Goal: Task Accomplishment & Management: Manage account settings

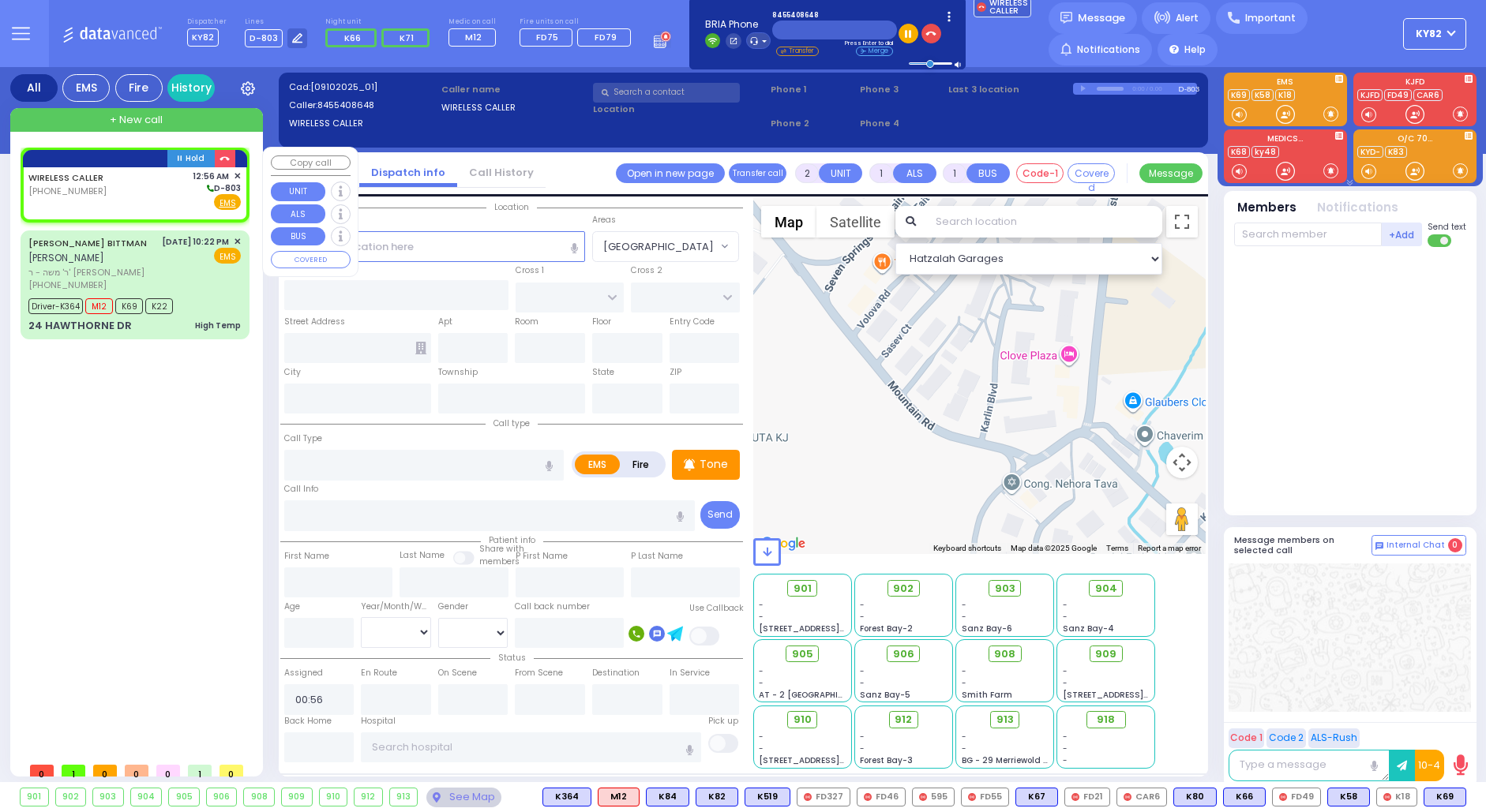
select select
click at [202, 196] on span "Fire" at bounding box center [202, 202] width 24 height 16
select select
radio input "false"
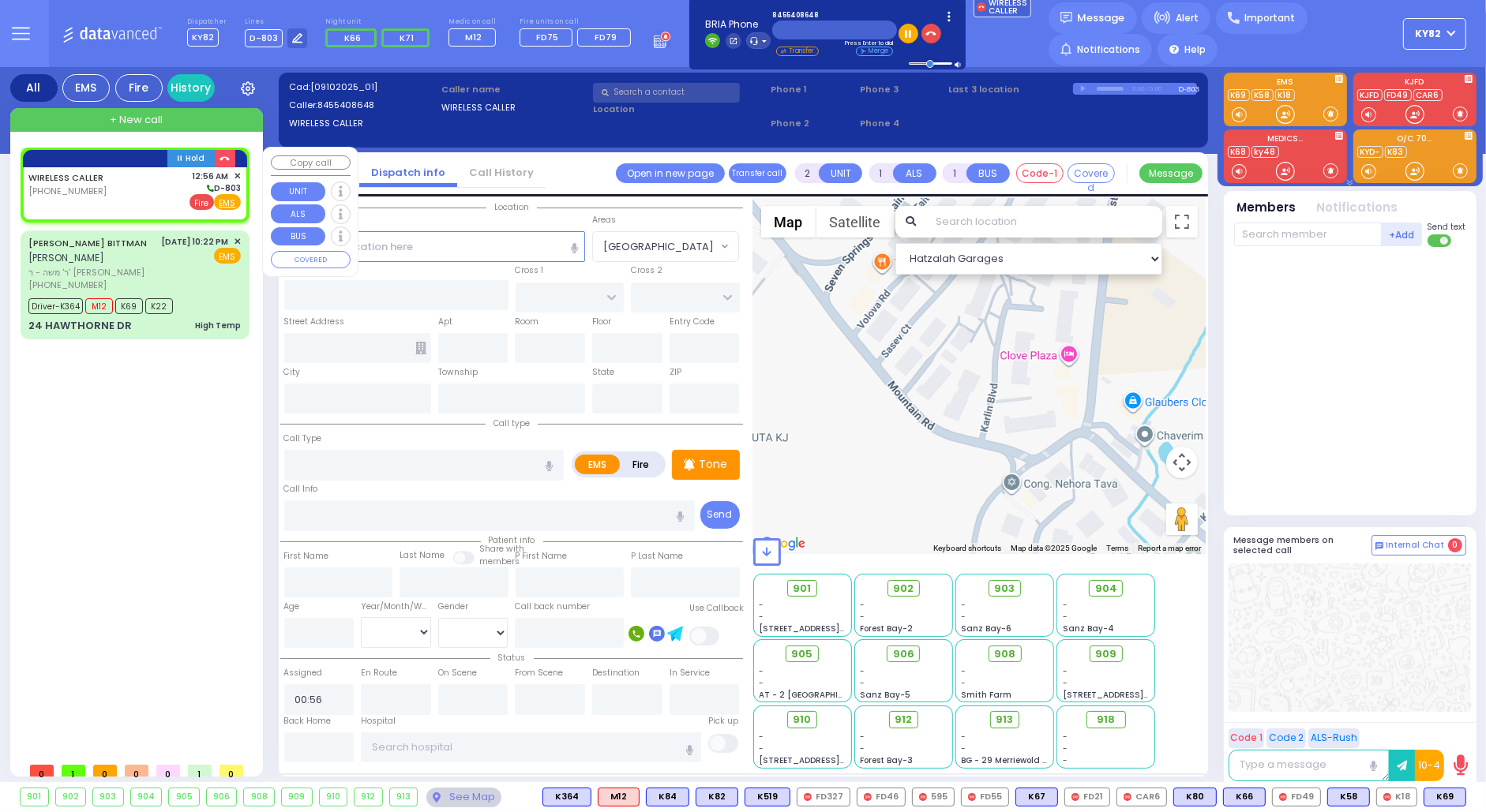
radio input "true"
select select
select select "Hatzalah Garages"
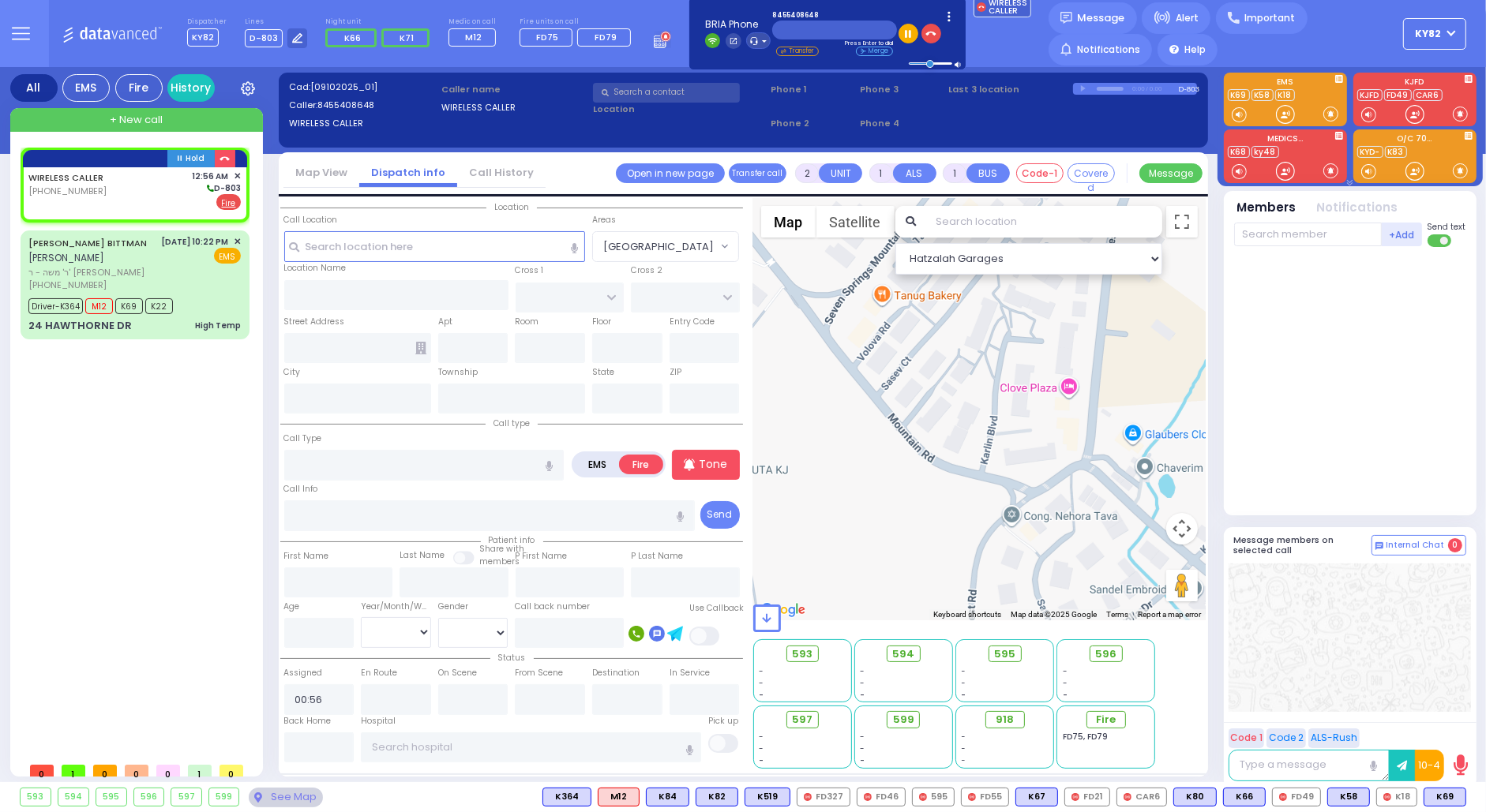
click at [476, 170] on link "Call History" at bounding box center [501, 173] width 88 height 15
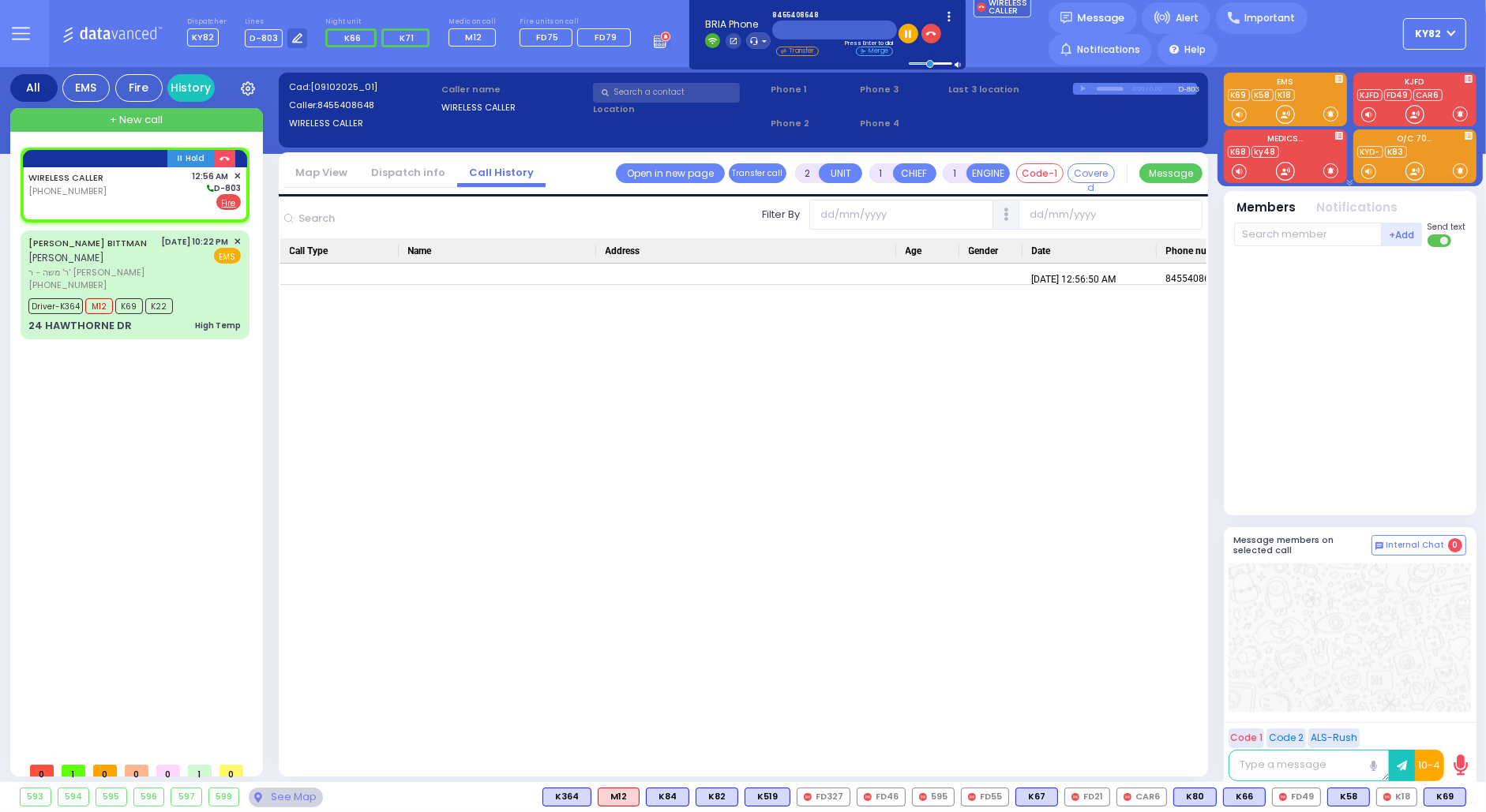
click at [386, 176] on link "Dispatch info" at bounding box center [408, 173] width 98 height 15
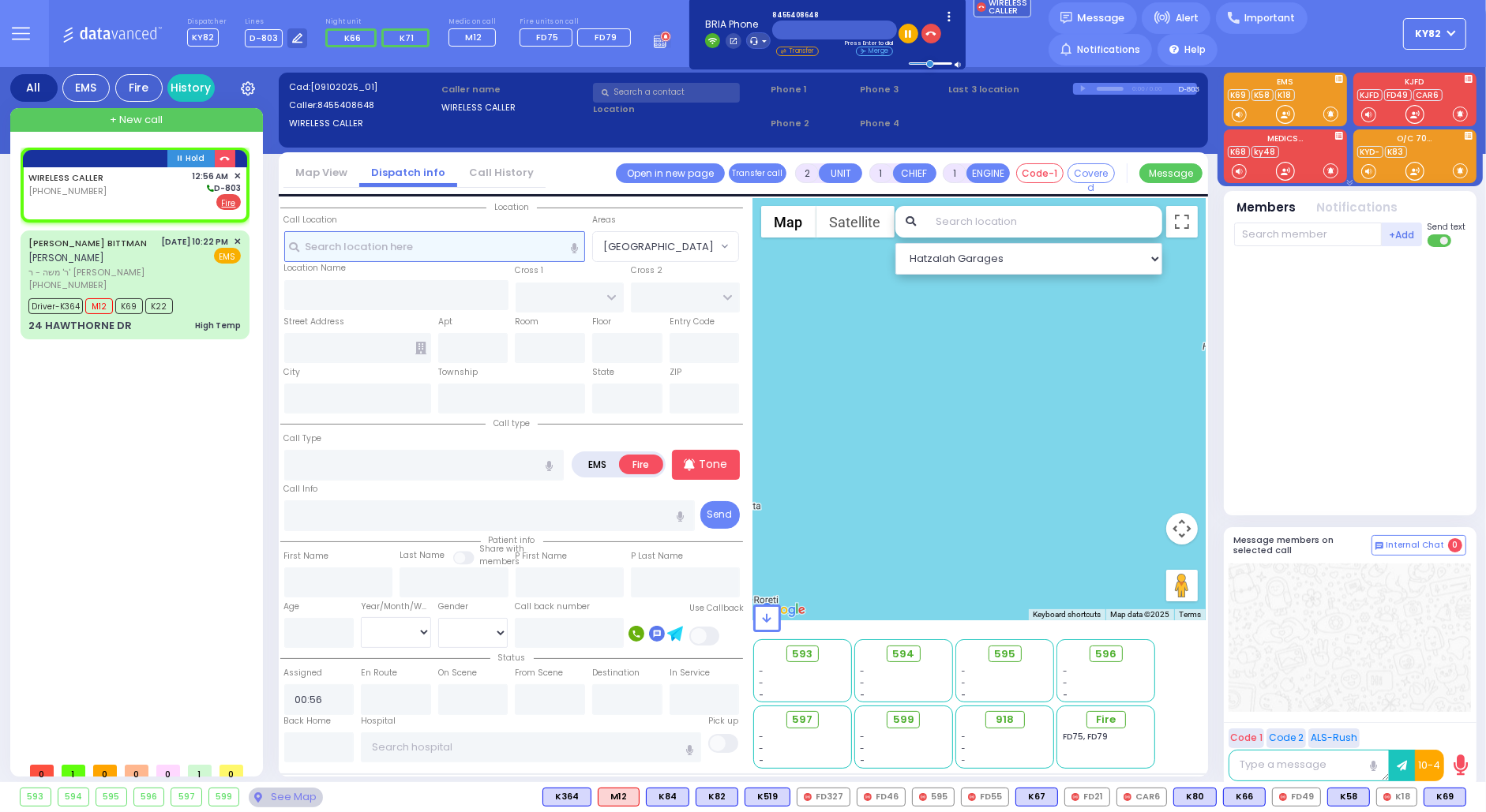
drag, startPoint x: 312, startPoint y: 248, endPoint x: 325, endPoint y: 248, distance: 13.0
click at [318, 248] on input "text" at bounding box center [435, 246] width 302 height 30
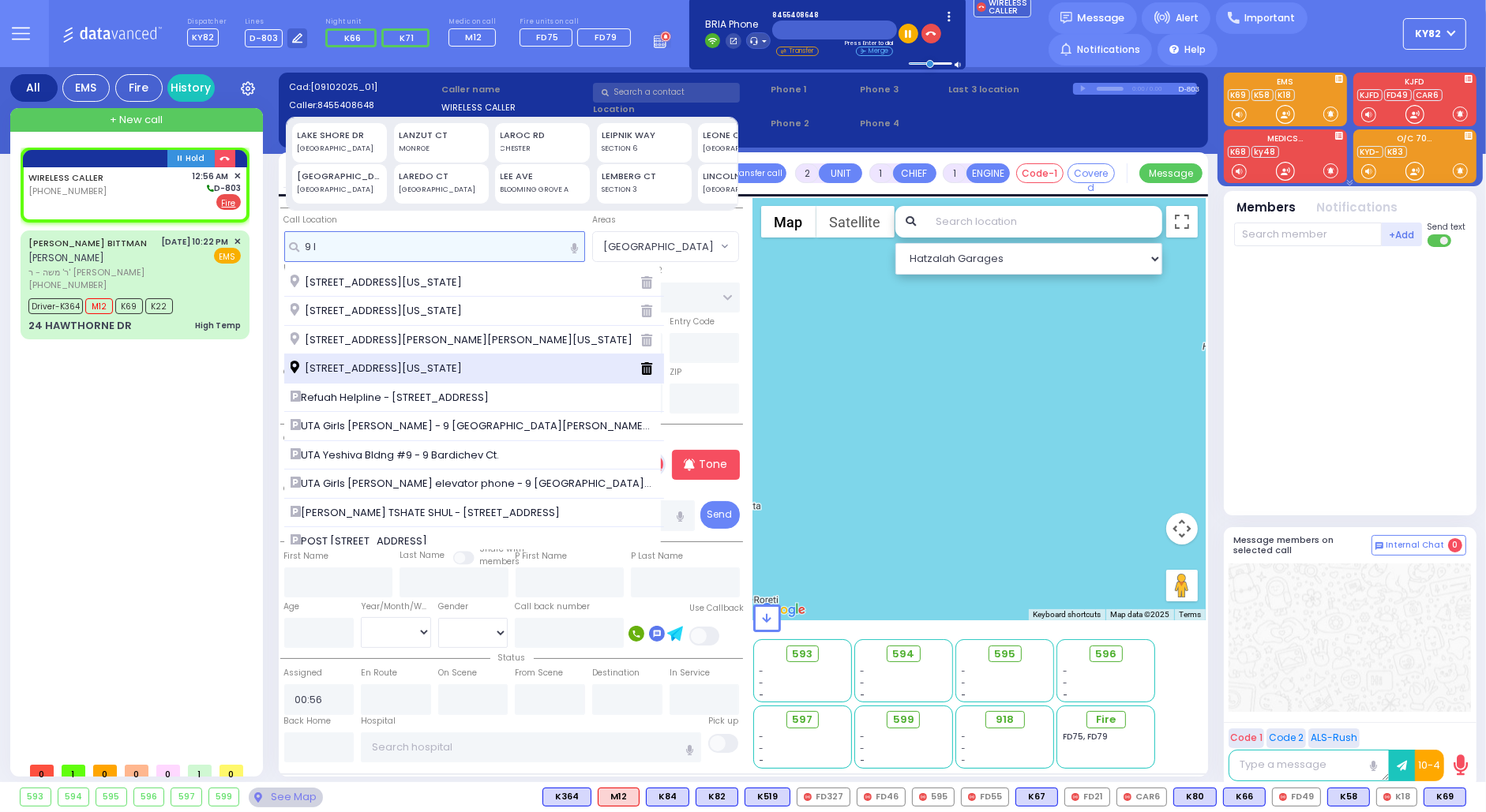
type input "9 l"
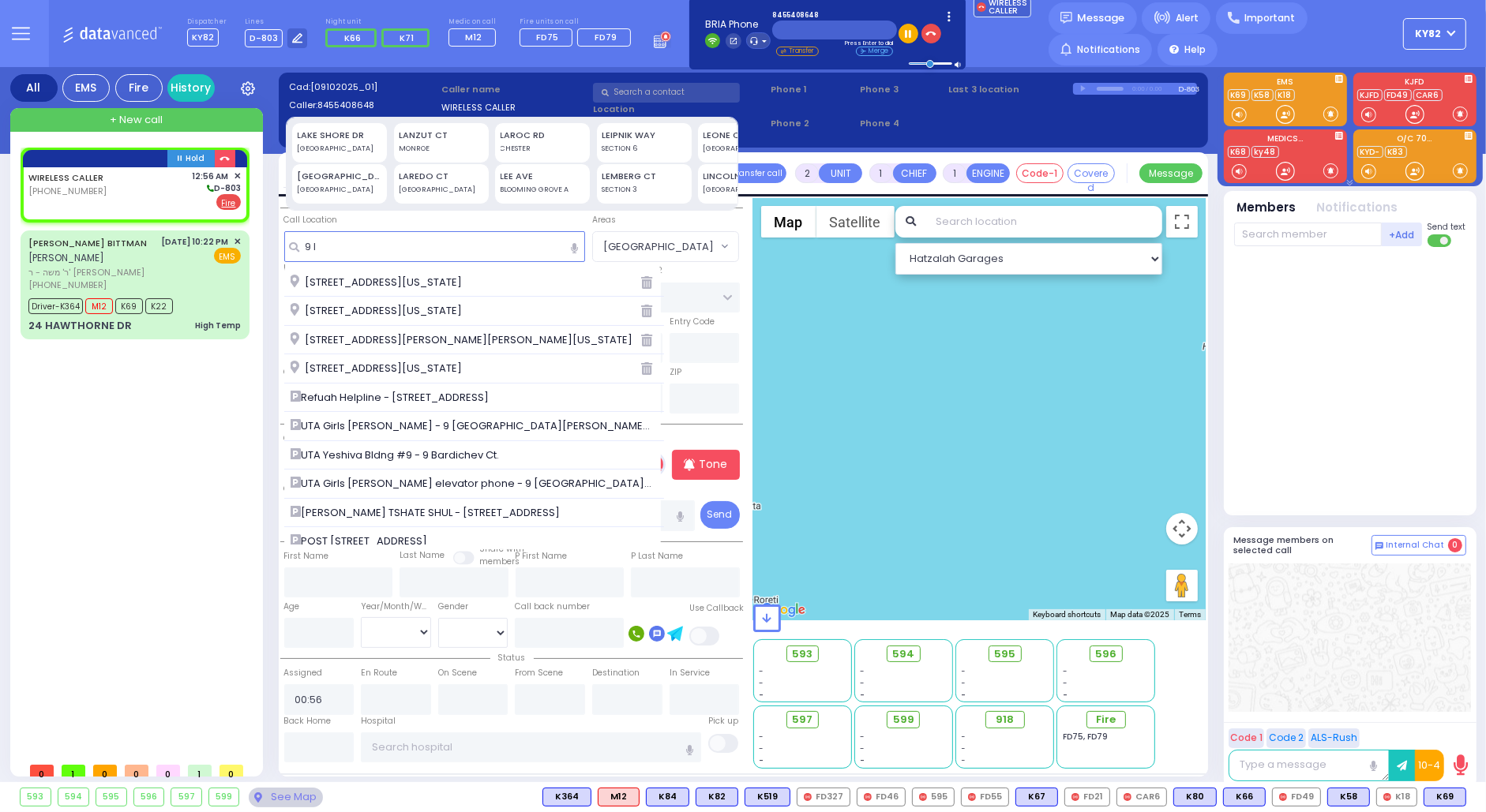
click at [333, 371] on span "[STREET_ADDRESS][US_STATE]" at bounding box center [379, 368] width 177 height 16
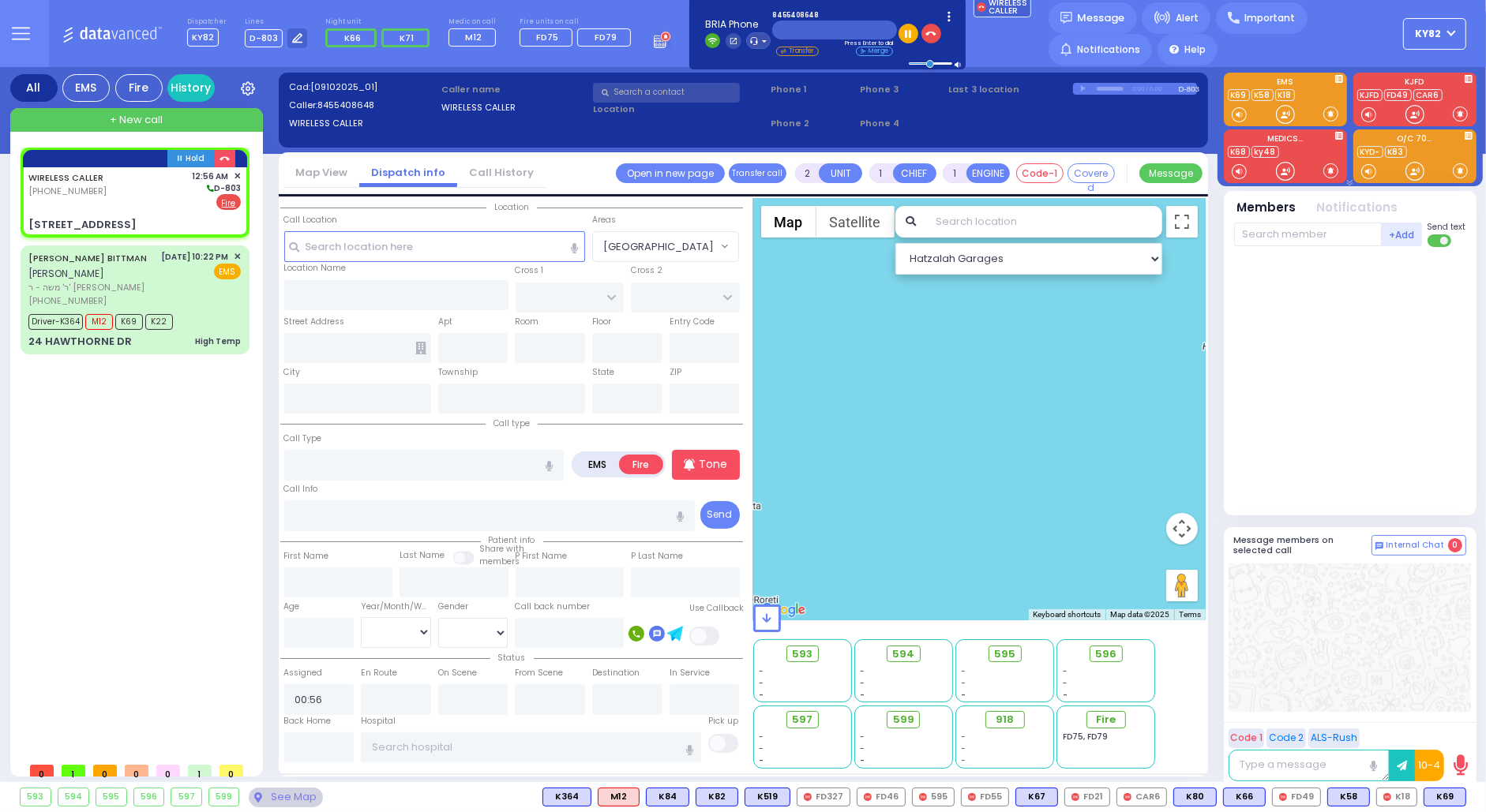
select select
radio input "true"
select select
type input "SCHUNNEMUNK RD"
type input "[STREET_ADDRESS]"
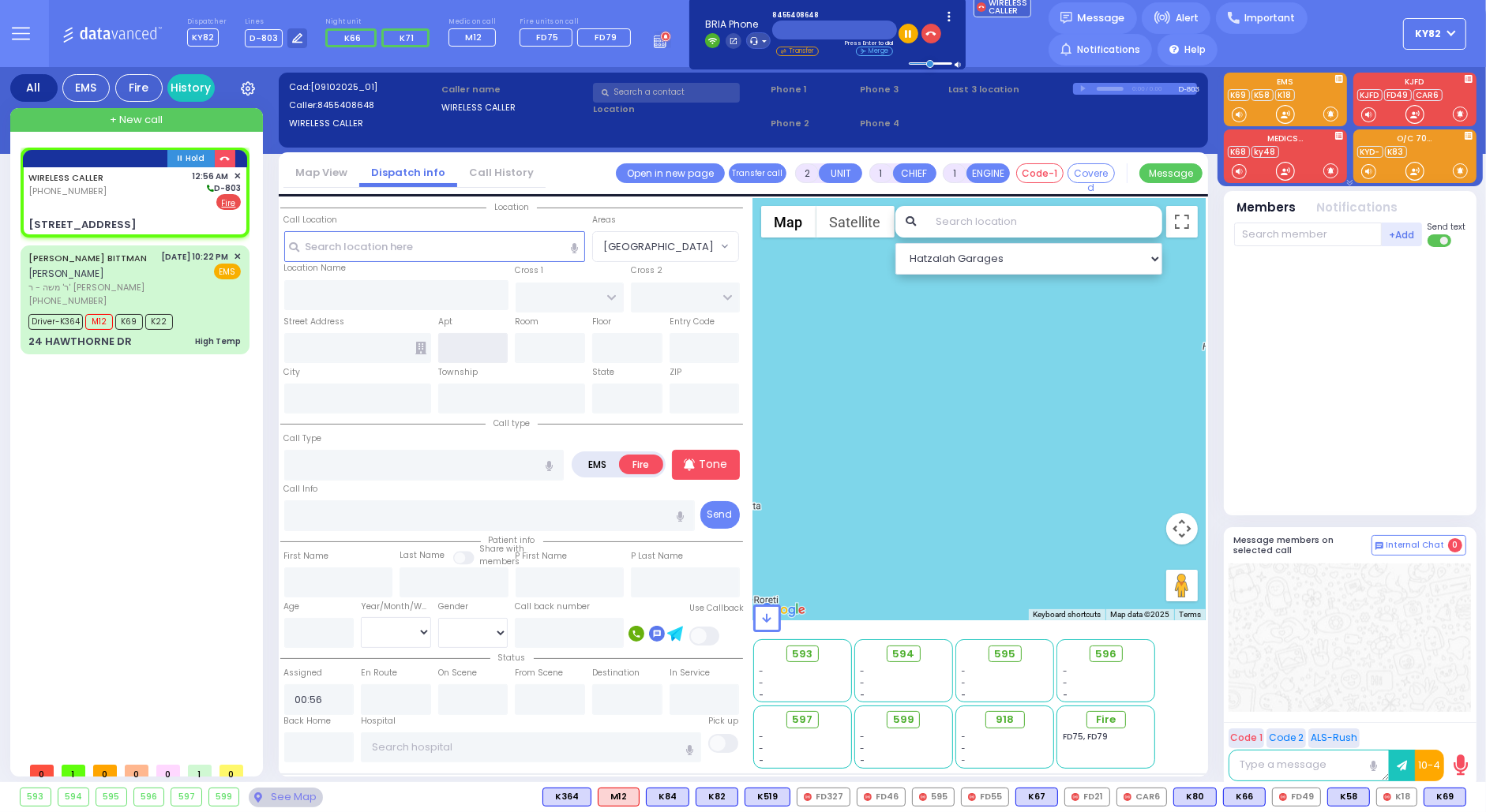
type input "Monroe"
type input "[US_STATE]"
type input "10950"
select select "Hatzalah Garages"
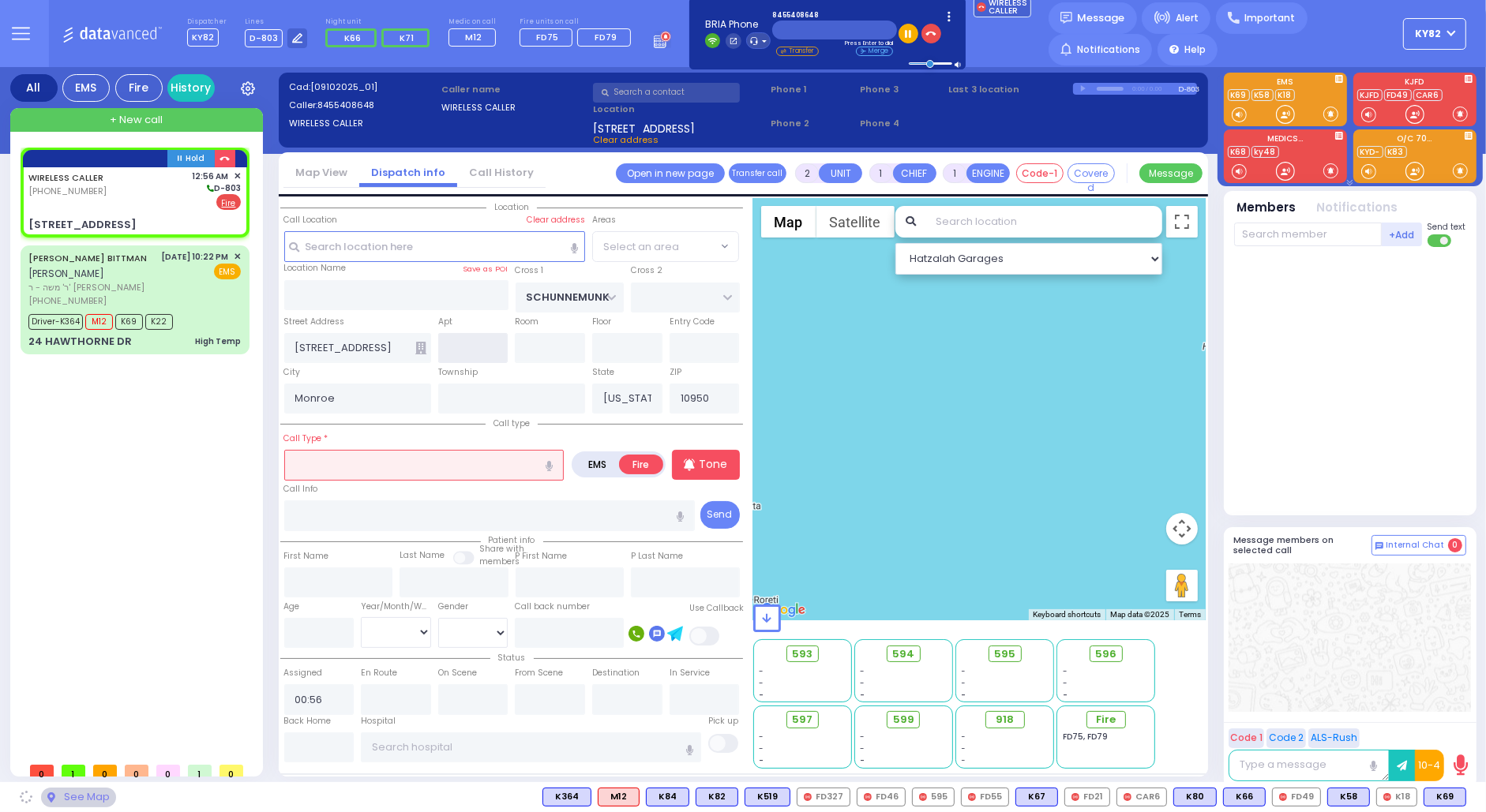
select select "[GEOGRAPHIC_DATA]"
click at [345, 464] on input "text" at bounding box center [424, 465] width 280 height 30
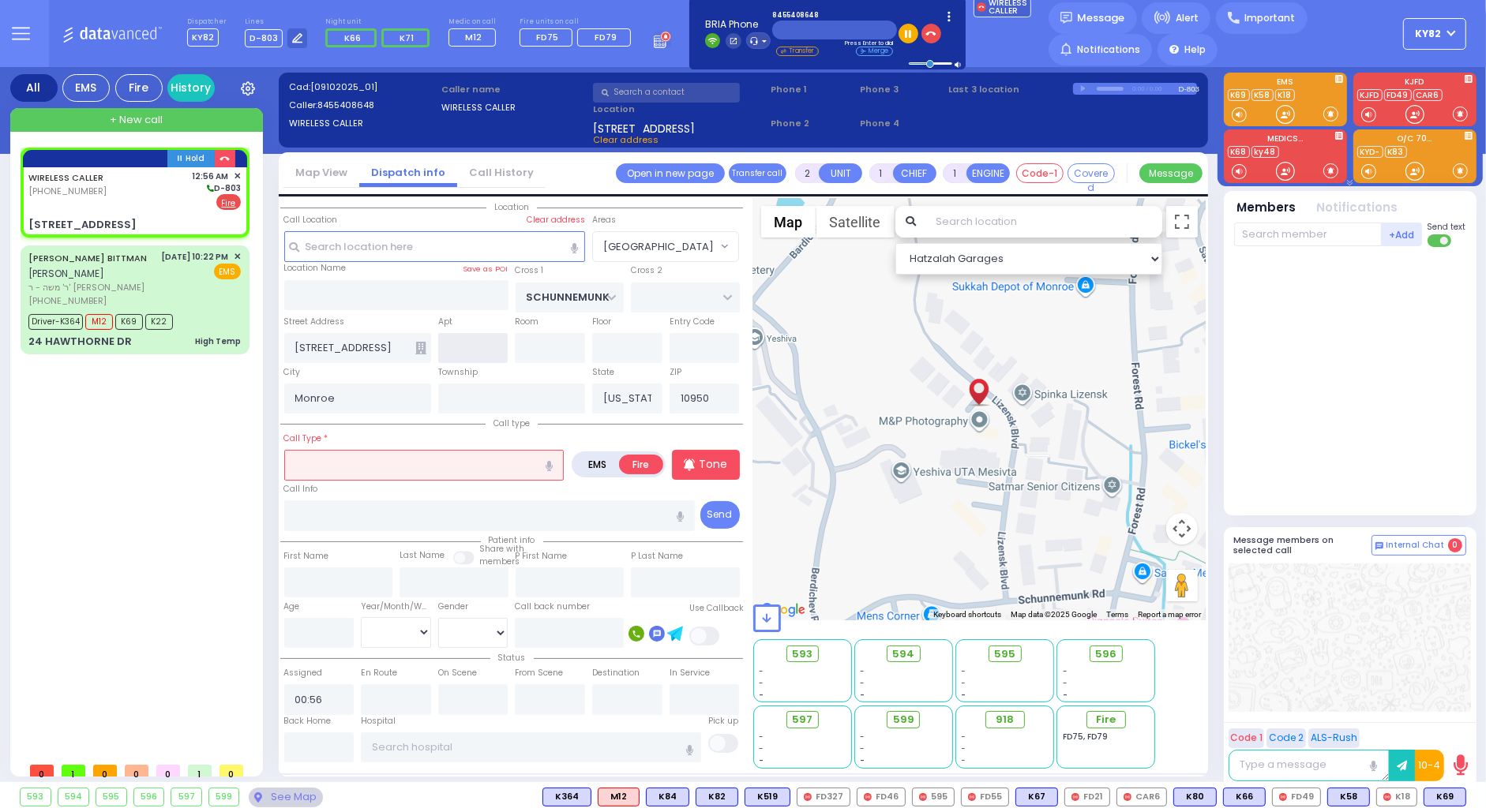
click at [478, 342] on input "text" at bounding box center [473, 347] width 71 height 30
select select
radio input "true"
select select
select select "Hatzalah Garages"
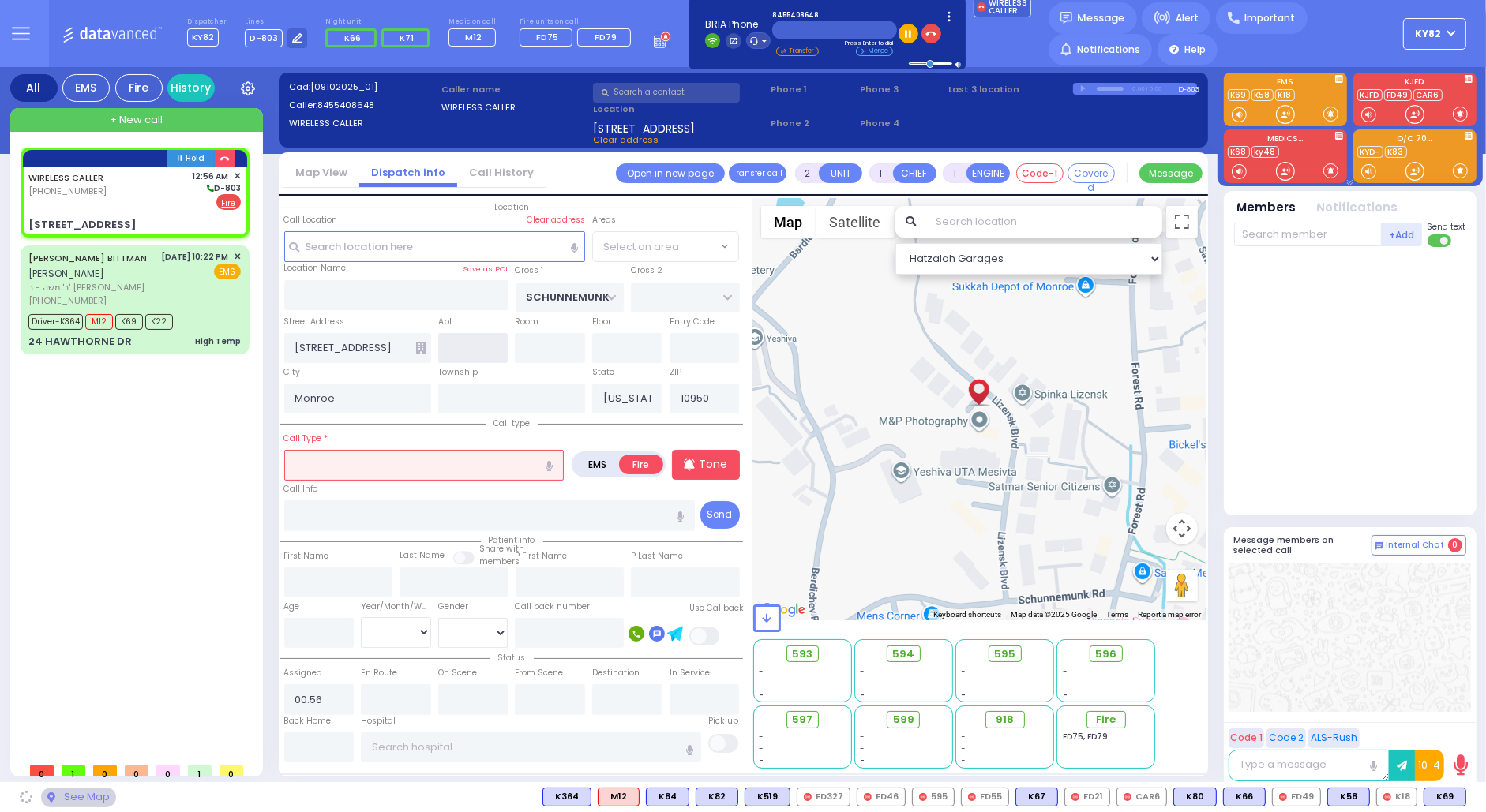
select select "[GEOGRAPHIC_DATA]"
type input "332"
click at [365, 461] on input "text" at bounding box center [424, 465] width 280 height 30
select select
radio input "true"
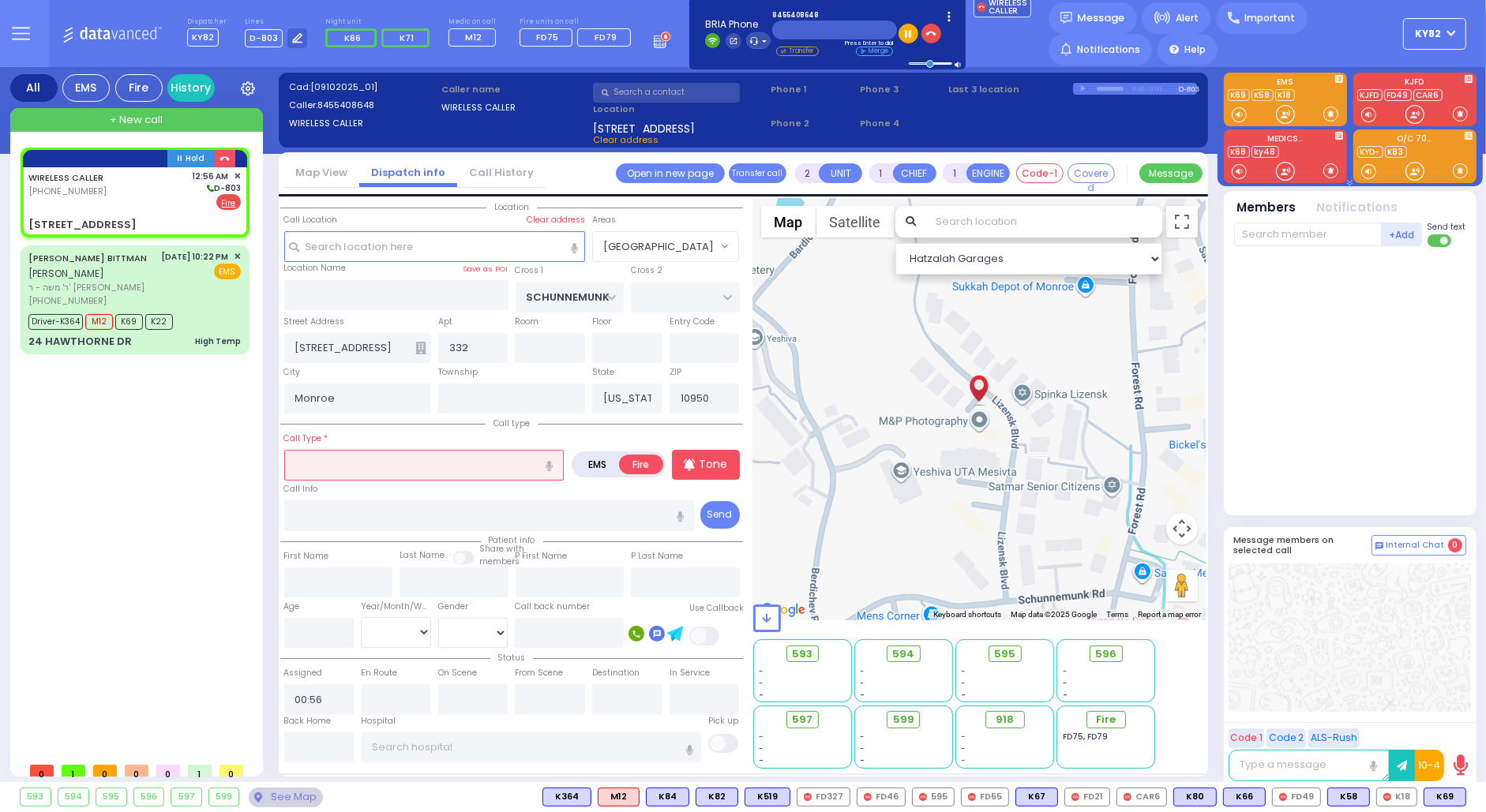
select select
select select "Hatzalah Garages"
select select "[GEOGRAPHIC_DATA]"
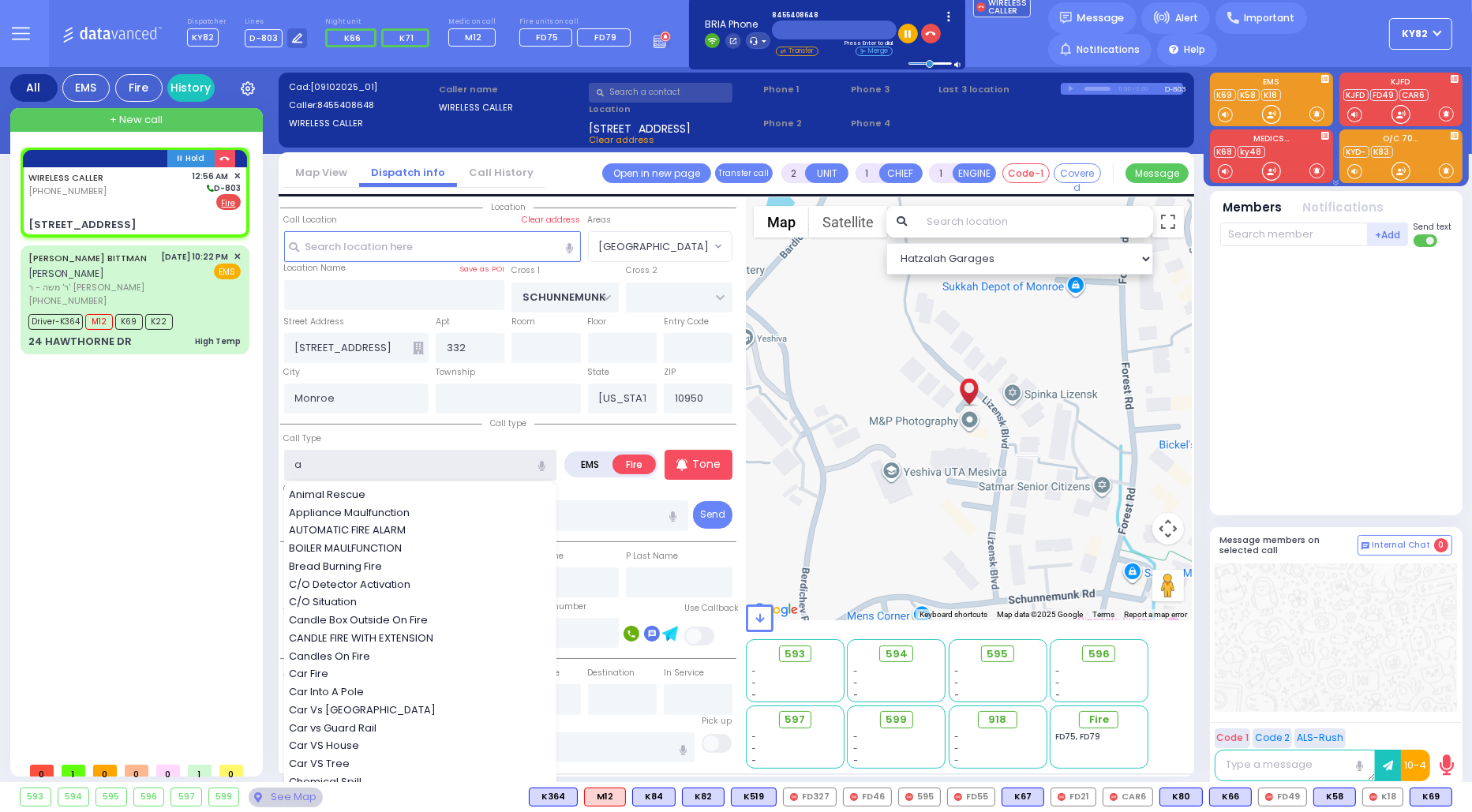
type input "al"
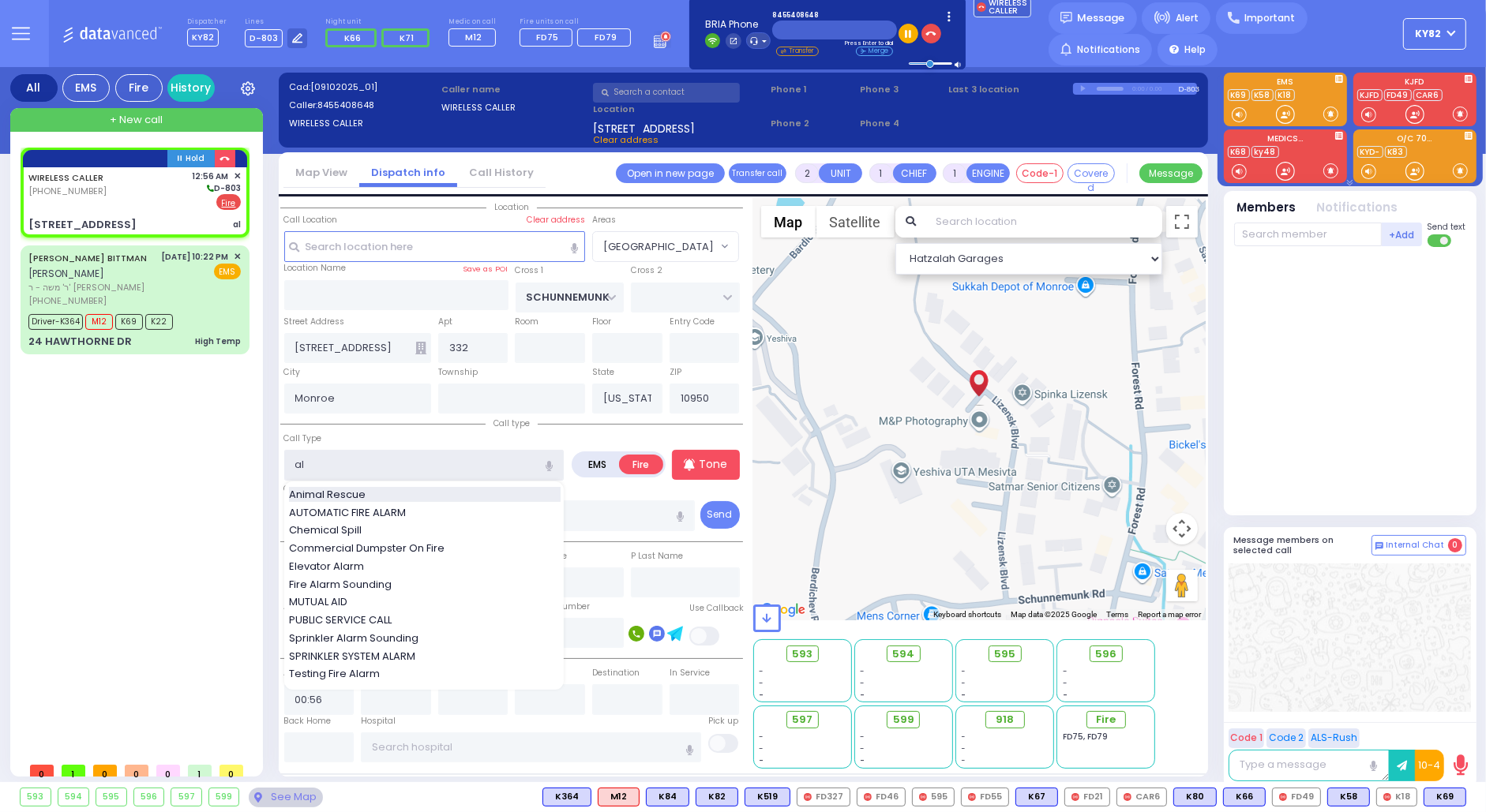
select select
radio input "true"
select select
select select "Hatzalah Garages"
select select "[GEOGRAPHIC_DATA]"
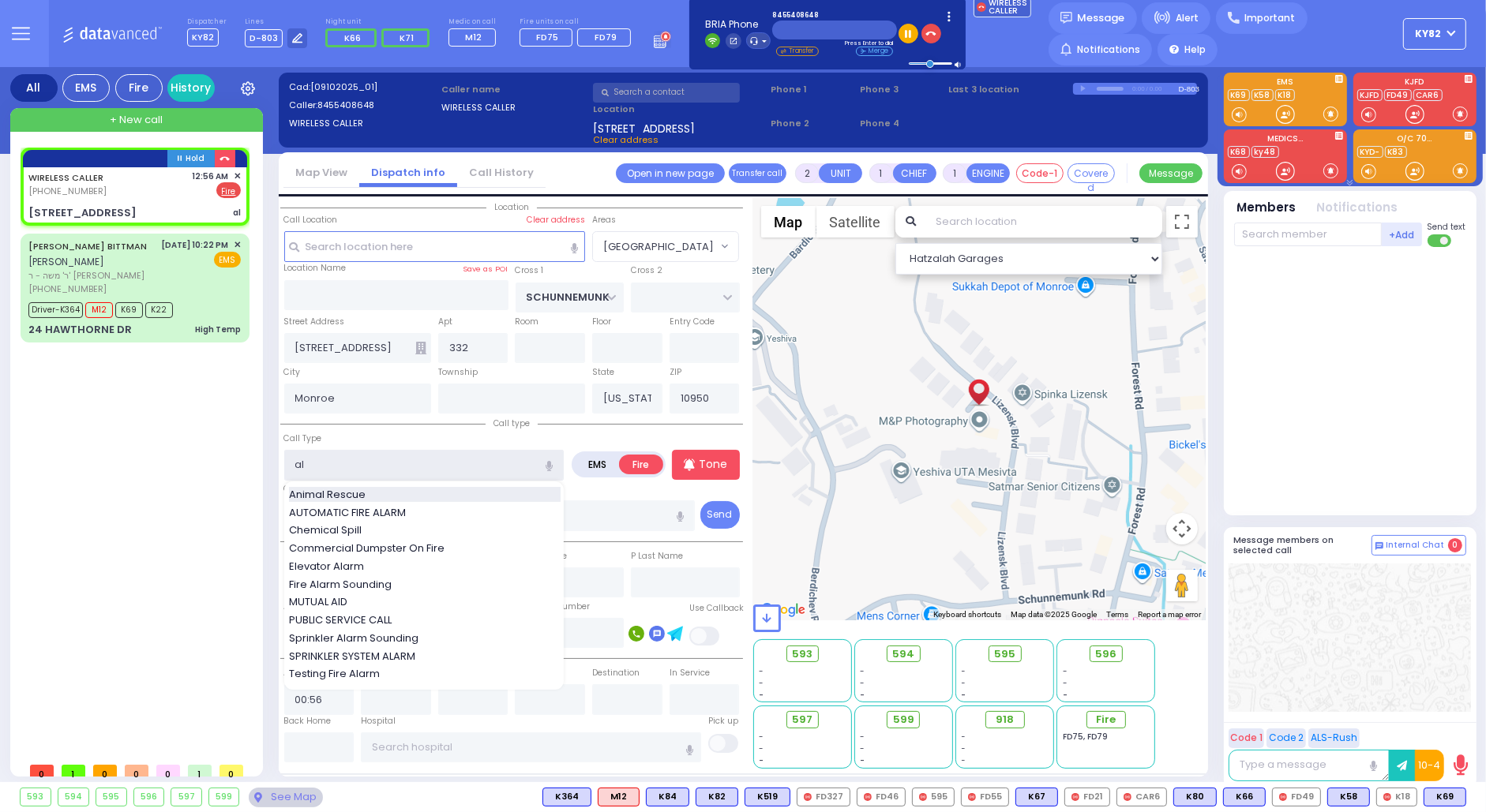
select select
radio input "true"
select select
select select "Hatzalah Garages"
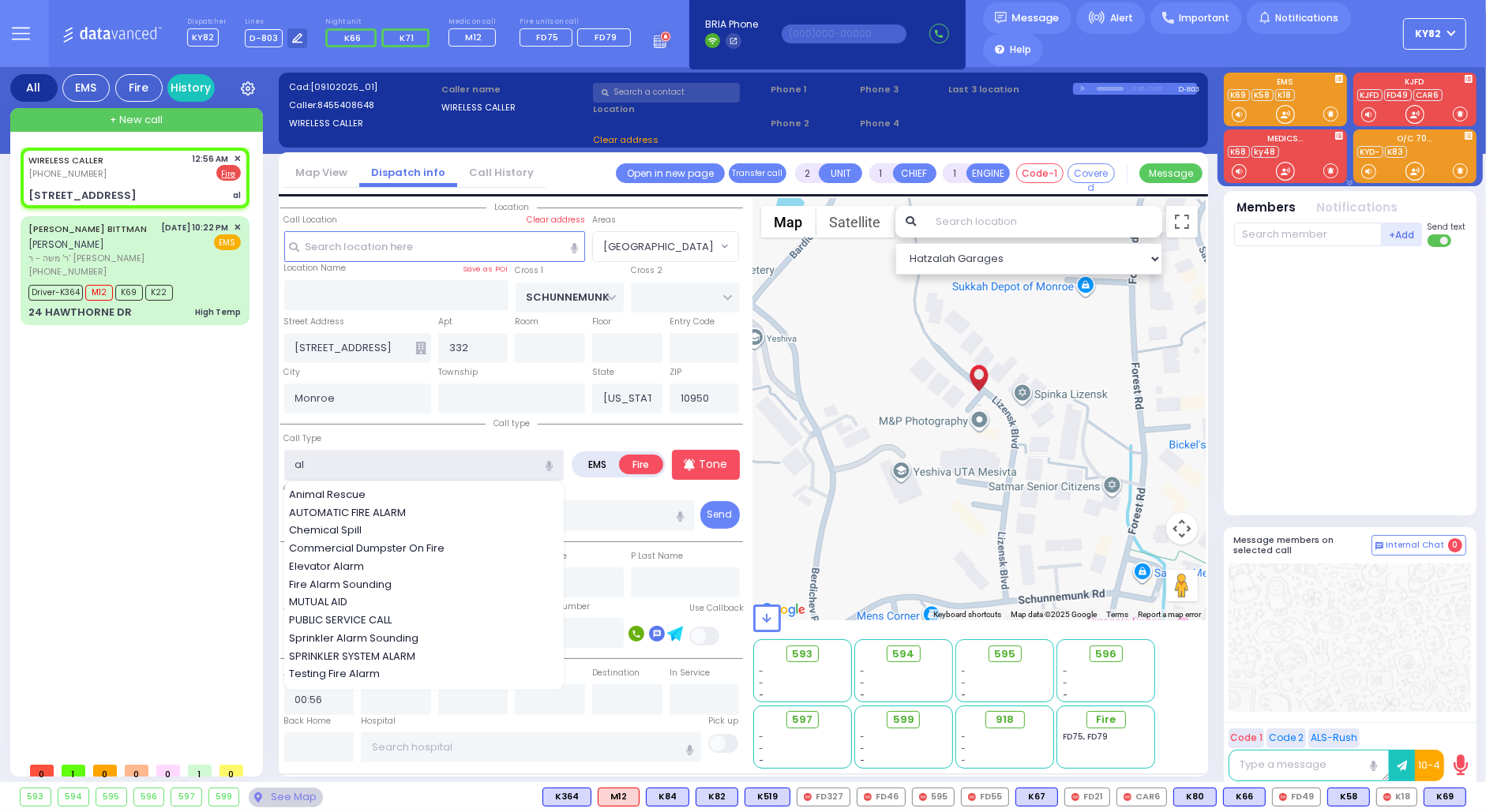
select select "[GEOGRAPHIC_DATA]"
click at [364, 583] on span "Fire Alarm Sounding" at bounding box center [343, 584] width 108 height 16
type input "Fire Alarm Sounding"
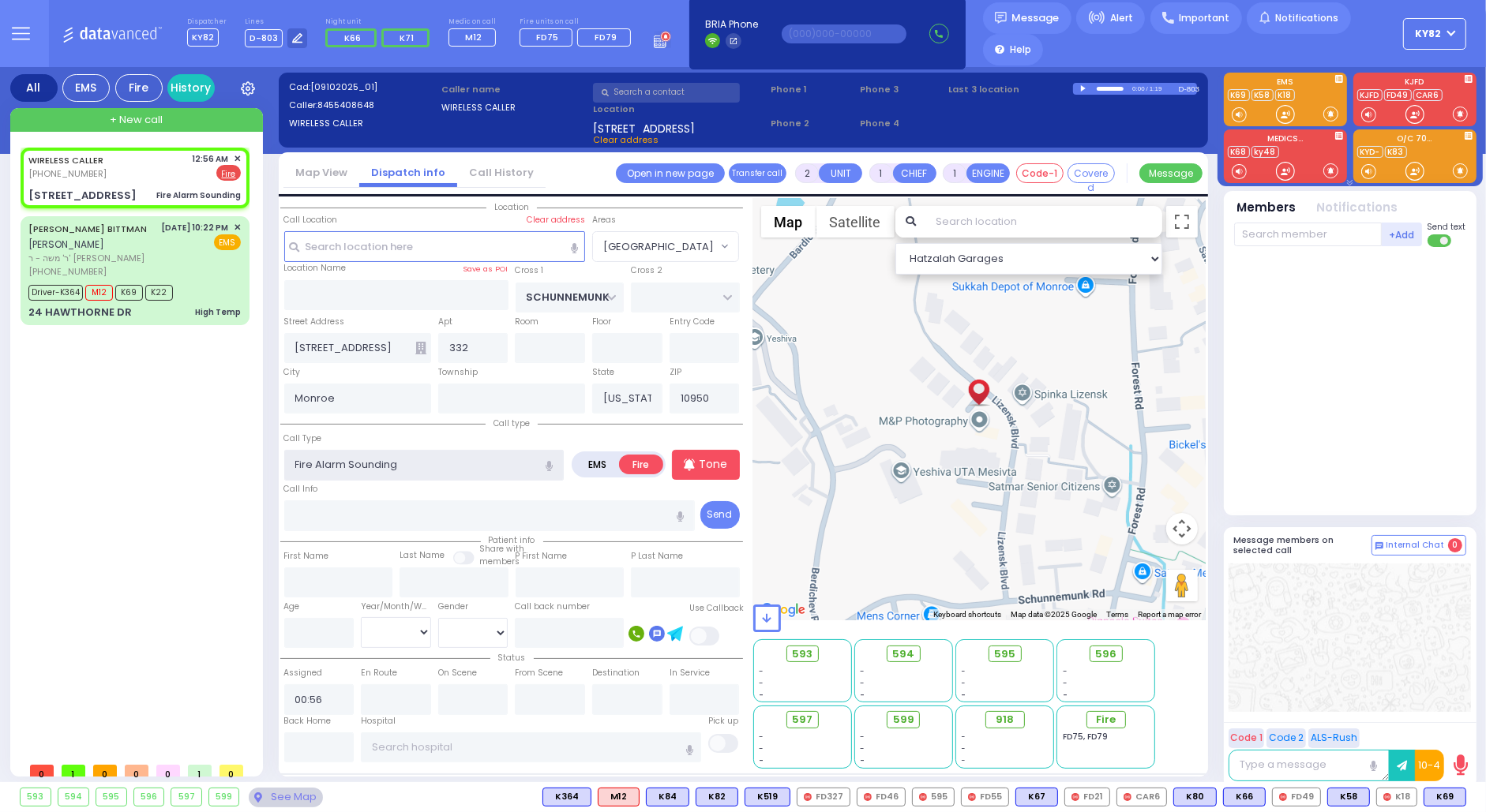
select select
radio input "true"
select select
select select "Hatzalah Garages"
select select "[GEOGRAPHIC_DATA]"
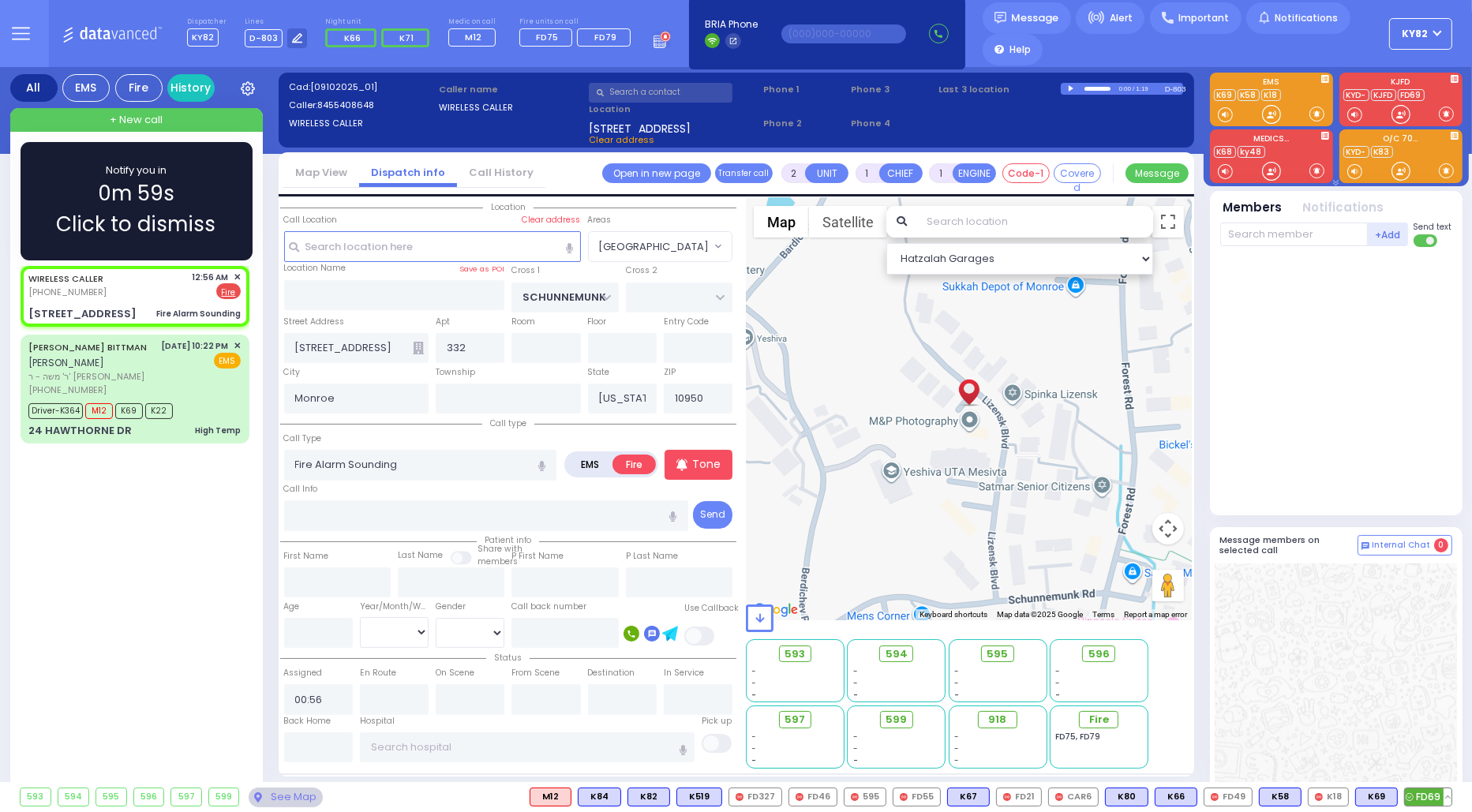
drag, startPoint x: 1436, startPoint y: 791, endPoint x: 1427, endPoint y: 788, distance: 9.5
click at [1436, 790] on span "FD69" at bounding box center [1428, 797] width 46 height 18
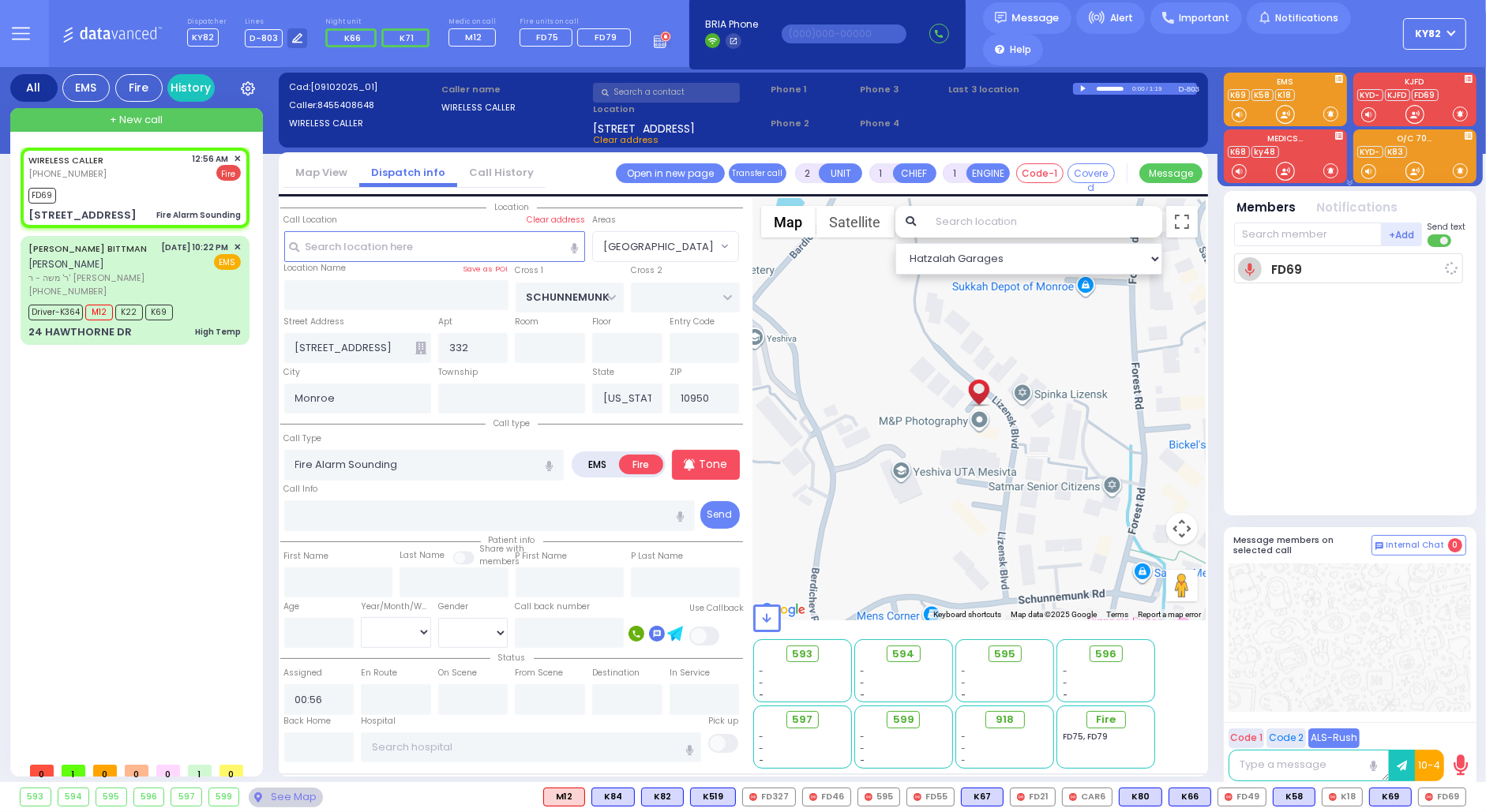
select select
radio input "true"
select select
type input "00:59"
select select "Hatzalah Garages"
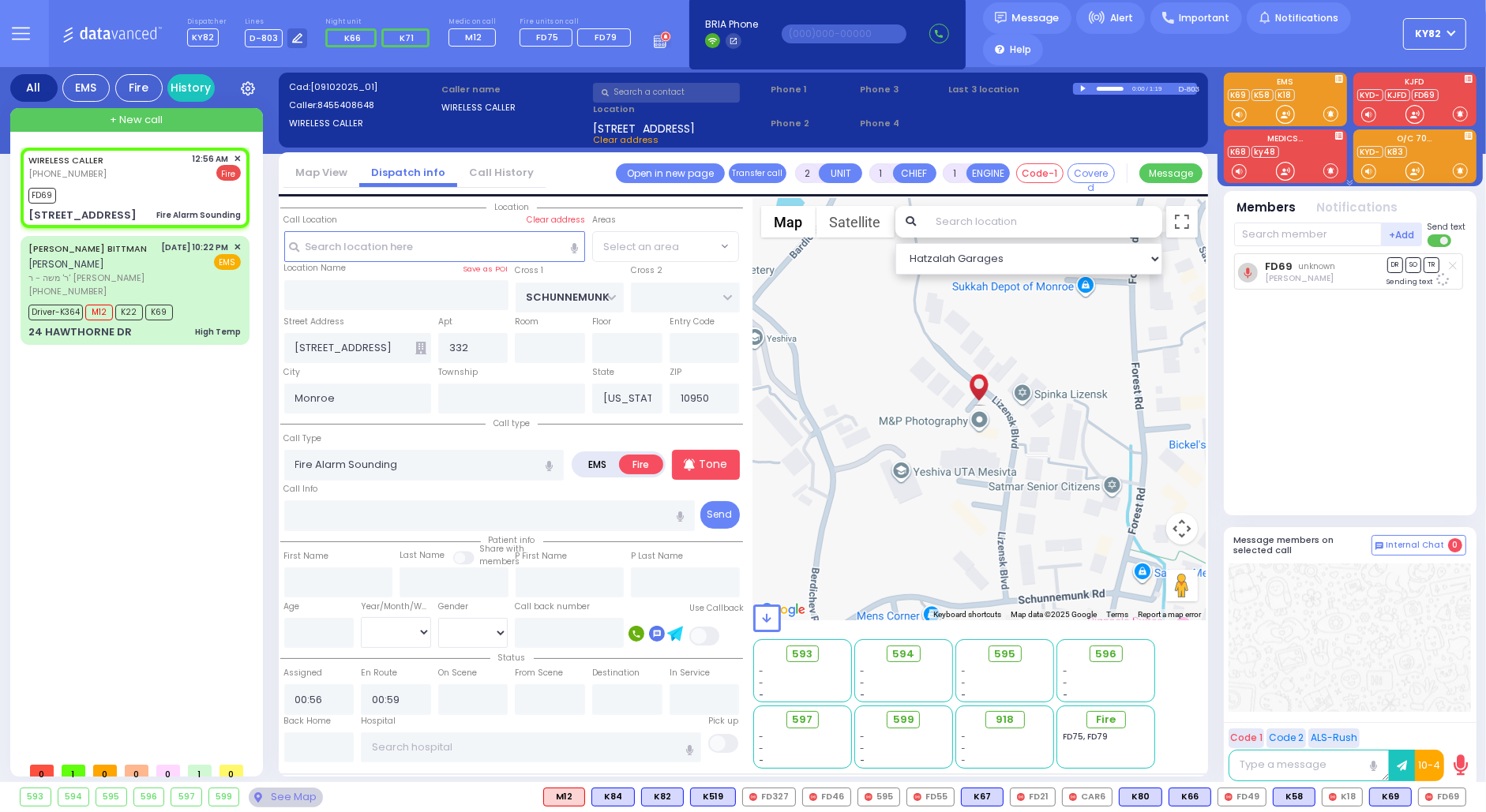
select select "[GEOGRAPHIC_DATA]"
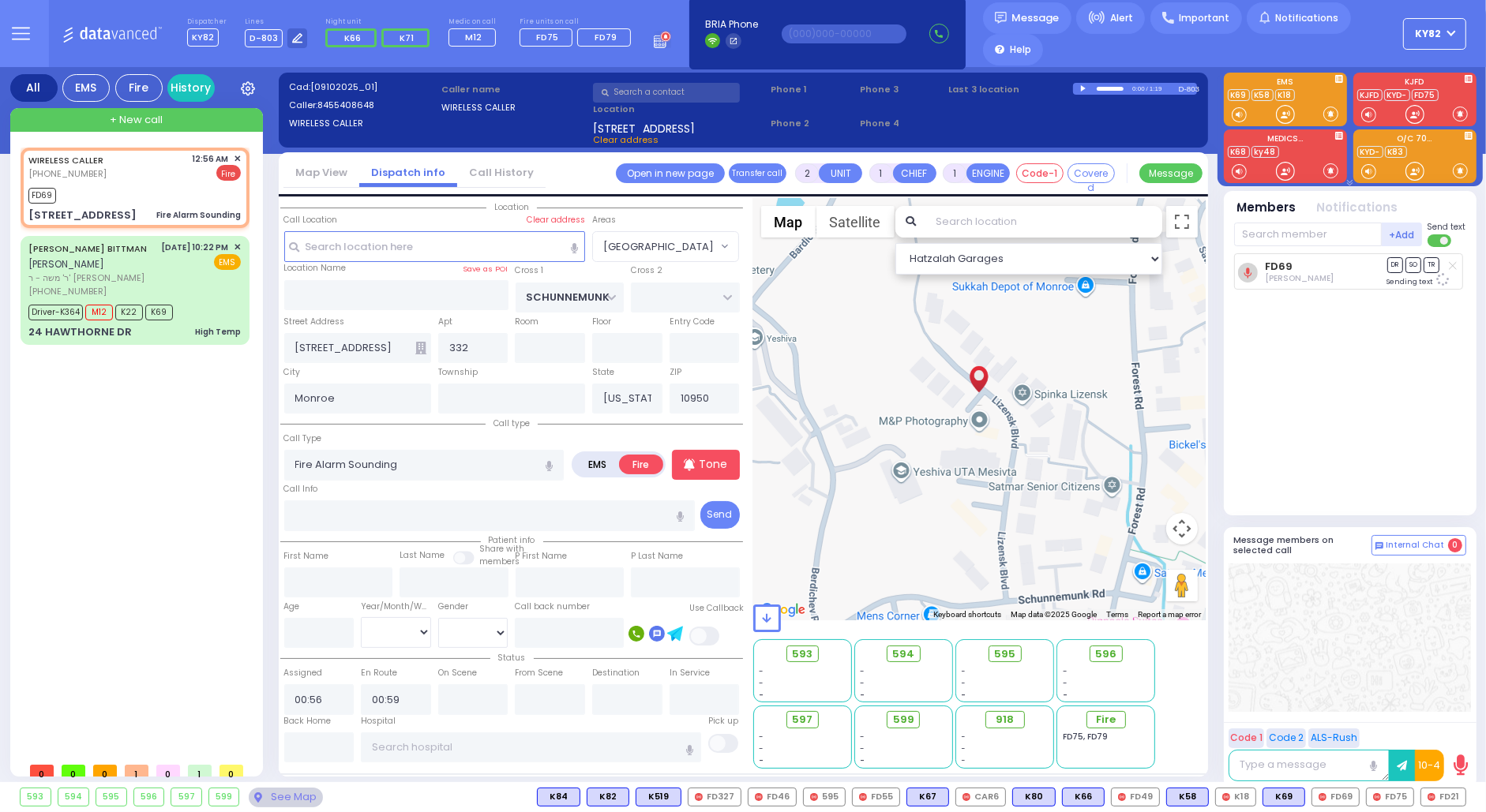
select select
radio input "true"
select select
select select "[GEOGRAPHIC_DATA]"
select select "Hatzalah Garages"
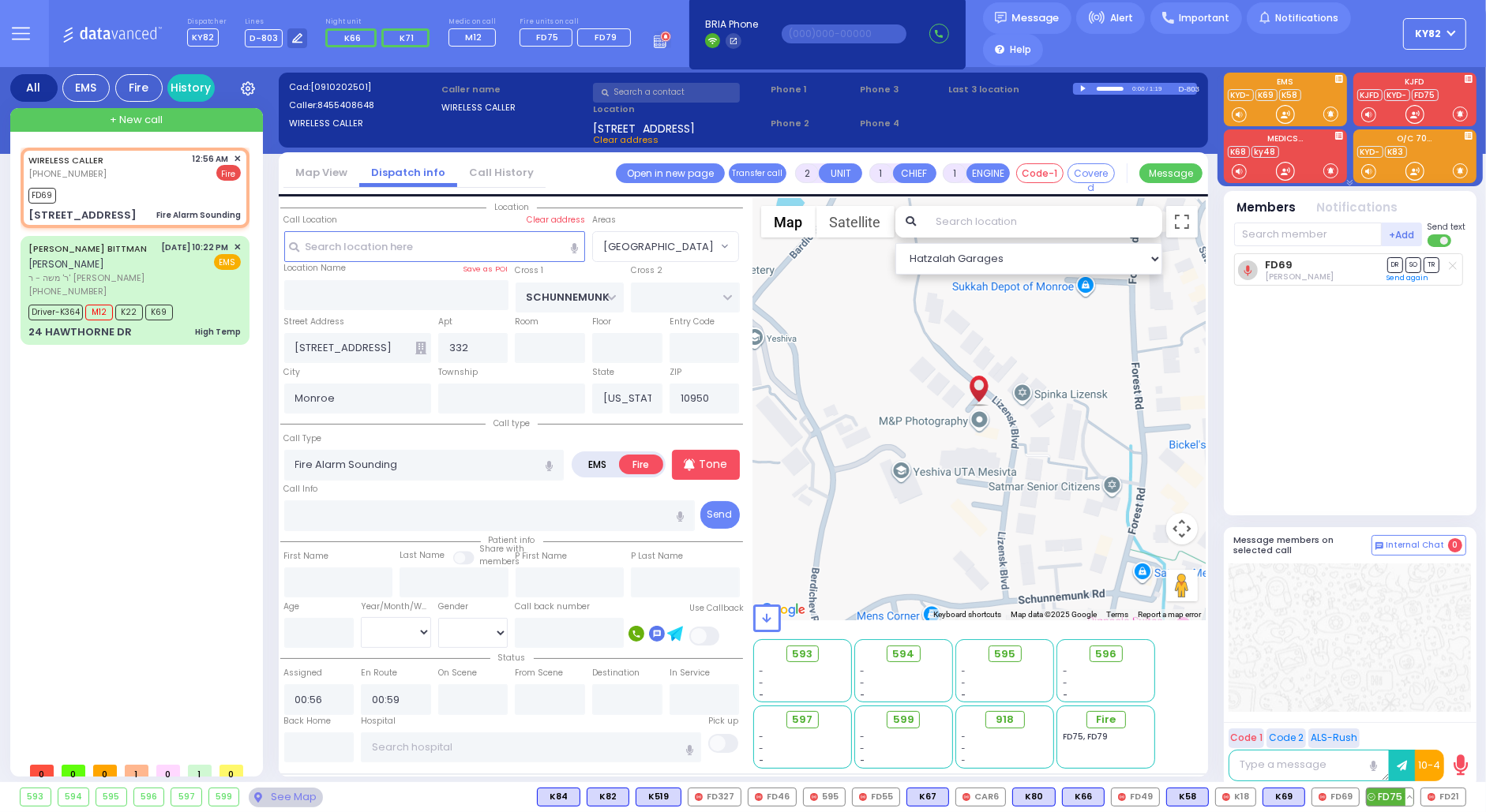
click at [1379, 794] on span "FD75" at bounding box center [1389, 797] width 46 height 18
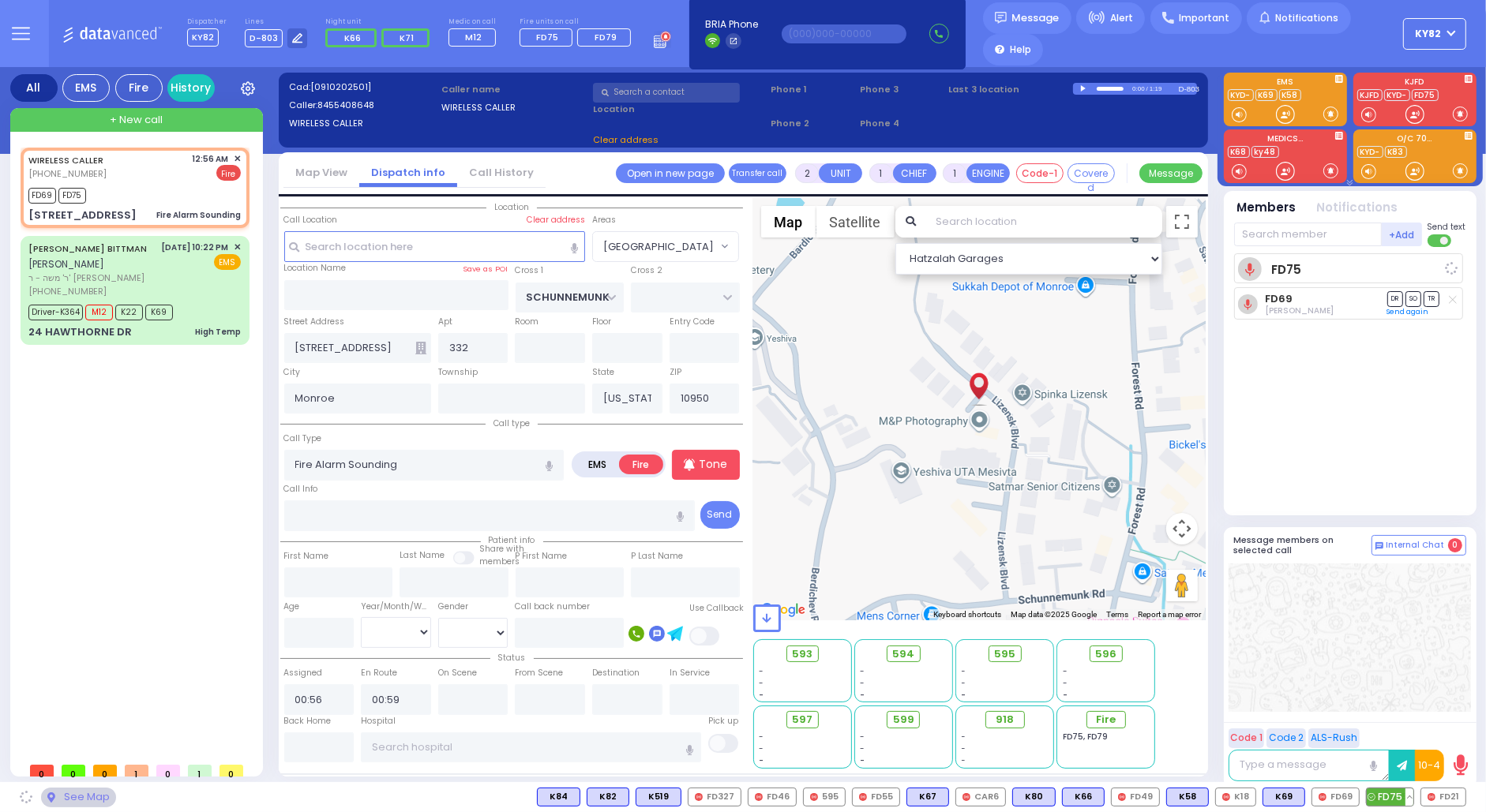
select select
radio input "true"
select select
select select "Hatzalah Garages"
select select "[GEOGRAPHIC_DATA]"
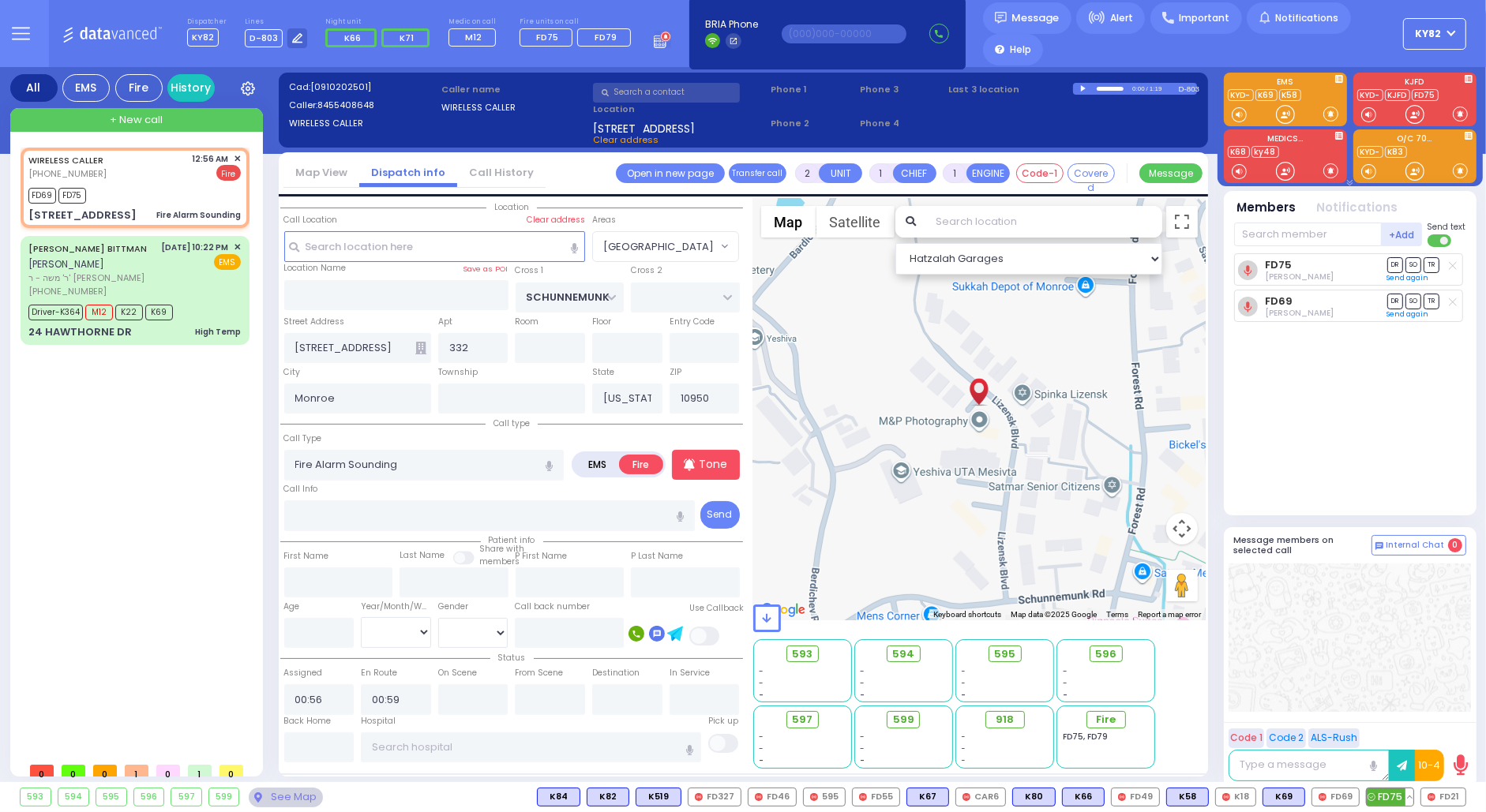
click at [1384, 793] on span "FD75" at bounding box center [1389, 797] width 46 height 18
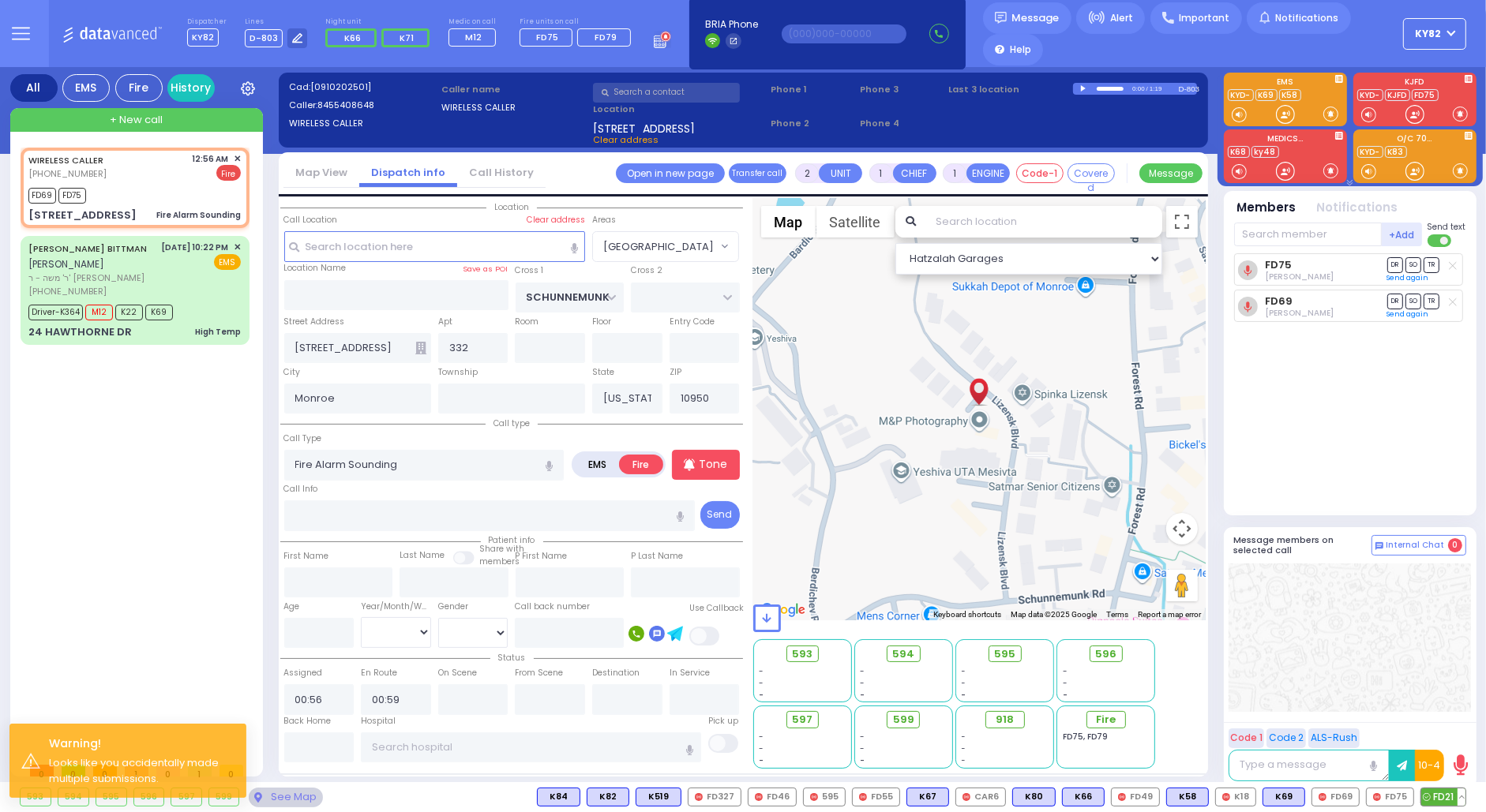
click at [1437, 790] on span "FD21" at bounding box center [1443, 797] width 45 height 18
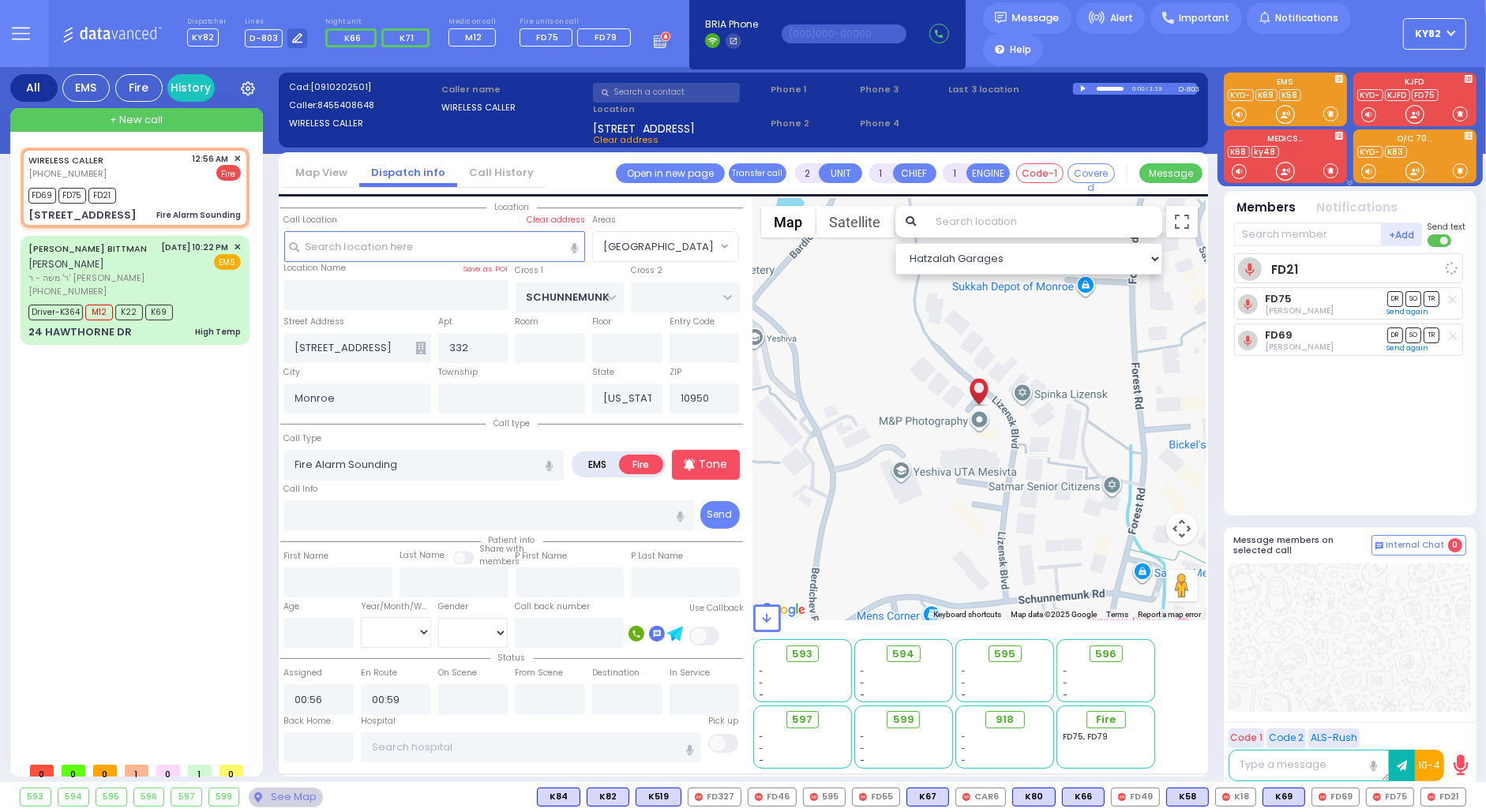
select select
radio input "true"
select select
select select "Hatzalah Garages"
select select "[GEOGRAPHIC_DATA]"
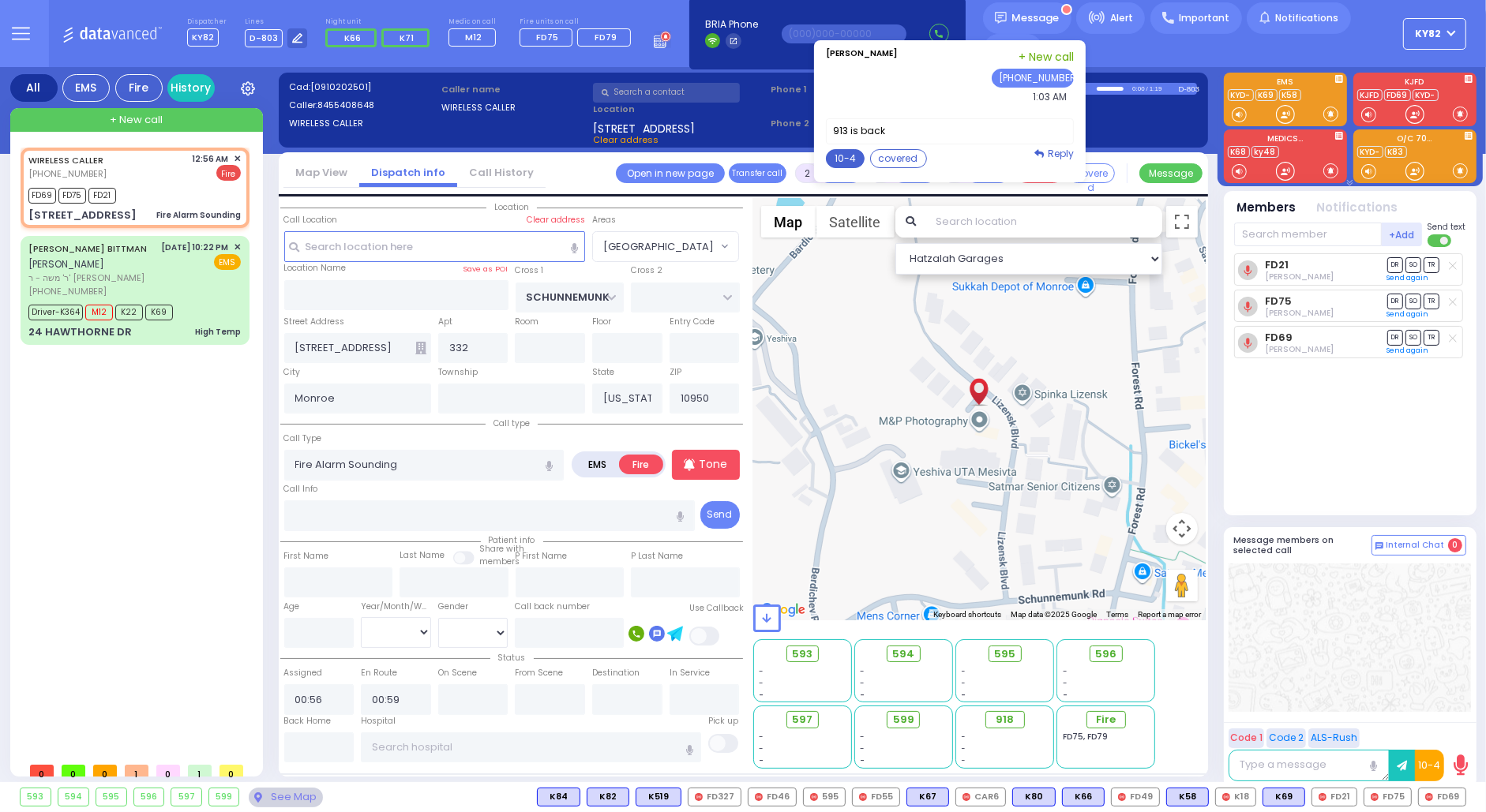
drag, startPoint x: 827, startPoint y: 156, endPoint x: 830, endPoint y: 149, distance: 7.6
click at [830, 150] on button "10-4" at bounding box center [846, 159] width 39 height 19
type textarea "10-4 thank you"
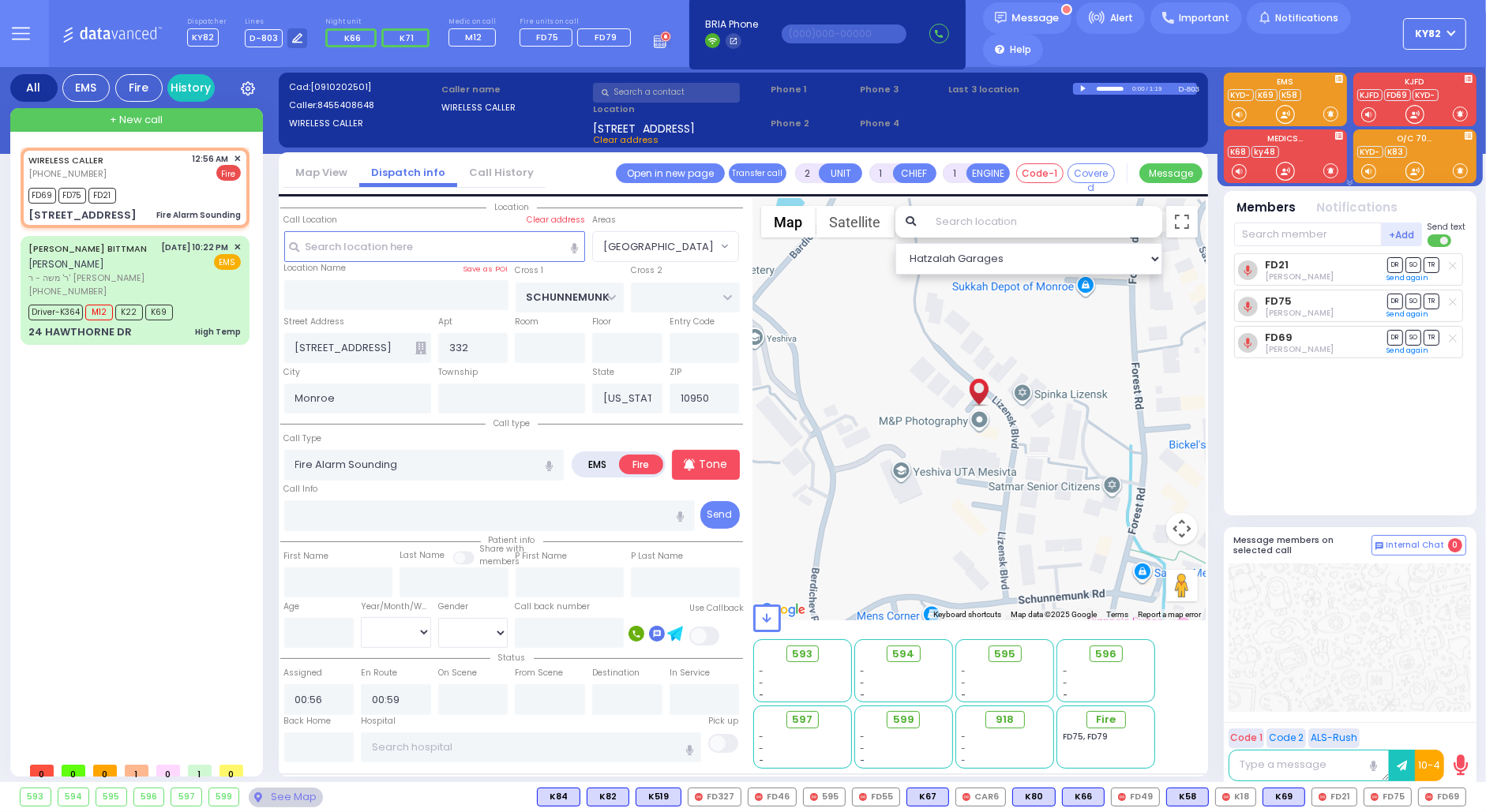
click at [0, 0] on button "Send" at bounding box center [0, 0] width 0 height 0
click at [196, 291] on div "[DATE] 10:22 PM ✕ EMS" at bounding box center [202, 268] width 80 height 57
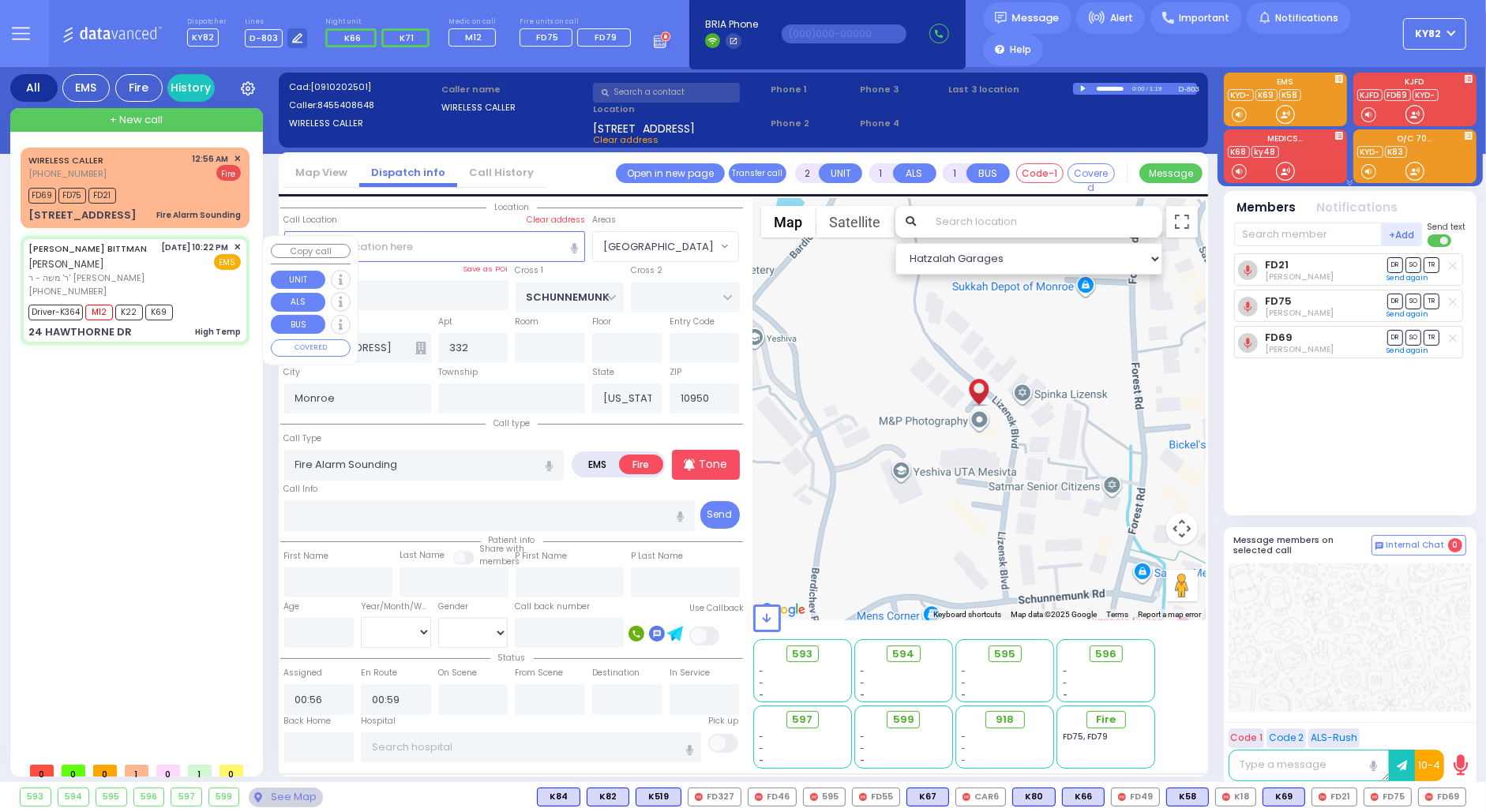
type input "6"
select select
type input "High Temp"
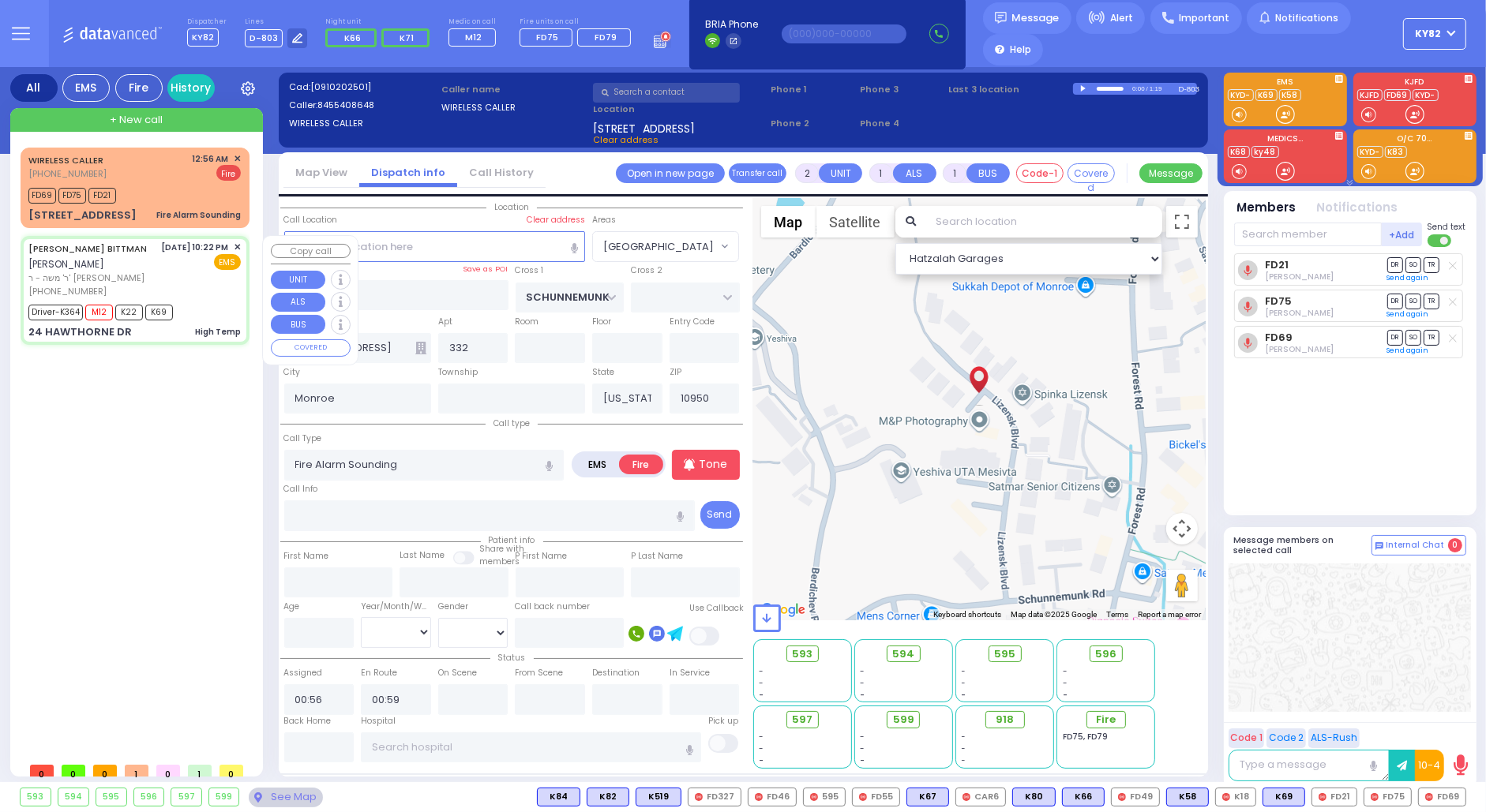
radio input "true"
type input "[PERSON_NAME]"
type input "BITTMAN"
type input "[PERSON_NAME]"
type input "Bittman"
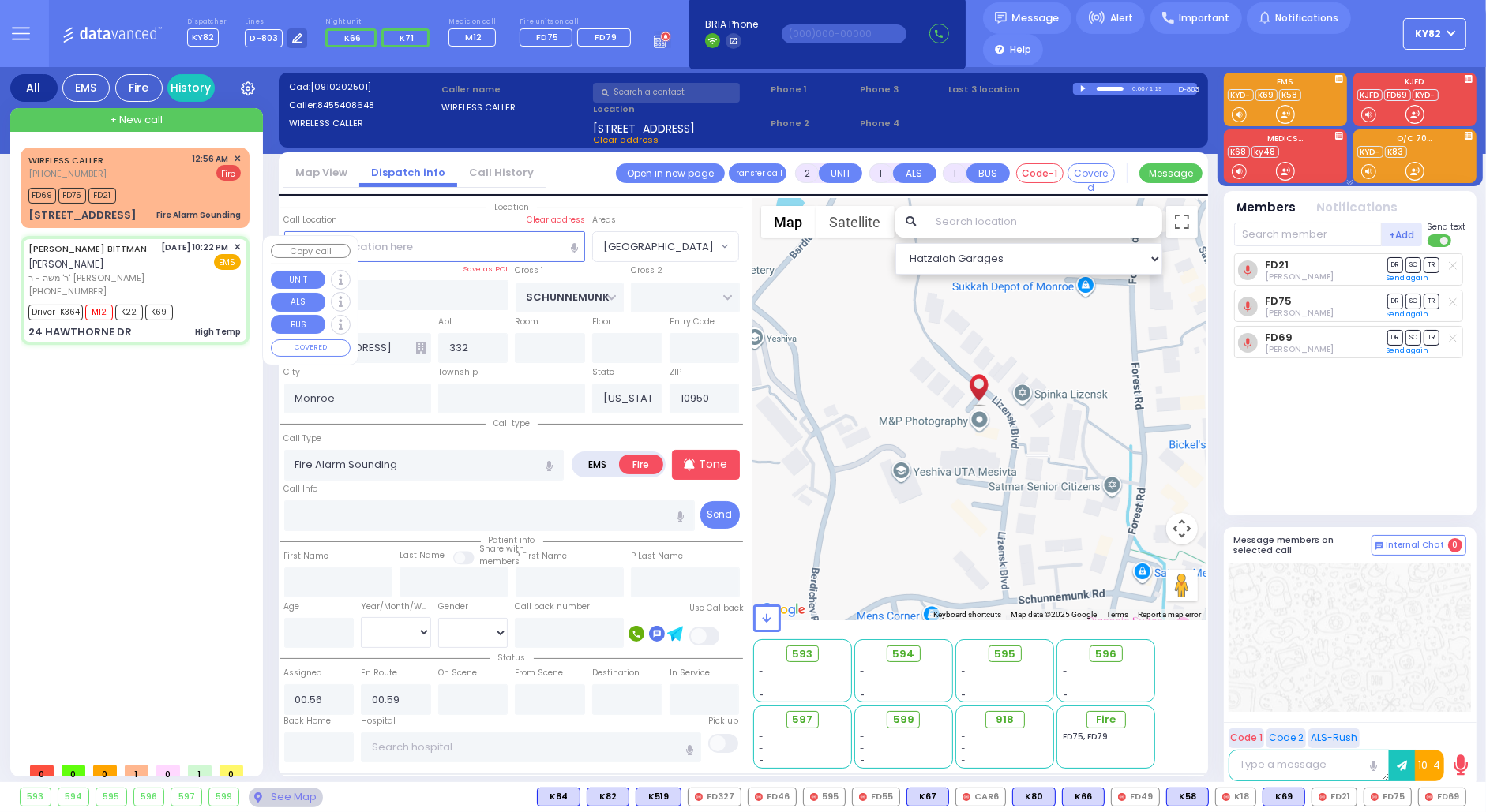
type input "14"
select select "Year"
select select "[DEMOGRAPHIC_DATA]"
type input "22:22"
type input "22:25"
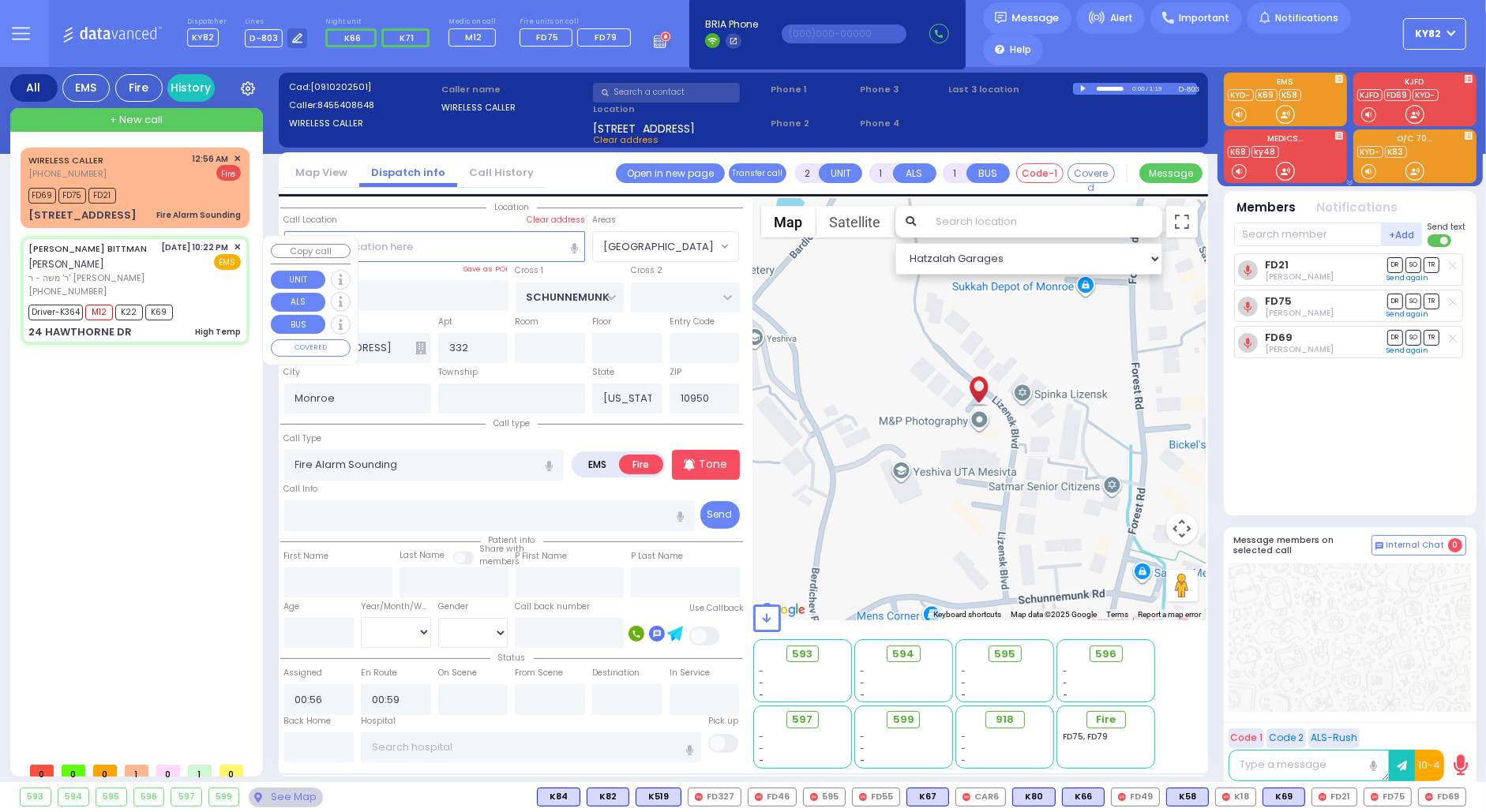
type input "22:27"
type input "22:55"
type input "23:49"
type input "00:50"
type input "[US_STATE][GEOGRAPHIC_DATA]- [GEOGRAPHIC_DATA] [STREET_ADDRESS][US_STATE]"
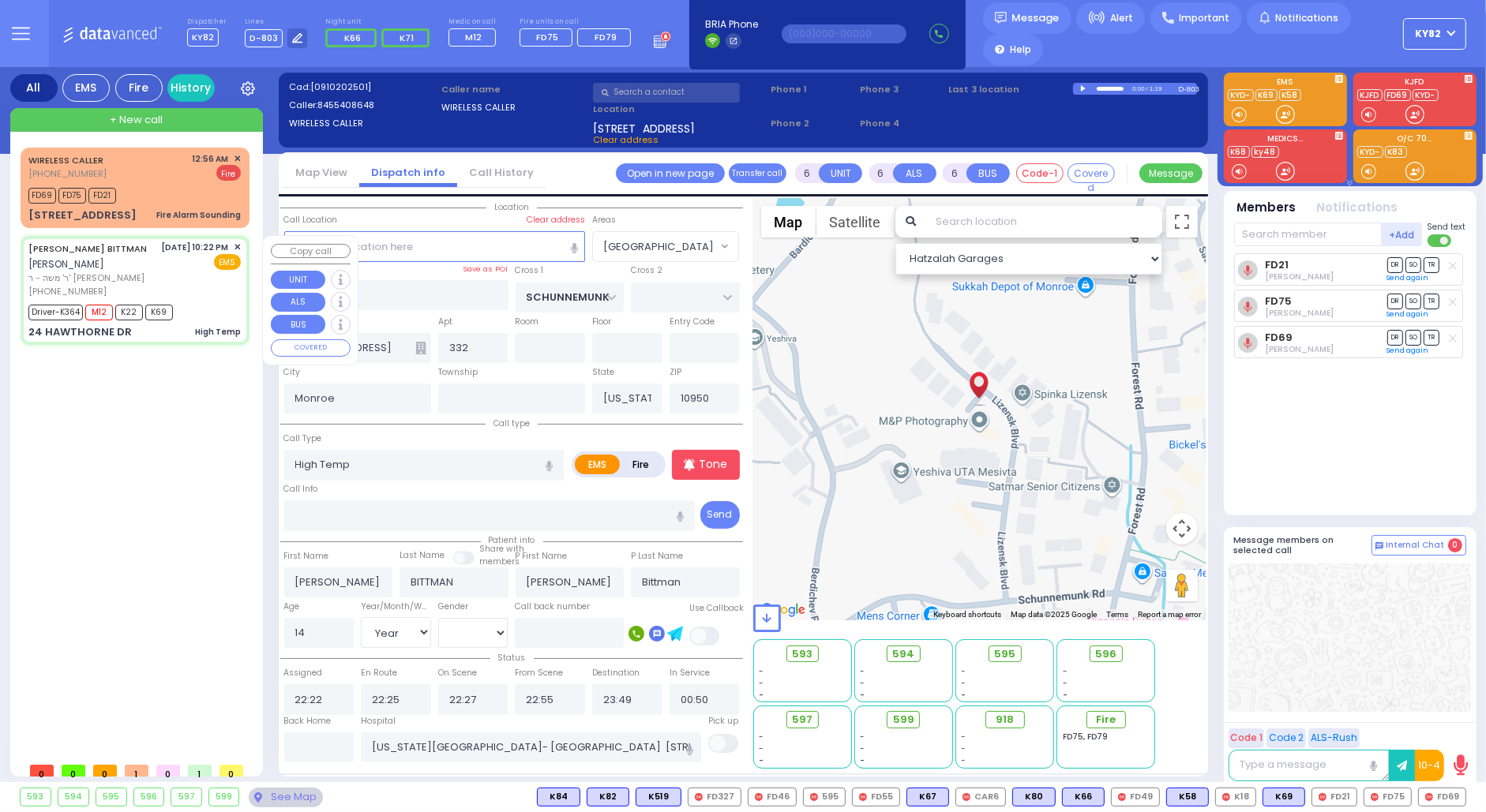
type input "BRIARWAY ST"
type input "STRAWBERRY DR"
type input "24 HAWTHORNE DR"
select select "Hatzalah Garages"
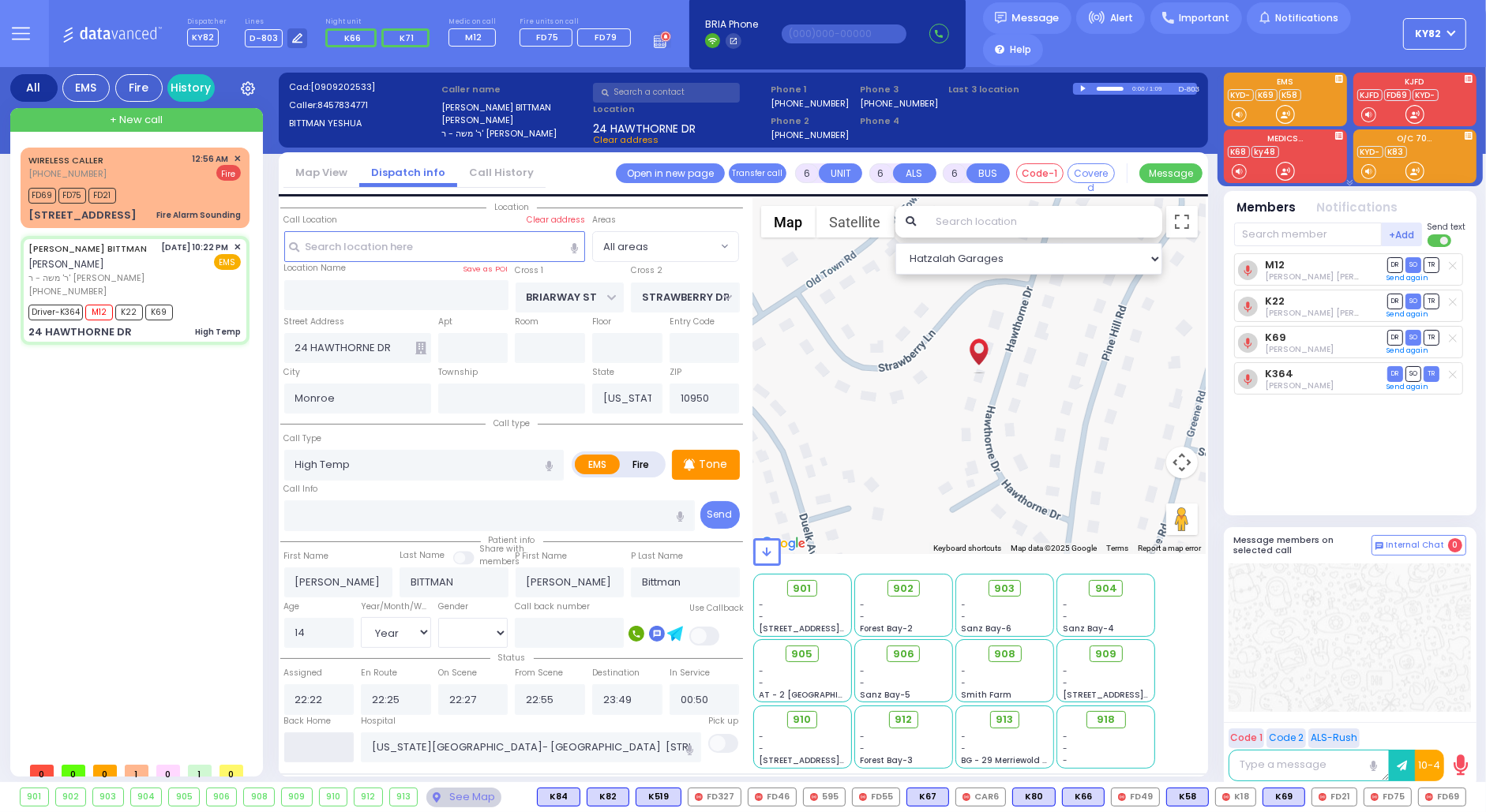
click at [295, 742] on input "text" at bounding box center [320, 747] width 71 height 30
click at [296, 740] on input "text" at bounding box center [320, 747] width 71 height 30
drag, startPoint x: 201, startPoint y: 303, endPoint x: 202, endPoint y: 315, distance: 12.0
click at [201, 297] on div "[DATE] 10:22 PM ✕ EMS" at bounding box center [202, 268] width 80 height 57
select select
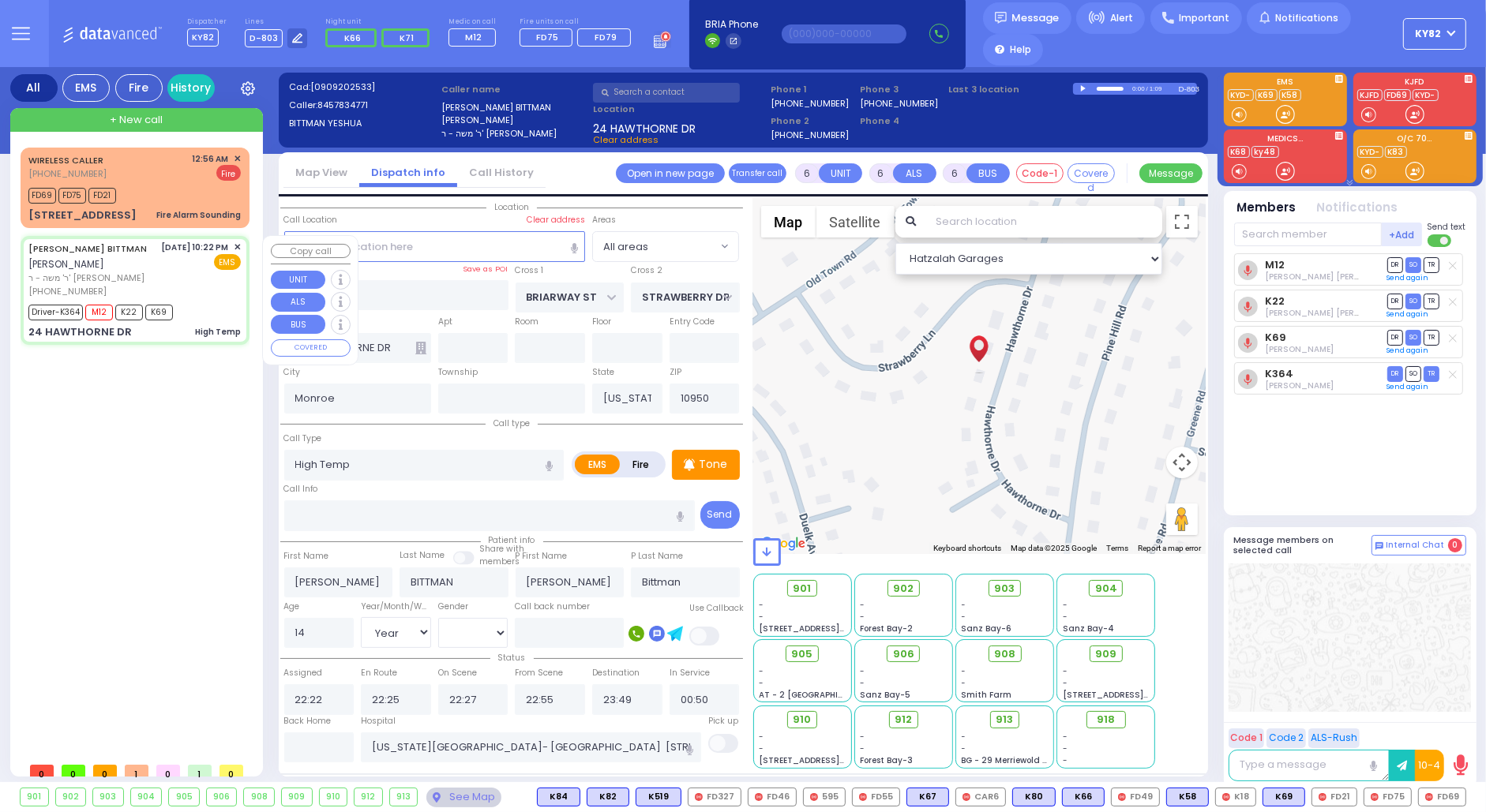
radio input "true"
select select "Year"
select select "[DEMOGRAPHIC_DATA]"
select select "Hatzalah Garages"
click at [307, 745] on input "text" at bounding box center [320, 747] width 71 height 30
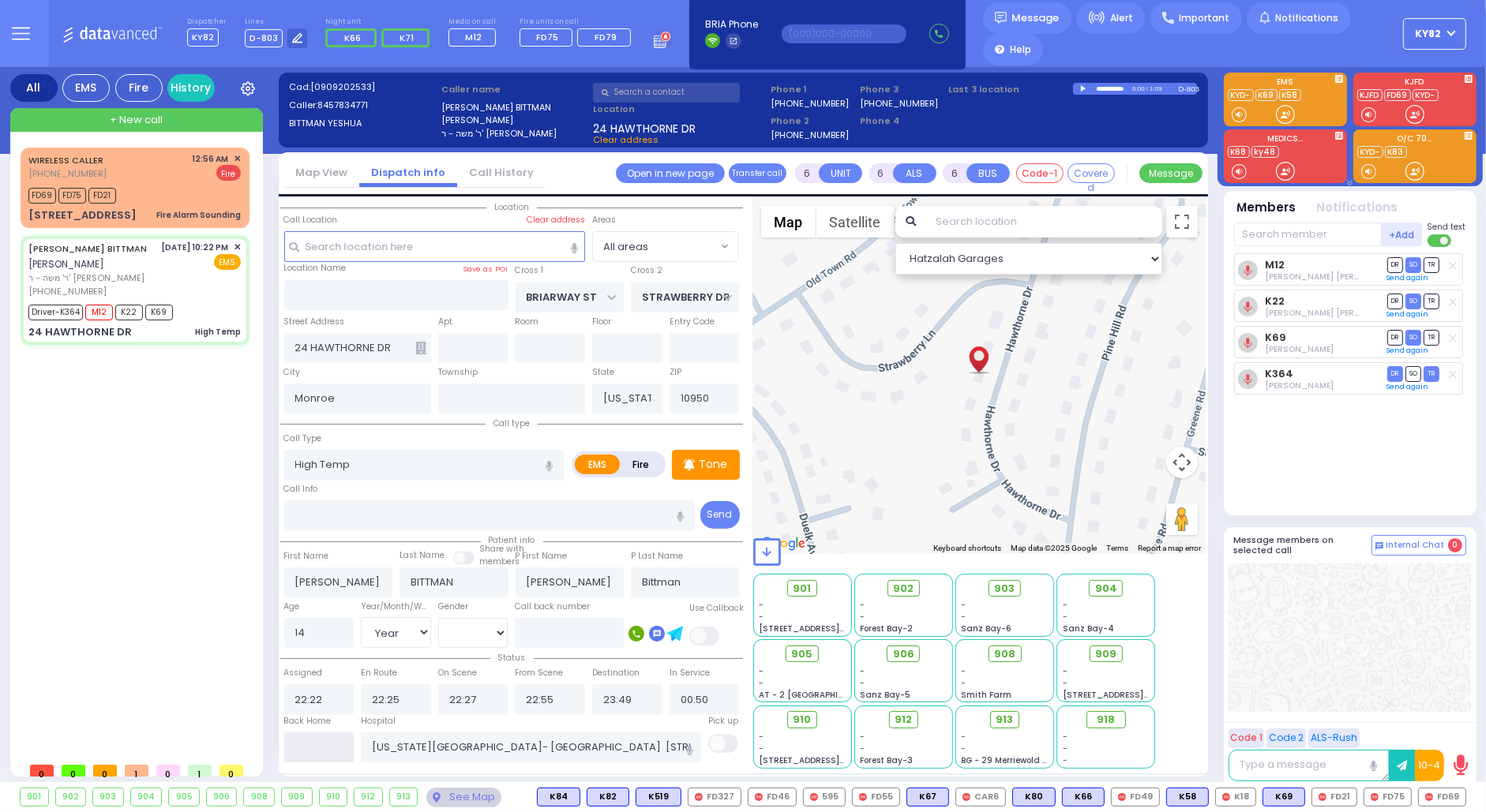
click at [309, 746] on input "text" at bounding box center [320, 747] width 71 height 30
click at [309, 746] on input "text" at bounding box center [320, 747] width 71 height 30
type input "01:04"
click at [309, 745] on input "01:04" at bounding box center [320, 747] width 71 height 30
select select
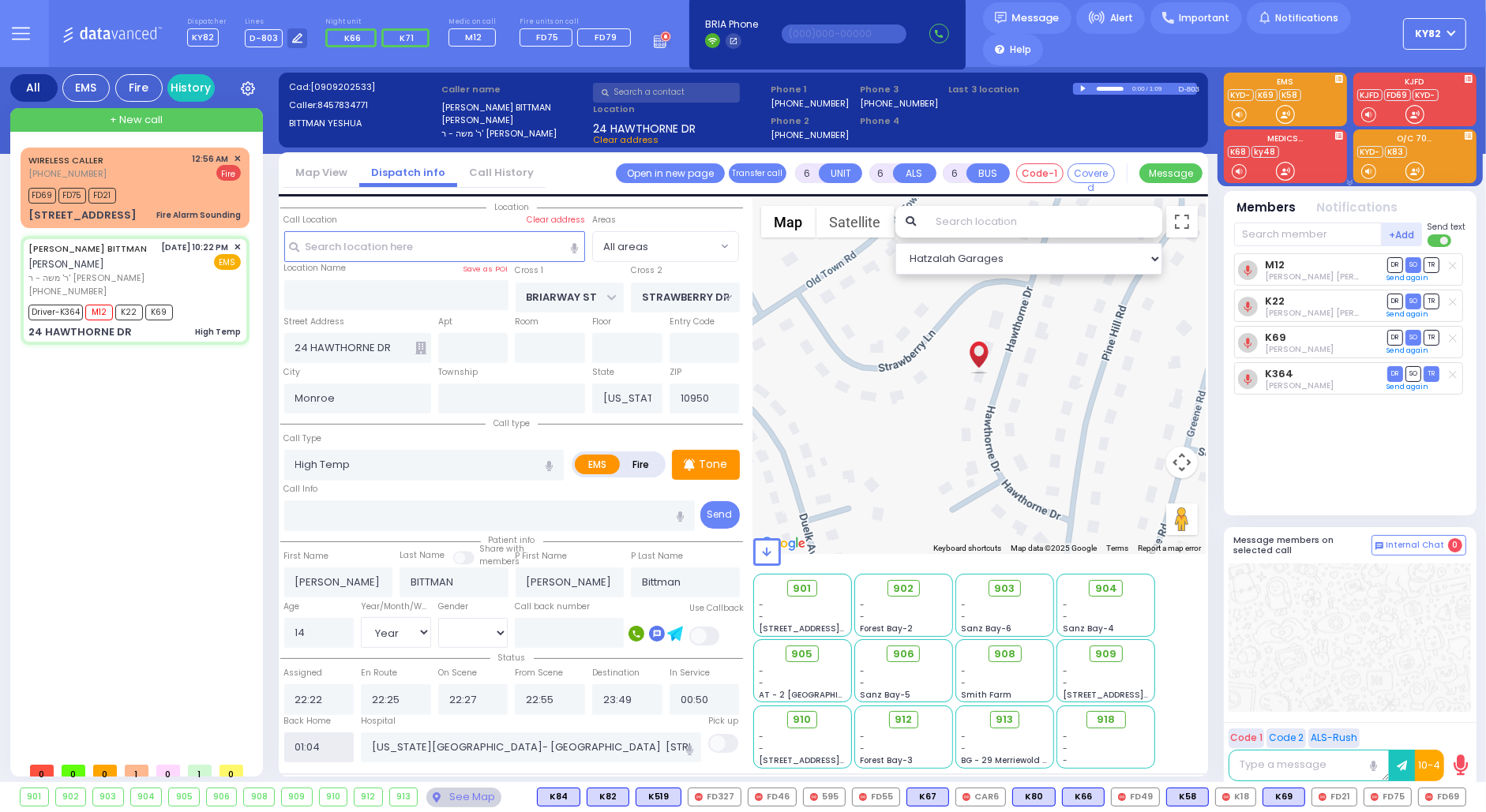
radio input "true"
select select
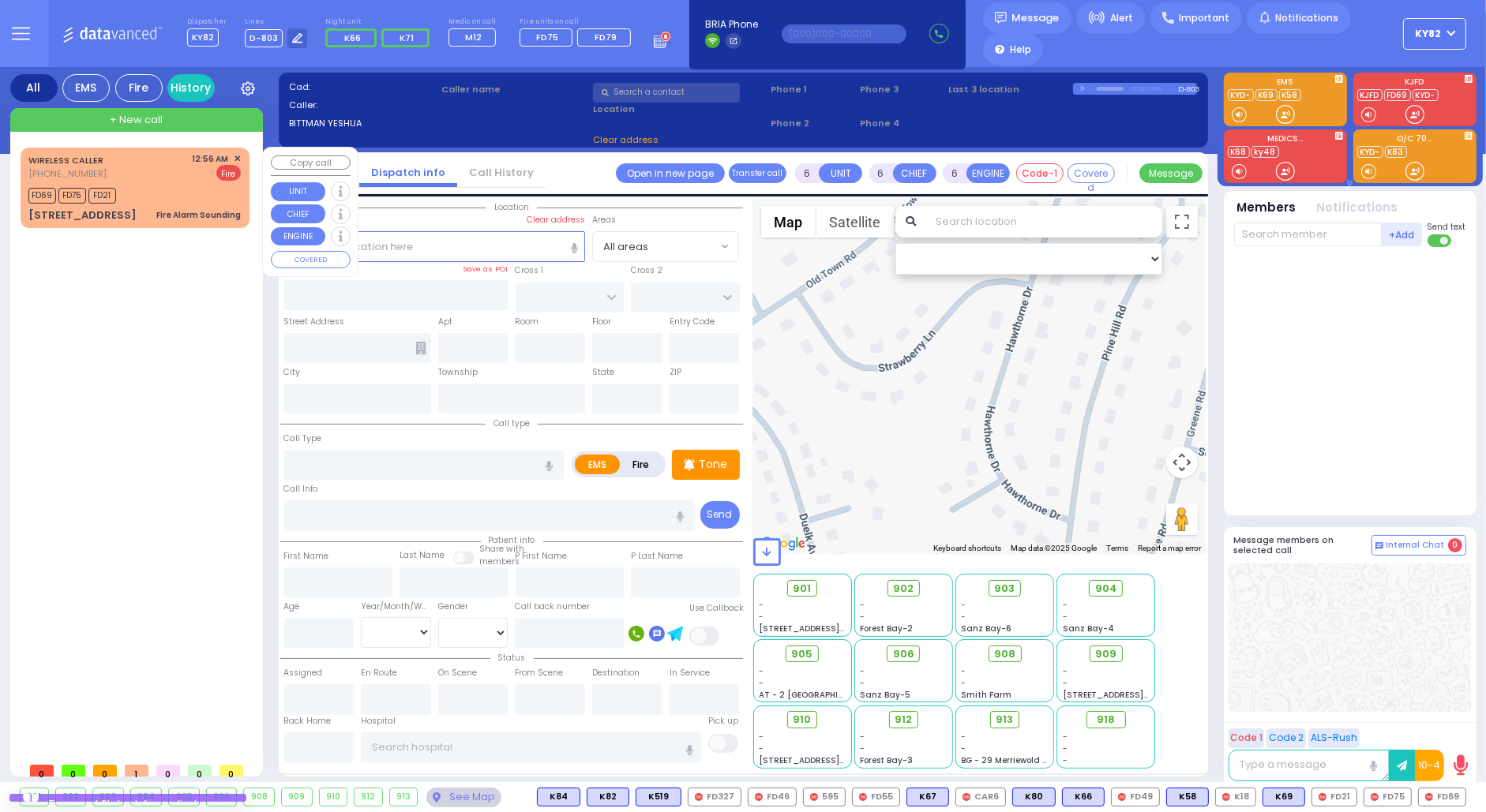
click at [164, 165] on div "WIRELESS CALLER [PHONE_NUMBER] 12:56 AM ✕ Fire" at bounding box center [135, 166] width 213 height 29
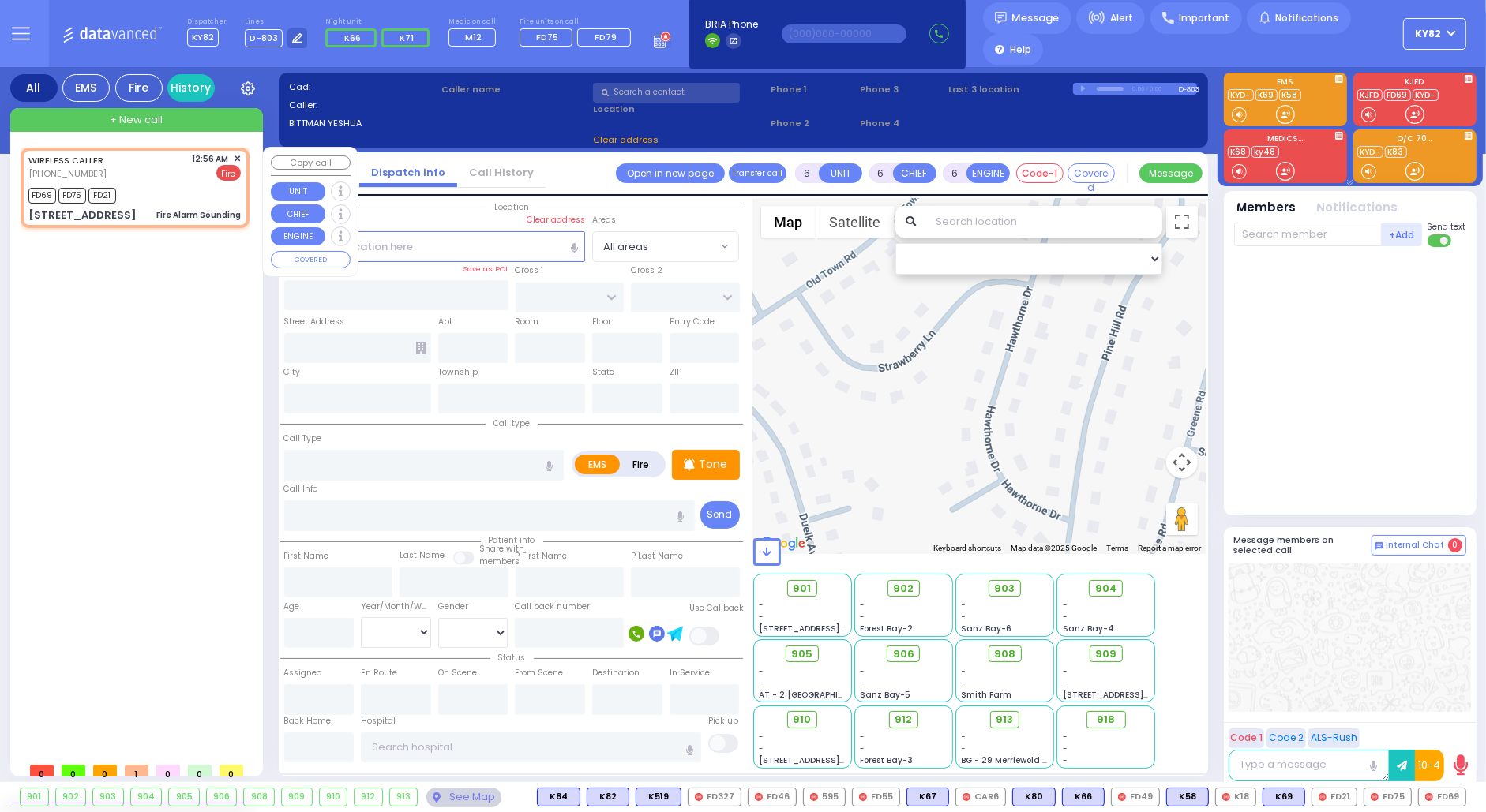
type input "2"
type input "1"
select select
type input "Fire Alarm Sounding"
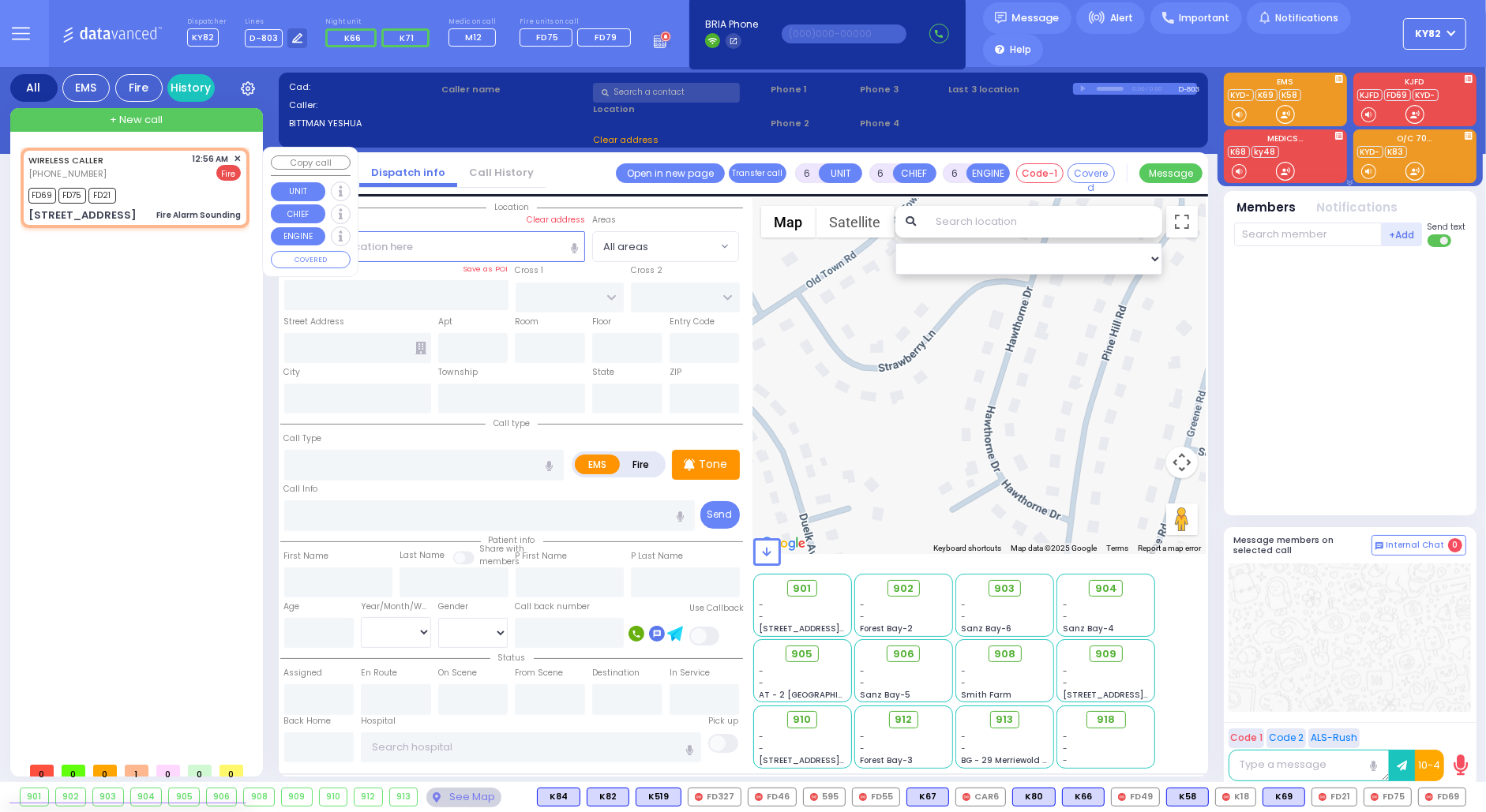
radio input "false"
radio input "true"
select select
type input "00:56"
type input "00:59"
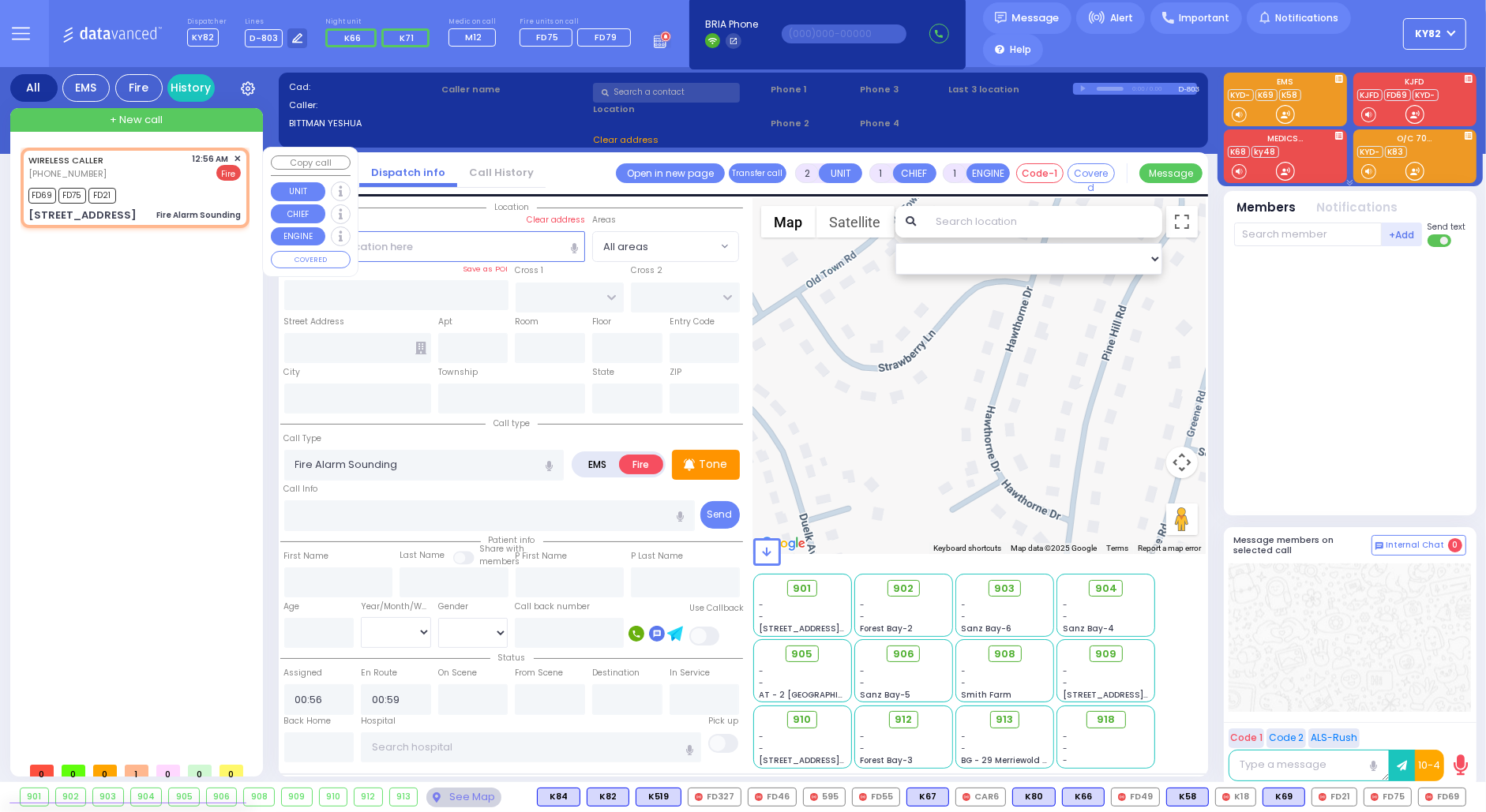
type input "SCHUNNEMUNK RD"
type input "[STREET_ADDRESS]"
type input "332"
type input "Monroe"
type input "[US_STATE]"
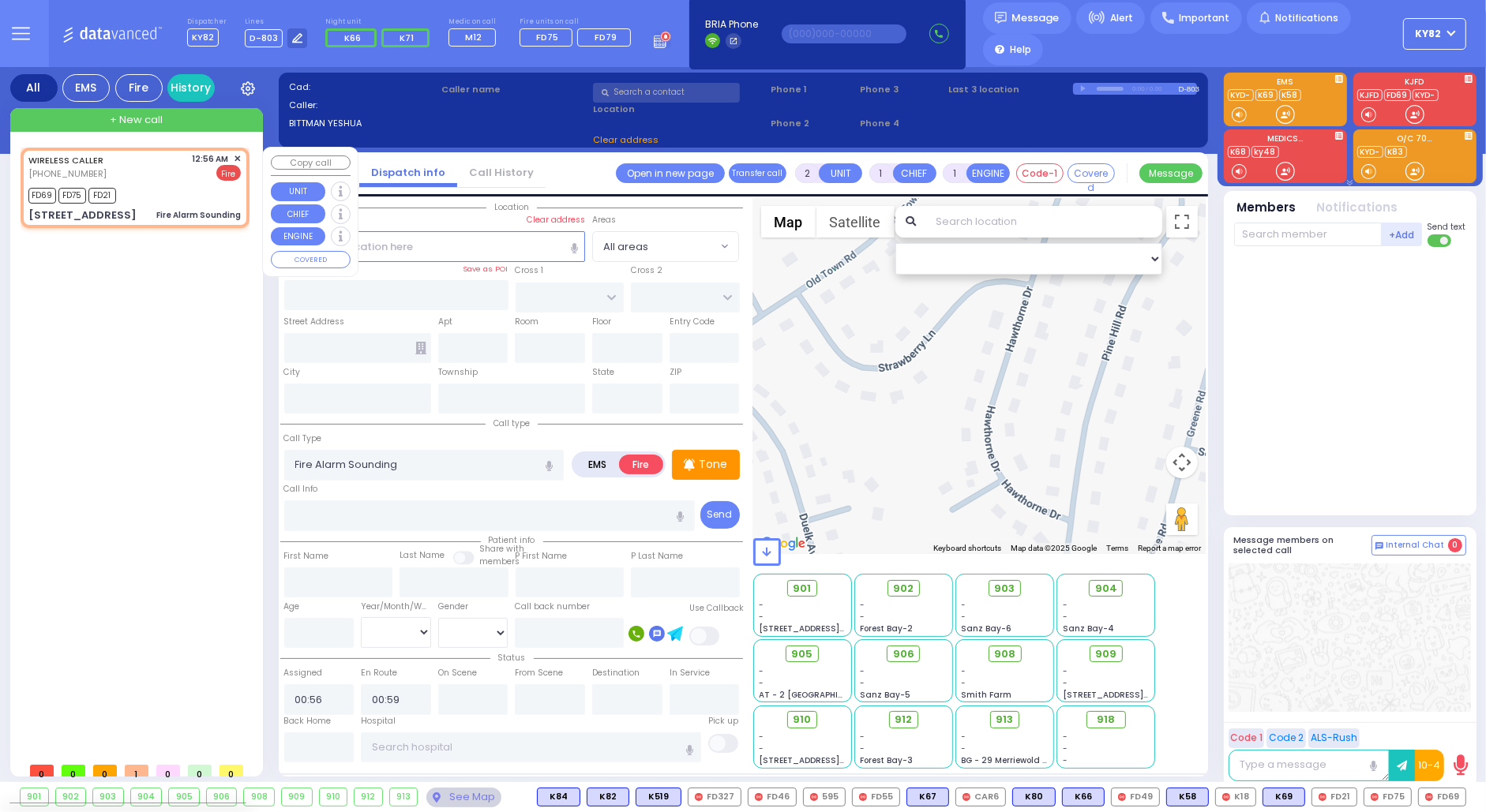
type input "10950"
select select "Hatzalah Garages"
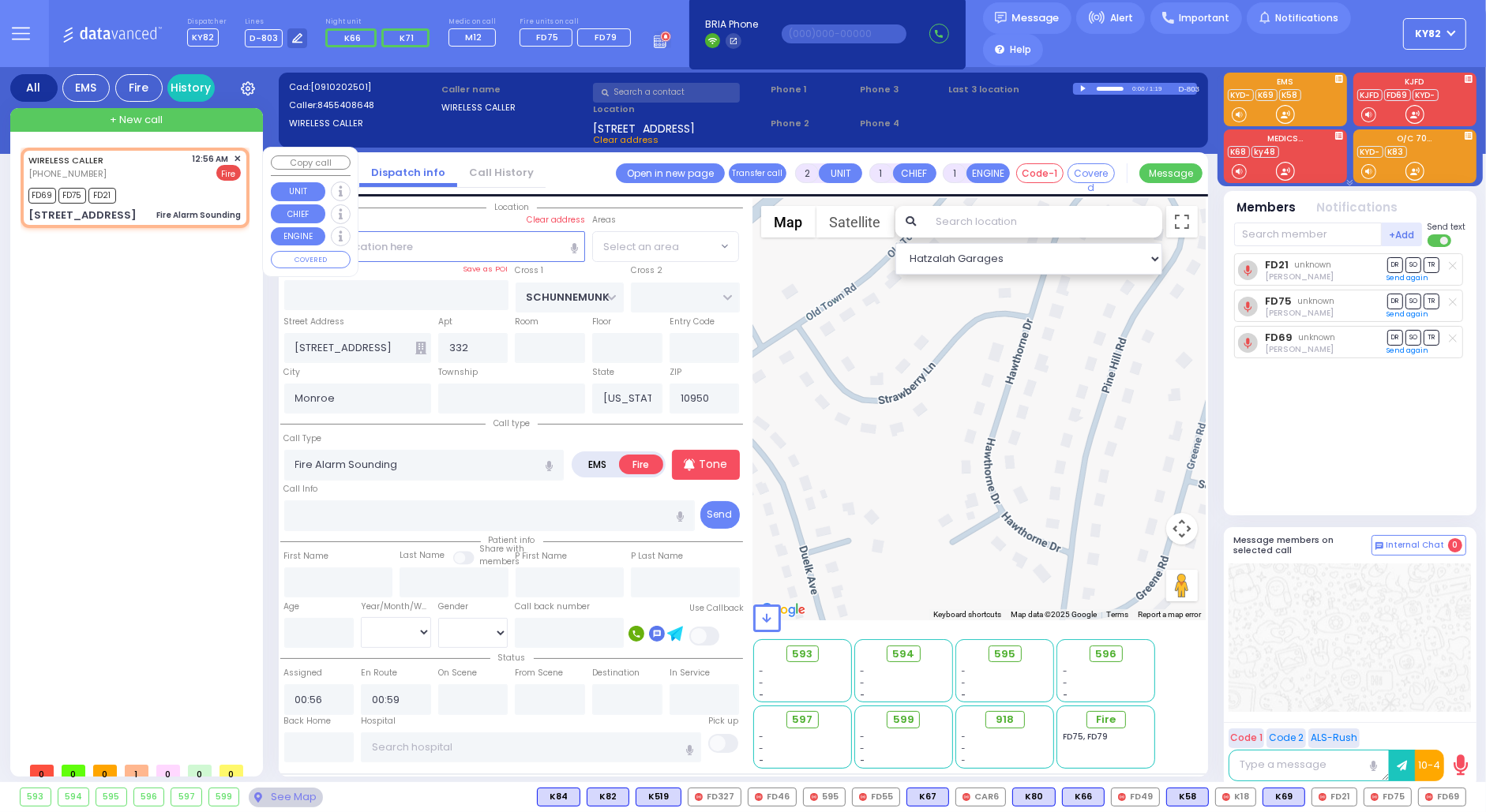
select select "[GEOGRAPHIC_DATA]"
click at [304, 748] on input "text" at bounding box center [320, 747] width 71 height 30
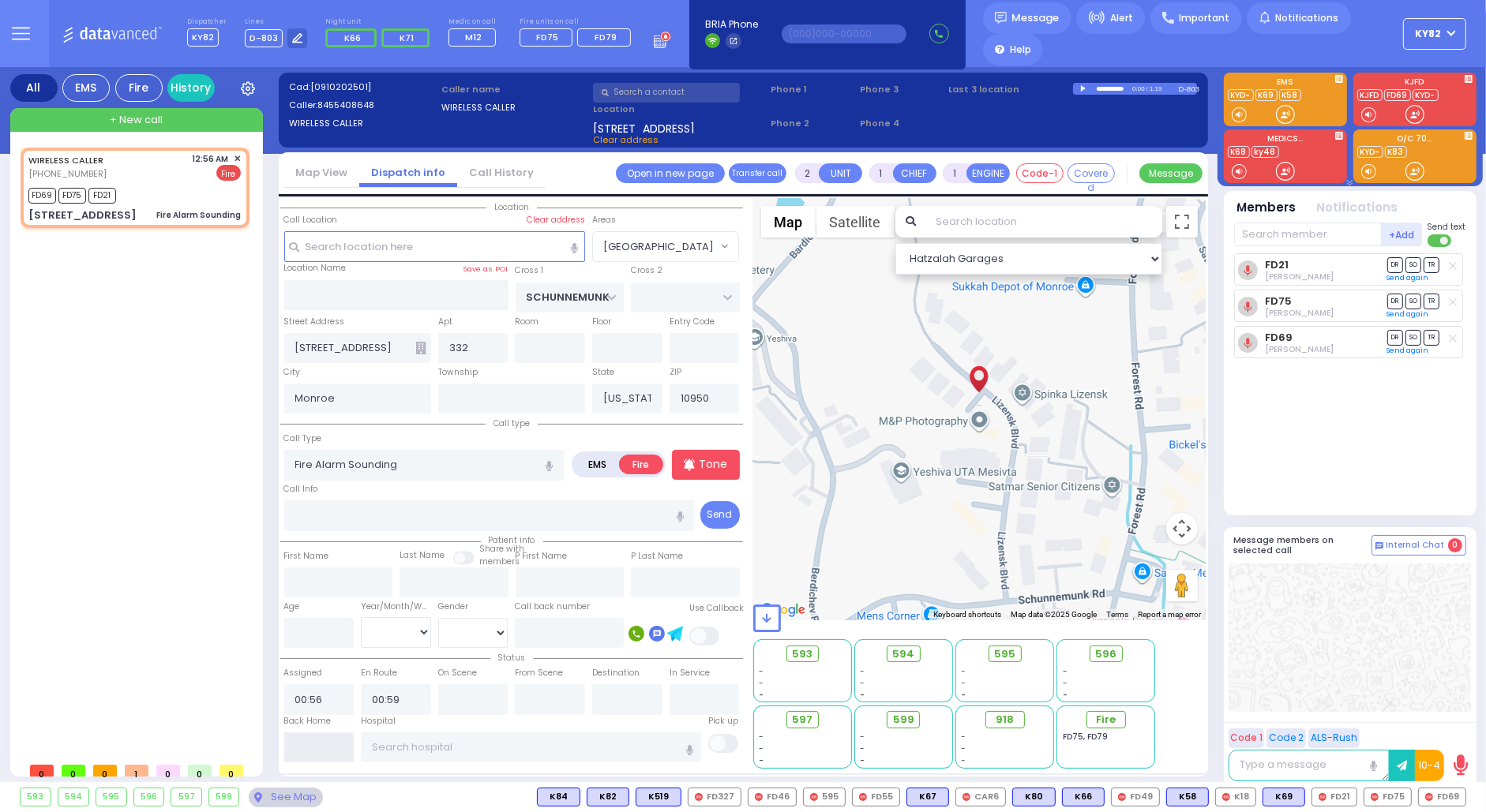
click at [304, 745] on input "text" at bounding box center [320, 747] width 71 height 30
click at [303, 740] on input "text" at bounding box center [320, 747] width 71 height 30
type input "01:04"
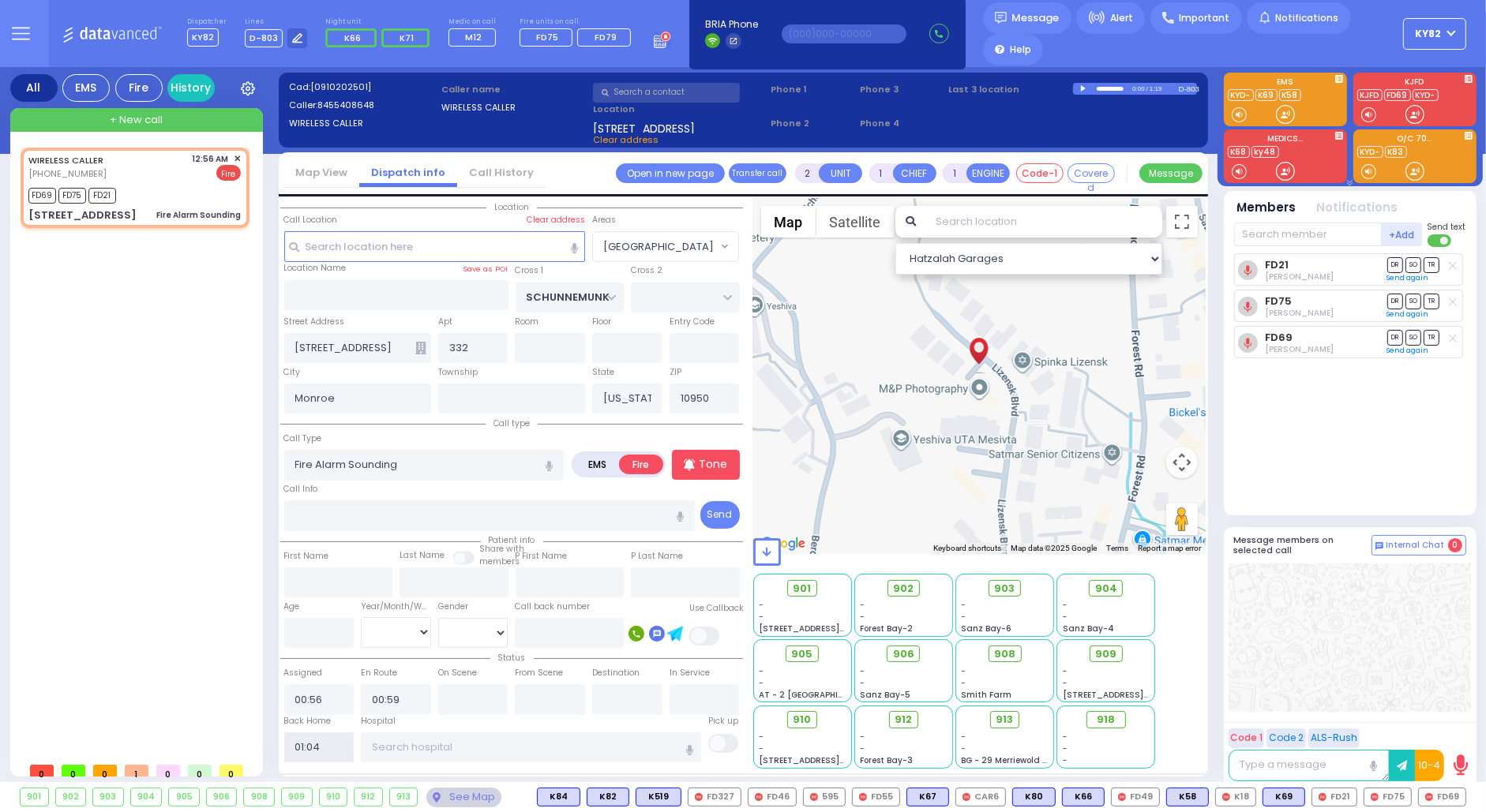
select select
radio input "true"
select select
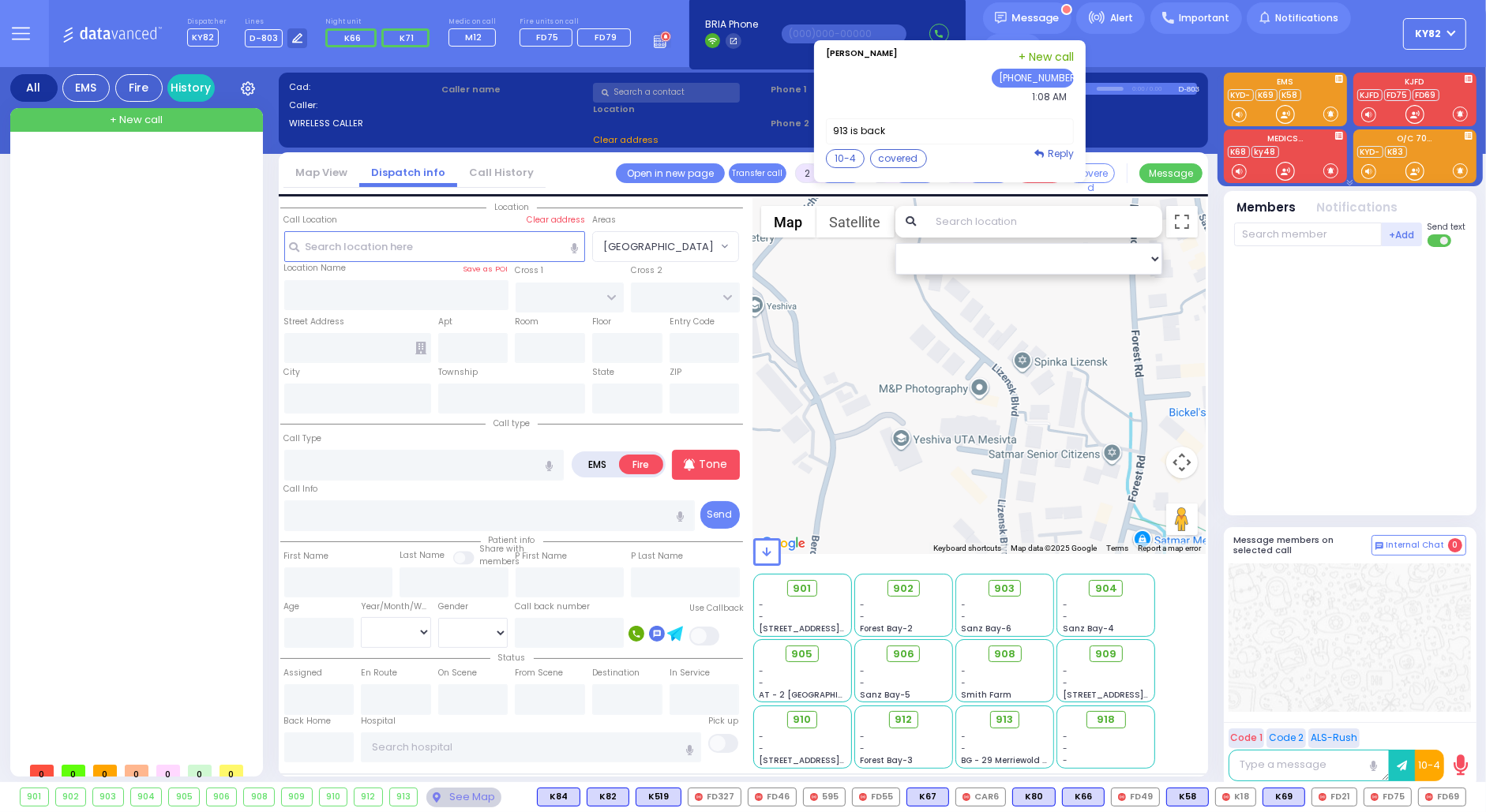
click at [947, 87] on div "[PERSON_NAME] phone1 phone2 phone3" at bounding box center [950, 78] width 248 height 58
click at [828, 154] on button "10-4" at bounding box center [846, 159] width 39 height 19
type textarea "10-4 thank you"
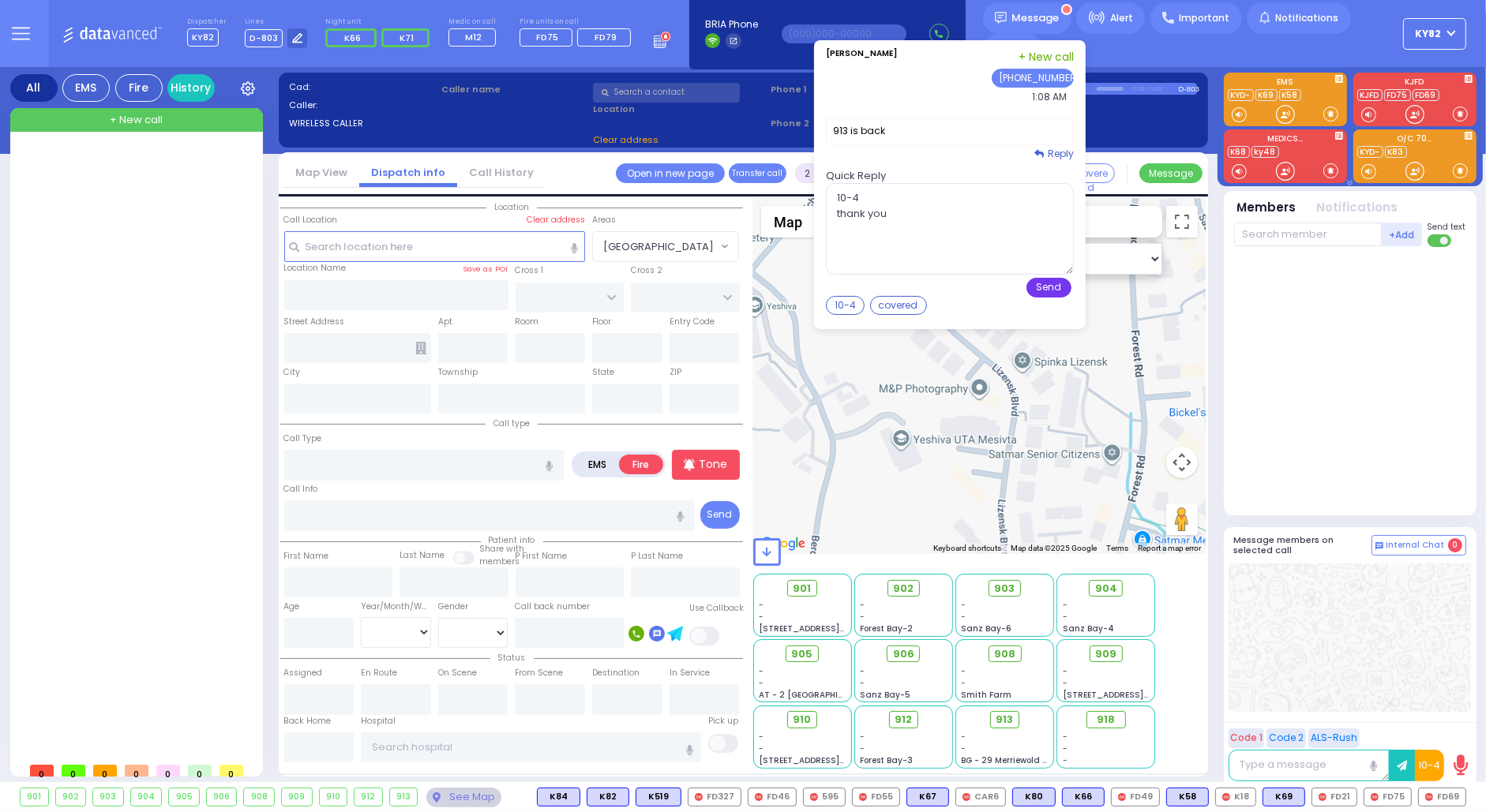
click at [1030, 290] on button "Send" at bounding box center [1048, 287] width 45 height 20
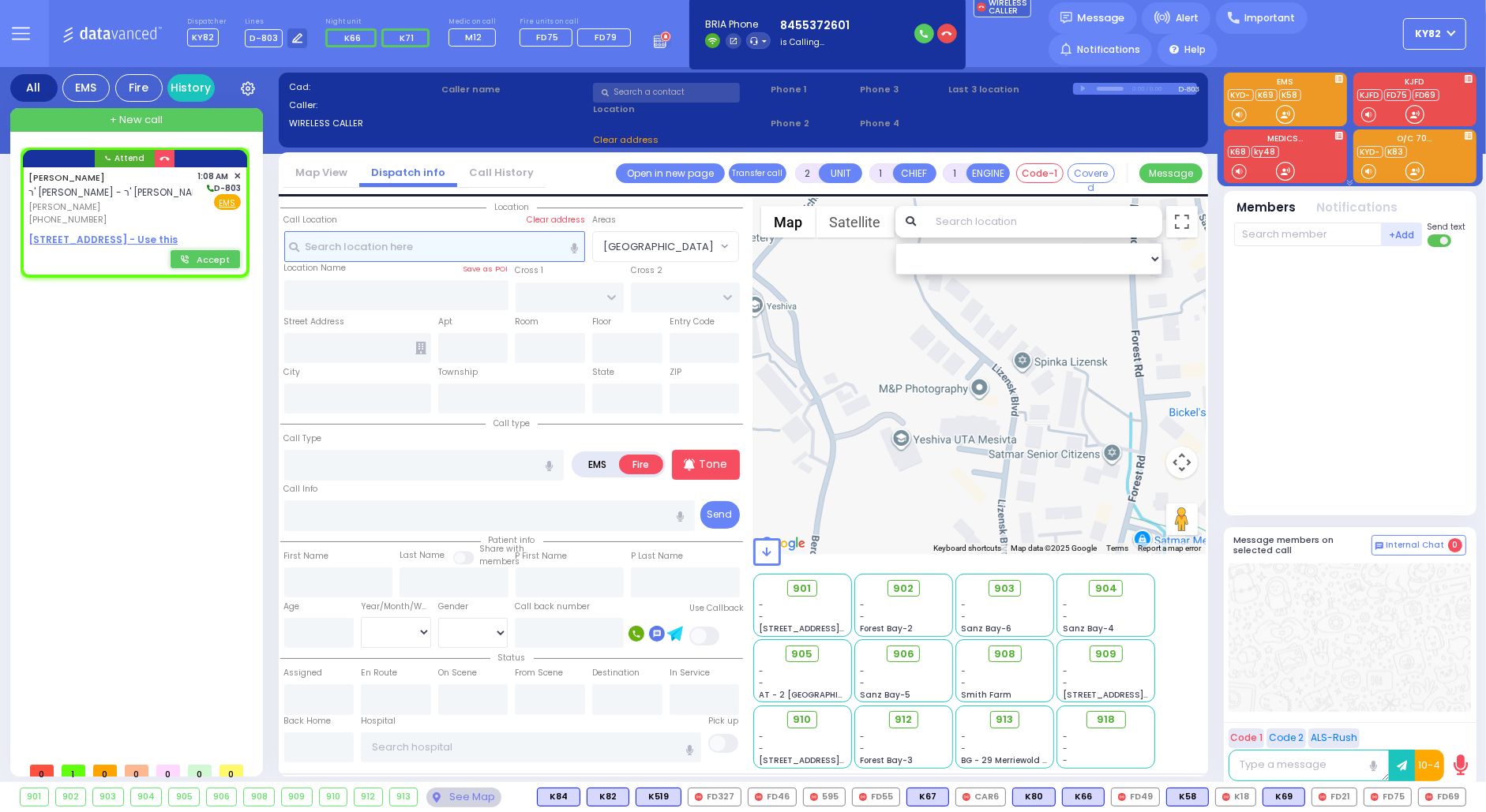
select select
radio input "true"
type input "[PERSON_NAME]"
select select
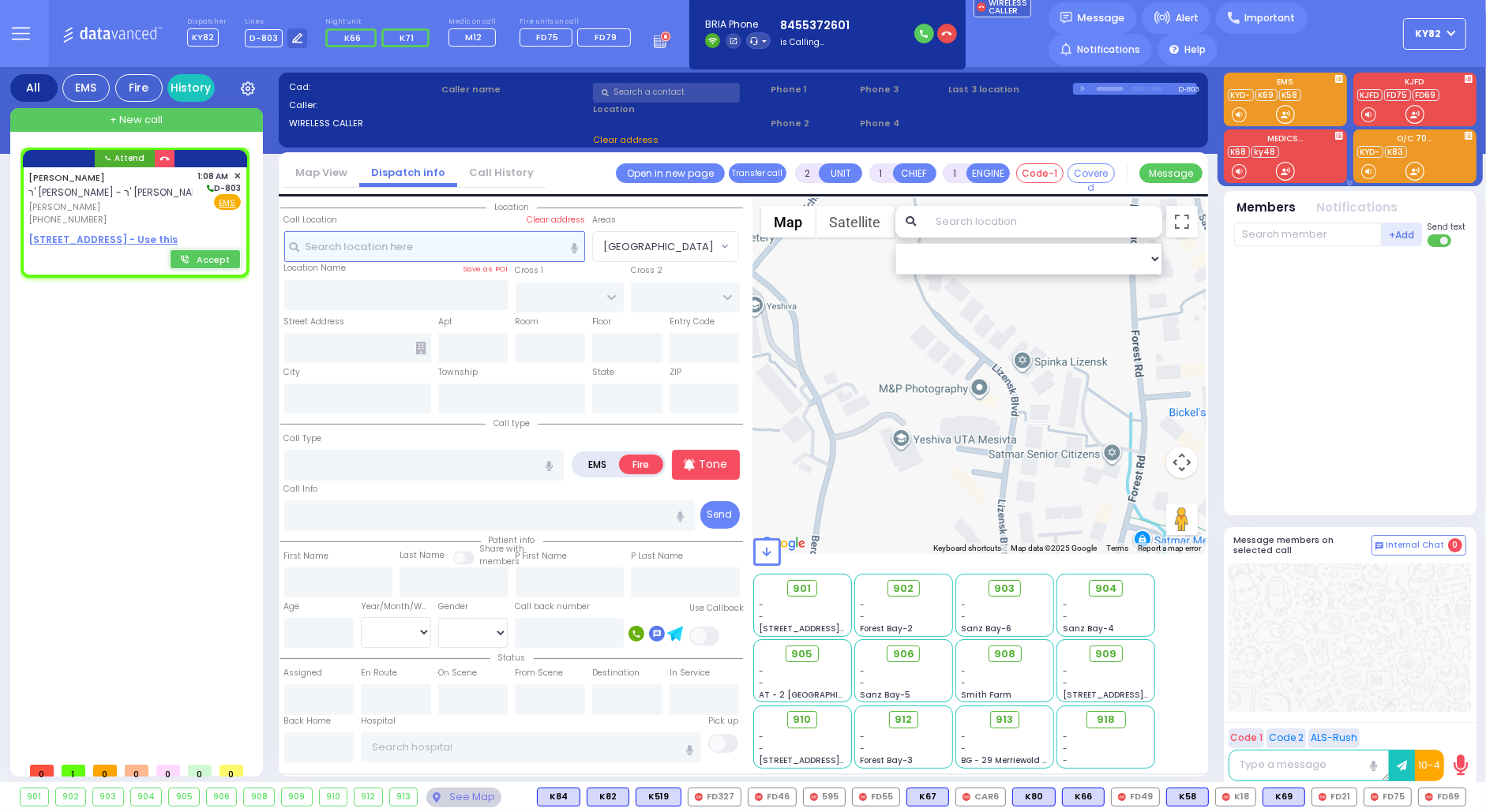
type input "01:08"
select select "Hatzalah Garages"
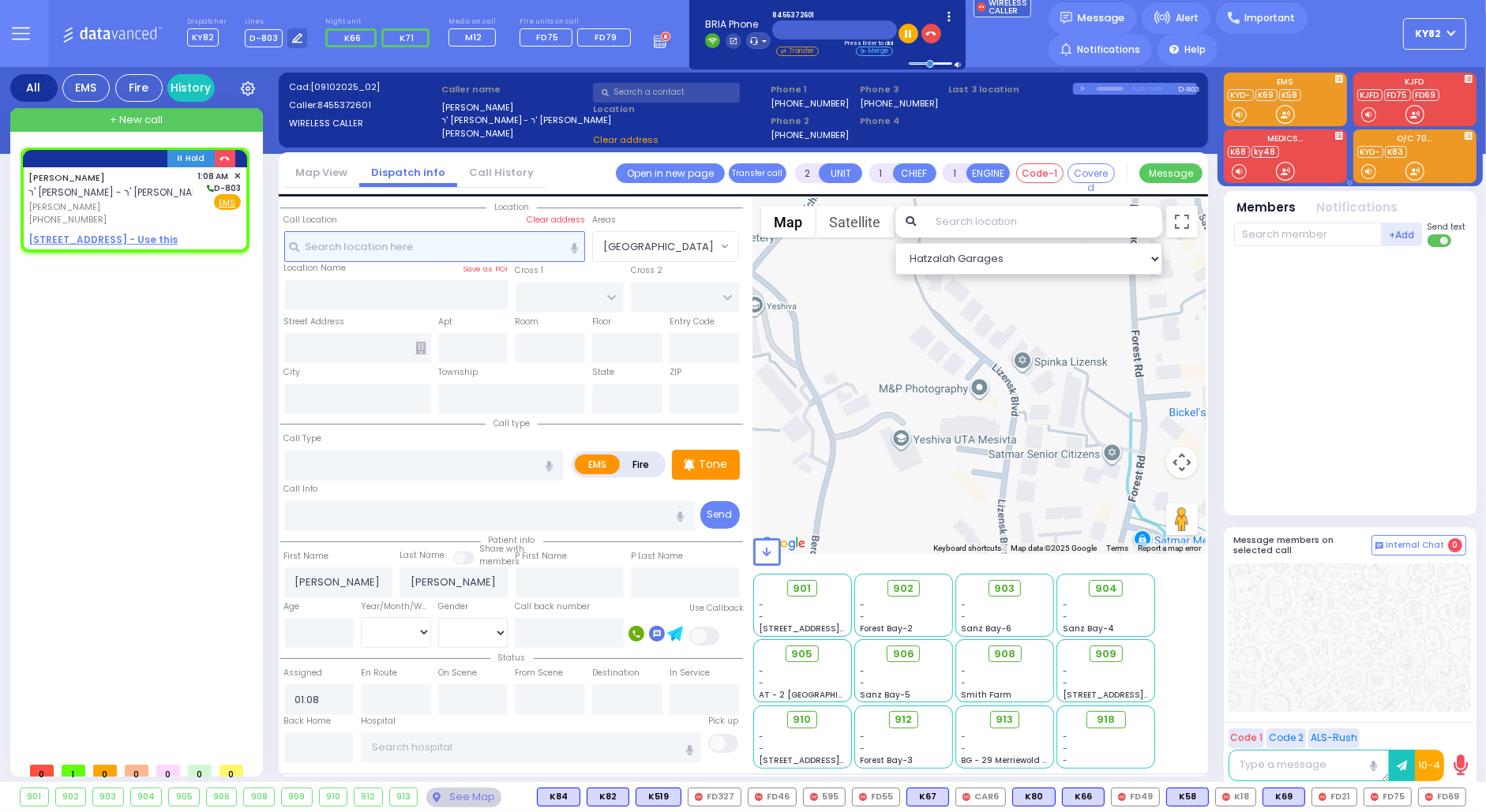
select select
radio input "true"
select select
select select "Hatzalah Garages"
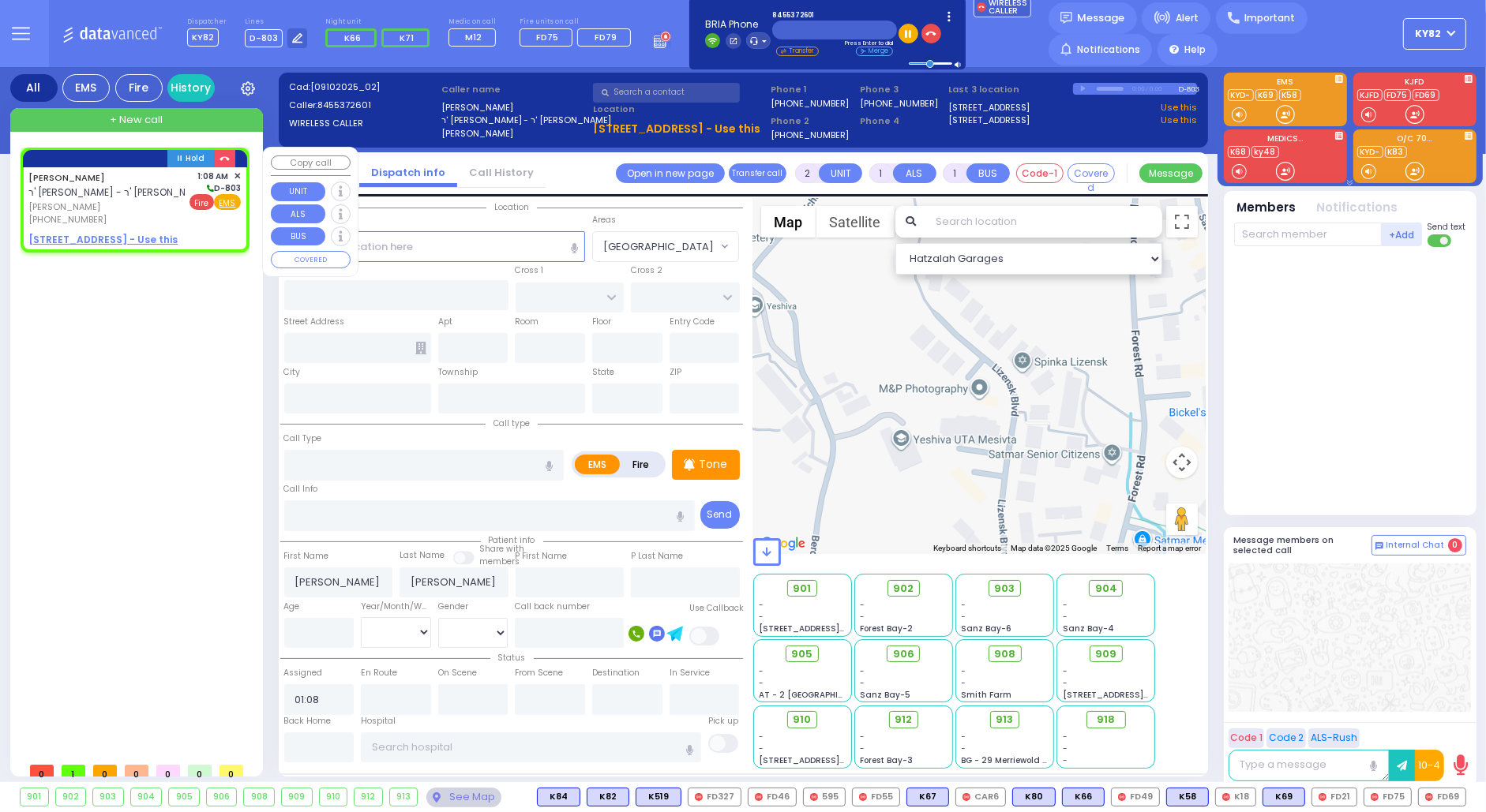
click at [233, 202] on u "EMS" at bounding box center [228, 203] width 17 height 12
select select
radio input "true"
select select
select select "Hatzalah Garages"
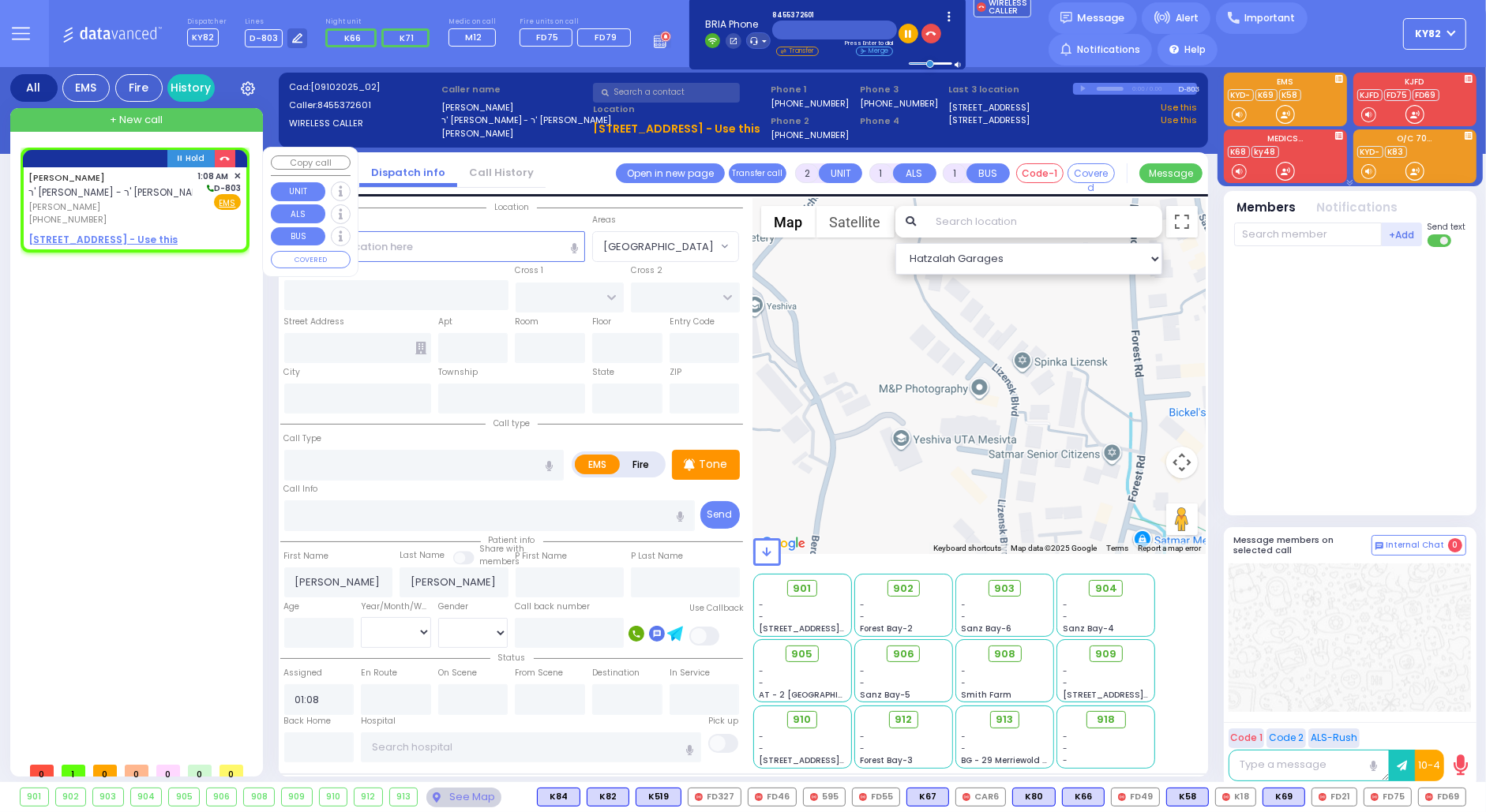
click at [97, 233] on u "[STREET_ADDRESS] - Use this" at bounding box center [103, 240] width 150 height 13
select select
radio input "true"
select select
select select "Hatzalah Garages"
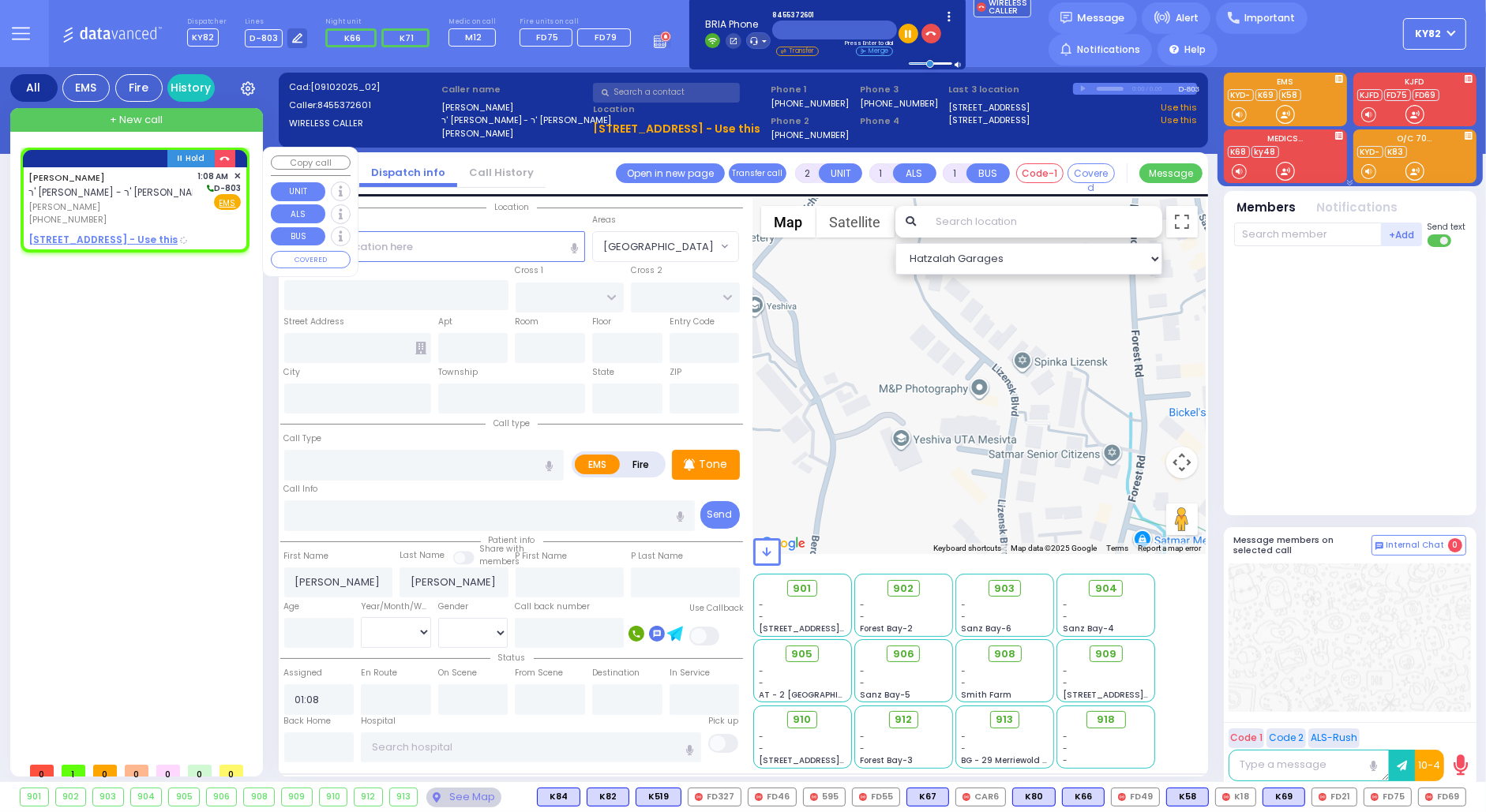
select select
radio input "true"
select select
select select "Hatzalah Garages"
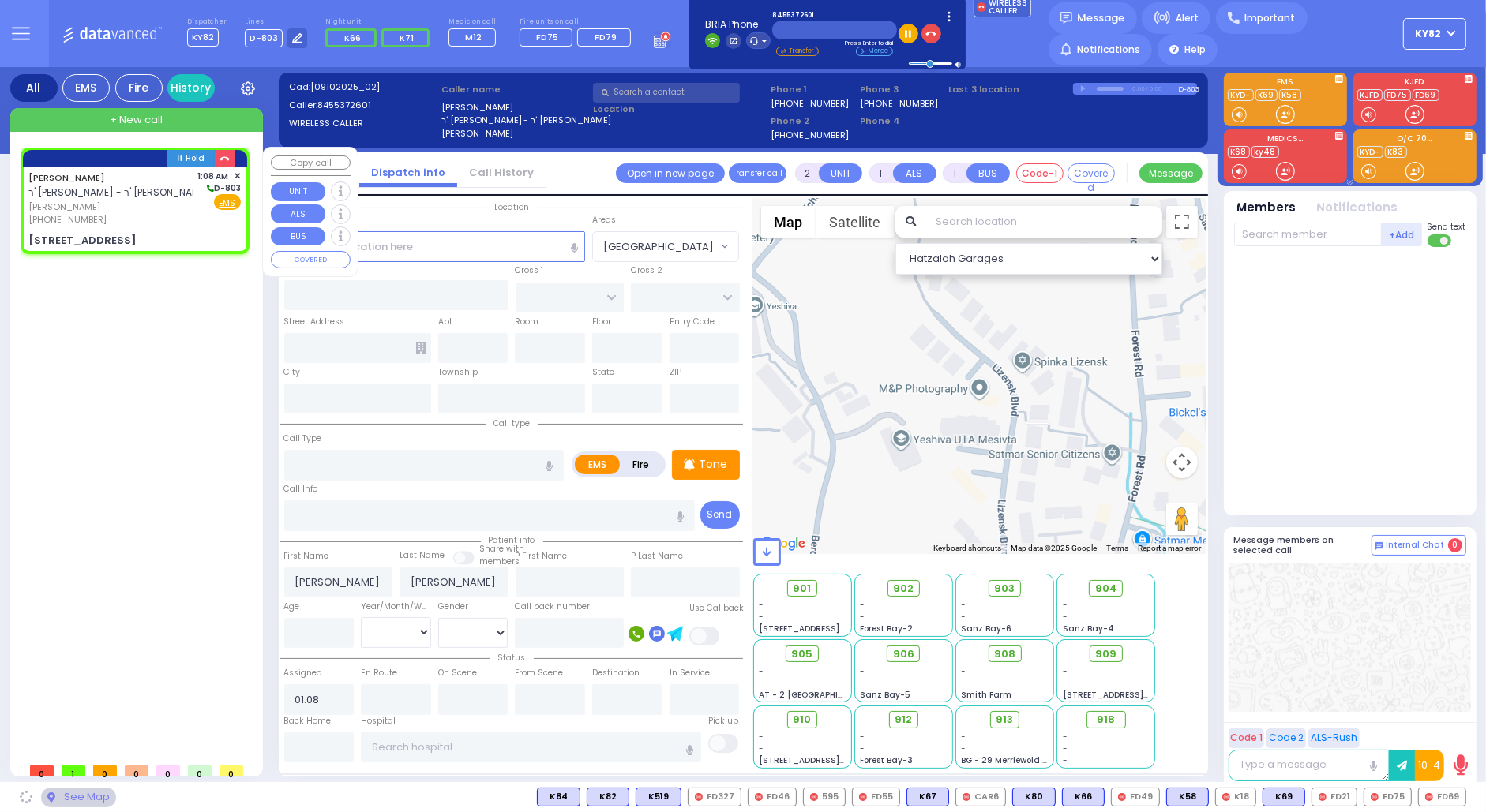
type input "[GEOGRAPHIC_DATA]"
type input "[STREET_ADDRESS]"
type input "303"
type input "[PERSON_NAME]"
type input "[US_STATE]"
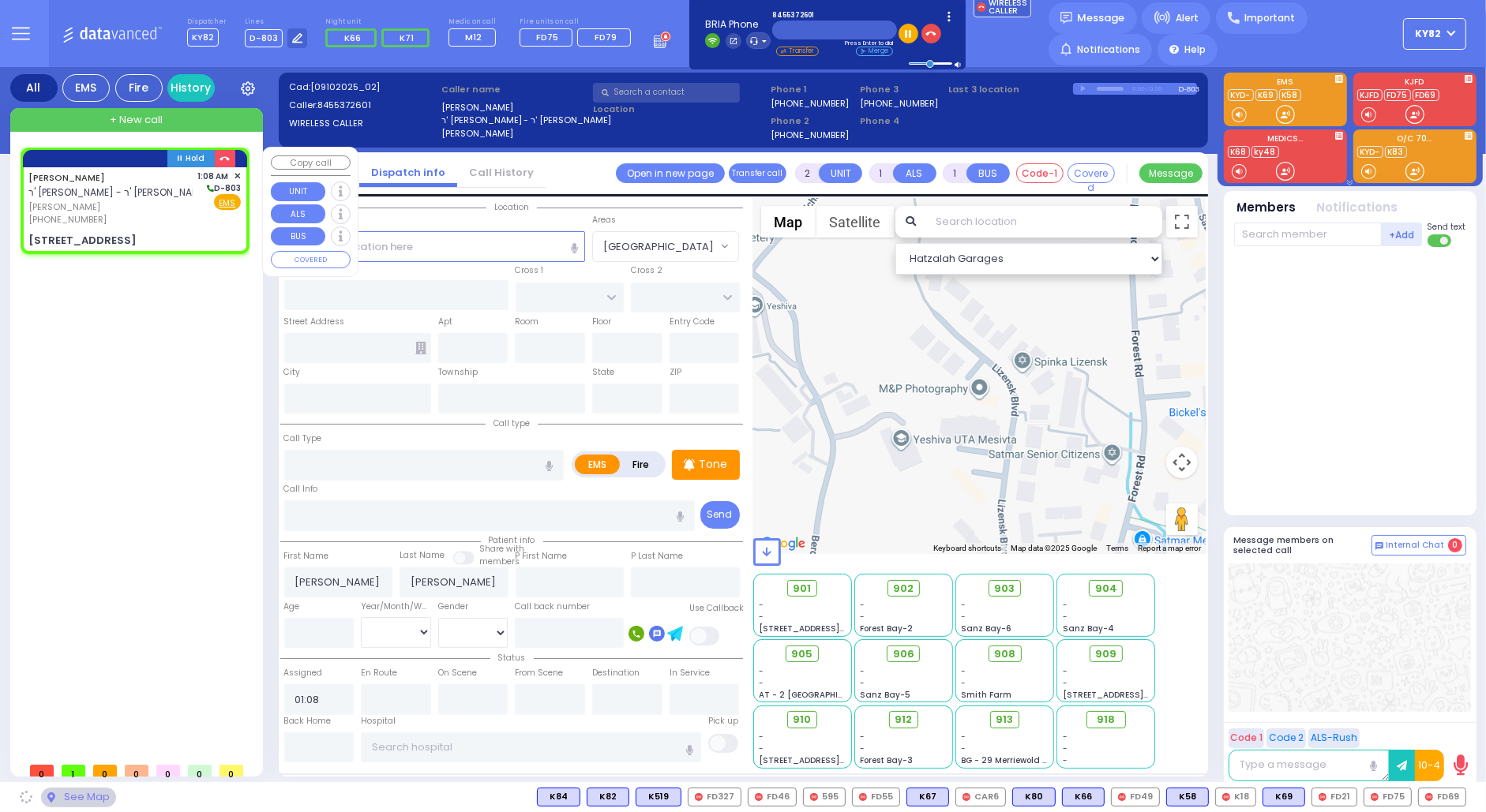
type input "10950"
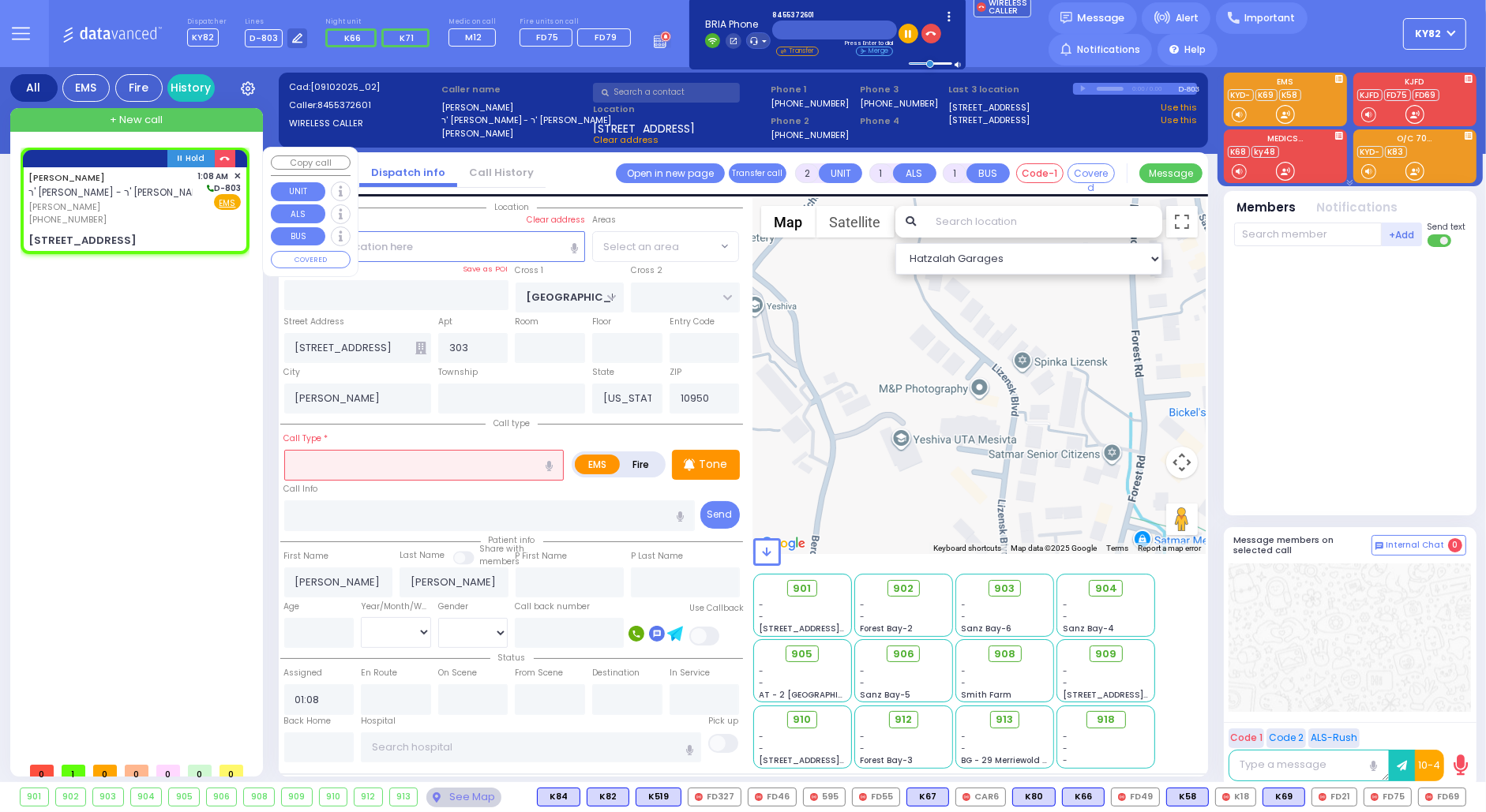
select select "SECTION 4"
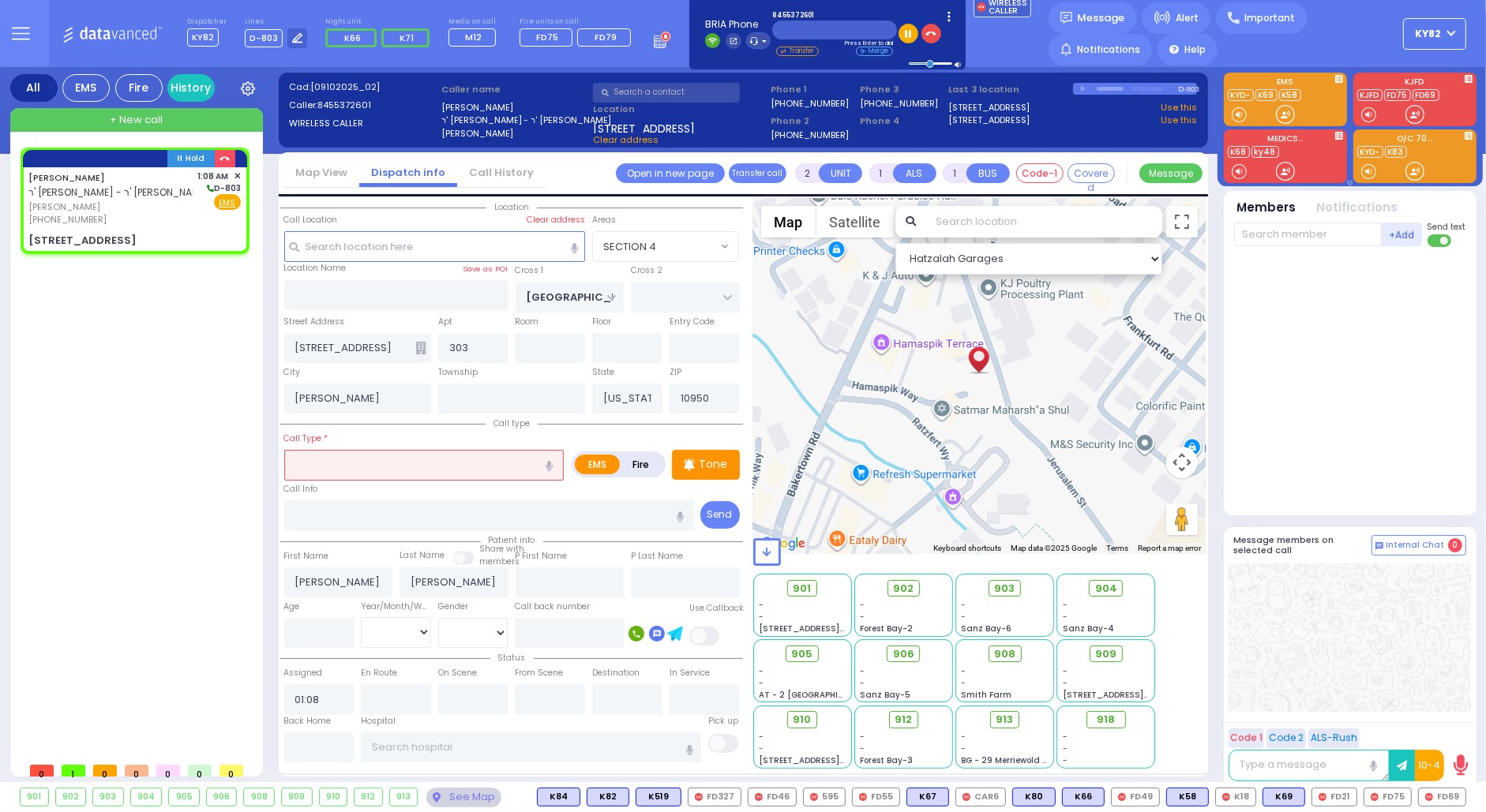
click at [345, 465] on input "text" at bounding box center [424, 465] width 280 height 30
type input "no"
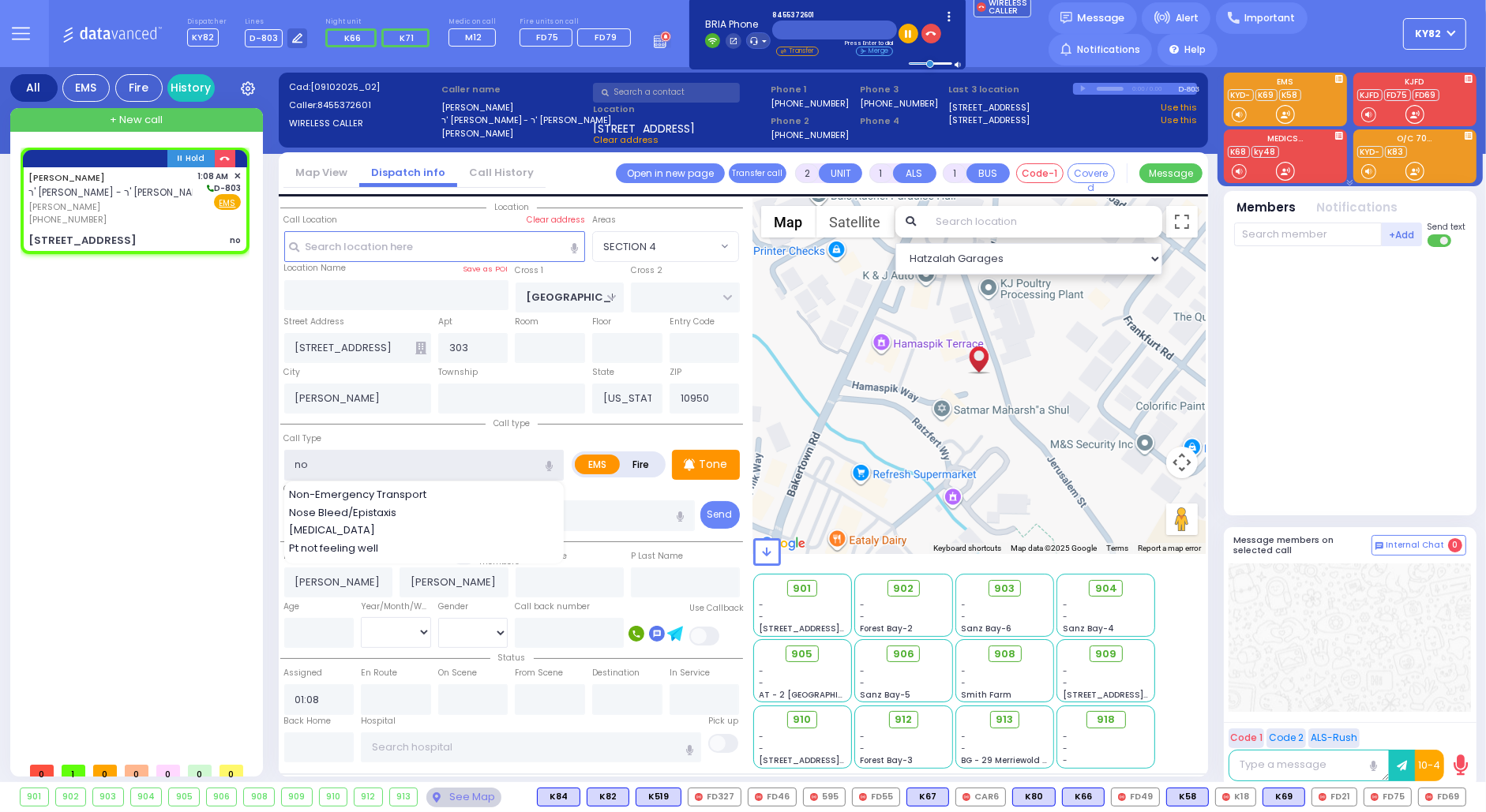
select select
radio input "true"
select select
select select "Hatzalah Garages"
select select "SECTION 4"
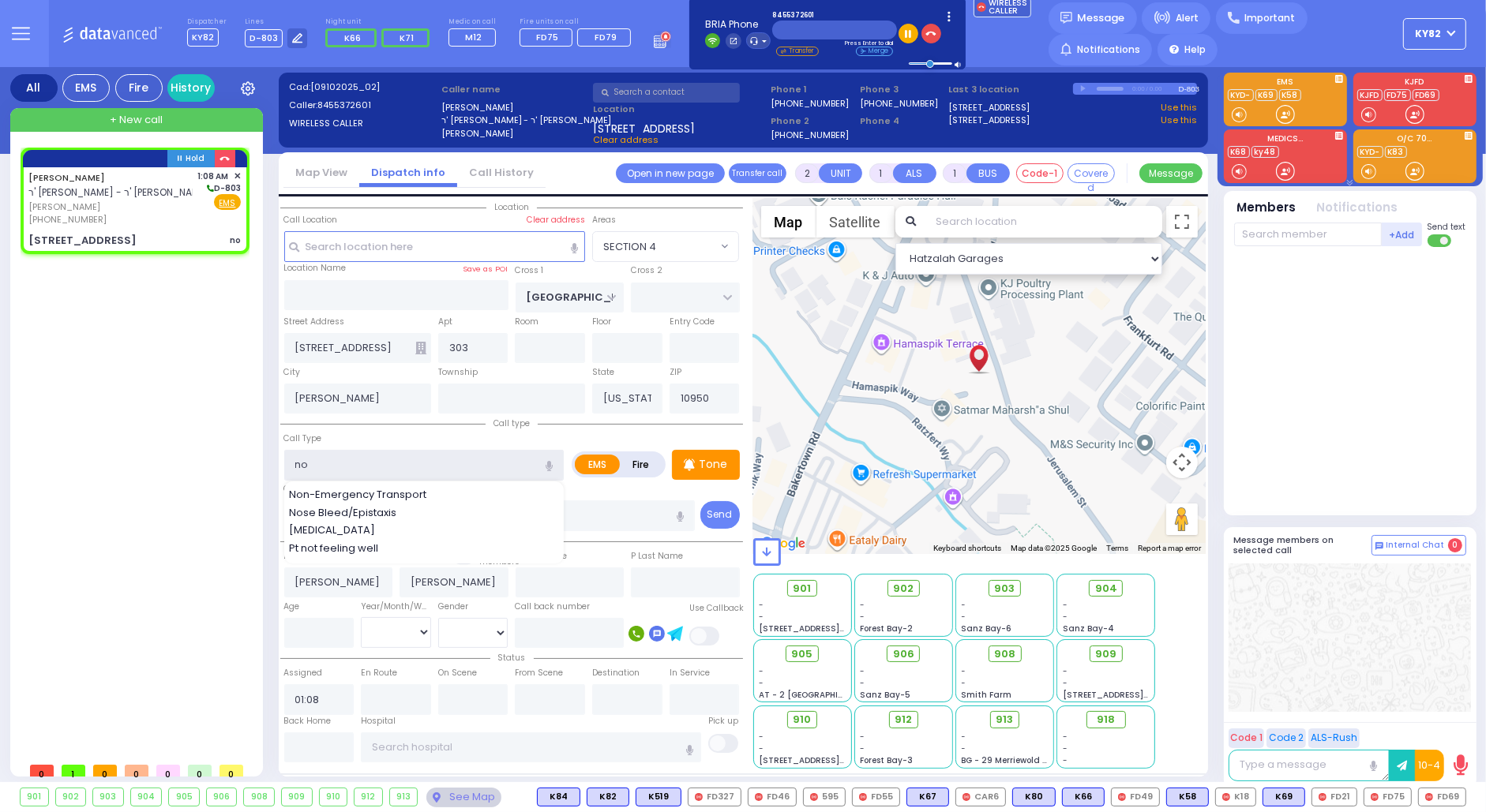
type input "n"
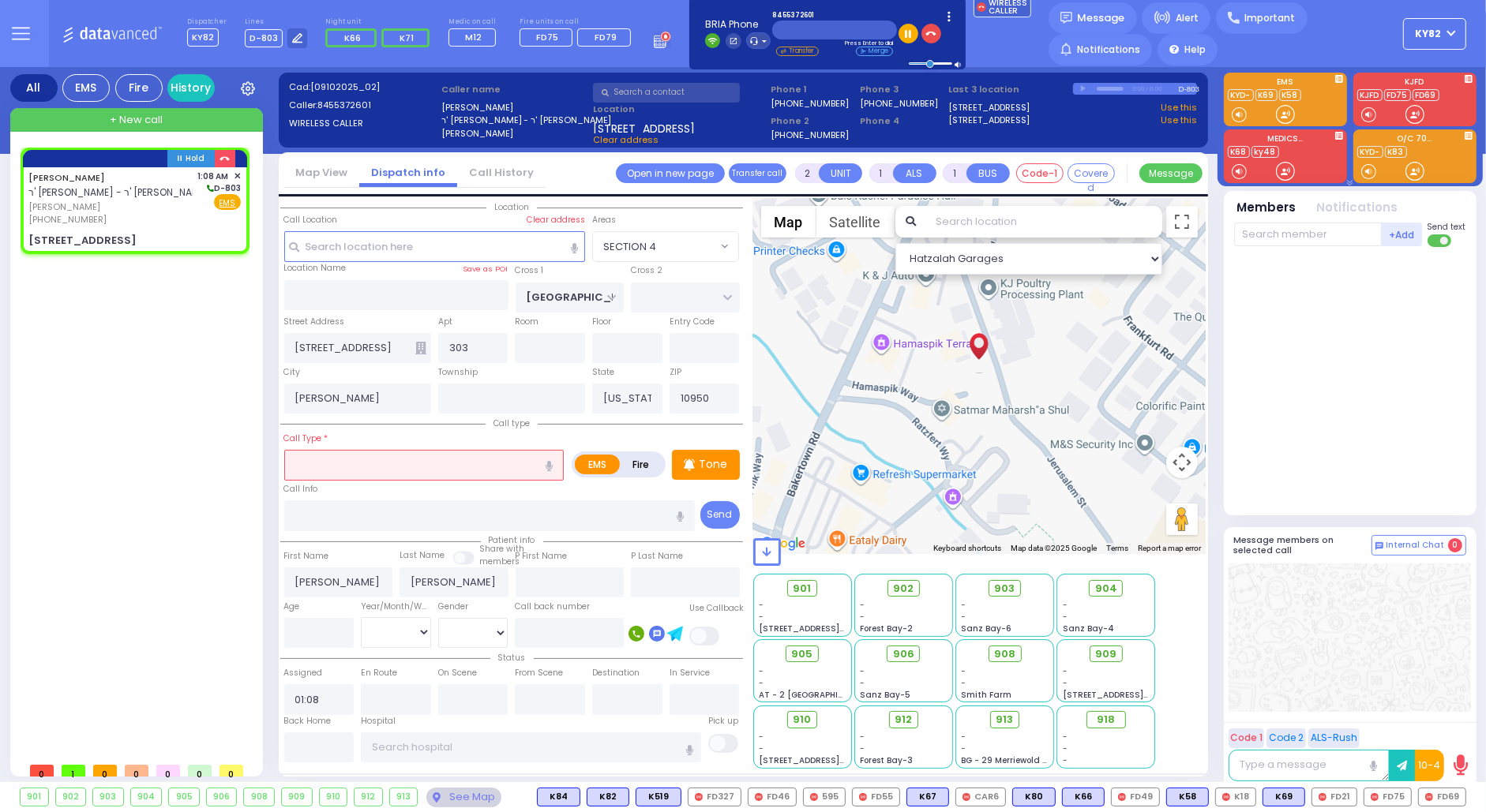
select select
radio input "true"
select select
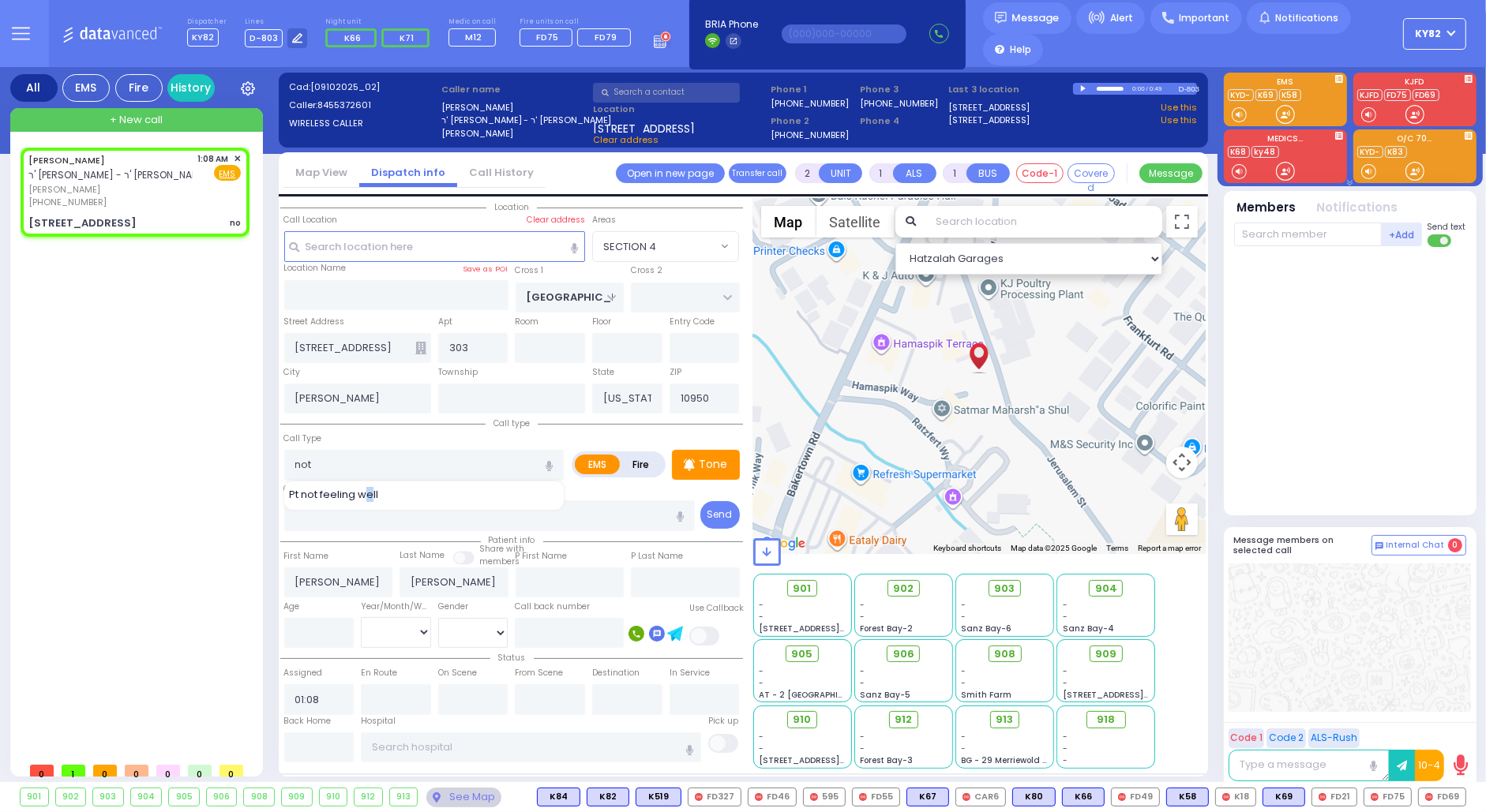
click at [370, 492] on span "Pt not feeling well" at bounding box center [336, 494] width 95 height 16
click at [1105, 719] on span "918" at bounding box center [1112, 719] width 19 height 16
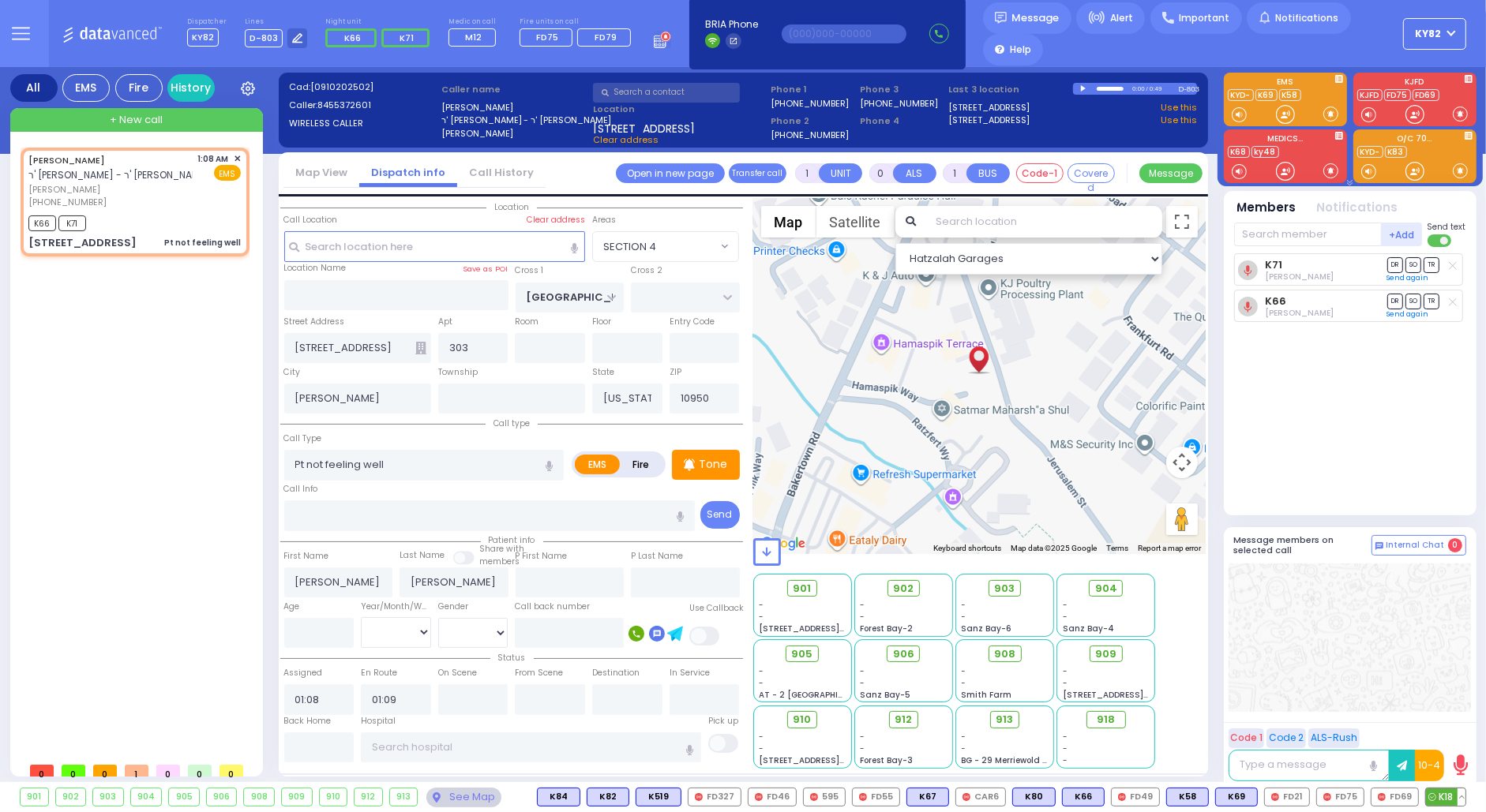
click at [1461, 796] on button at bounding box center [1461, 797] width 7 height 18
click at [1453, 727] on icon at bounding box center [1450, 727] width 17 height 17
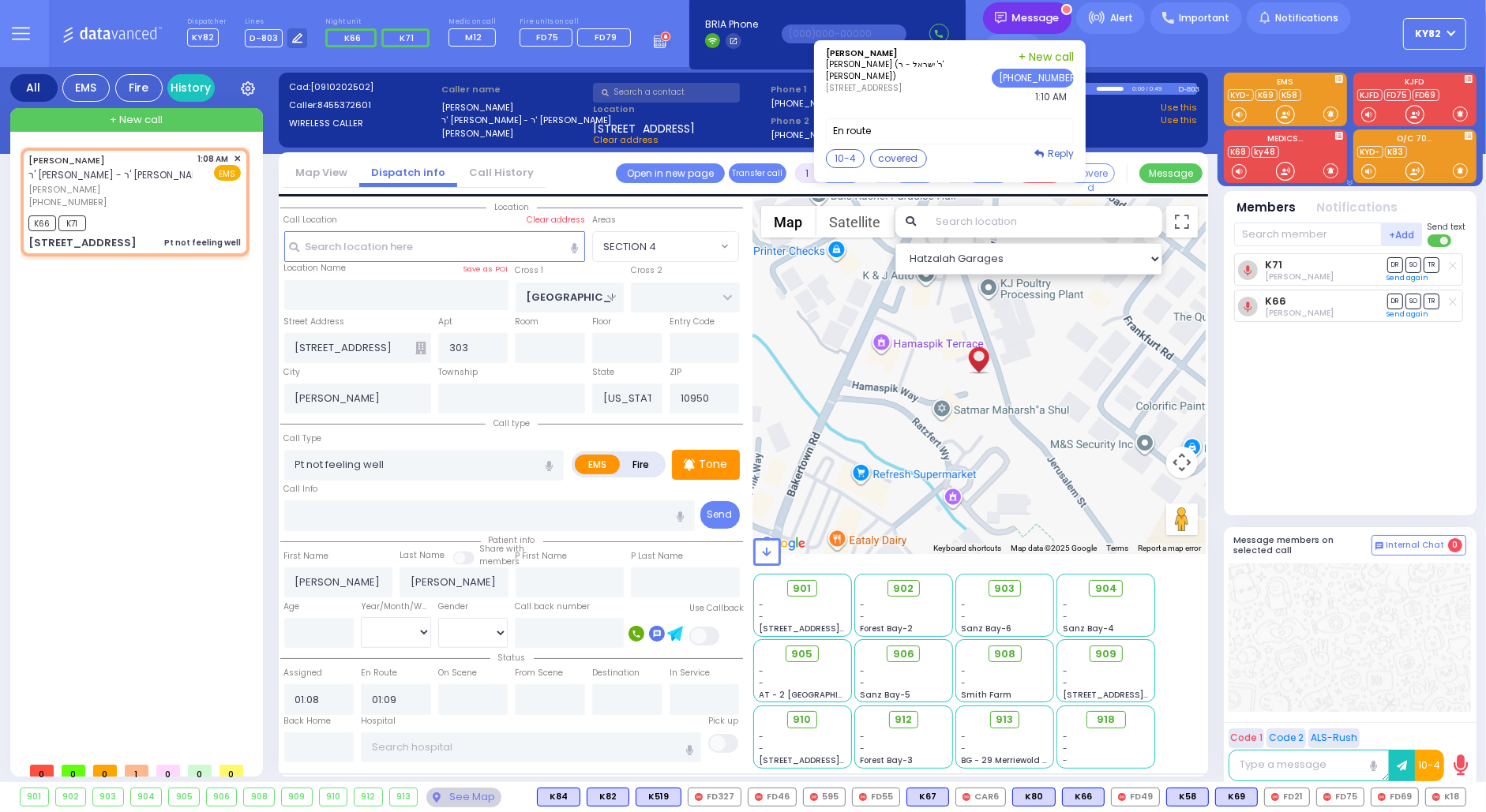
click at [1012, 23] on span "Message" at bounding box center [1035, 18] width 47 height 16
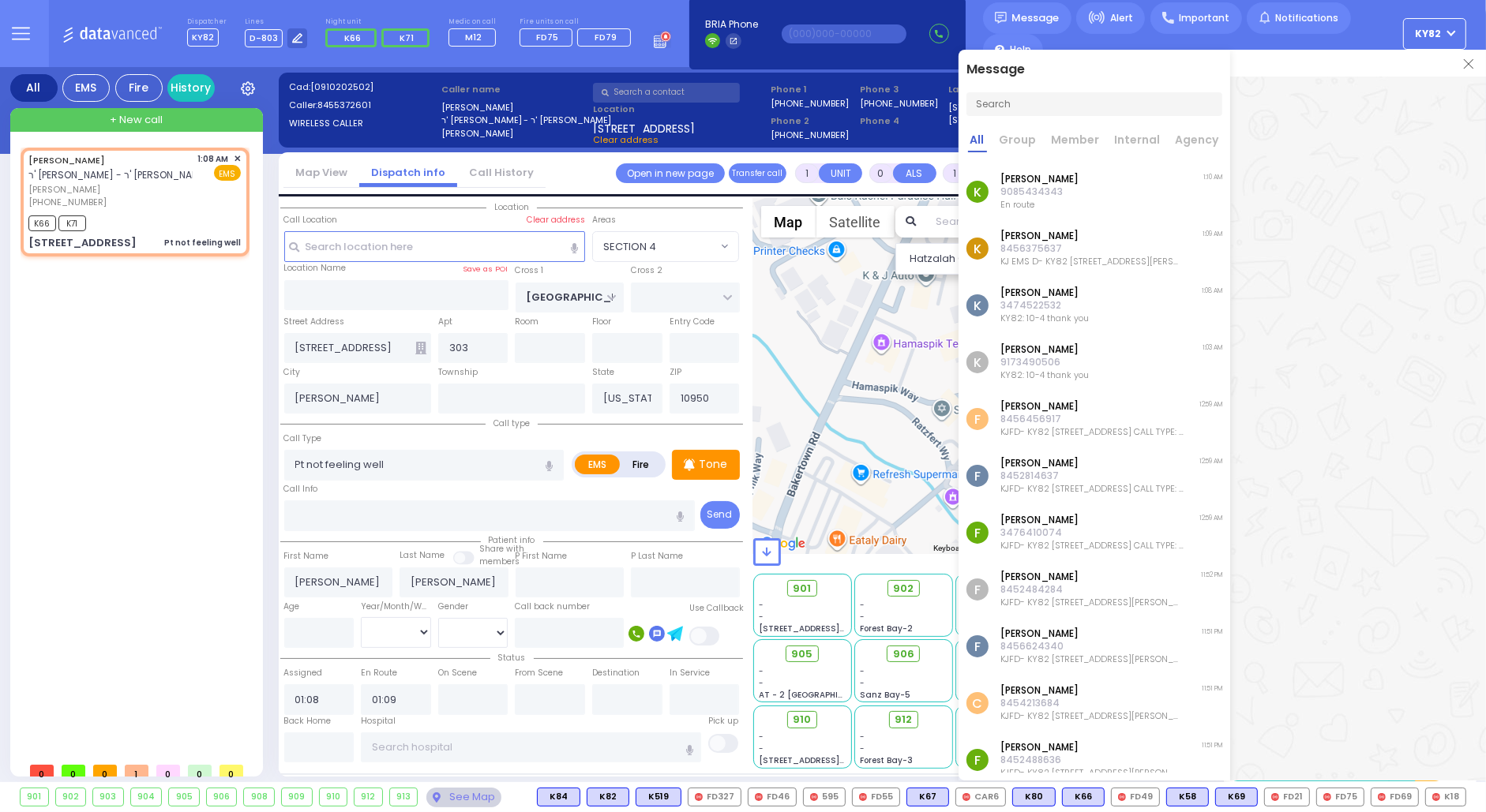
click at [1096, 190] on div "K [PERSON_NAME] 9085434343 En route 1:10 AM" at bounding box center [1094, 191] width 271 height 57
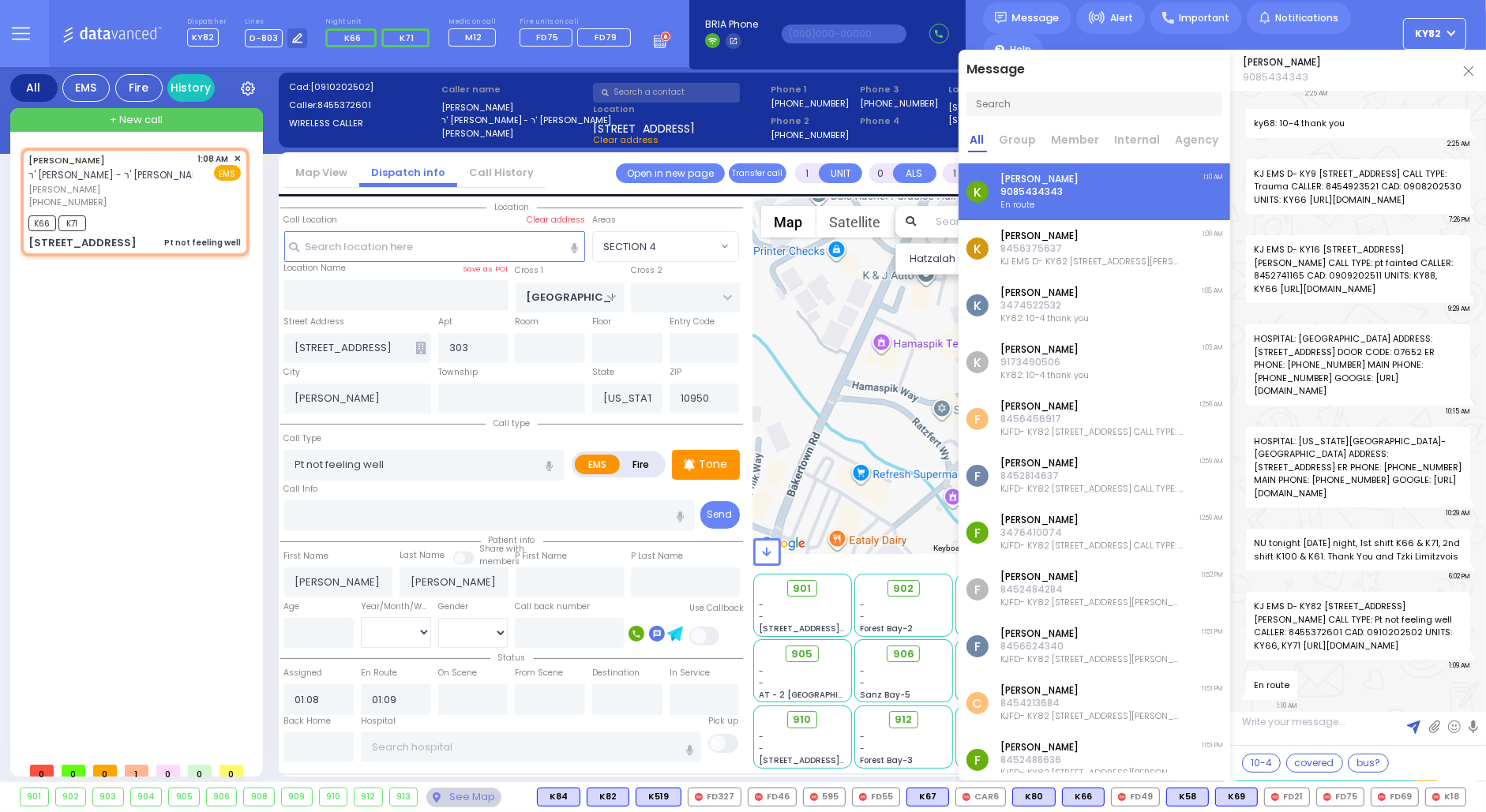
scroll to position [43459, 0]
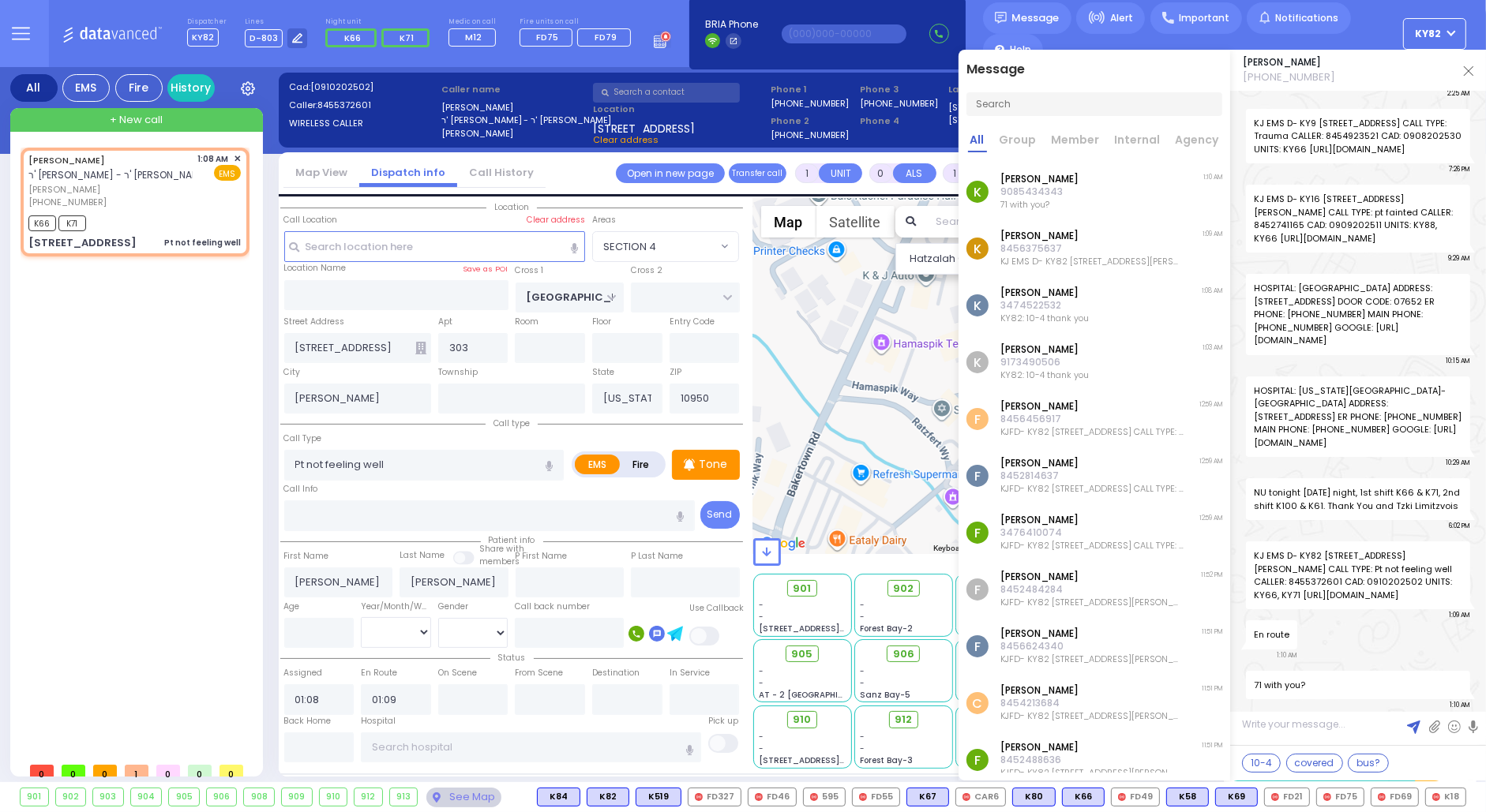
click at [1468, 71] on img at bounding box center [1468, 71] width 9 height 9
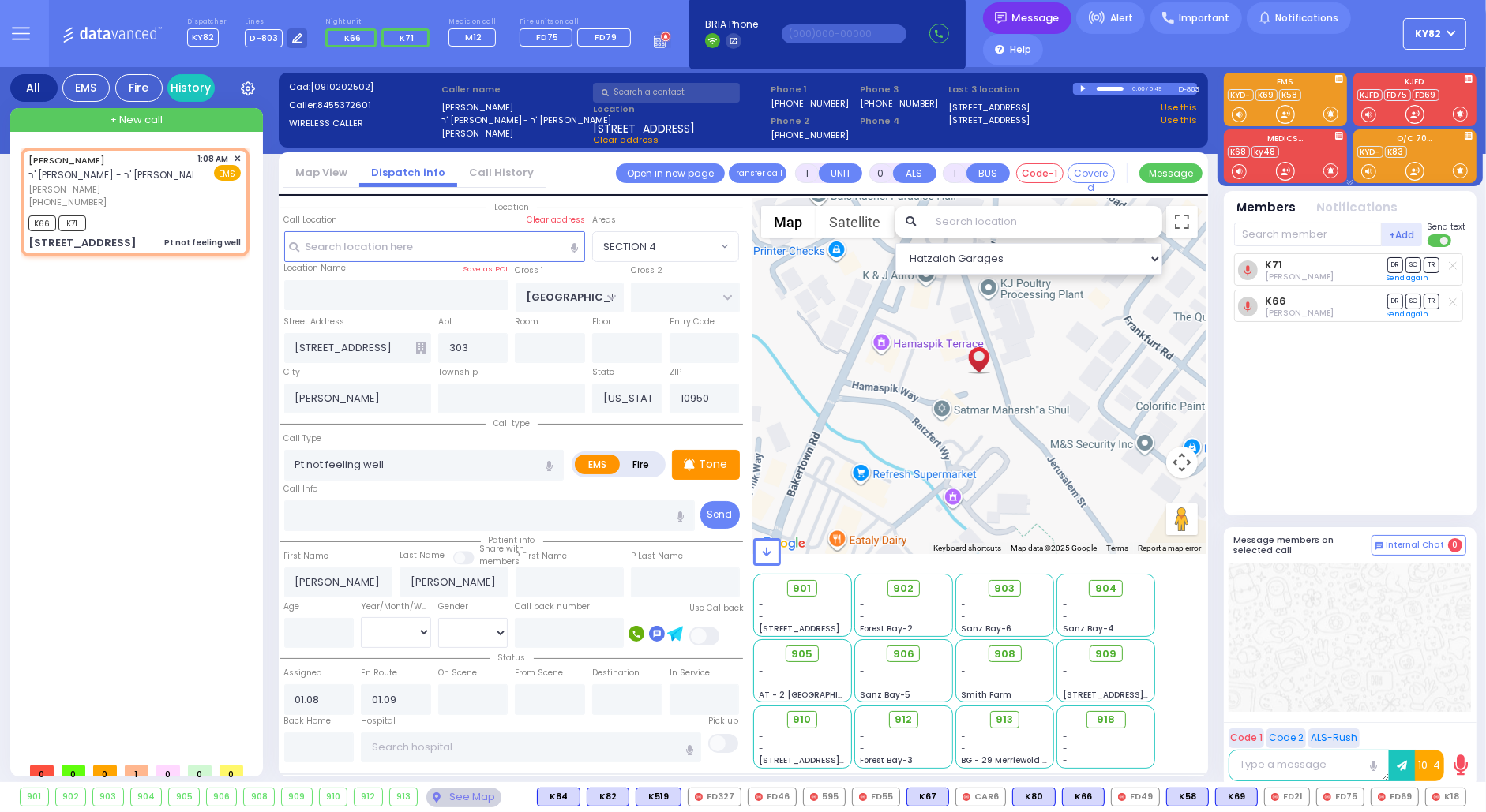
click at [1012, 15] on span "Message" at bounding box center [1035, 18] width 47 height 16
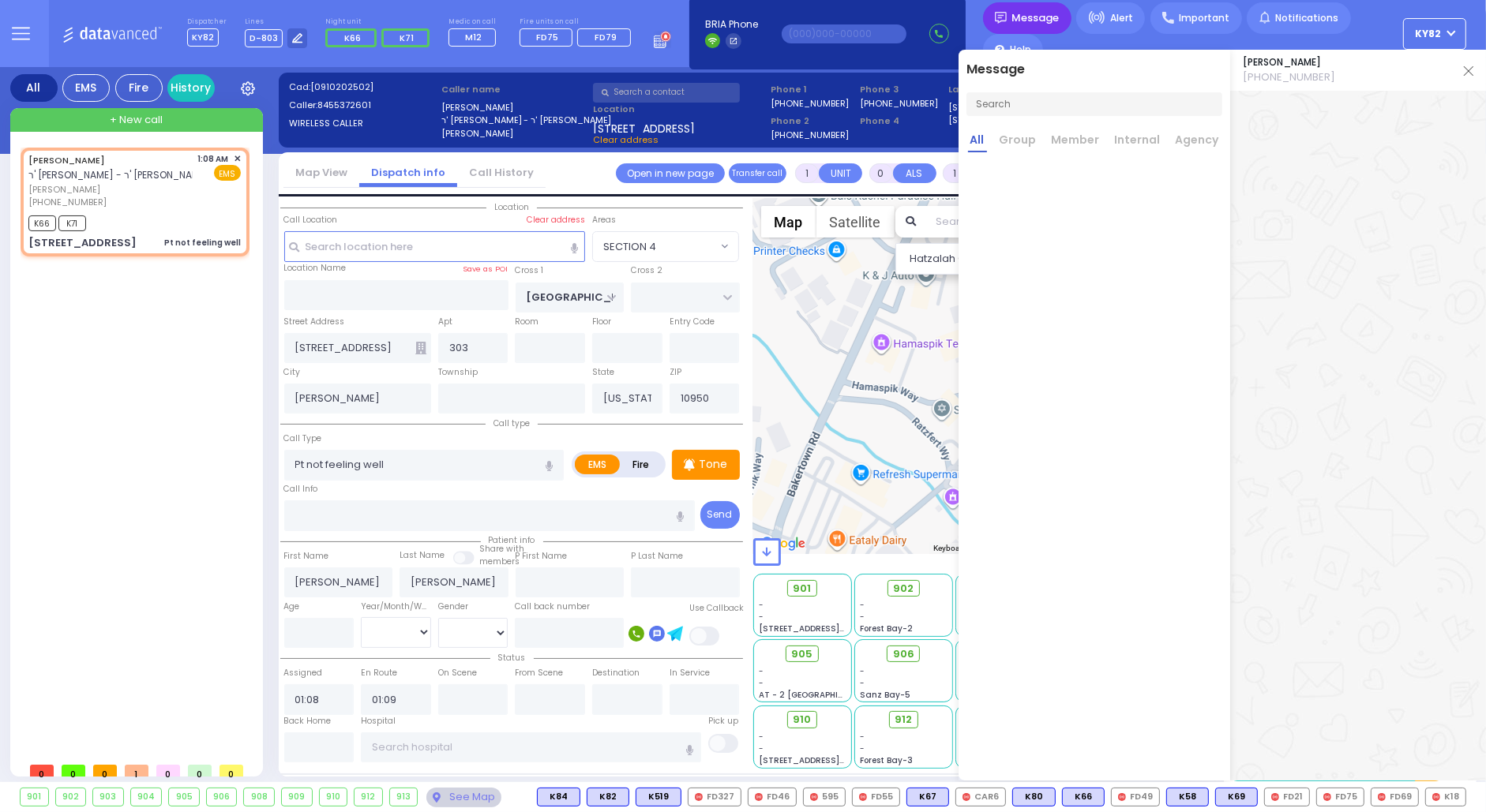
scroll to position [0, 0]
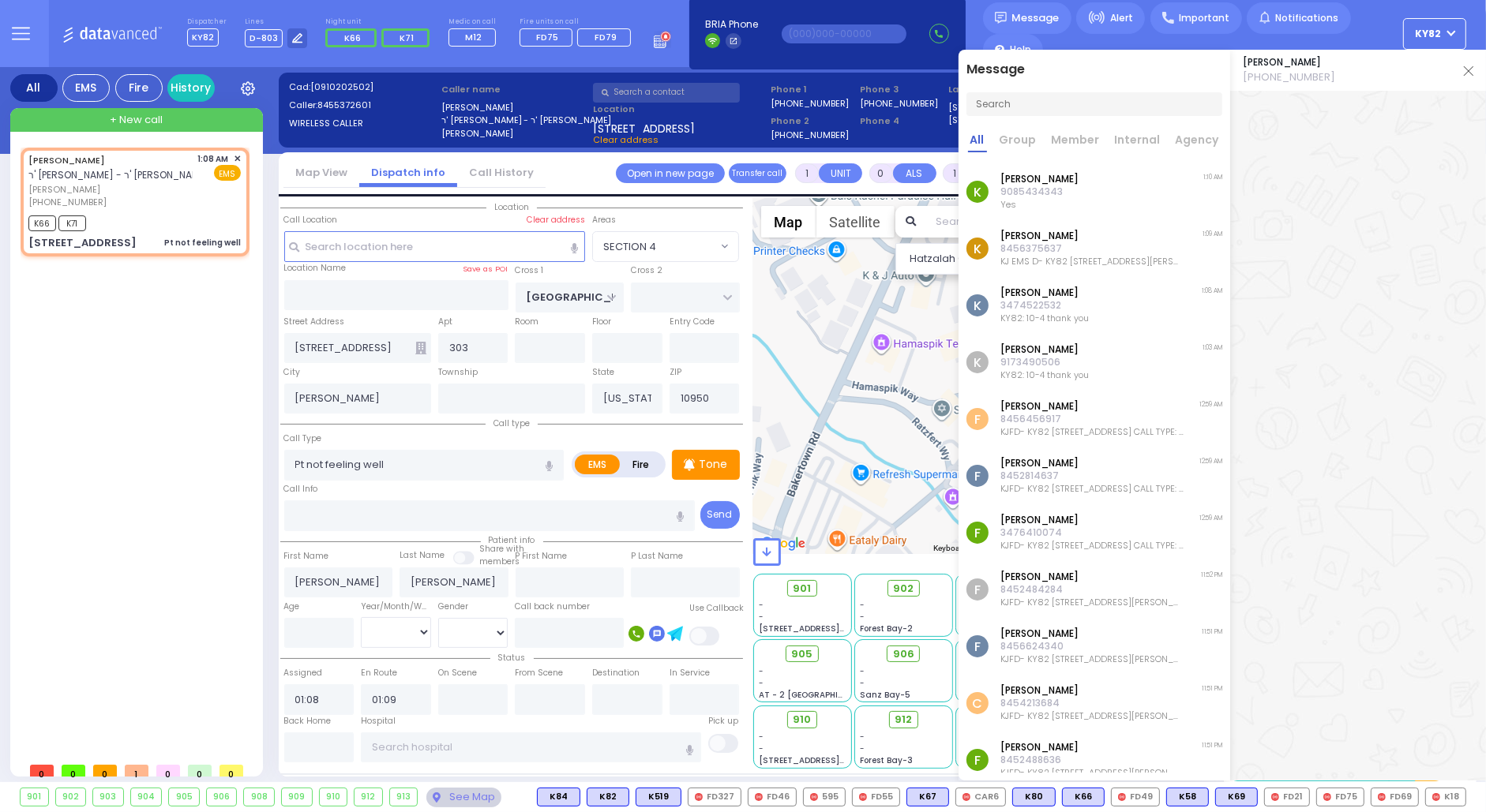
click at [1094, 196] on div "K [PERSON_NAME] 9085434343 Yes 1:10 AM" at bounding box center [1094, 191] width 271 height 57
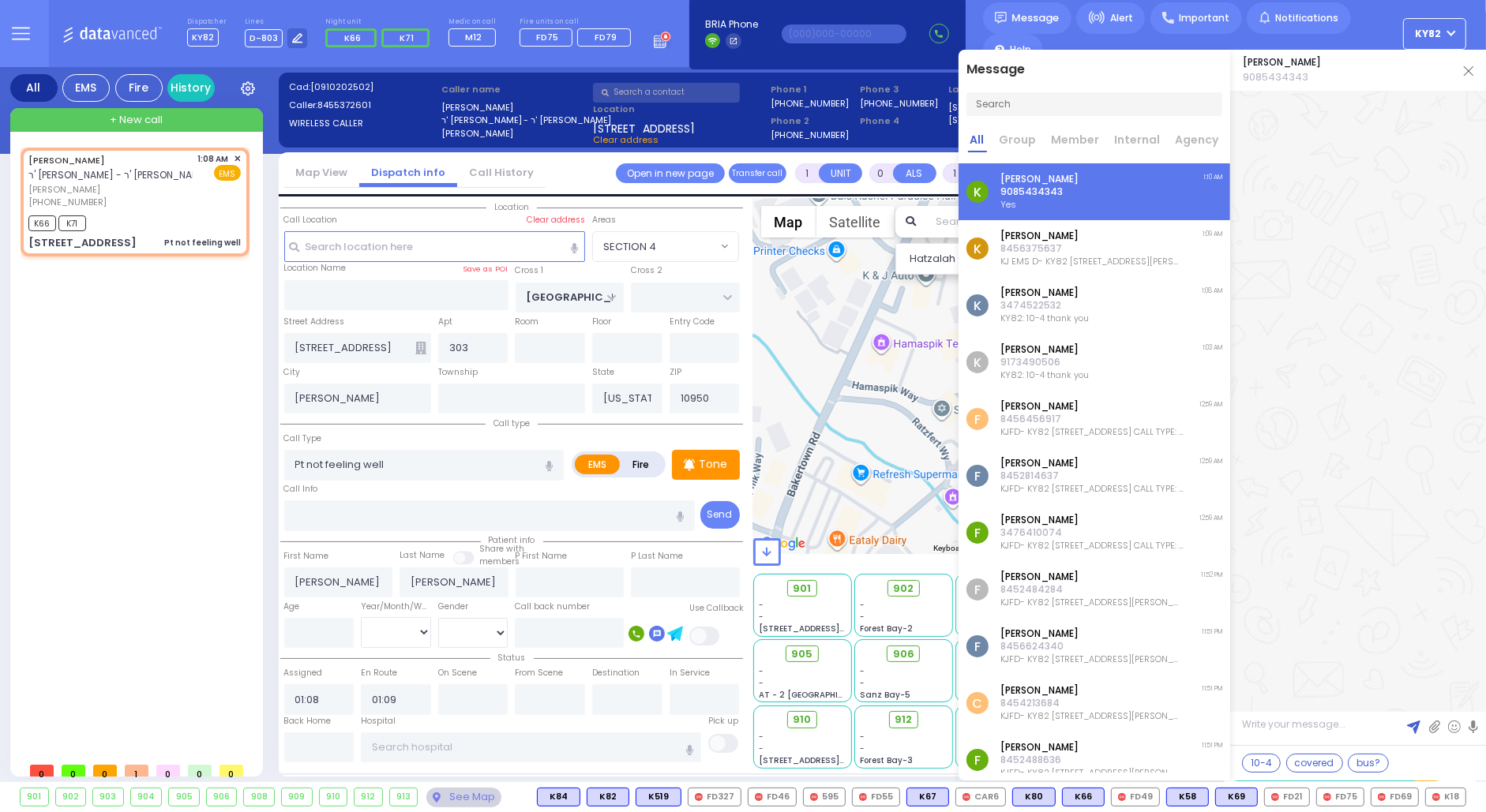
scroll to position [43500, 0]
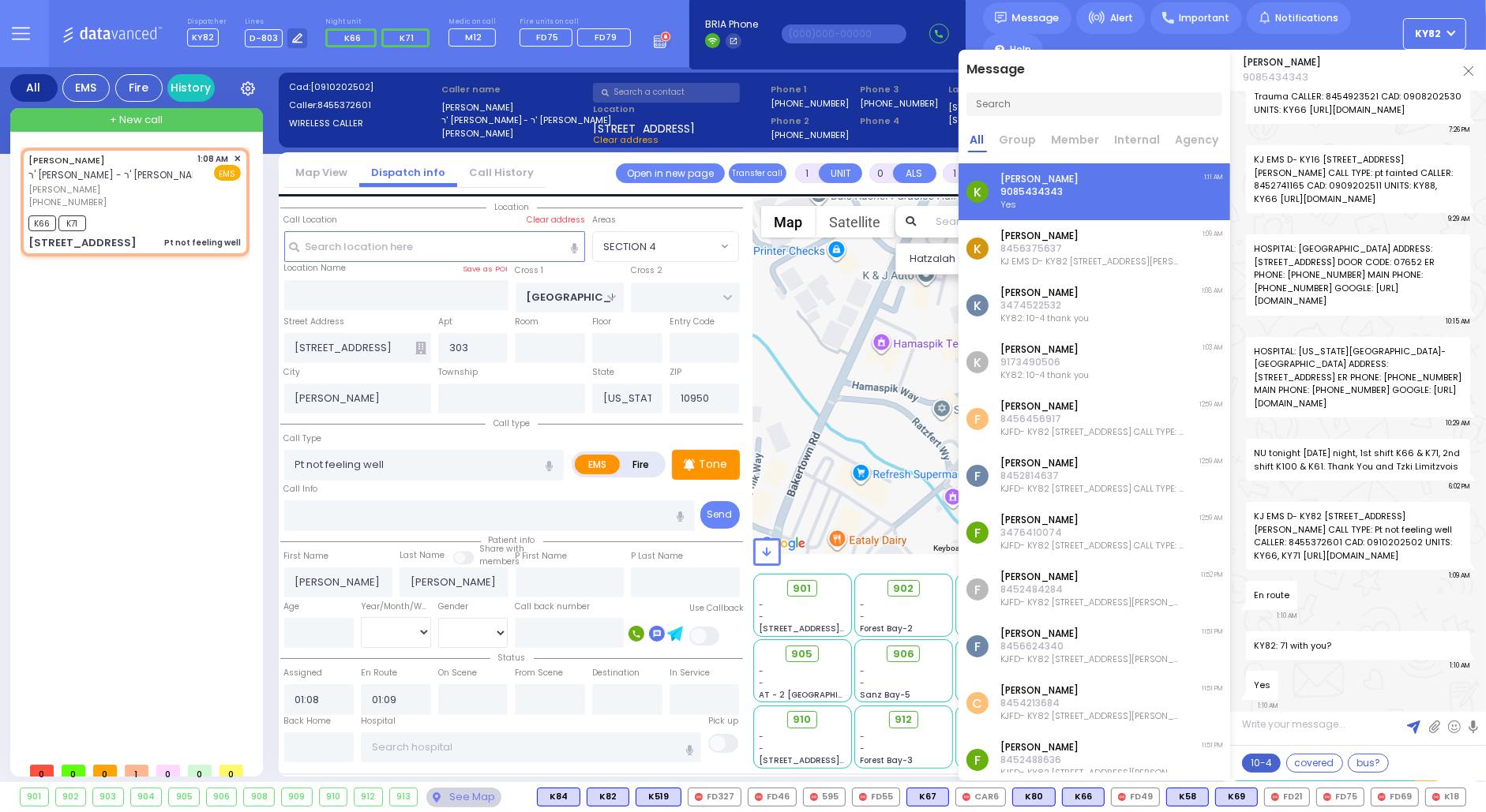
click at [1255, 758] on button "10-4" at bounding box center [1261, 763] width 39 height 19
drag, startPoint x: 1288, startPoint y: 733, endPoint x: 1235, endPoint y: 738, distance: 53.2
click at [1235, 738] on textarea "10-4 thank you" at bounding box center [1358, 729] width 256 height 29
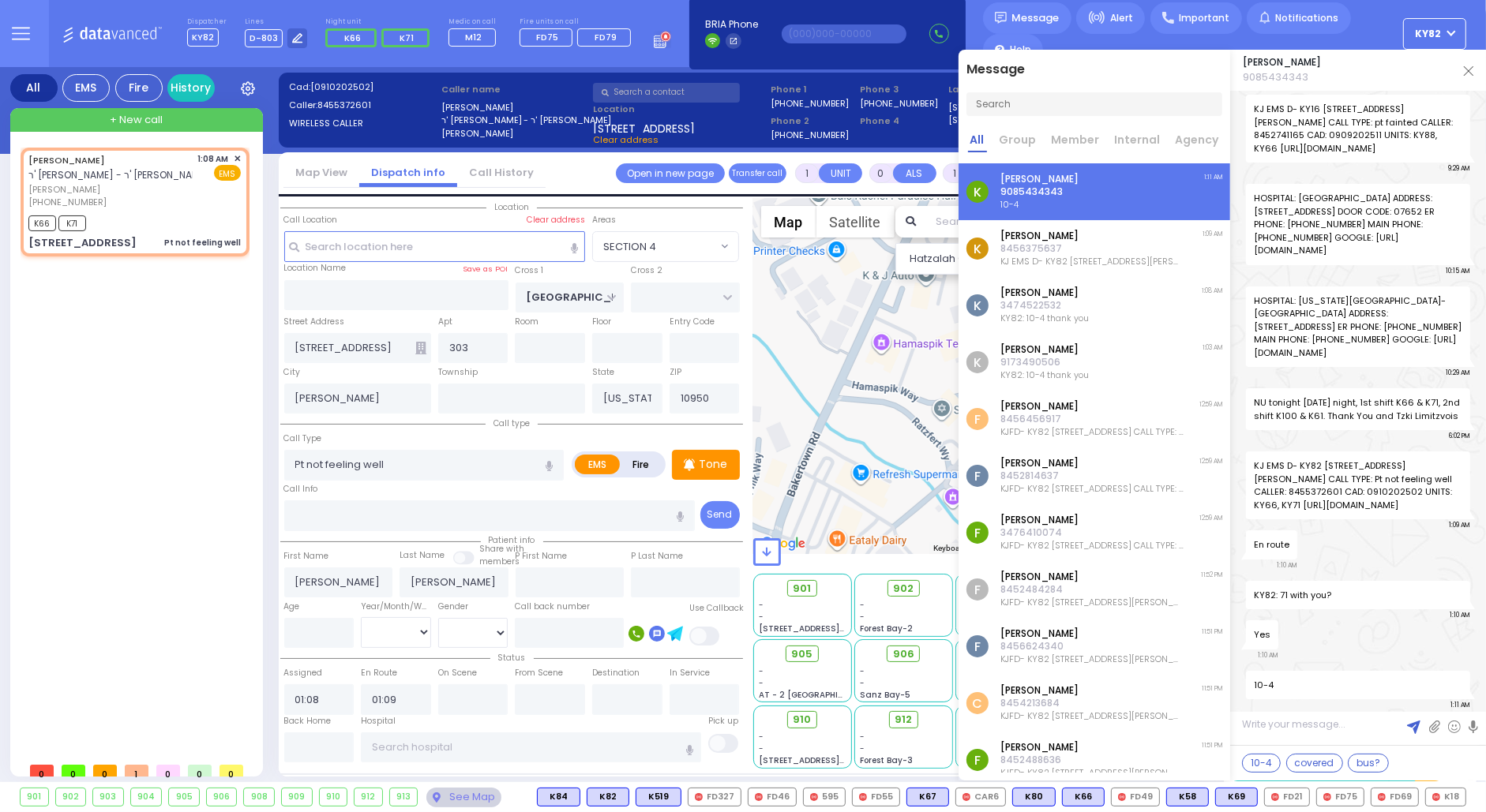
scroll to position [43550, 0]
click at [1470, 720] on link at bounding box center [1473, 726] width 9 height 16
click at [1414, 729] on img at bounding box center [1414, 727] width 13 height 13
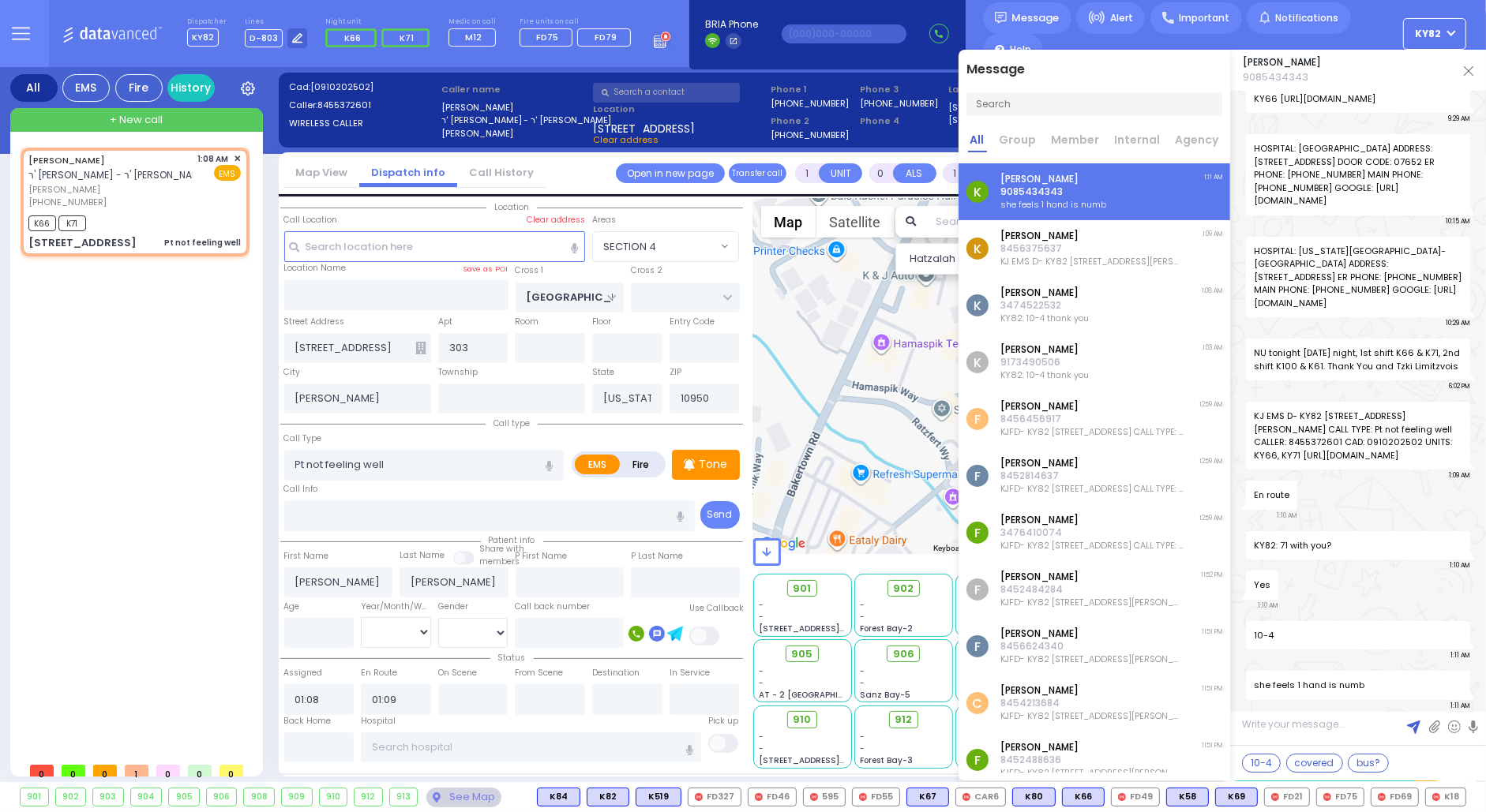
scroll to position [43599, 0]
click at [1468, 66] on img at bounding box center [1468, 71] width 9 height 9
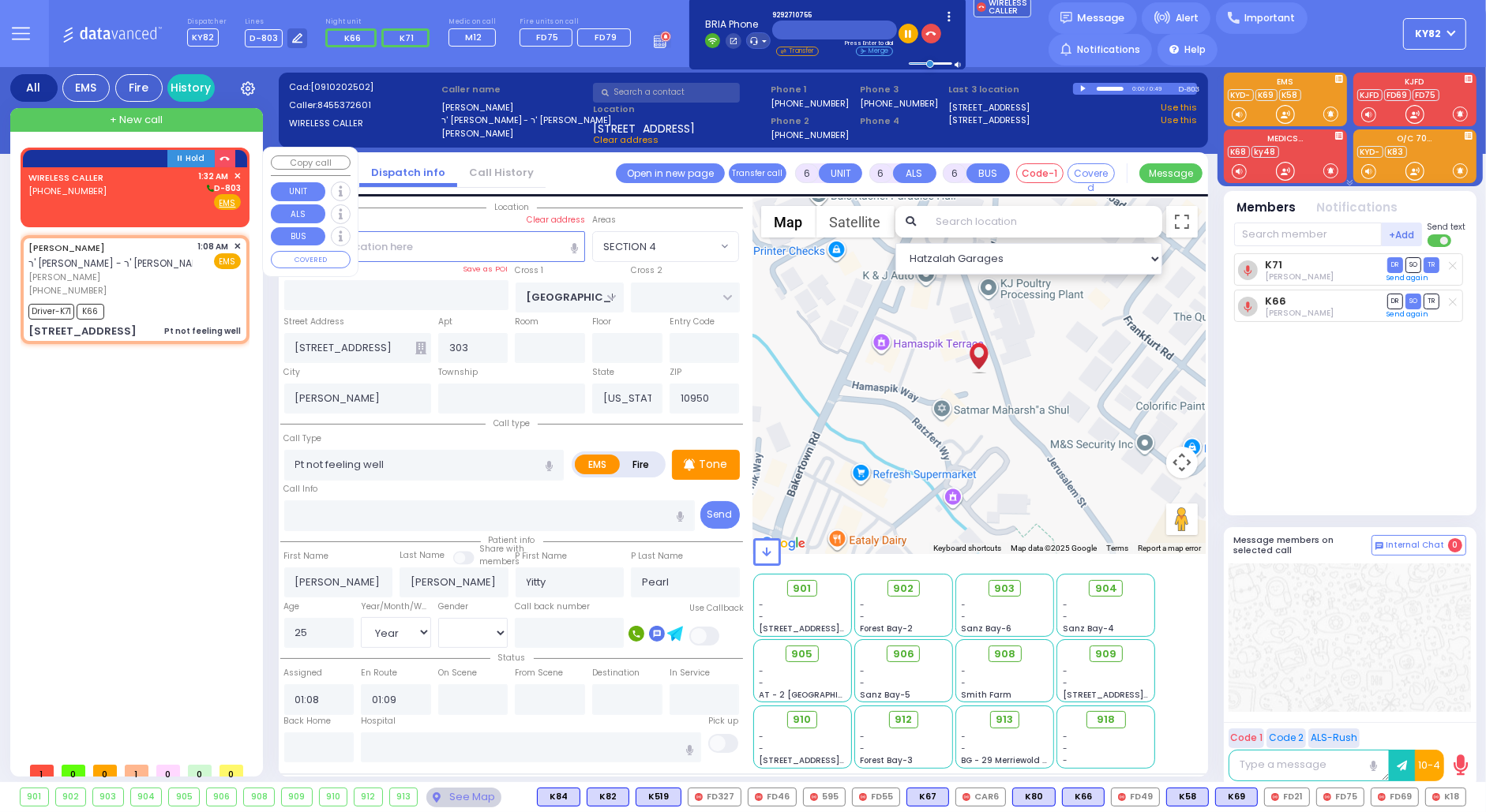
click at [114, 186] on div "WIRELESS CALLER [PHONE_NUMBER] 1:32 AM ✕ D-803" at bounding box center [135, 190] width 213 height 41
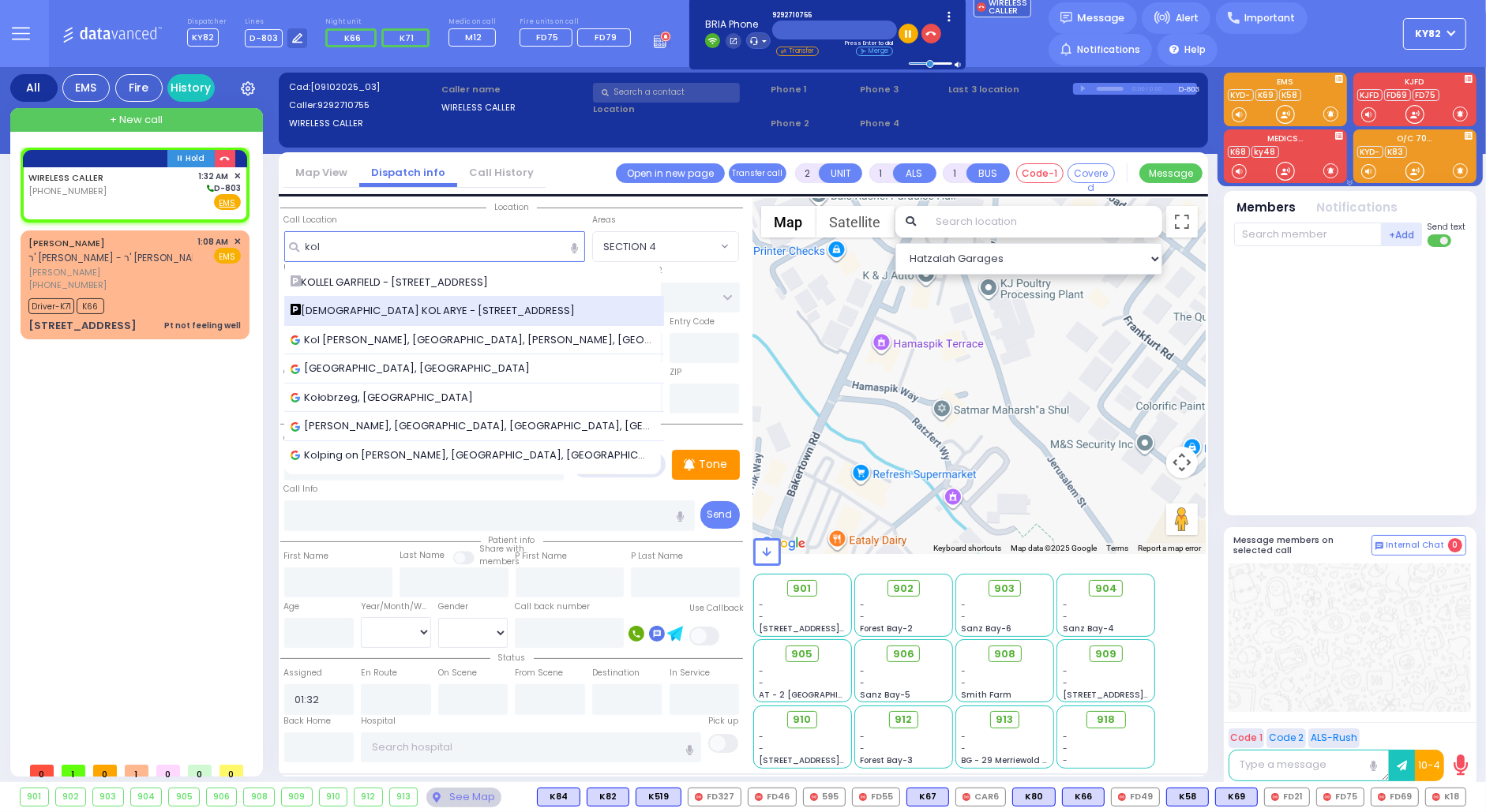
click at [335, 303] on span "[DEMOGRAPHIC_DATA] KOL ARYE - [STREET_ADDRESS]" at bounding box center [436, 310] width 291 height 16
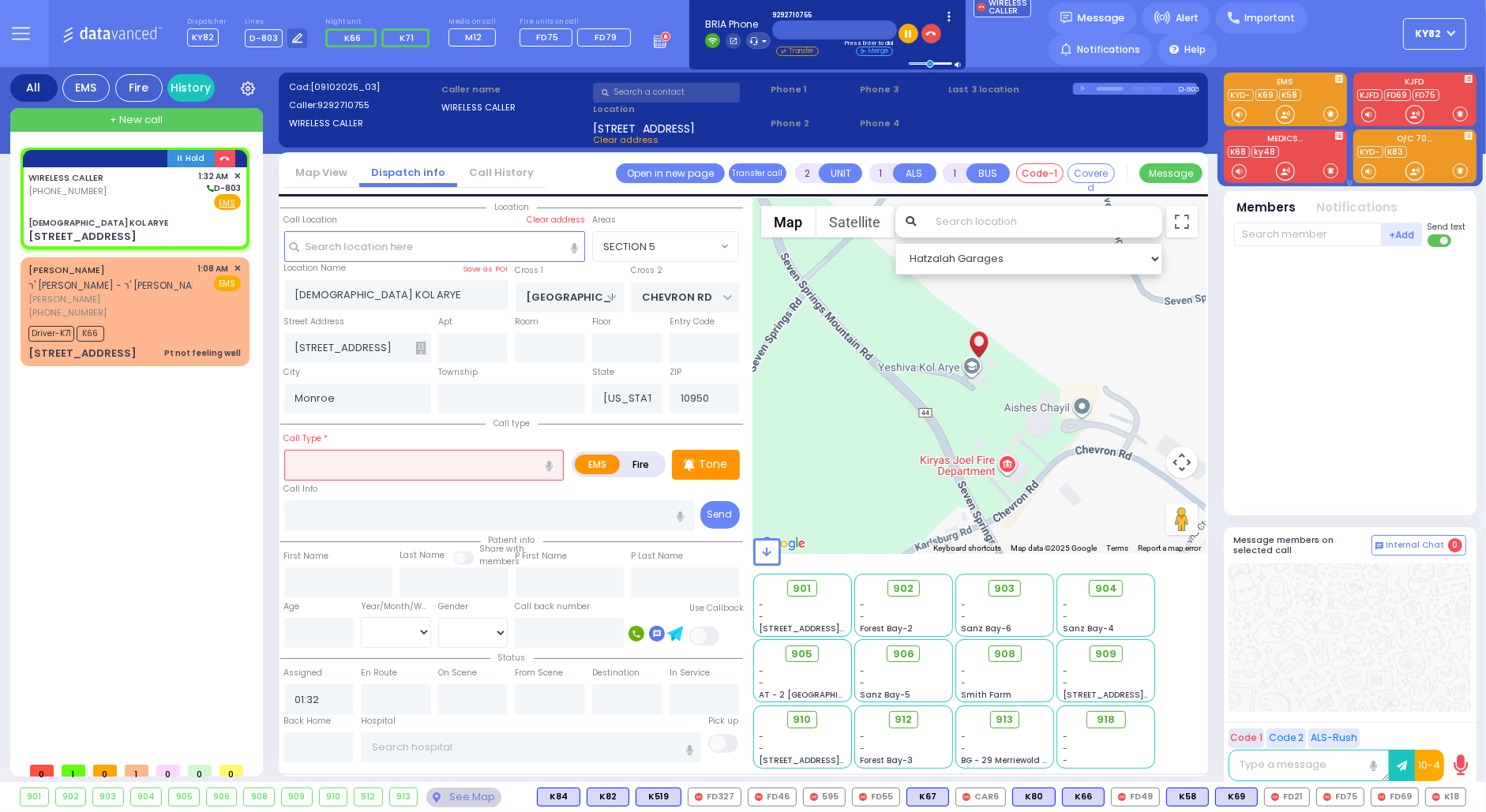
drag, startPoint x: 334, startPoint y: 461, endPoint x: 322, endPoint y: 454, distance: 13.9
click at [334, 460] on input "text" at bounding box center [424, 465] width 280 height 30
click at [312, 491] on span "Back Pain" at bounding box center [316, 494] width 55 height 16
click at [313, 625] on input "number" at bounding box center [320, 633] width 71 height 30
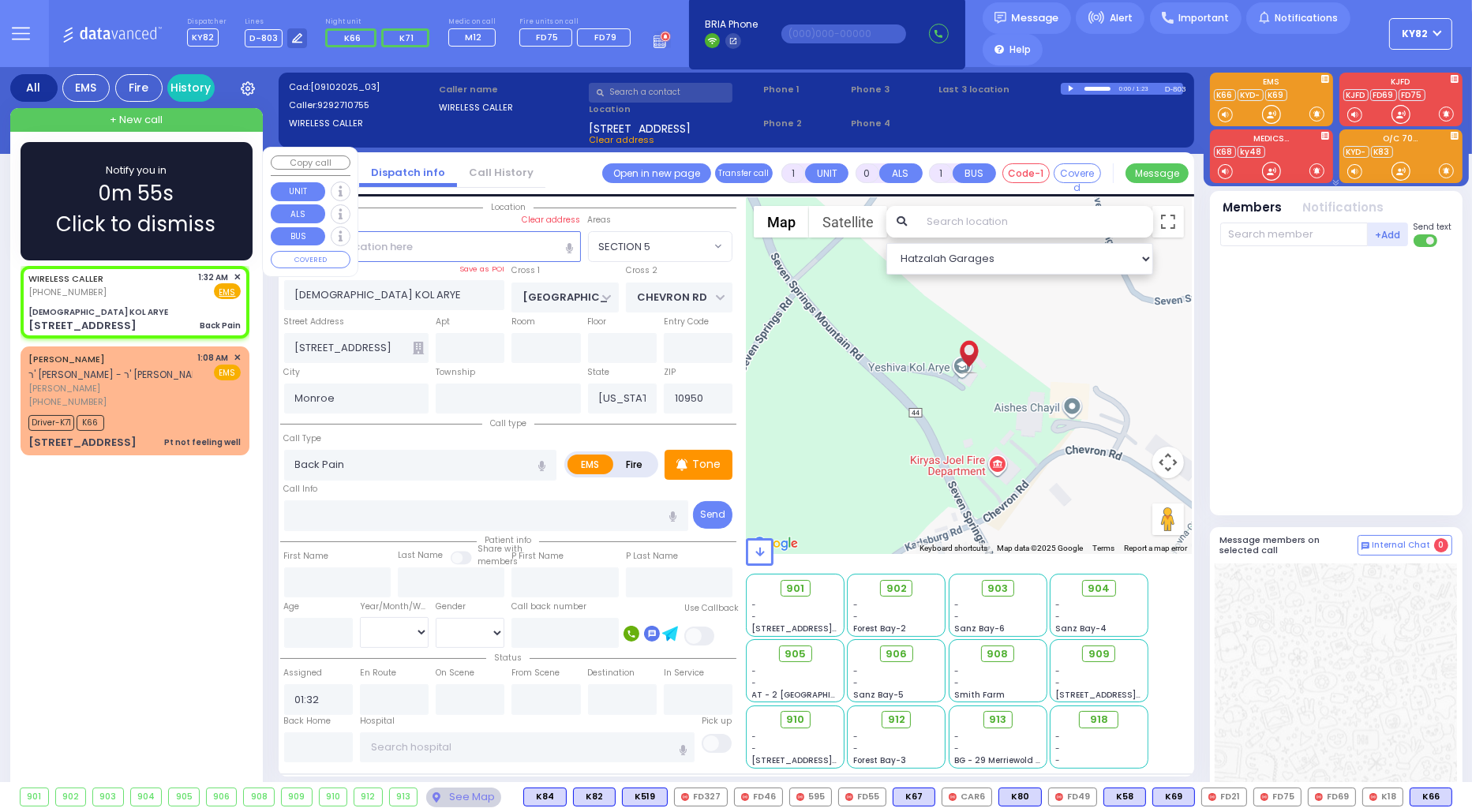
click at [152, 219] on span "Click to dismiss" at bounding box center [137, 224] width 160 height 31
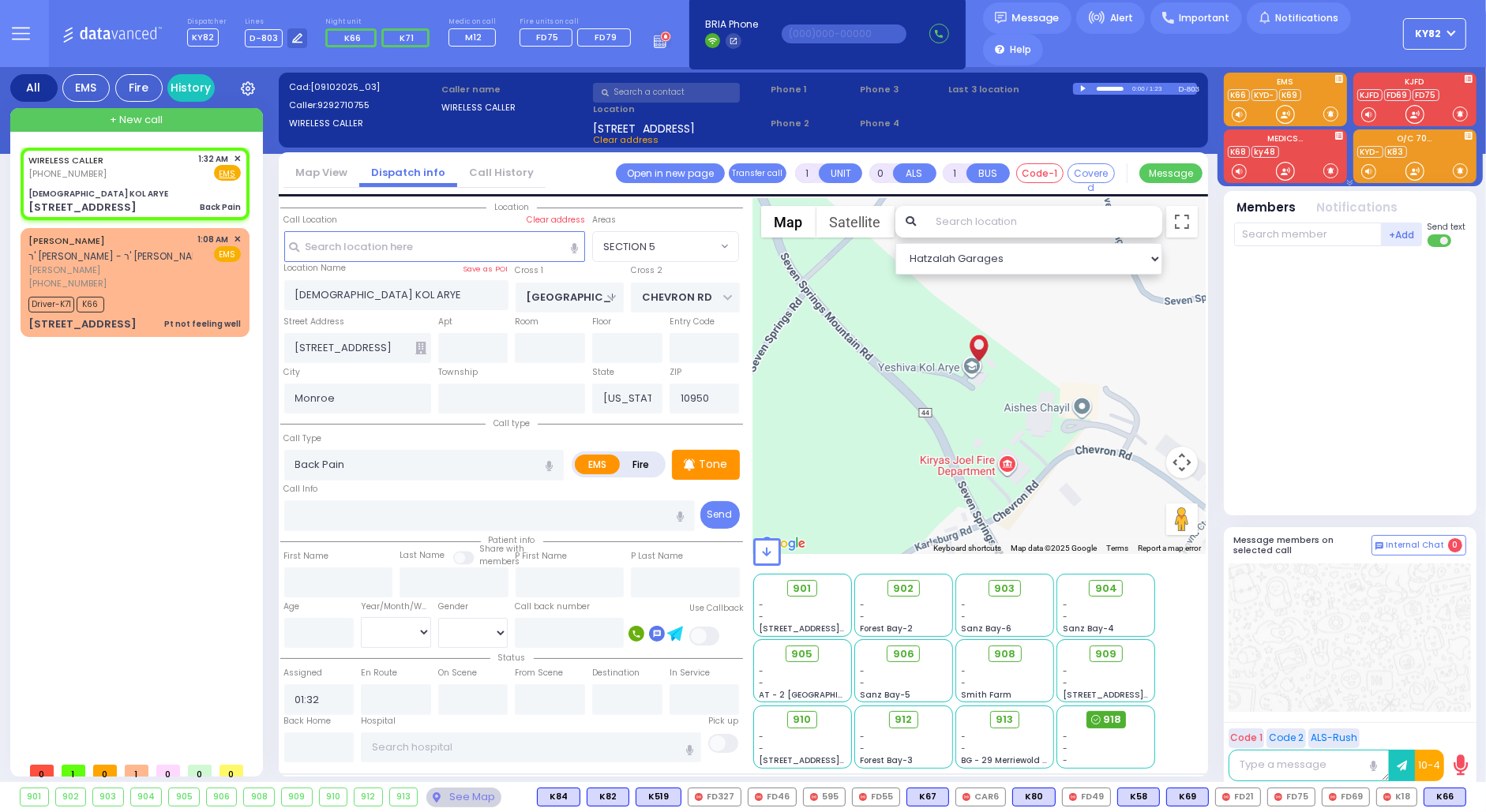
click at [1103, 715] on span "918" at bounding box center [1112, 719] width 19 height 16
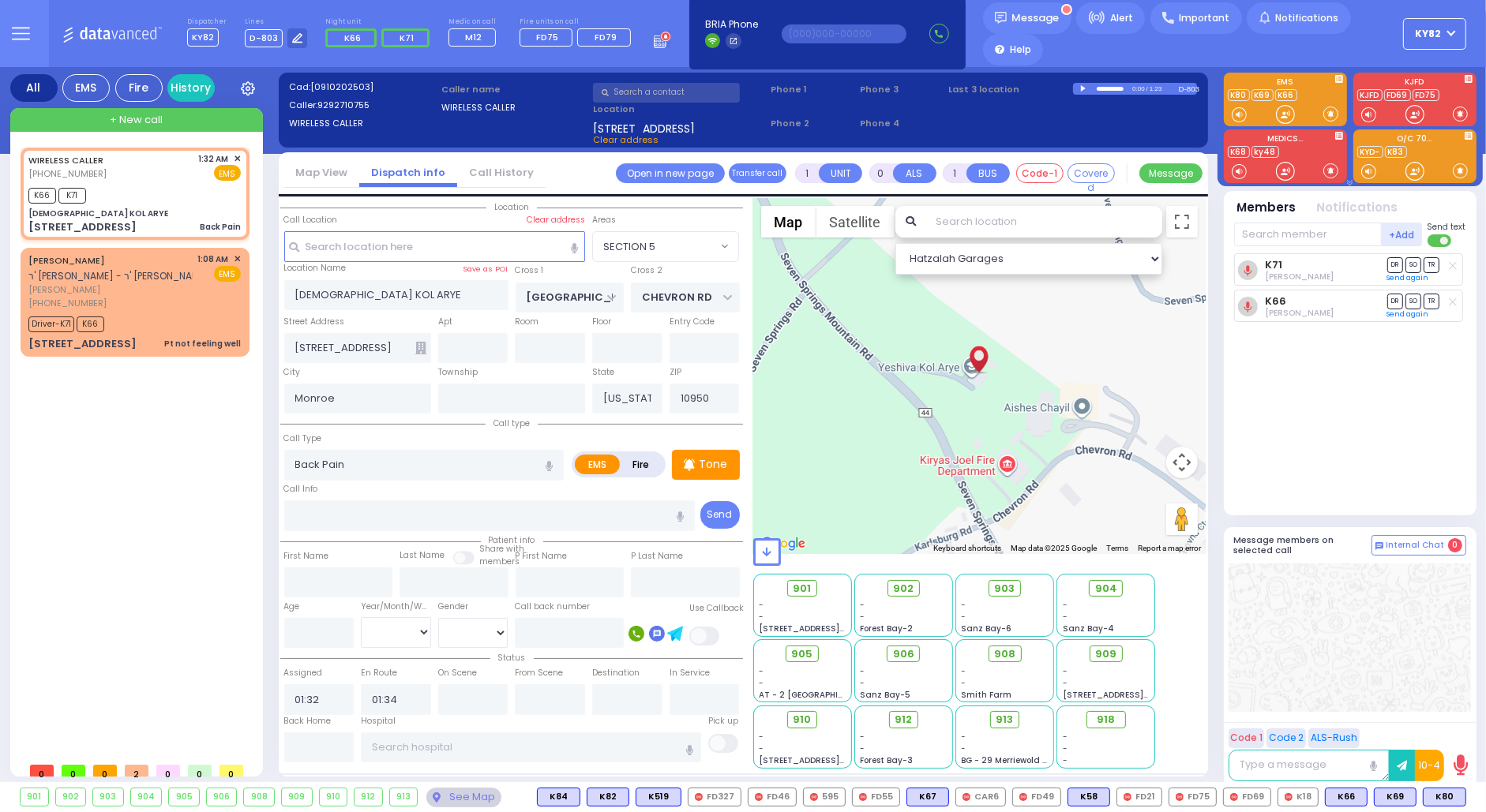
click at [0, 0] on button "10-4" at bounding box center [0, 0] width 0 height 0
click at [0, 0] on button "Send" at bounding box center [0, 0] width 0 height 0
click at [0, 0] on span "Reply" at bounding box center [0, 0] width 0 height 0
click at [0, 0] on textarea at bounding box center [0, 0] width 0 height 0
click at [0, 0] on button "Send" at bounding box center [0, 0] width 0 height 0
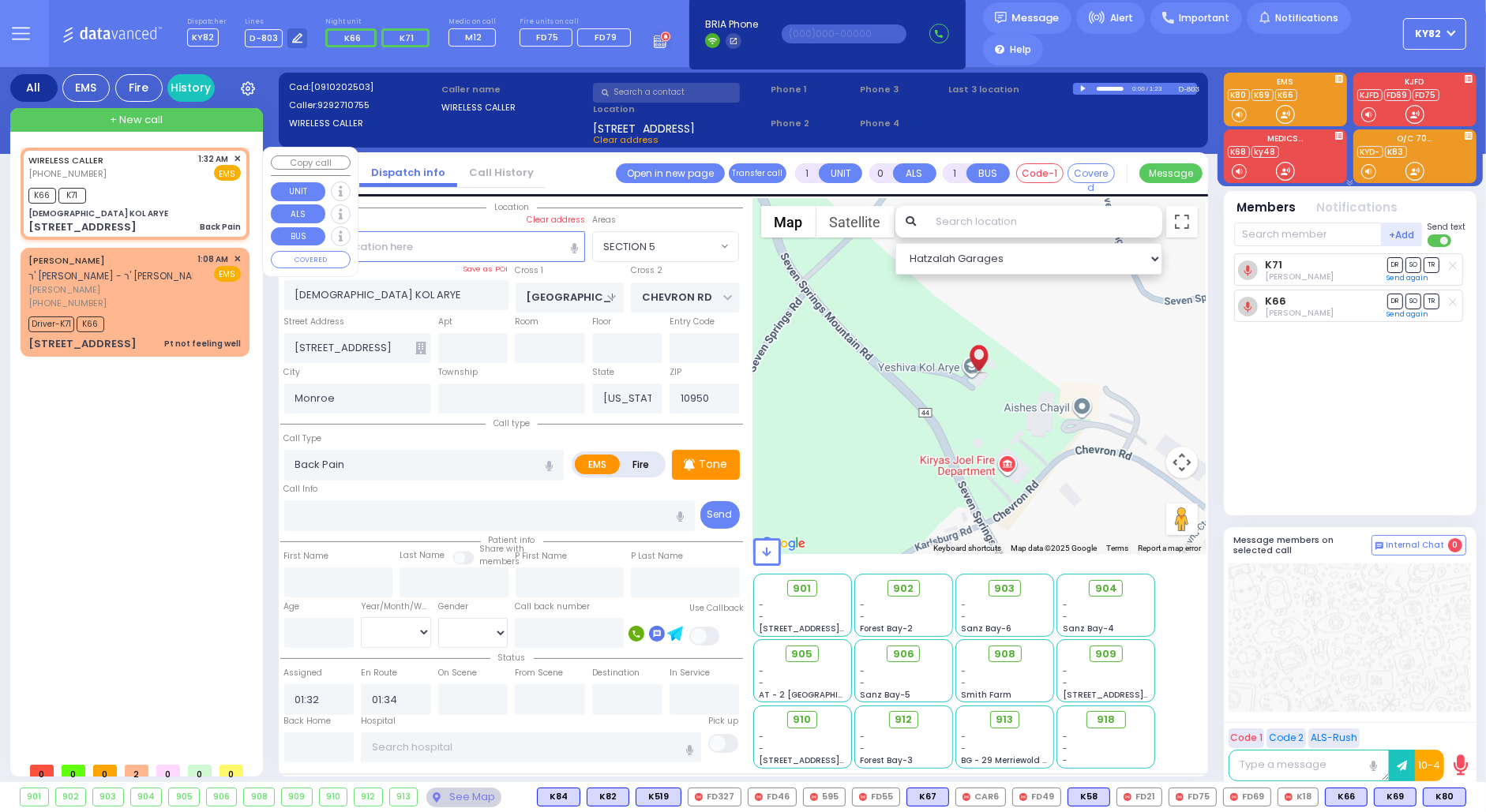
click at [124, 210] on div "[DEMOGRAPHIC_DATA] KOL ARYE" at bounding box center [135, 213] width 213 height 12
click at [337, 737] on input "text" at bounding box center [320, 747] width 71 height 30
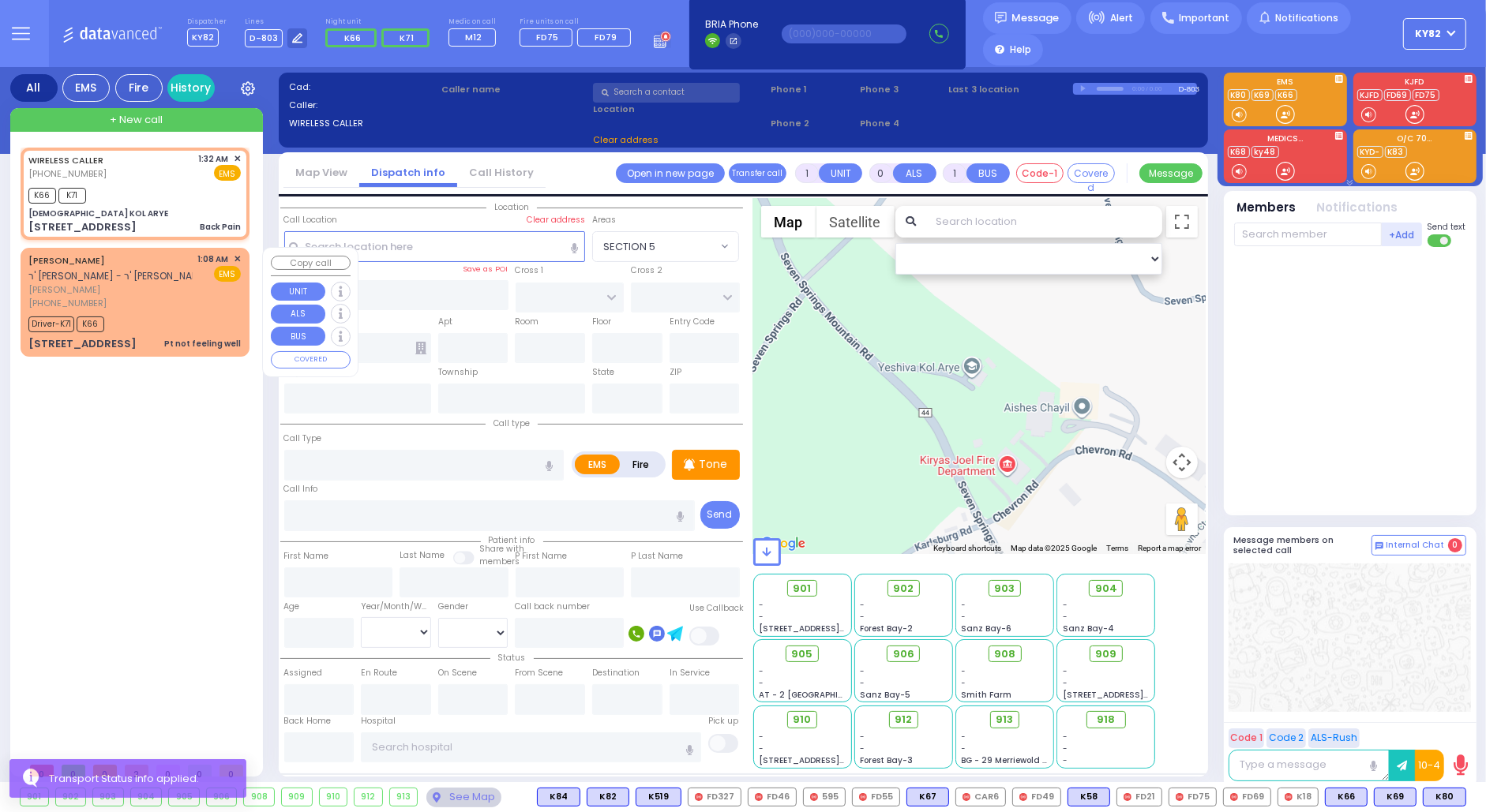
drag, startPoint x: 174, startPoint y: 316, endPoint x: 150, endPoint y: 306, distance: 26.0
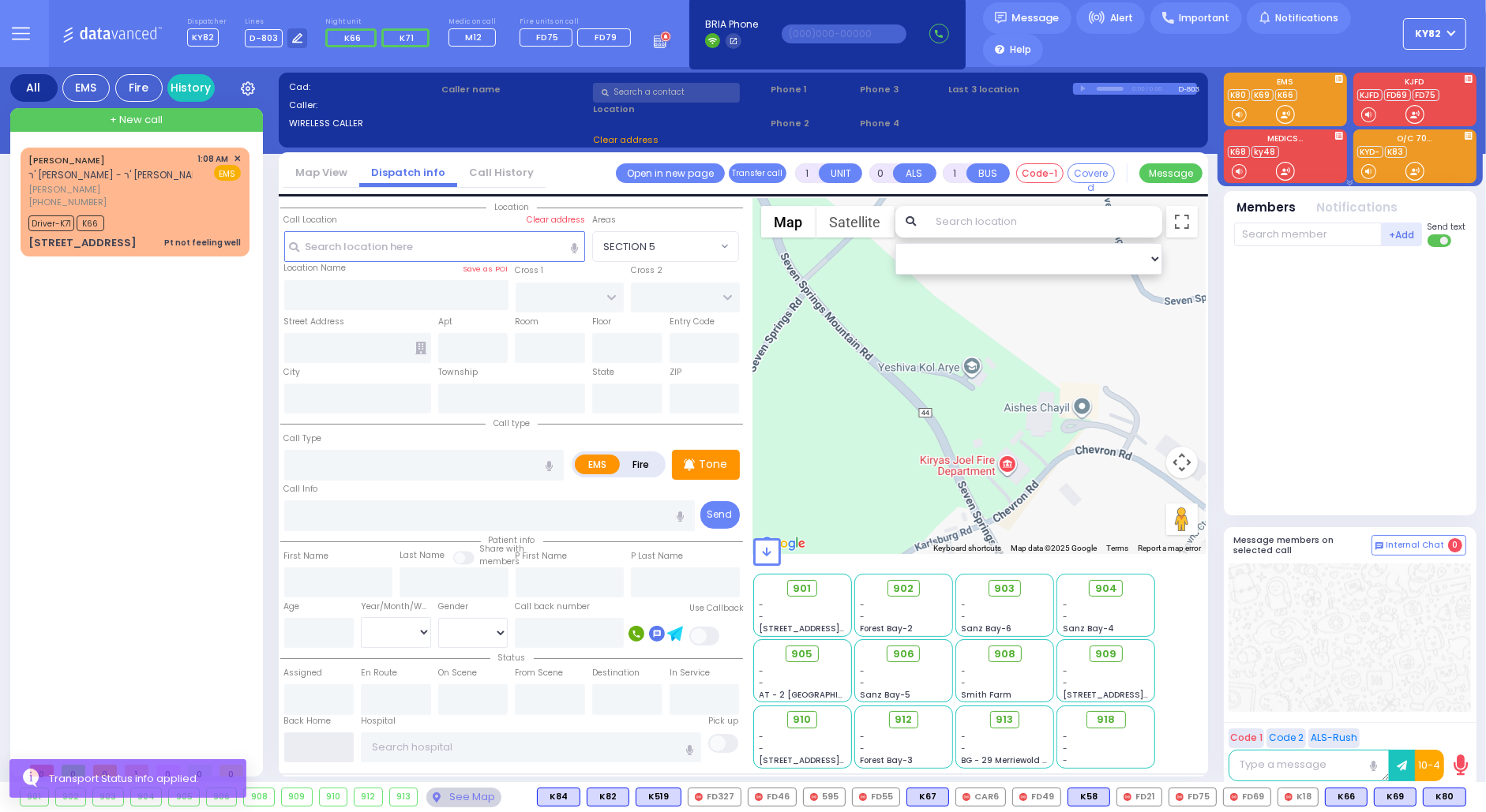
click at [305, 736] on input "text" at bounding box center [320, 747] width 71 height 30
click at [305, 735] on input "text" at bounding box center [320, 747] width 71 height 30
drag, startPoint x: 309, startPoint y: 738, endPoint x: 312, endPoint y: 750, distance: 12.4
click at [312, 746] on input "text" at bounding box center [320, 747] width 71 height 30
click at [310, 753] on input "text" at bounding box center [320, 747] width 71 height 30
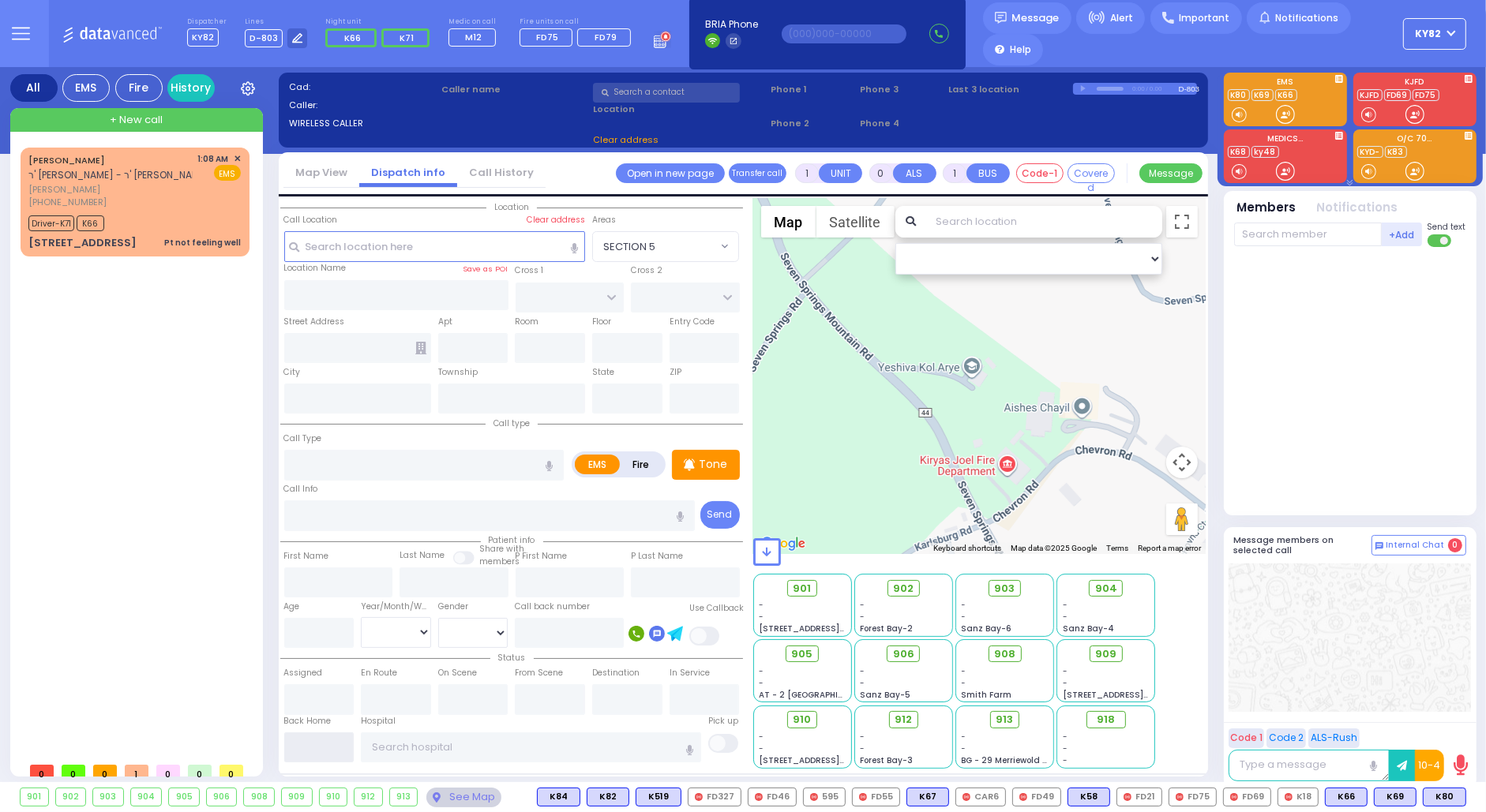
click at [314, 742] on input "text" at bounding box center [320, 747] width 71 height 30
click at [314, 740] on input "text" at bounding box center [320, 747] width 71 height 30
drag, startPoint x: 315, startPoint y: 737, endPoint x: 299, endPoint y: 690, distance: 49.6
click at [309, 715] on div "Back Home" at bounding box center [319, 740] width 77 height 48
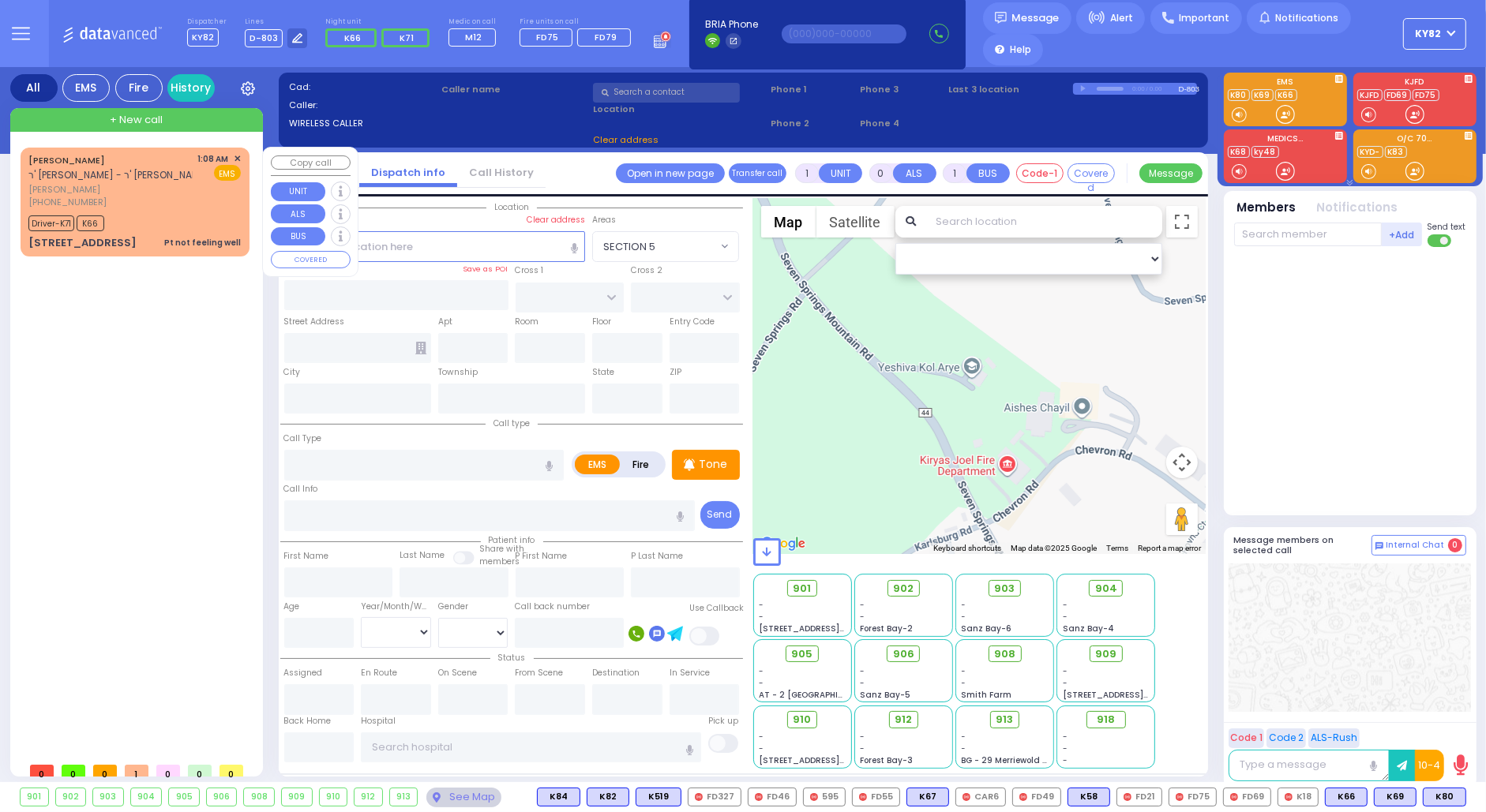
drag, startPoint x: 194, startPoint y: 173, endPoint x: 196, endPoint y: 181, distance: 8.2
click at [196, 175] on div "[PERSON_NAME] ר' [PERSON_NAME] - ר' [PERSON_NAME] [PERSON_NAME] [PHONE_NUMBER] …" at bounding box center [135, 180] width 213 height 57
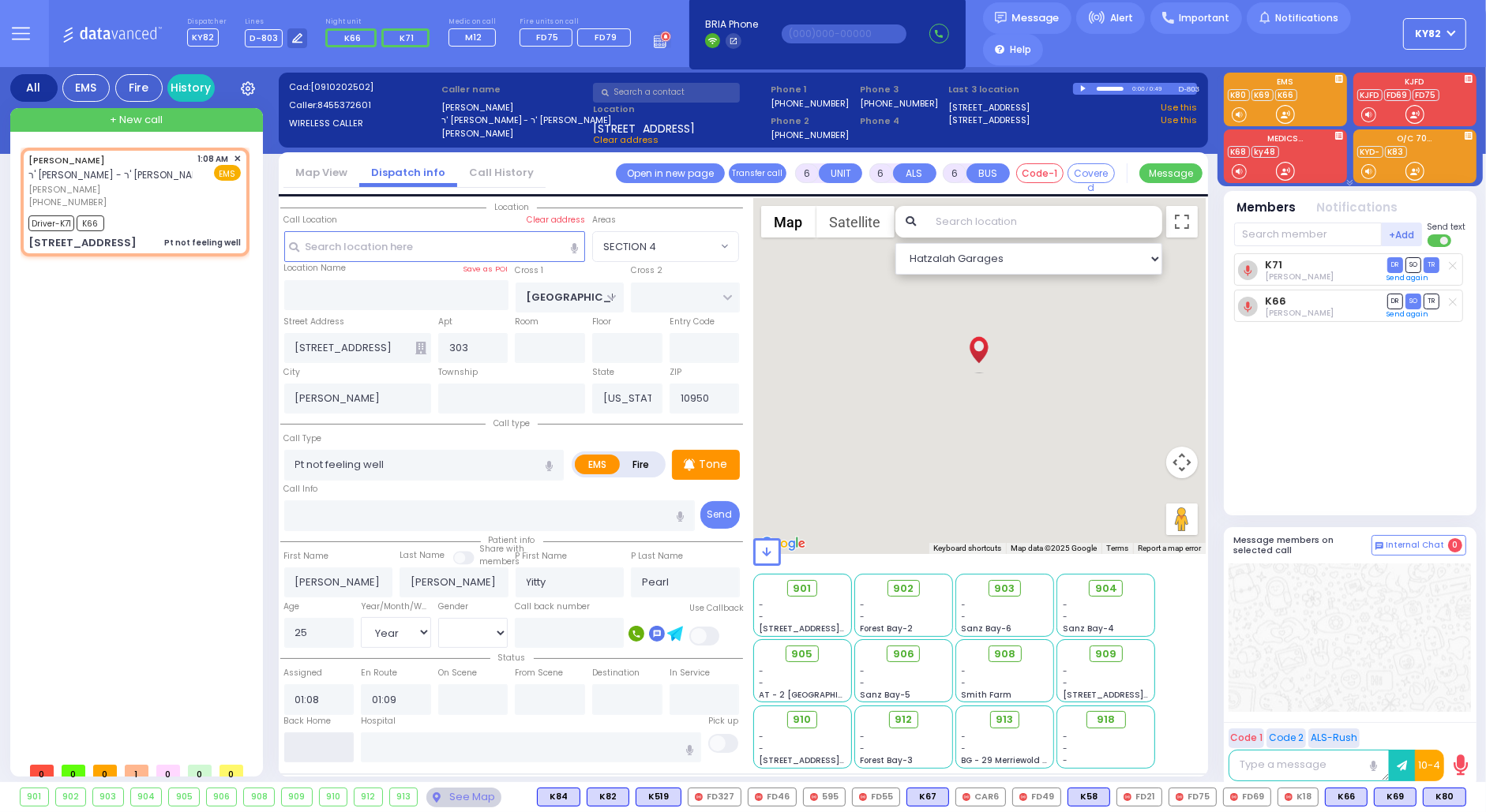
click at [315, 742] on input "text" at bounding box center [320, 747] width 71 height 30
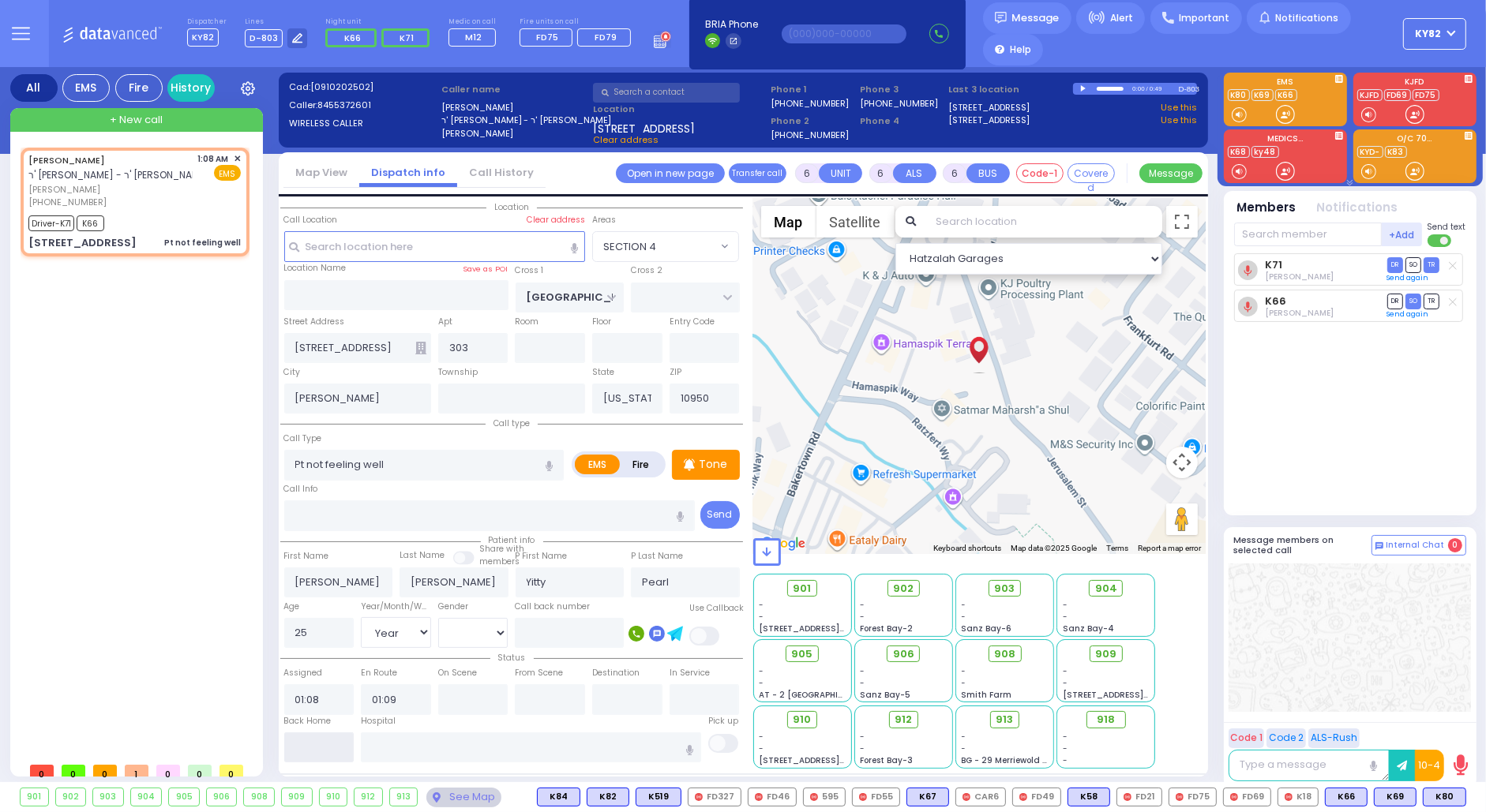
click at [315, 742] on input "text" at bounding box center [320, 747] width 71 height 30
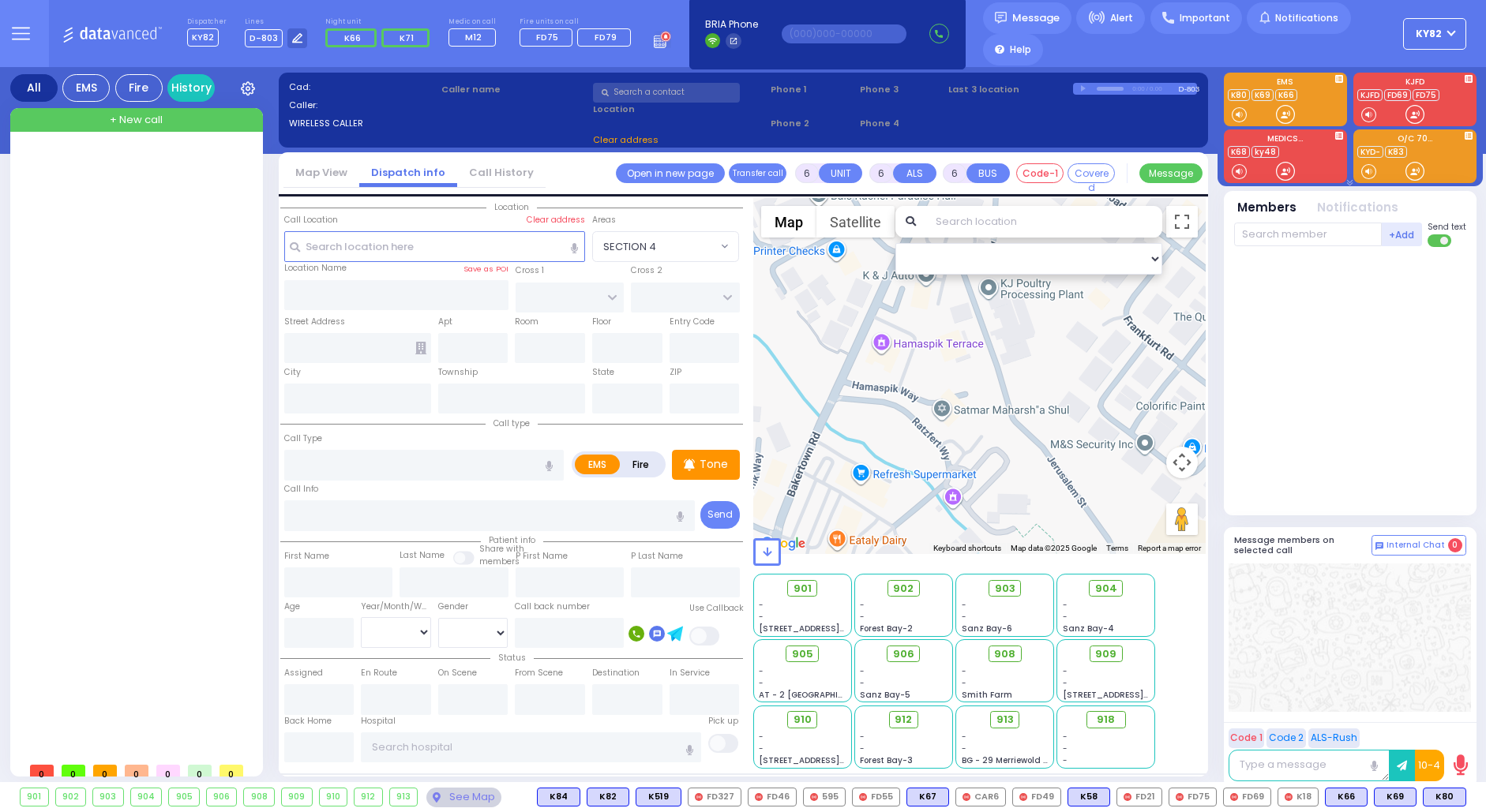
select select
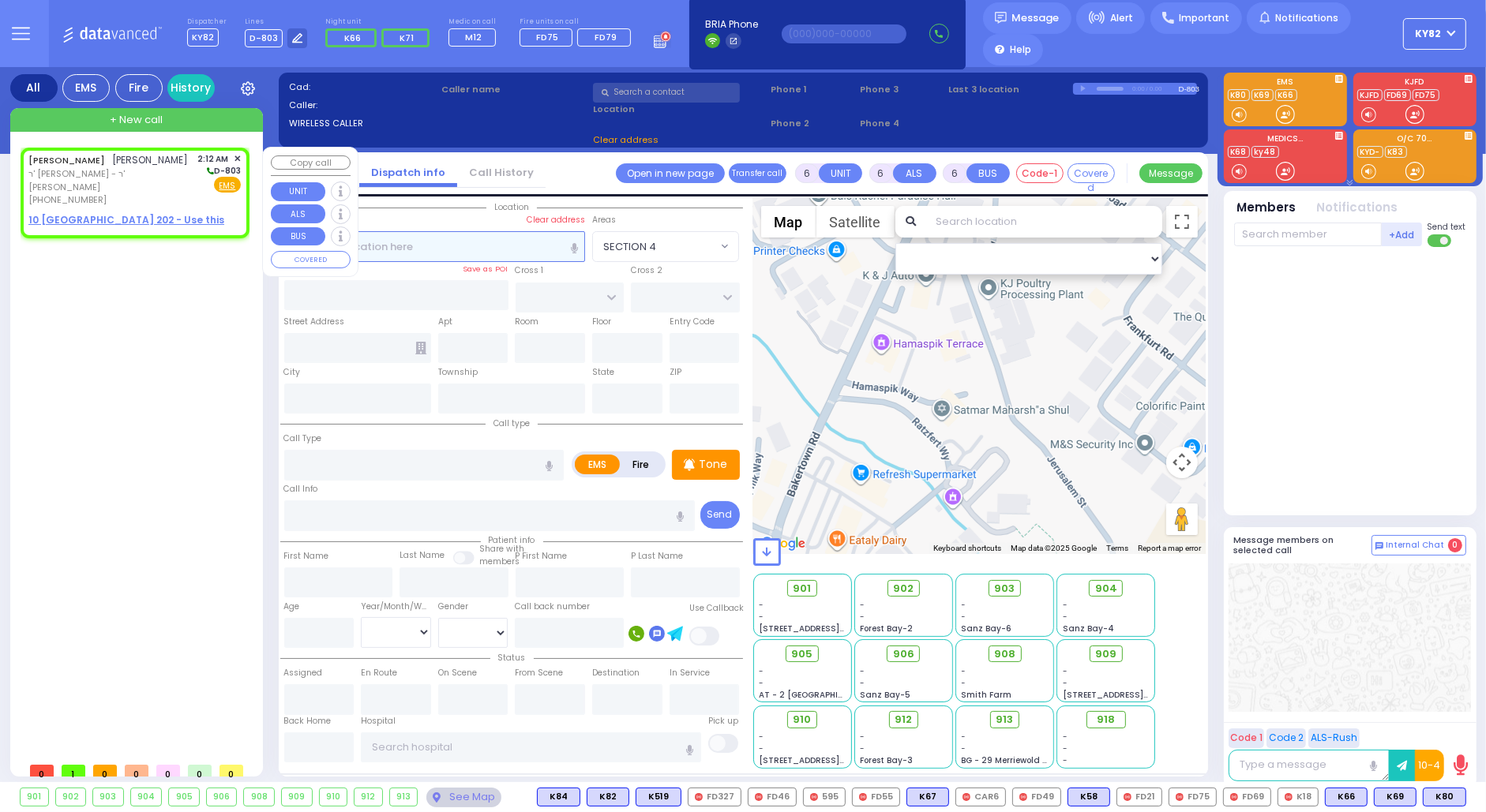
type input "2"
type input "1"
select select
radio input "true"
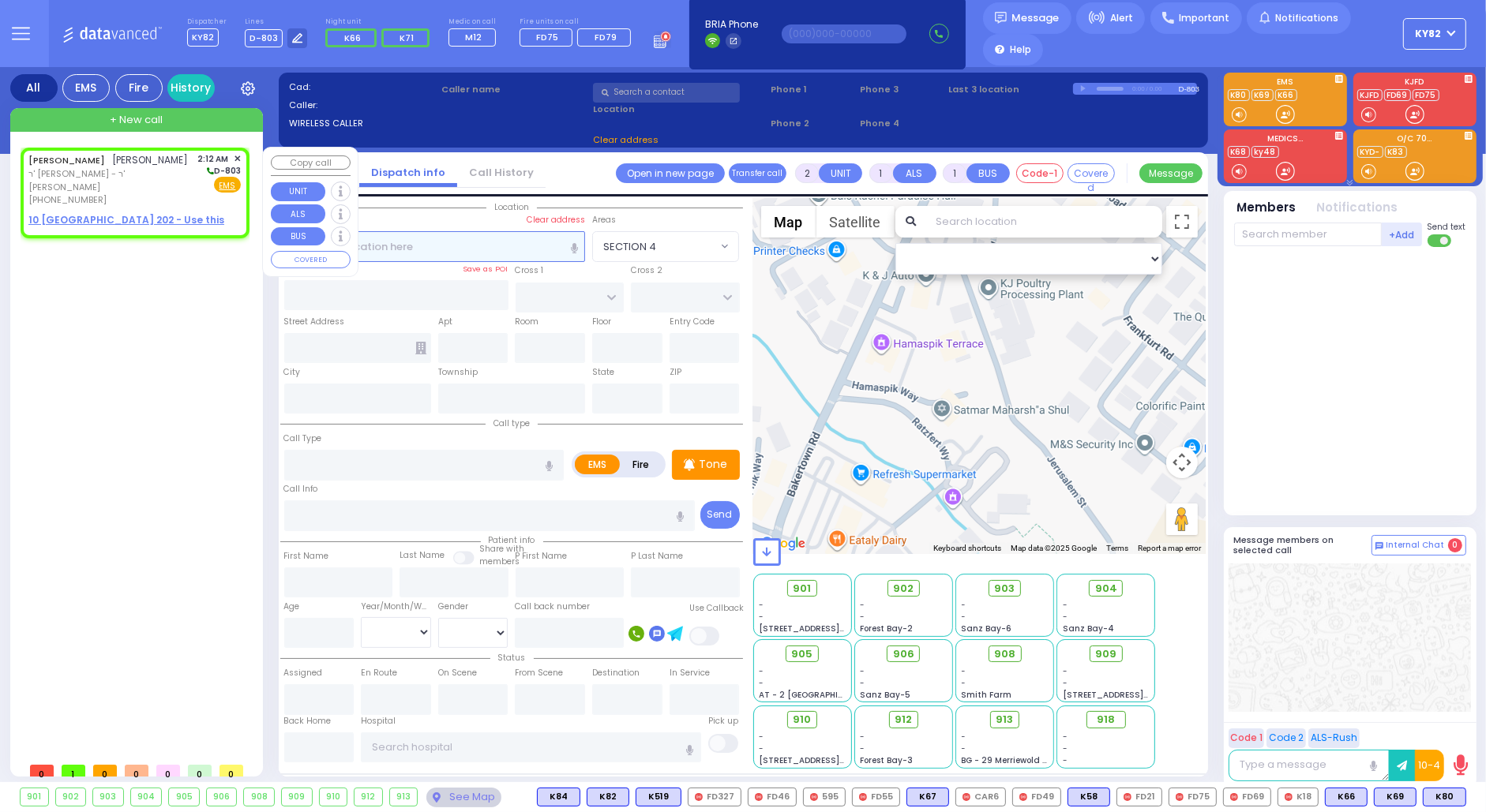
type input "SHLOME MOSHE"
type input "GREENFELD"
select select
type input "02:12"
select select "Hatzalah Garages"
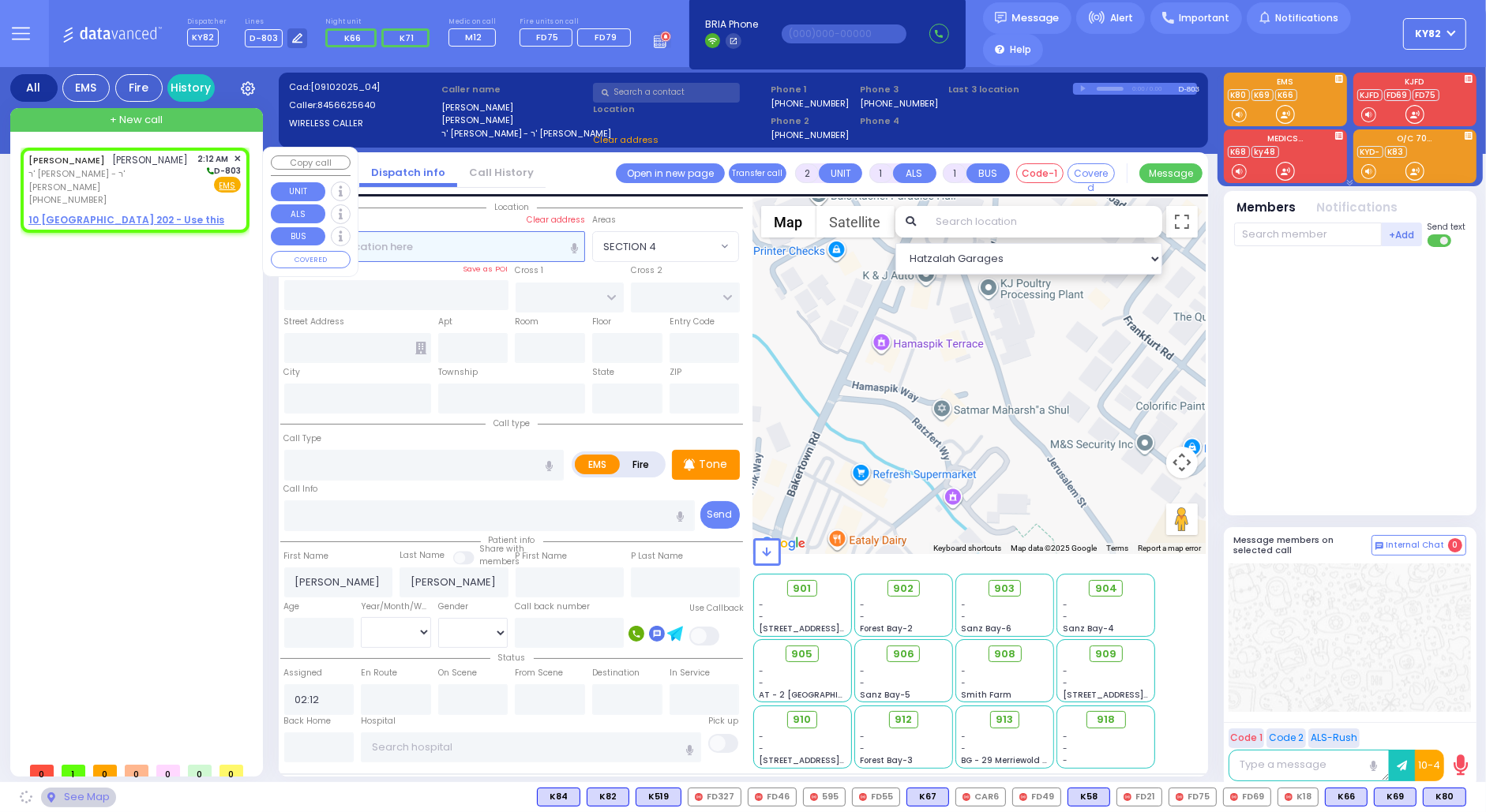
select select
radio input "true"
select select
select select "Hatzalah Garages"
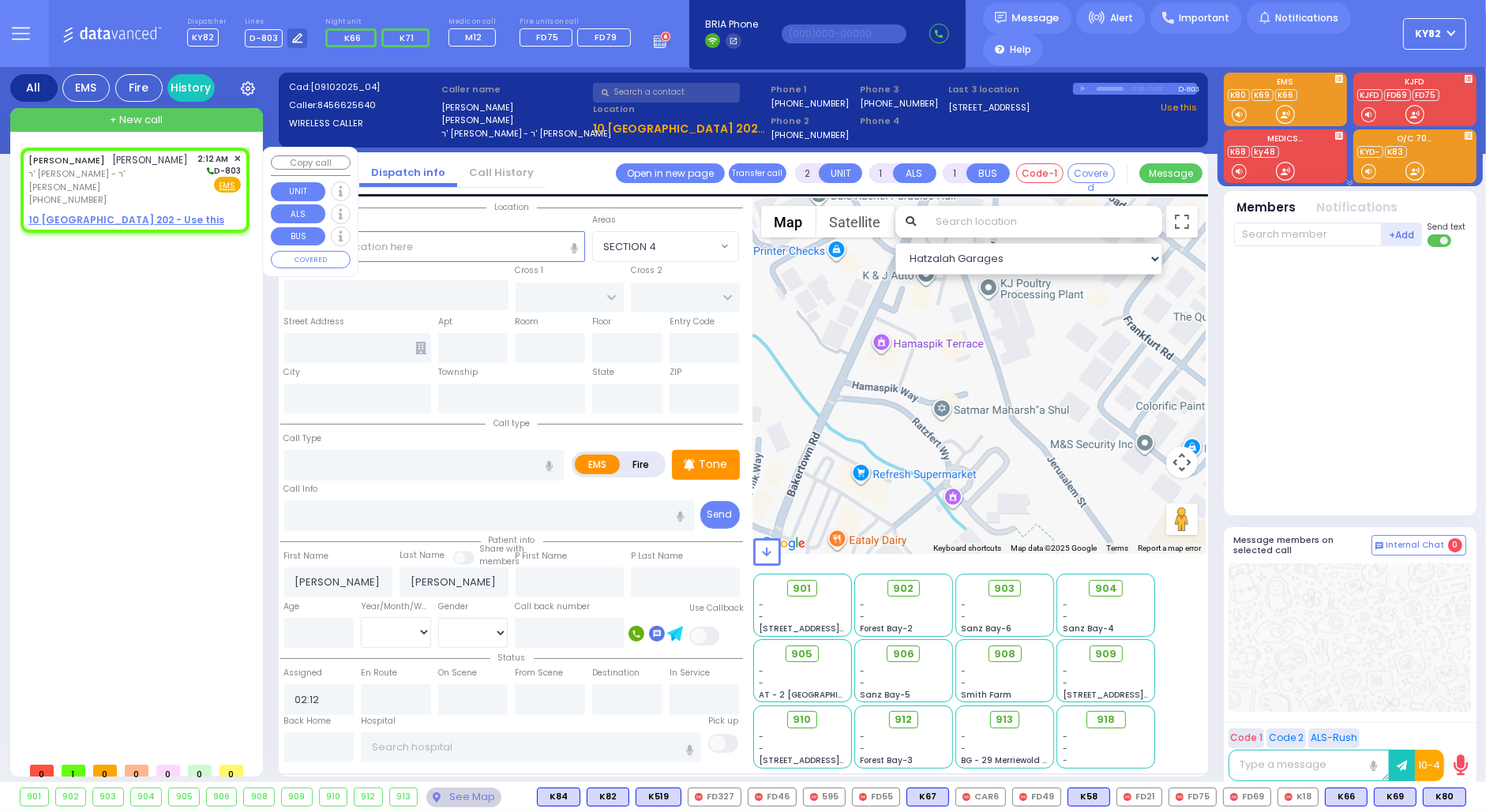
click at [160, 168] on div "SHLOME MOSHE GREENFELD שלמה משה גרינפעלד" at bounding box center [109, 160] width 160 height 16
select select
radio input "true"
select select
select select "Hatzalah Garages"
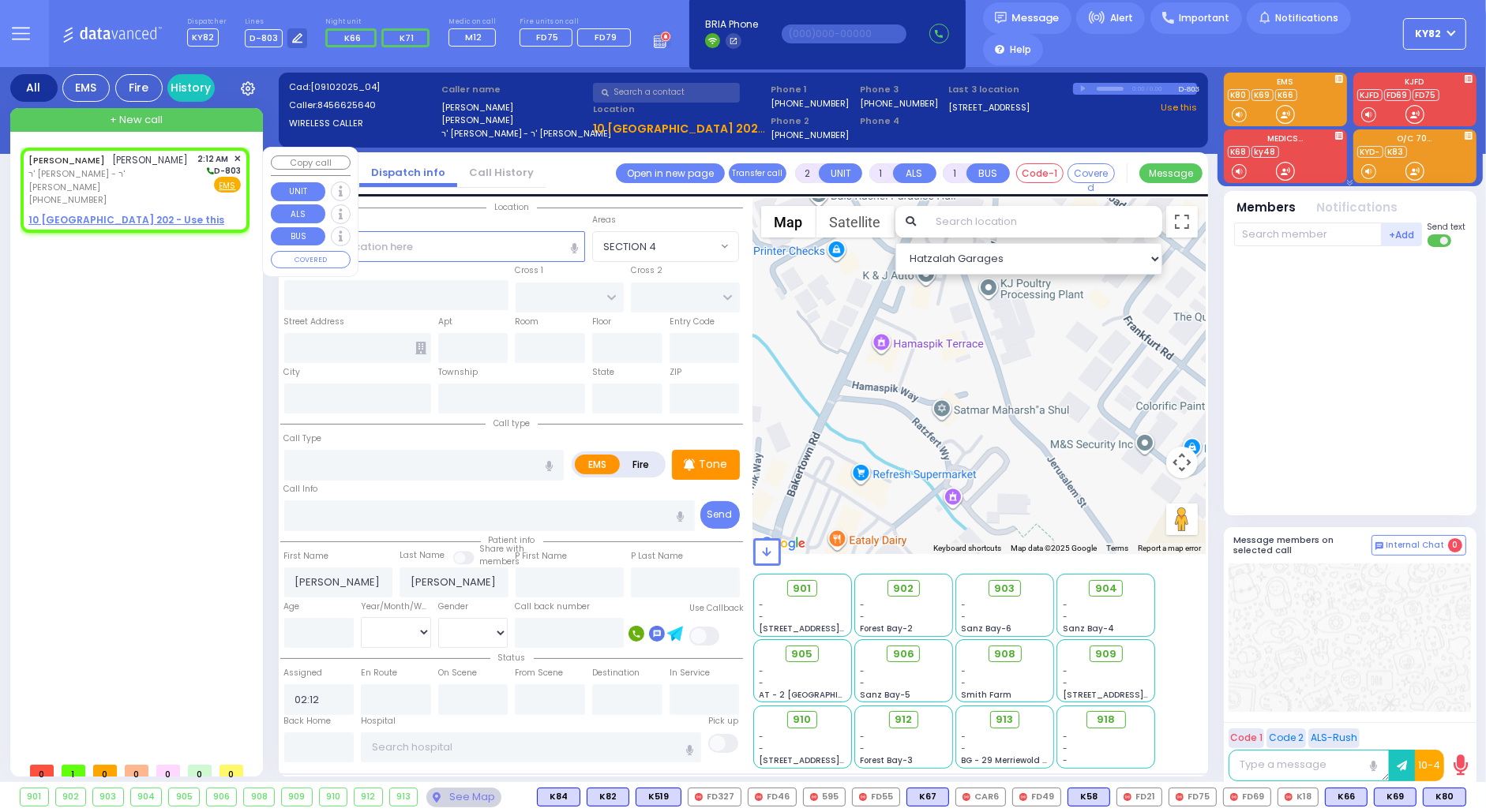
click at [92, 222] on u "10 HAMBURG WAY 202 - Use this" at bounding box center [126, 219] width 196 height 13
select select
radio input "true"
select select
select select "Hatzalah Garages"
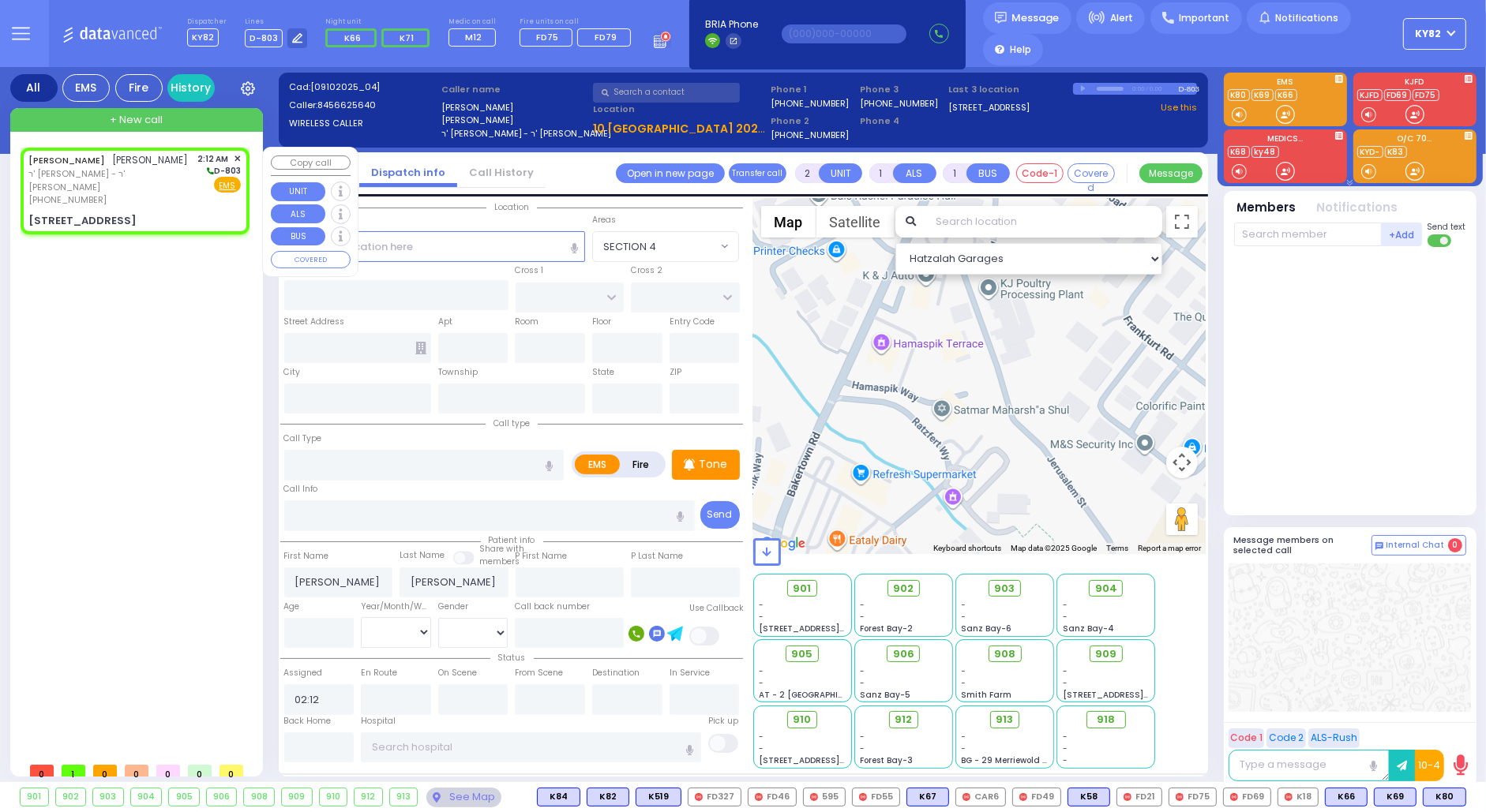
select select
radio input "true"
select select
type input "DINEV RD"
type input "10 HAMBURG WAY"
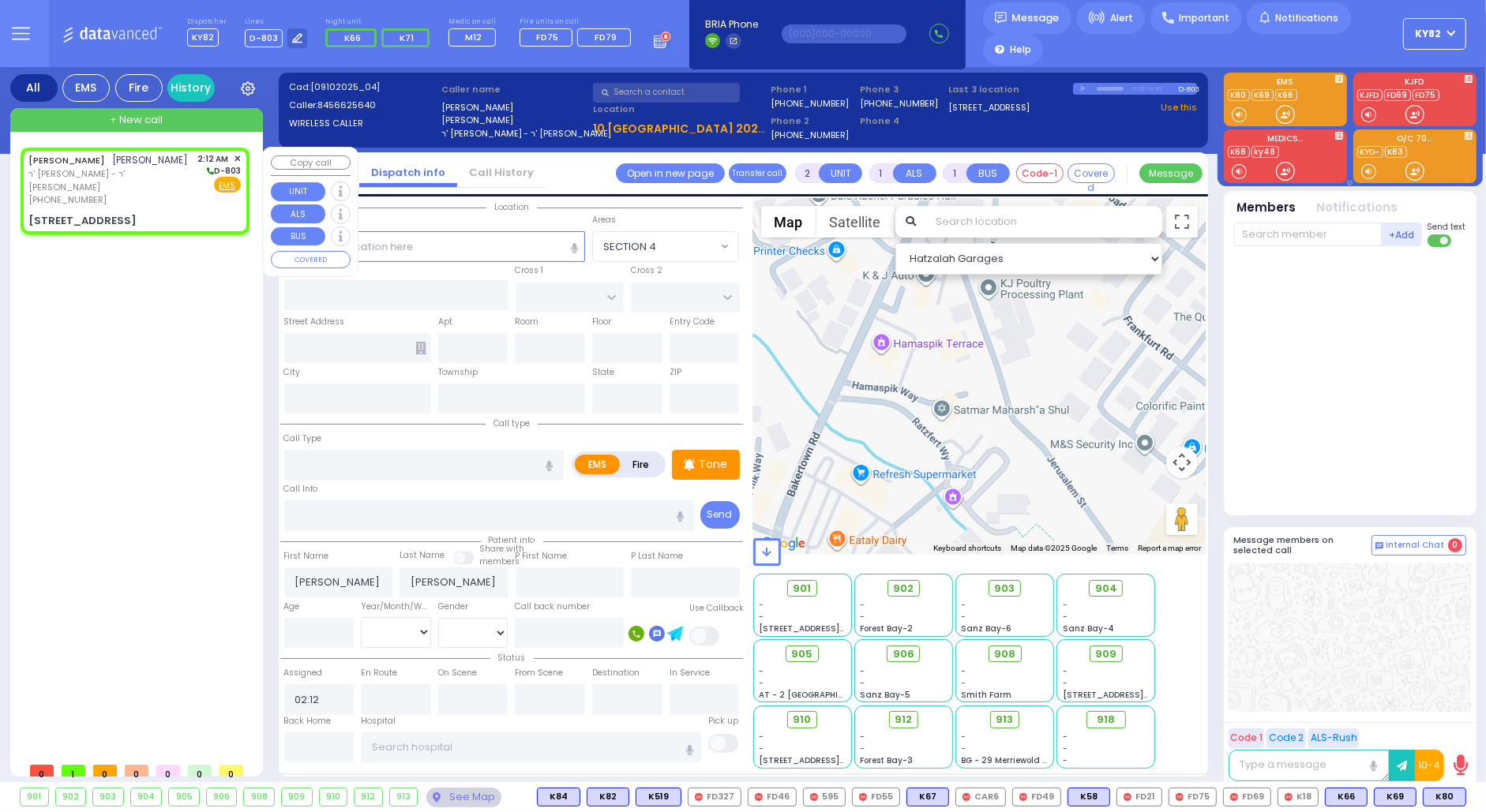
type input "202"
type input "Monroe"
type input "[US_STATE]"
type input "10950"
select select "BEIRECH MOSHE"
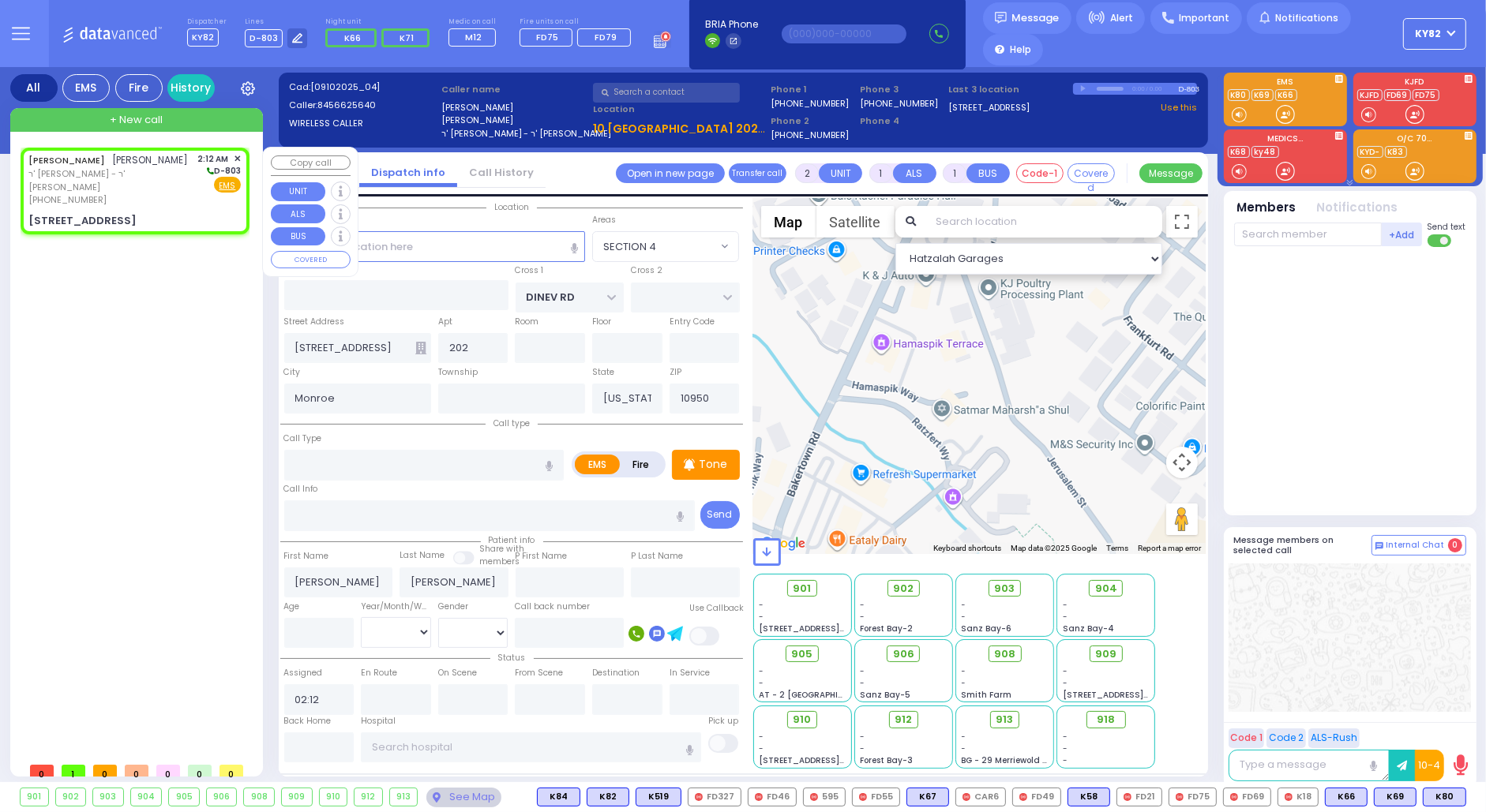
select select "Hatzalah Garages"
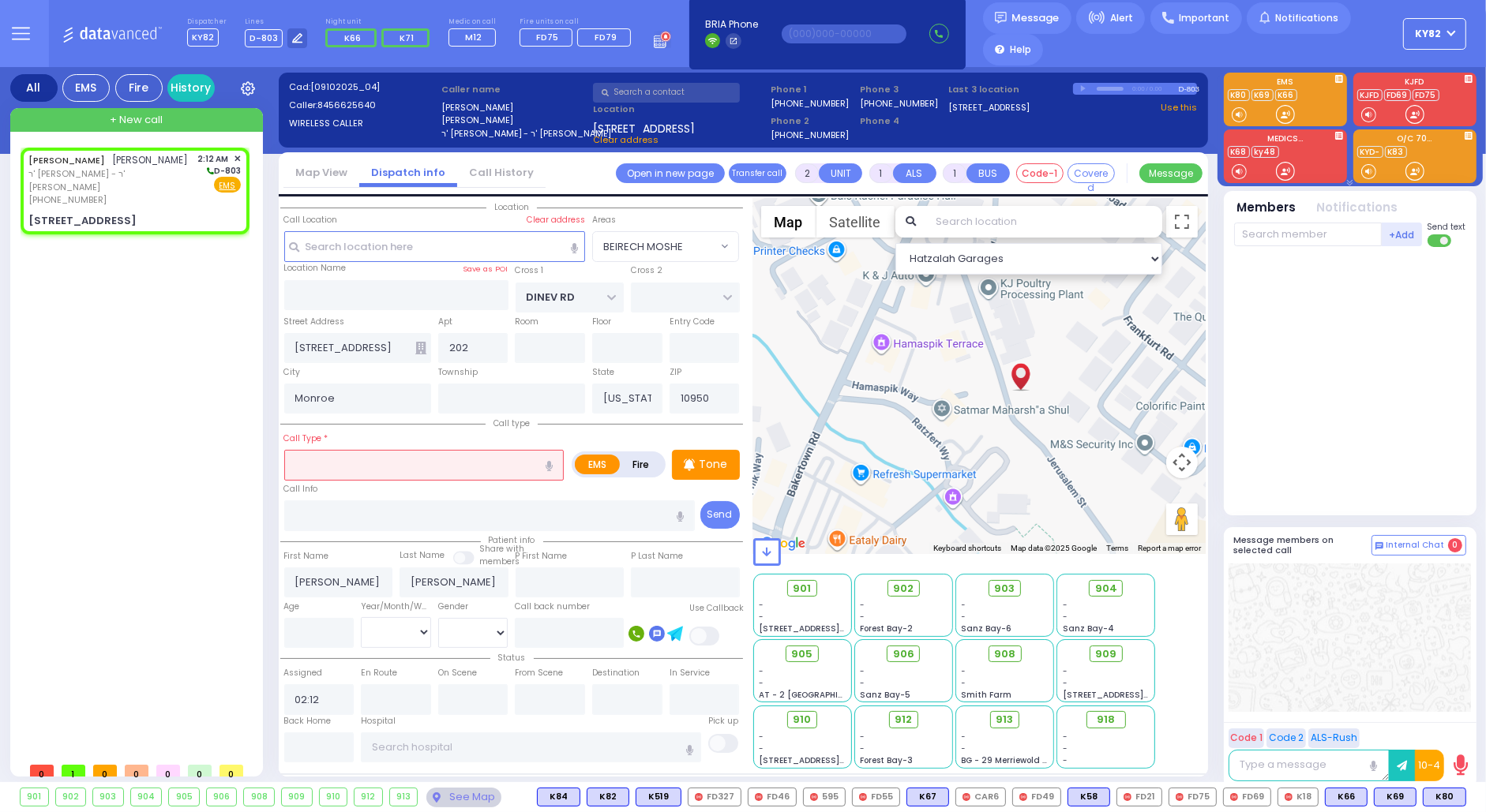
click at [356, 464] on input "text" at bounding box center [424, 465] width 280 height 30
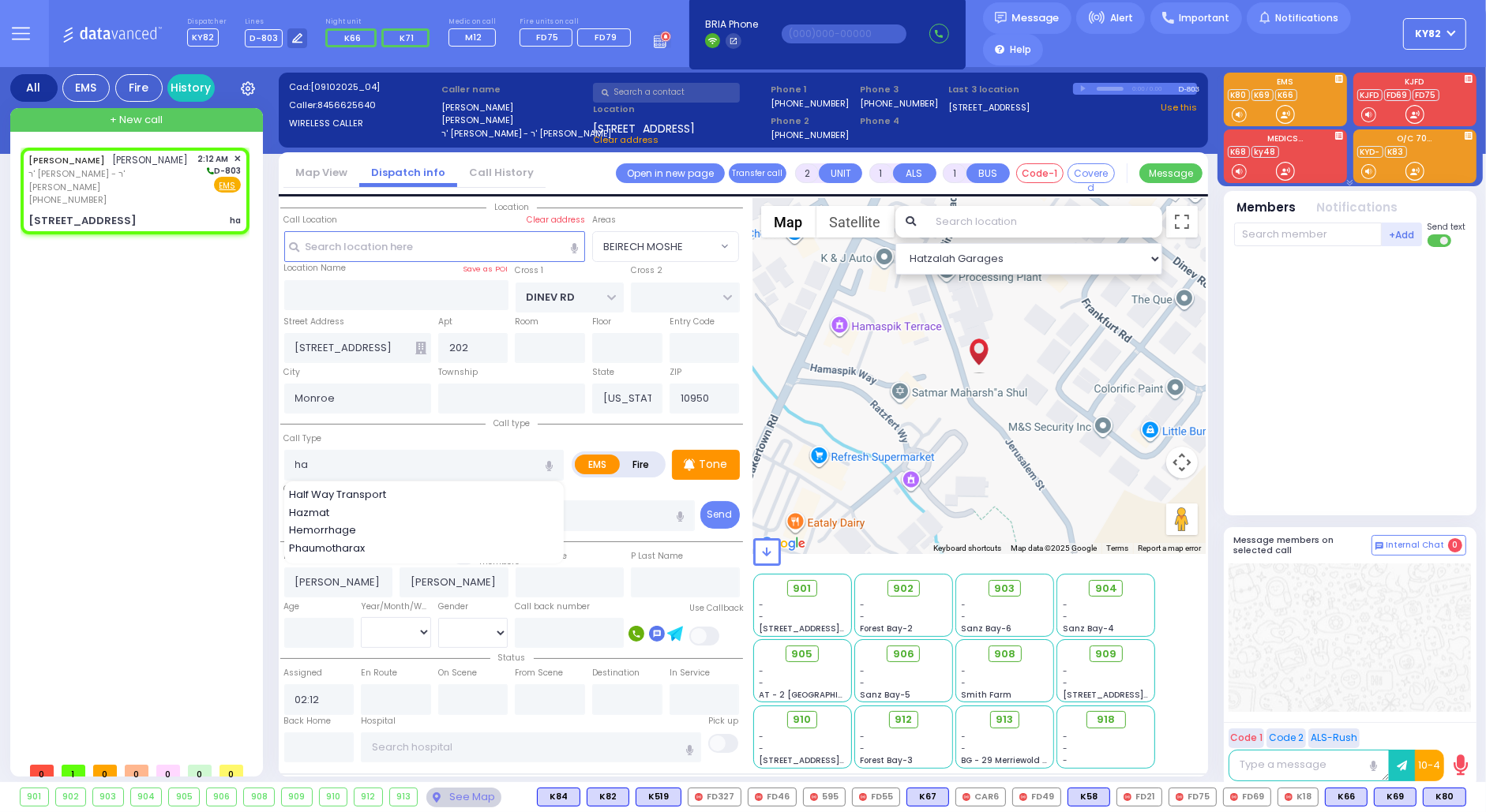
click at [313, 522] on span "Hemorrhage" at bounding box center [325, 530] width 72 height 16
type input "Hemorrhage"
select select
radio input "true"
select select
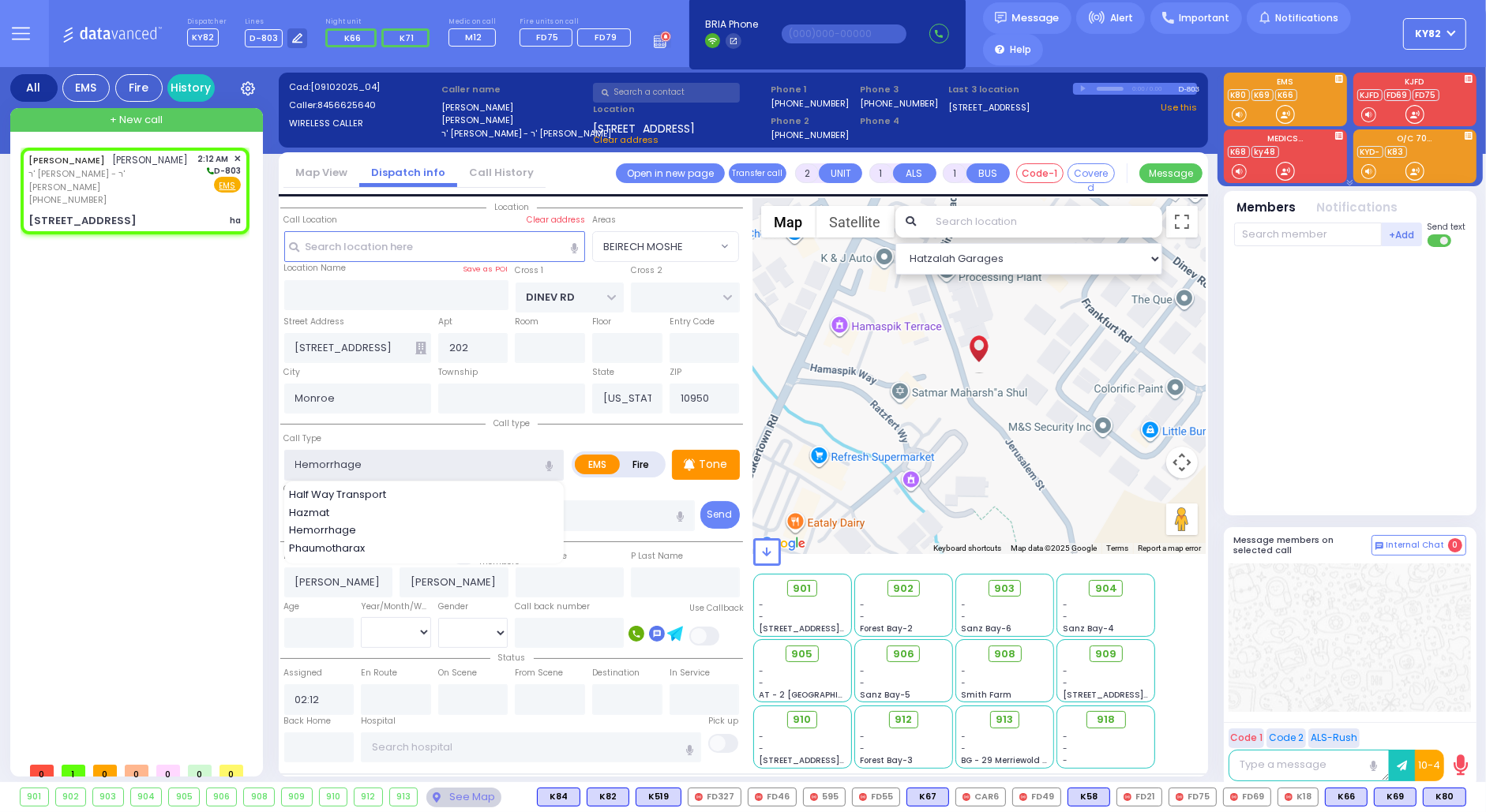
select select "Hatzalah Garages"
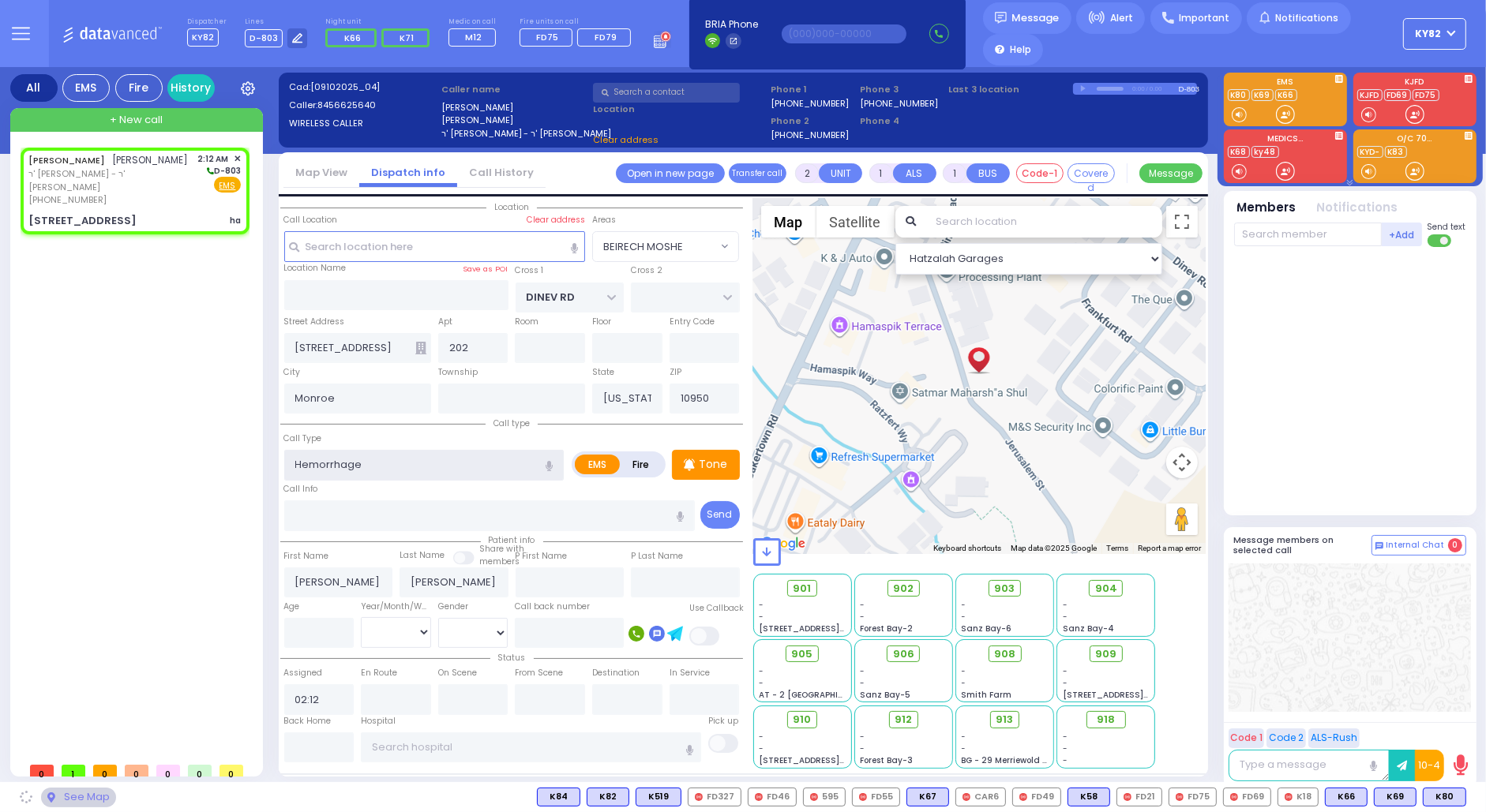
select select "BEIRECH MOSHE"
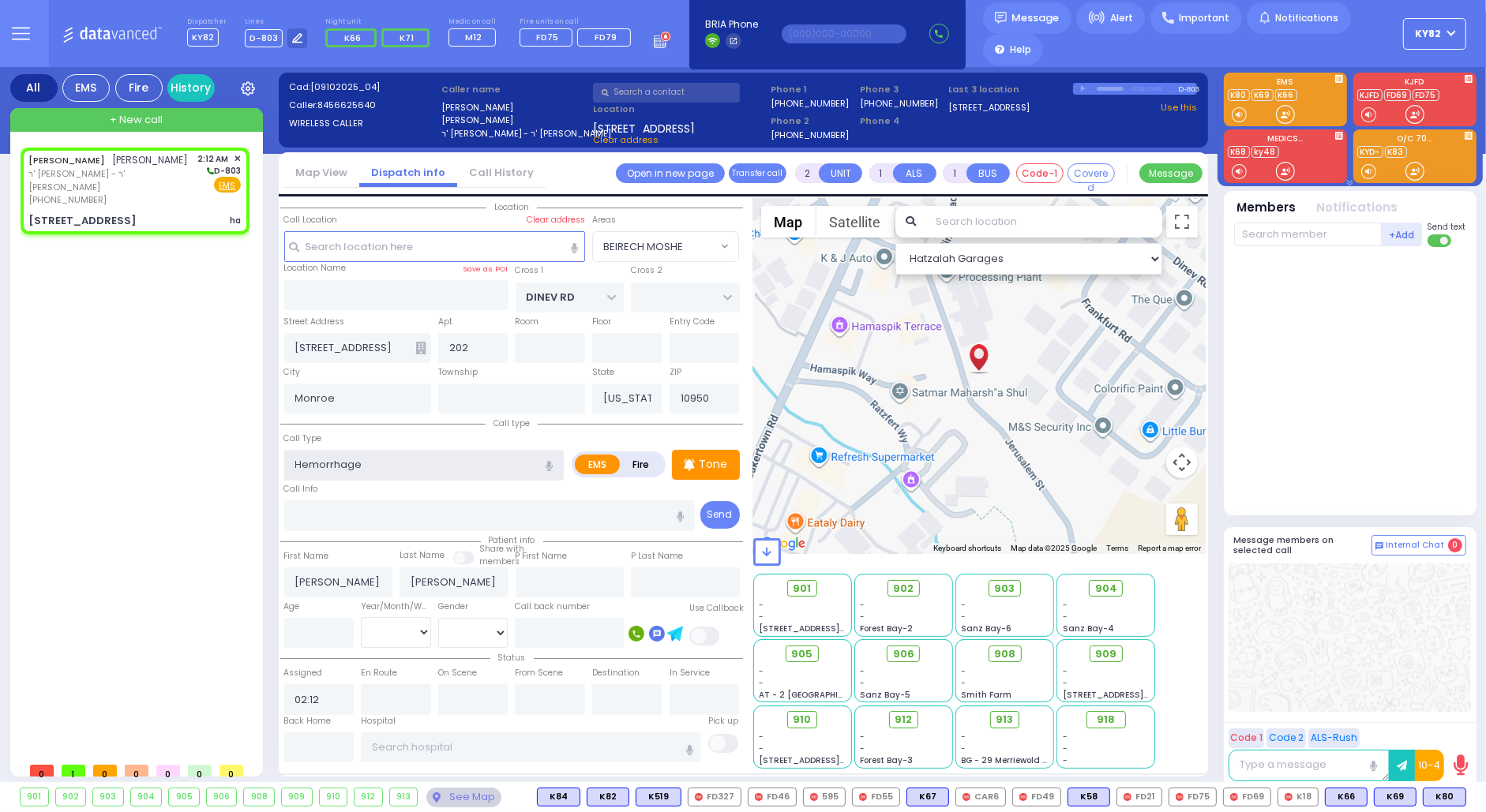
select select
radio input "true"
select select
select select "Hatzalah Garages"
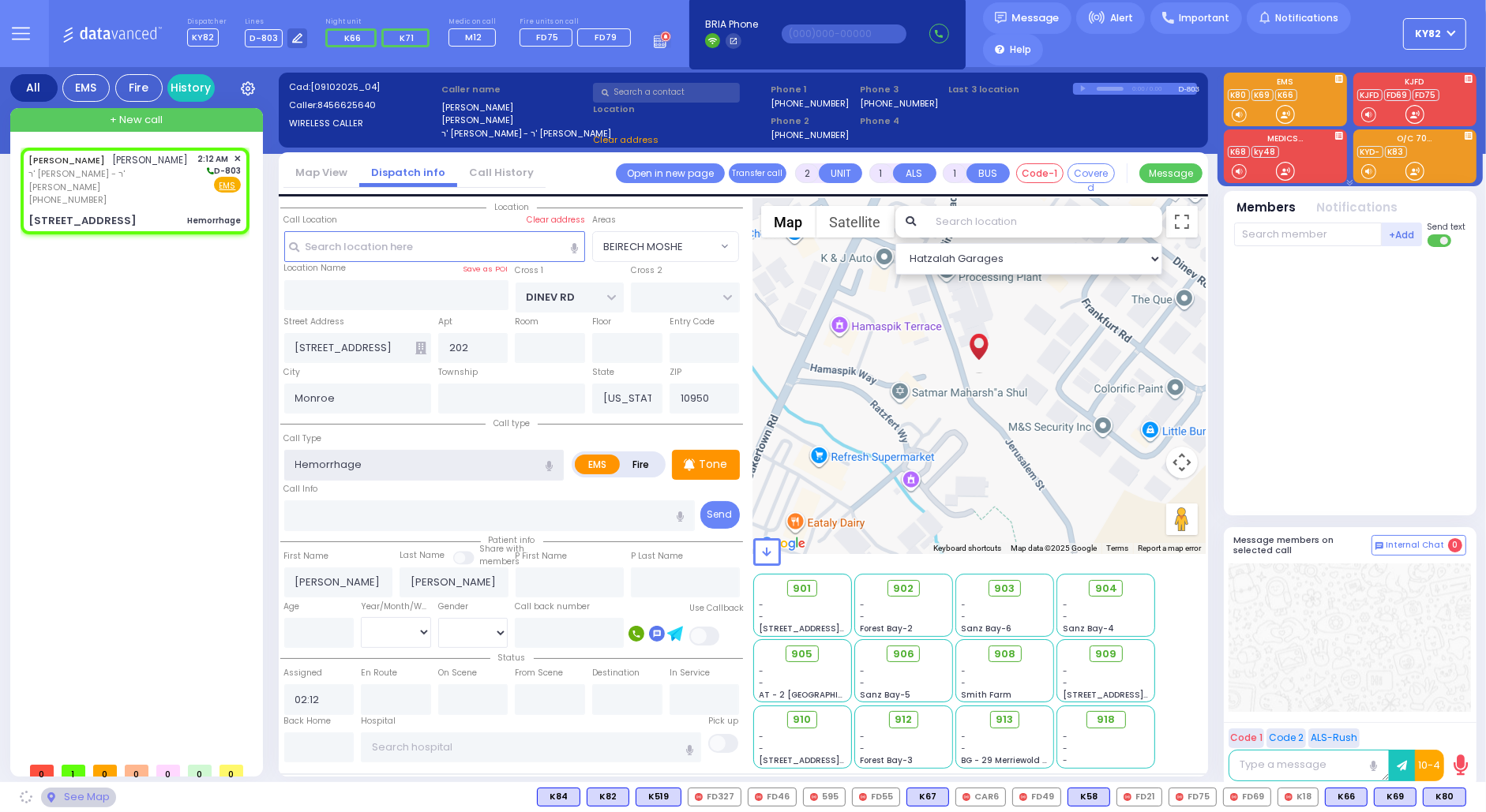
select select "BEIRECH MOSHE"
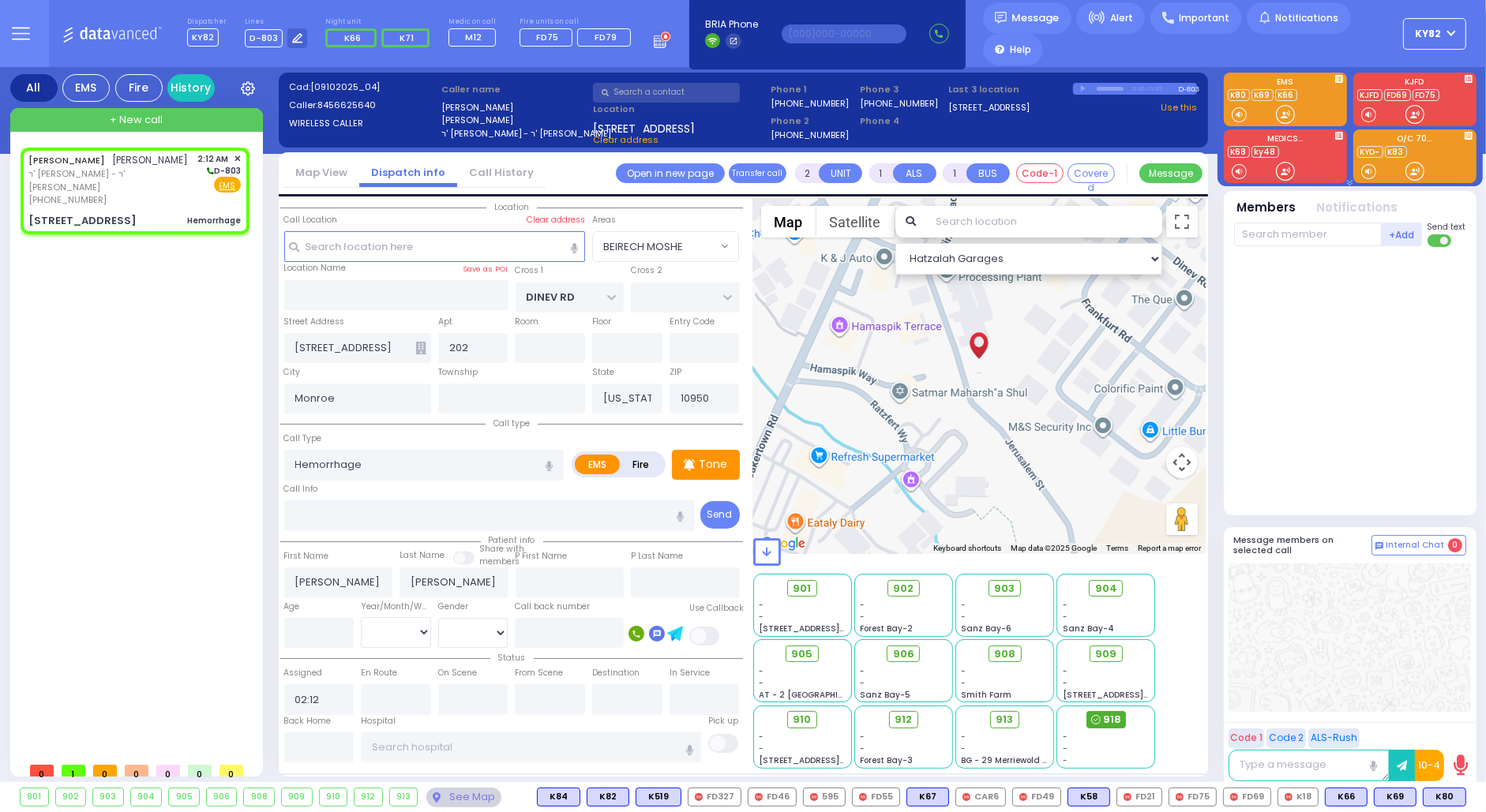
click at [1103, 711] on div "918" at bounding box center [1106, 719] width 39 height 18
select select
radio input "true"
select select
type input "02:13"
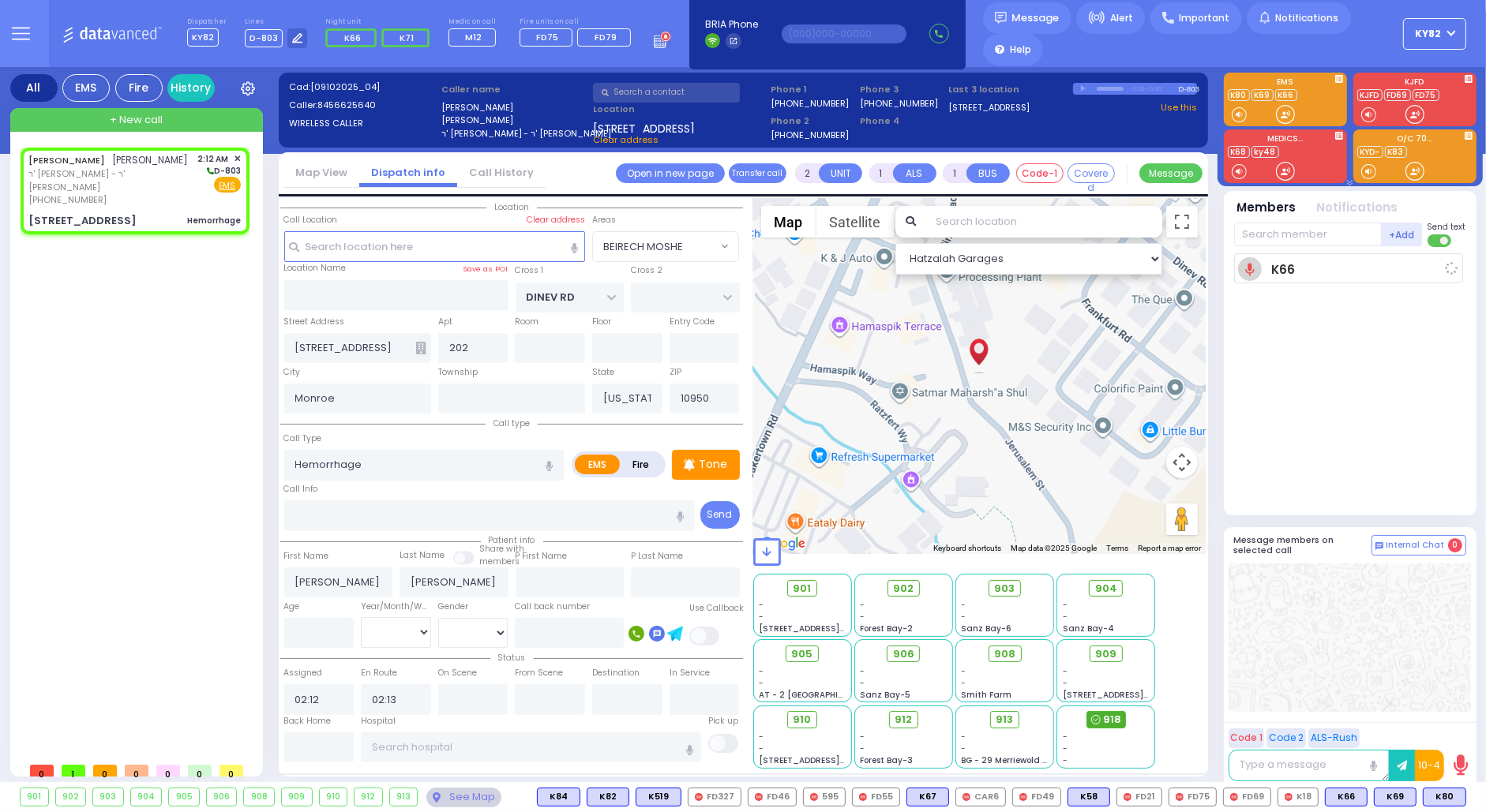
select select "Hatzalah Garages"
select select "BEIRECH MOSHE"
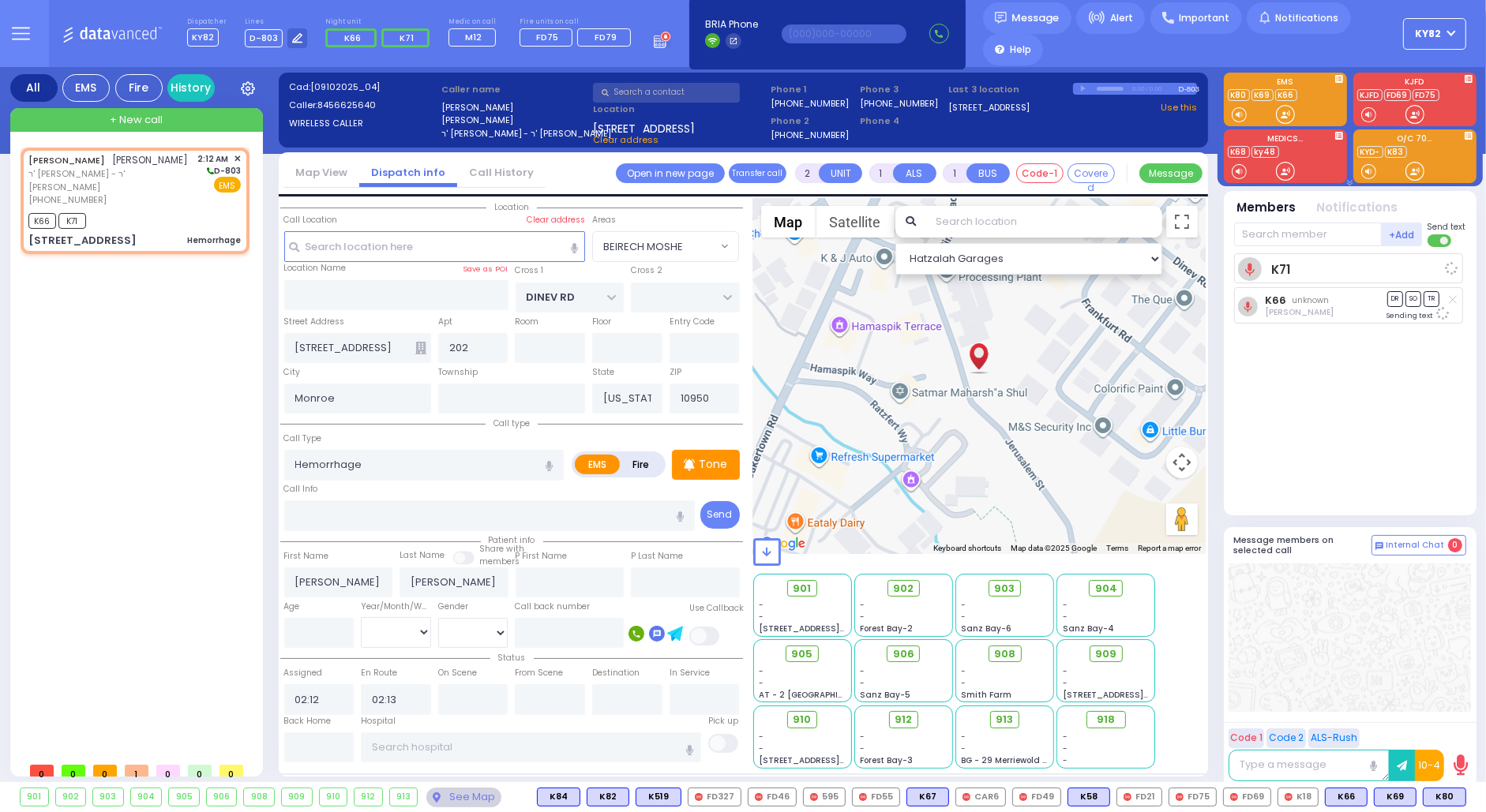
select select
radio input "true"
select select
select select "Hatzalah Garages"
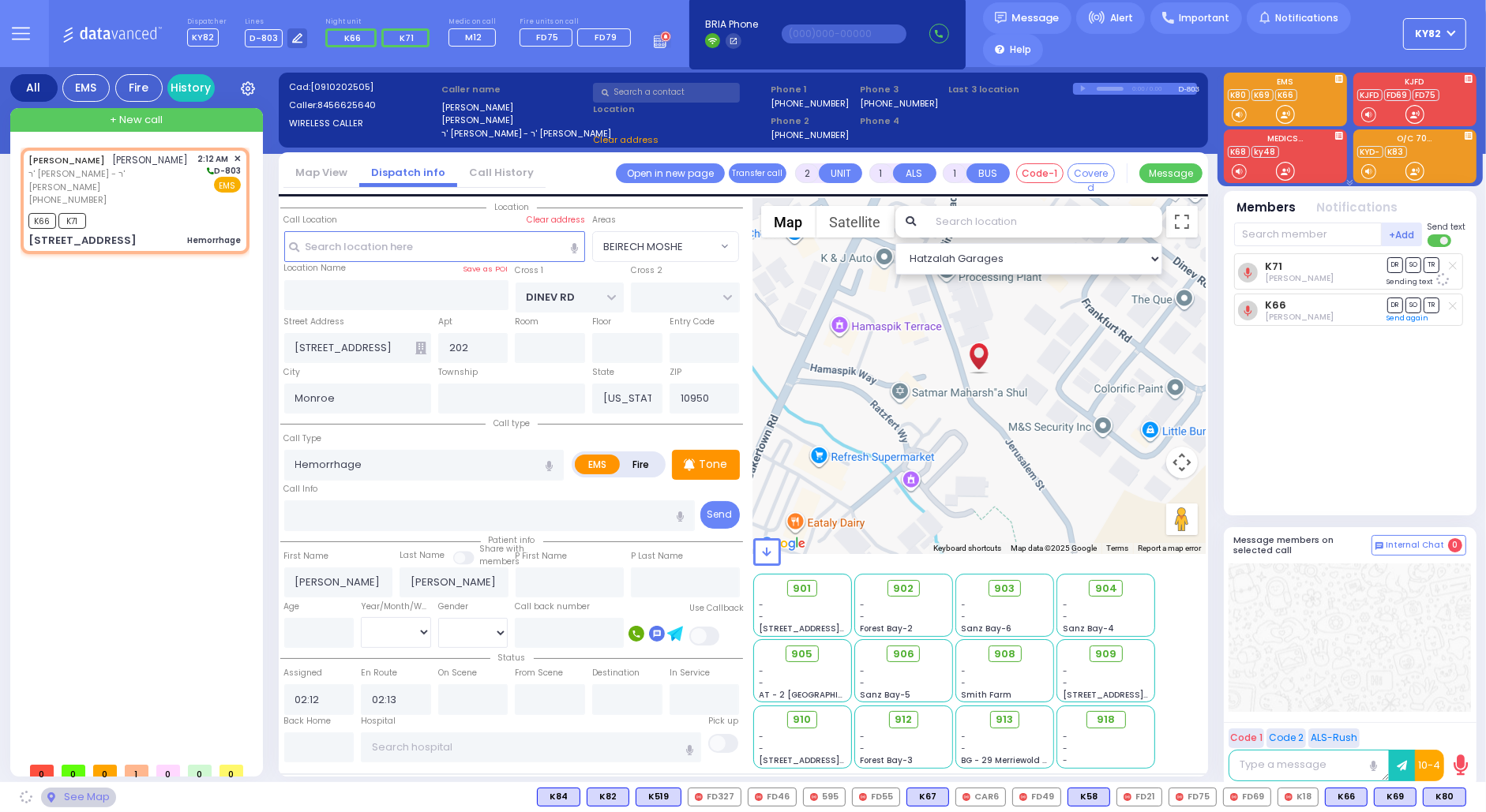
select select
radio input "true"
select select
select select "Hatzalah Garages"
select select
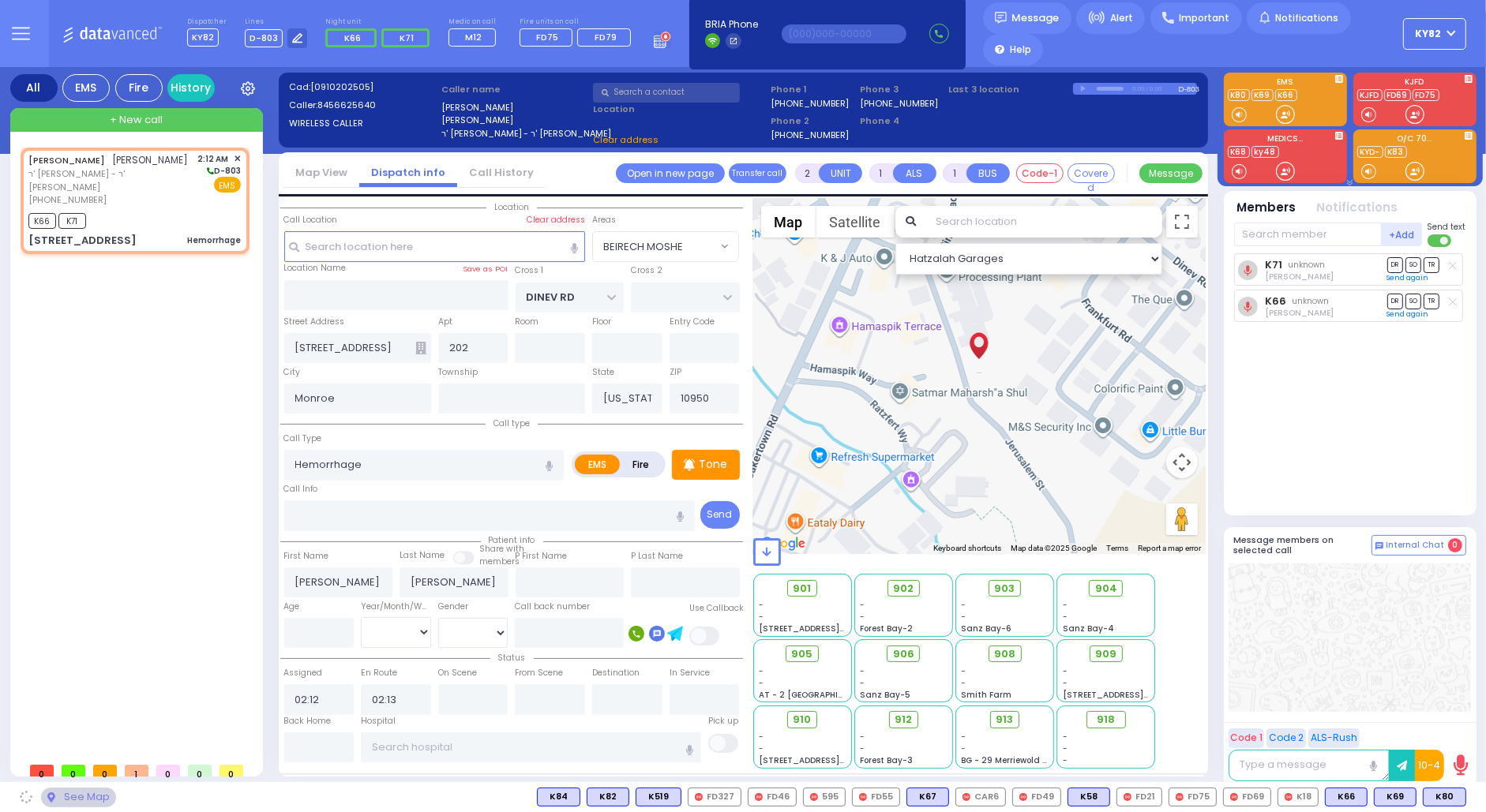
radio input "true"
select select
select select "Hatzalah Garages"
select select "BEIRECH MOSHE"
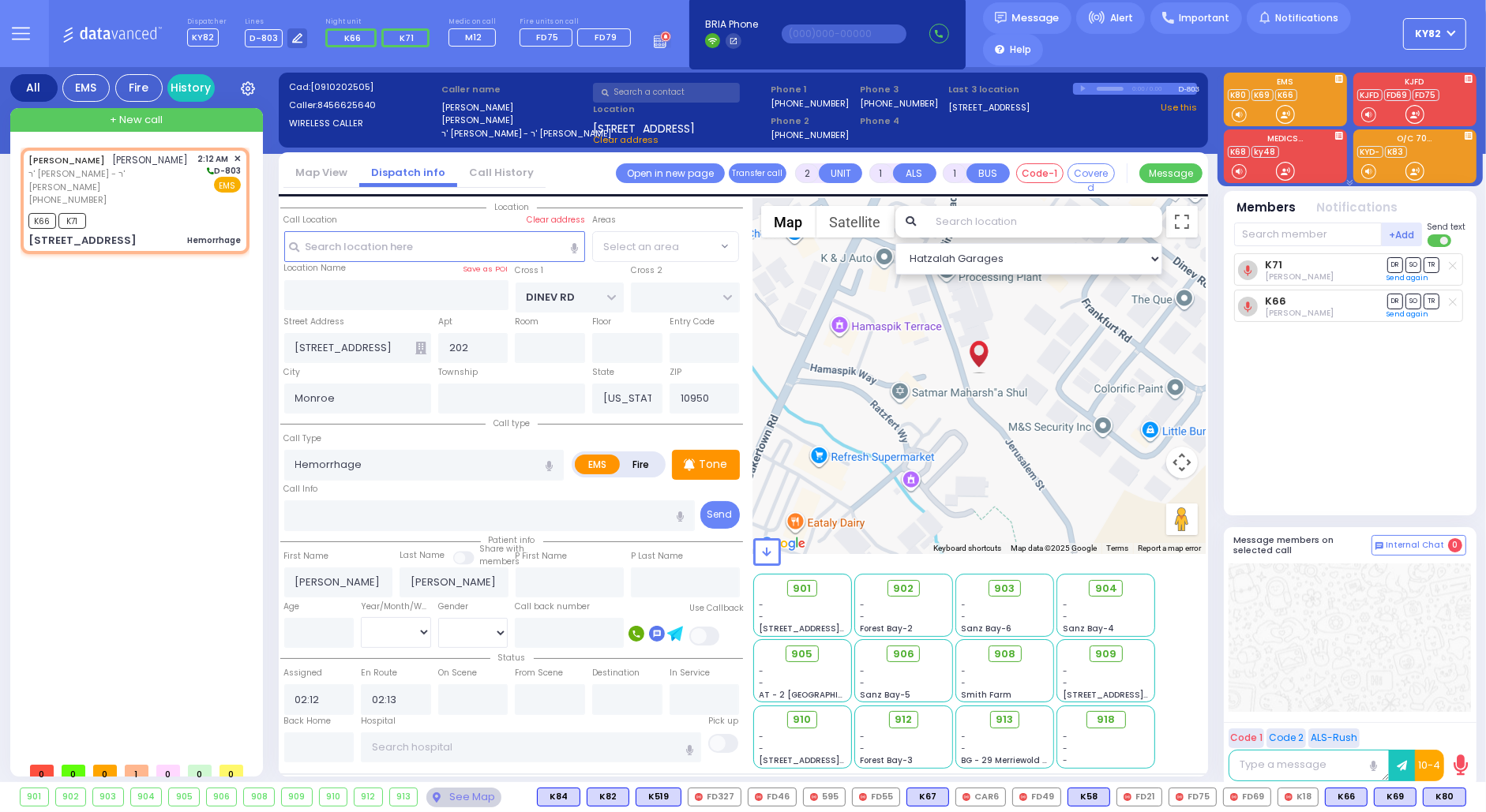
select select "BEIRECH MOSHE"
select select
radio input "true"
select select
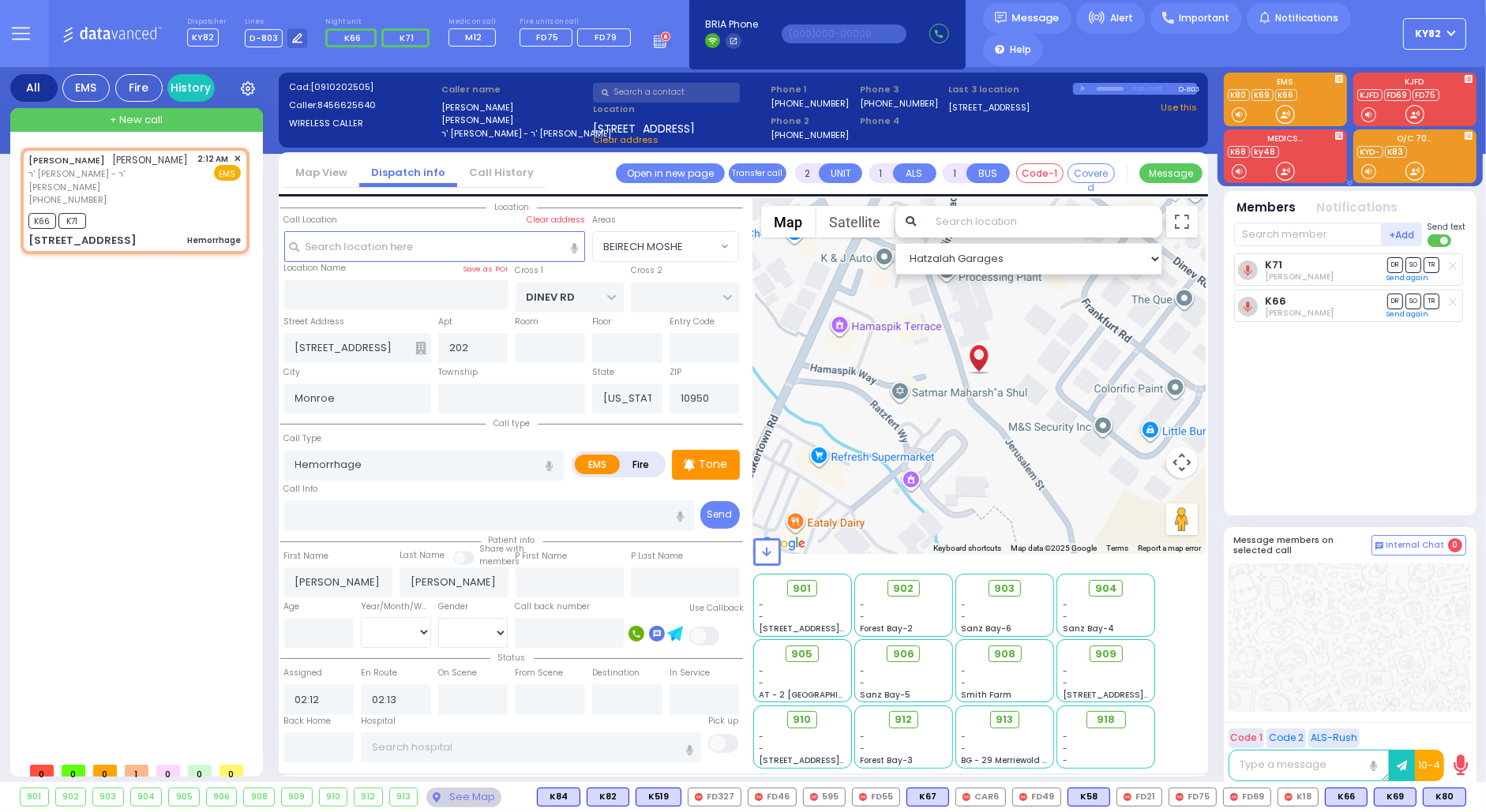
select select "Hatzalah Garages"
select select "BEIRECH MOSHE"
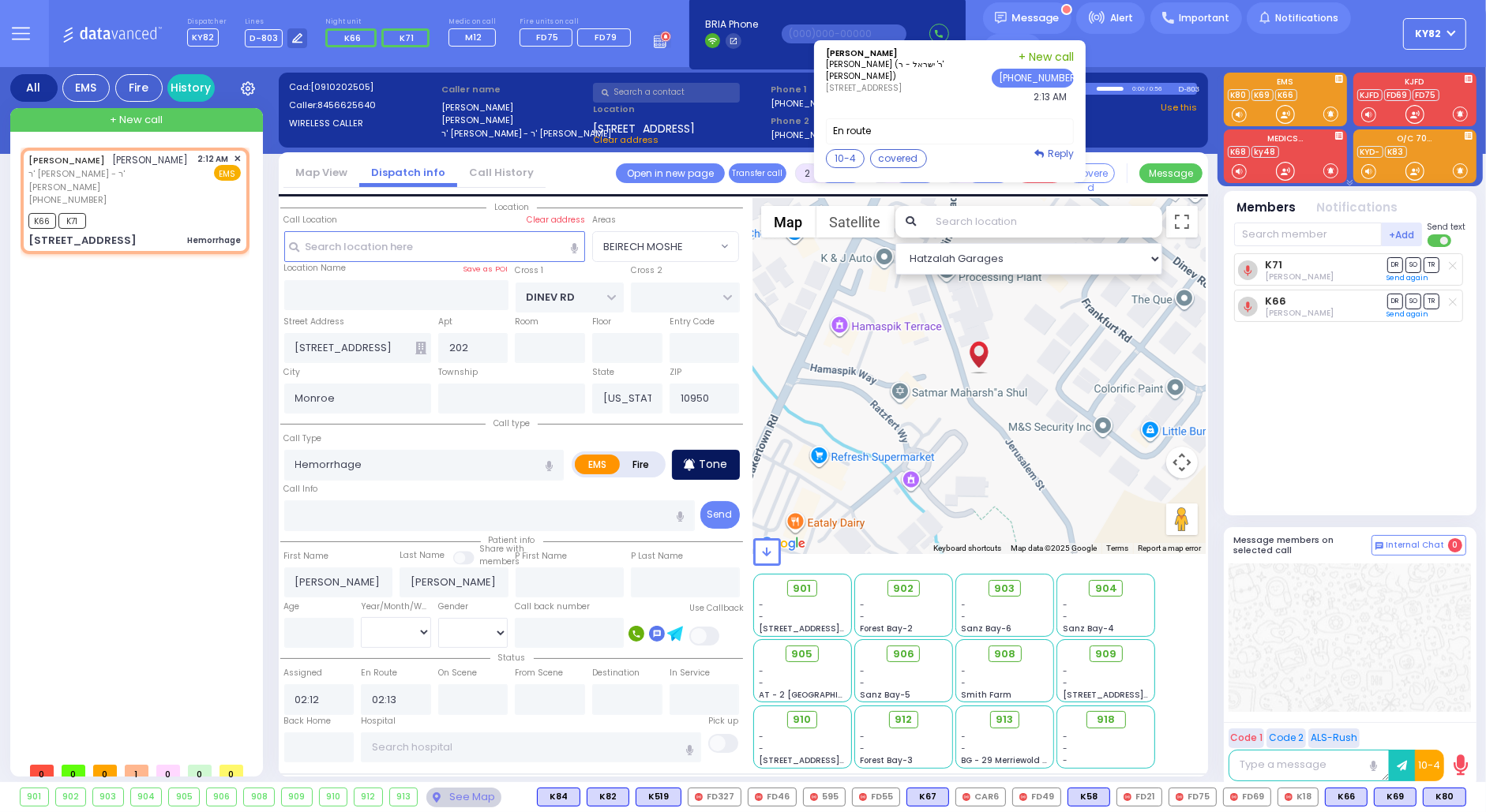
click at [726, 456] on p "Tone" at bounding box center [714, 465] width 29 height 17
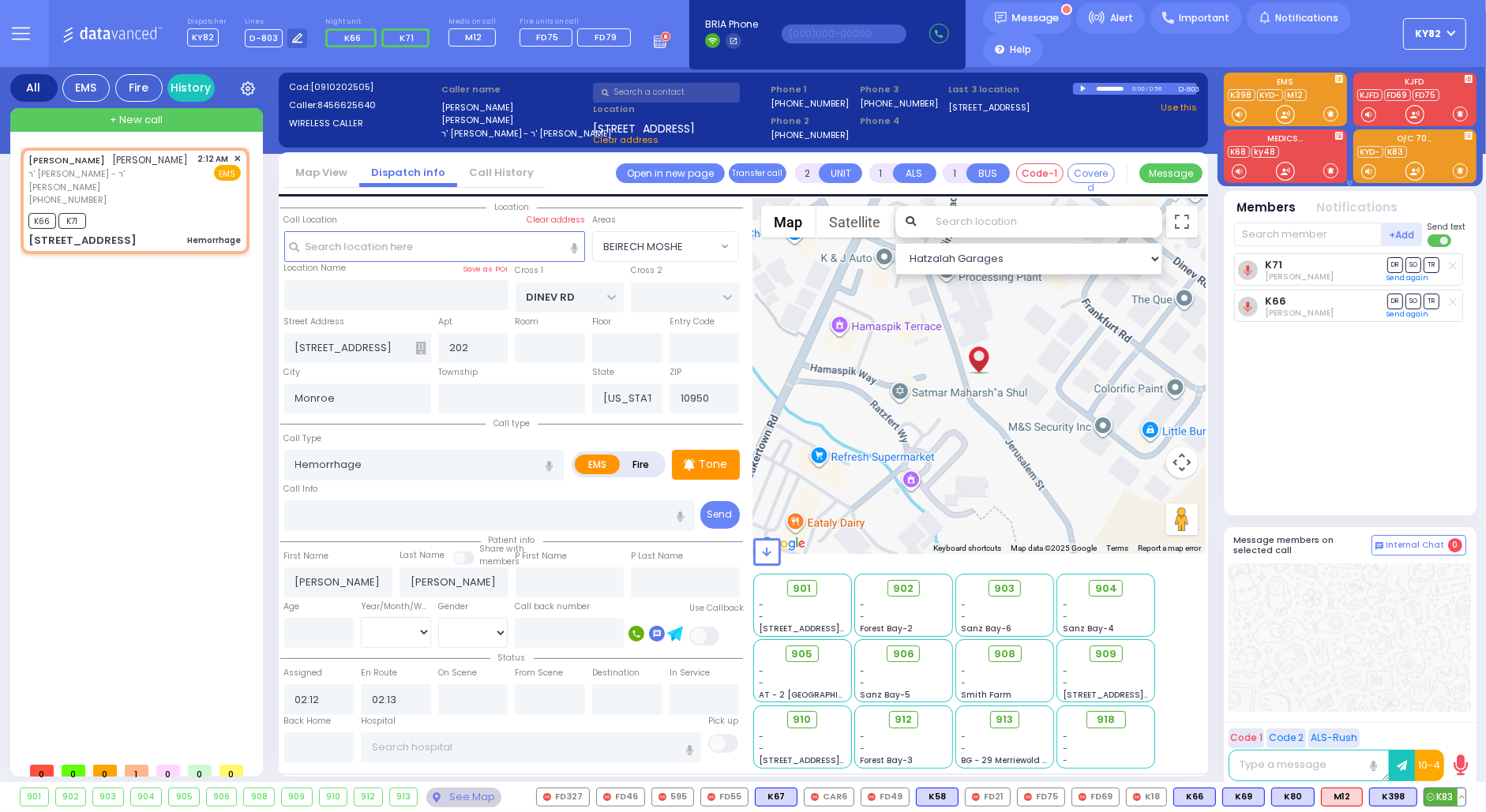
click at [1442, 794] on span "K83" at bounding box center [1444, 797] width 41 height 18
select select
radio input "true"
select select
select select "Hatzalah Garages"
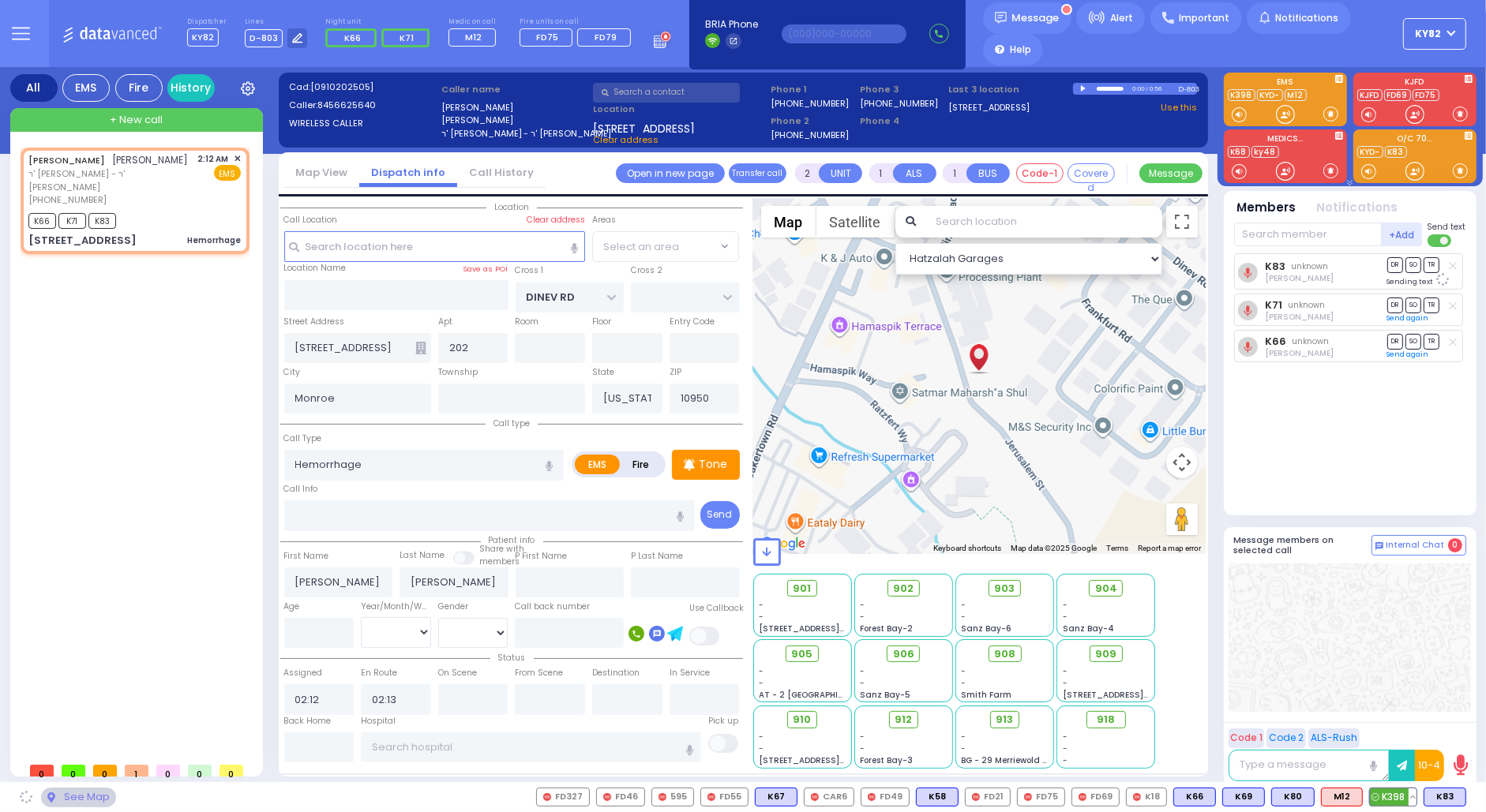
select select "BEIRECH MOSHE"
click at [1382, 790] on span "K398" at bounding box center [1393, 797] width 46 height 18
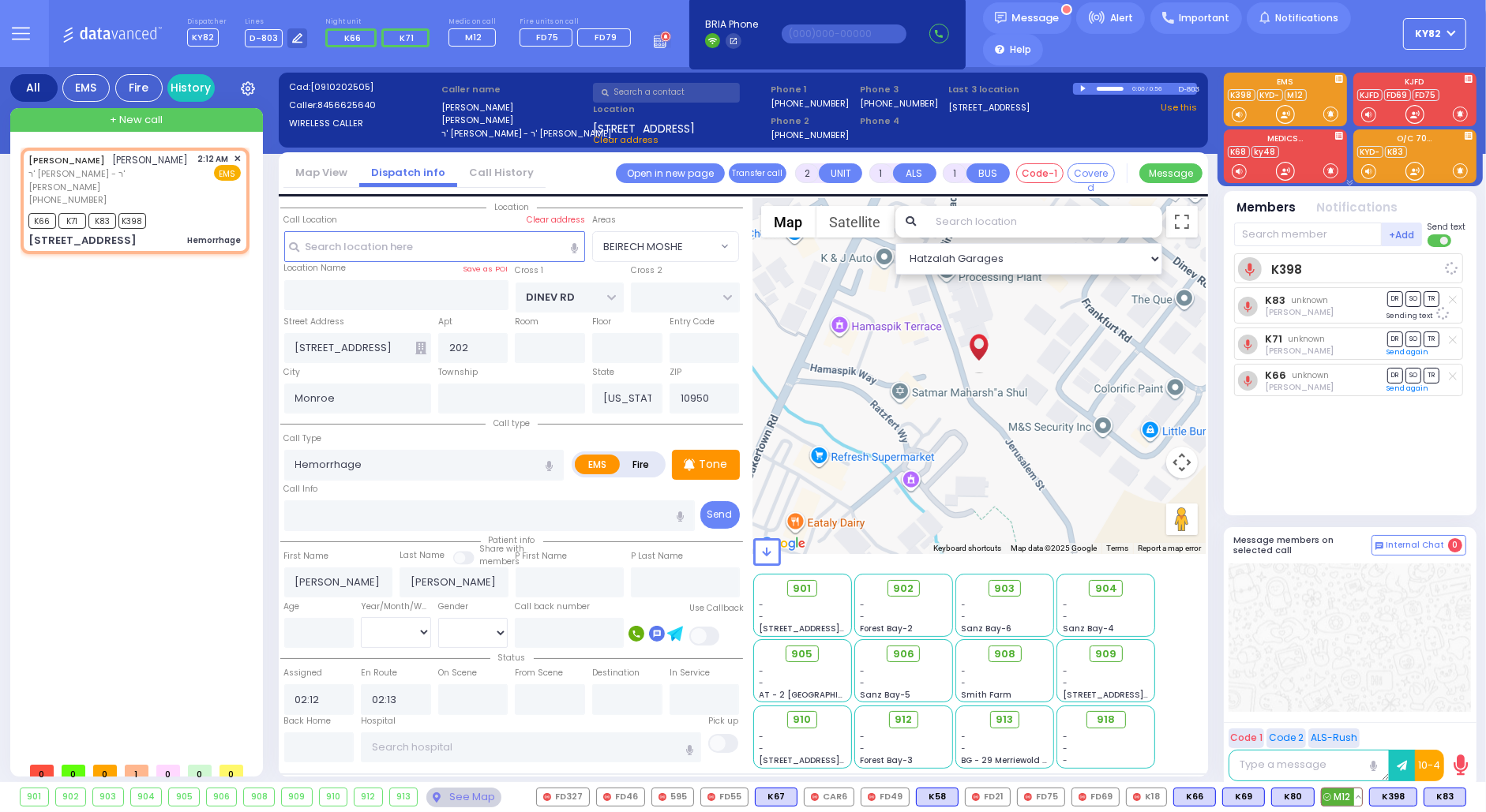
click at [1338, 796] on span "M12" at bounding box center [1341, 797] width 40 height 18
select select
radio input "true"
select select
select select "Hatzalah Garages"
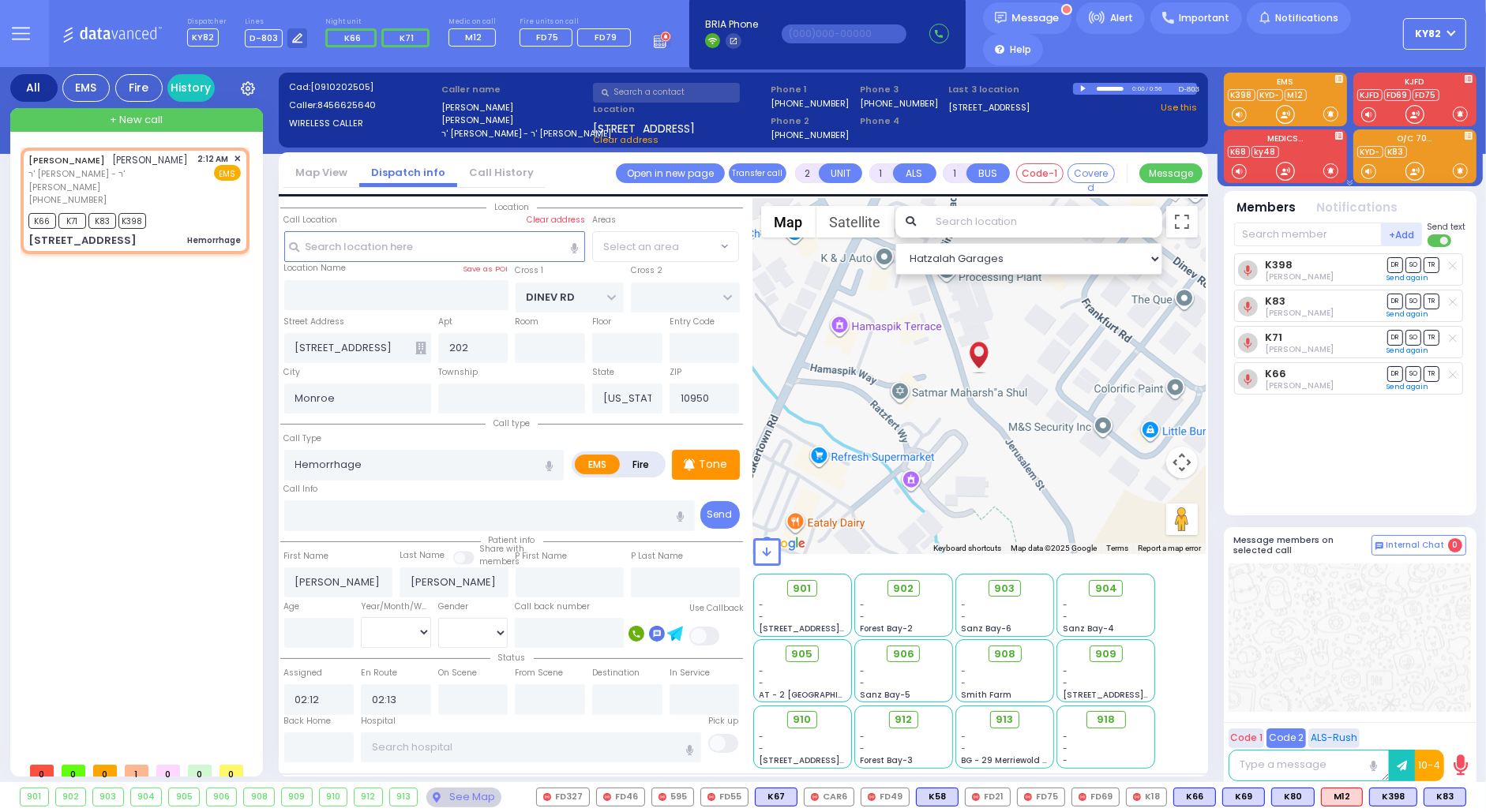
select select "BEIRECH MOSHE"
select select
radio input "true"
select select
select select "Hatzalah Garages"
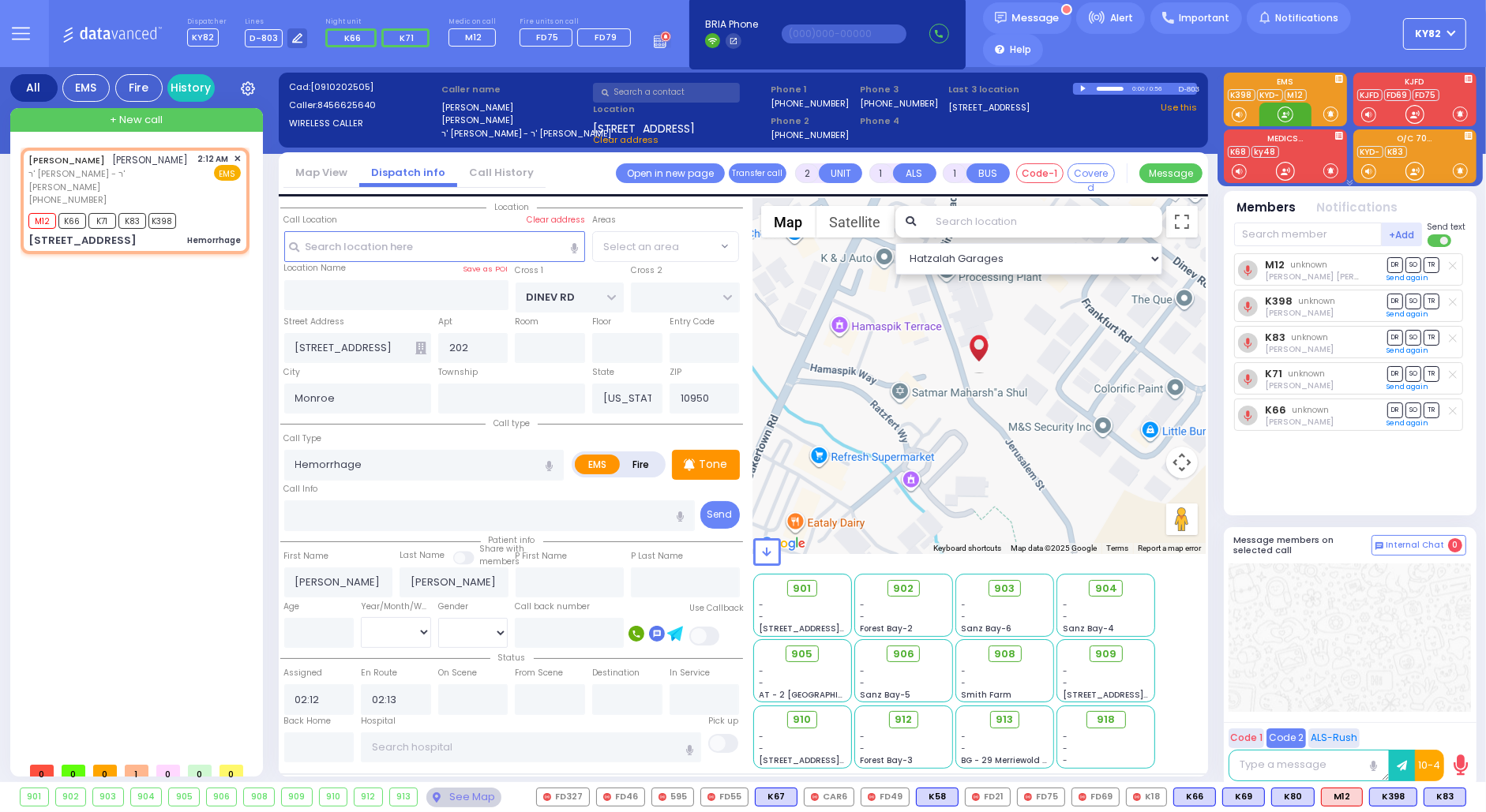
select select "BEIRECH MOSHE"
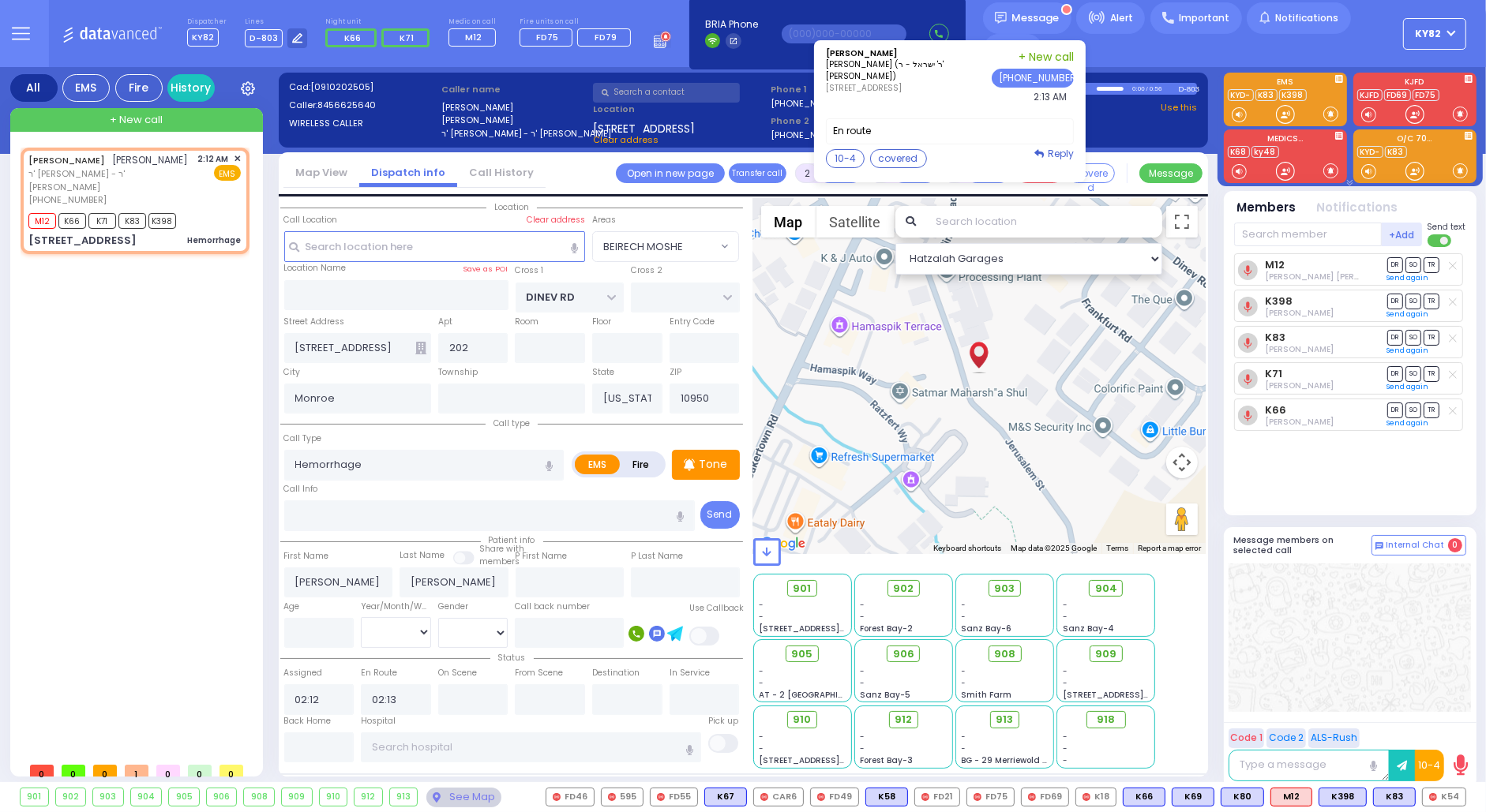
drag, startPoint x: 1004, startPoint y: 124, endPoint x: 1004, endPoint y: 113, distance: 11.0
click at [1004, 124] on label "En route" at bounding box center [950, 131] width 248 height 26
click at [1024, 25] on span "Message" at bounding box center [1035, 18] width 47 height 16
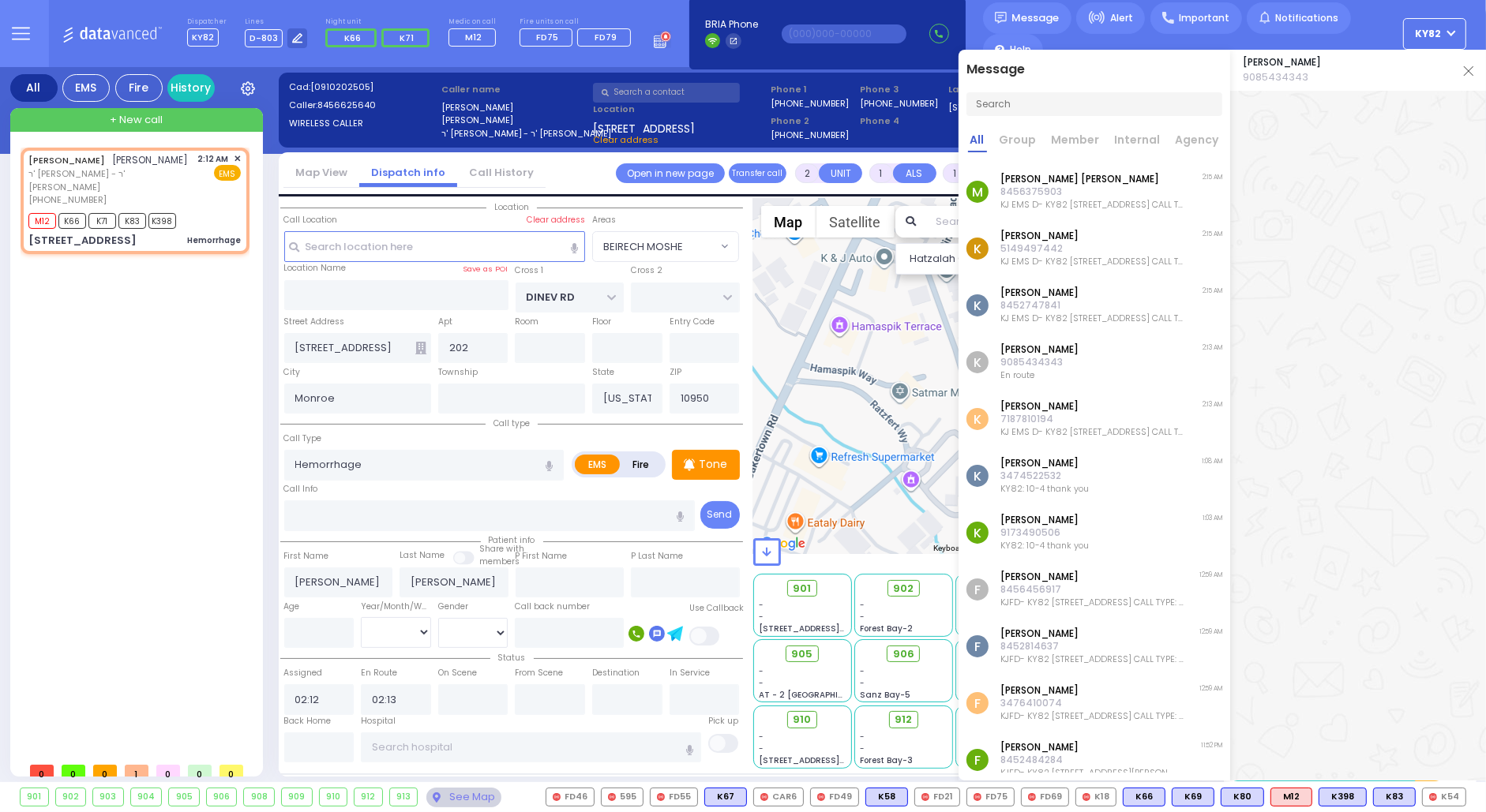
click at [1466, 69] on img at bounding box center [1468, 71] width 9 height 9
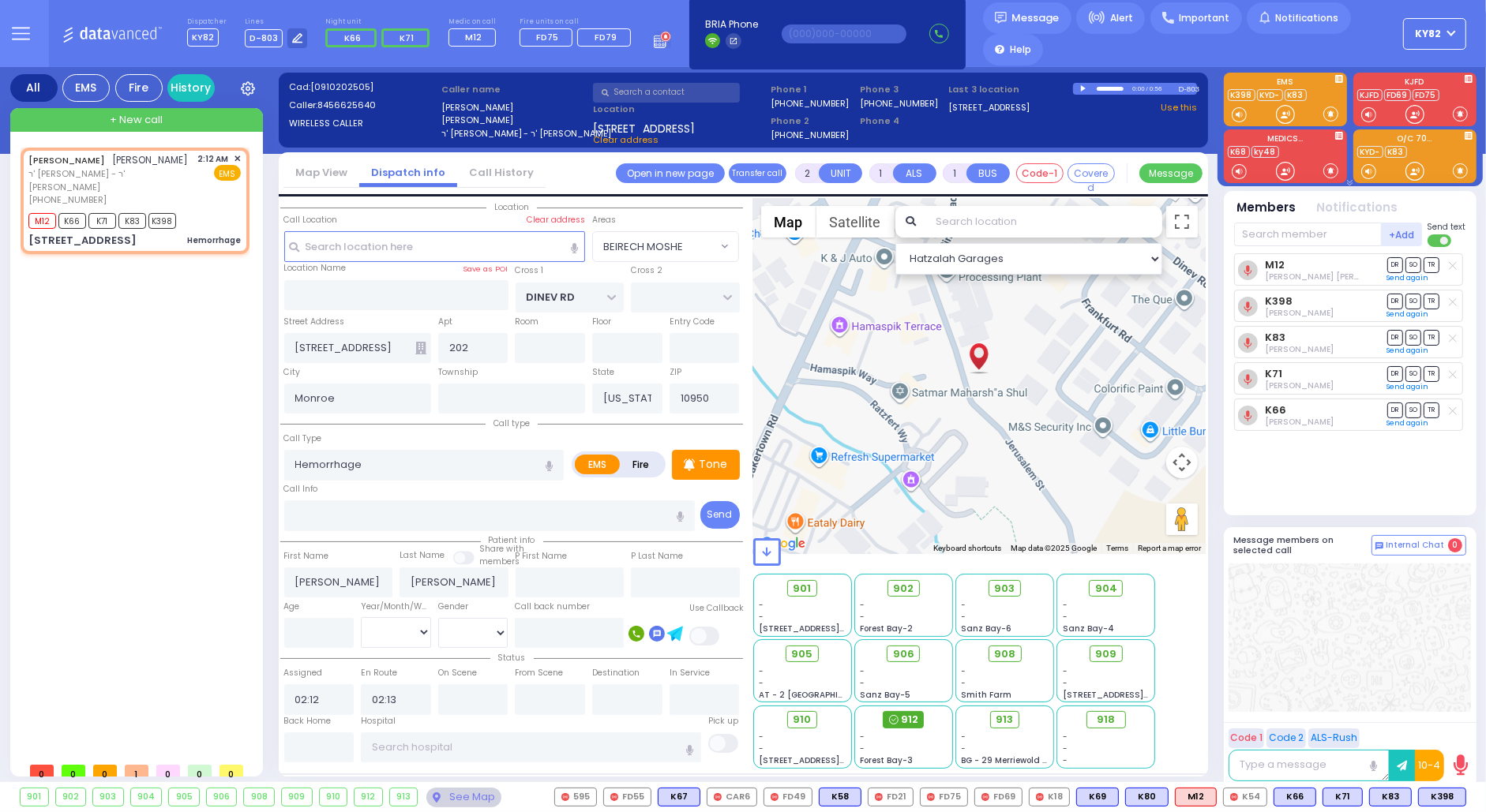
drag, startPoint x: 910, startPoint y: 721, endPoint x: 910, endPoint y: 712, distance: 9.0
click at [910, 719] on span "912" at bounding box center [909, 719] width 18 height 16
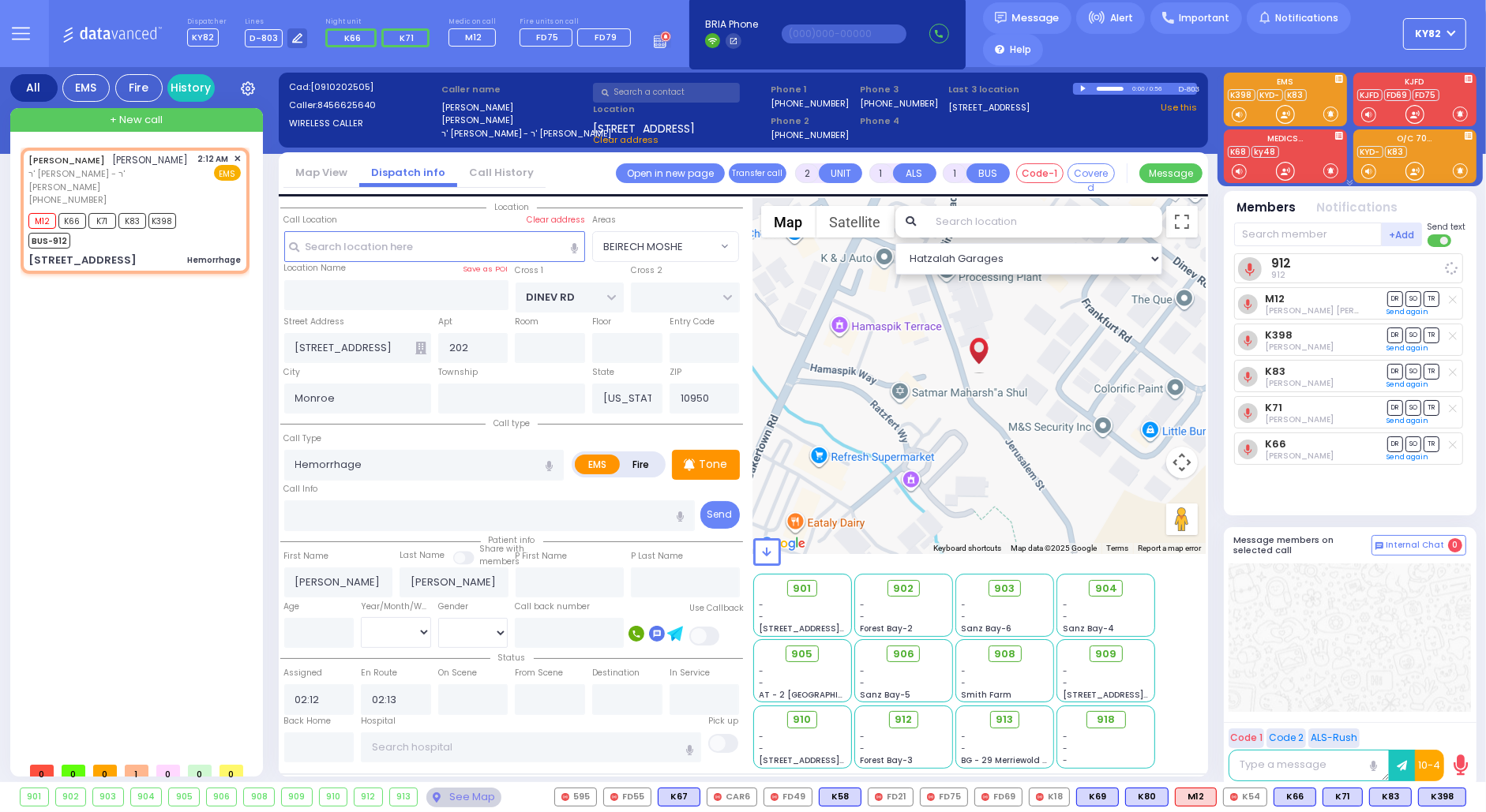
select select
radio input "true"
select select
select select "BEIRECH MOSHE"
select select "Hatzalah Garages"
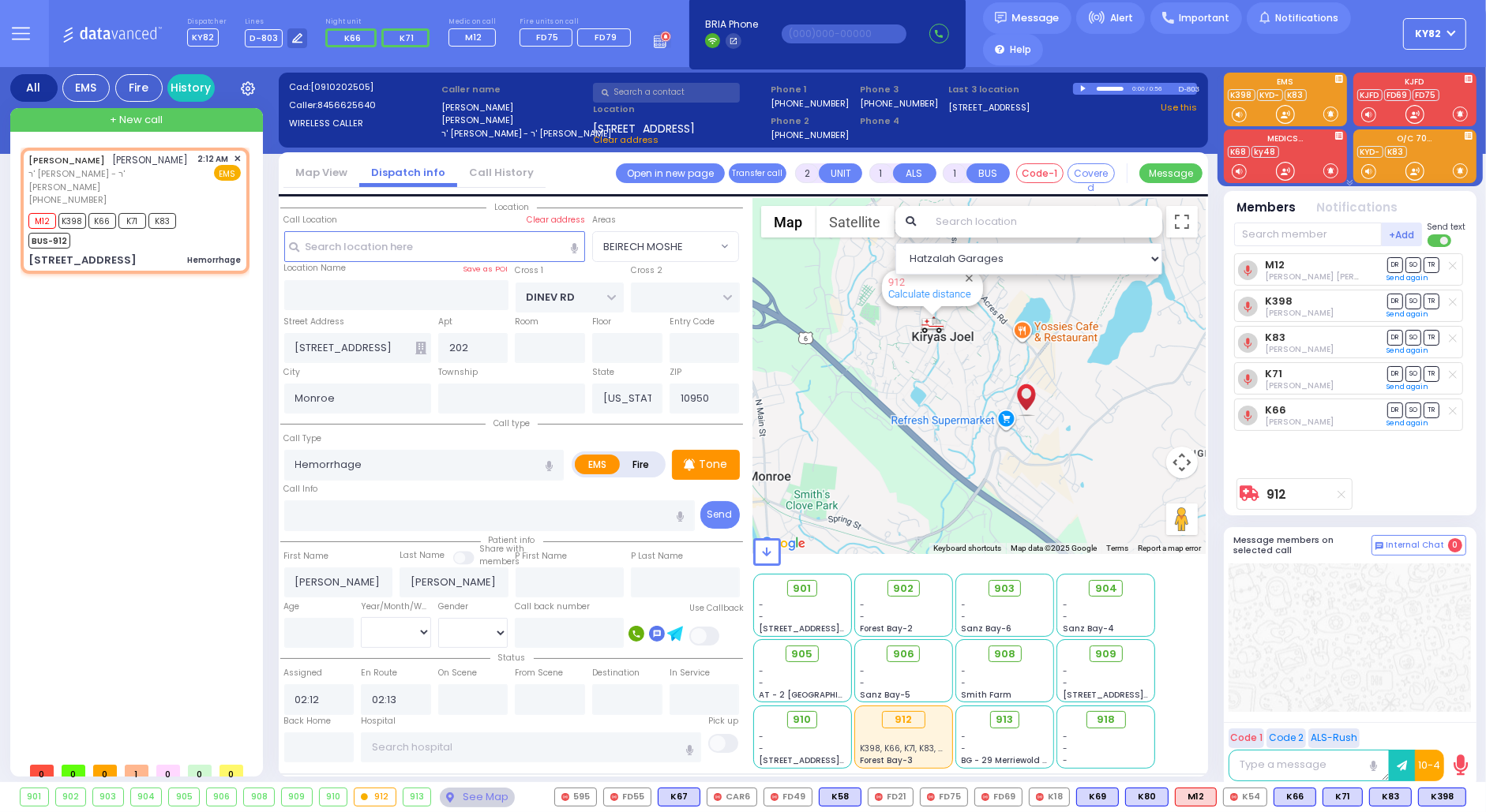
type input "6"
select select
radio input "true"
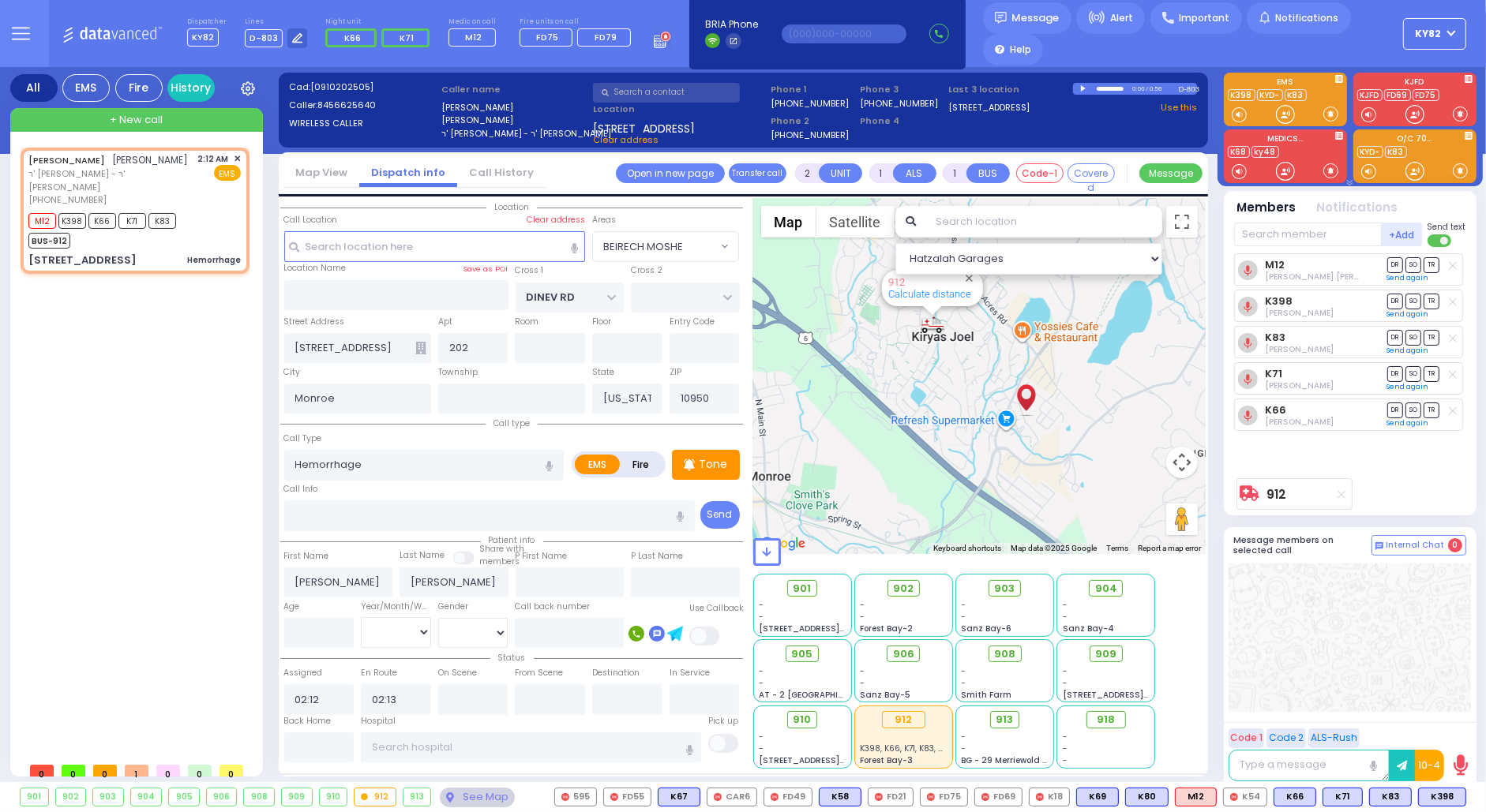
type input "Unknown"
select select "Year"
select select "Hatzalah Garages"
select select "BEIRECH MOSHE"
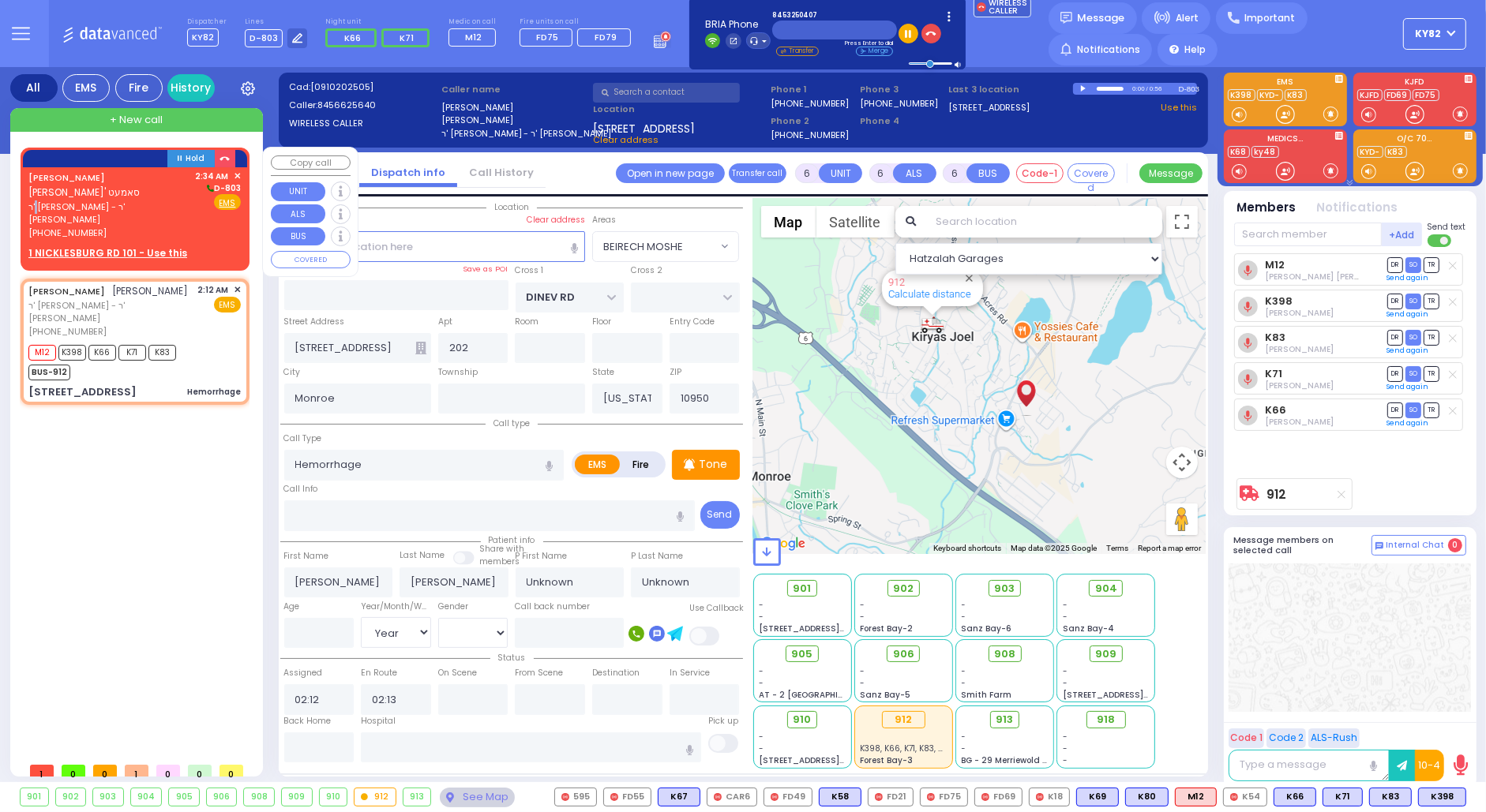
click at [162, 211] on span "ר' ישראל אביגדור - ר' אהרן יואל סאלינסקי" at bounding box center [110, 214] width 162 height 26
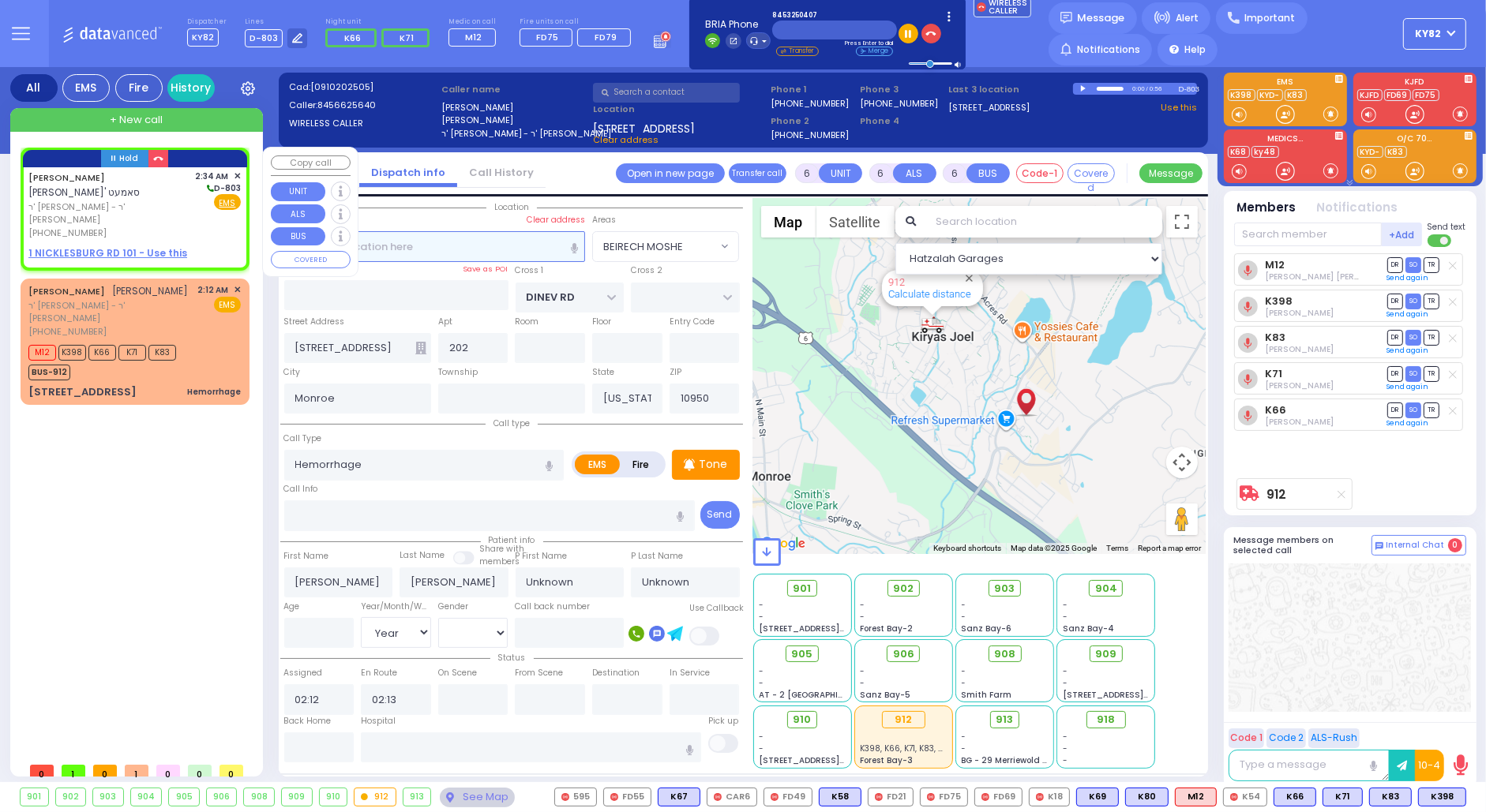
type input "2"
type input "1"
select select
radio input "true"
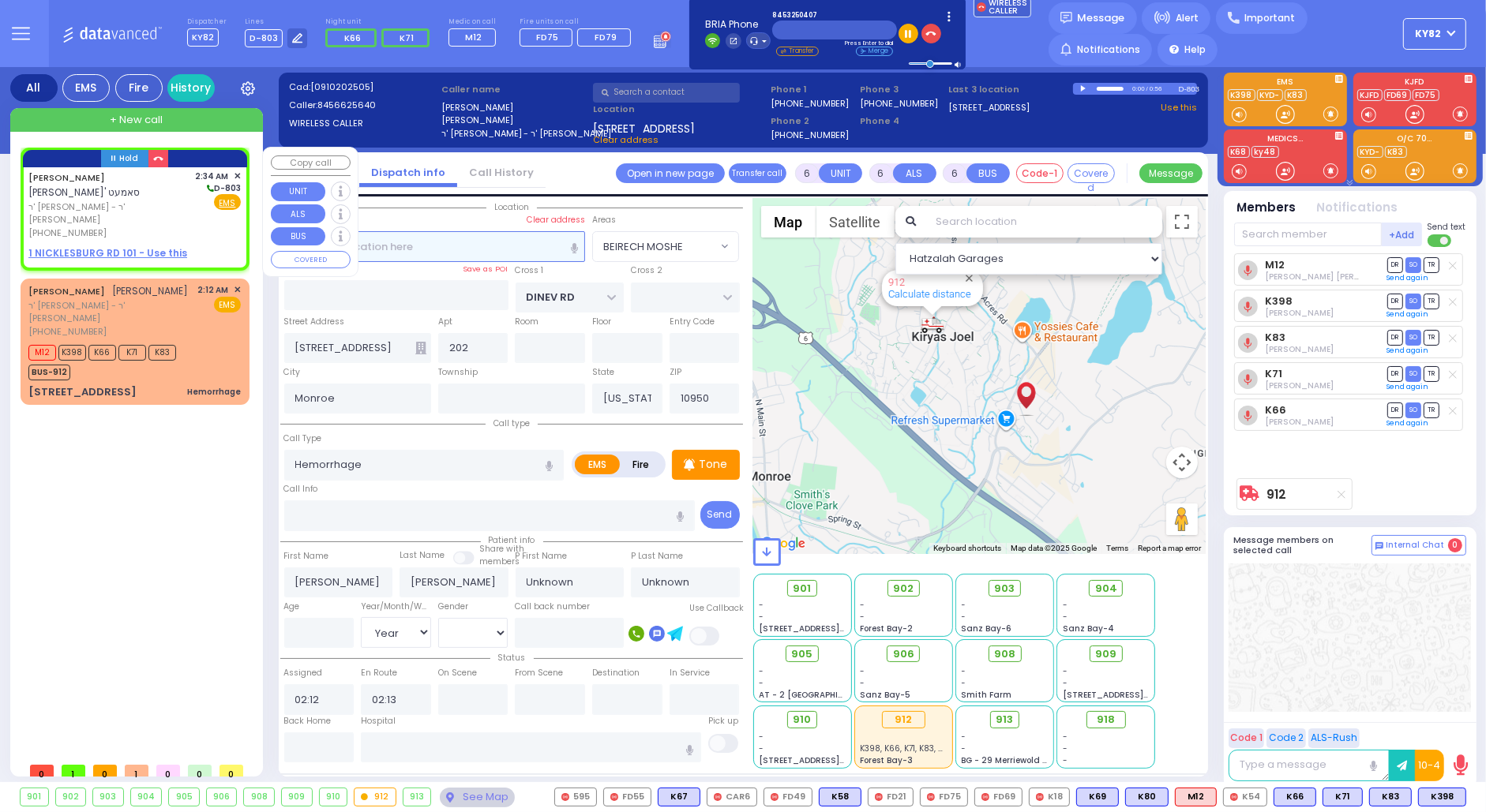
type input "EZRIEL YECHIEL"
type input "SAMET"
select select
type input "02:34"
select select "Hatzalah Garages"
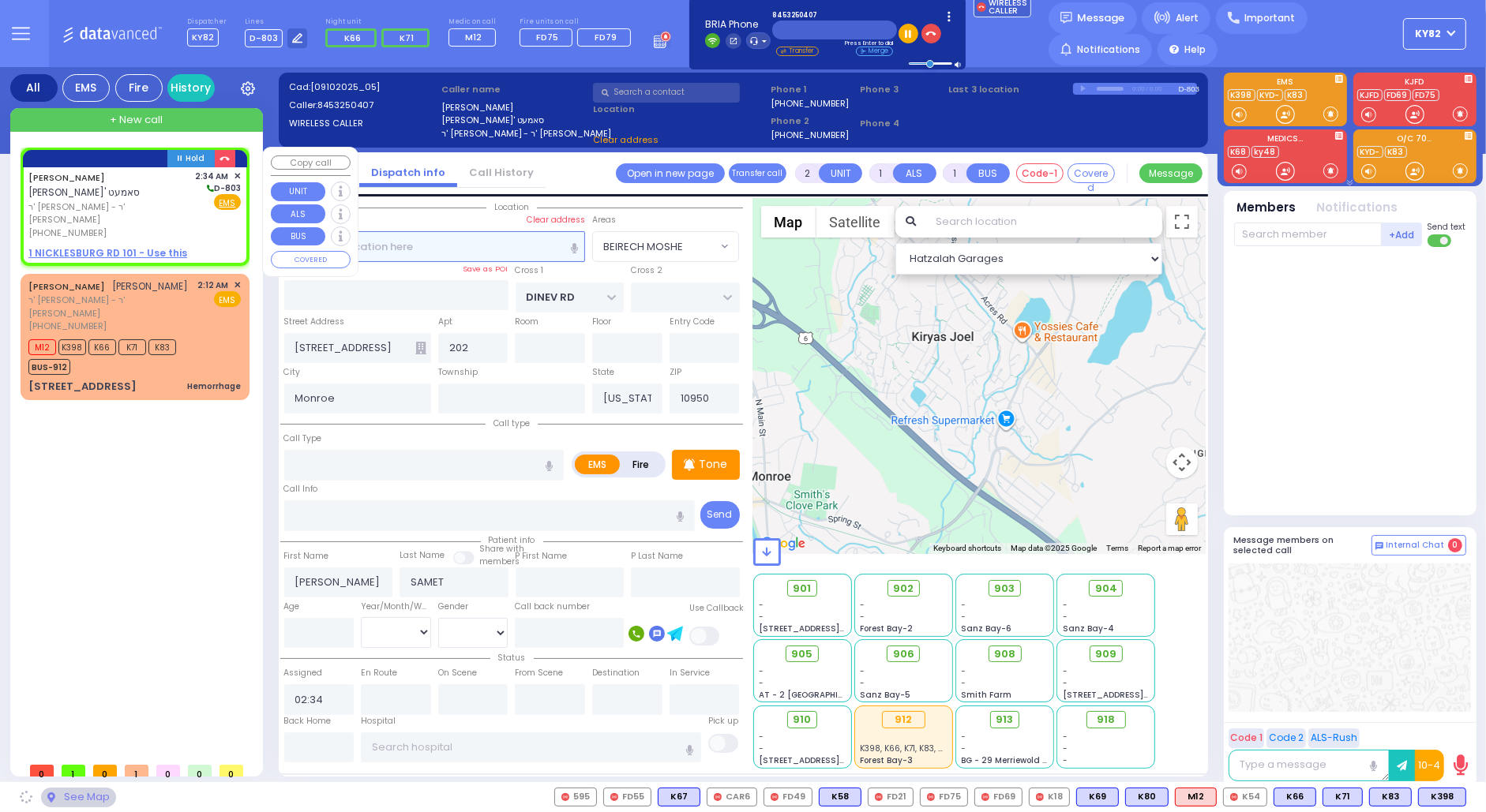
select select
radio input "true"
select select
select select "Hatzalah Garages"
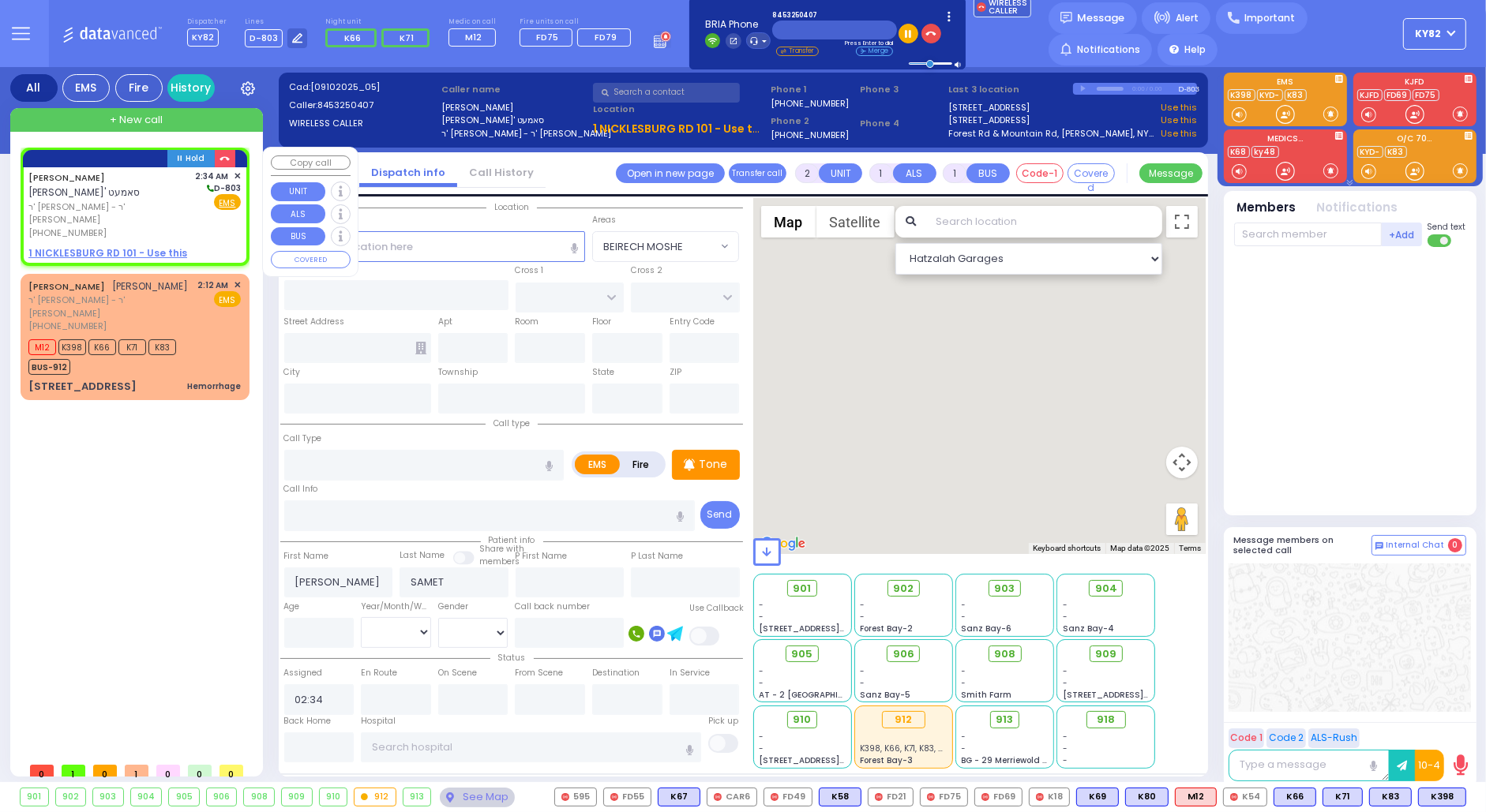
click at [105, 246] on u "1 NICKLESBURG RD 101 - Use this" at bounding box center [108, 253] width 159 height 13
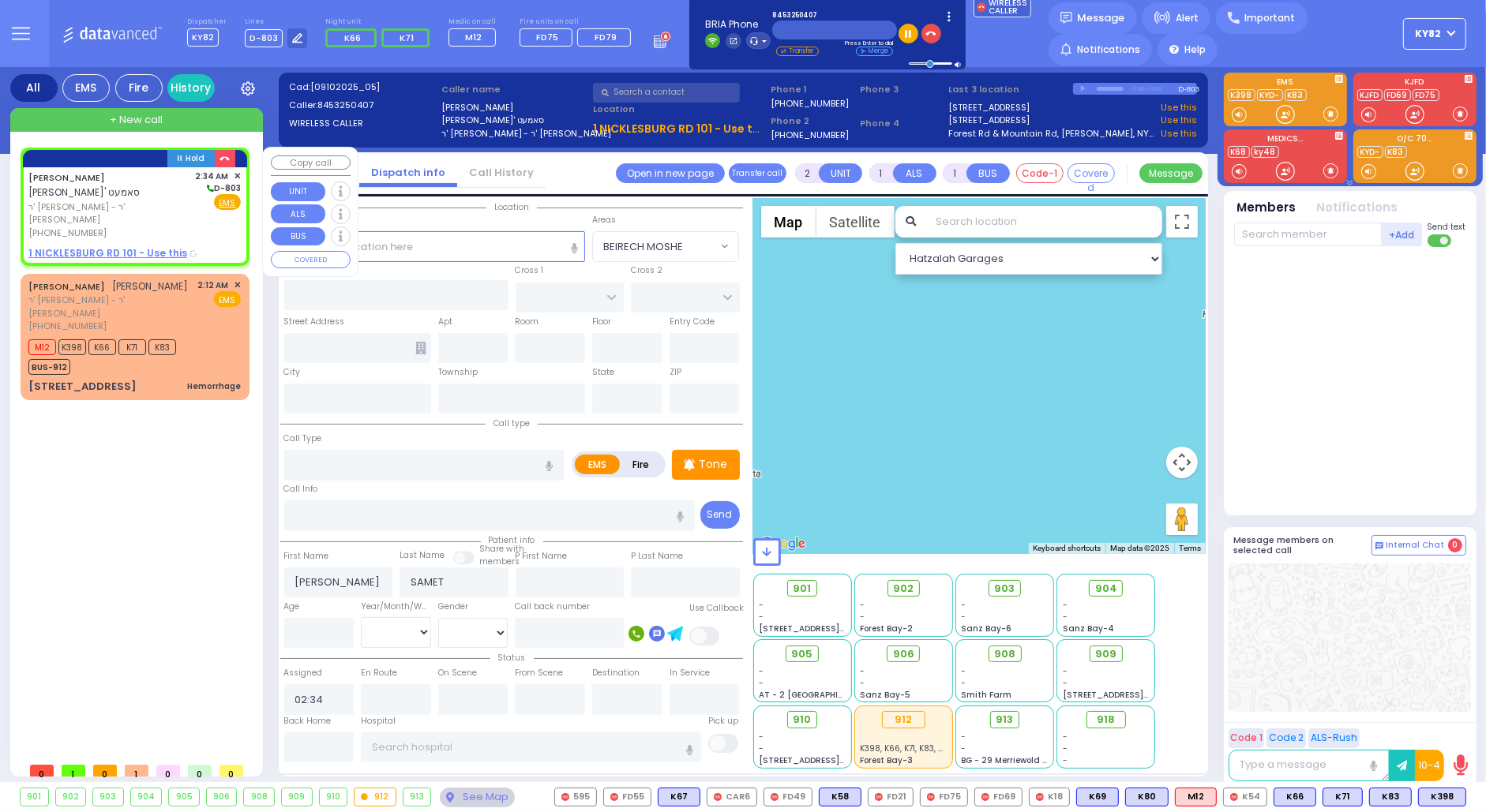
select select
radio input "true"
select select
select select "Hatzalah Garages"
select select
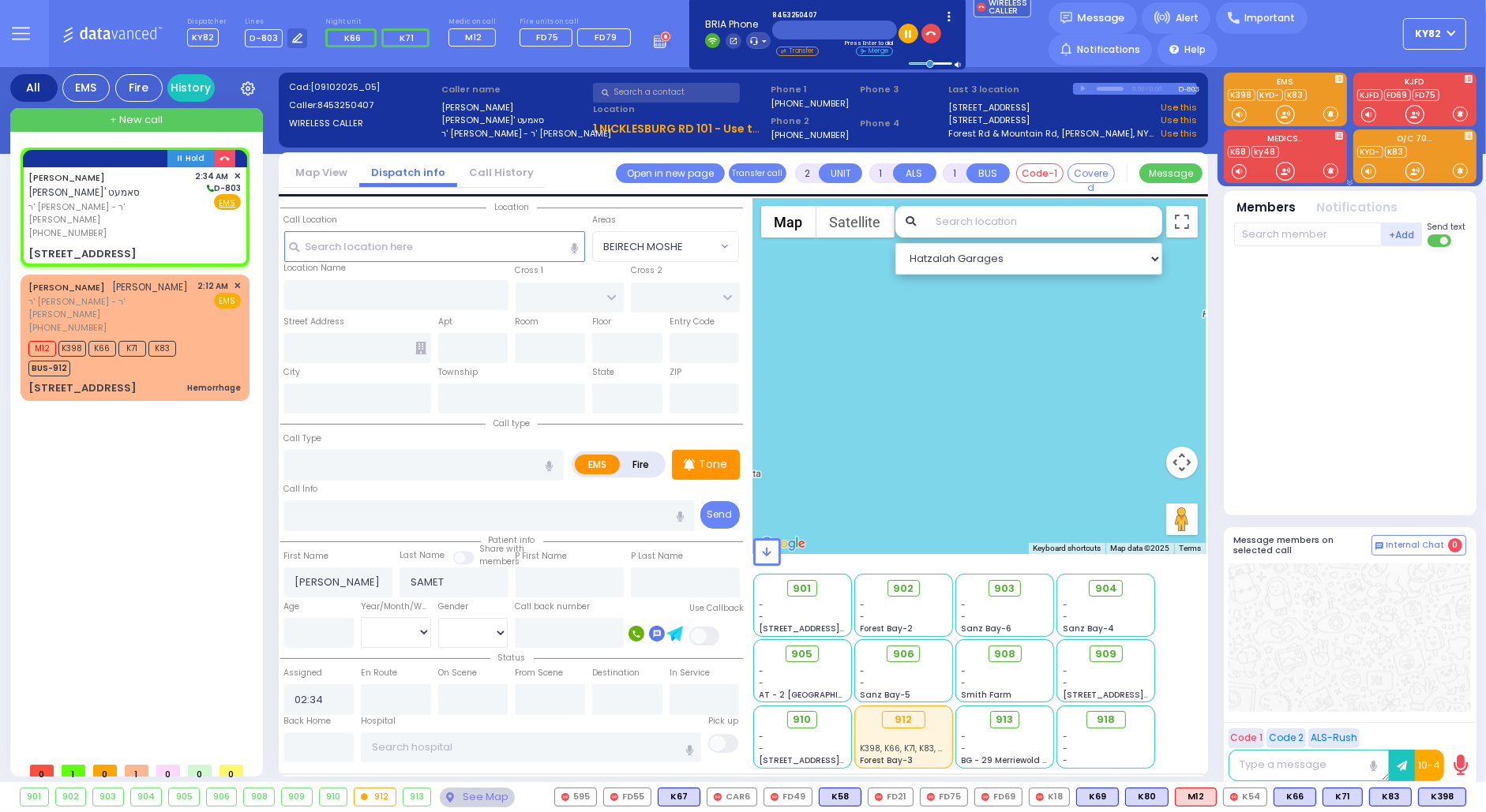
radio input "true"
select select
select select "Hatzalah Garages"
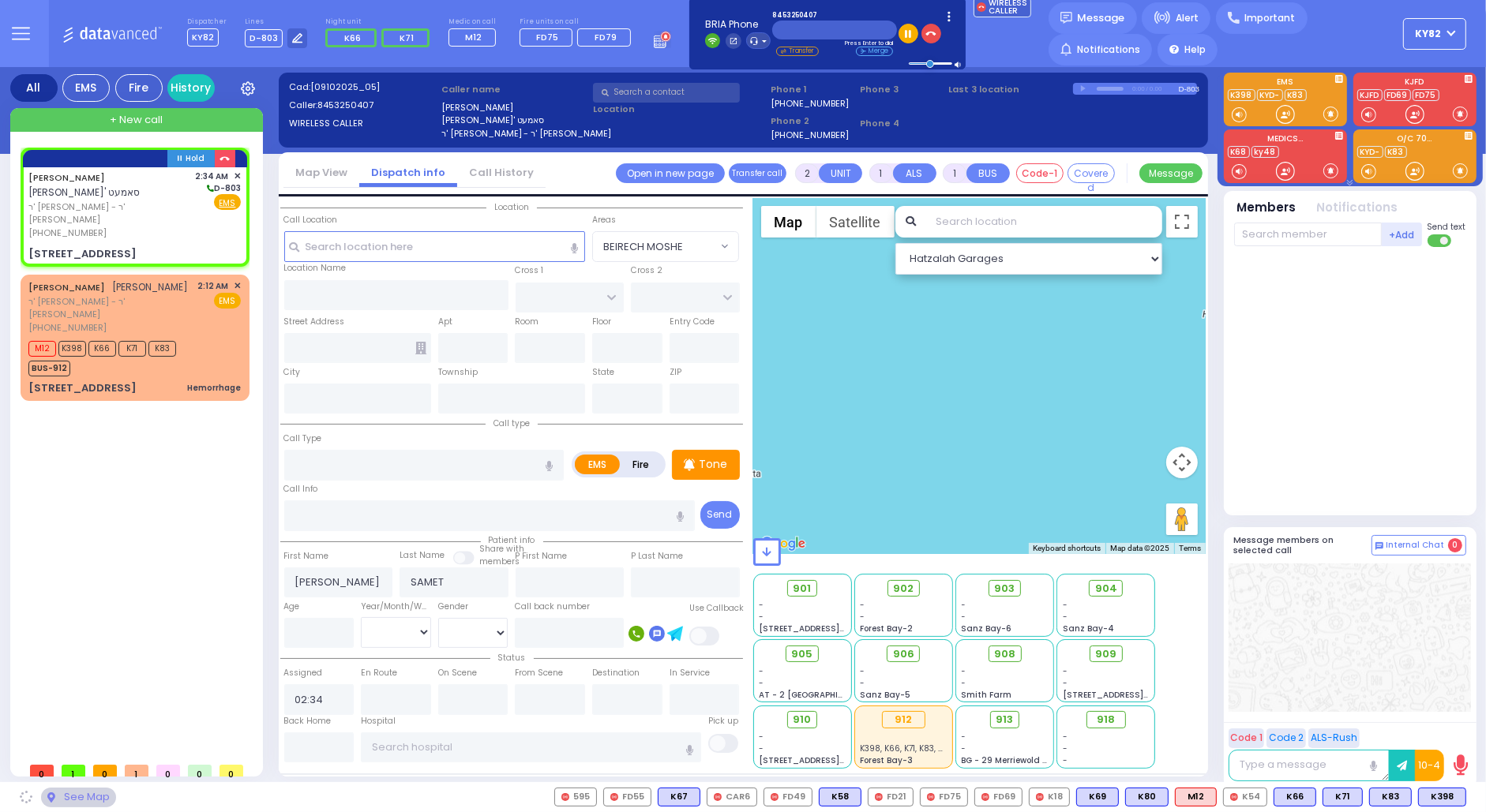
type input "[GEOGRAPHIC_DATA]"
type input "PAKSH PL"
type input "1 NICKLESBURG RD"
type input "101"
type input "[PERSON_NAME]"
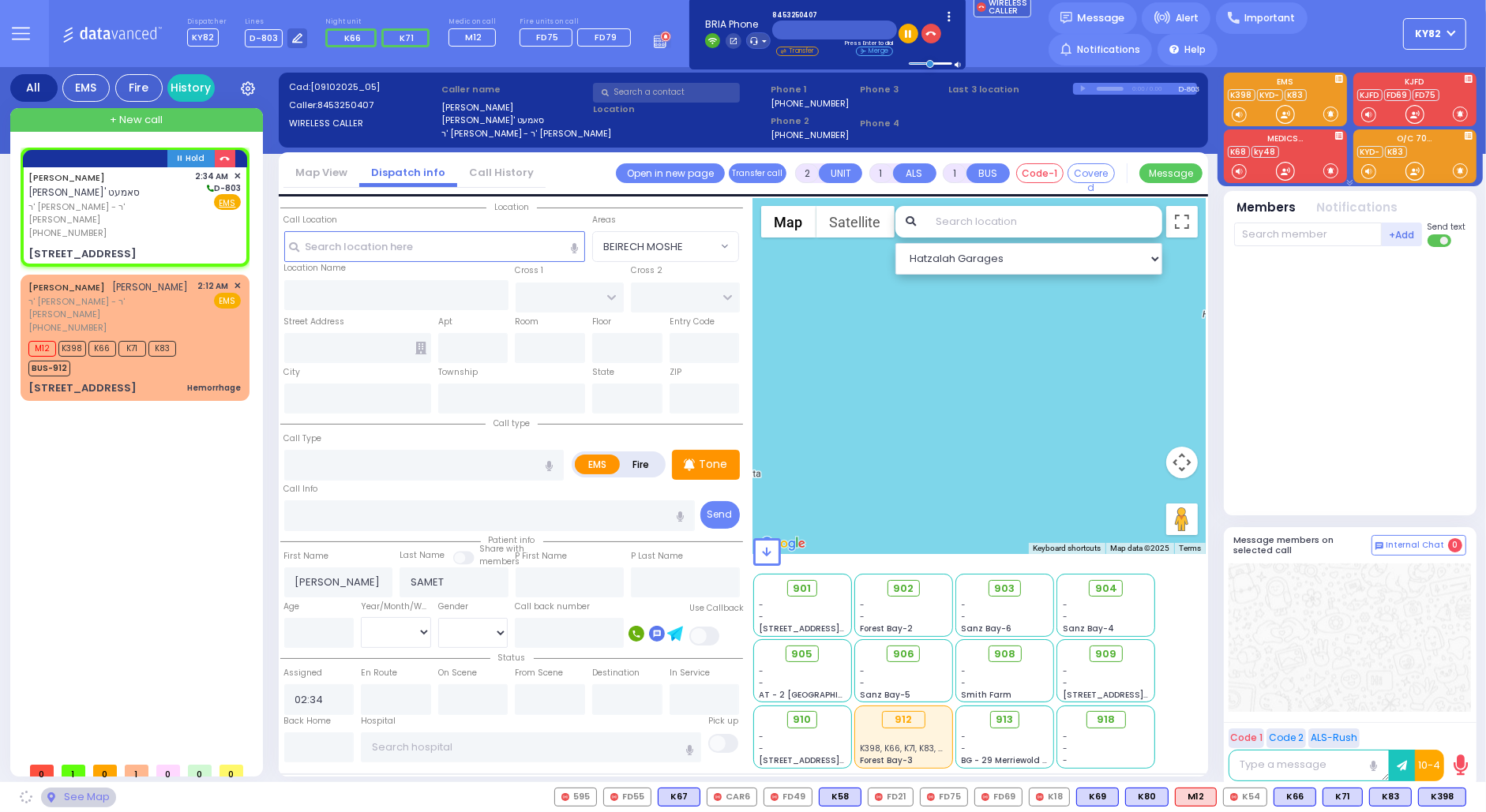
type input "[US_STATE]"
type input "10950"
select select "SECTION 5"
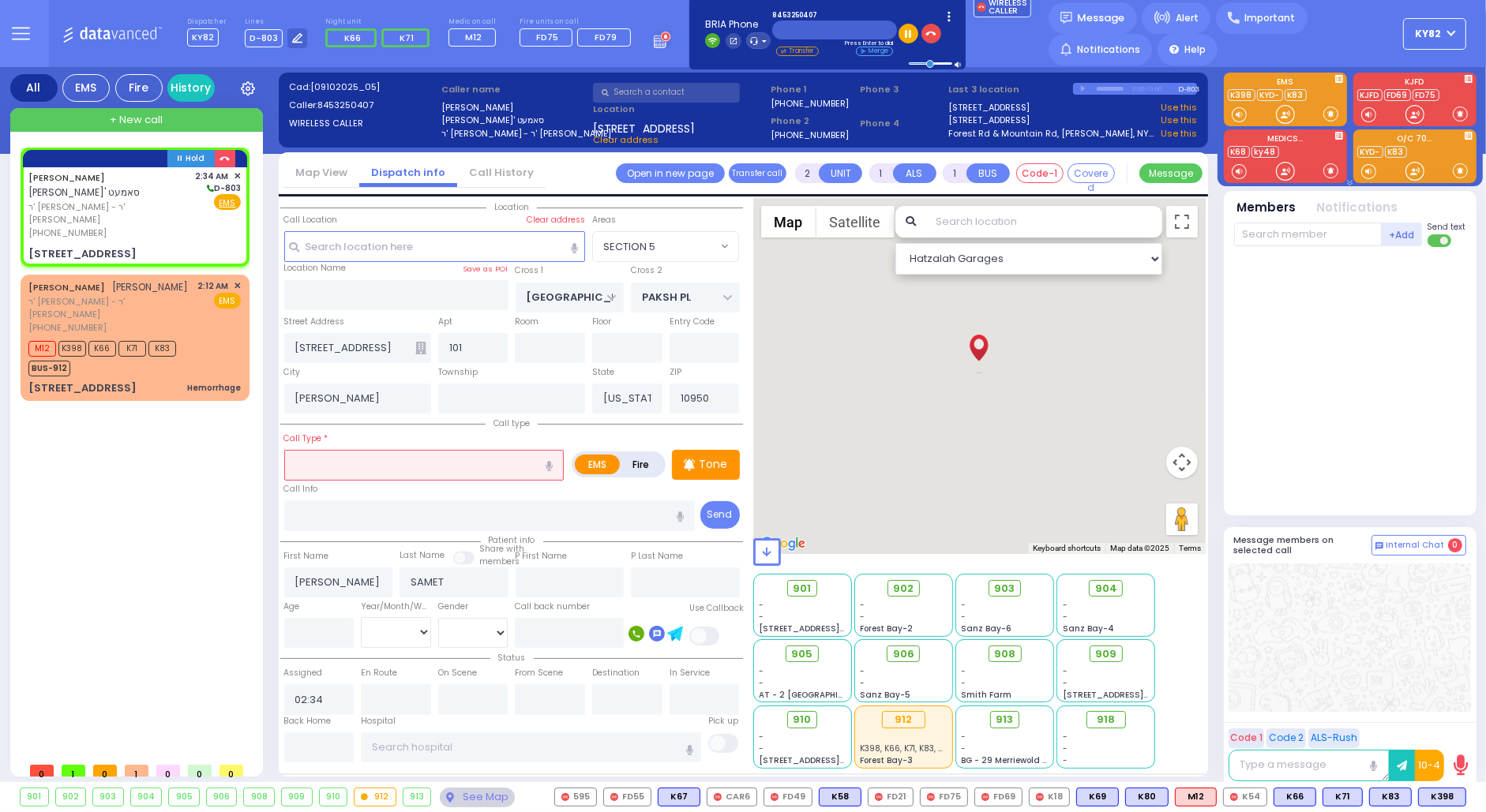
click at [328, 464] on input "text" at bounding box center [424, 465] width 280 height 30
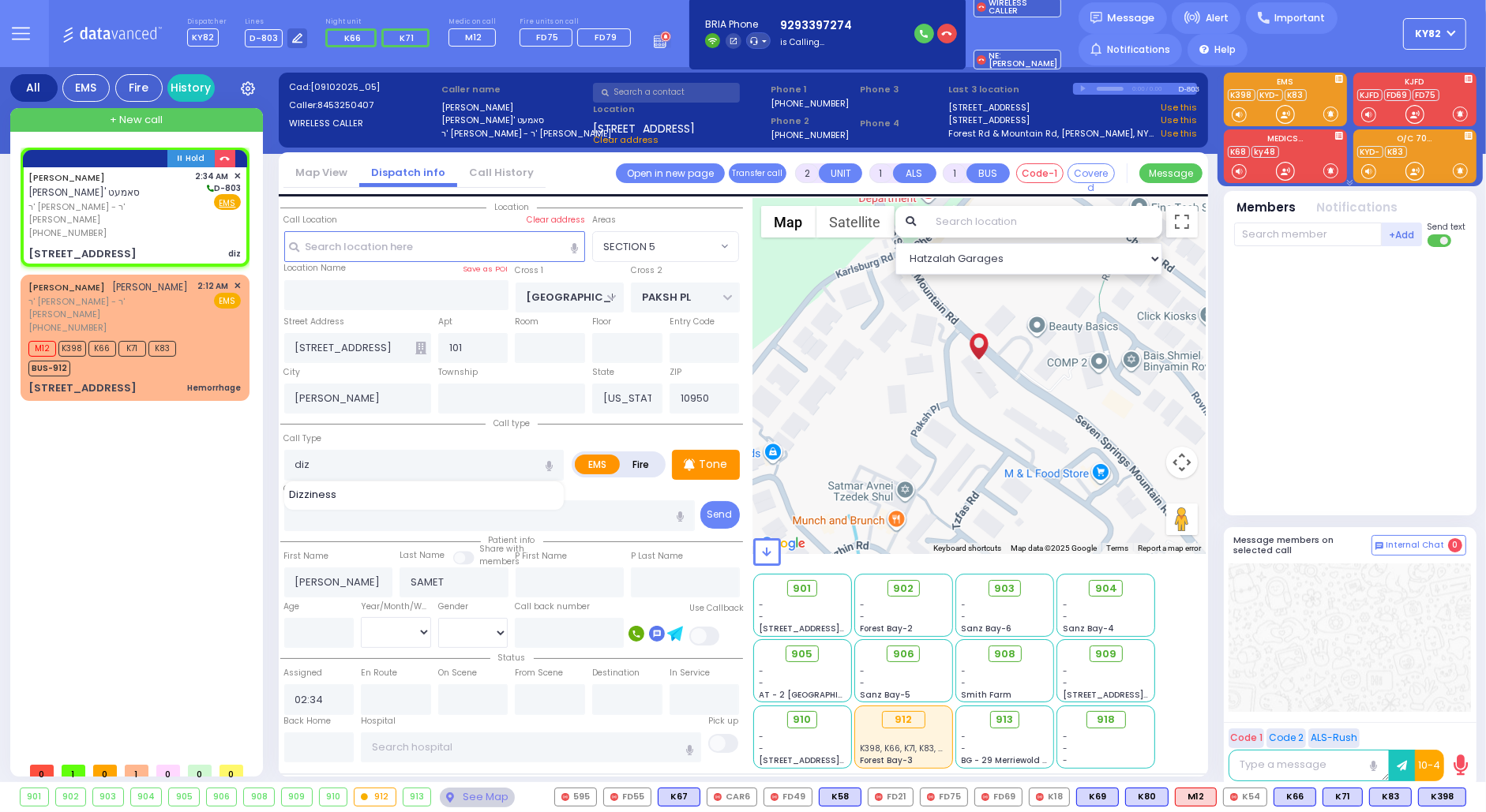
drag, startPoint x: 412, startPoint y: 495, endPoint x: 405, endPoint y: 489, distance: 9.2
click at [412, 494] on div "Dizziness" at bounding box center [425, 494] width 271 height 16
type input "Dizziness"
type input "1"
type input "0"
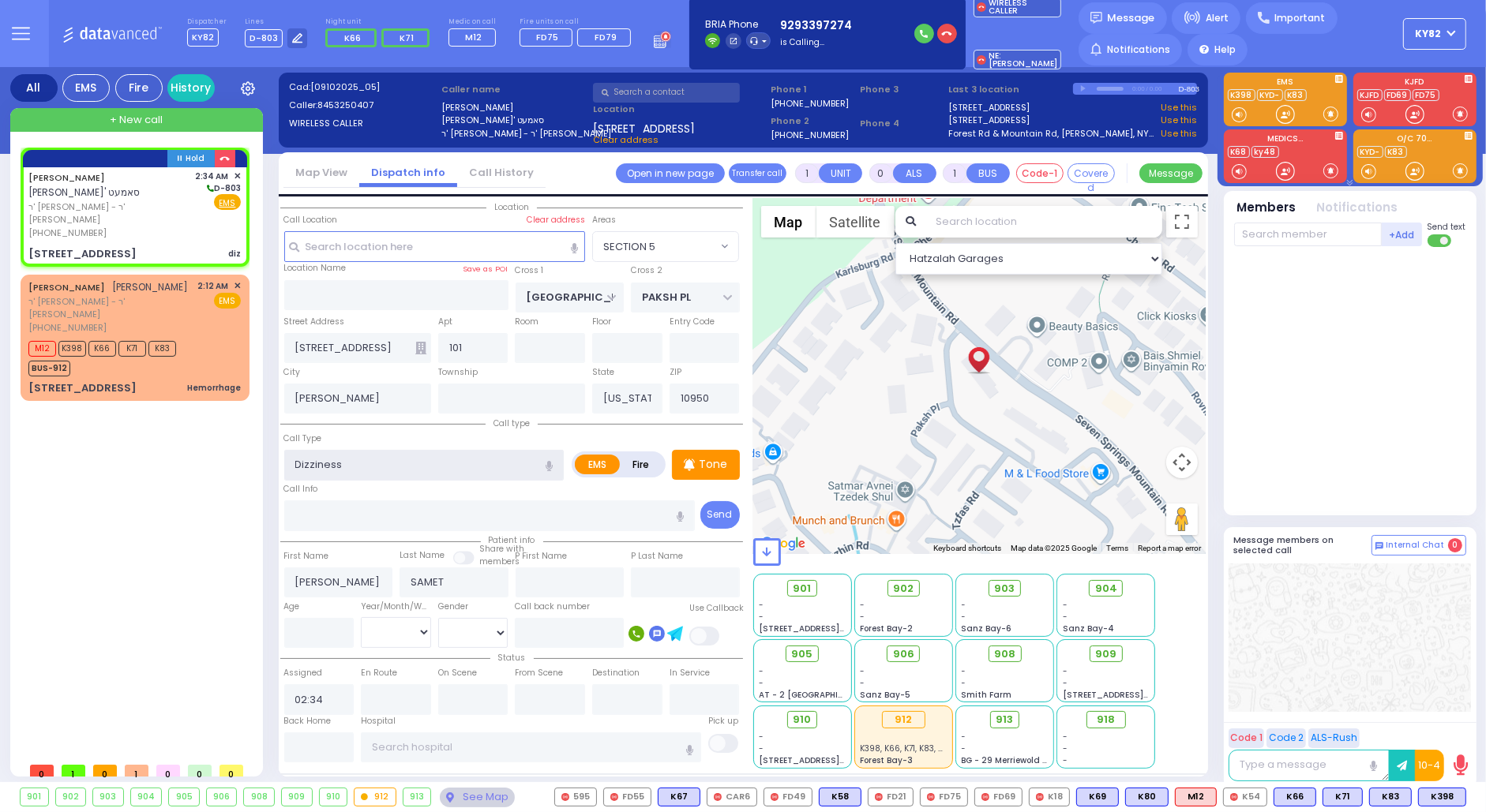
select select
radio input "true"
select select
select select "Hatzalah Garages"
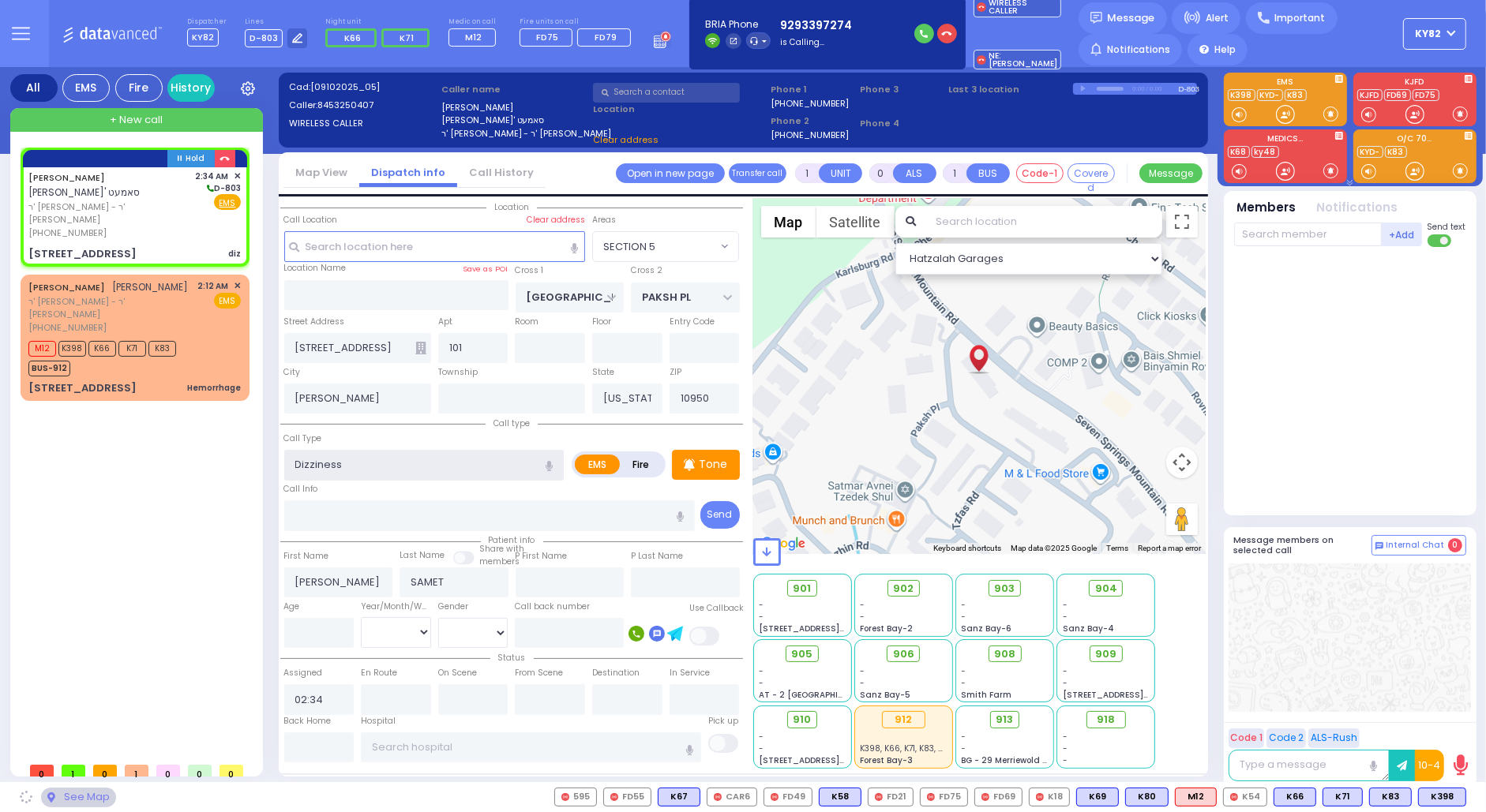
select select "SECTION 5"
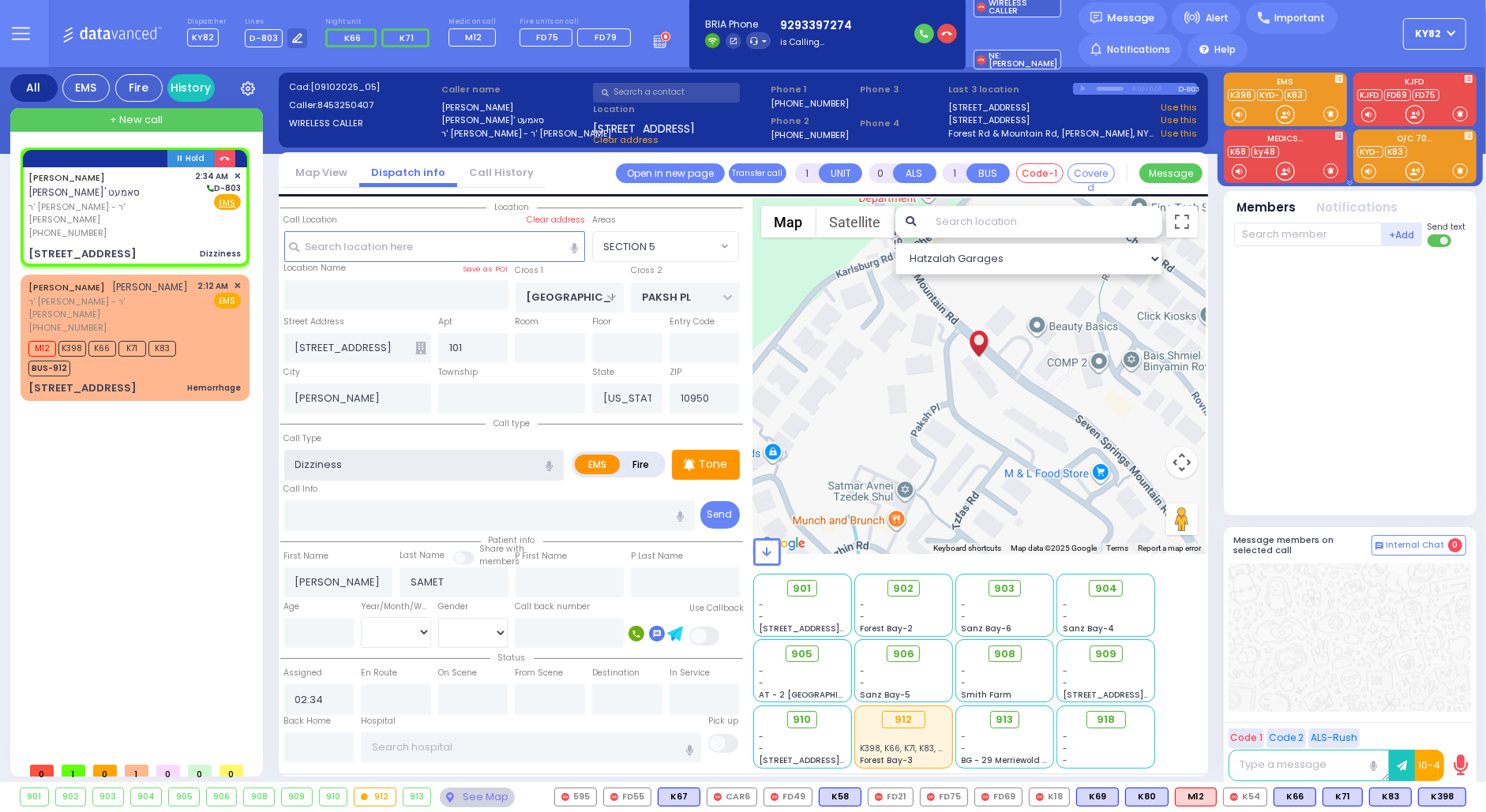
select select
radio input "true"
select select
select select "Hatzalah Garages"
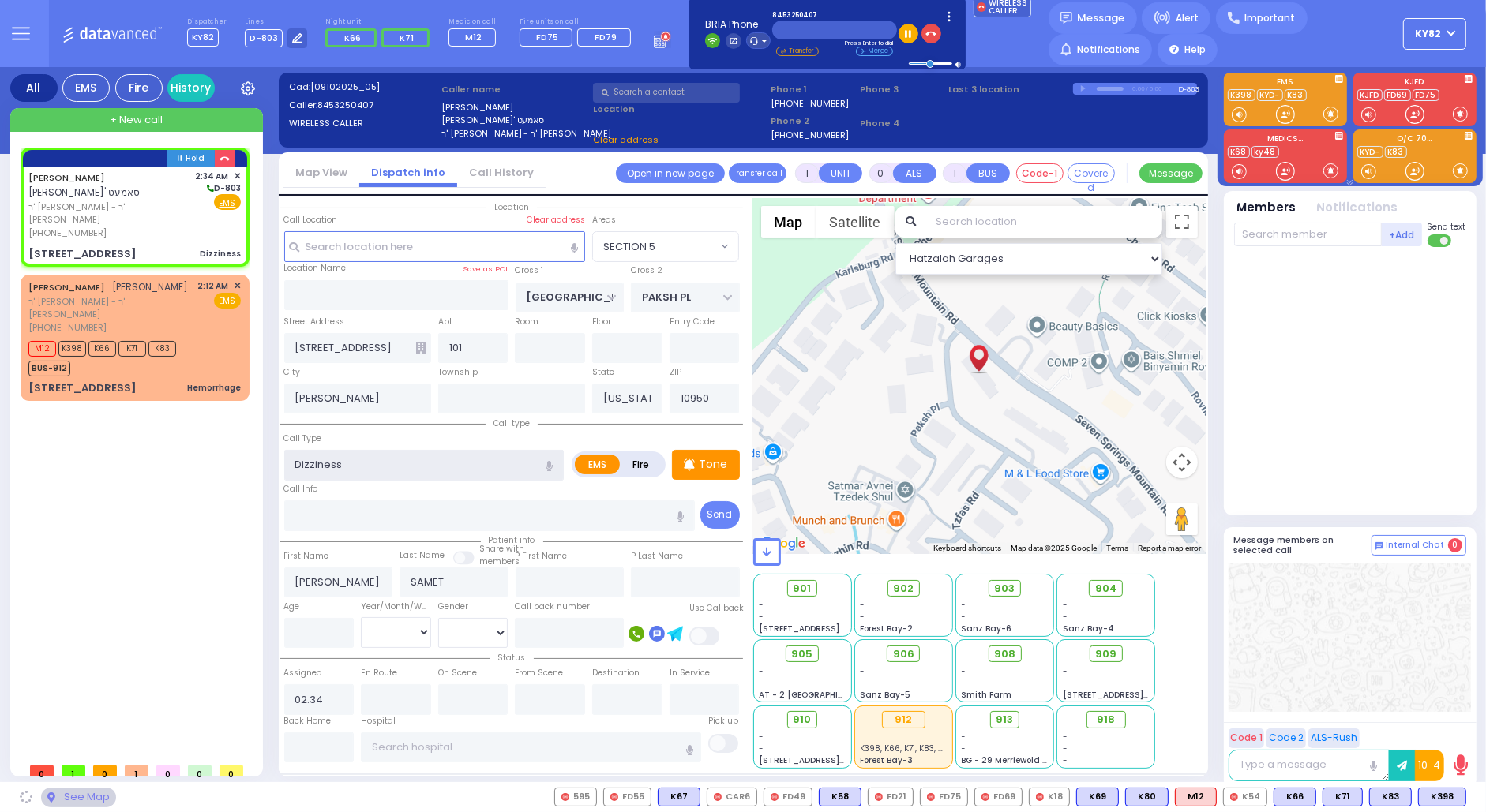
select select "SECTION 5"
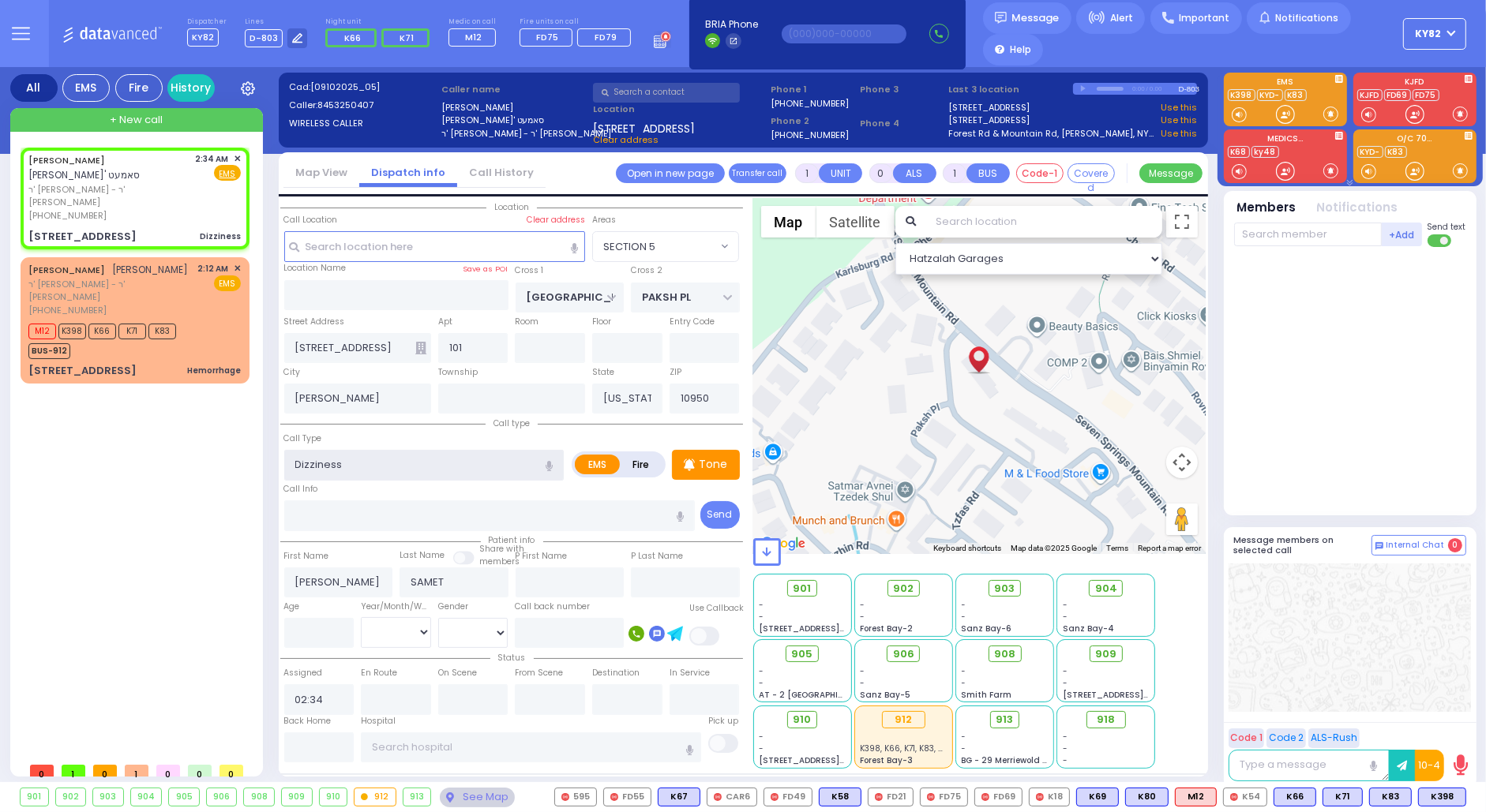
select select
radio input "true"
select select
select select "Hatzalah Garages"
select select "SECTION 5"
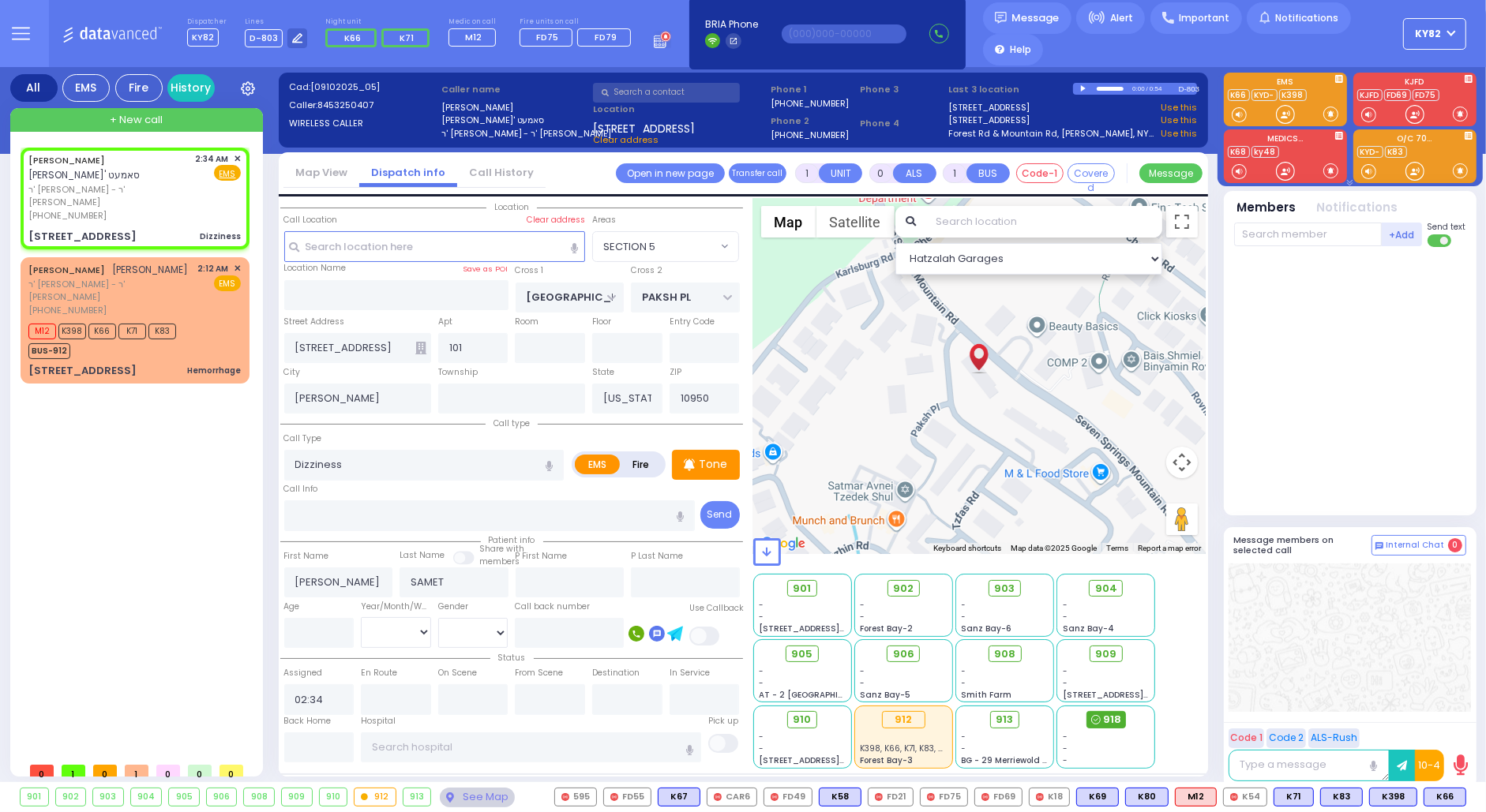
click at [1092, 723] on icon at bounding box center [1096, 720] width 9 height 9
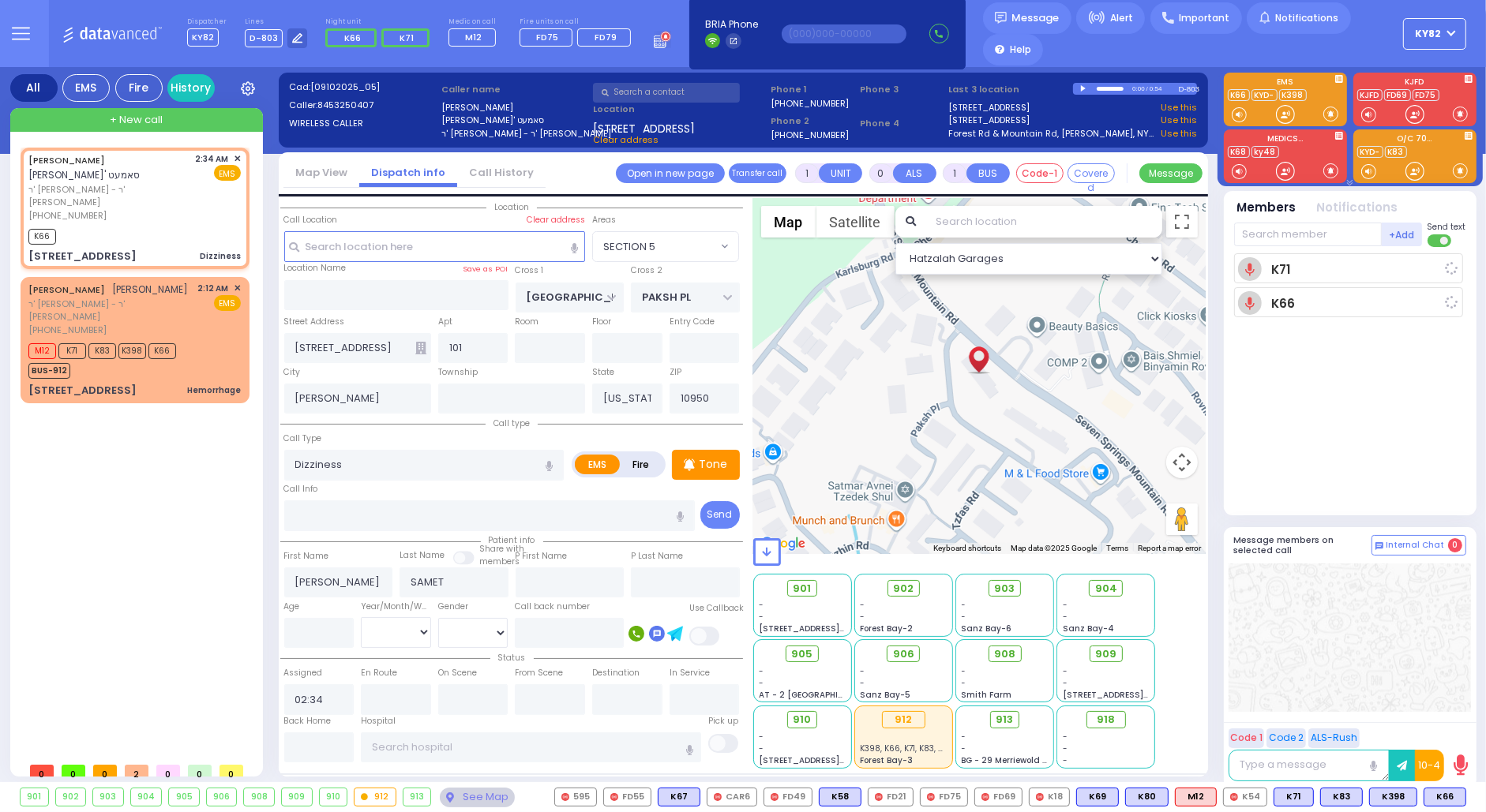
select select
radio input "true"
select select
type input "02:36"
select select "Hatzalah Garages"
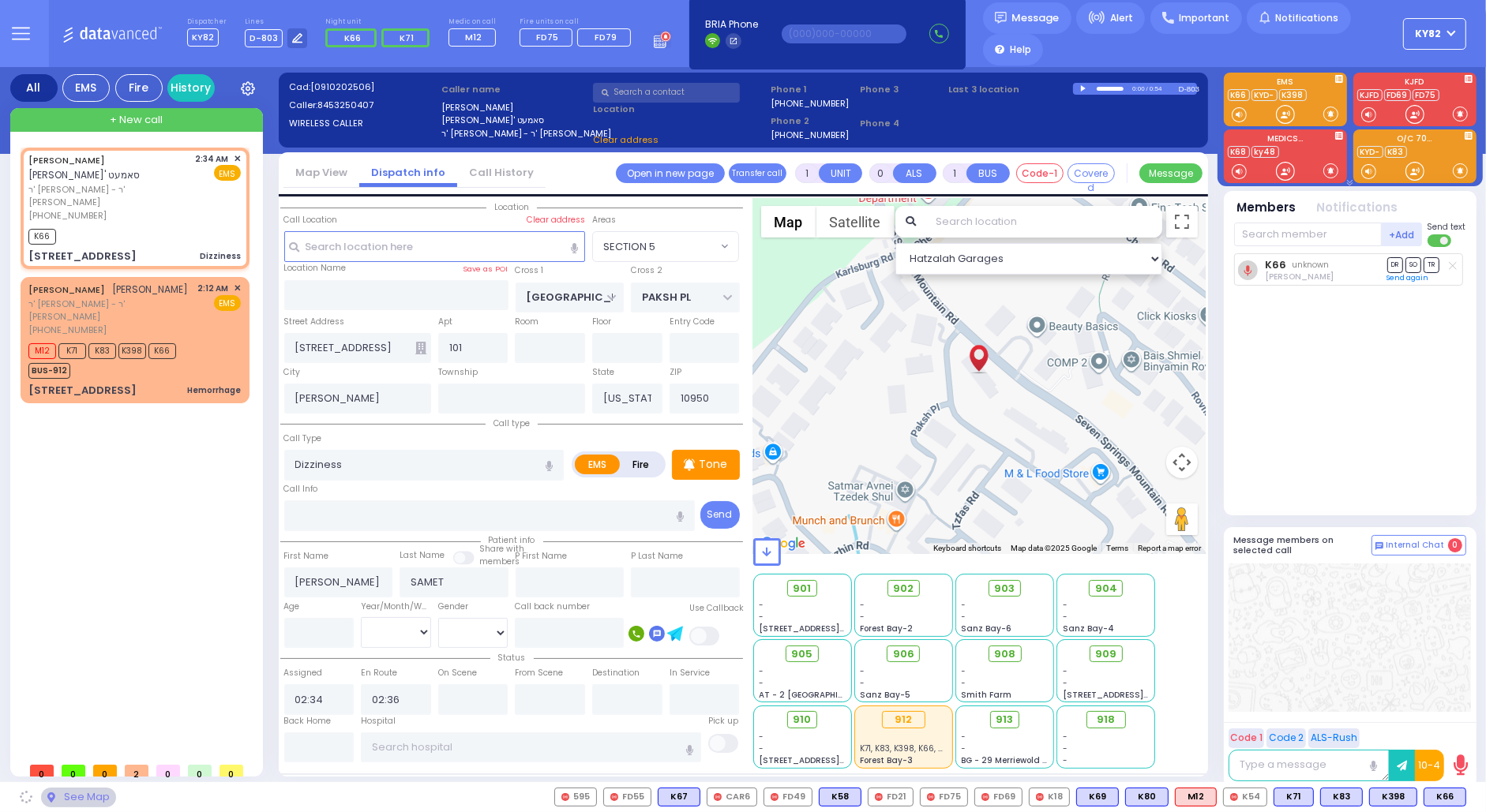
select select
radio input "true"
select select
select select "Hatzalah Garages"
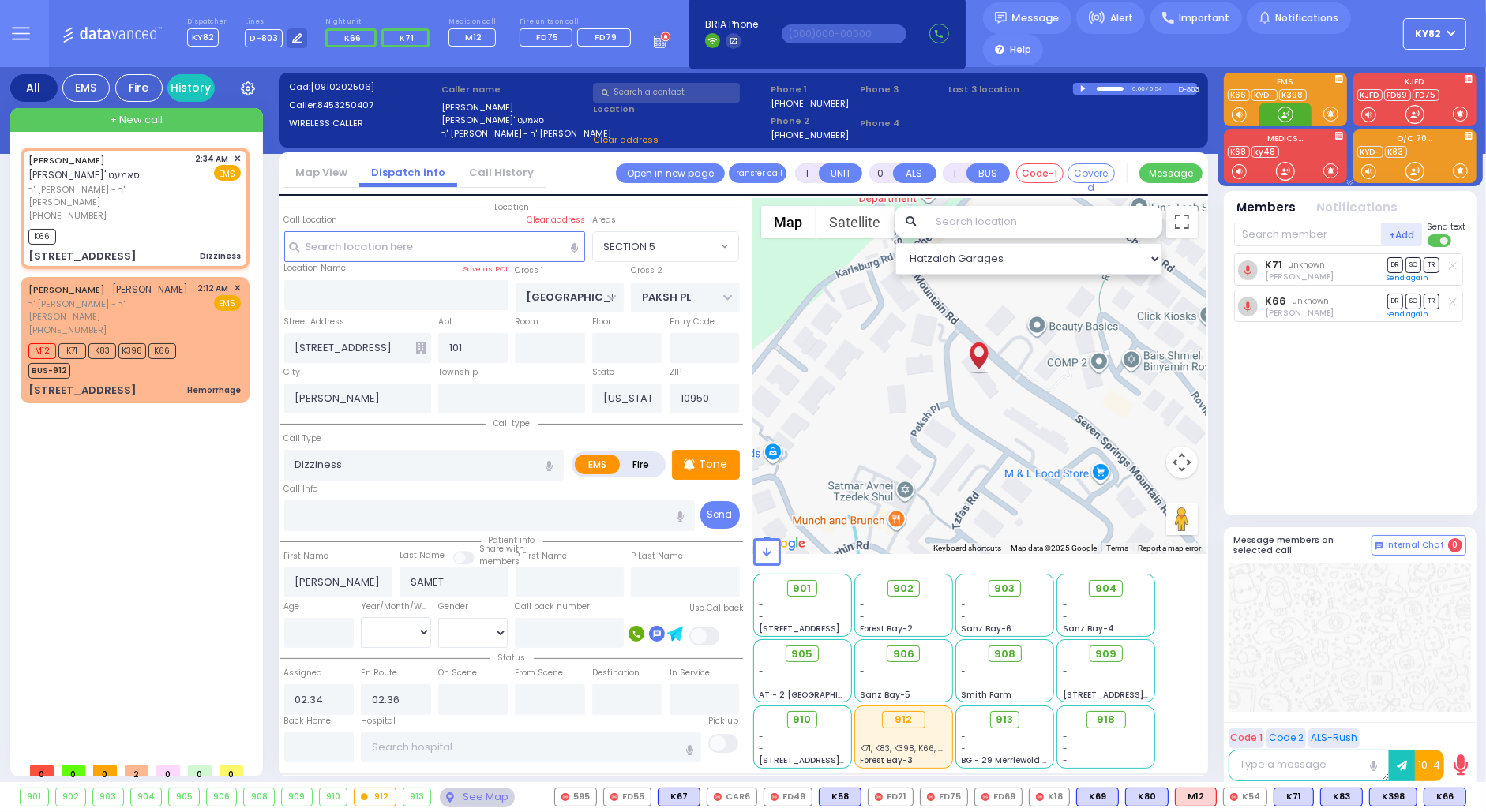
select select
radio input "true"
select select
select select "Hatzalah Garages"
select select "SECTION 5"
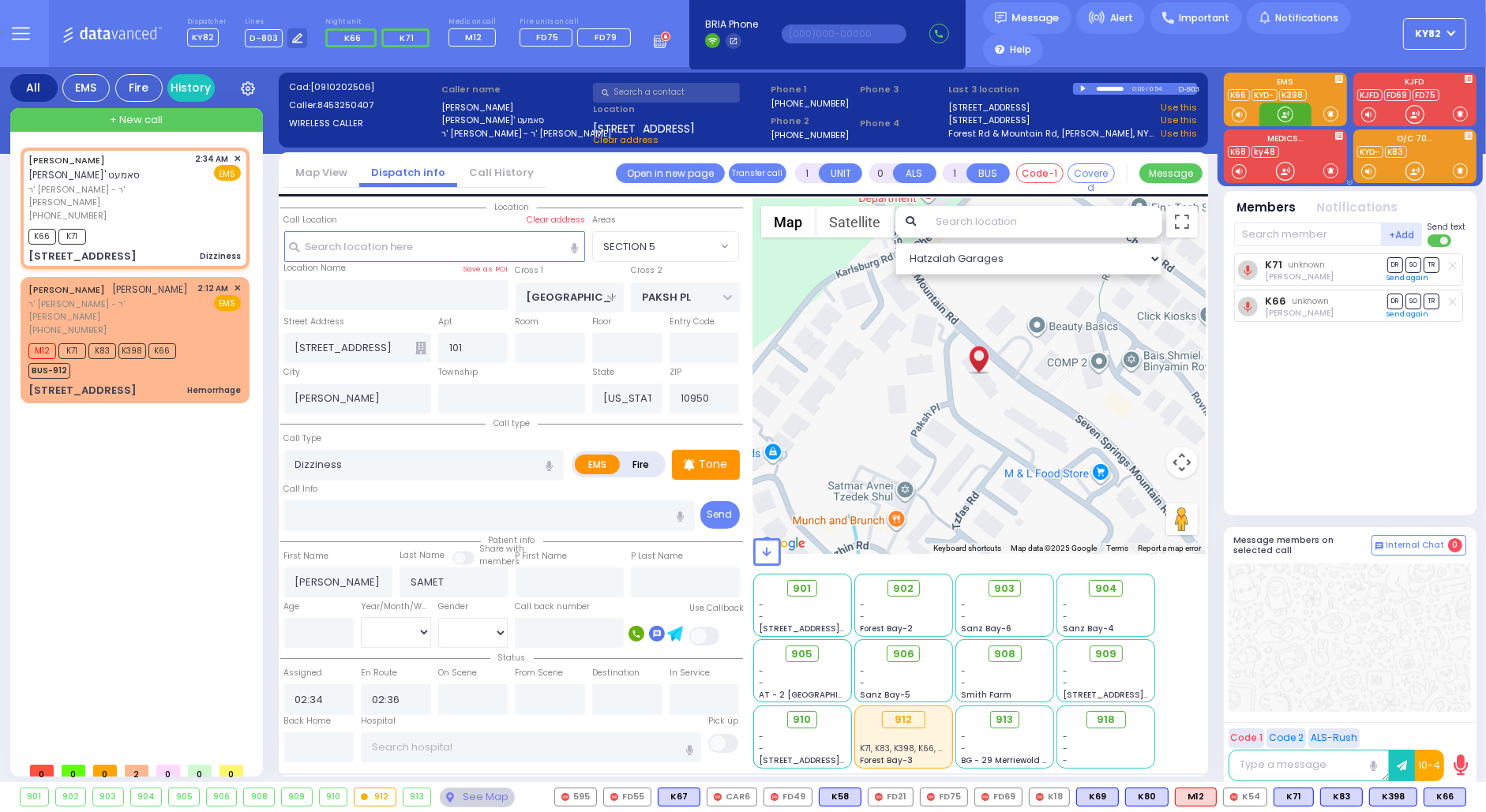
select select
radio input "true"
select select
select select "SECTION 5"
select select "Hatzalah Garages"
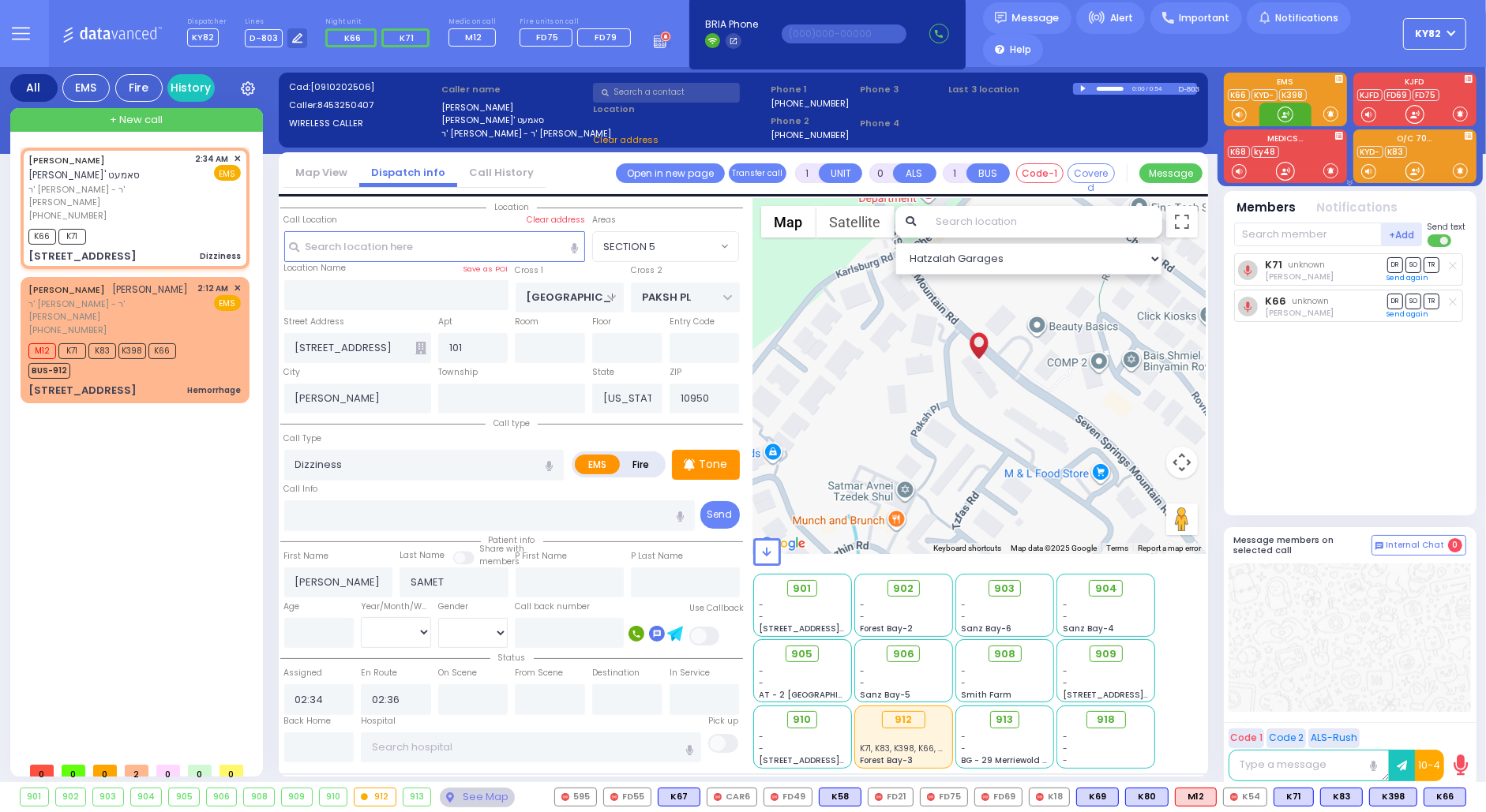
select select "SECTION 5"
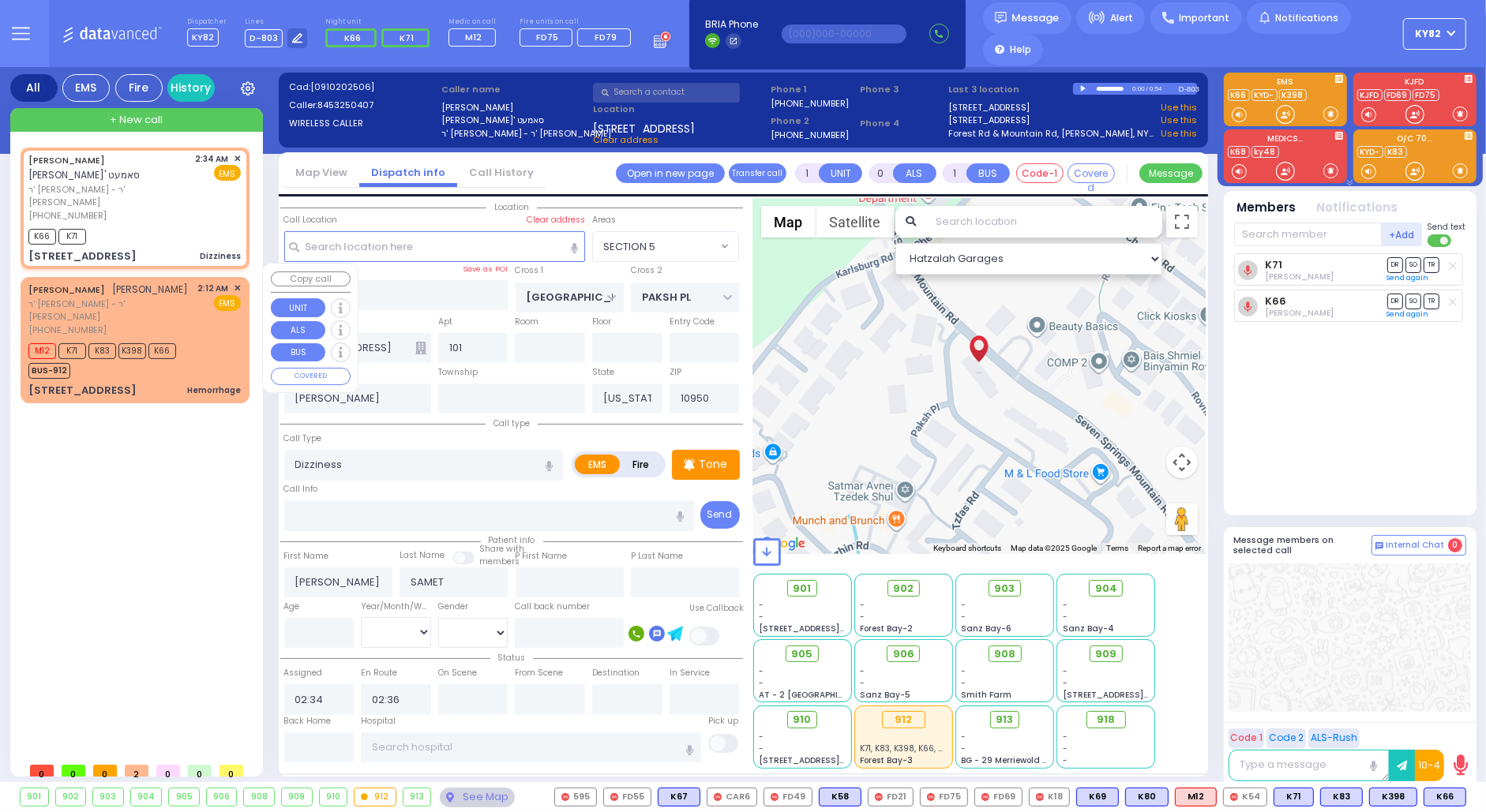
click at [203, 317] on div "2:12 AM ✕ EMS" at bounding box center [219, 308] width 44 height 55
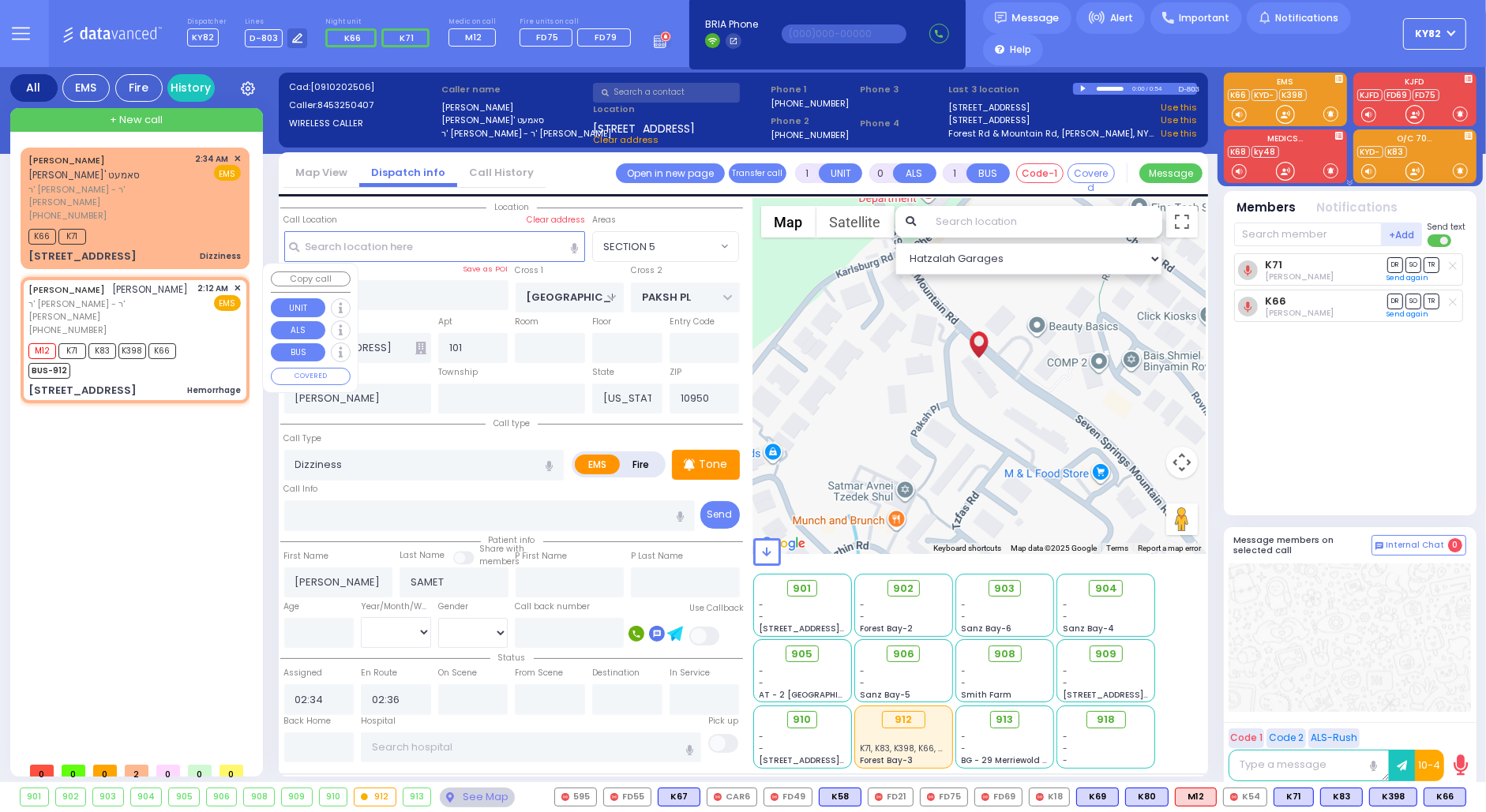
type input "6"
select select
type input "Hemorrhage"
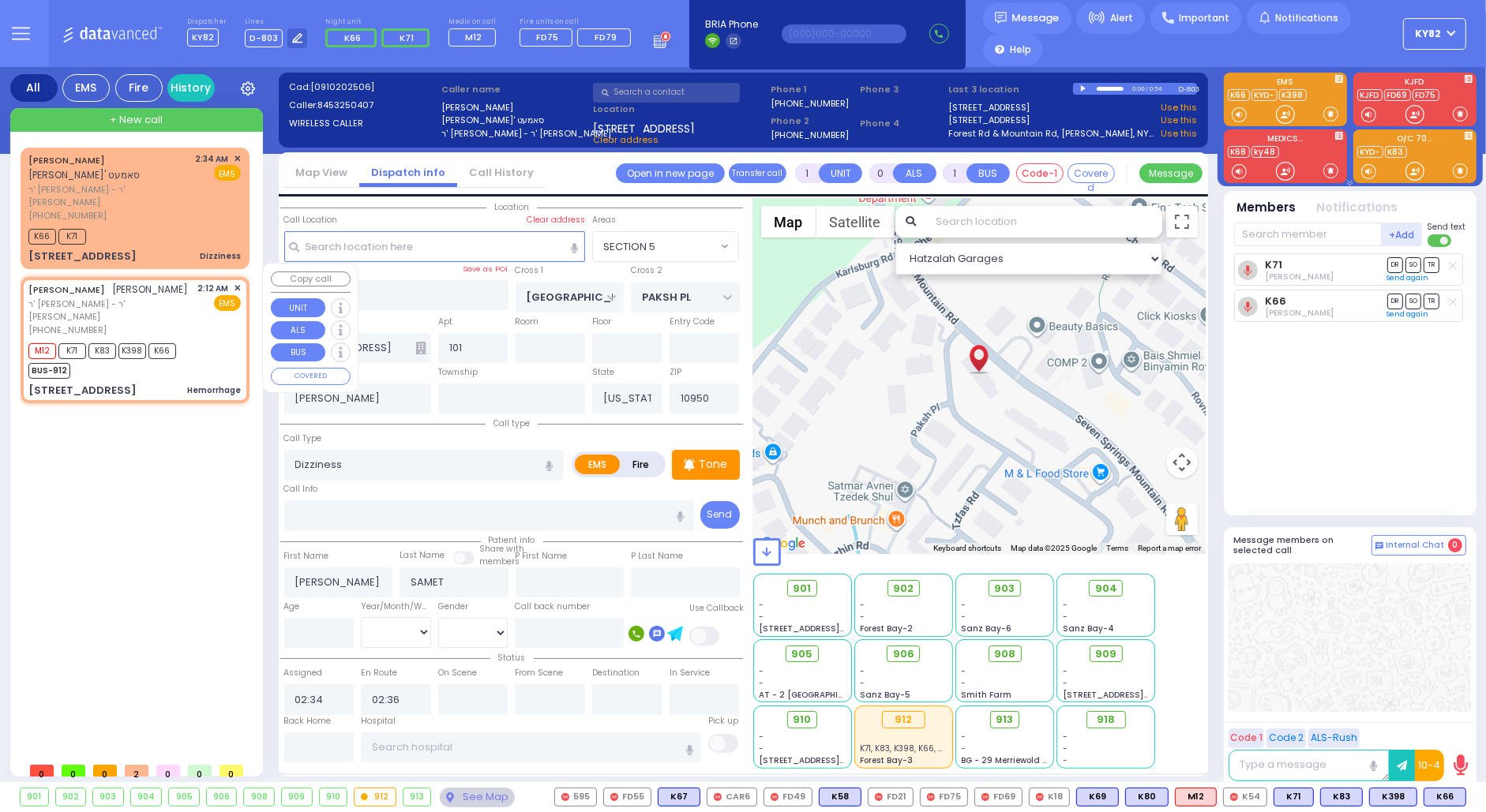
radio input "true"
type input "SHLOME MOSHE"
type input "GREENFELD"
type input "Gitel"
type input "Greebfeld"
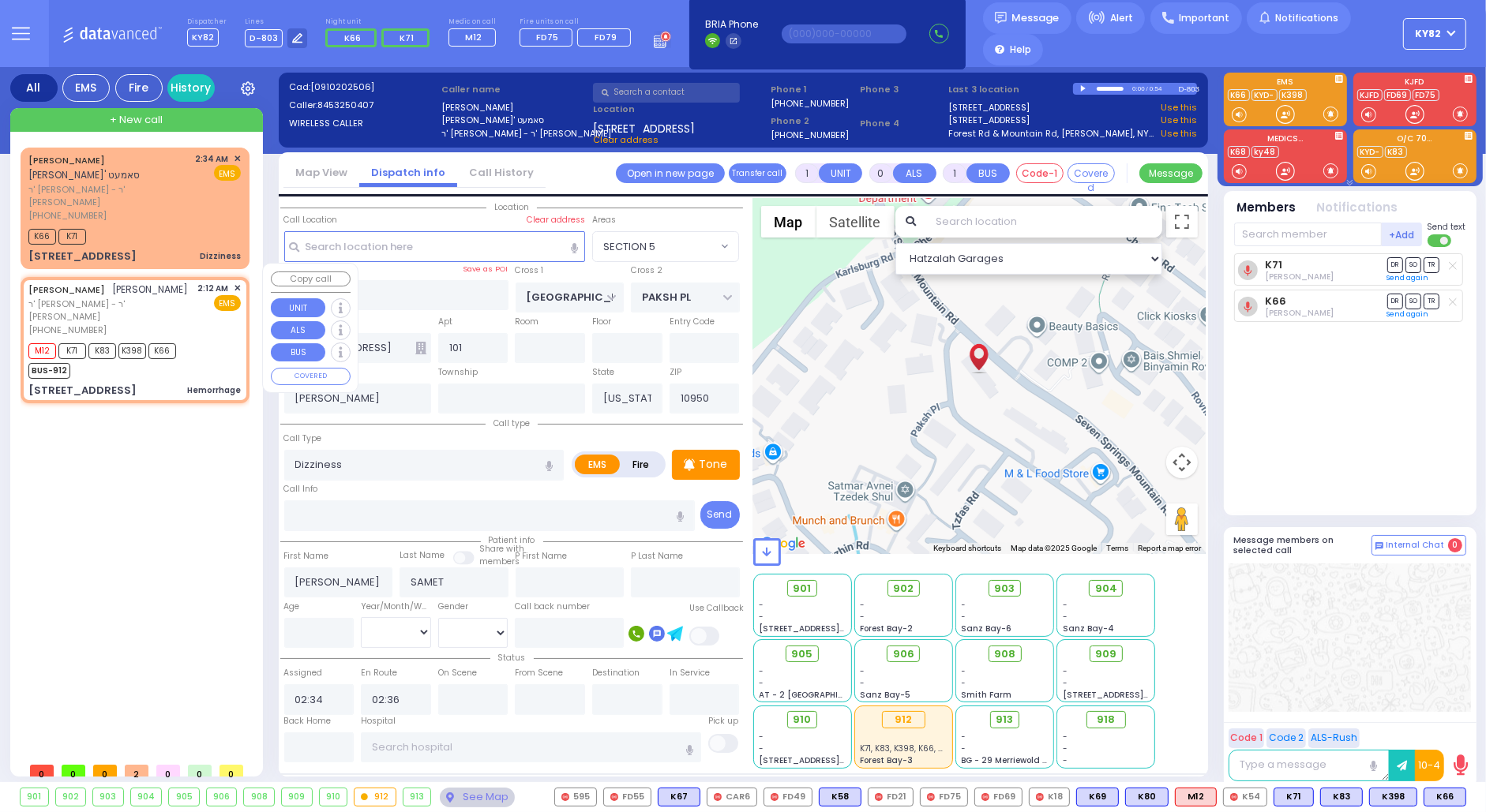
select select "Year"
type input "02:12"
type input "02:13"
select select "Hatzalah Garages"
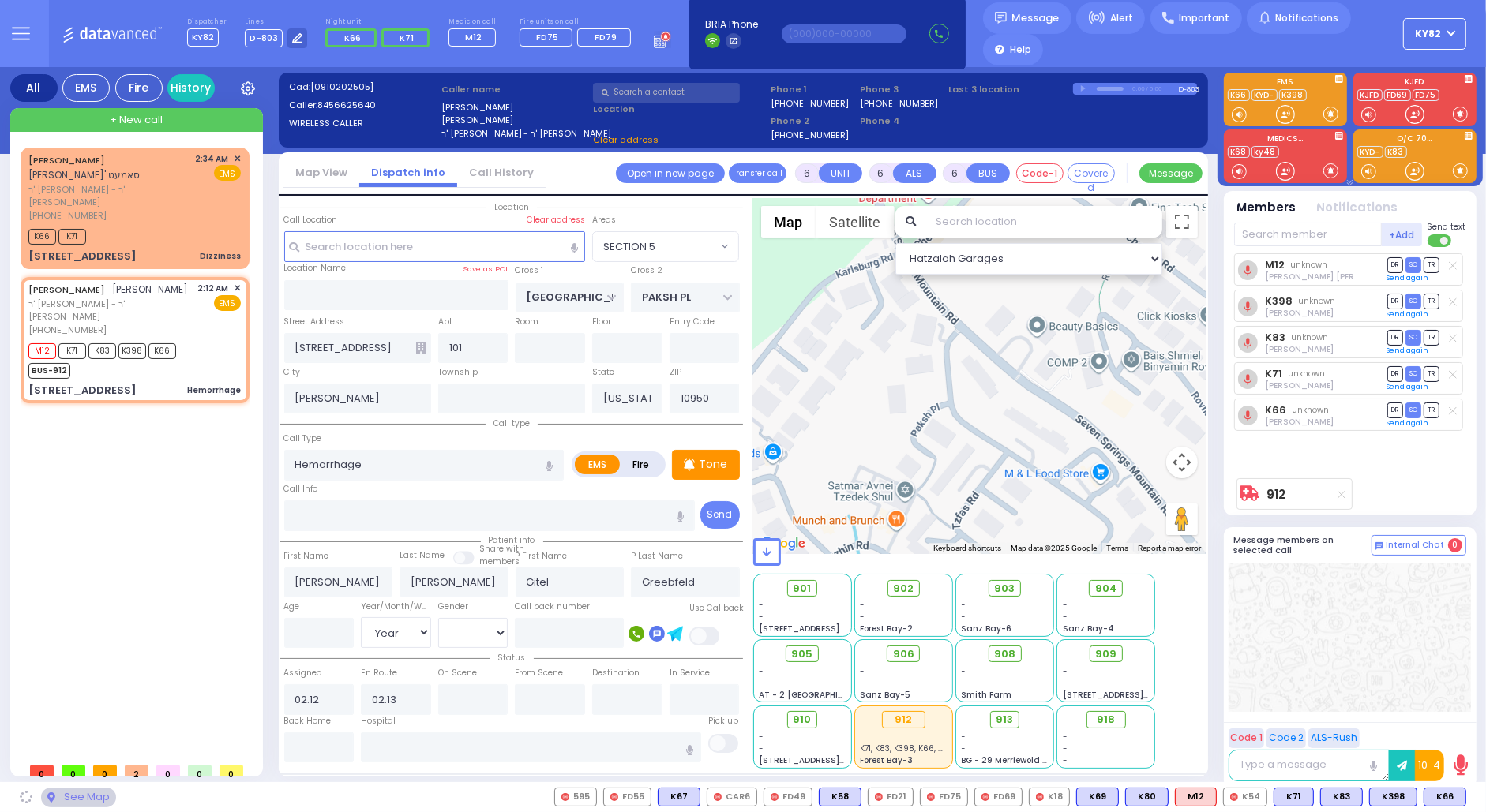
type input "DINEV RD"
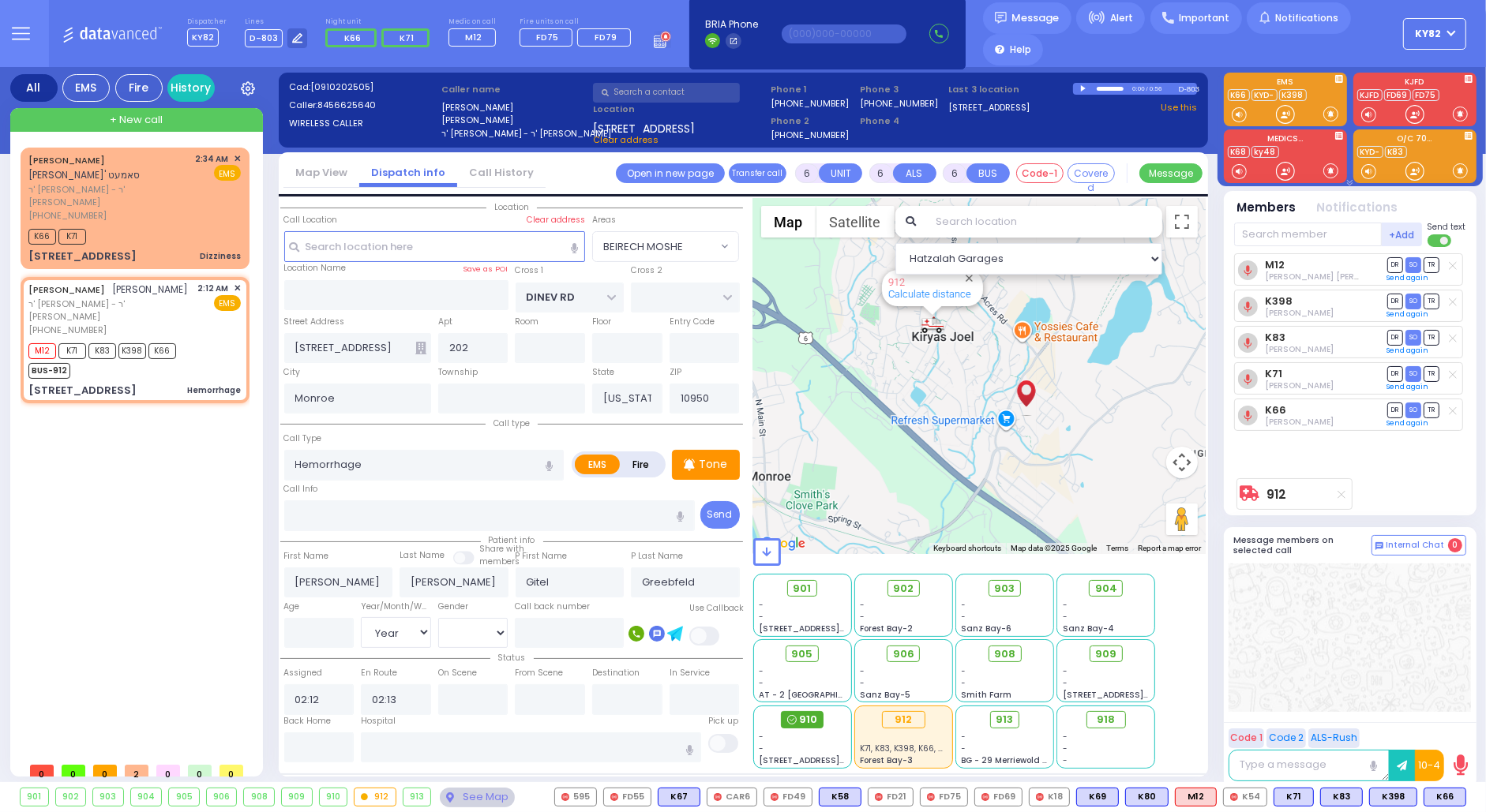
click at [805, 714] on span "910" at bounding box center [809, 719] width 19 height 16
click at [1345, 491] on icon at bounding box center [1341, 494] width 7 height 8
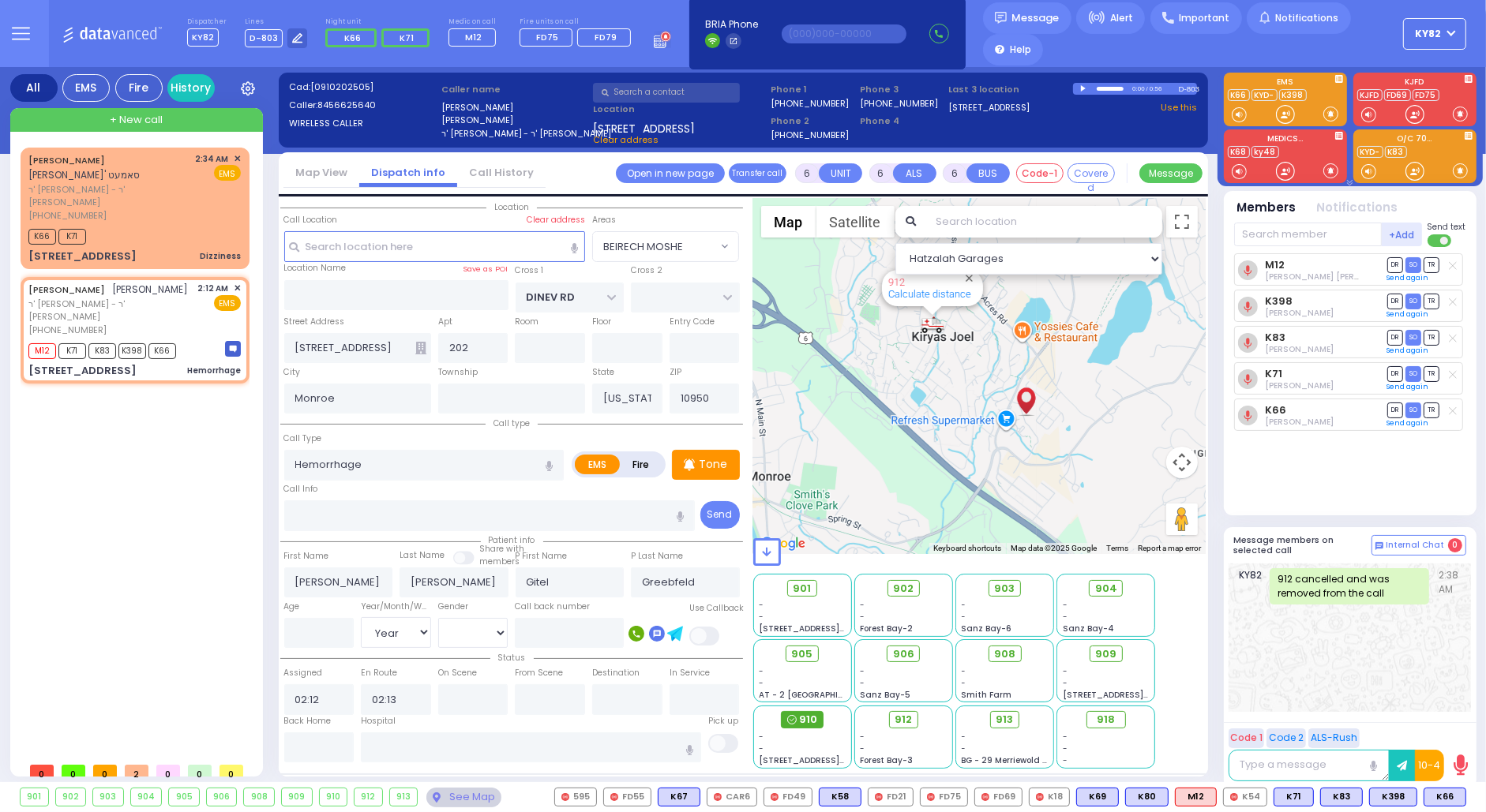
click at [814, 716] on span "910" at bounding box center [809, 719] width 19 height 16
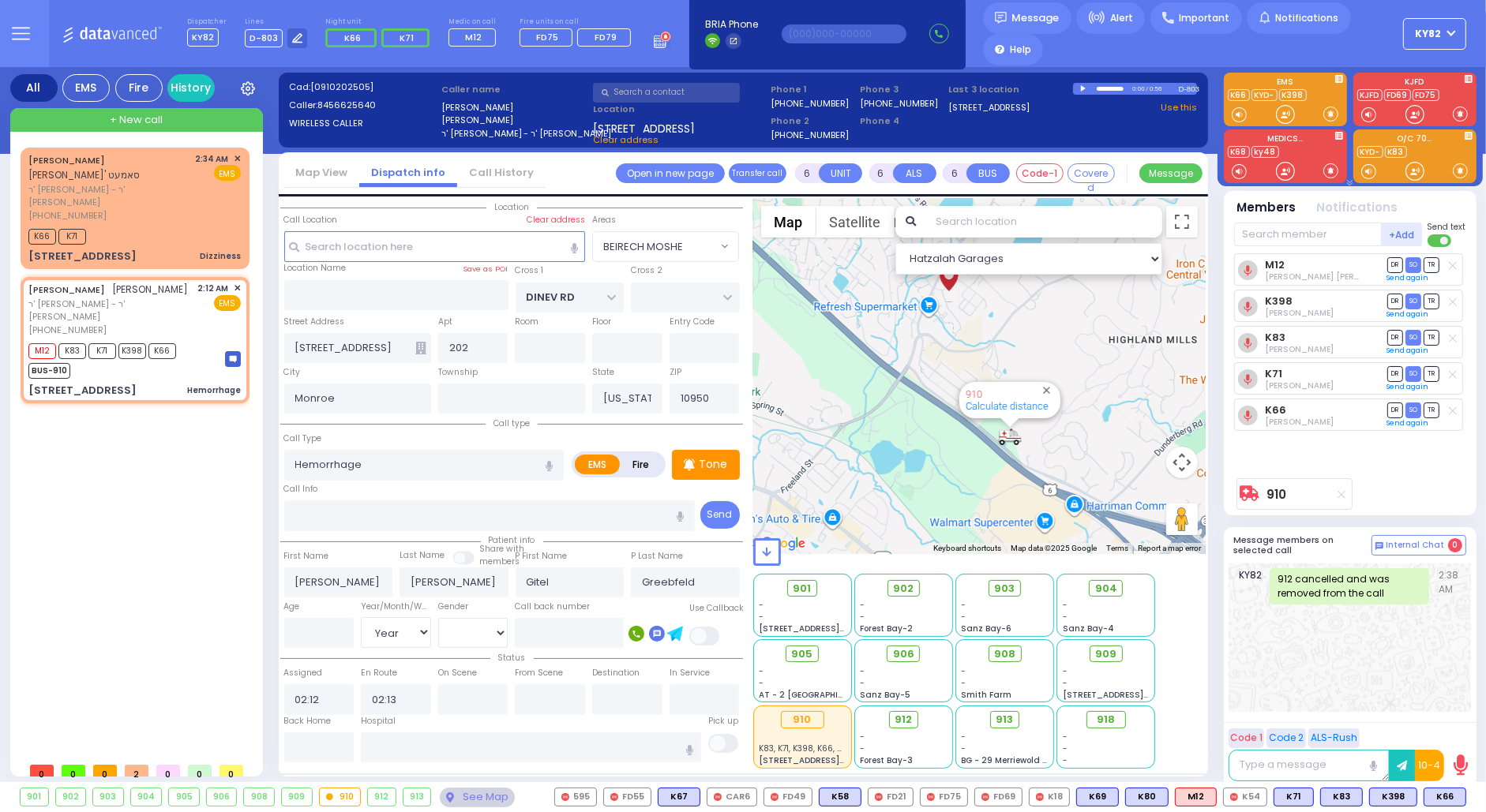
click at [379, 794] on div "912" at bounding box center [382, 797] width 28 height 18
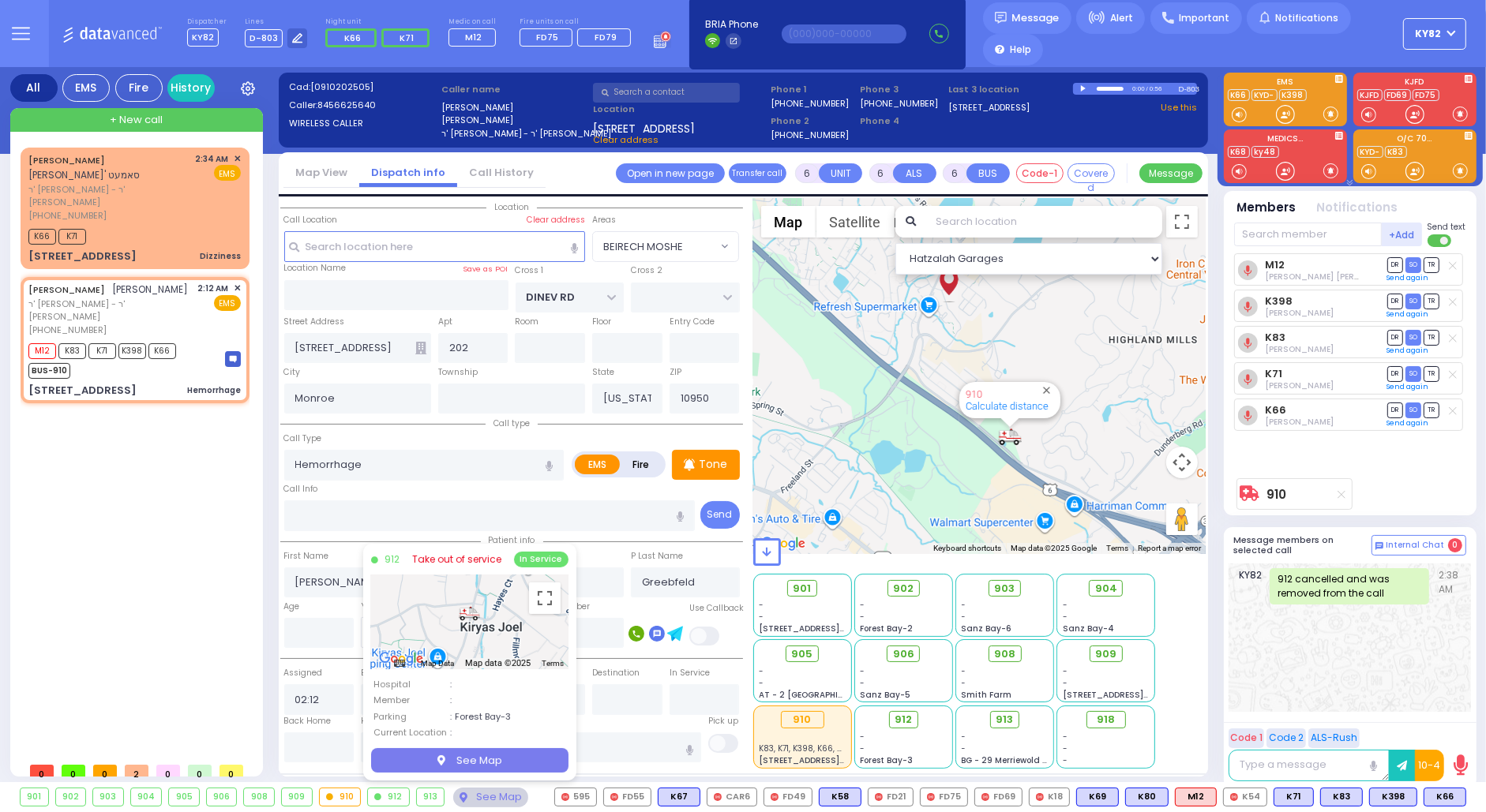
click at [465, 558] on link "Take out of service" at bounding box center [456, 559] width 89 height 14
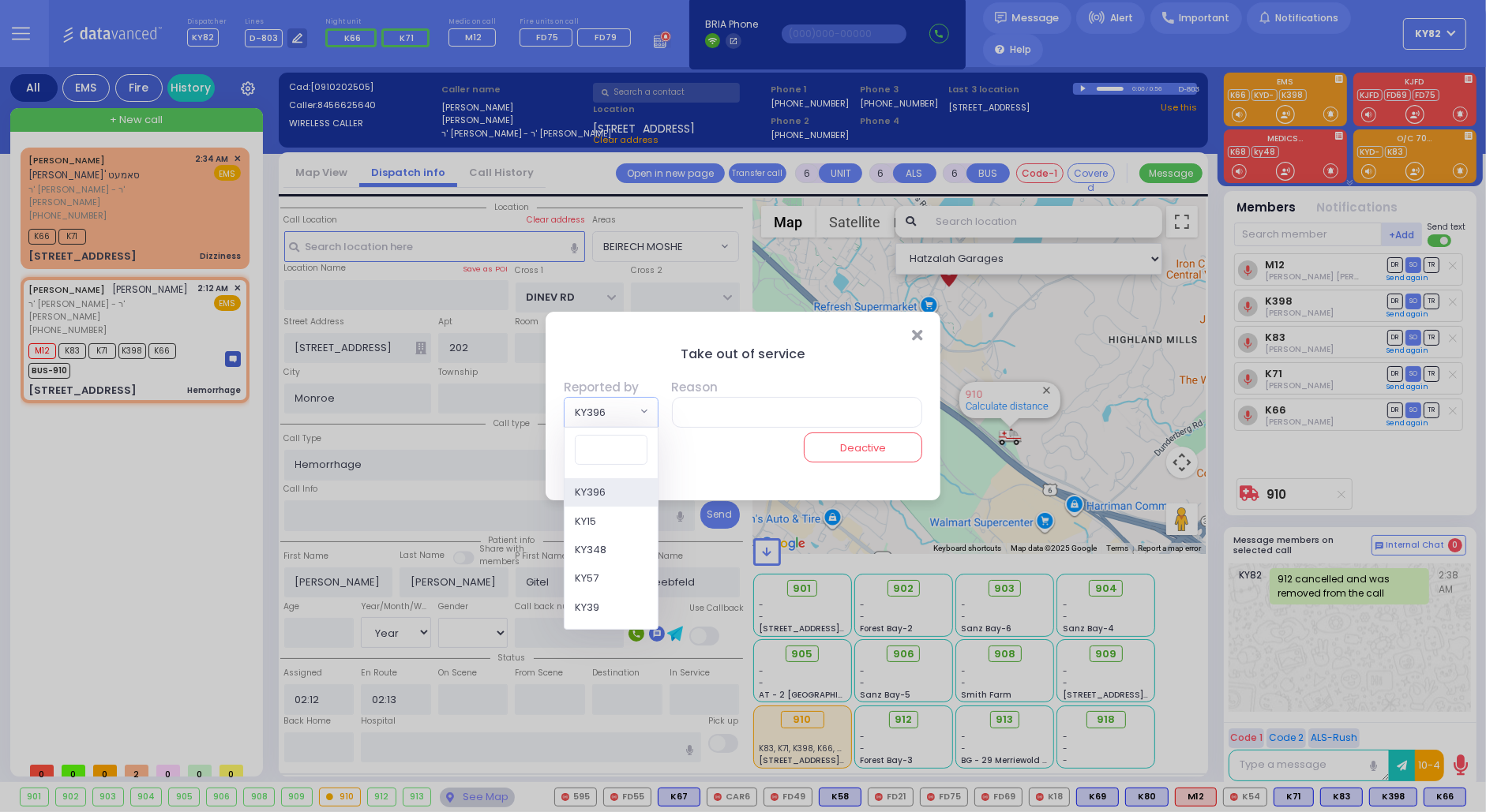
click at [624, 402] on span "KY396" at bounding box center [599, 412] width 72 height 29
drag, startPoint x: 598, startPoint y: 522, endPoint x: 598, endPoint y: 513, distance: 9.0
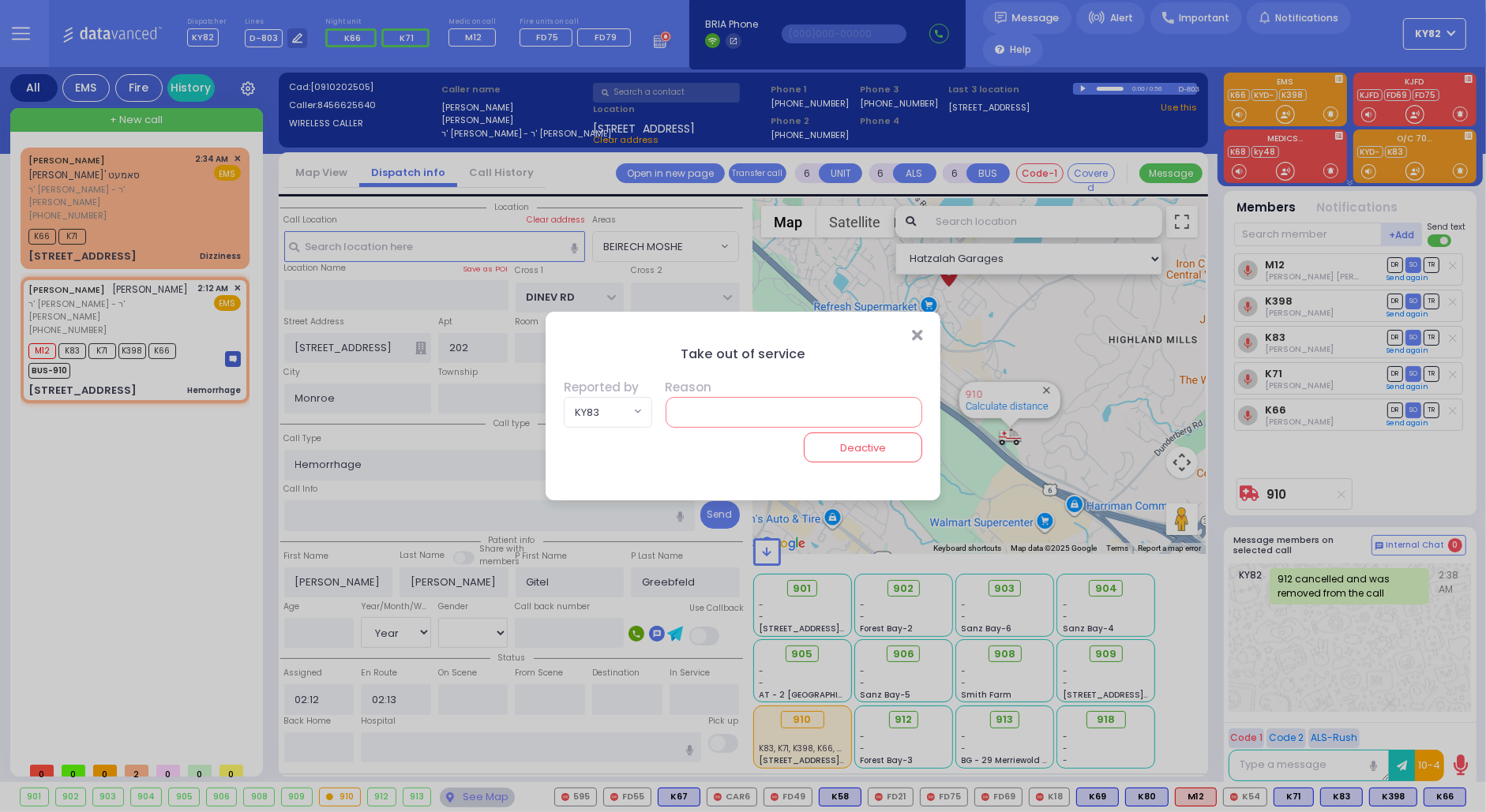
click at [704, 399] on input "text" at bounding box center [794, 412] width 257 height 30
drag, startPoint x: 846, startPoint y: 452, endPoint x: 857, endPoint y: 450, distance: 11.2
click at [854, 452] on button "Deactive" at bounding box center [862, 448] width 118 height 30
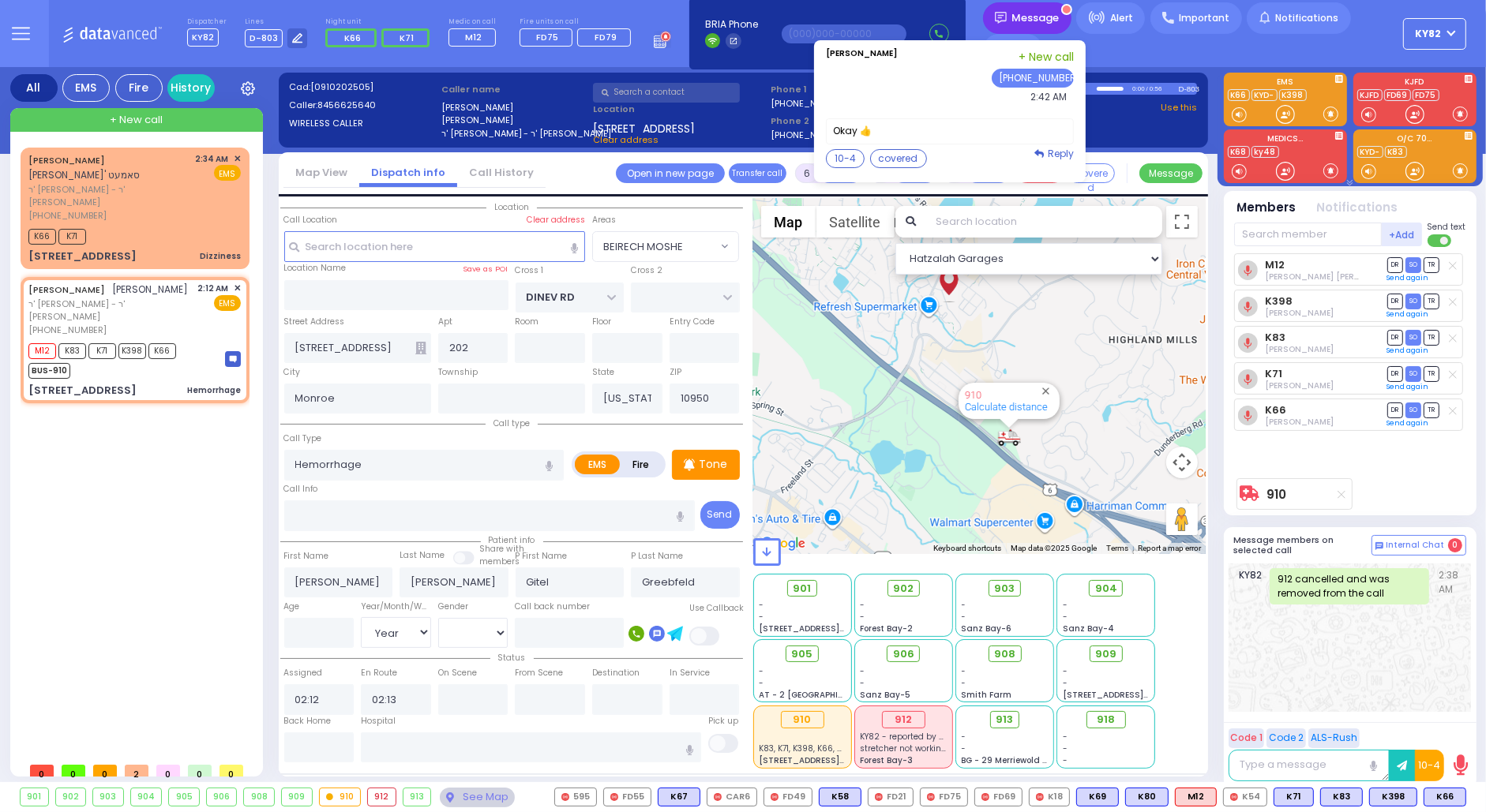
click at [1032, 16] on span "Message" at bounding box center [1035, 18] width 47 height 16
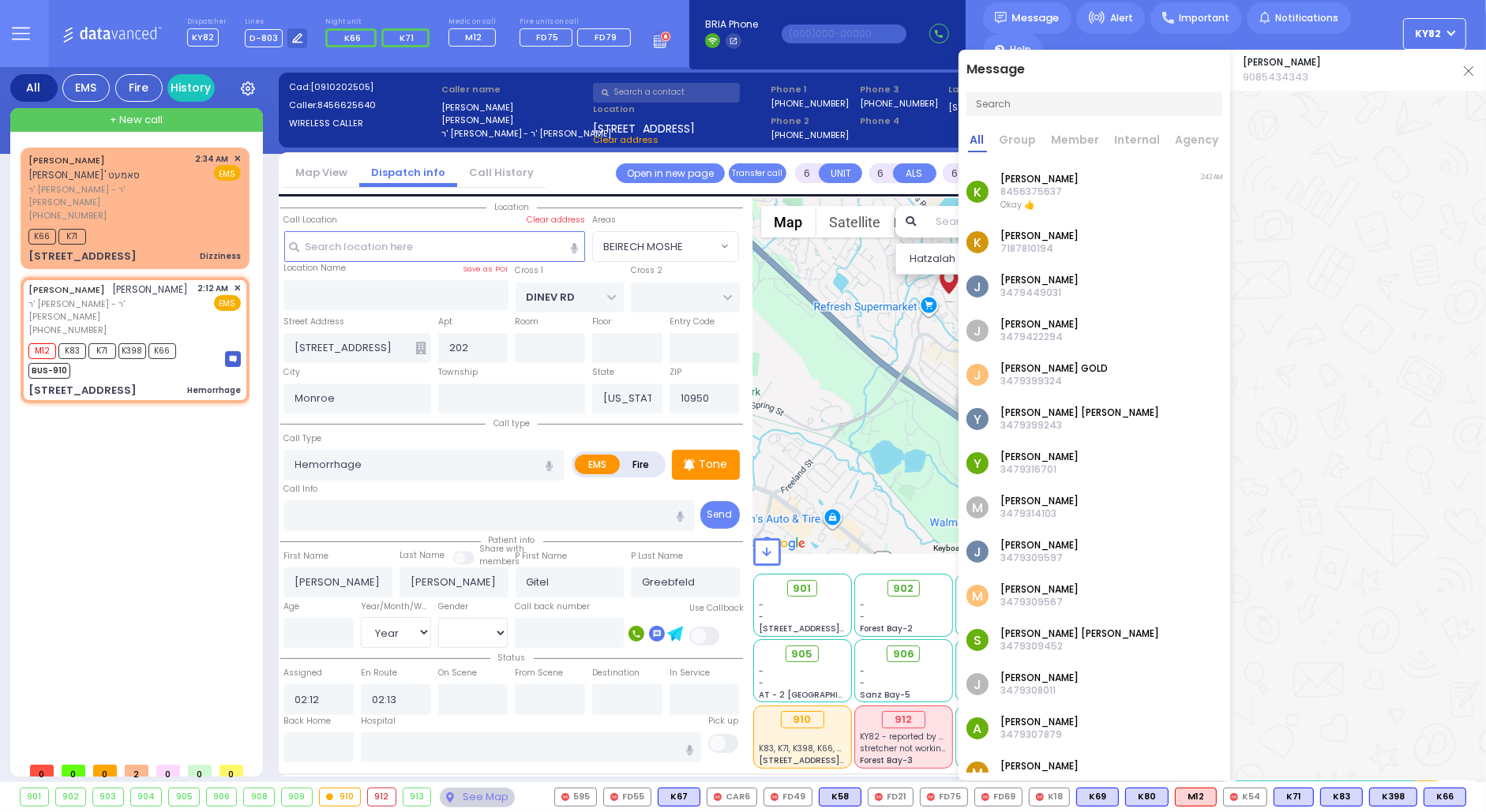
drag, startPoint x: 1095, startPoint y: 190, endPoint x: 1103, endPoint y: 181, distance: 12.0
click at [1096, 190] on div "K Isaac Ekstein 8456375637 Okay 👍 2:42 AM" at bounding box center [1094, 191] width 271 height 57
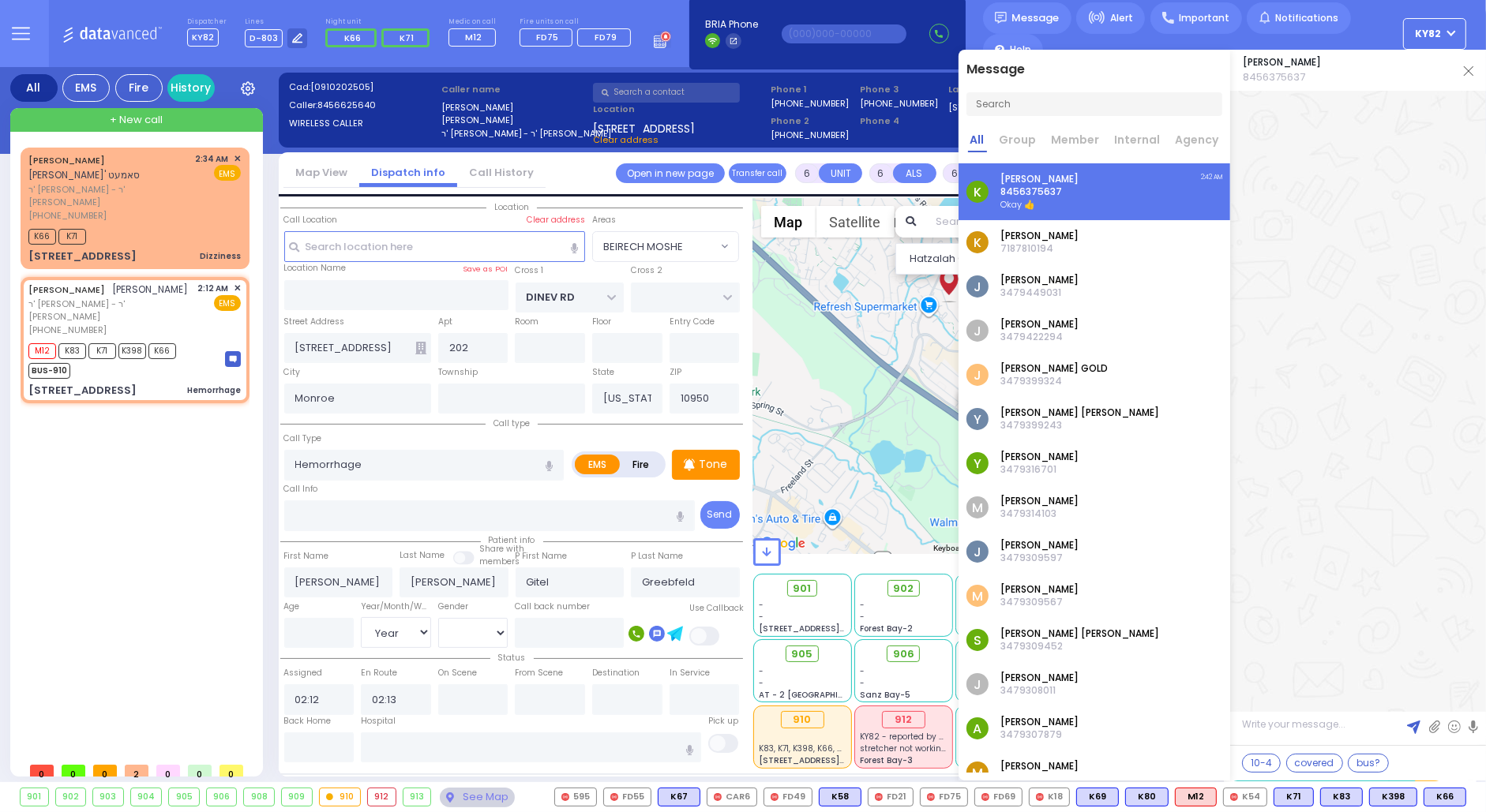
scroll to position [25710, 0]
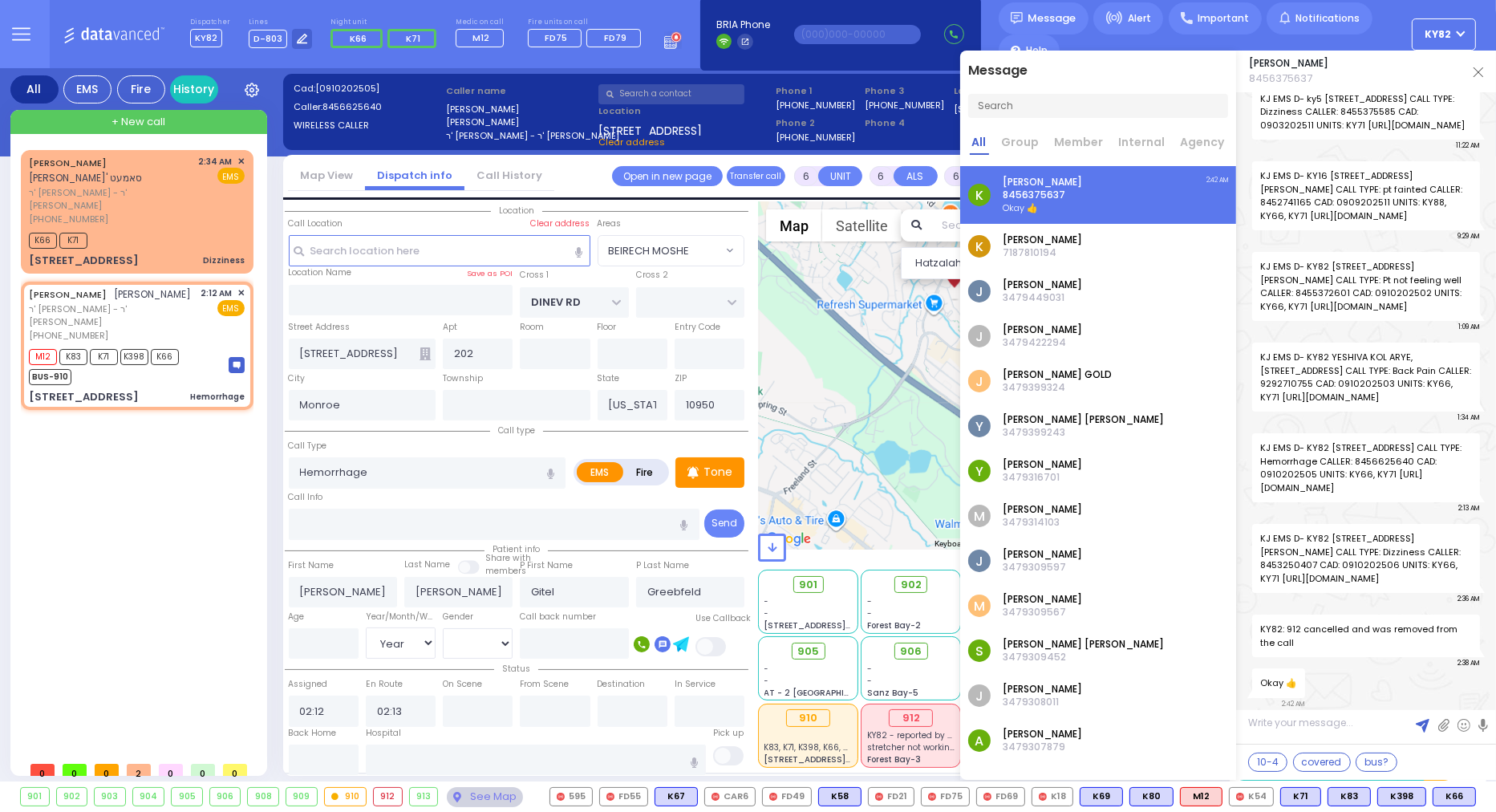
click at [1480, 74] on div at bounding box center [1515, 58] width 317 height 37
click at [1471, 71] on div at bounding box center [1515, 58] width 317 height 37
click at [1475, 69] on div at bounding box center [1515, 58] width 317 height 37
click at [1476, 69] on div at bounding box center [1515, 58] width 317 height 37
click at [1132, 245] on div "K Isaac Ekstein 7187810194" at bounding box center [1098, 246] width 276 height 45
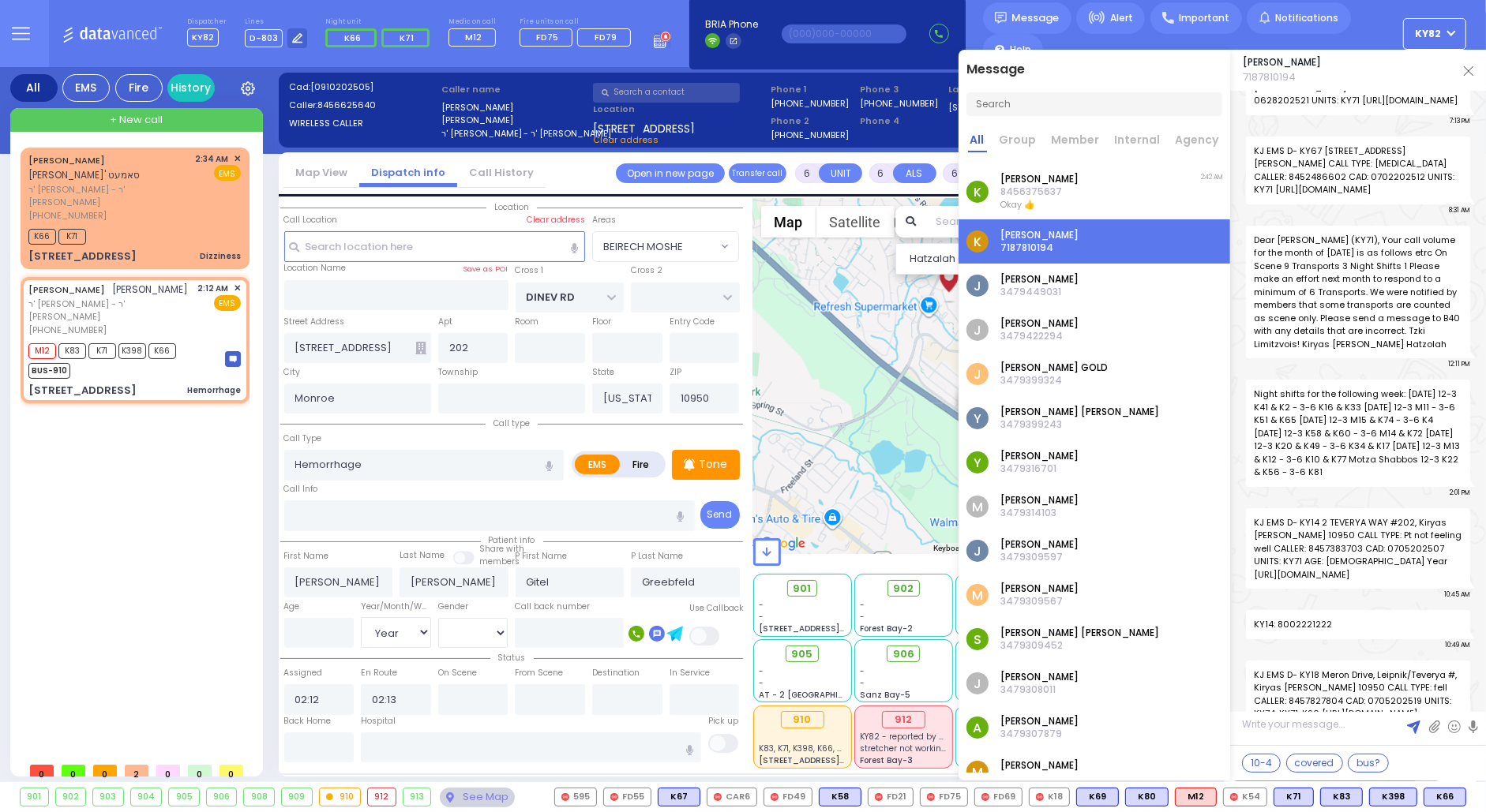
scroll to position [37765, 0]
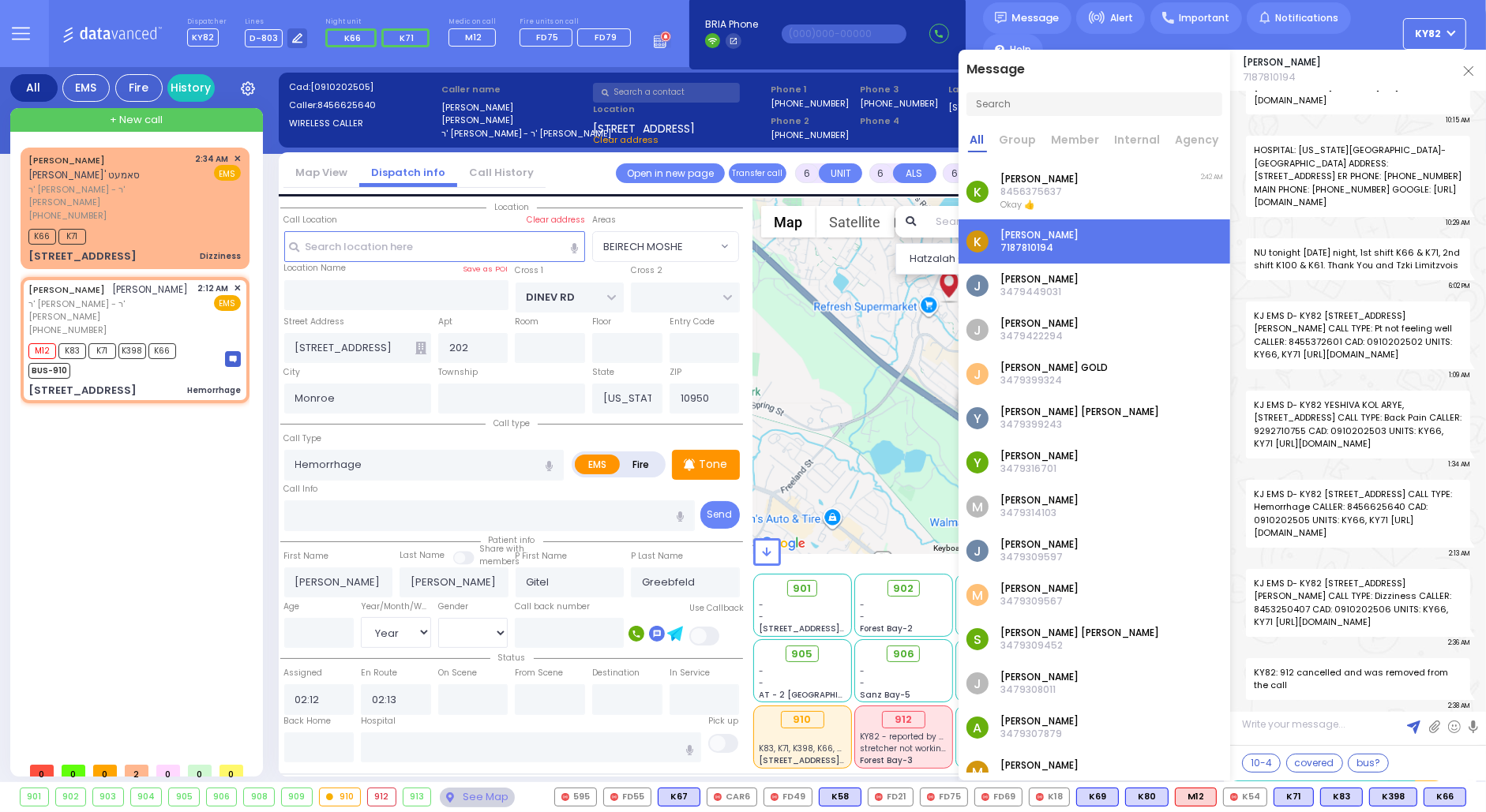
click at [1152, 186] on div "K Isaac Ekstein 8456375637 Okay 👍 2:42 AM" at bounding box center [1094, 191] width 271 height 57
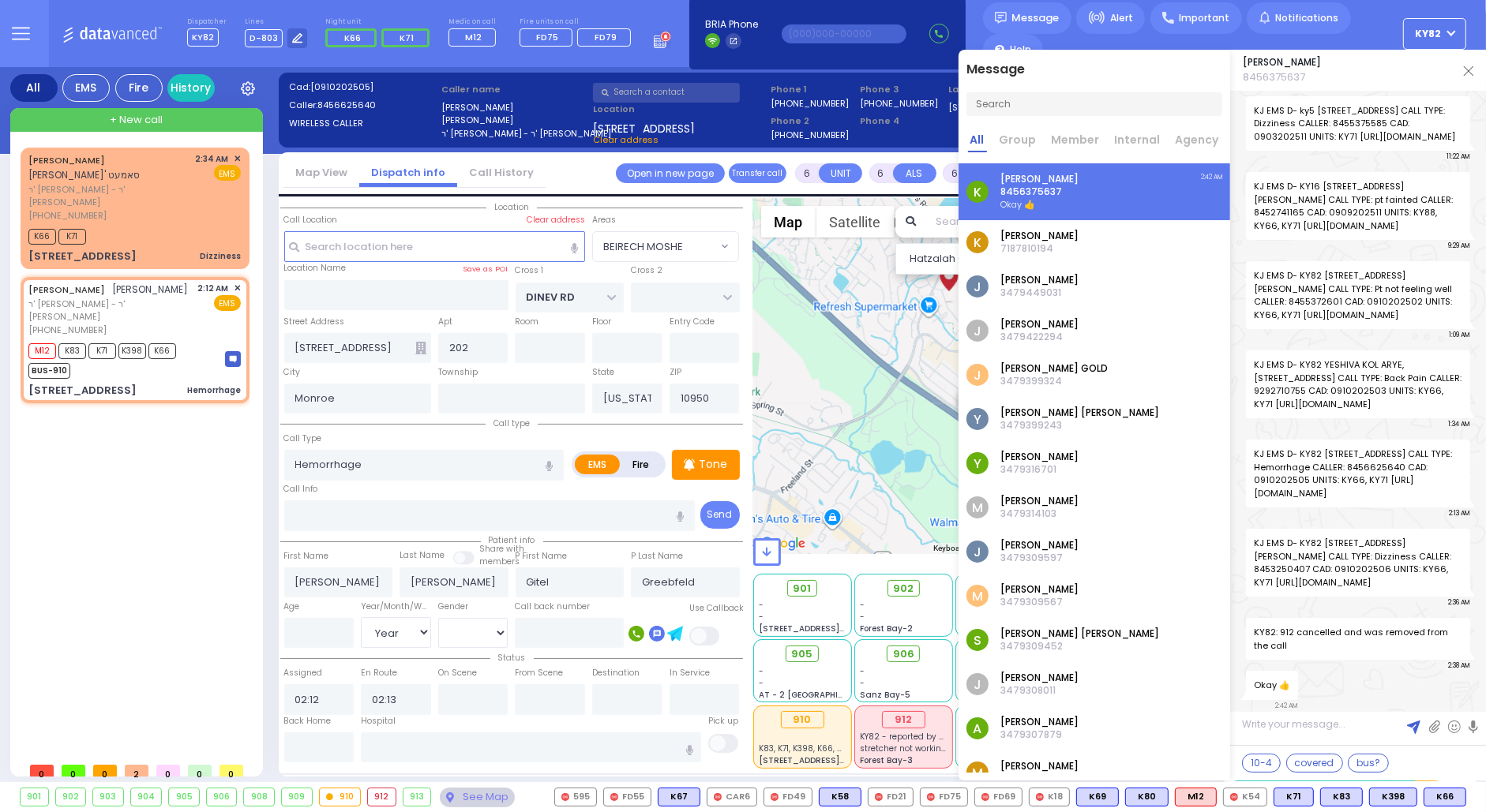
scroll to position [25710, 0]
click at [1118, 238] on div "K Isaac Ekstein 7187810194" at bounding box center [1094, 242] width 271 height 45
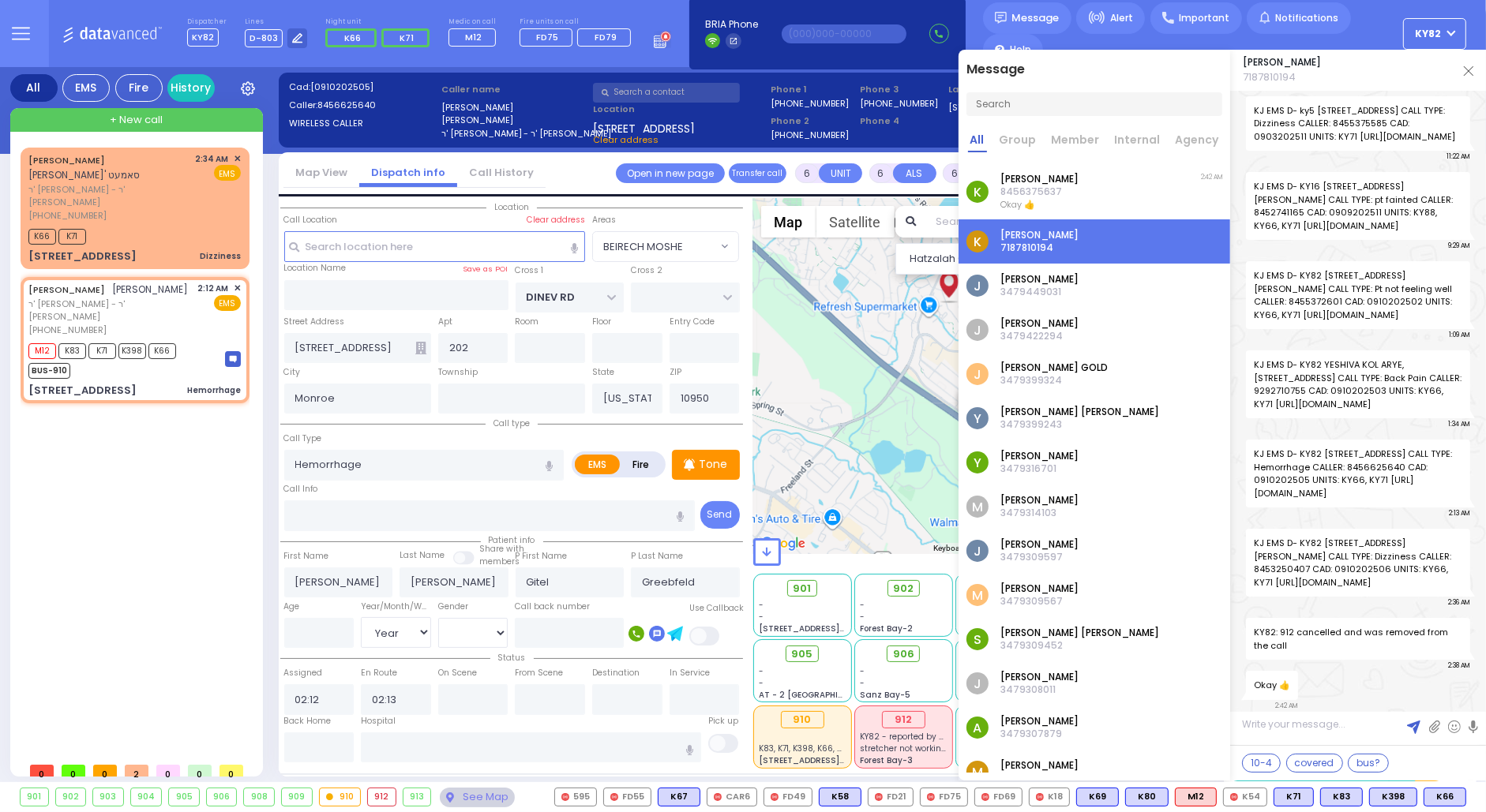
scroll to position [37765, 0]
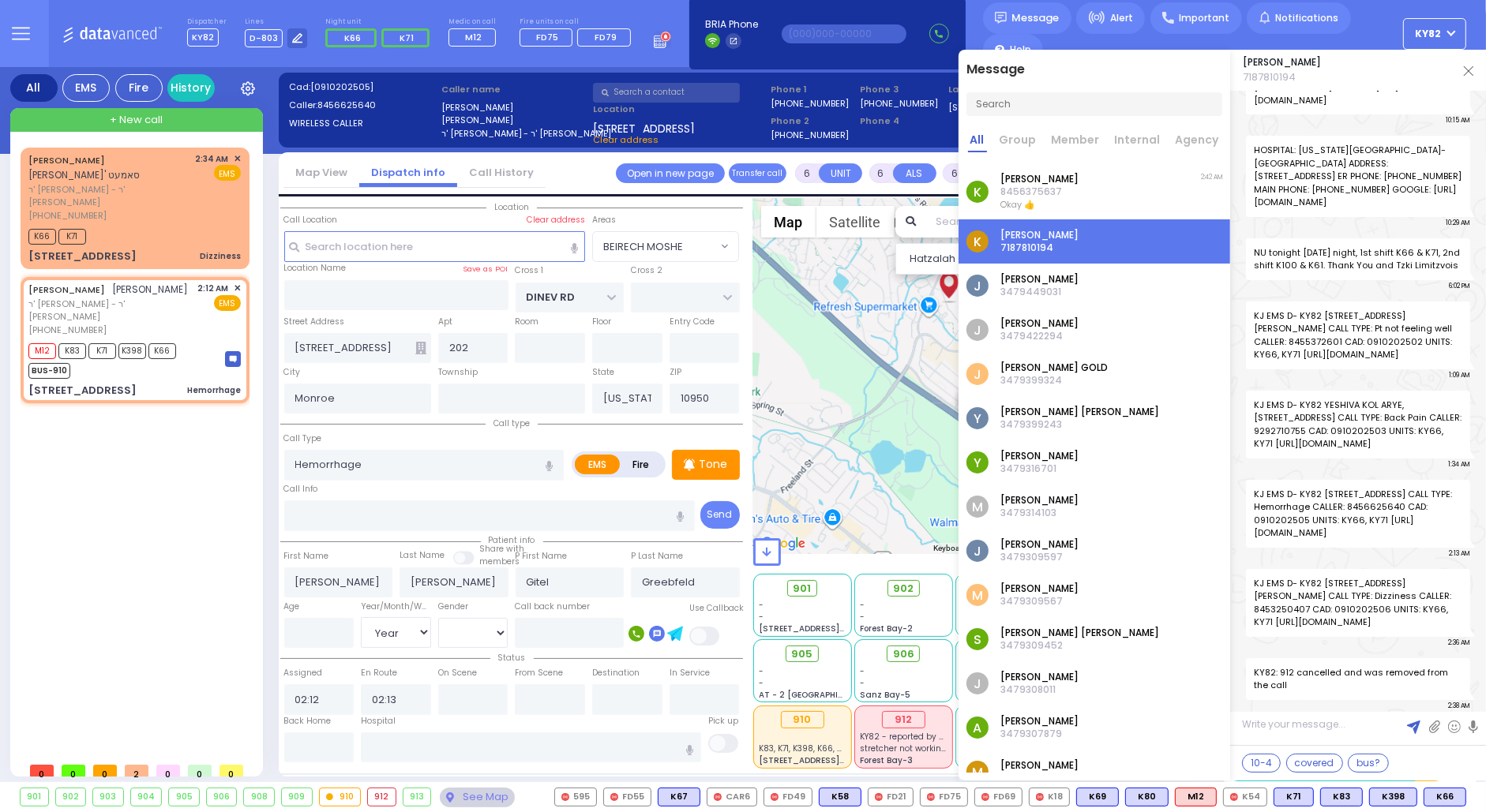
click at [1130, 196] on div "K Isaac Ekstein 8456375637 Okay 👍 2:42 AM" at bounding box center [1094, 191] width 271 height 57
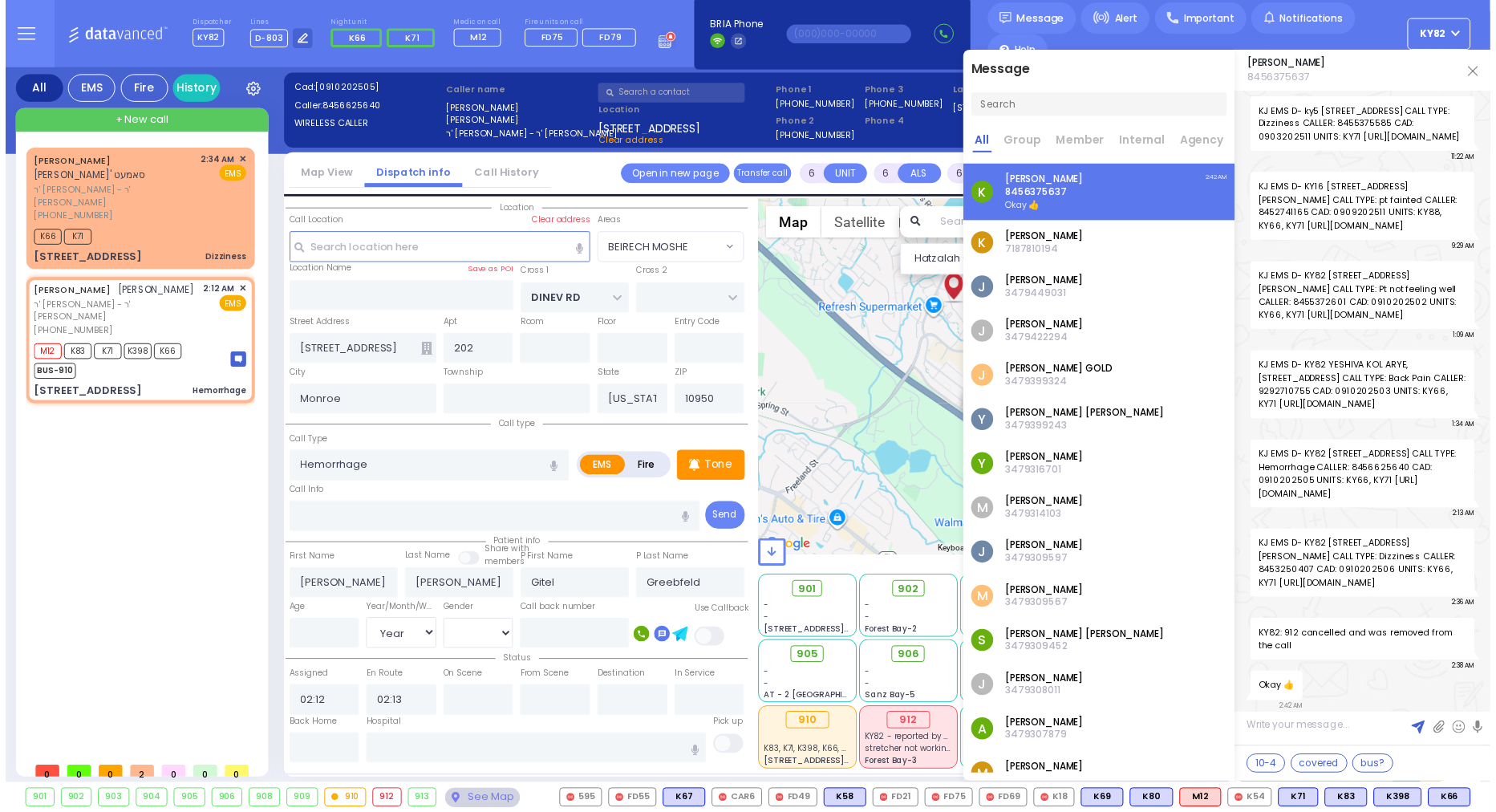
scroll to position [26128, 0]
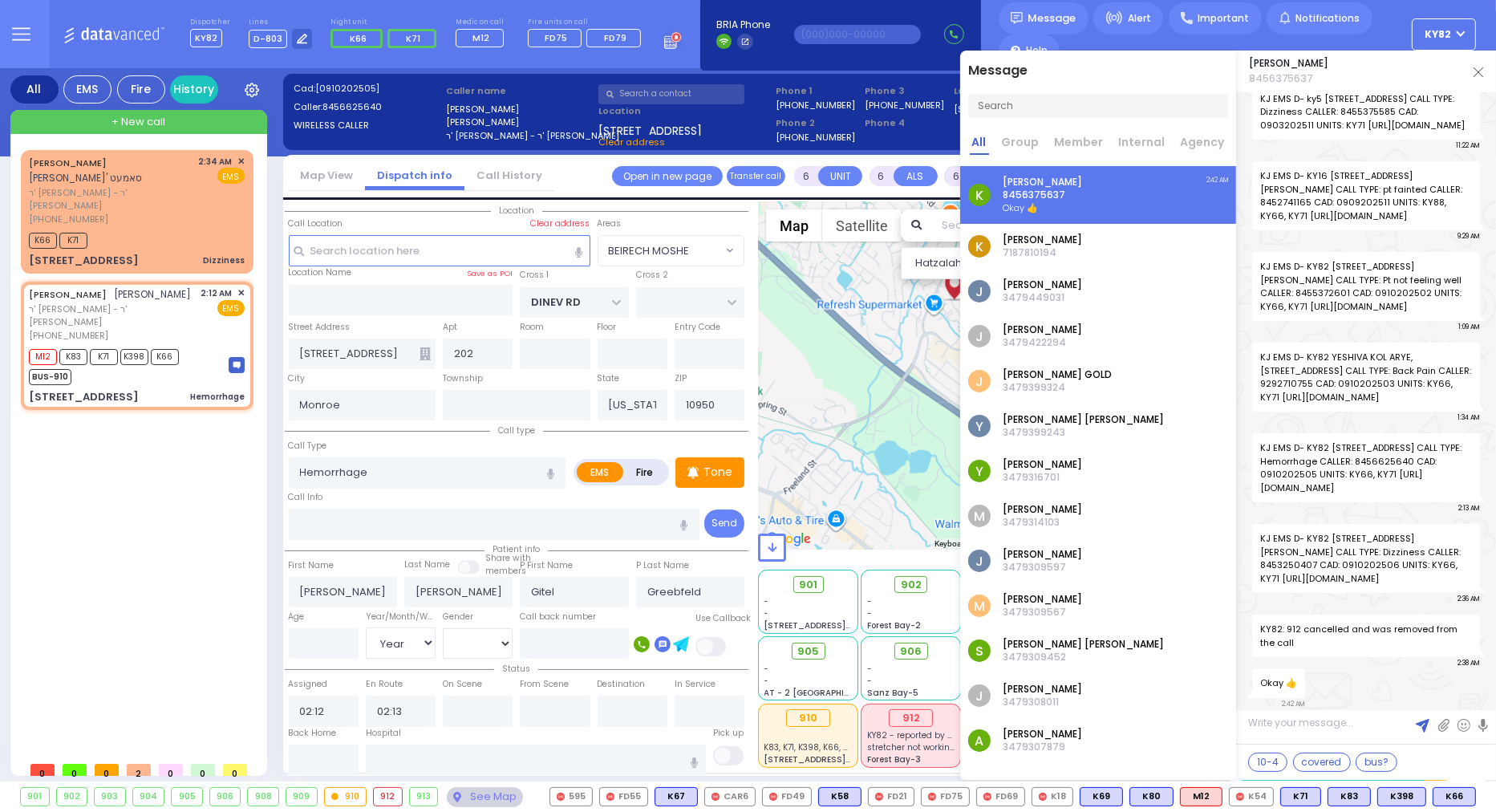
click at [1478, 70] on div at bounding box center [1515, 58] width 317 height 37
drag, startPoint x: 1028, startPoint y: 24, endPoint x: 1037, endPoint y: 22, distance: 9.2
click at [1028, 24] on span "Message" at bounding box center [1052, 18] width 48 height 16
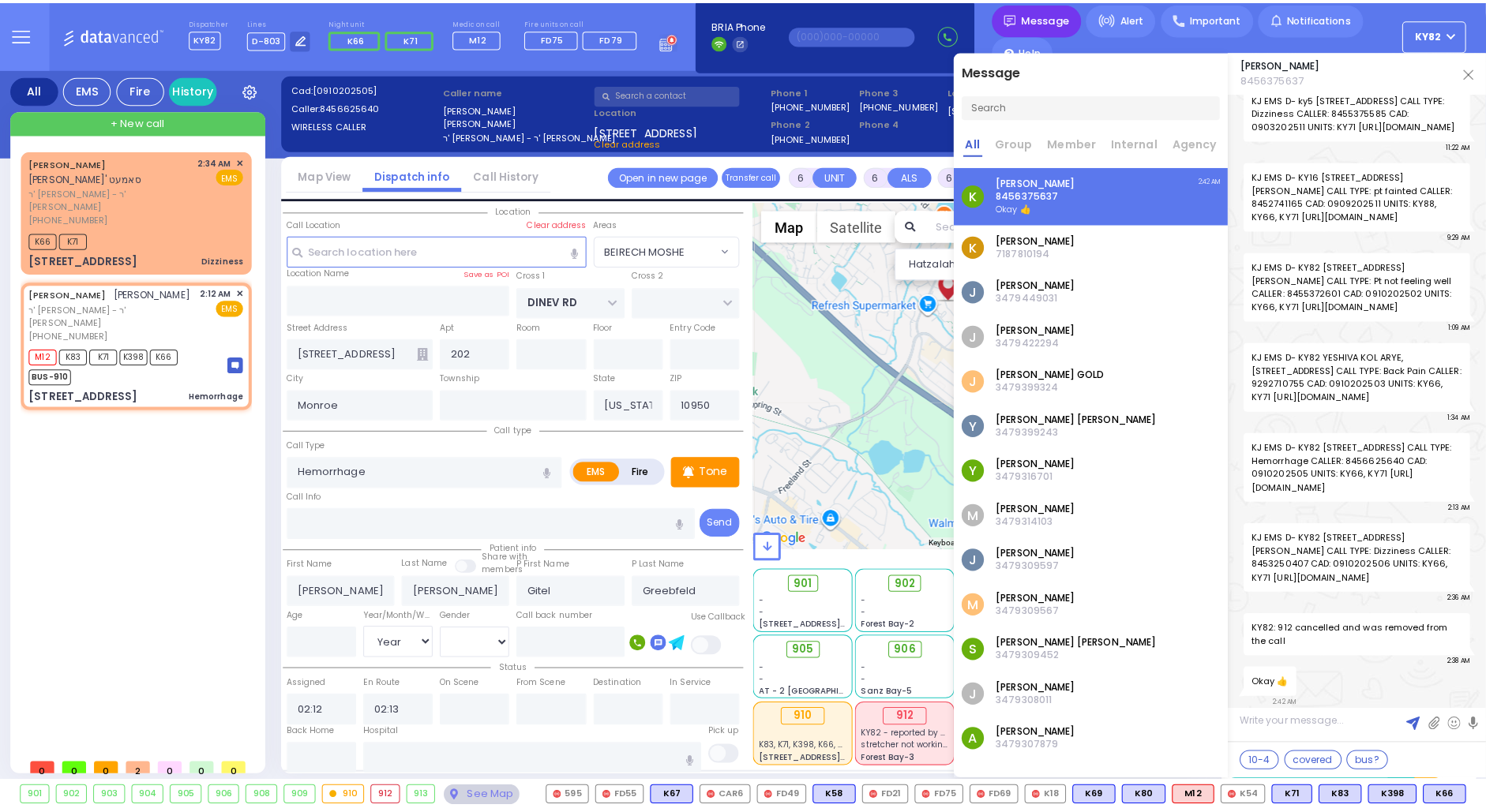
scroll to position [0, 0]
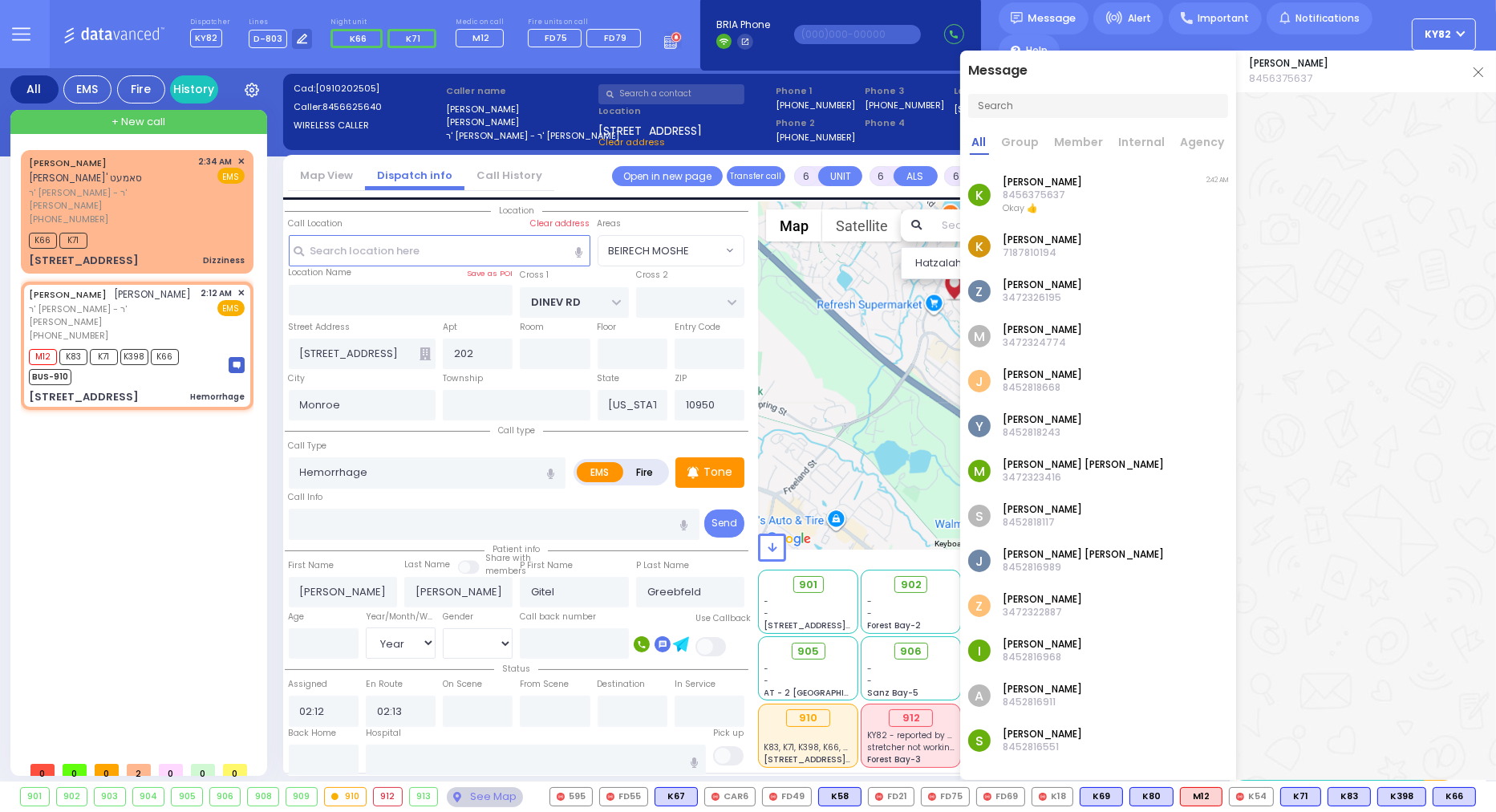
click at [1479, 71] on div at bounding box center [1515, 58] width 317 height 37
click at [1490, 71] on div at bounding box center [1515, 58] width 317 height 37
click at [1028, 14] on span "Message" at bounding box center [1052, 18] width 48 height 16
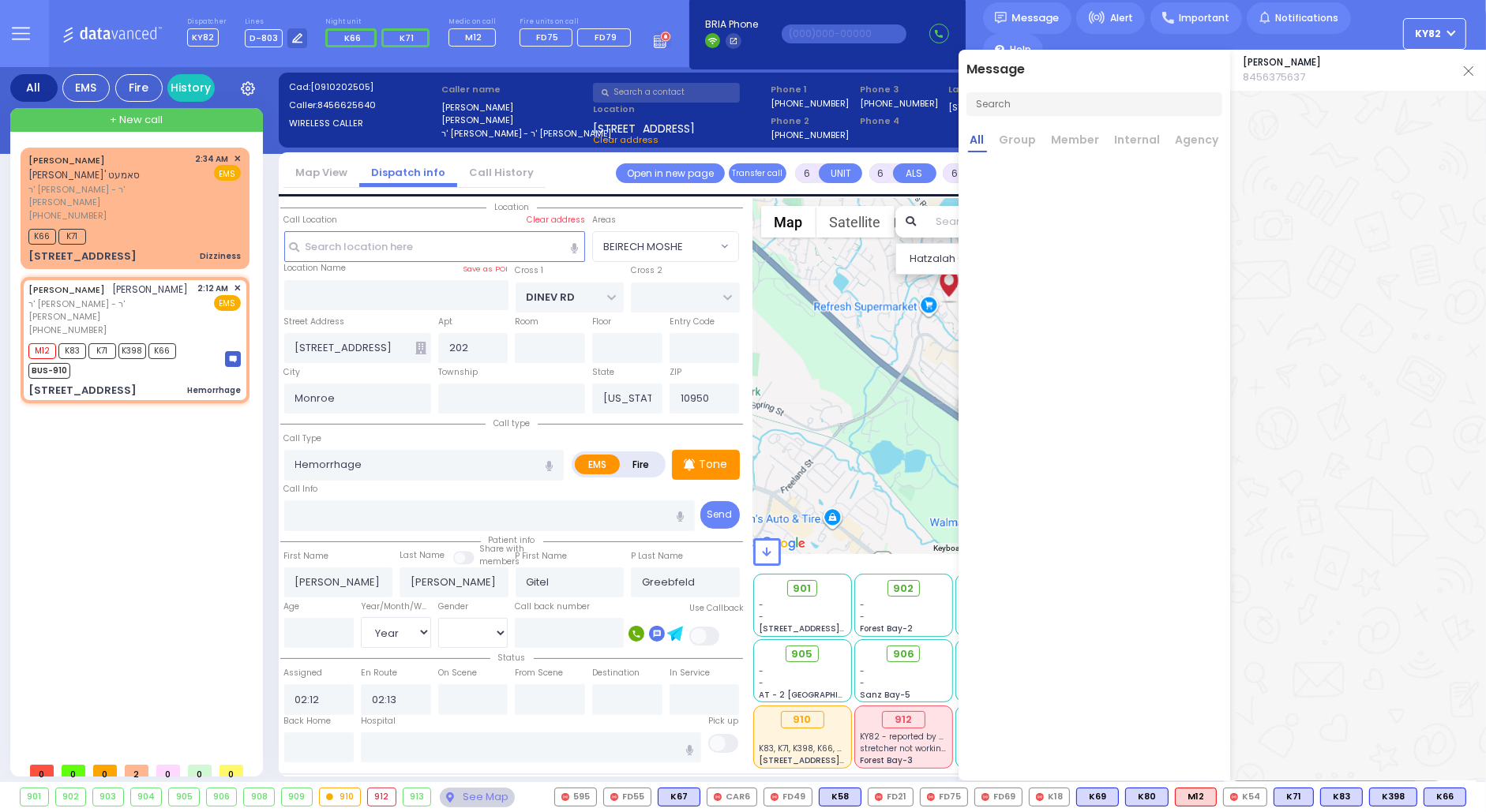
click at [967, 12] on div "Dispatcher KY82 shift has started. Are you ? Lines D-803" at bounding box center [743, 33] width 1486 height 67
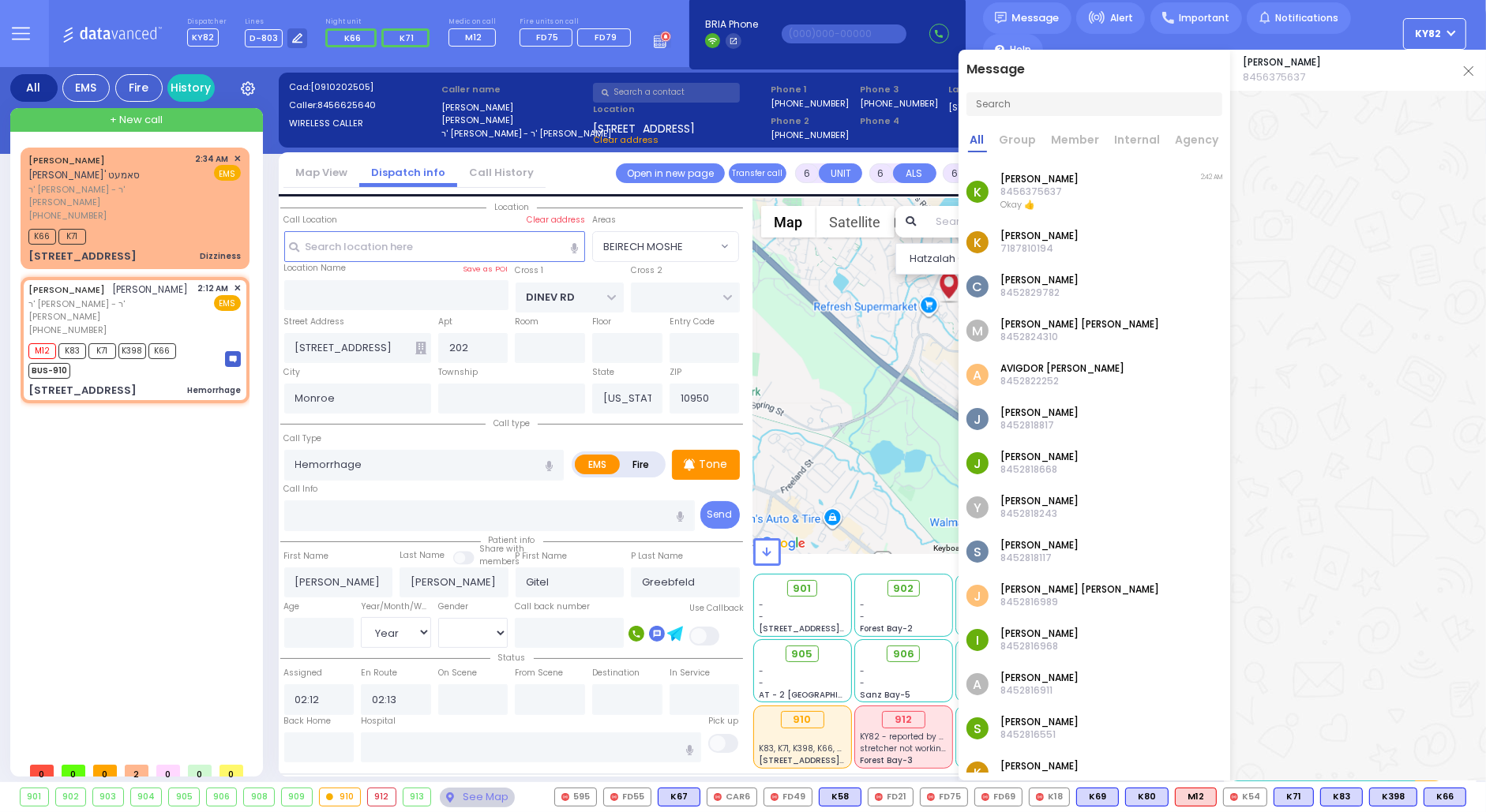
click at [966, 29] on div "Dispatcher KY82 shift has started. Are you ? Lines D-803" at bounding box center [743, 33] width 1486 height 67
click at [933, 120] on span "Phone 4" at bounding box center [901, 121] width 84 height 13
click at [213, 441] on div "EZRIEL YECHIEL SAMET עזריאל יחיאל ארי' סאמעט ר' ישראל אביגדור - ר' אהרן יואל סא…" at bounding box center [138, 451] width 235 height 607
drag, startPoint x: 229, startPoint y: 456, endPoint x: 226, endPoint y: 440, distance: 16.3
click at [227, 444] on div "EZRIEL YECHIEL SAMET עזריאל יחיאל ארי' סאמעט ר' ישראל אביגדור - ר' אהרן יואל סא…" at bounding box center [138, 451] width 235 height 607
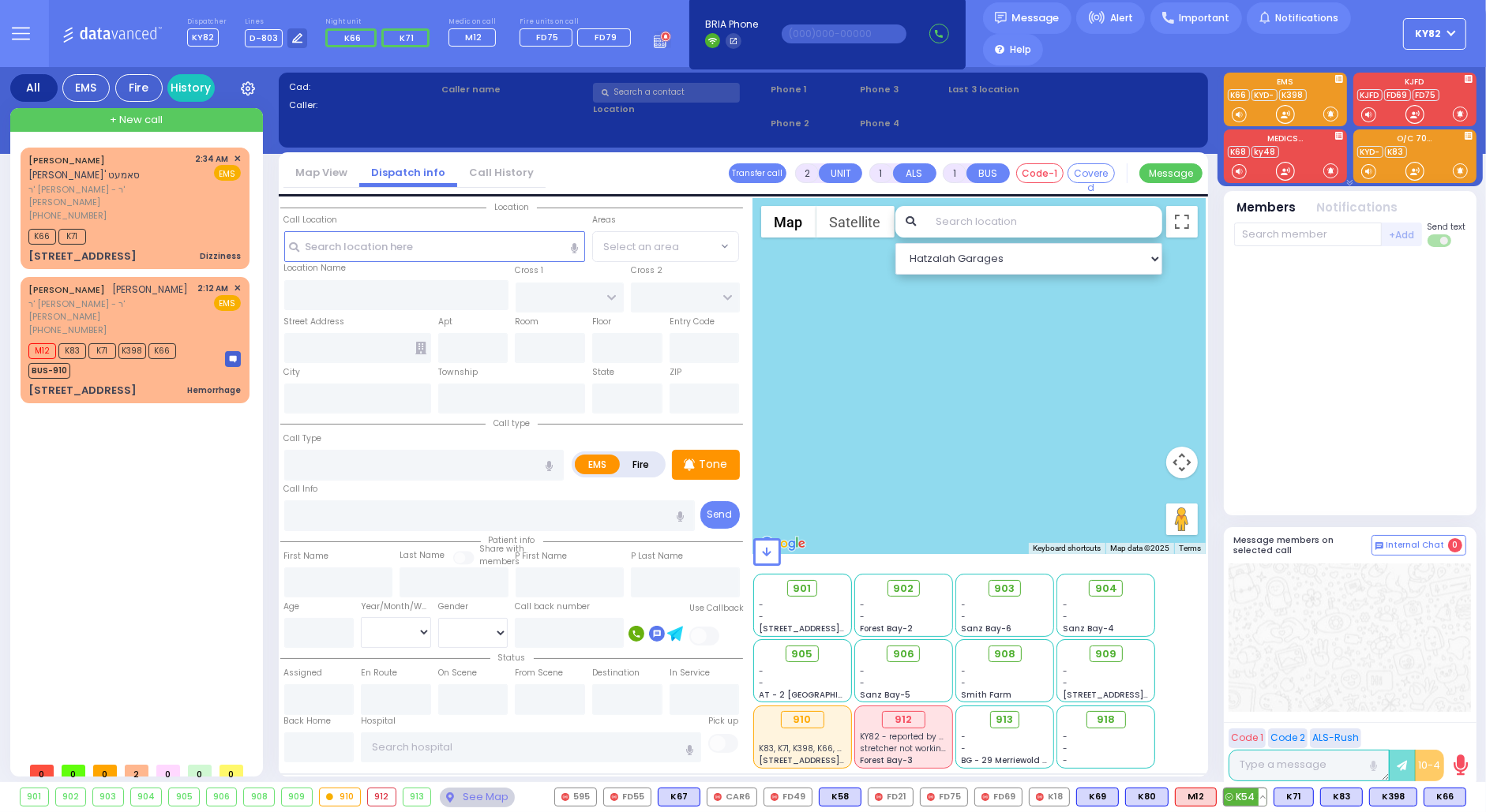
click at [1266, 795] on button at bounding box center [1262, 797] width 7 height 18
click at [1256, 725] on icon at bounding box center [1251, 727] width 17 height 17
click at [1274, 673] on div at bounding box center [1349, 638] width 243 height 149
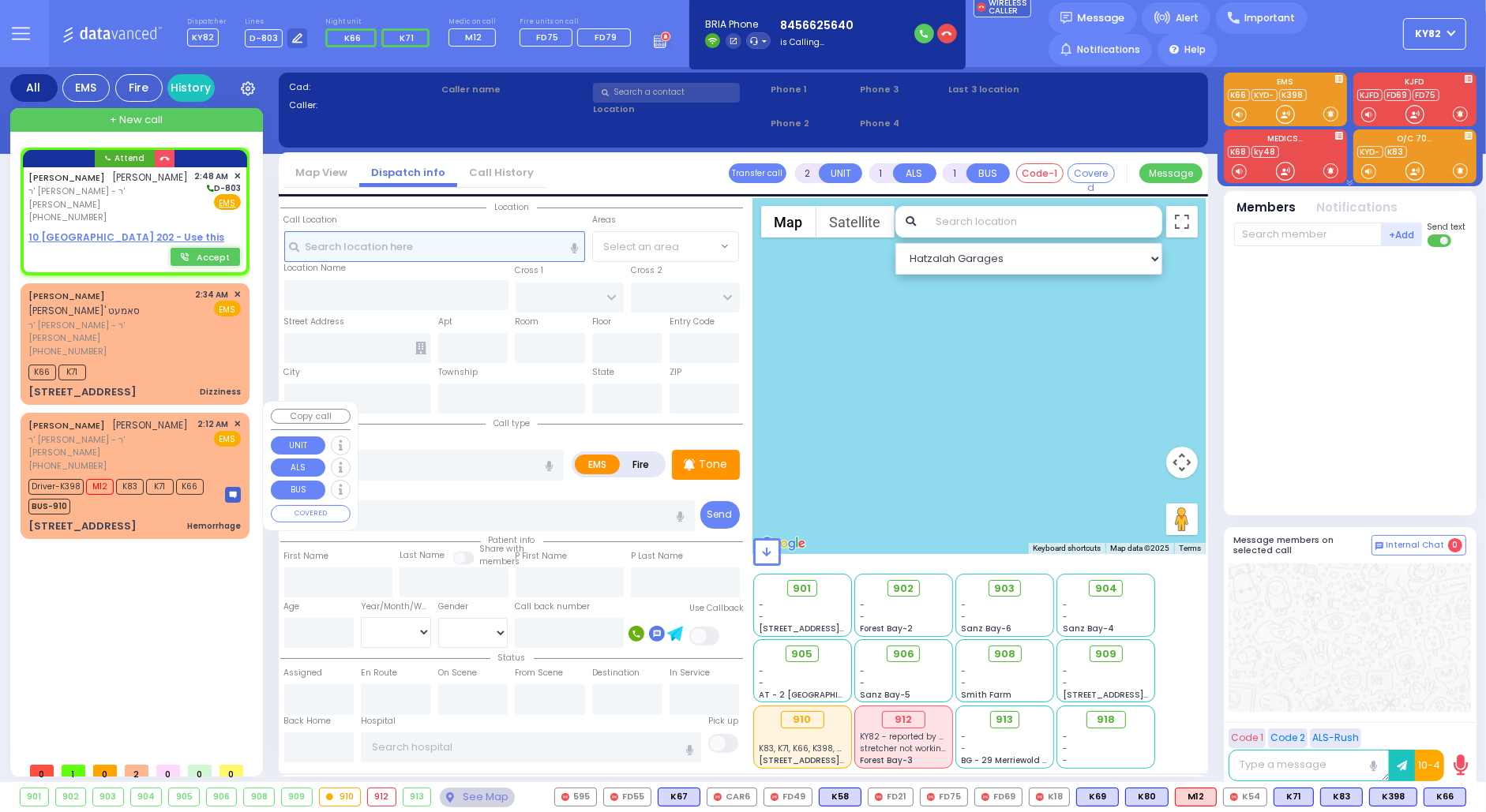
select select
radio input "true"
type input "SHLOME MOSHE"
type input "GREENFELD"
select select
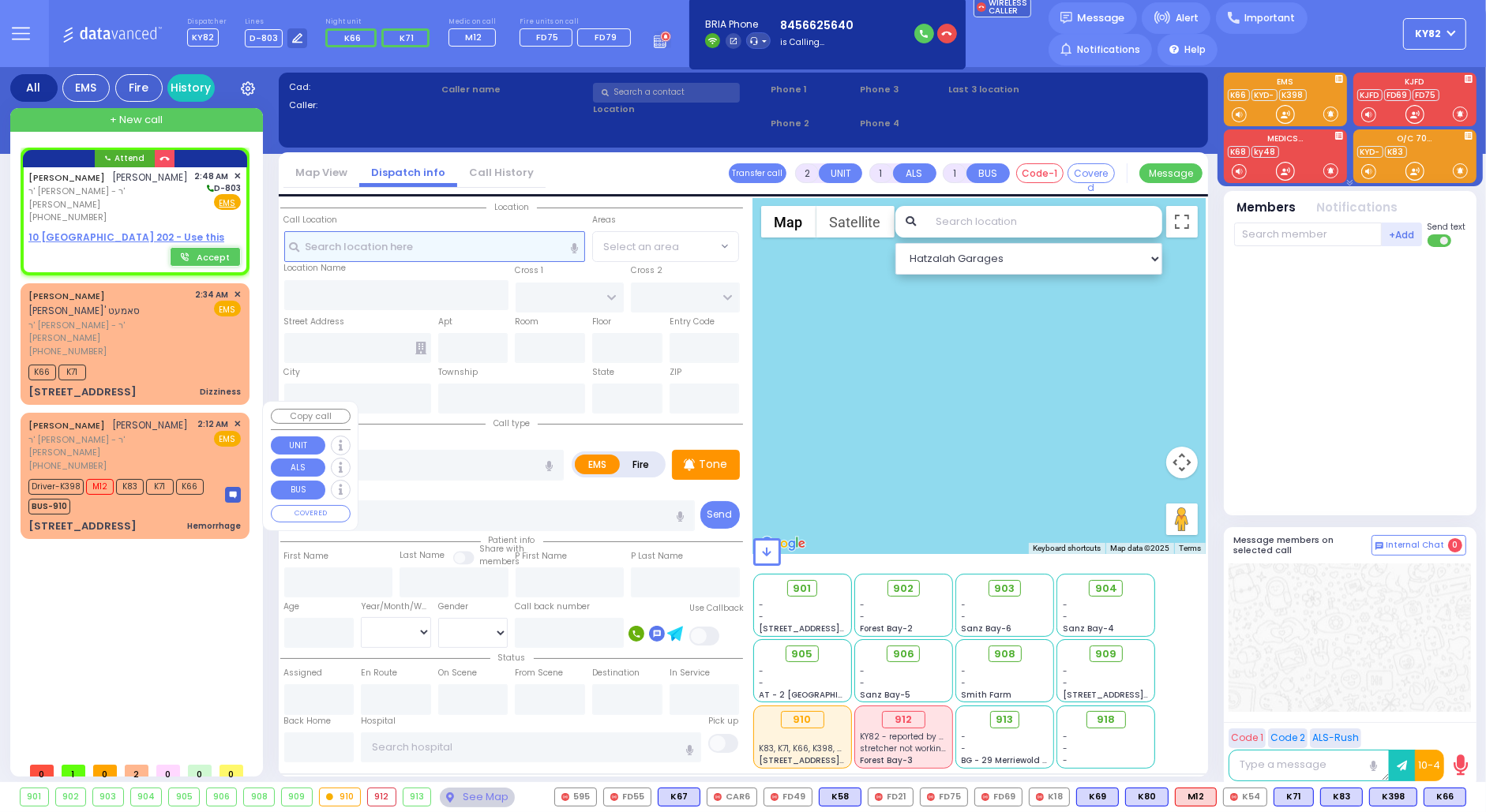
type input "02:48"
select select "Hatzalah Garages"
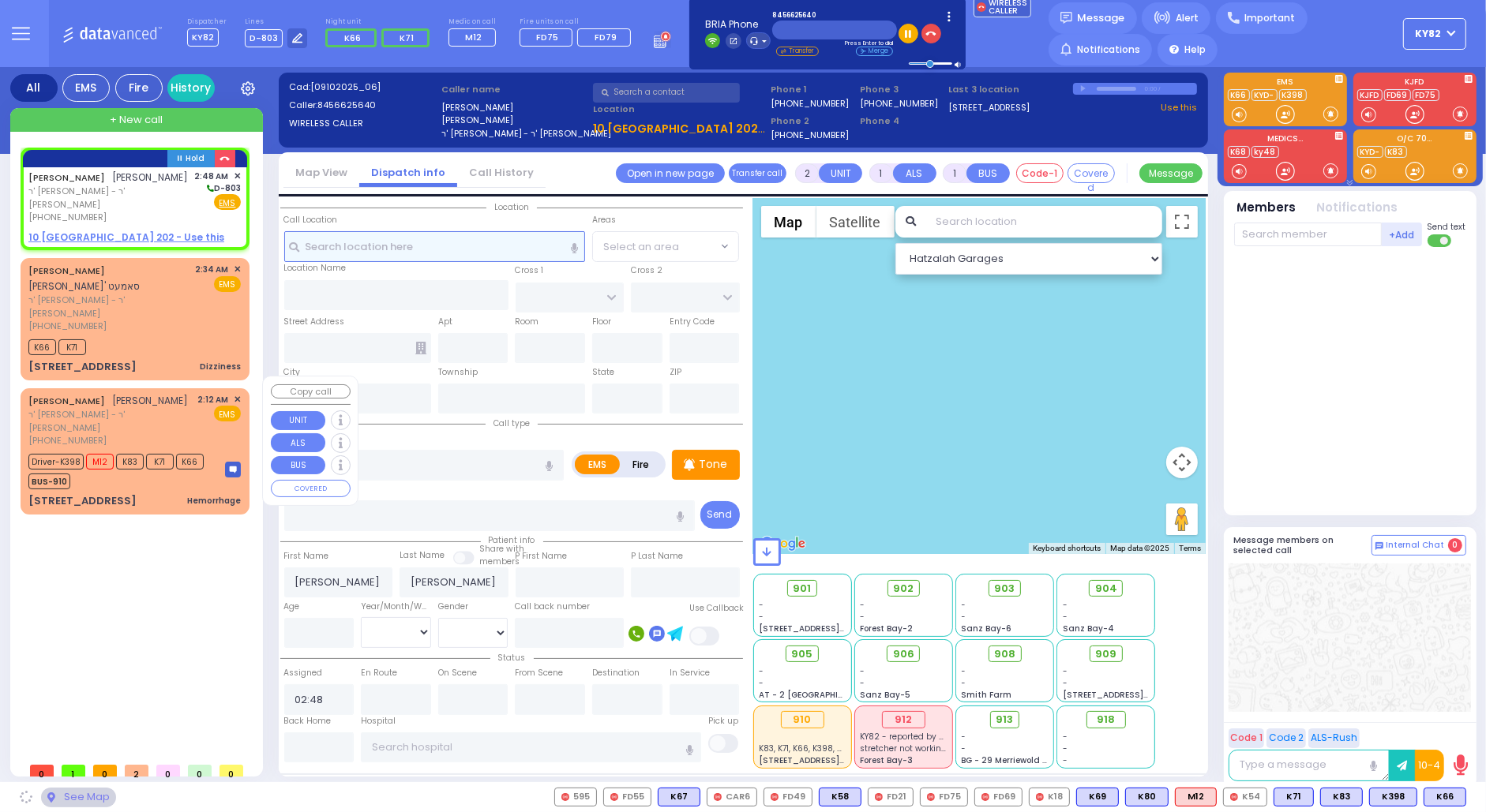
select select
radio input "true"
select select
select select "Hatzalah Garages"
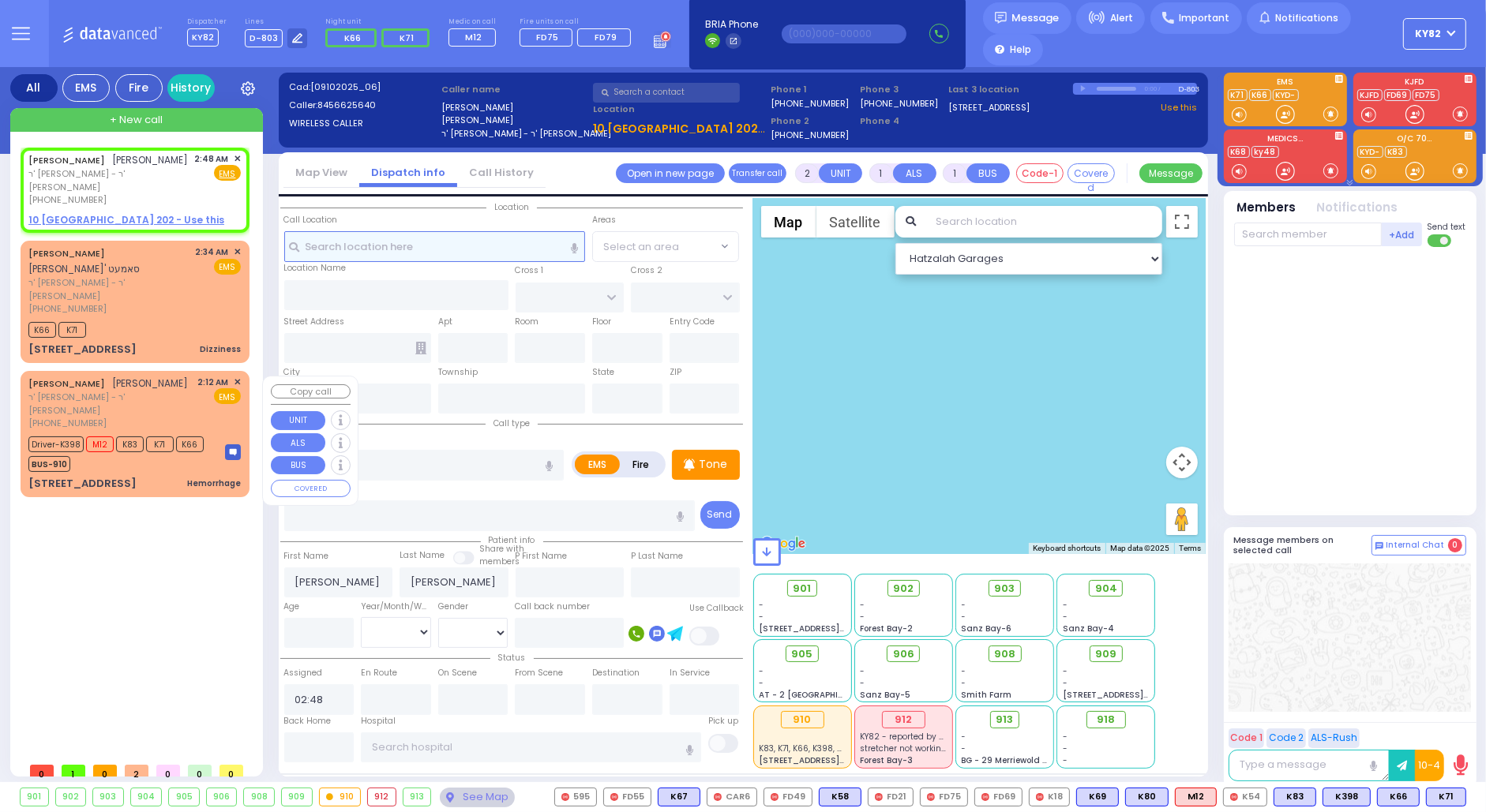
select select
radio input "true"
select select
select select "Hatzalah Garages"
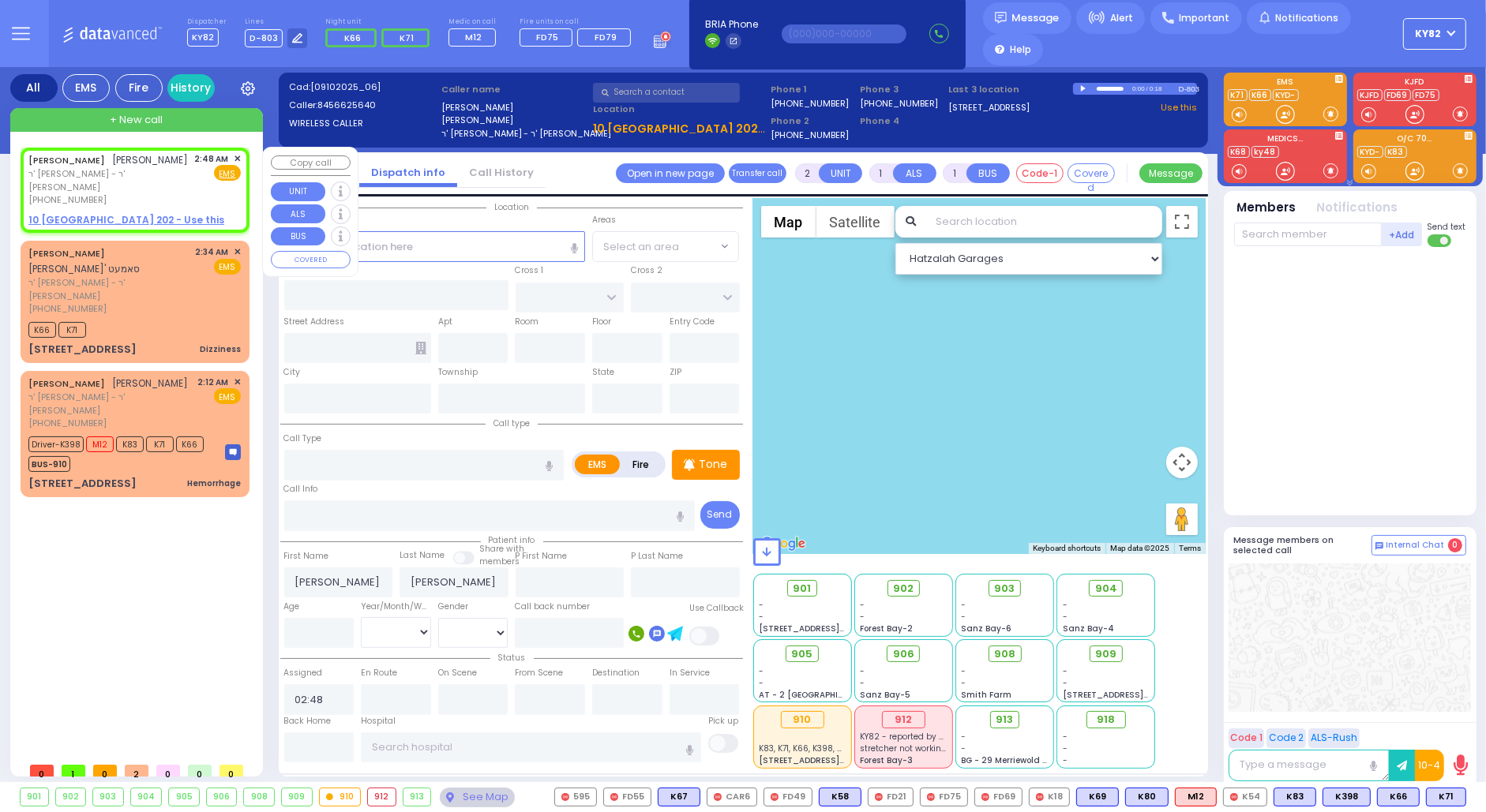
click at [241, 157] on span "✕" at bounding box center [237, 159] width 7 height 13
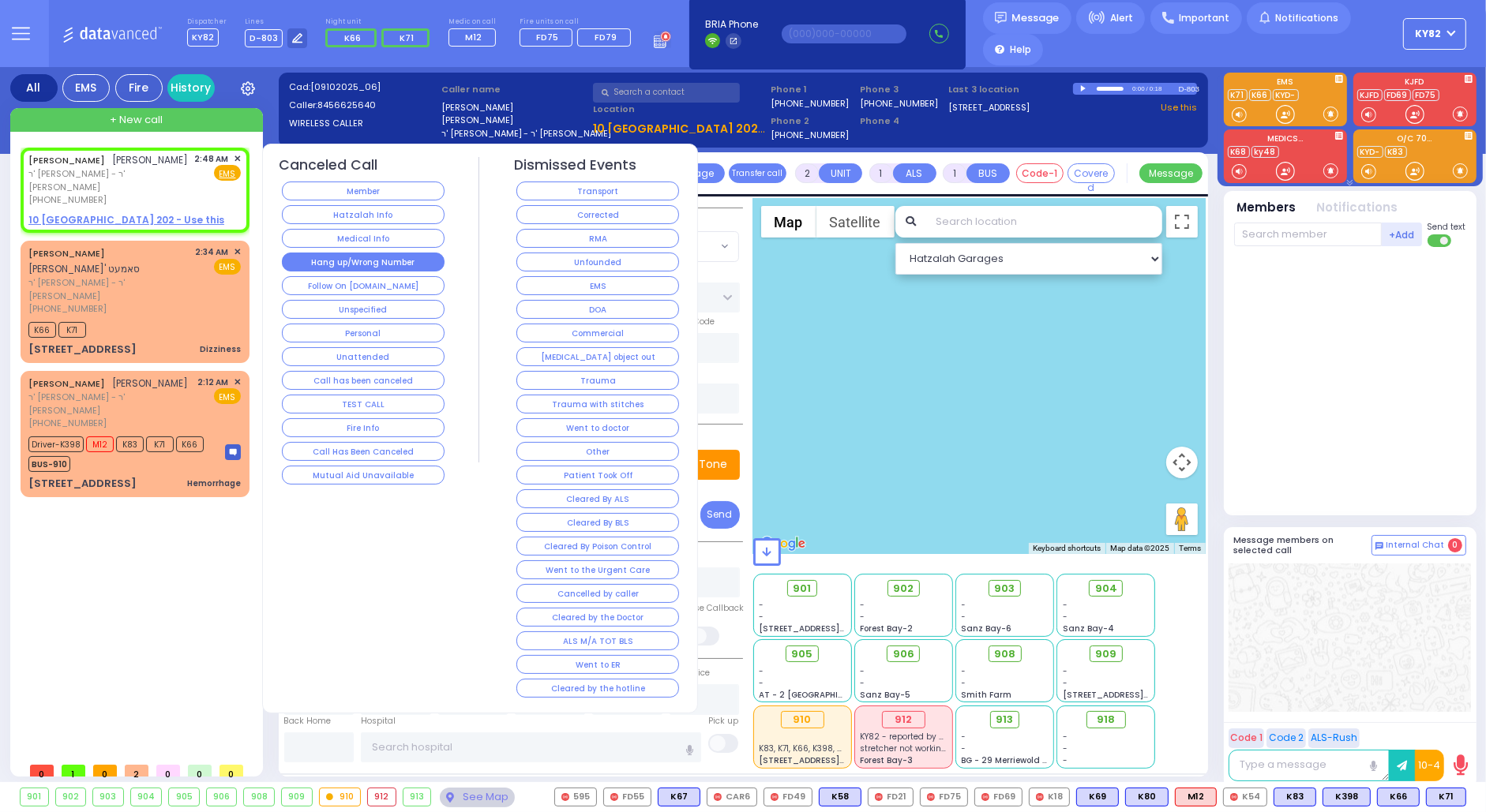
click at [348, 254] on button "Hang up/Wrong Number" at bounding box center [362, 262] width 163 height 19
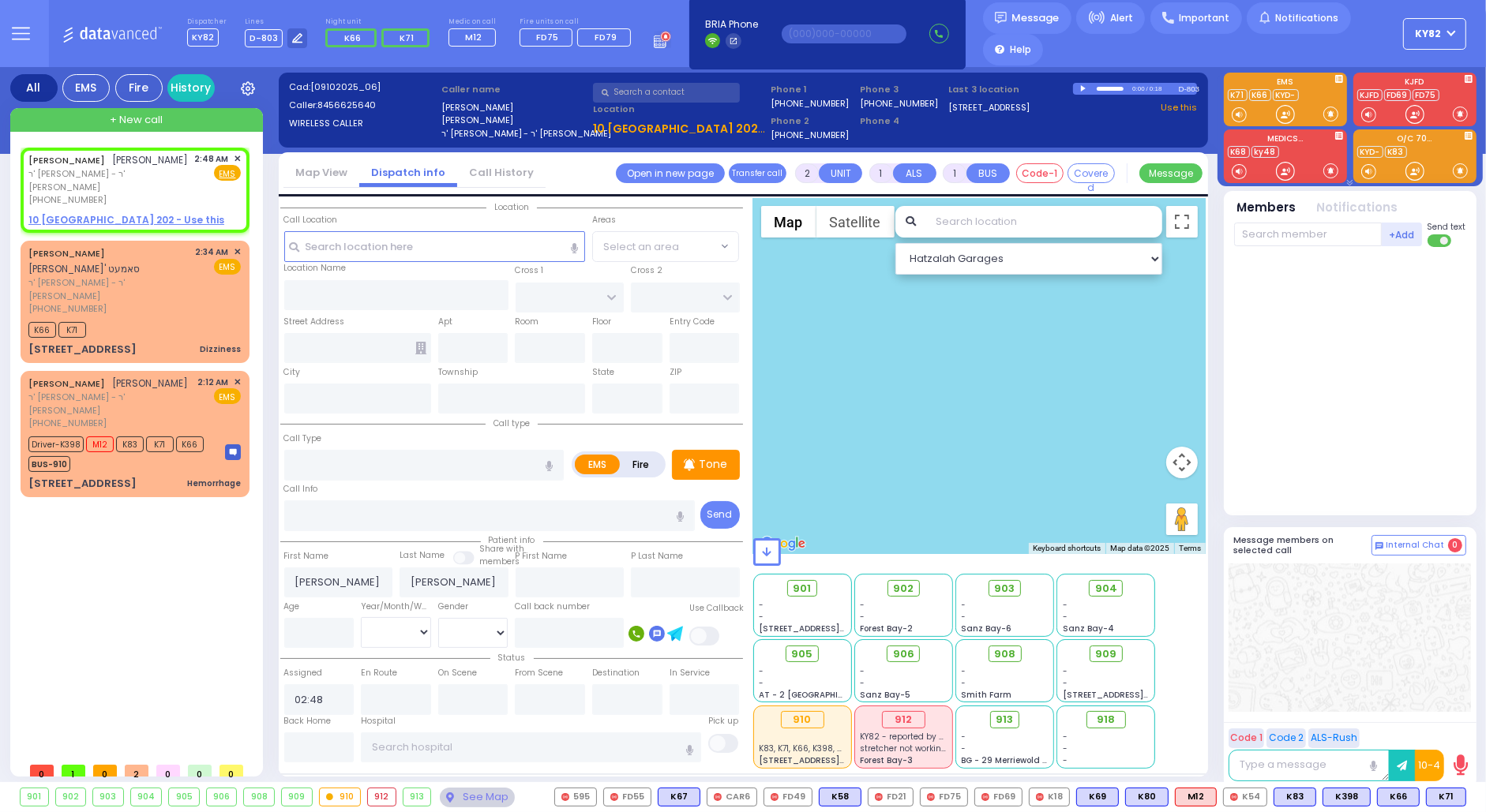
select select
radio input "true"
select select
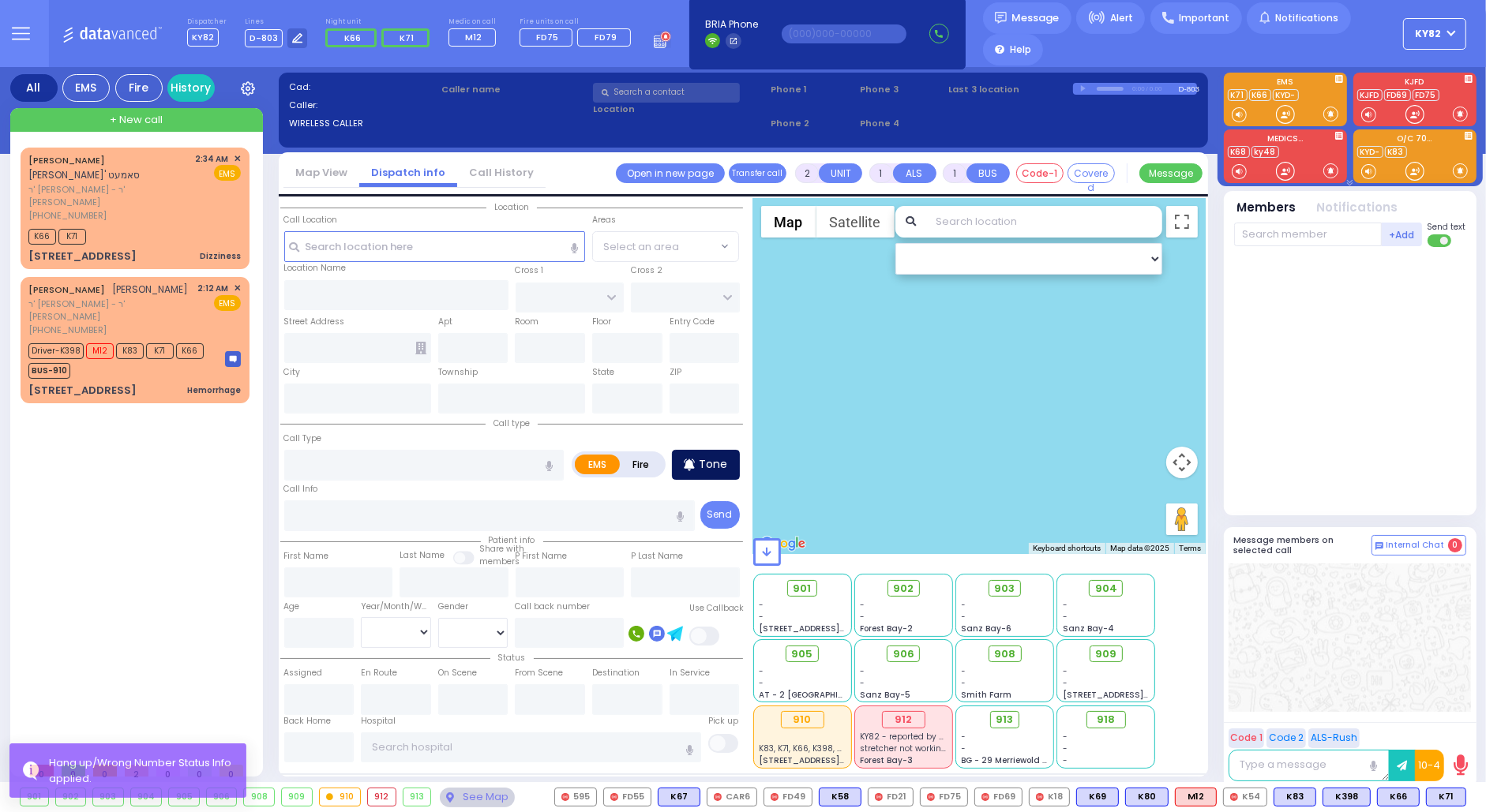
click at [708, 462] on p "Tone" at bounding box center [714, 465] width 29 height 17
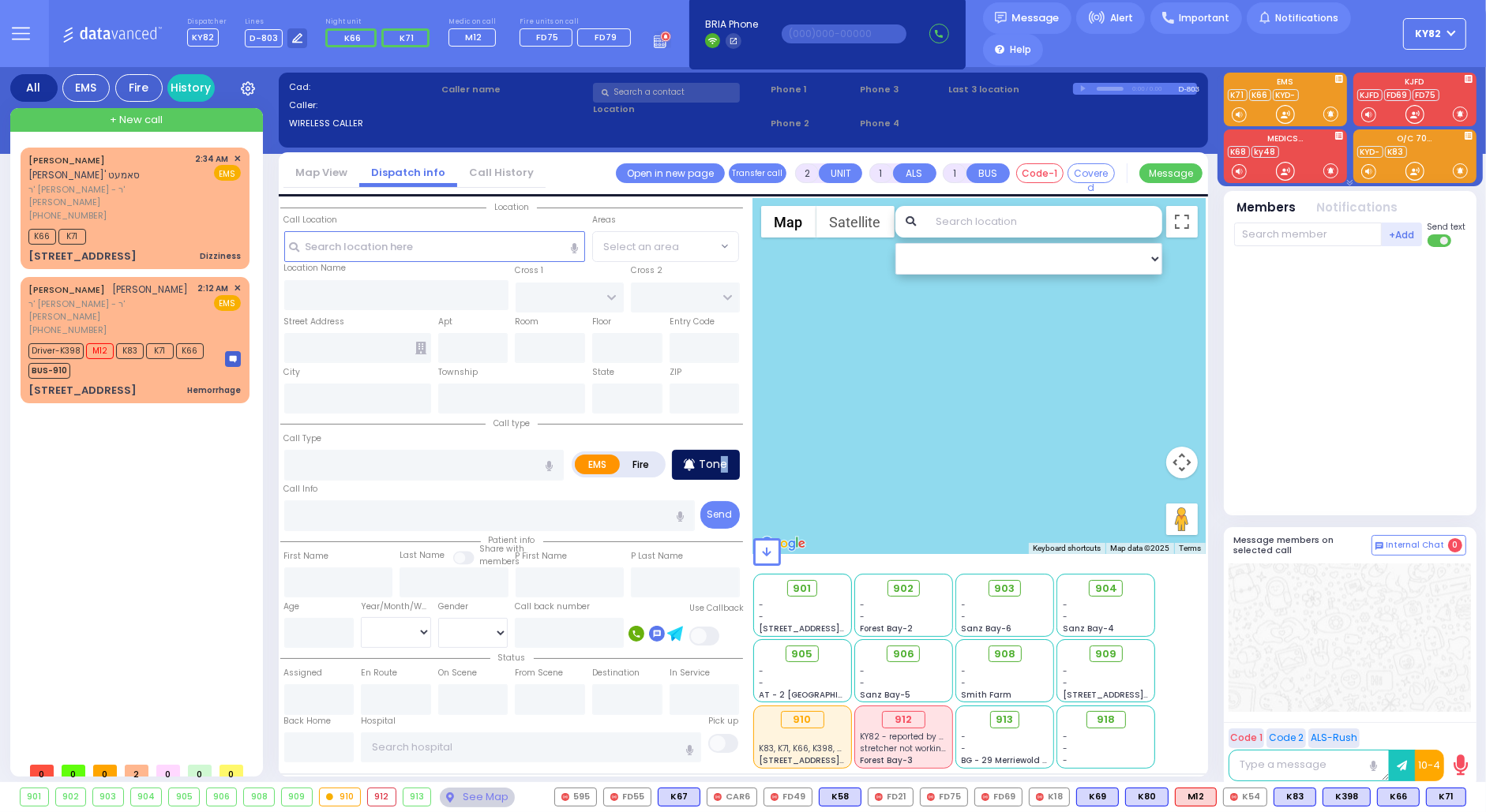
drag, startPoint x: 725, startPoint y: 464, endPoint x: 716, endPoint y: 459, distance: 10.3
click at [716, 459] on p "Tone" at bounding box center [714, 465] width 29 height 17
click at [705, 465] on p "Tone" at bounding box center [714, 465] width 29 height 17
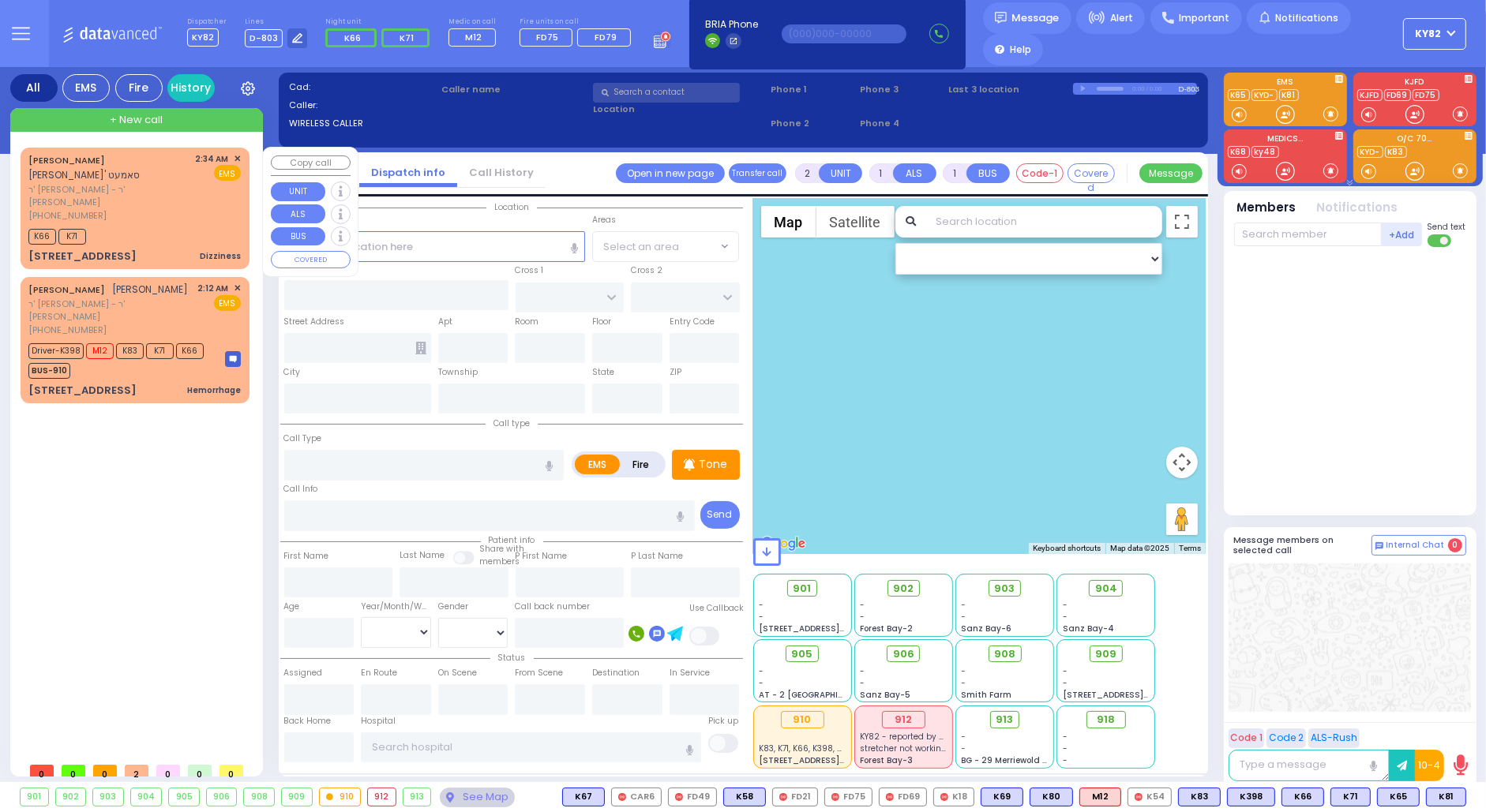
click at [169, 225] on div "K66 K71" at bounding box center [135, 234] width 213 height 20
type input "1"
type input "0"
select select
type input "Dizziness"
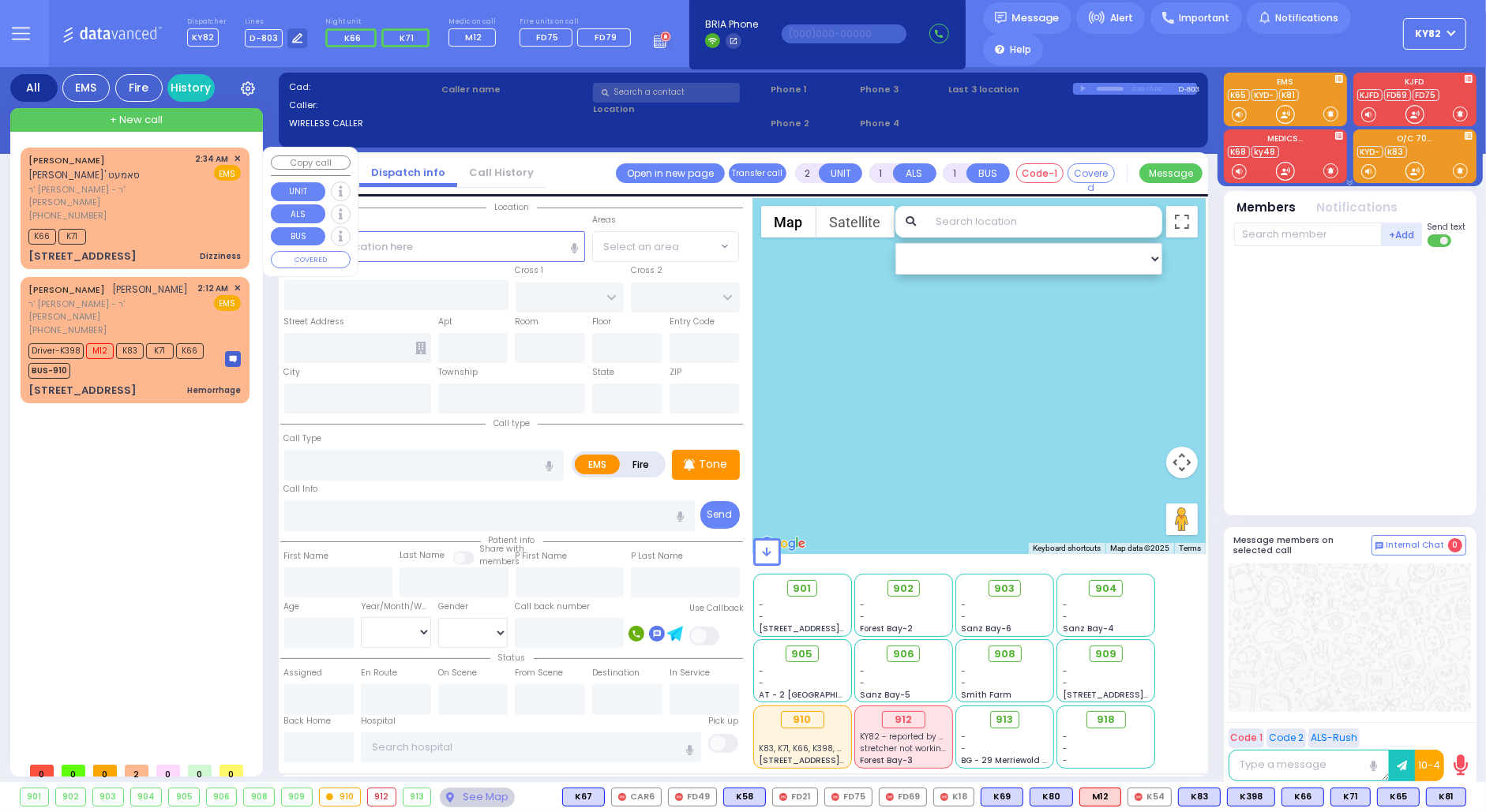
radio input "true"
type input "EZRIEL YECHIEL"
type input "SAMET"
select select
type input "02:34"
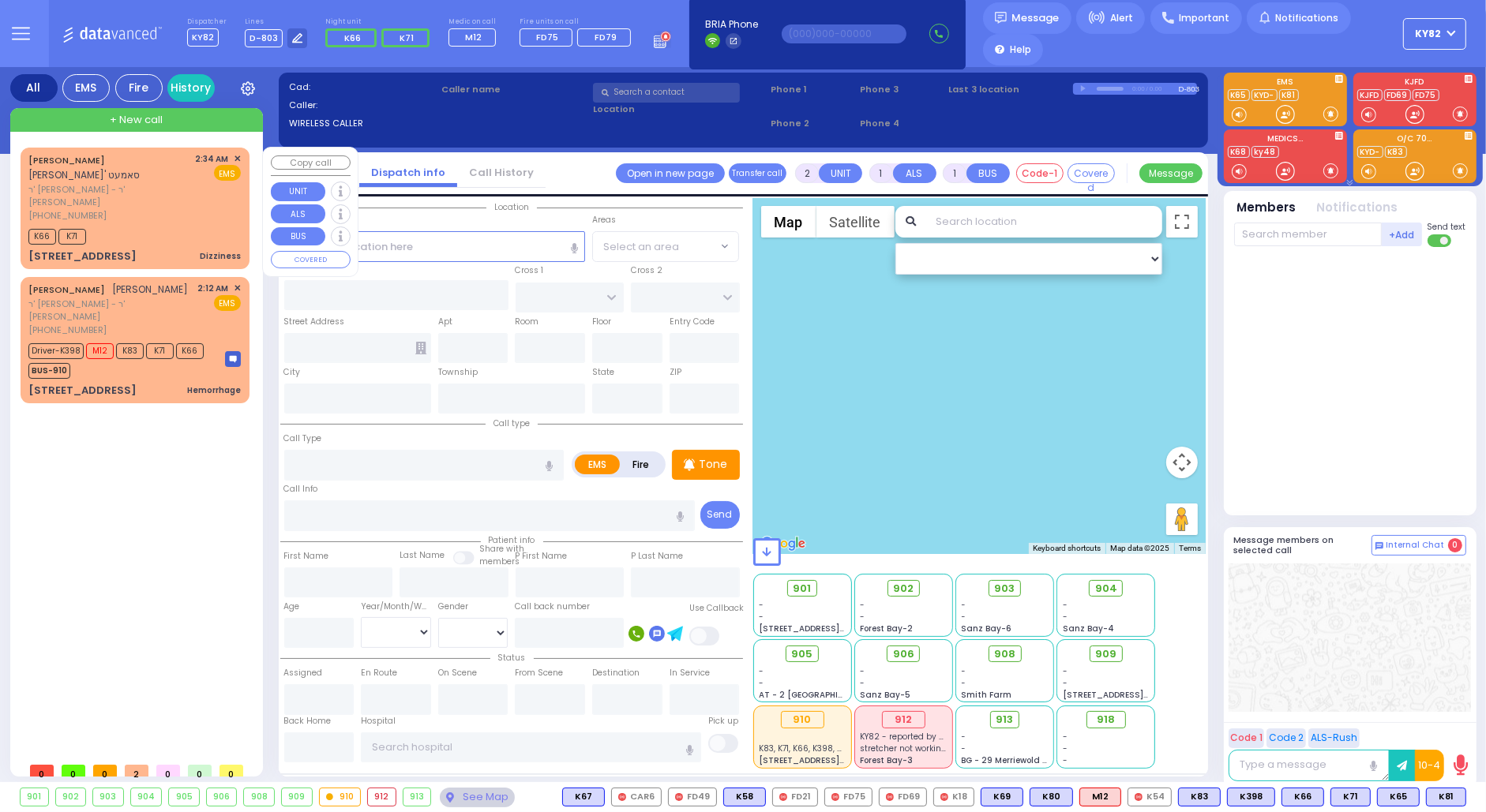
type input "02:36"
select select "Hatzalah Garages"
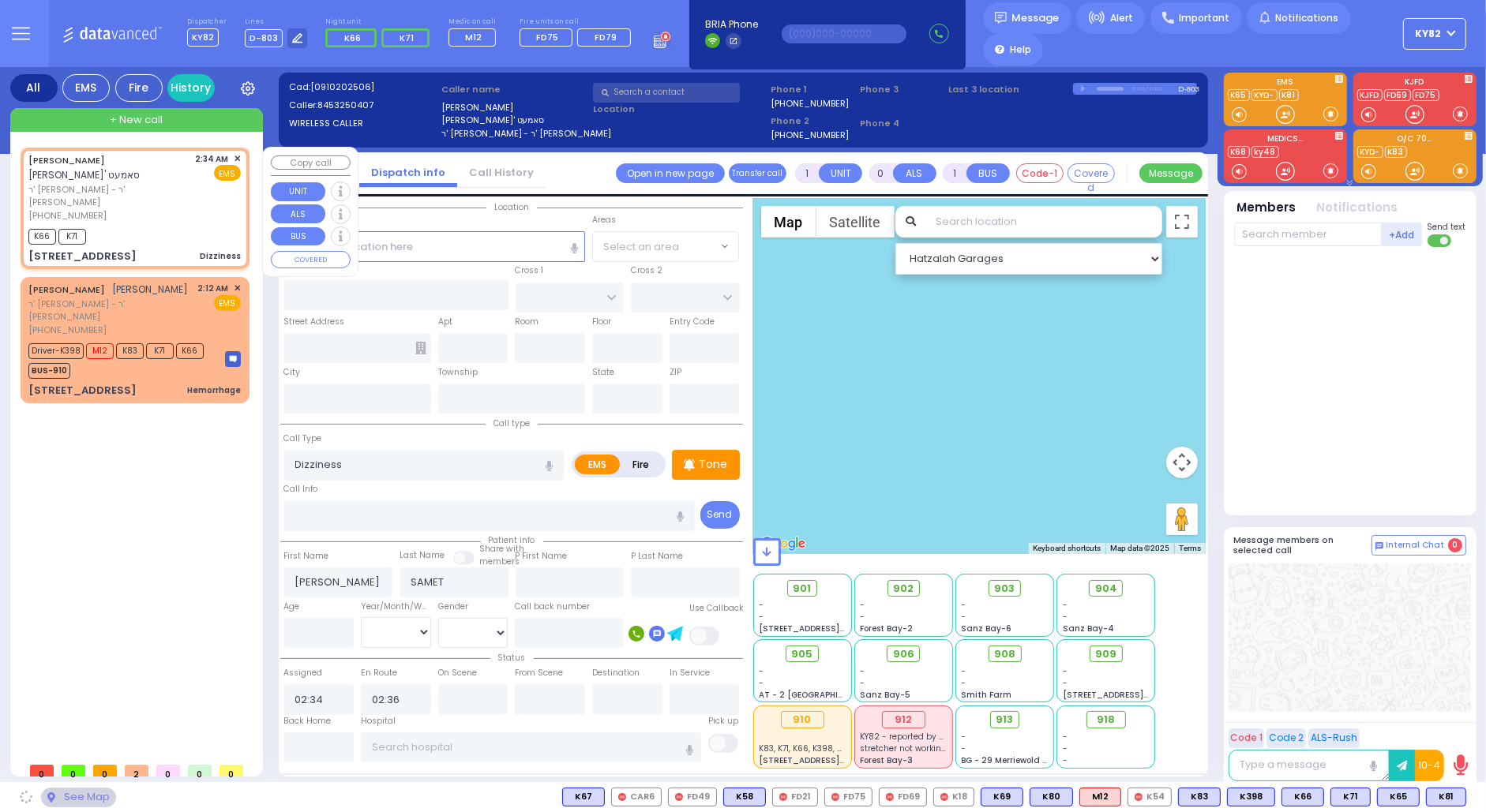
type input "[GEOGRAPHIC_DATA]"
type input "PAKSH PL"
type input "1 NICKLESBURG RD"
type input "101"
type input "[PERSON_NAME]"
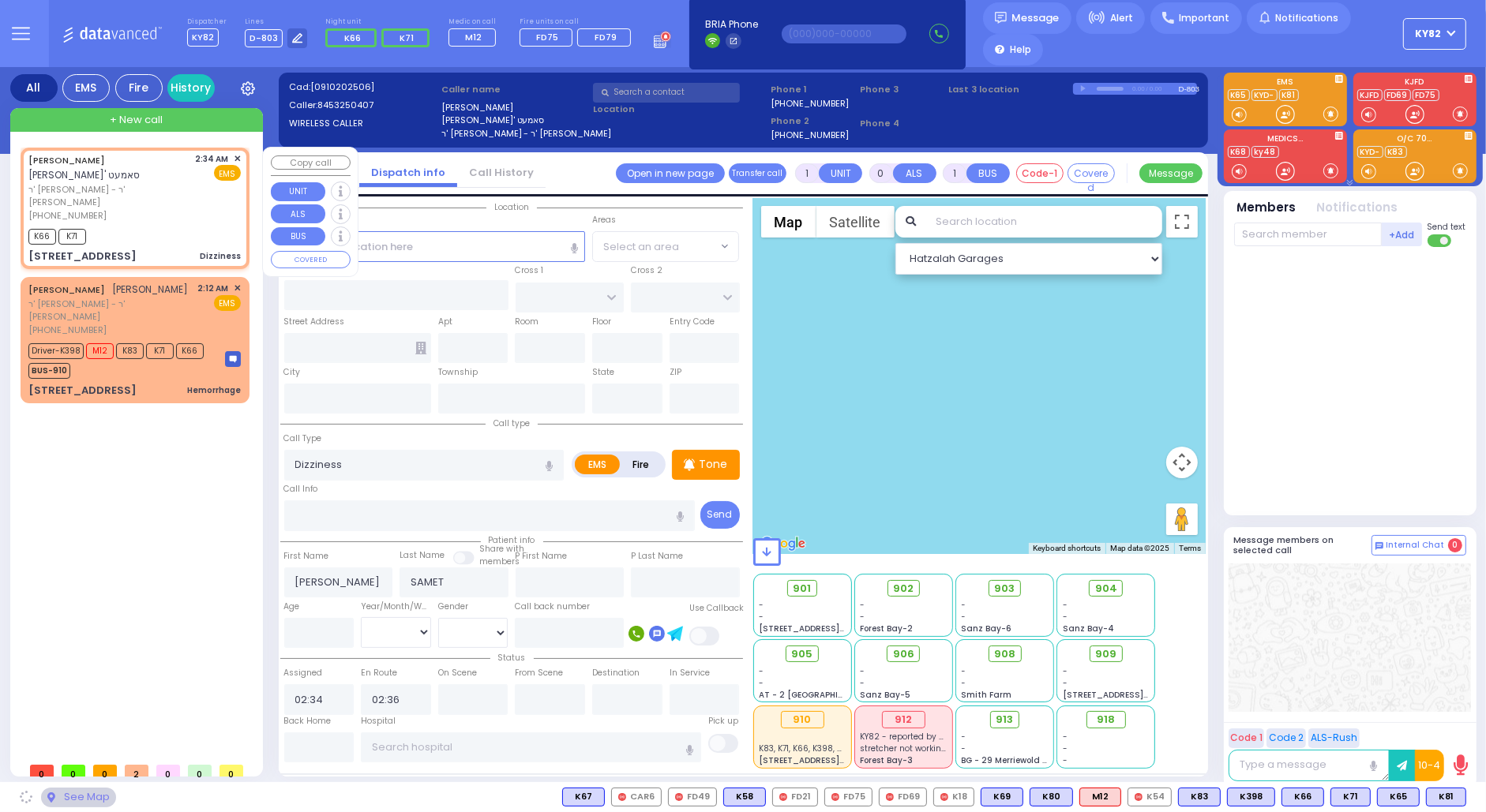
type input "[US_STATE]"
type input "10950"
select select "SECTION 5"
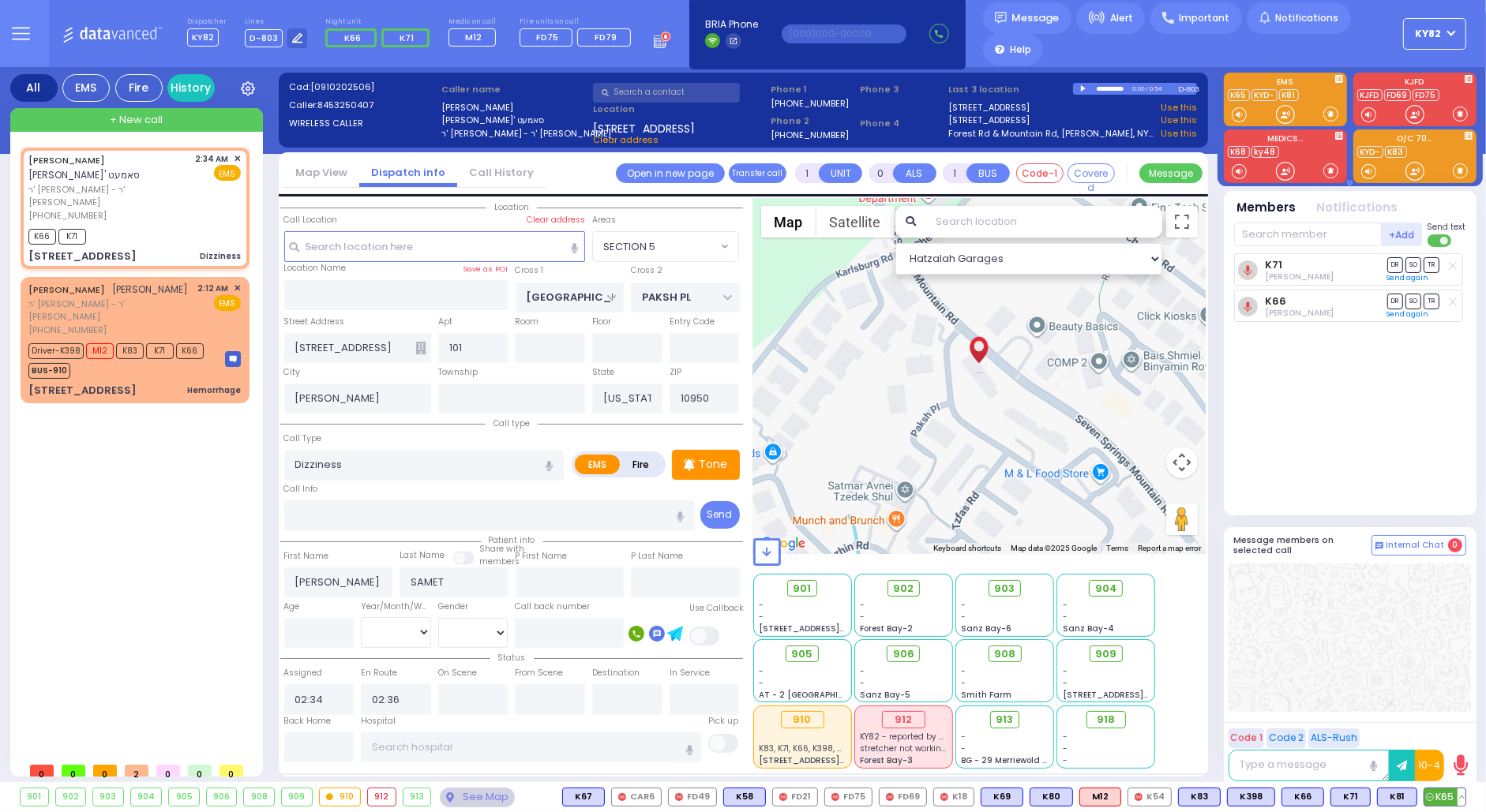
click at [1440, 790] on span "K65" at bounding box center [1444, 797] width 41 height 18
select select
radio input "true"
select select
select select "Hatzalah Garages"
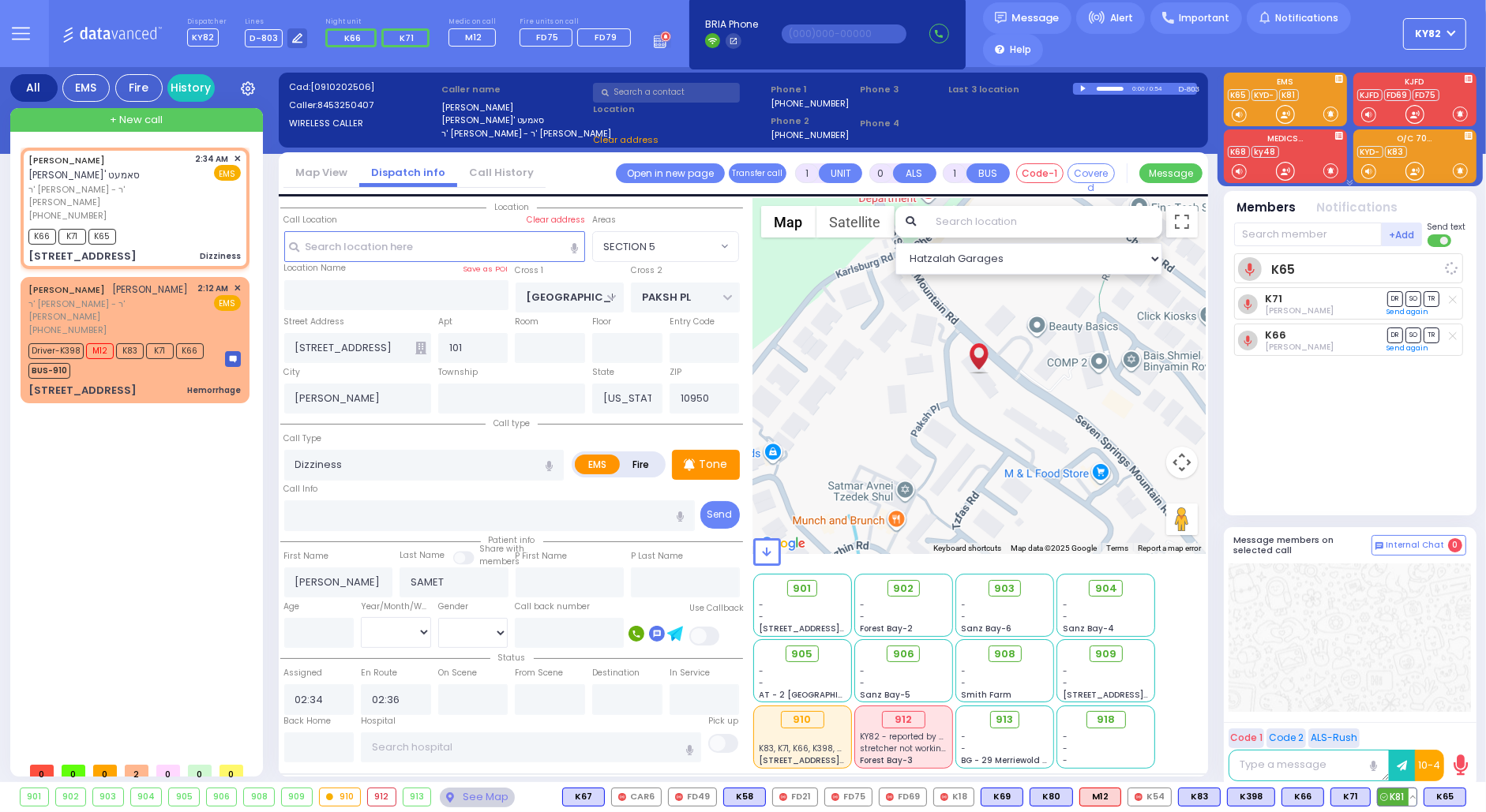
select select "SECTION 5"
click at [1400, 792] on span "K81" at bounding box center [1397, 797] width 39 height 18
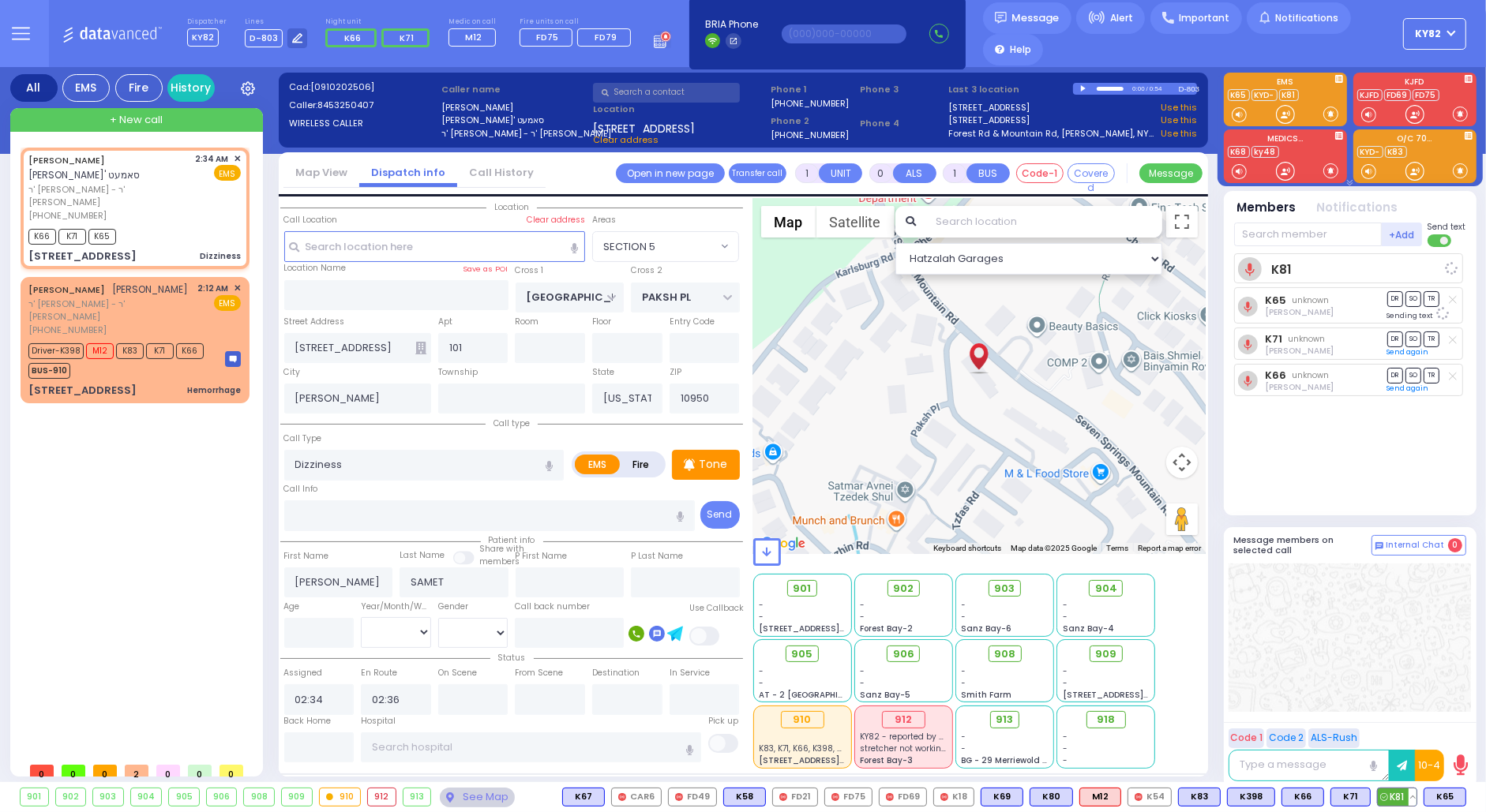
select select
radio input "true"
select select
select select "Hatzalah Garages"
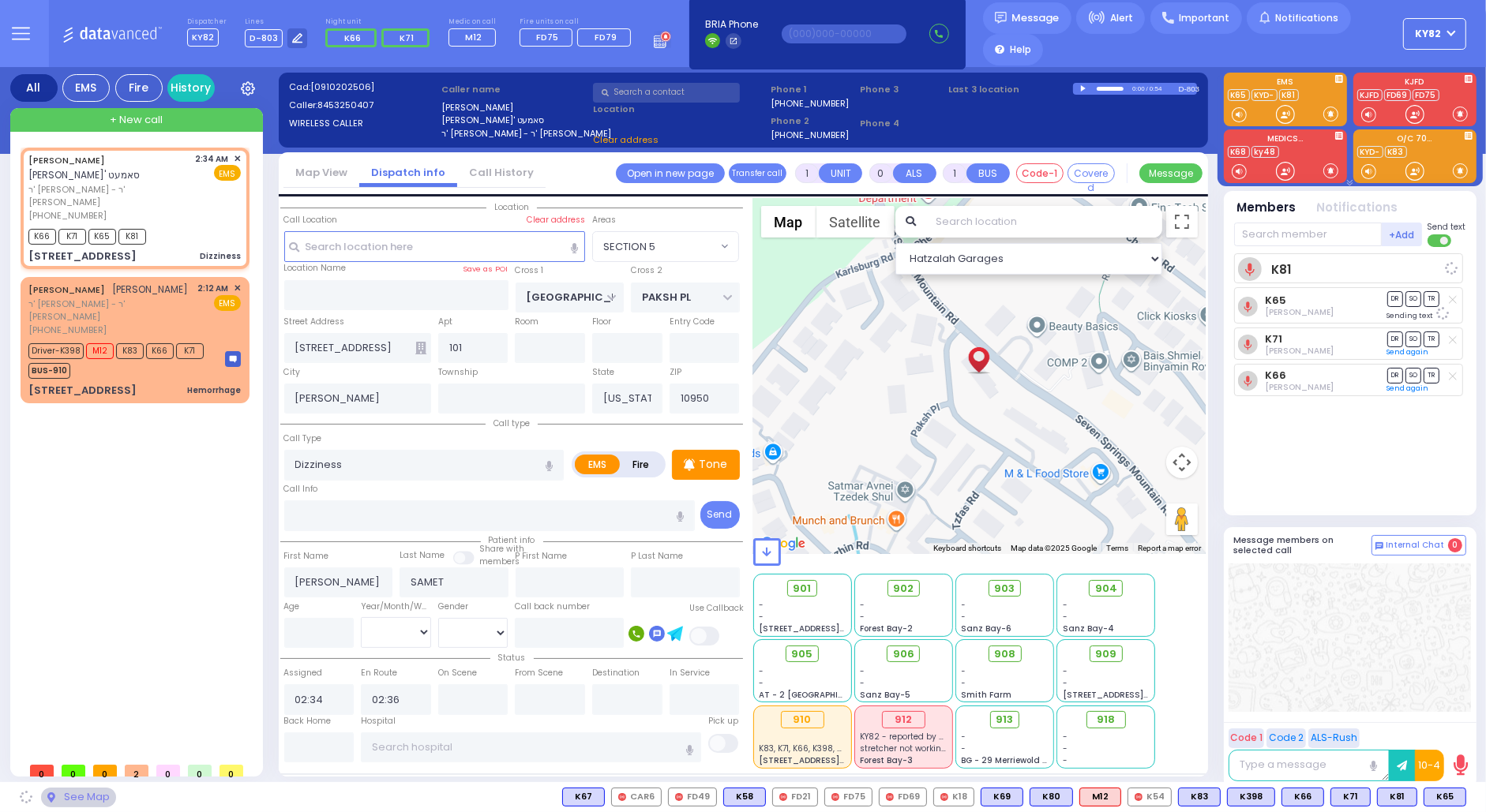
select select "SECTION 5"
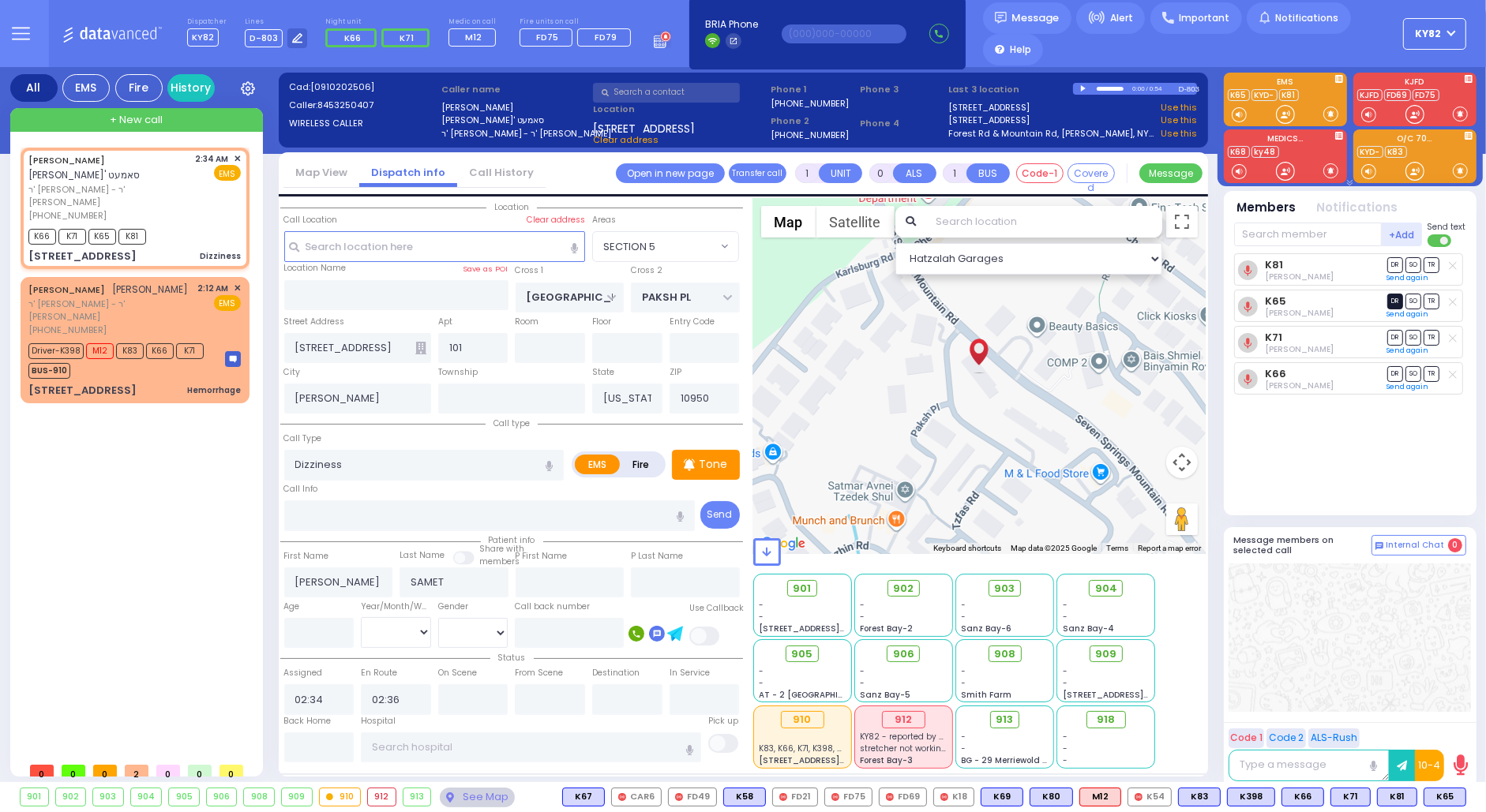
click at [1394, 301] on span "DR" at bounding box center [1395, 301] width 16 height 15
select select
radio input "true"
select select
select select "Hatzalah Garages"
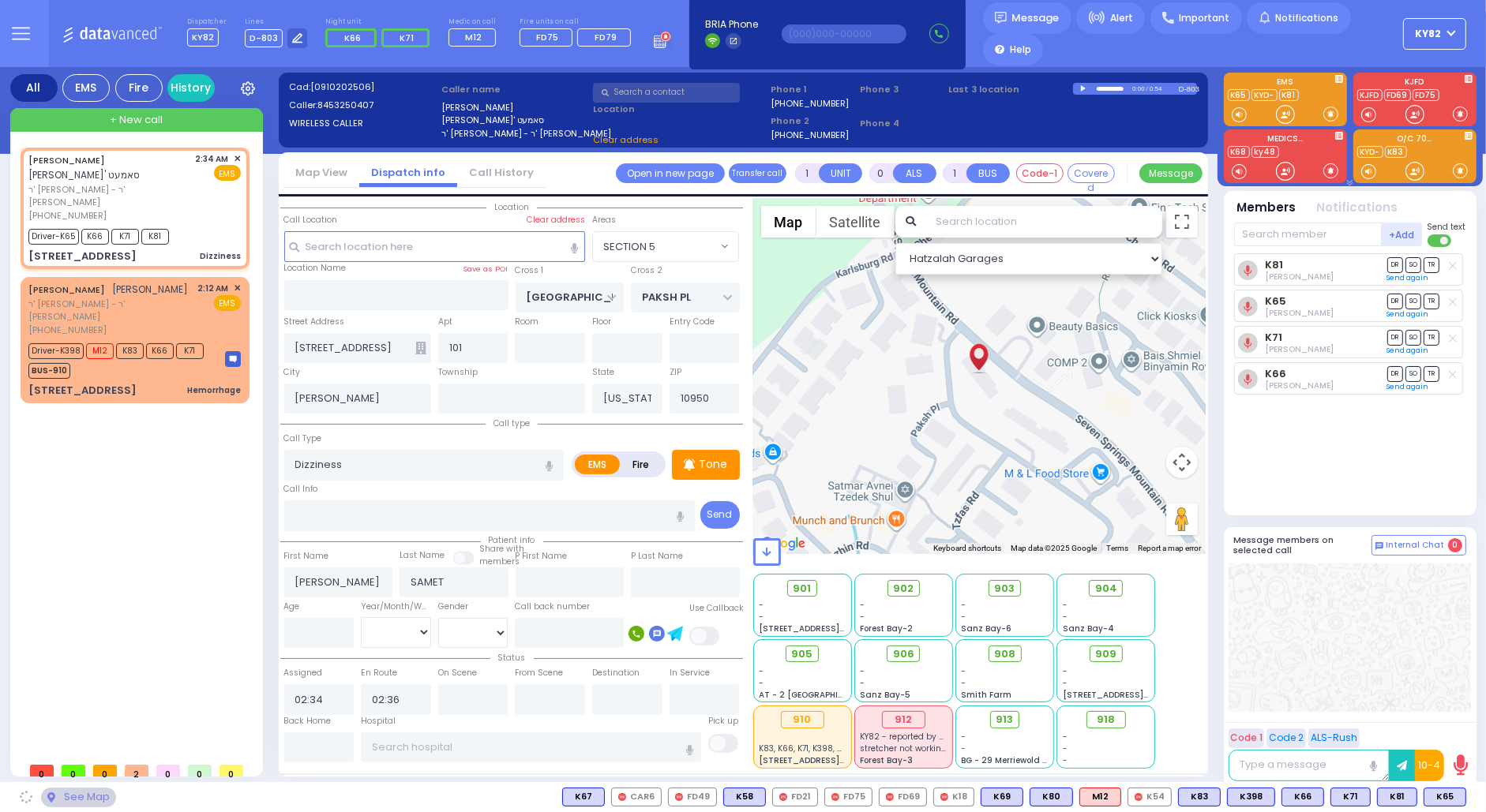
select select "SECTION 5"
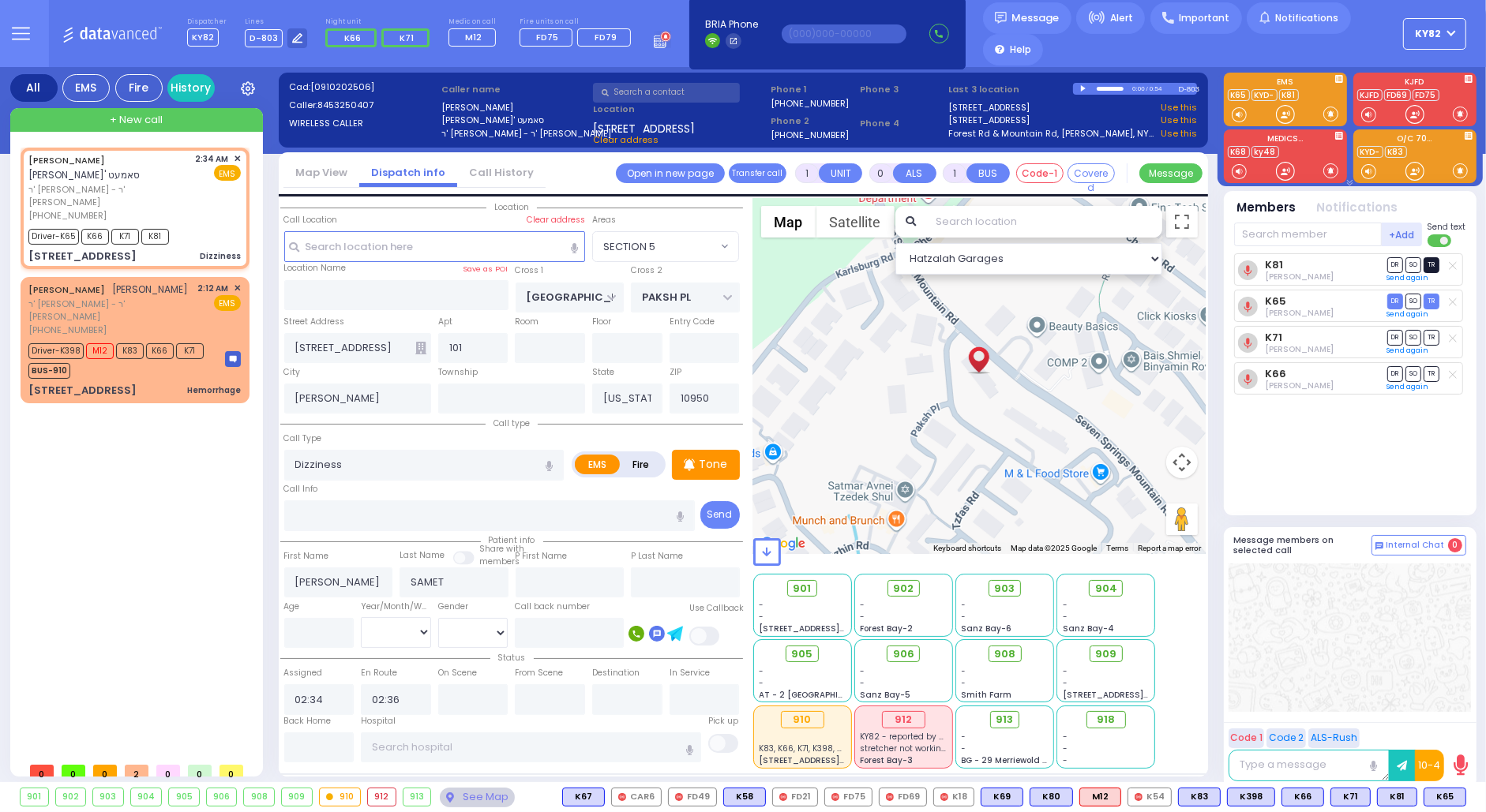
click at [1427, 260] on span "TR" at bounding box center [1431, 265] width 16 height 15
select select
radio input "true"
select select
type input "02:52"
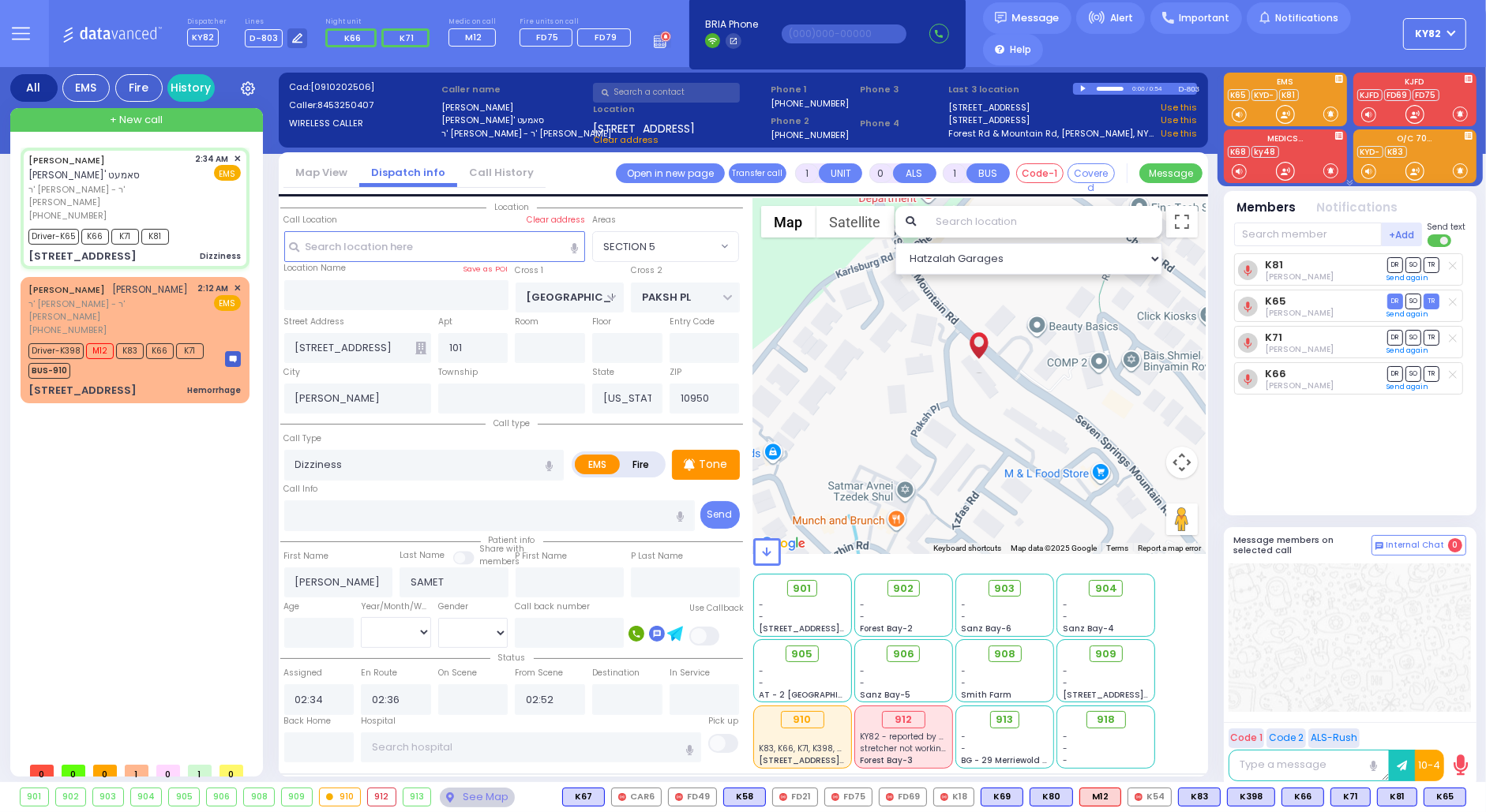
select select "Hatzalah Garages"
select select "SECTION 5"
drag, startPoint x: 553, startPoint y: 700, endPoint x: 494, endPoint y: 715, distance: 60.9
click at [499, 705] on div "Status Assigned 02:34 En Route 02:36 02:52" at bounding box center [512, 681] width 463 height 66
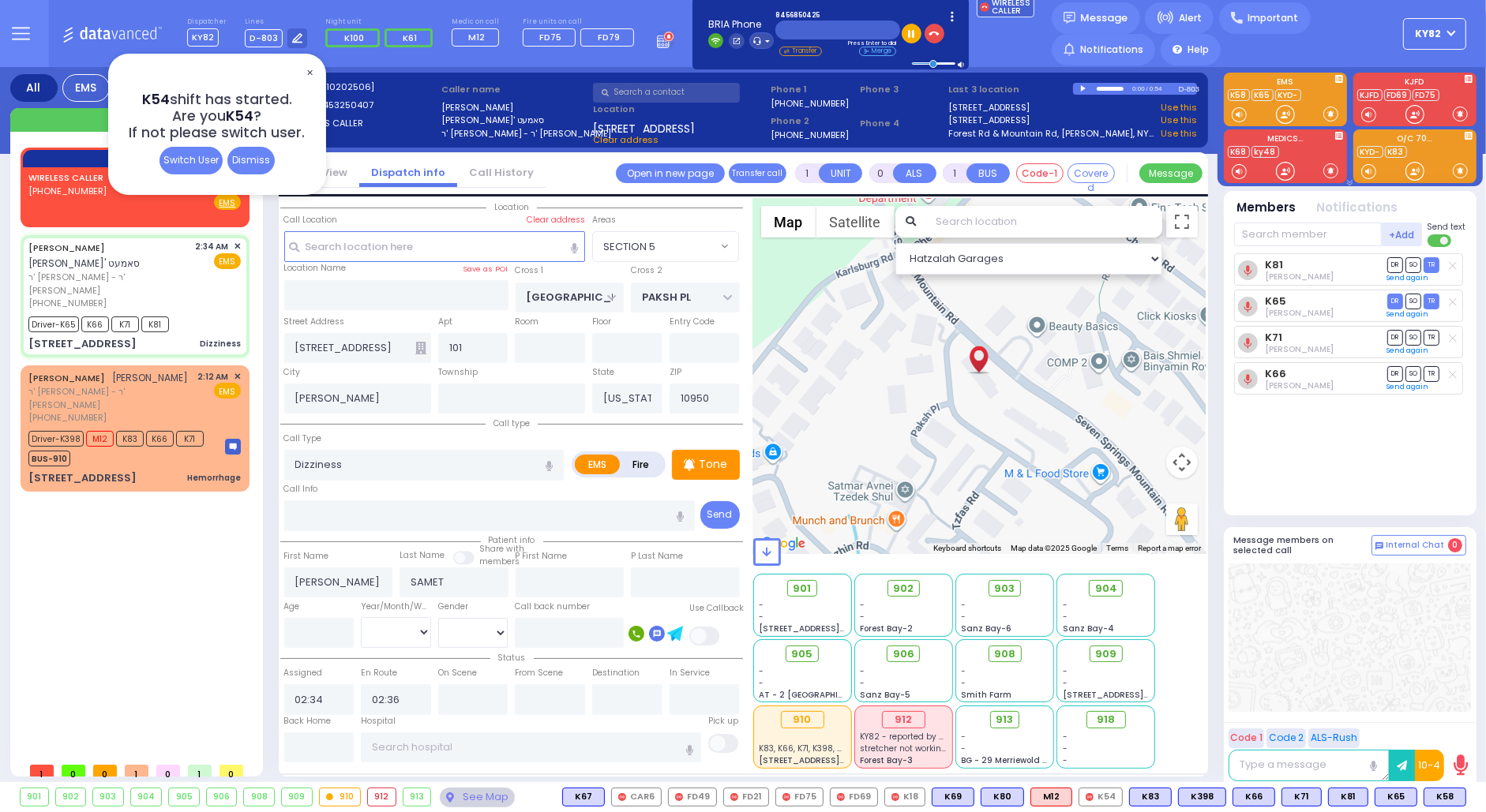
click at [311, 68] on span "✕" at bounding box center [309, 73] width 13 height 19
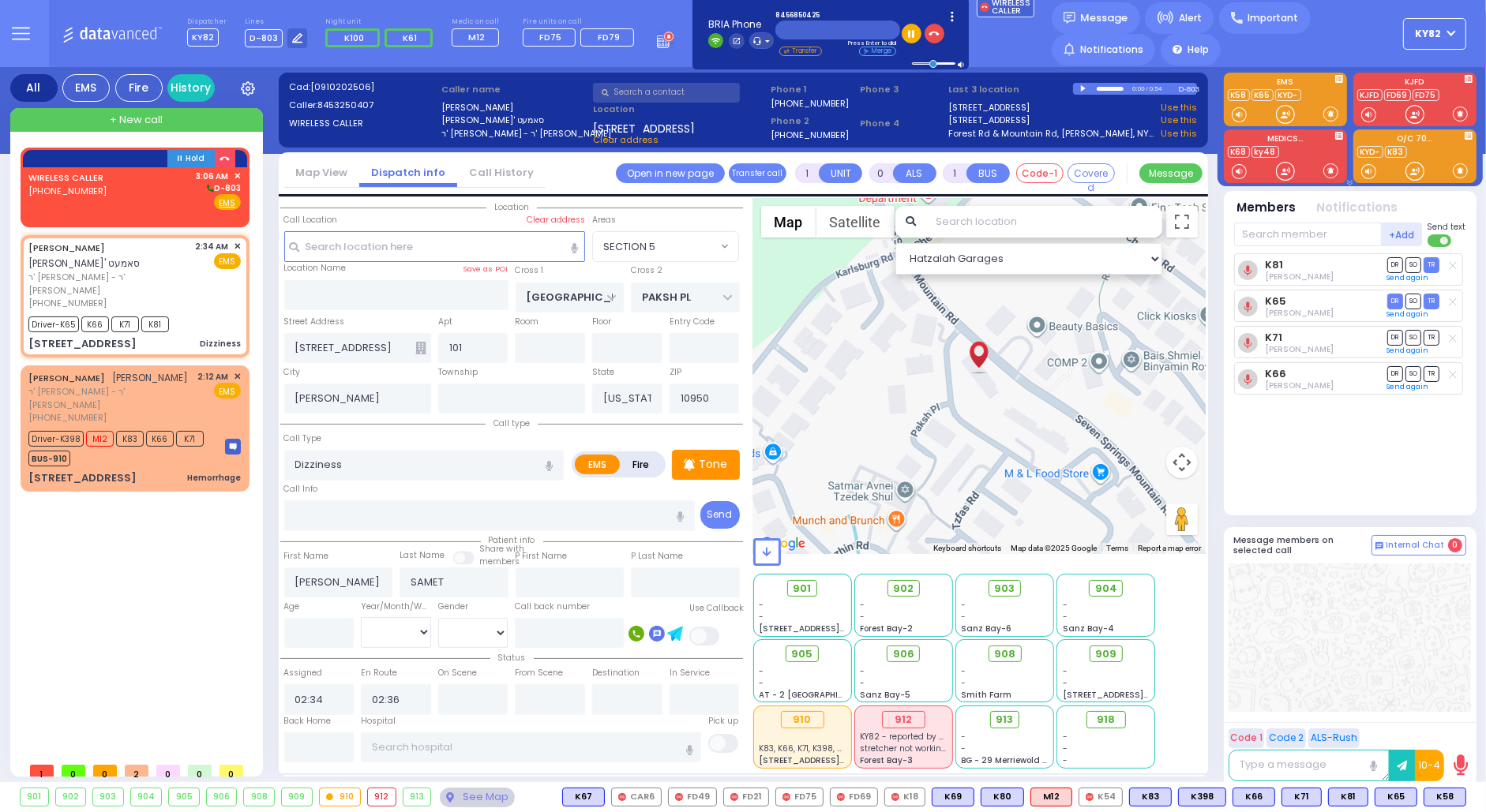
select select
radio input "true"
select select
select select "Hatzalah Garages"
select select "SECTION 5"
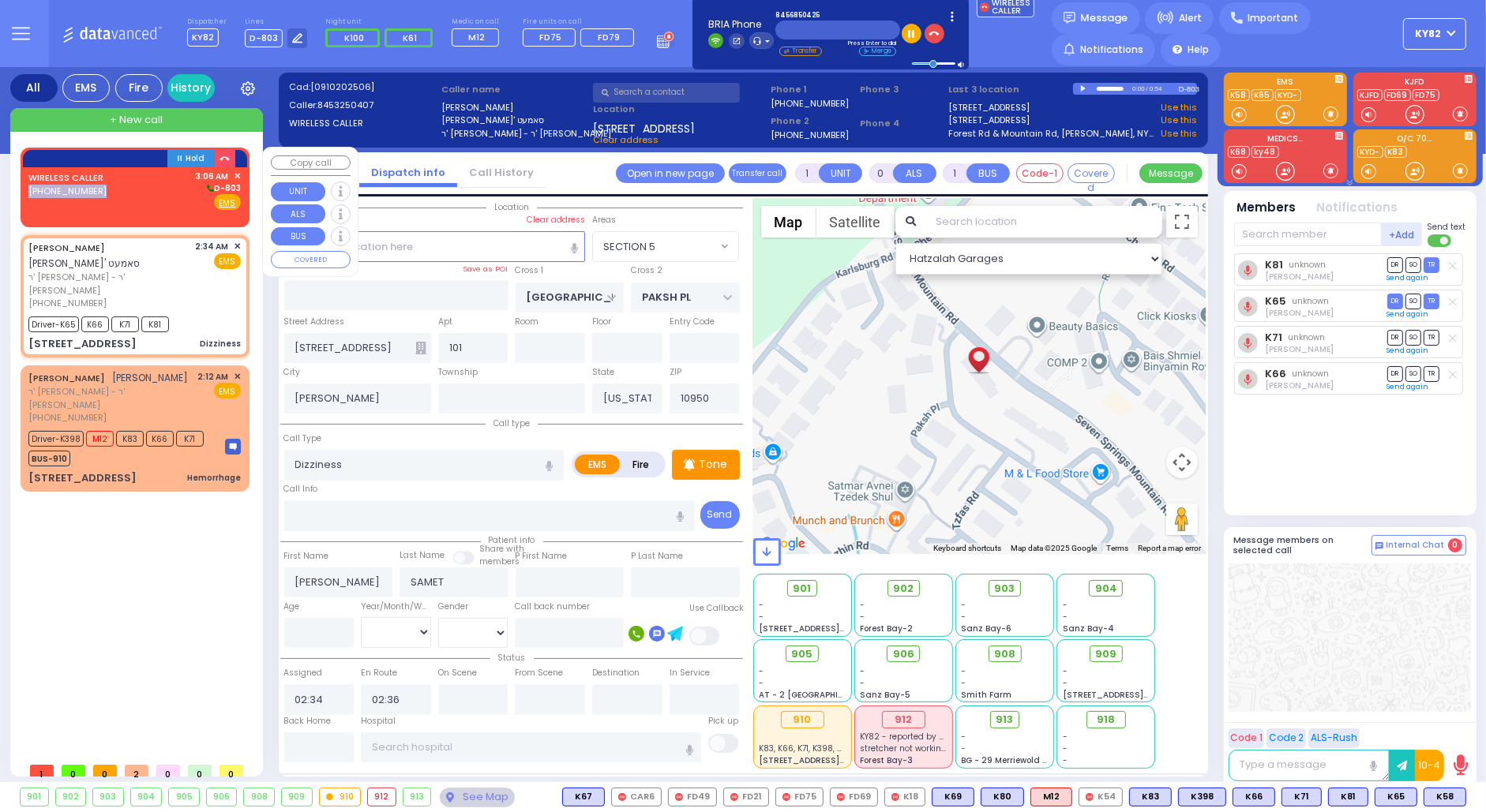
drag, startPoint x: 139, startPoint y: 185, endPoint x: 165, endPoint y: 173, distance: 28.6
click at [143, 178] on div "WIRELESS CALLER (845) 685-0425 3:06 AM ✕ D-803" at bounding box center [135, 190] width 213 height 41
type input "2"
type input "1"
select select
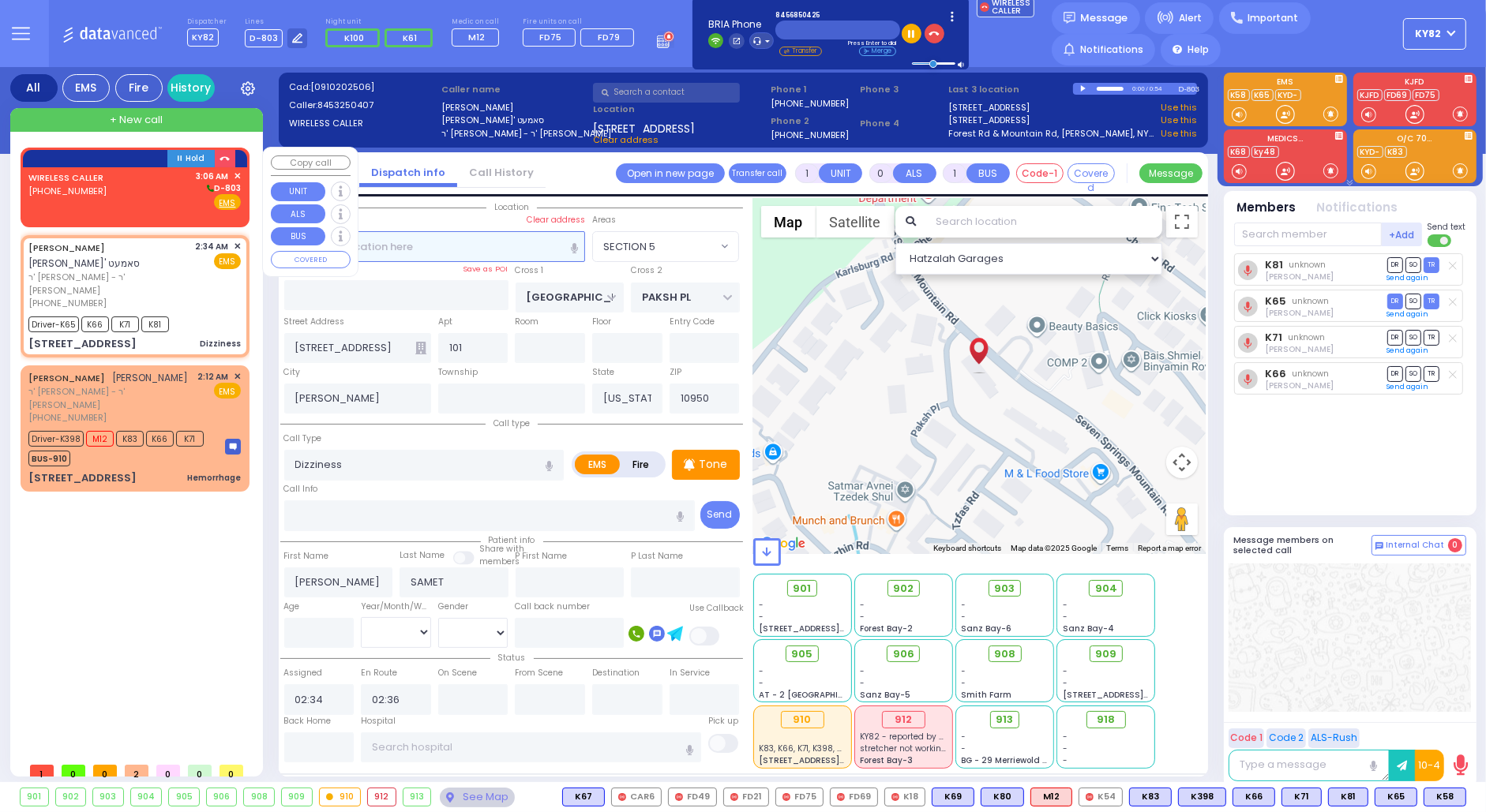
radio input "true"
select select
type input "03:06"
select select "Hatzalah Garages"
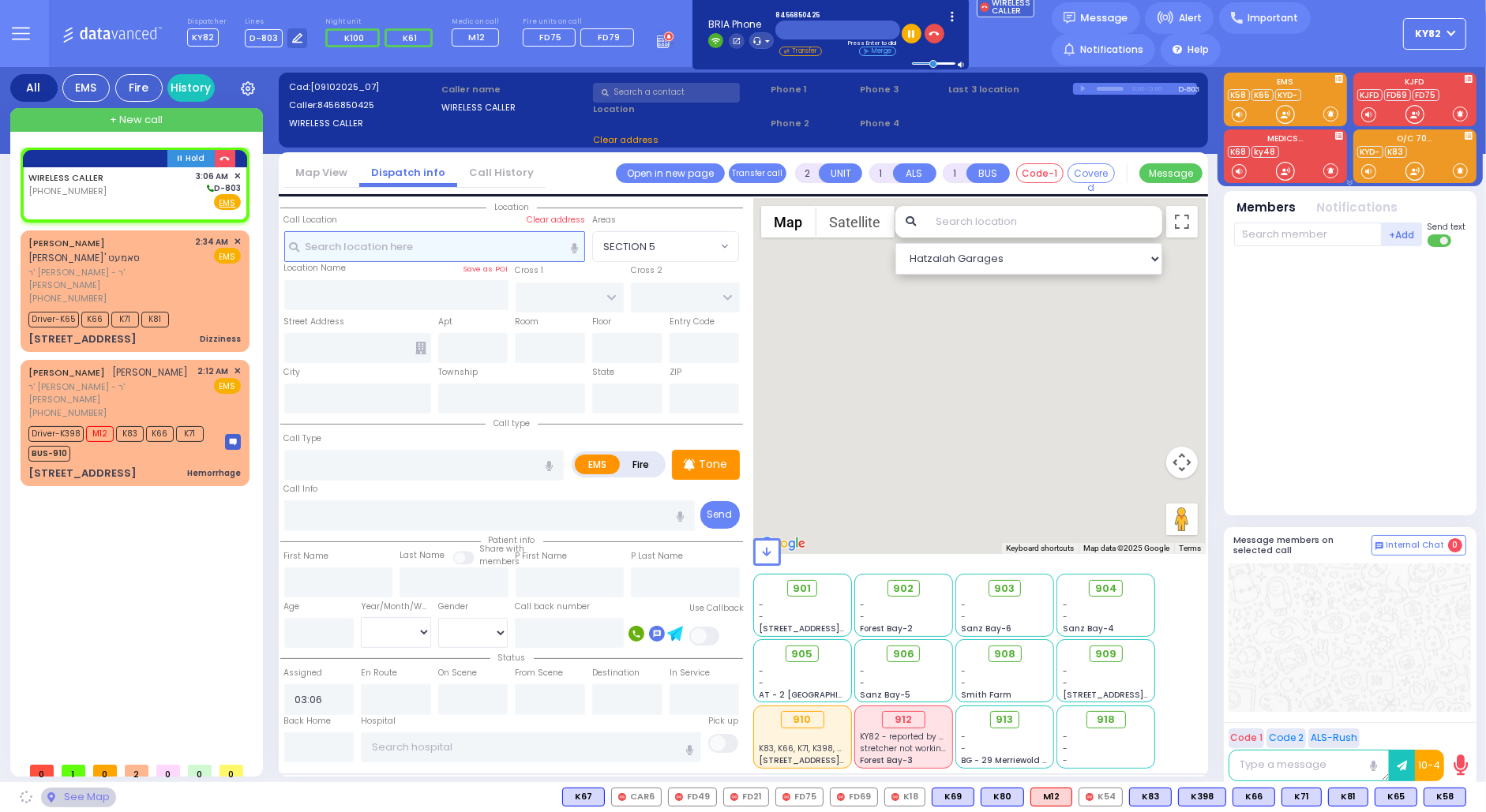
select select
radio input "true"
select select
select select "Hatzalah Garages"
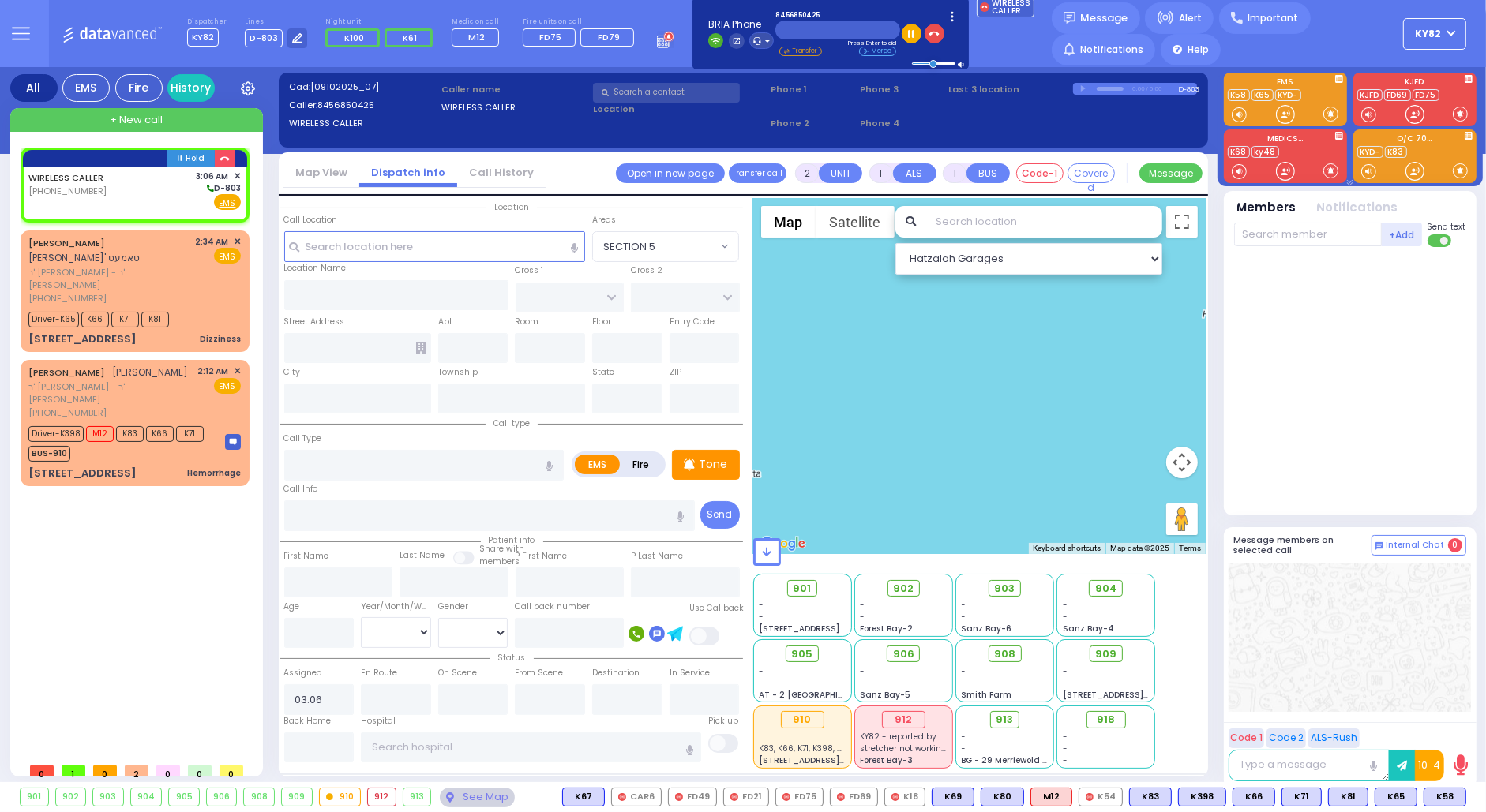
click at [499, 166] on link "Call History" at bounding box center [501, 173] width 88 height 15
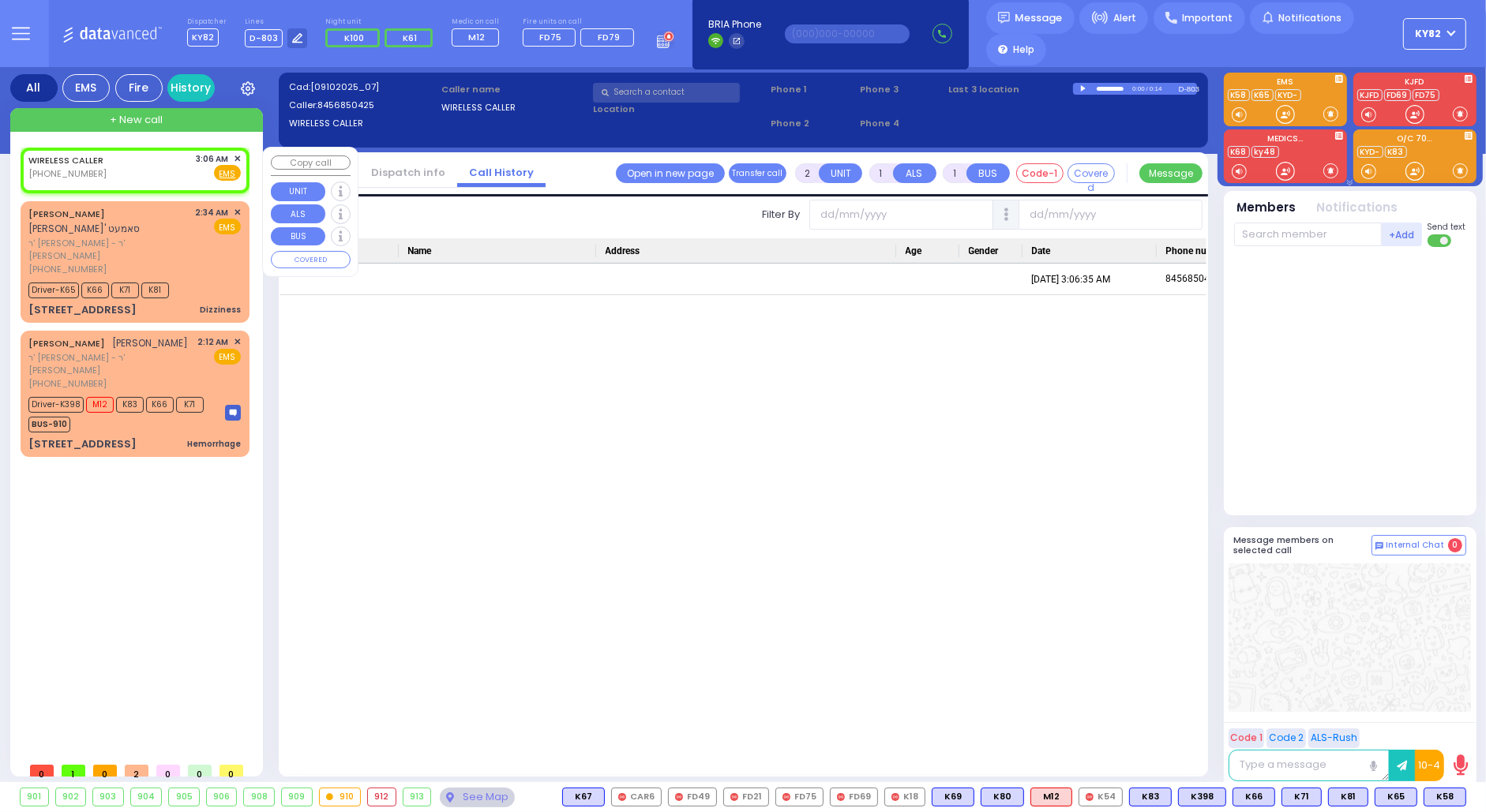
click at [236, 157] on span "✕" at bounding box center [237, 159] width 7 height 13
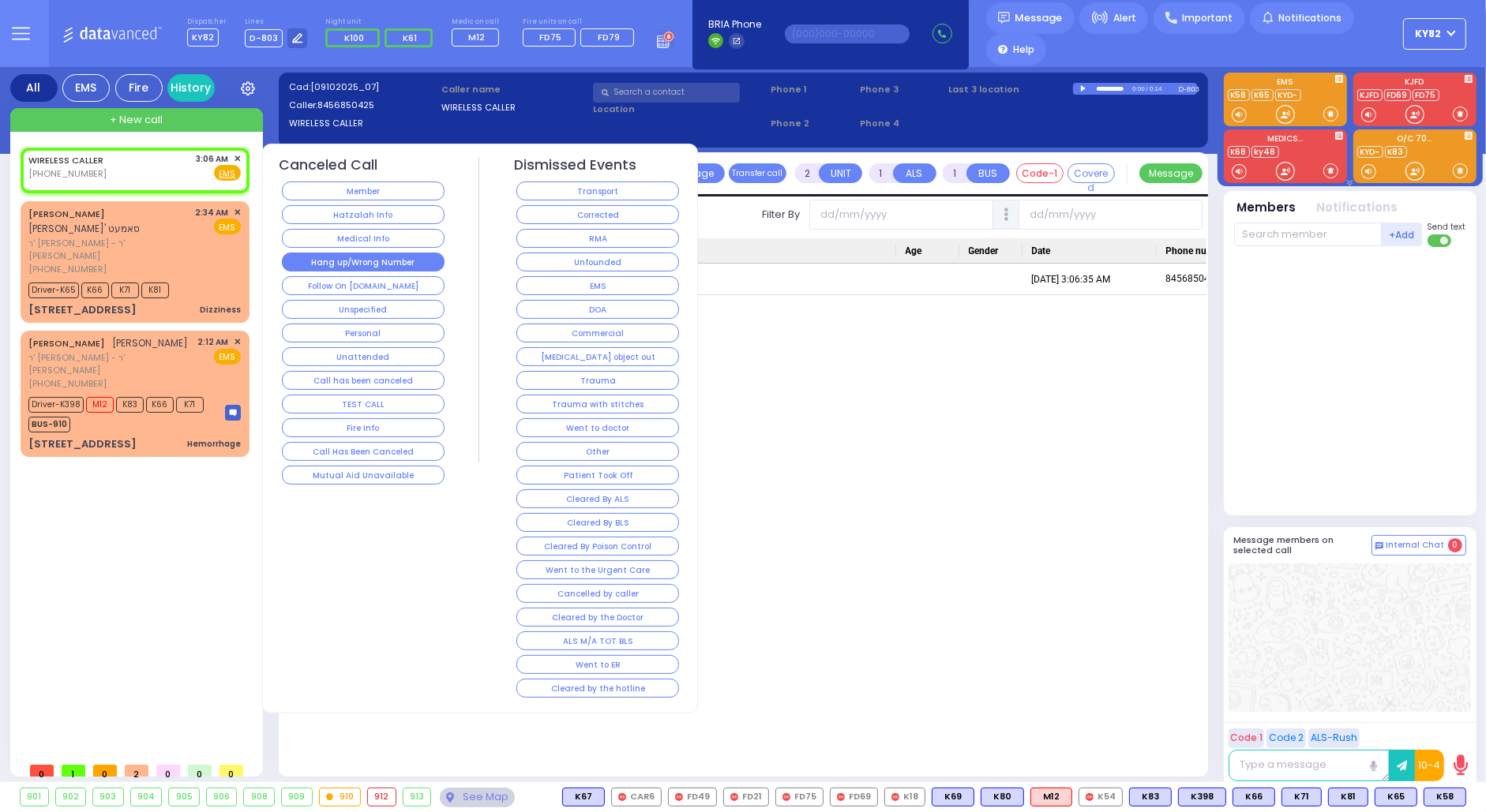
click at [324, 259] on button "Hang up/Wrong Number" at bounding box center [362, 262] width 163 height 19
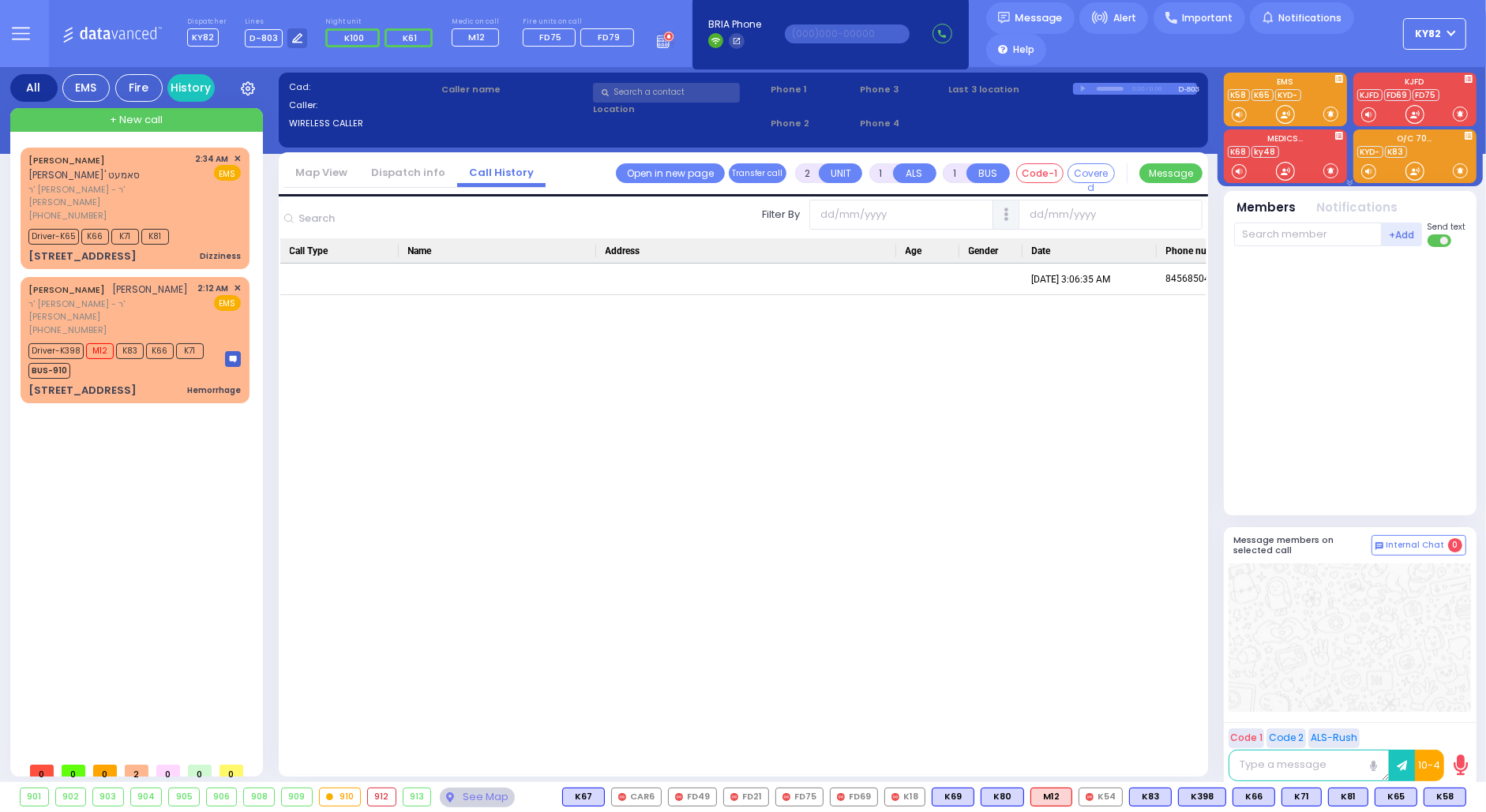
click at [383, 172] on link "Dispatch info" at bounding box center [408, 173] width 98 height 15
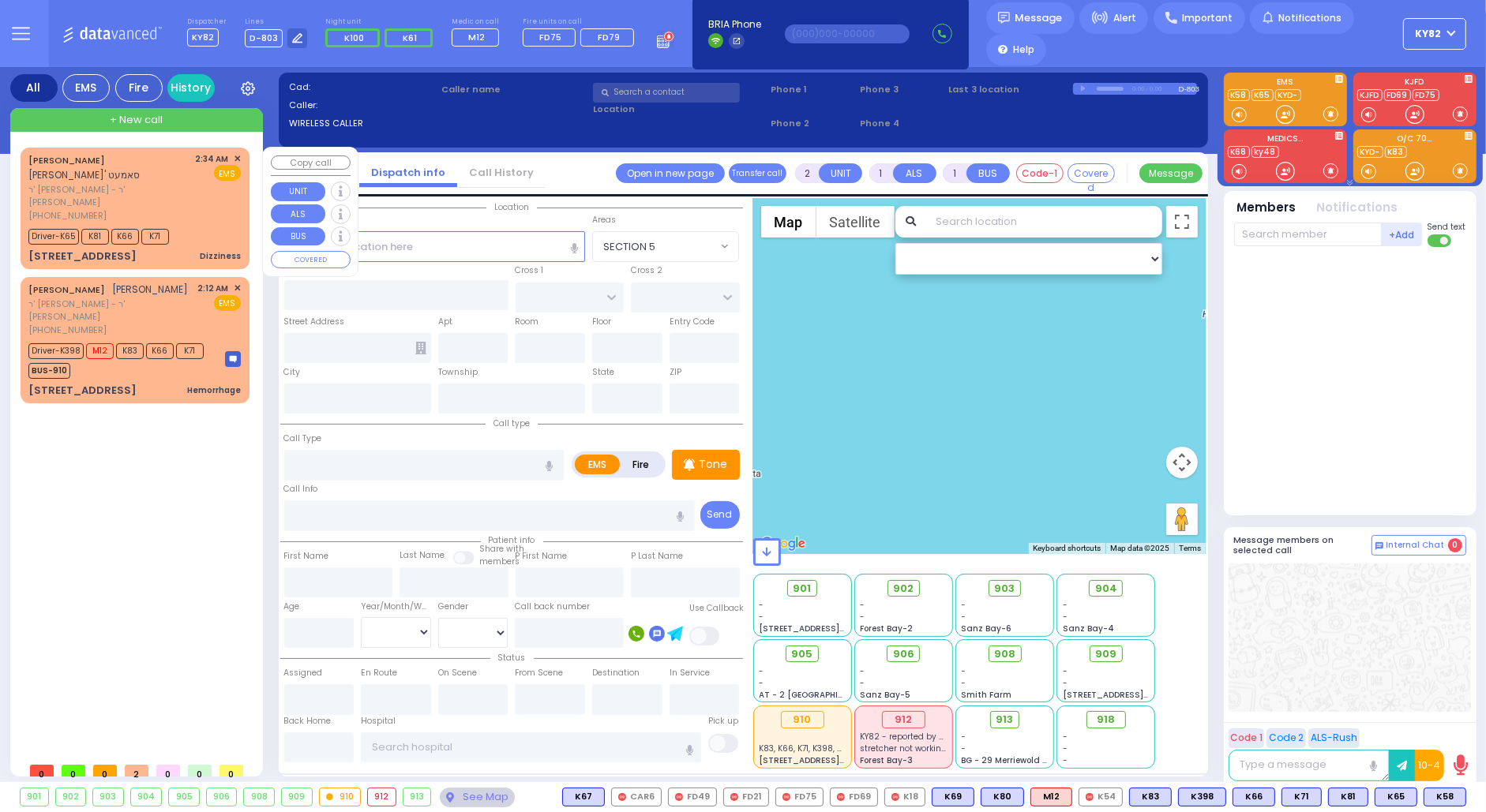
click at [209, 226] on div "Driver-K65 K81 K66 K71" at bounding box center [135, 234] width 213 height 20
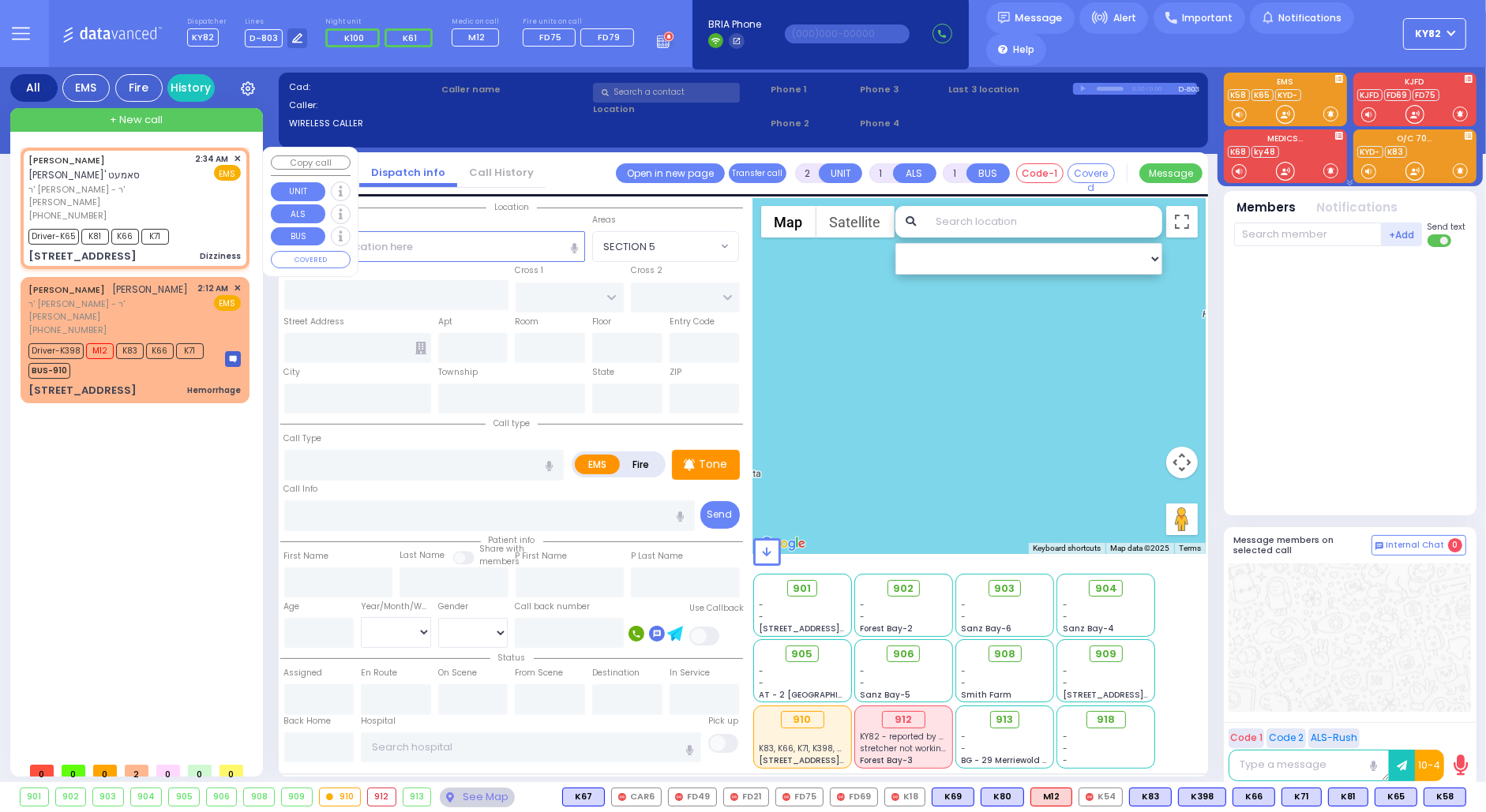
type input "6"
select select
type input "Dizziness"
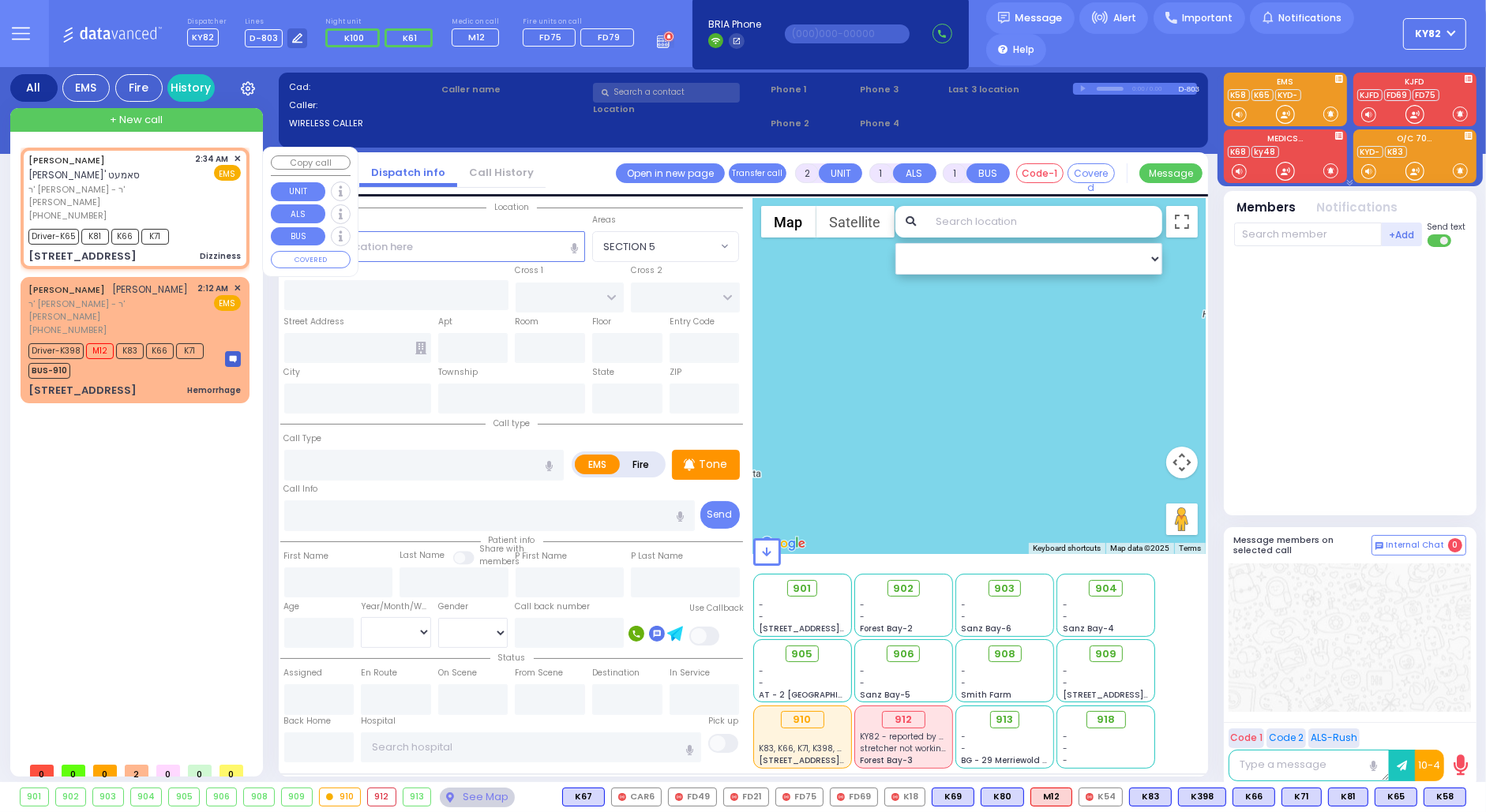
radio input "true"
type input "EZRIEL YECHIEL"
type input "SAMET"
type input "Ezriel"
type input "Samet"
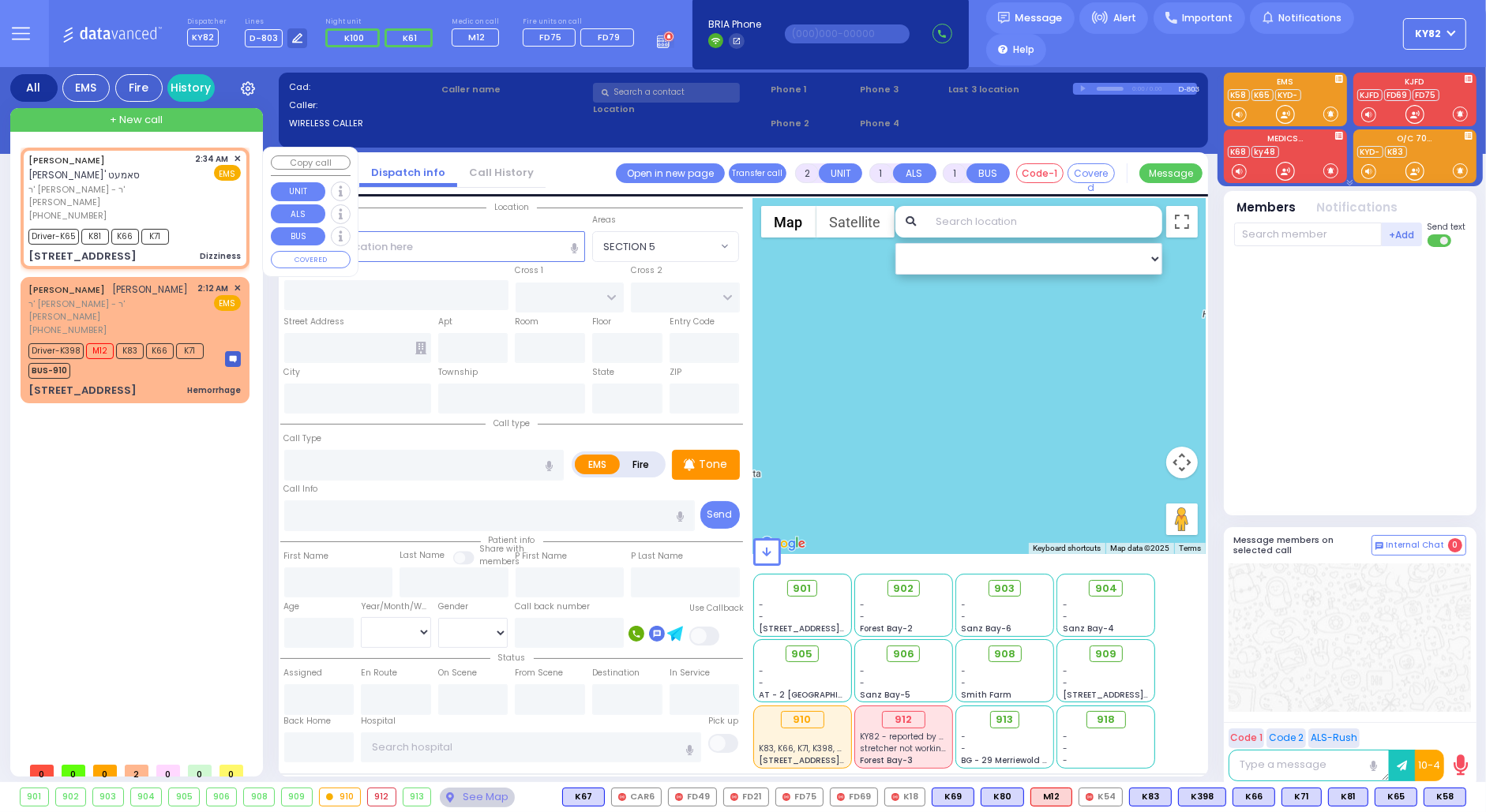
type input "45"
select select "Year"
select select "[DEMOGRAPHIC_DATA]"
type input "02:35"
type input "02:36"
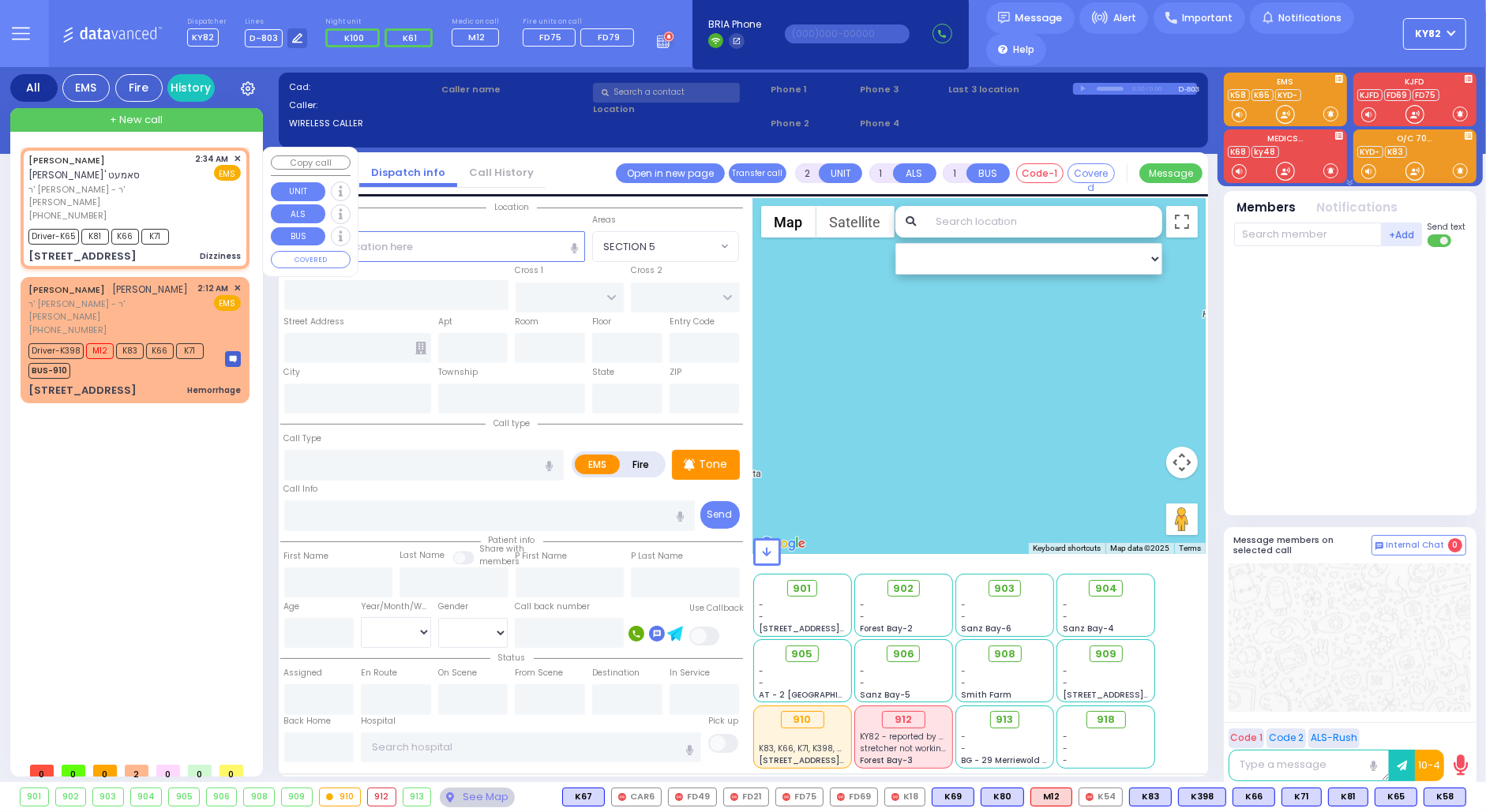
type input "02:39"
type input "03:00"
type input "03:25"
type input "03:35"
select select "Hatzalah Garages"
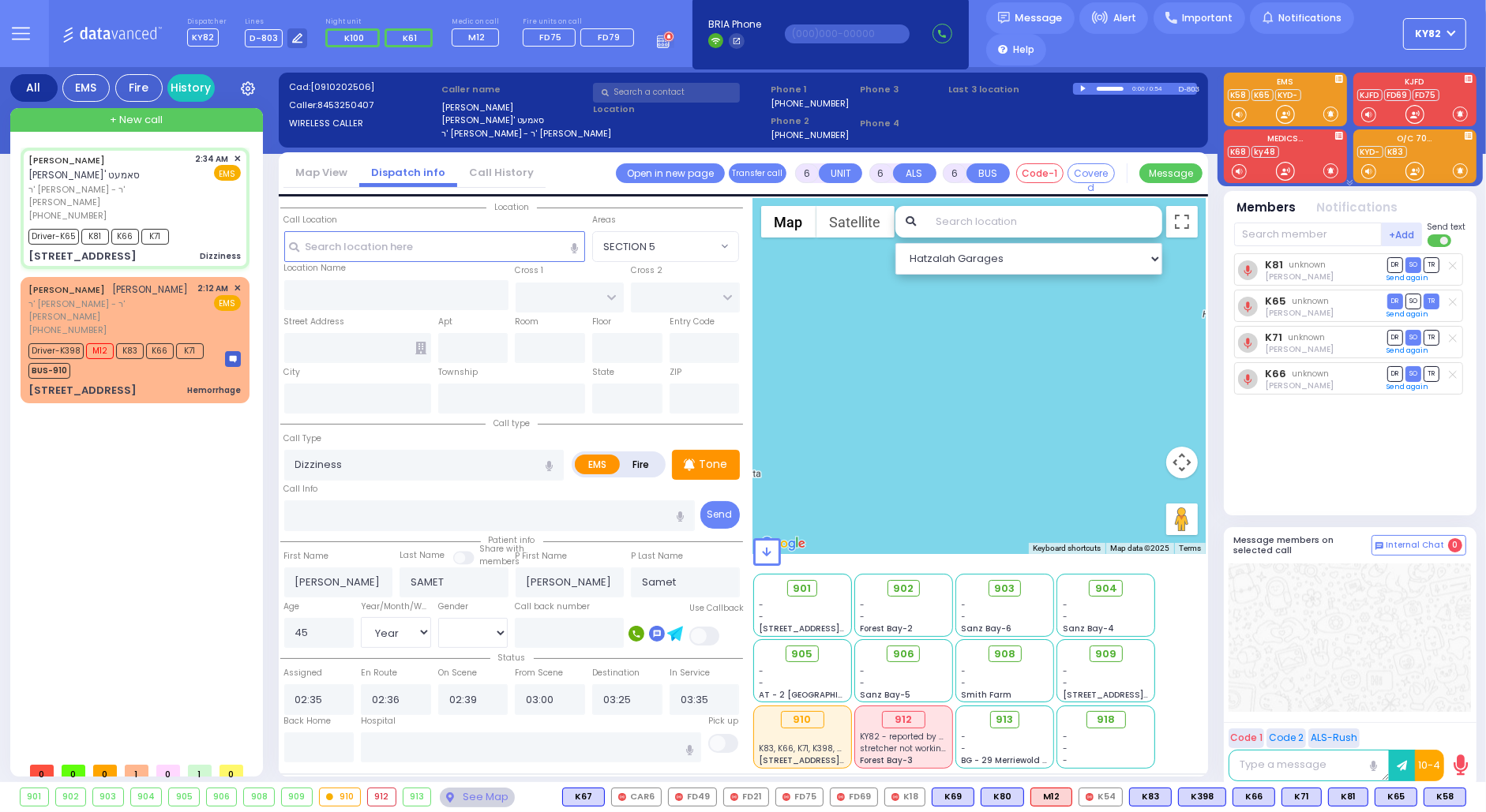
select select
radio input "true"
select select "Year"
select select "[DEMOGRAPHIC_DATA]"
type input "[GEOGRAPHIC_DATA]"
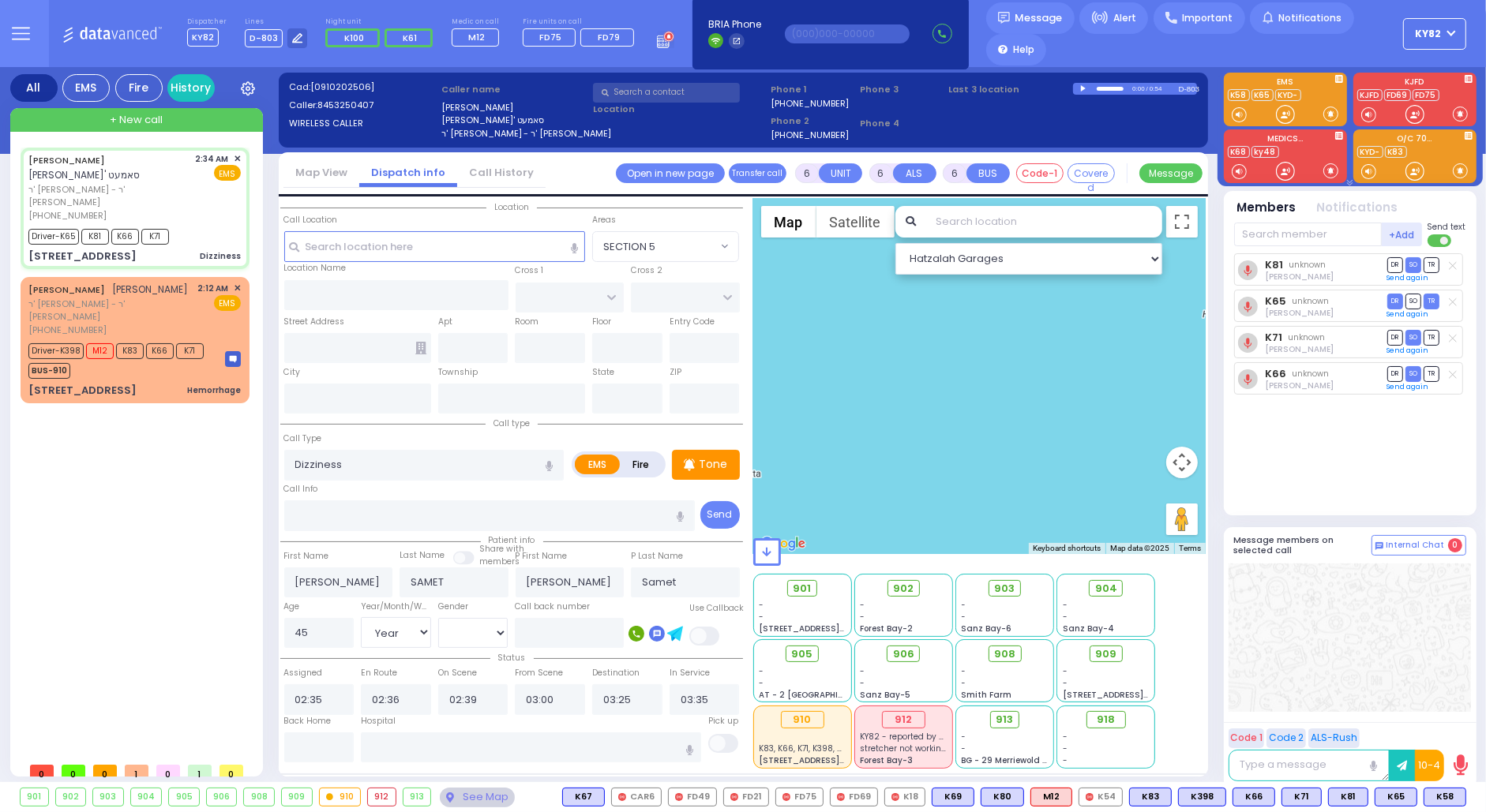
type input "PAKSH PL"
type input "1 NICKLESBURG RD"
type input "101"
type input "[PERSON_NAME]"
type input "[US_STATE]"
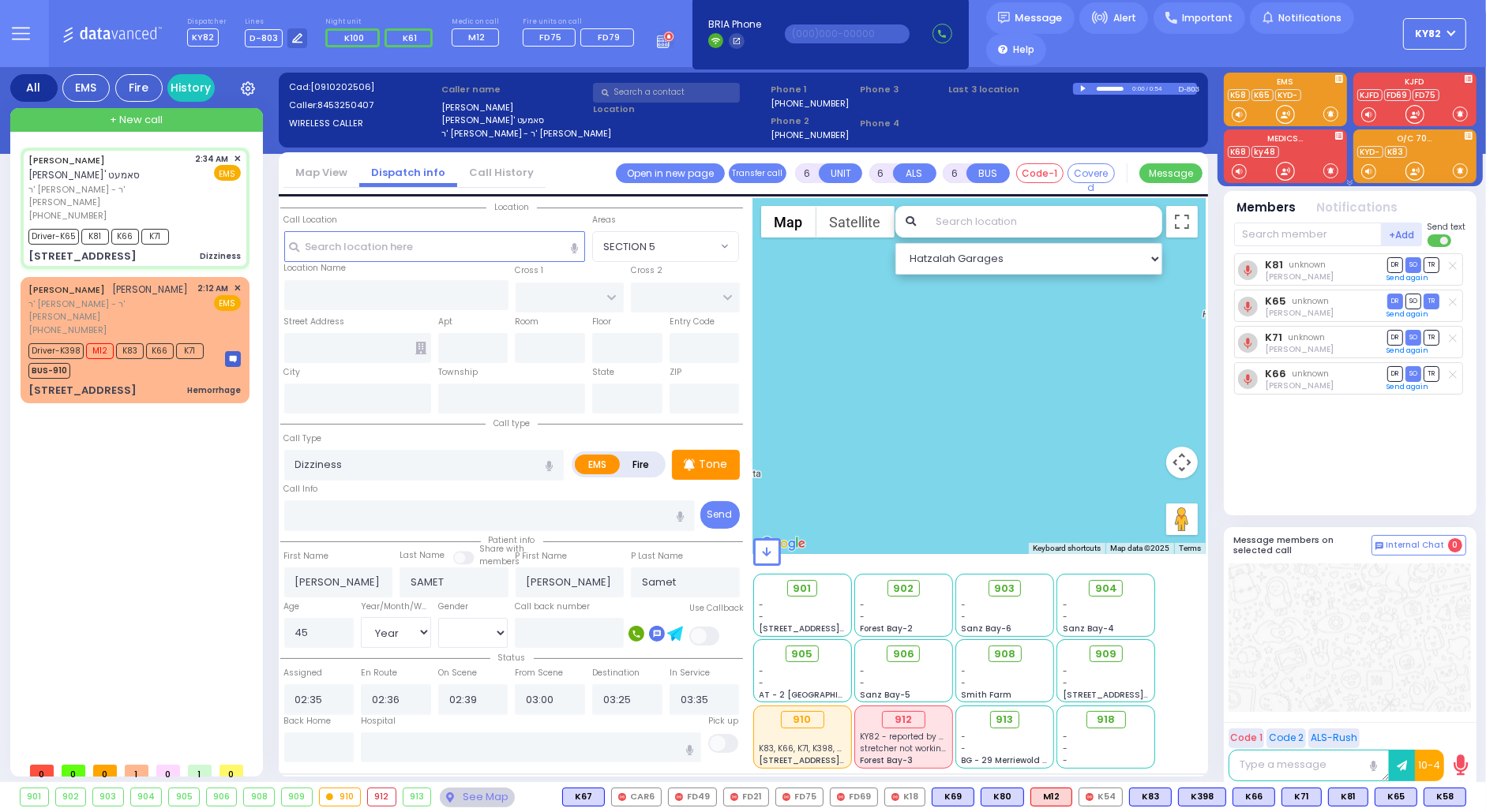
type input "10950"
select select "SECTION 5"
select select "Hatzalah Garages"
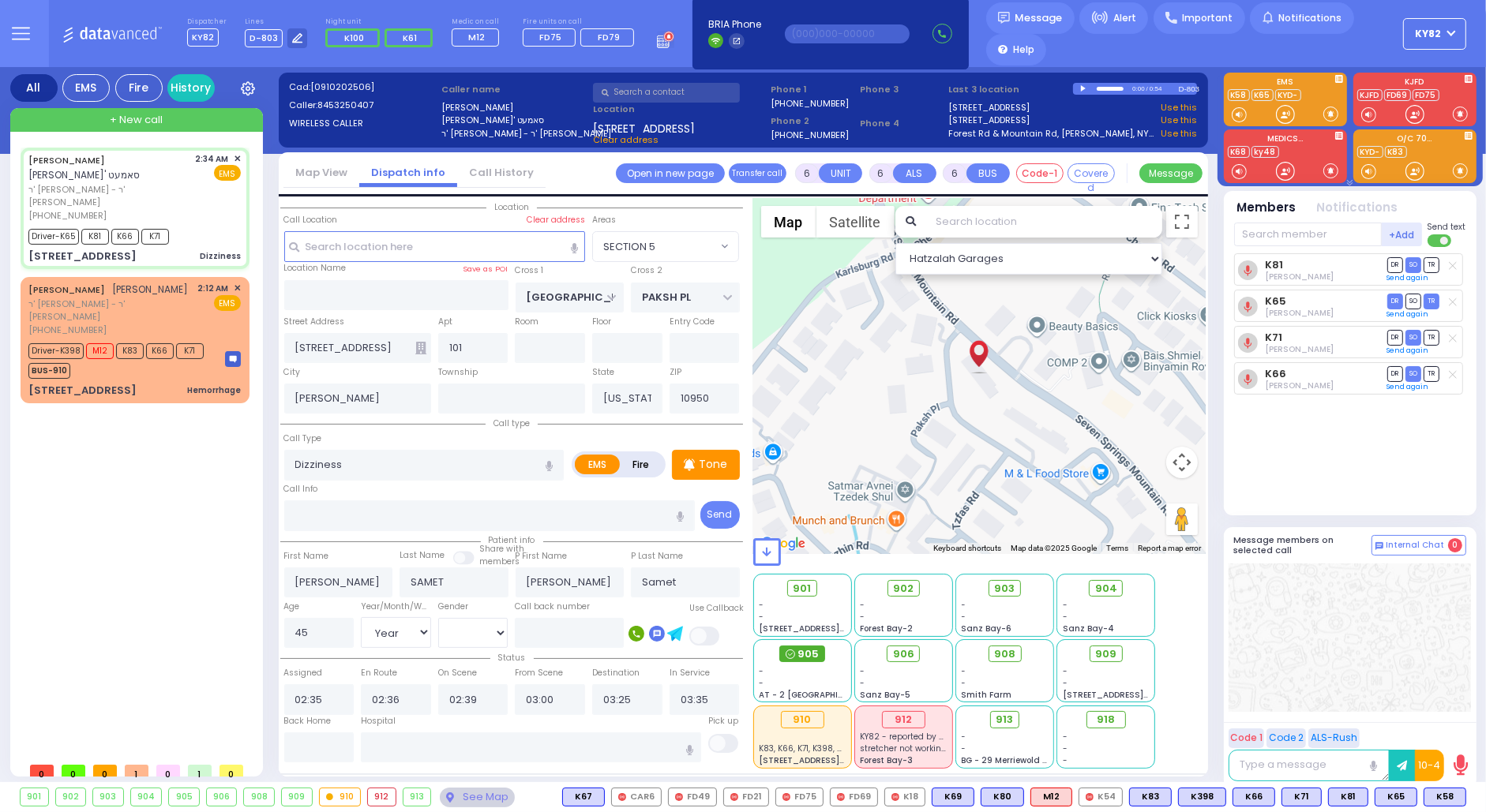
click at [805, 650] on span "905" at bounding box center [808, 654] width 21 height 16
select select
radio input "true"
select select "Year"
select select "[DEMOGRAPHIC_DATA]"
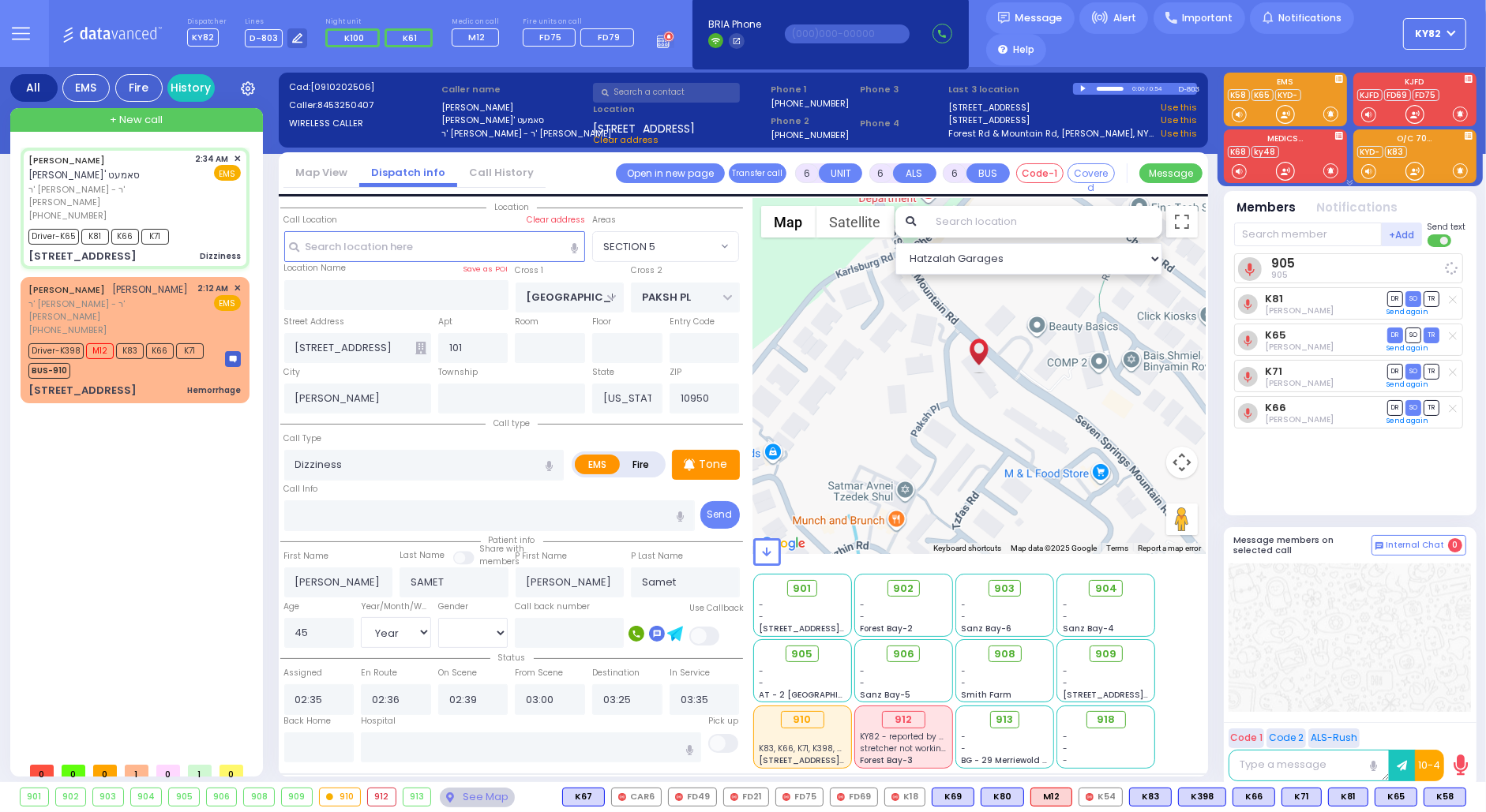
select select "Hatzalah Garages"
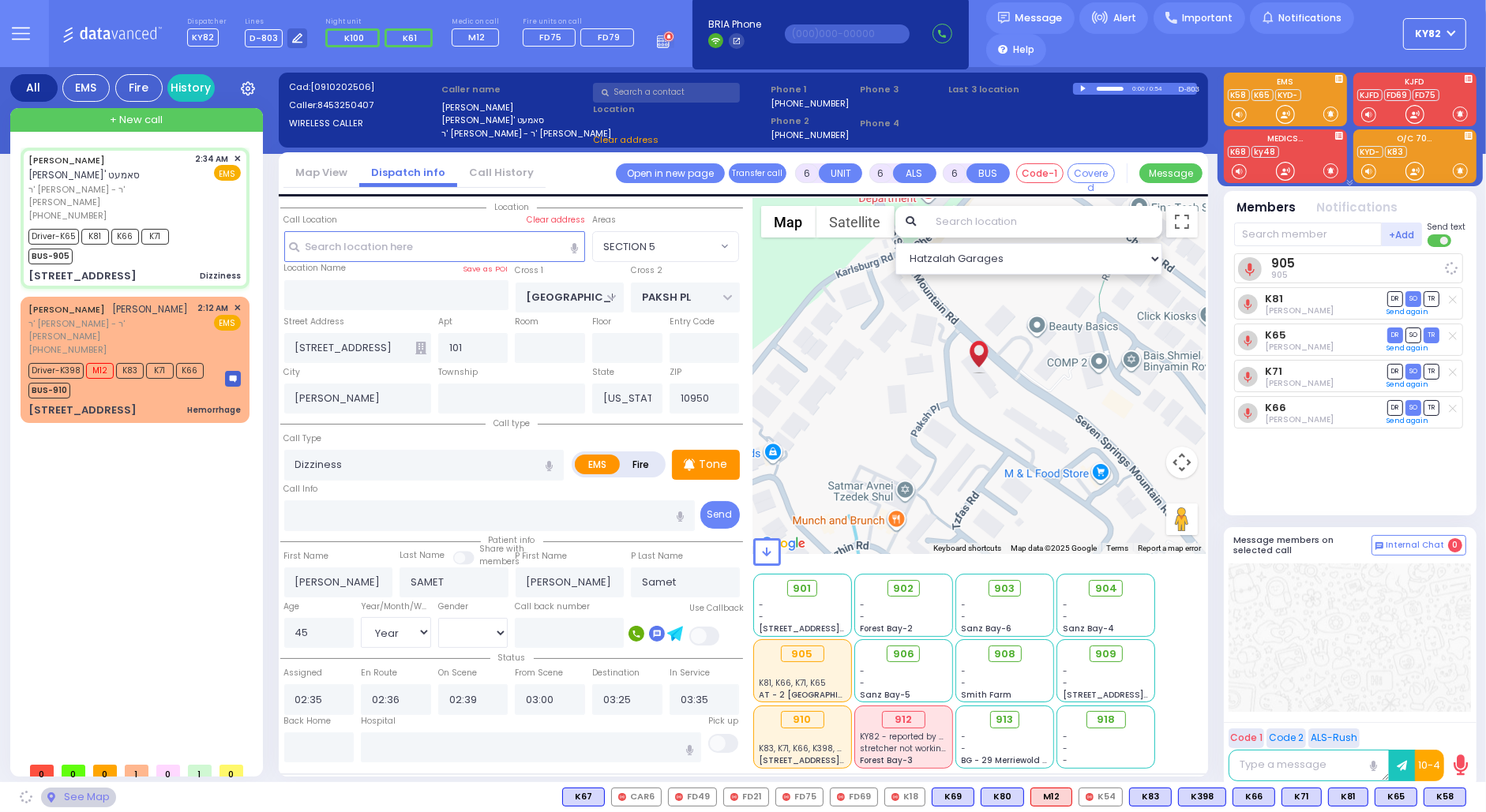
select select "SECTION 5"
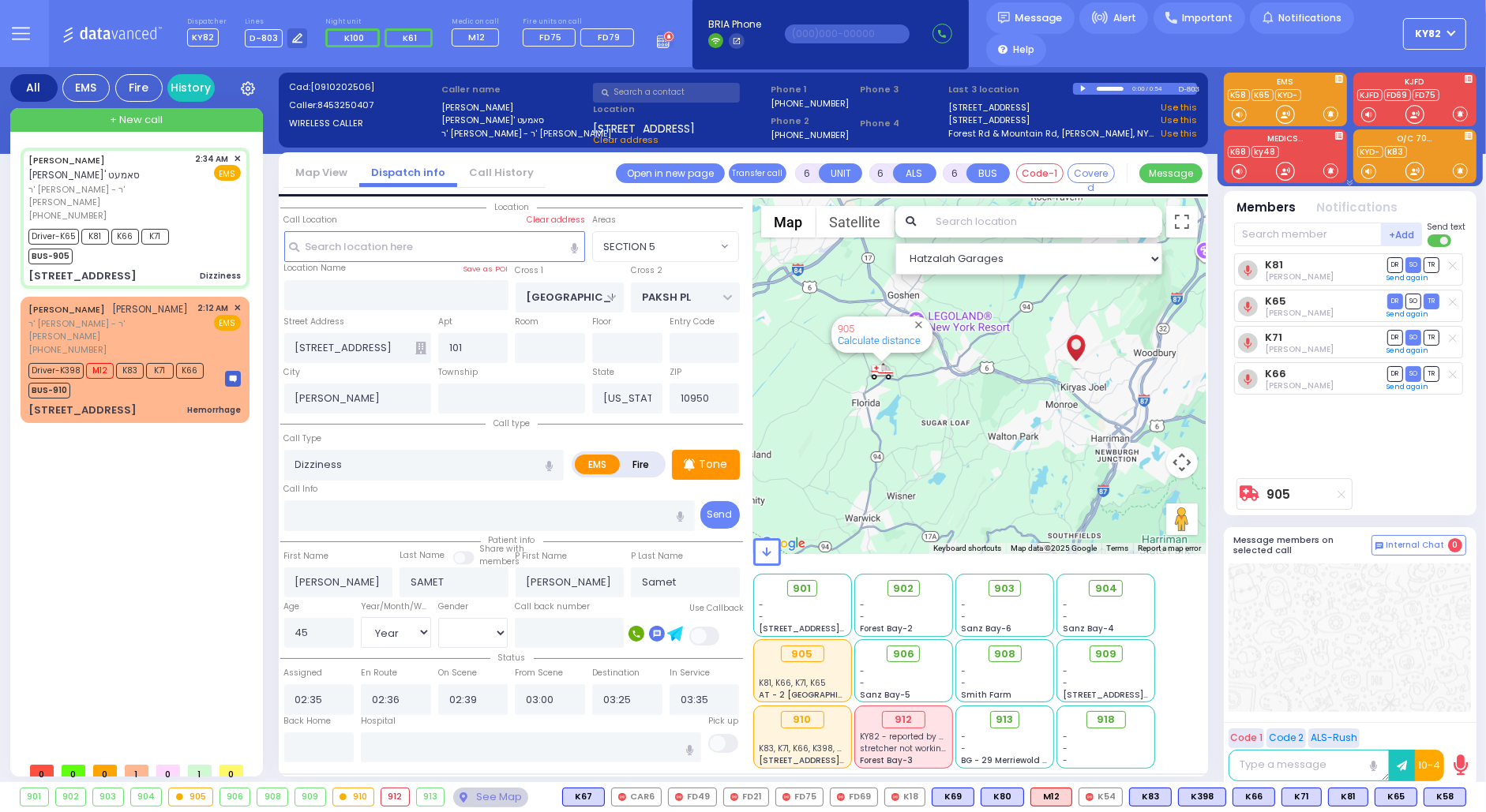
select select
radio input "true"
select select "Year"
select select "[DEMOGRAPHIC_DATA]"
select select "Hatzalah Garages"
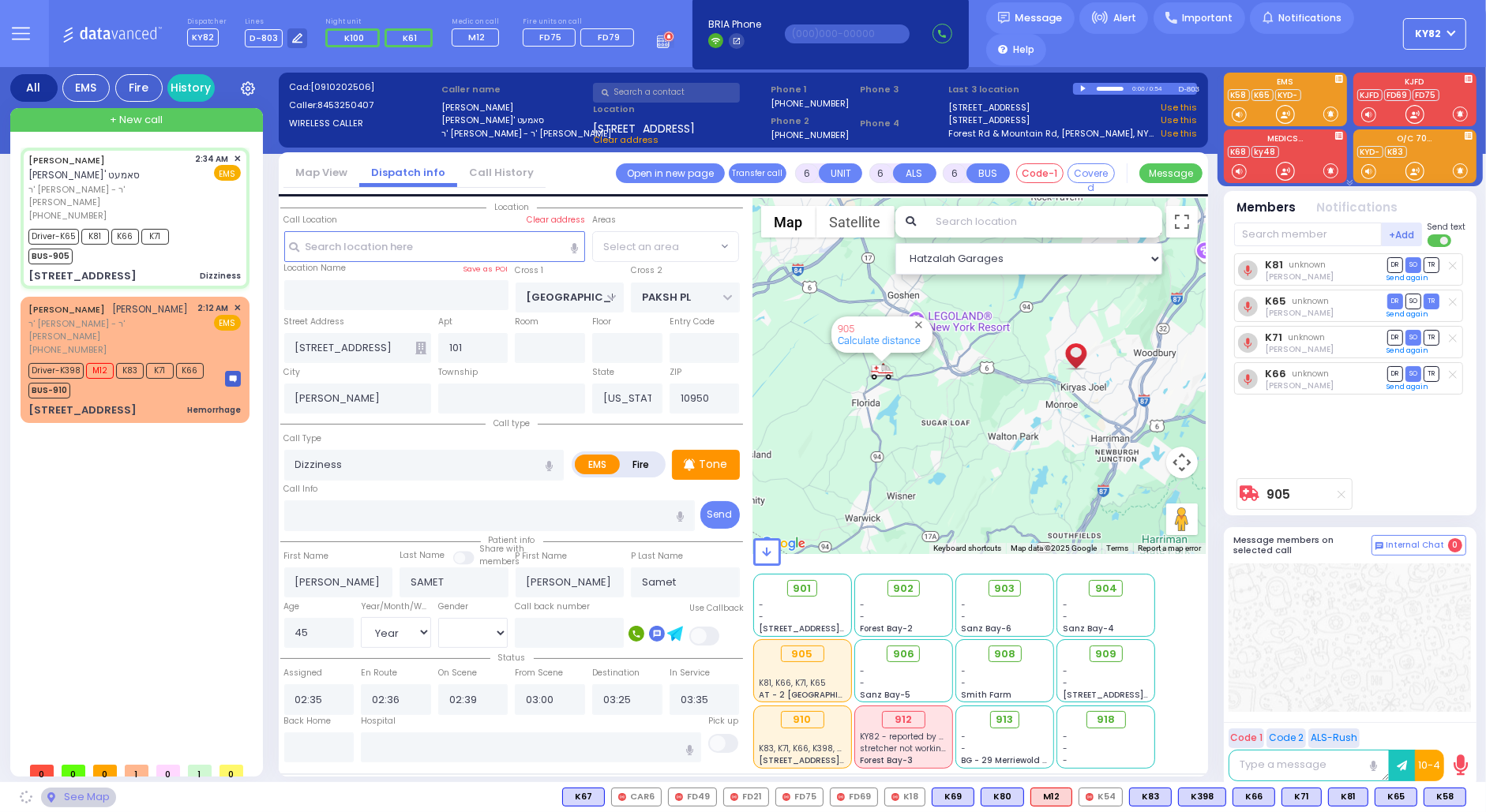
select select "SECTION 5"
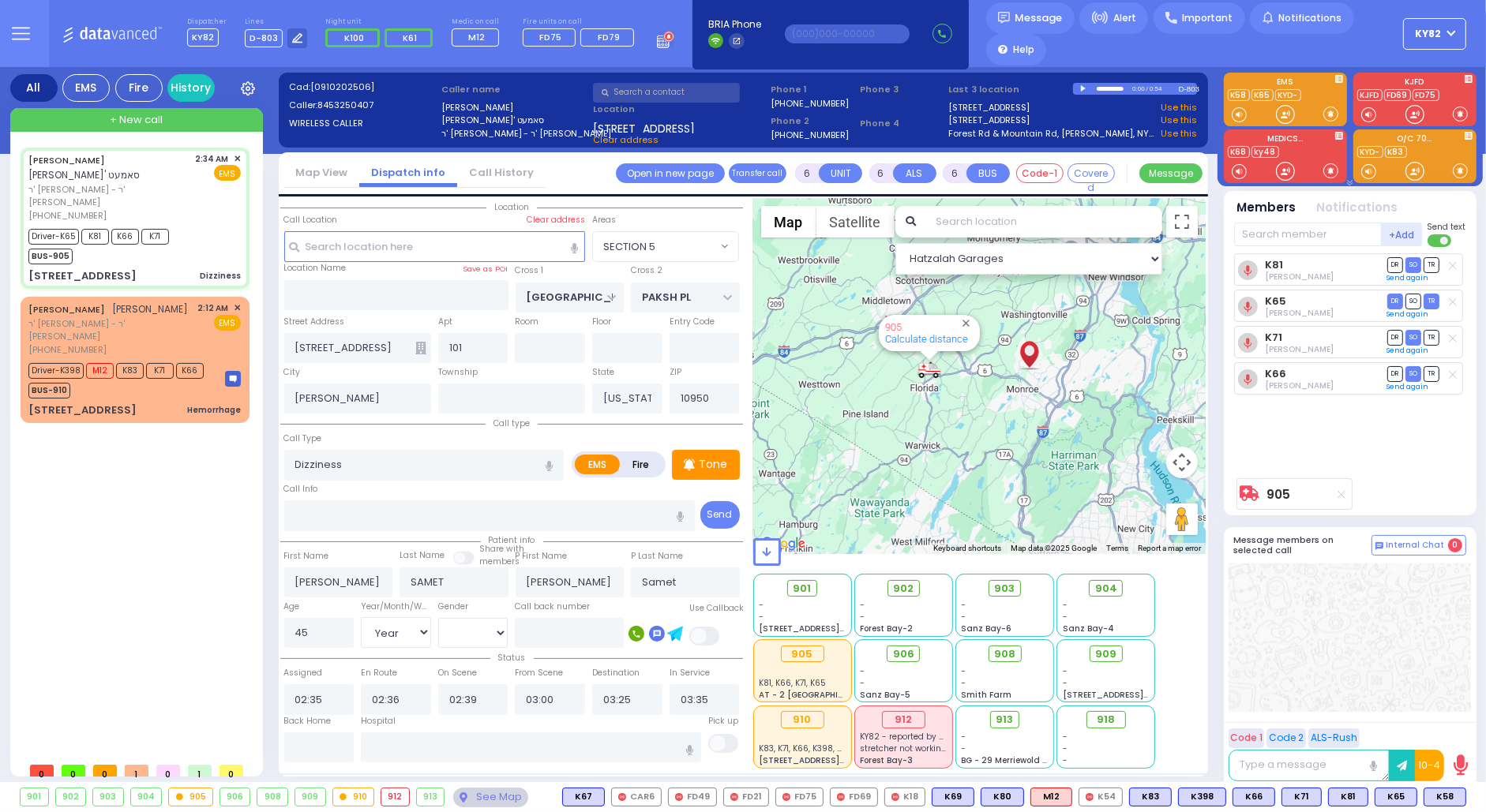
select select
radio input "true"
select select "Year"
select select "[DEMOGRAPHIC_DATA]"
type input "St. Anthonys Comm Hospital 15 Maple Avenue Warwick"
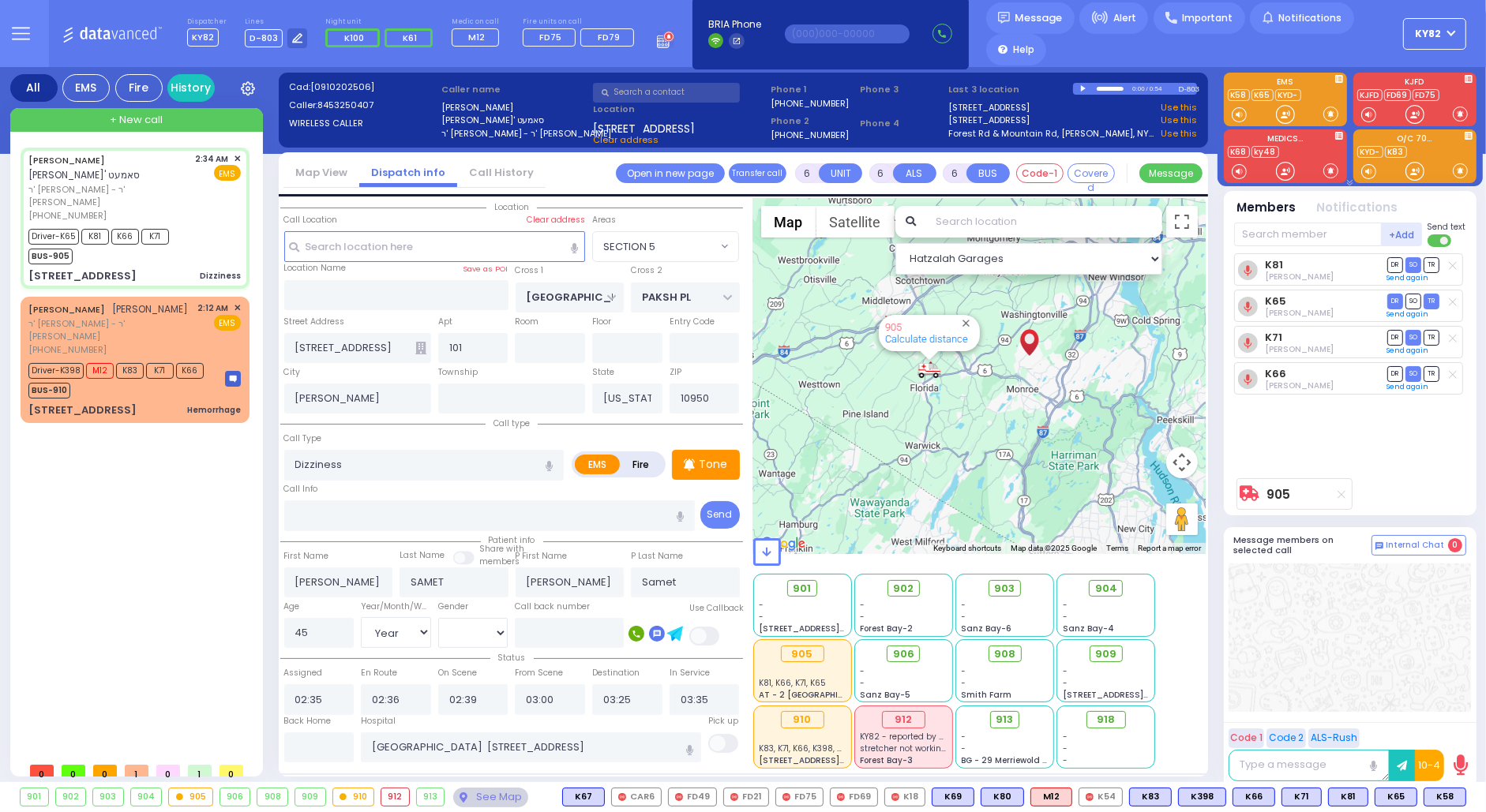
select select "Hatzalah Garages"
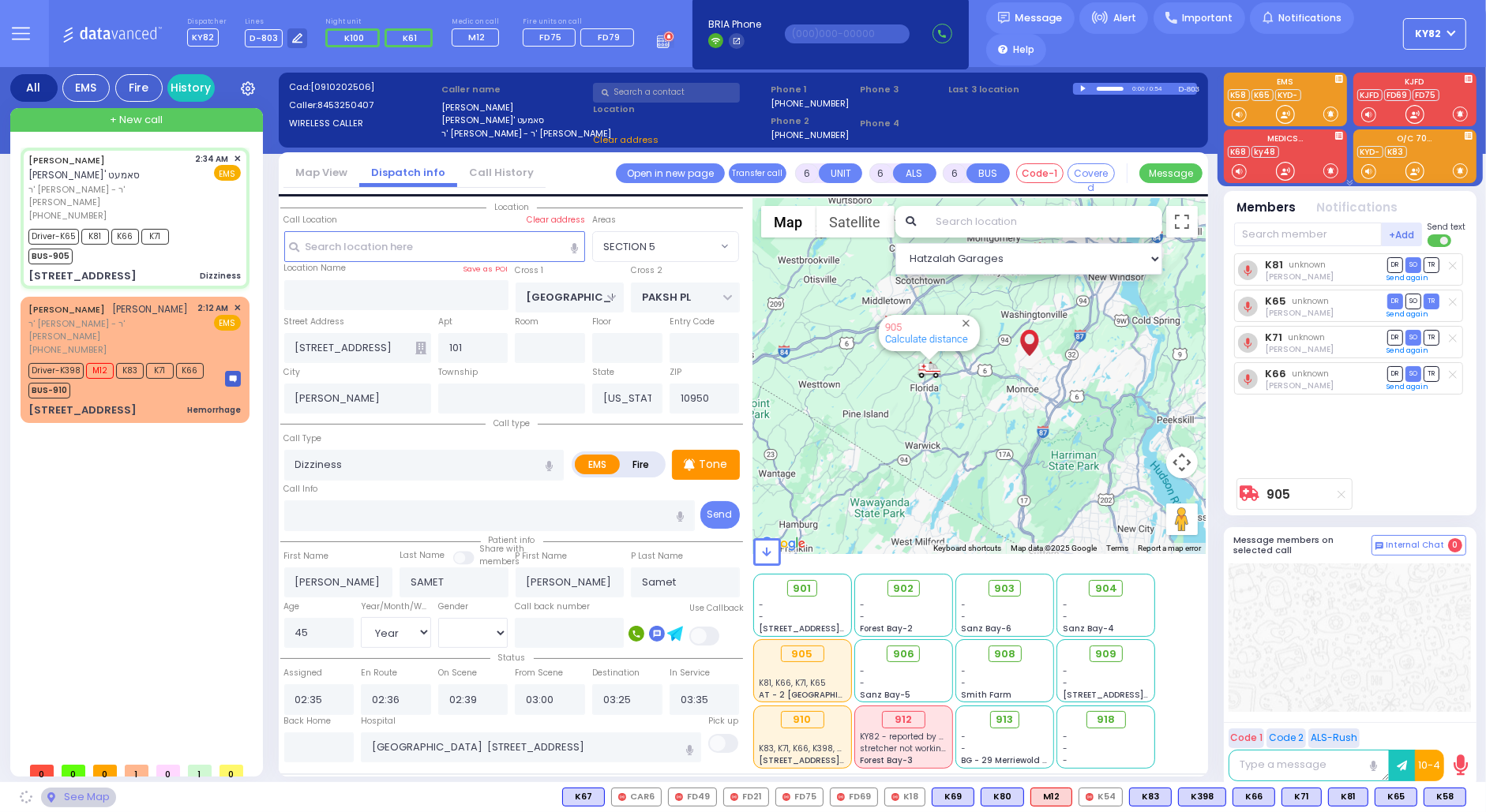
select select "SECTION 5"
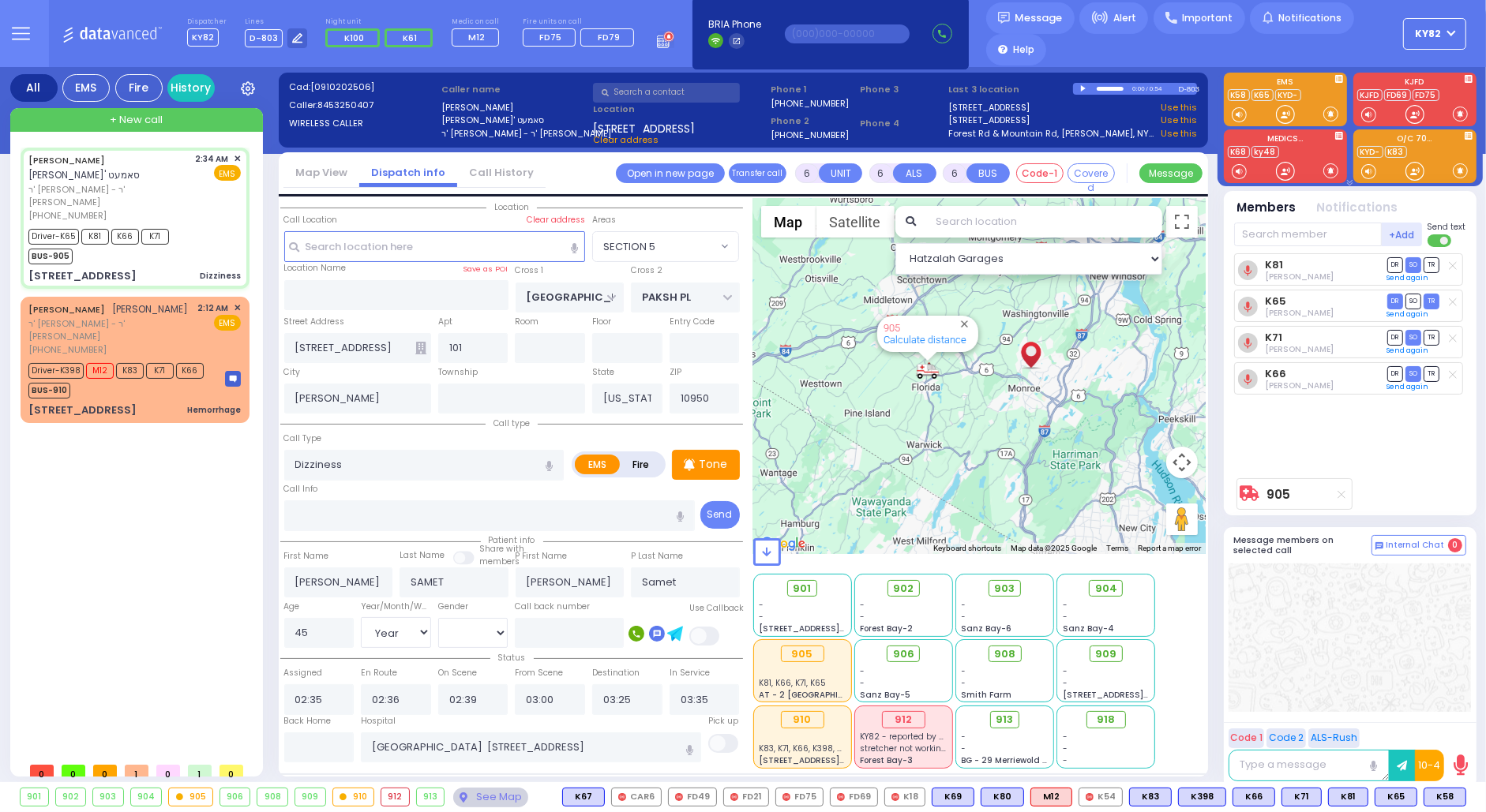
select select
radio input "true"
select select "Year"
select select "[DEMOGRAPHIC_DATA]"
select select "Hatzalah Garages"
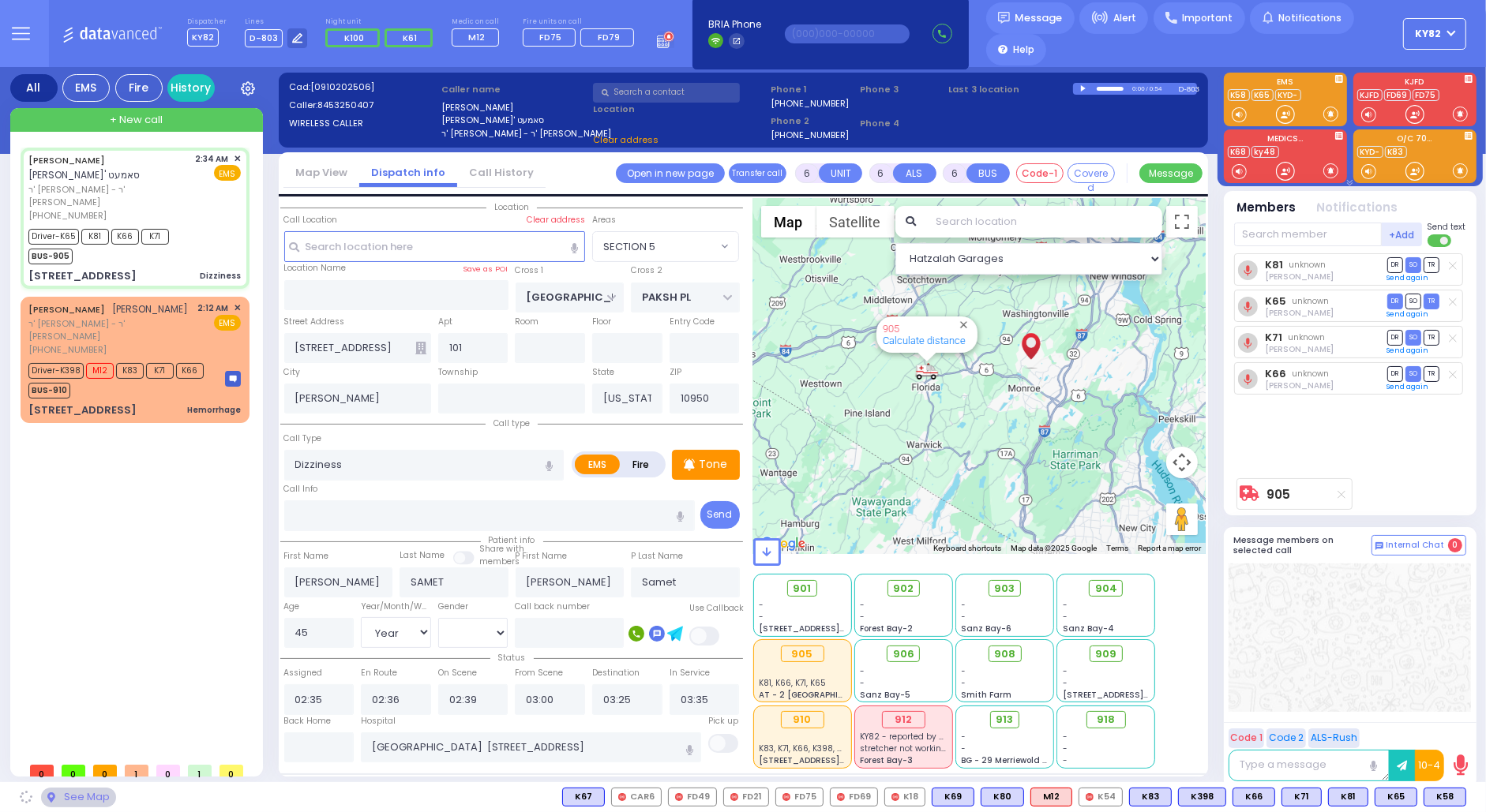
select select "SECTION 5"
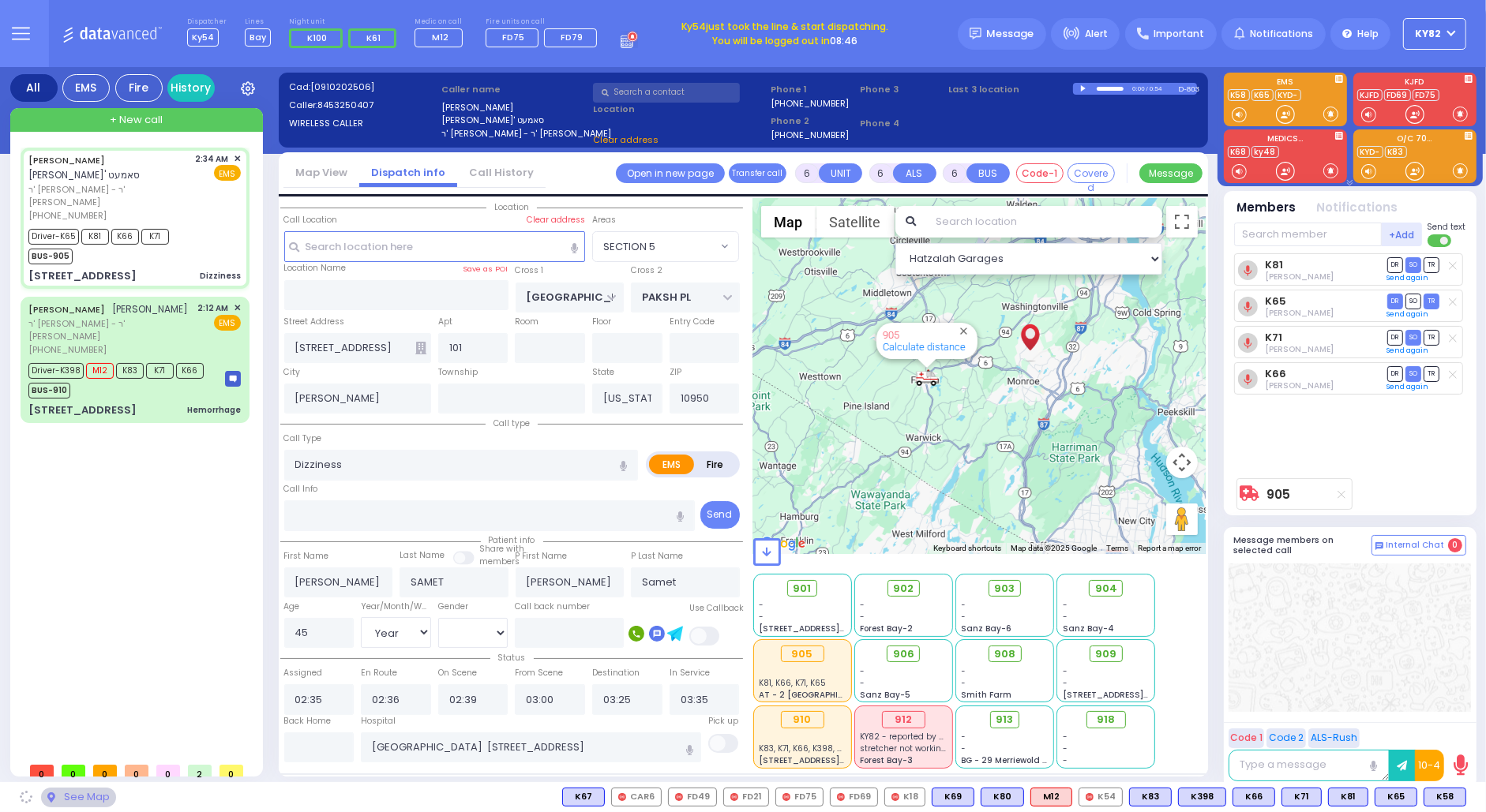
select select
radio input "true"
select select "Year"
select select "[DEMOGRAPHIC_DATA]"
select select "Hatzalah Garages"
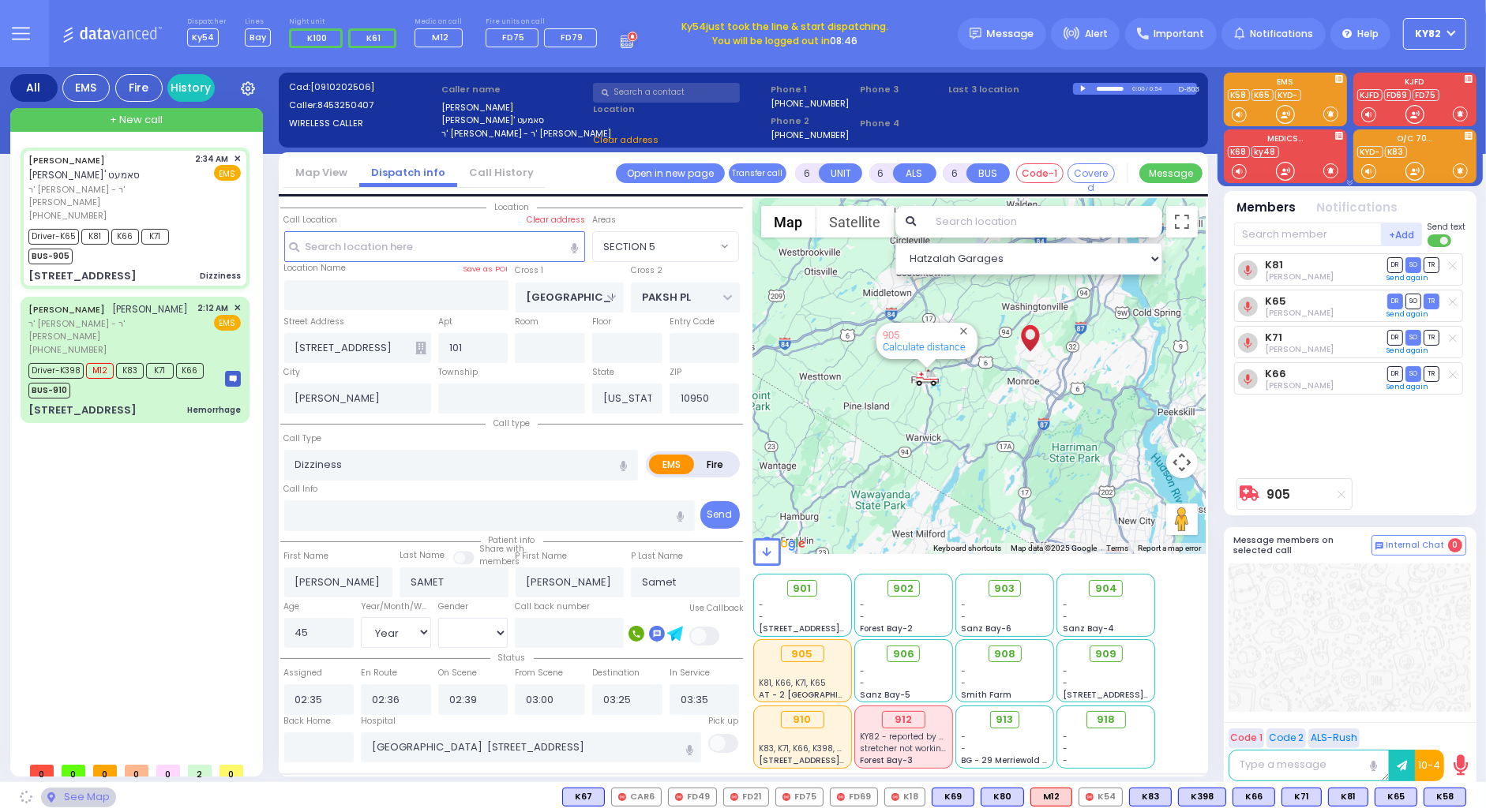
select select "SECTION 5"
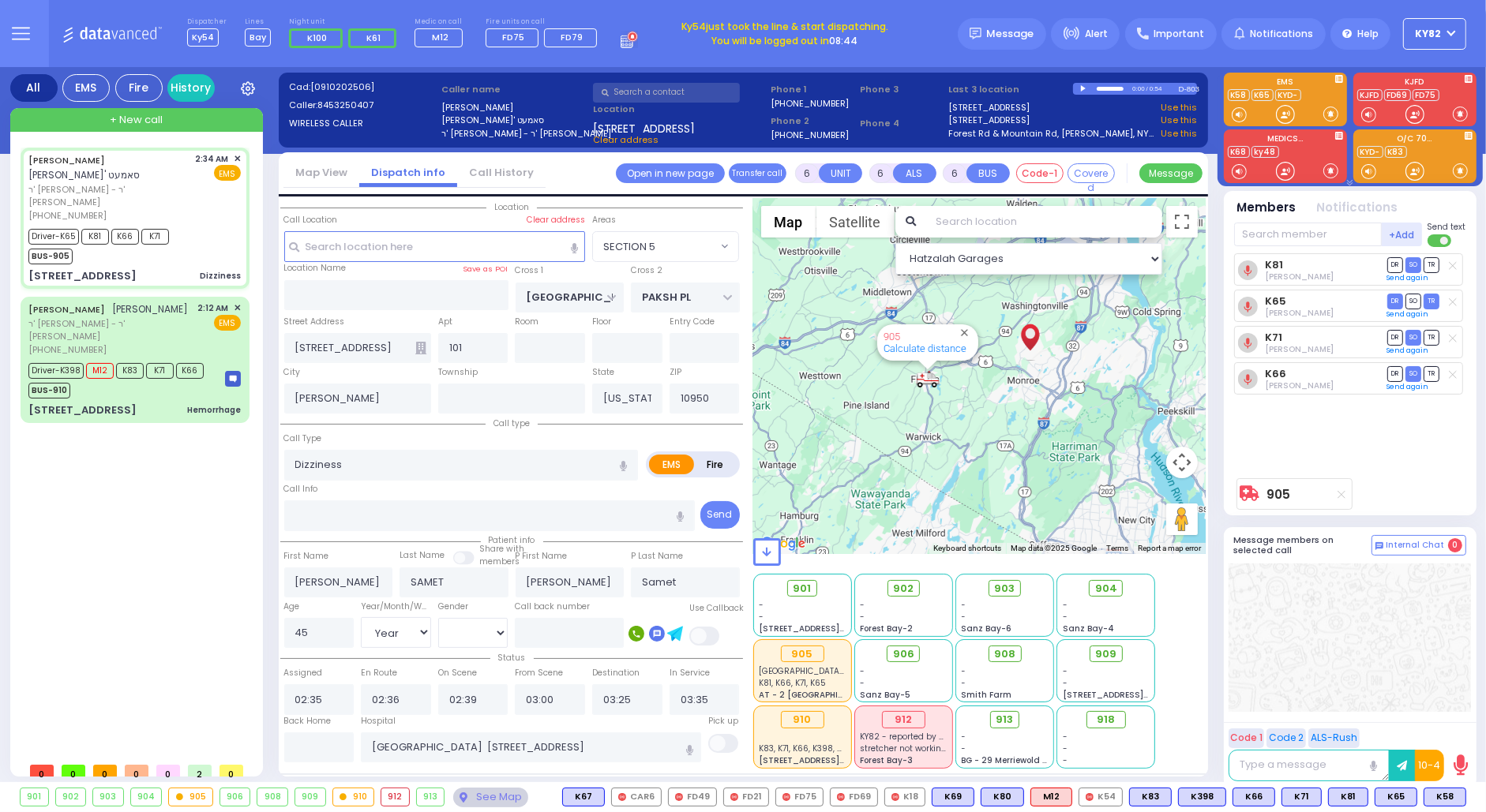
select select
radio input "true"
select select "Year"
select select "[DEMOGRAPHIC_DATA]"
select select "Hatzalah Garages"
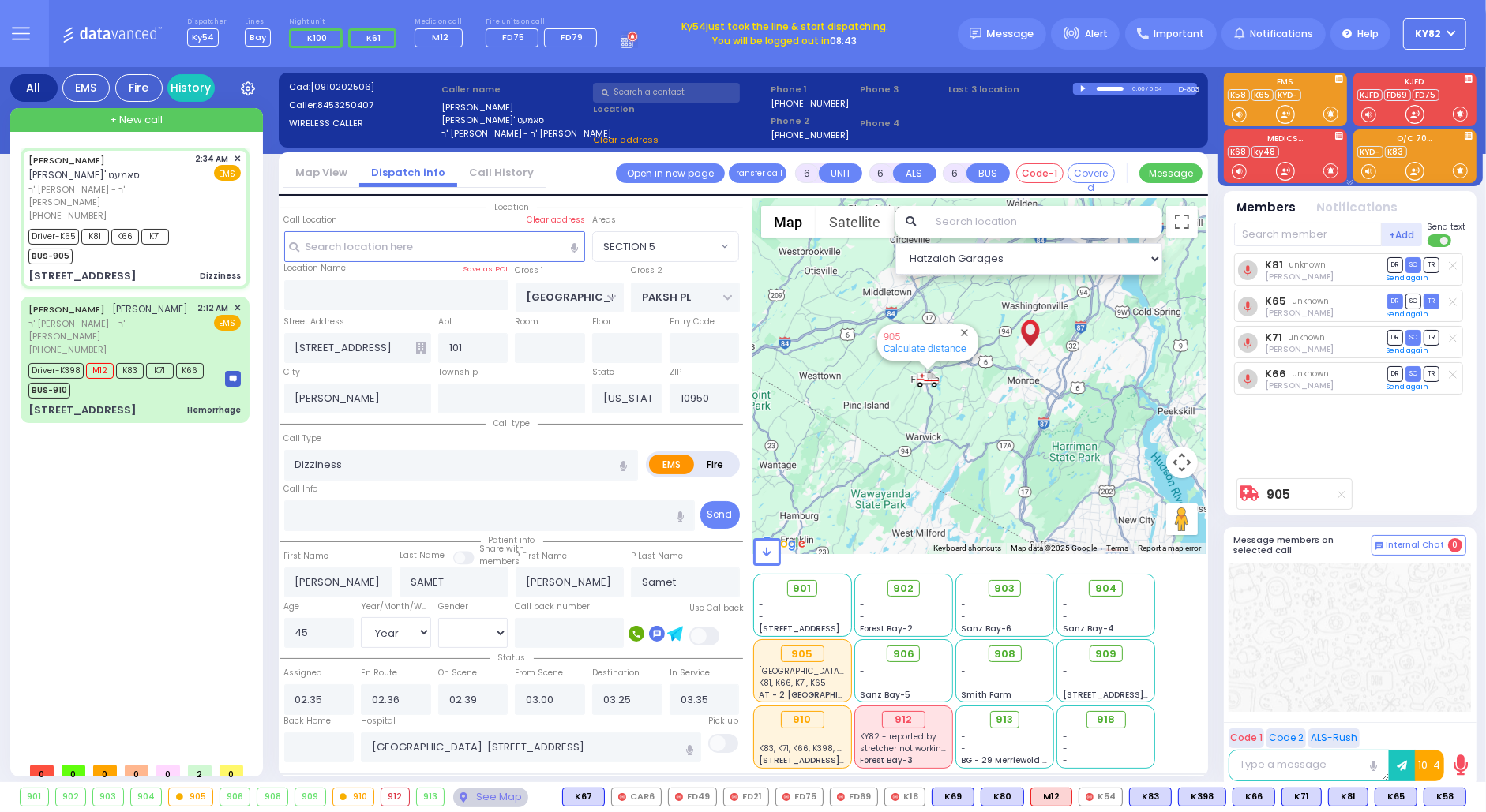
select select "SECTION 5"
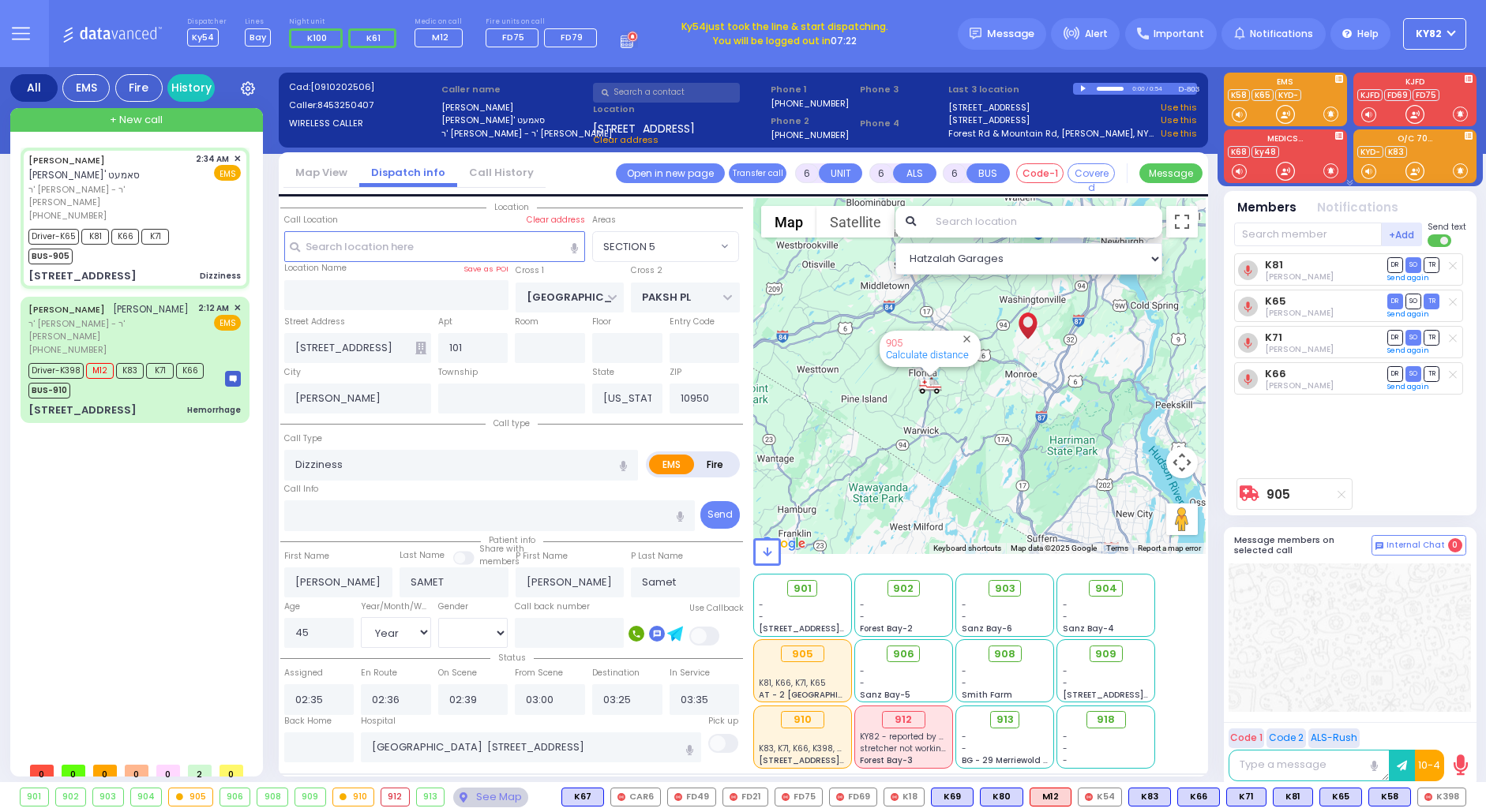
select select "SECTION 5"
select select "Year"
select select "[DEMOGRAPHIC_DATA]"
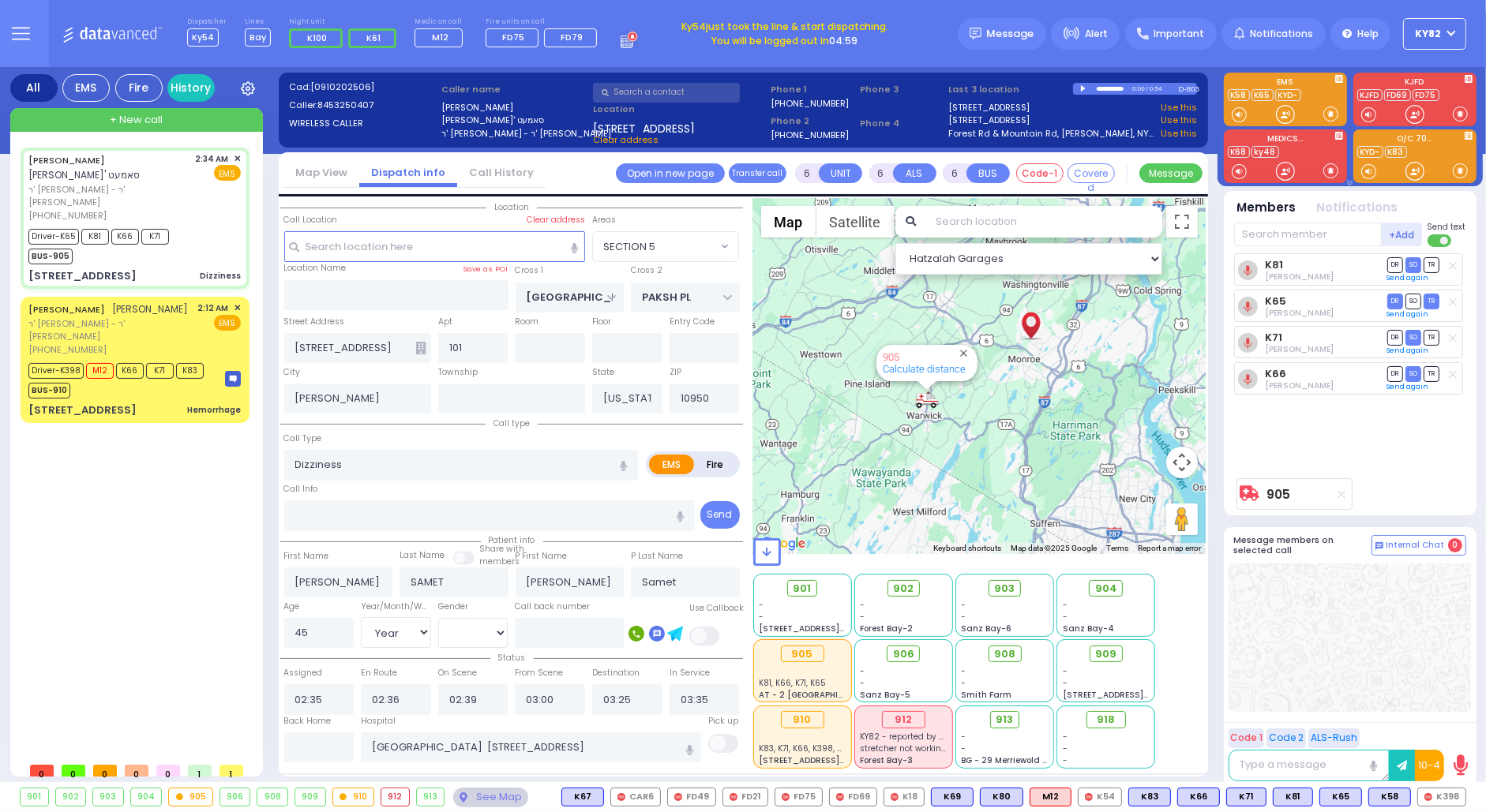
select select
radio input "true"
select select "Year"
select select "[DEMOGRAPHIC_DATA]"
select select "Hatzalah Garages"
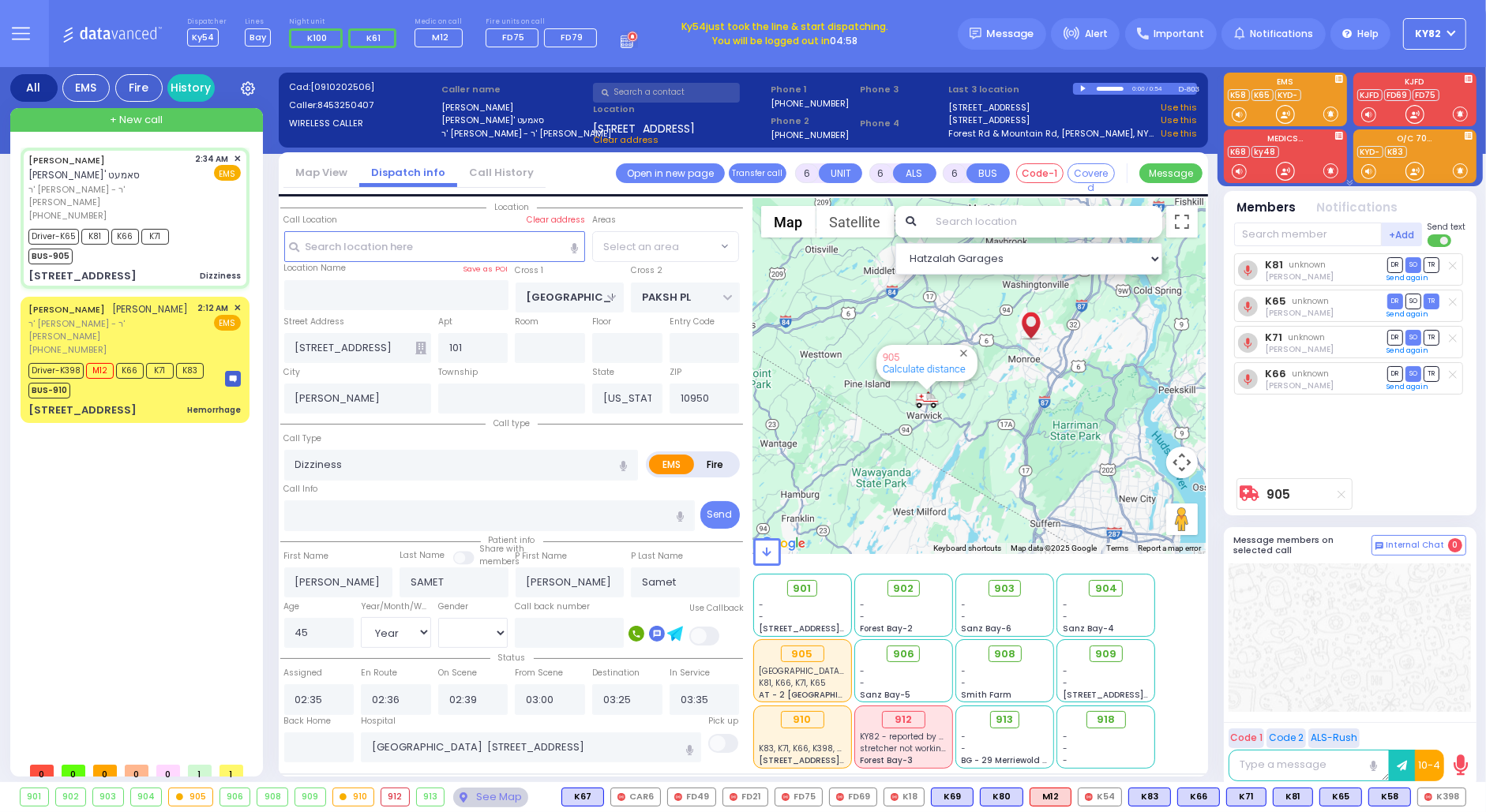
select select "SECTION 5"
select select
radio input "true"
select select "Year"
select select "[DEMOGRAPHIC_DATA]"
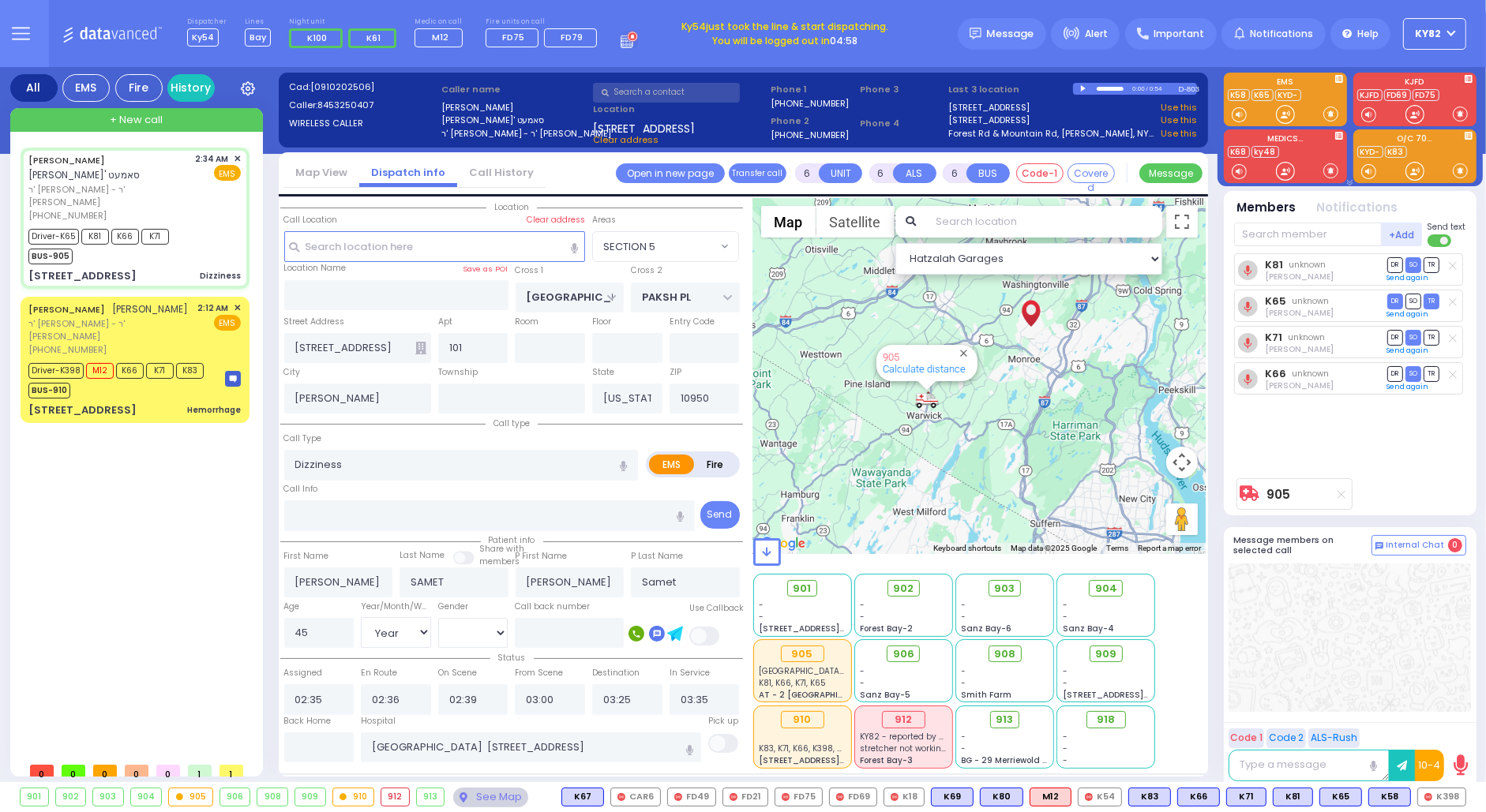
select select "Hatzalah Garages"
select select "SECTION 5"
select select
radio input "true"
select select "Year"
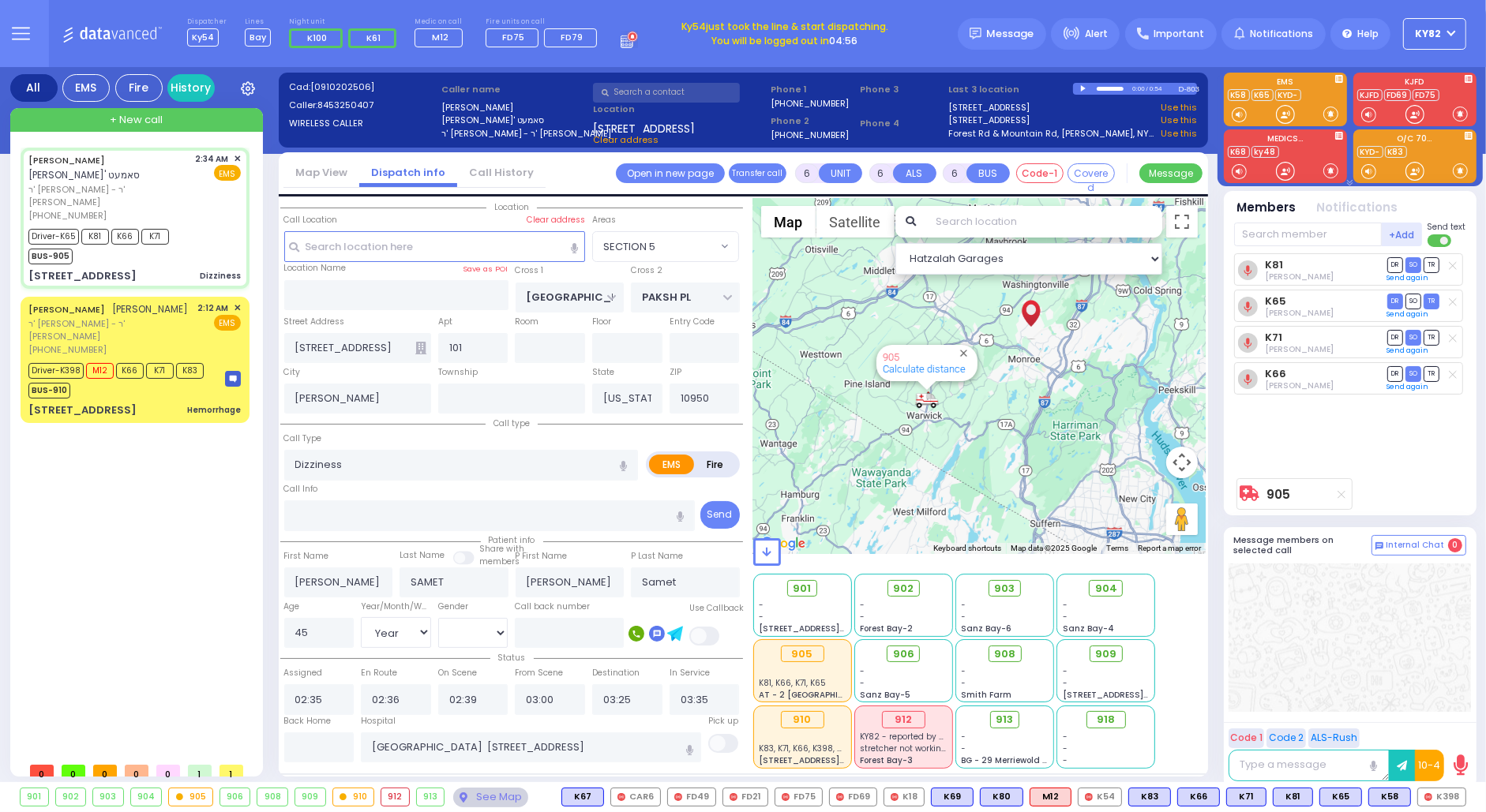
select select "[DEMOGRAPHIC_DATA]"
select select "Hatzalah Garages"
select select
radio input "true"
select select "Year"
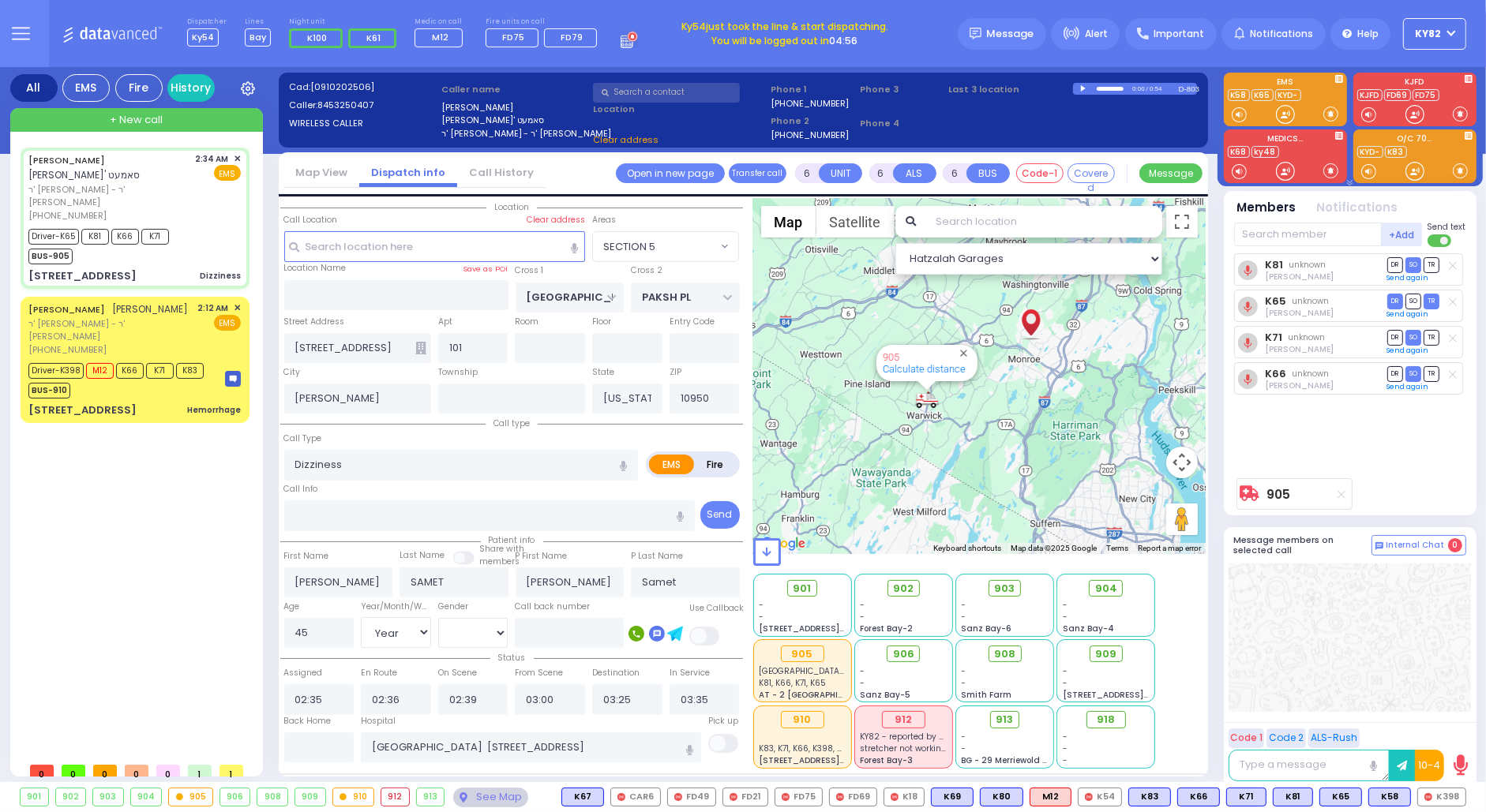
select select "[DEMOGRAPHIC_DATA]"
select select "Hatzalah Garages"
radio input "true"
select select "Year"
select select "[DEMOGRAPHIC_DATA]"
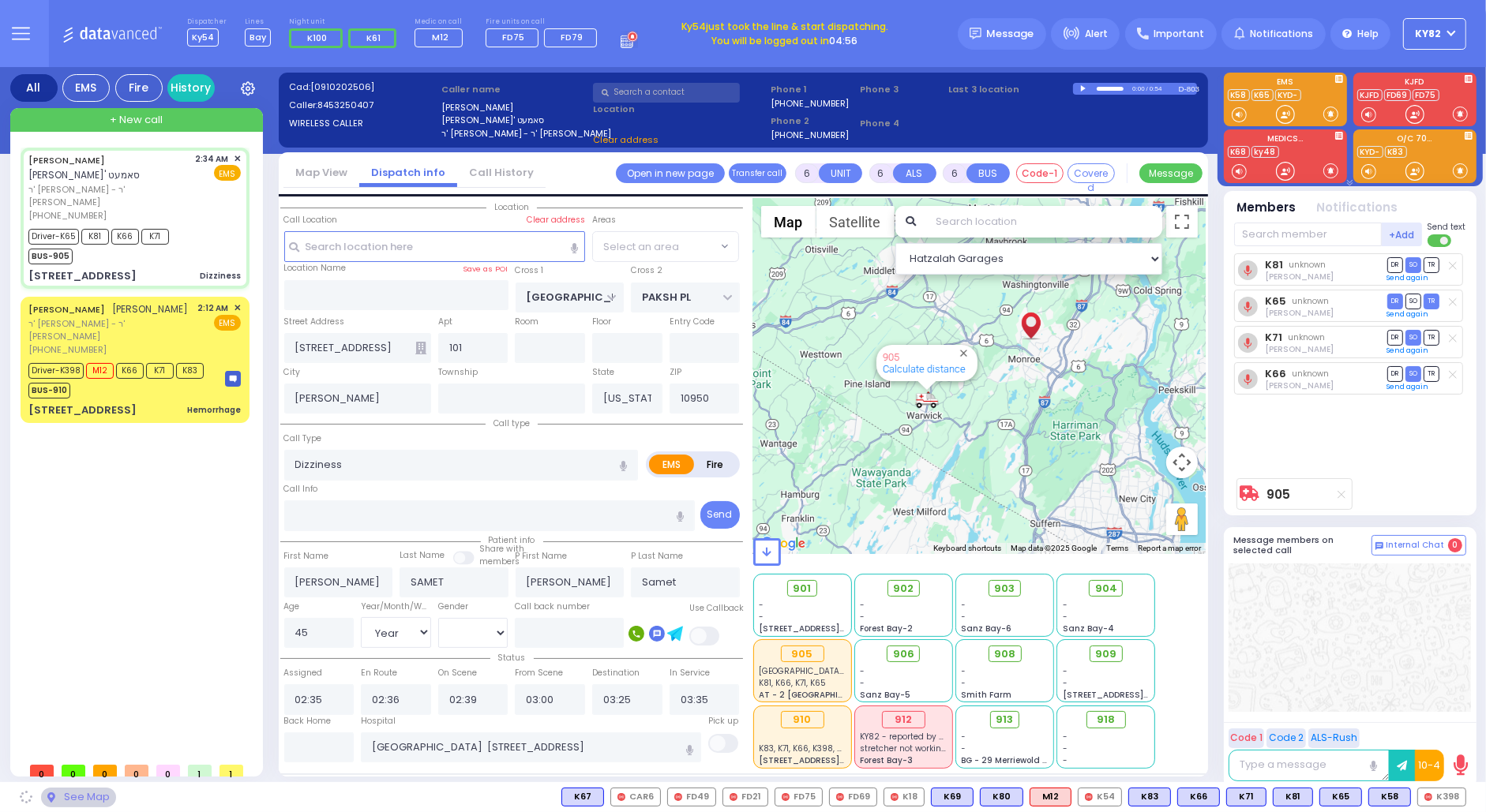
select select
select select "Hatzalah Garages"
select select "SECTION 5"
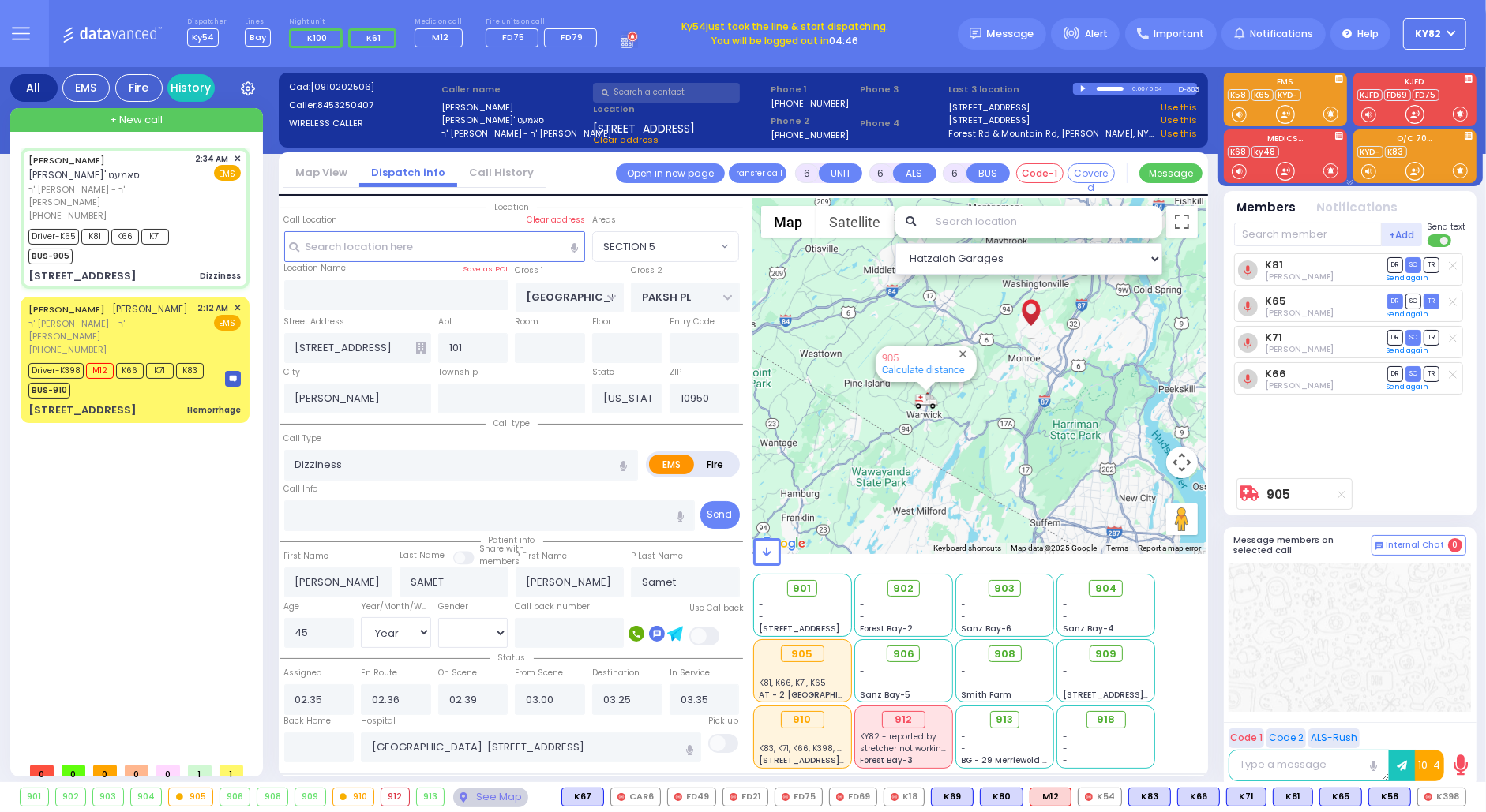
select select
radio input "true"
select select "Year"
select select "[DEMOGRAPHIC_DATA]"
select select "Hatzalah Garages"
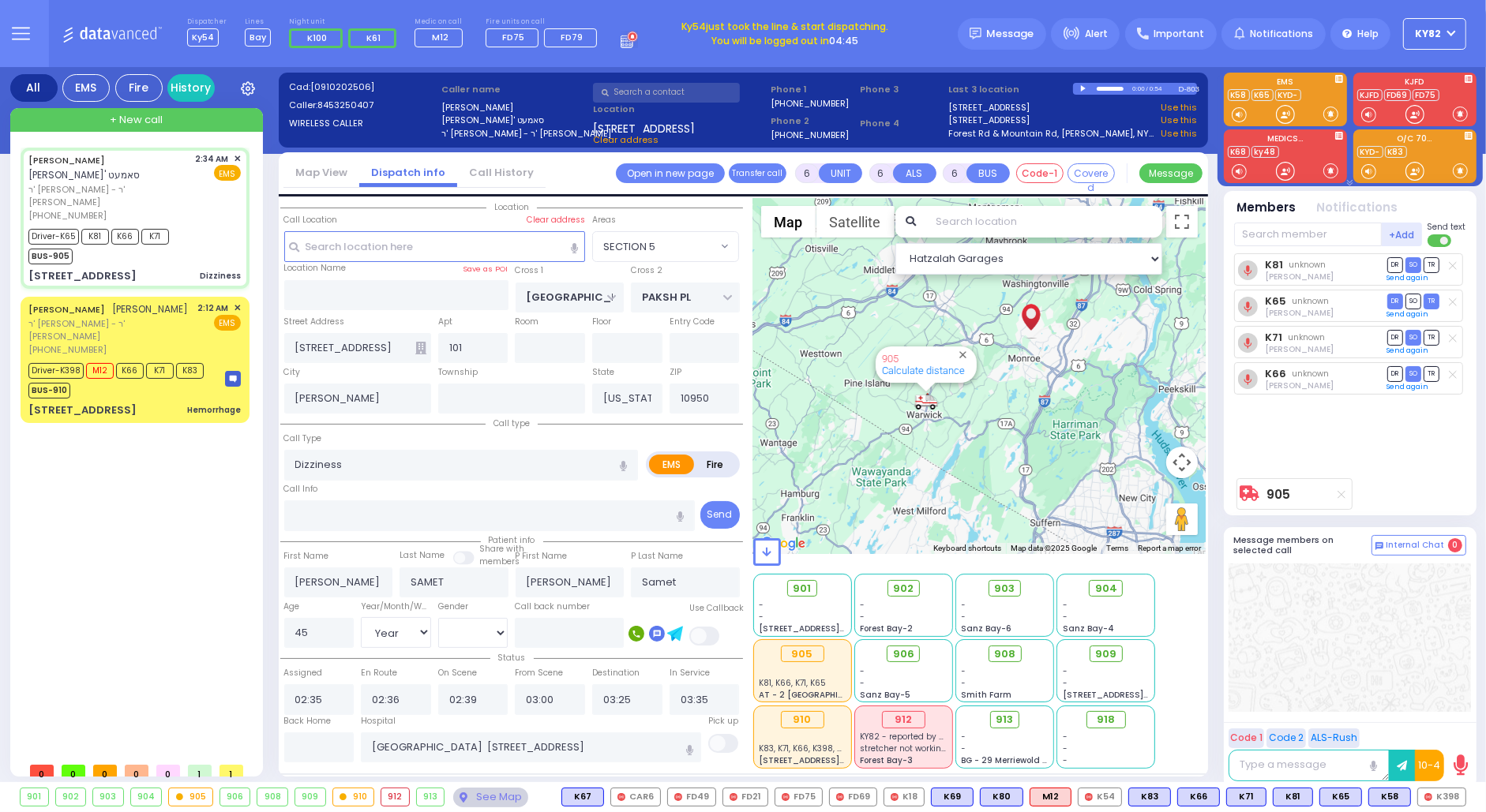
select select "SECTION 5"
select select
radio input "true"
select select "Year"
select select "[DEMOGRAPHIC_DATA]"
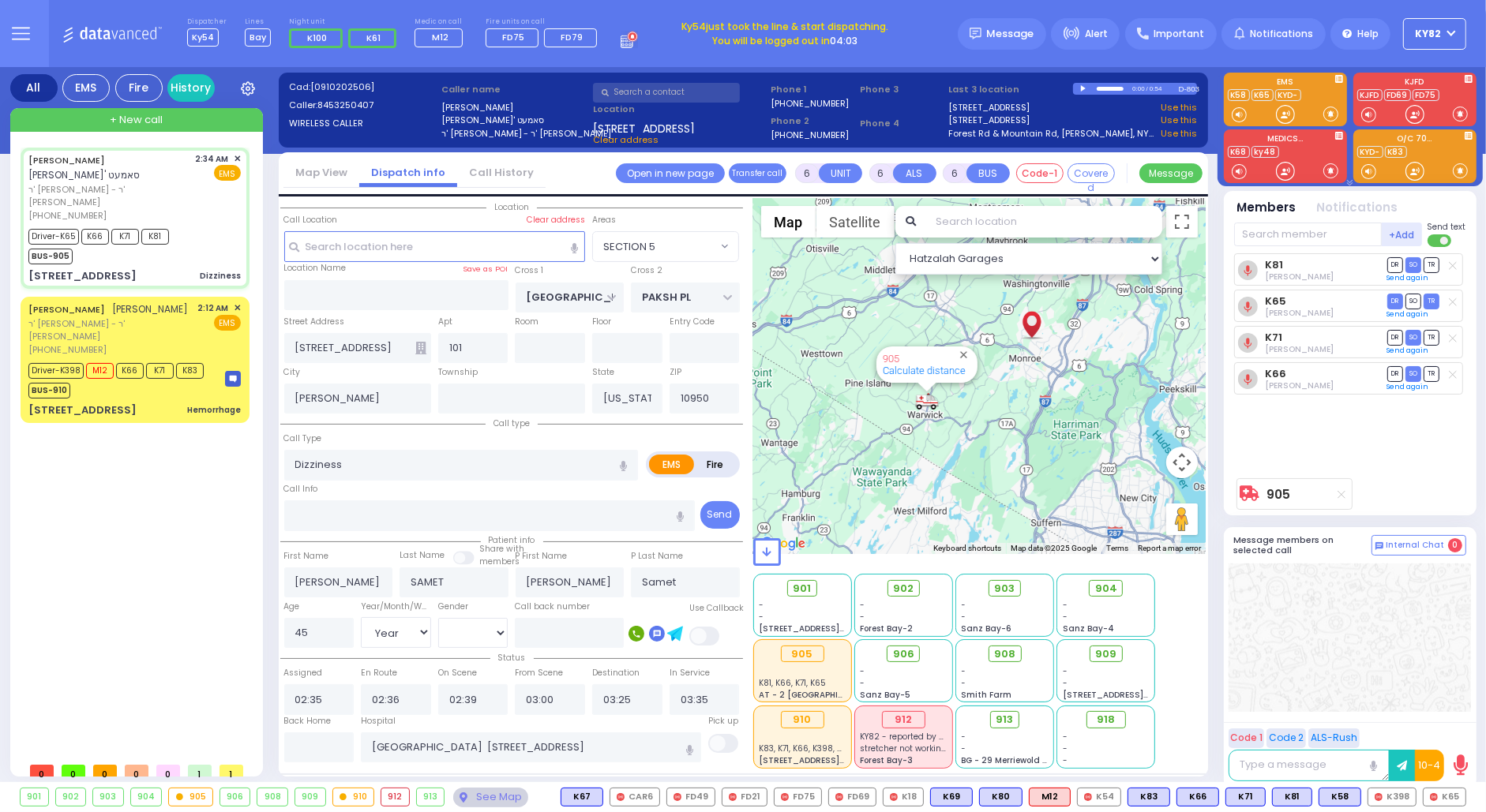
select select "Hatzalah Garages"
select select "SECTION 5"
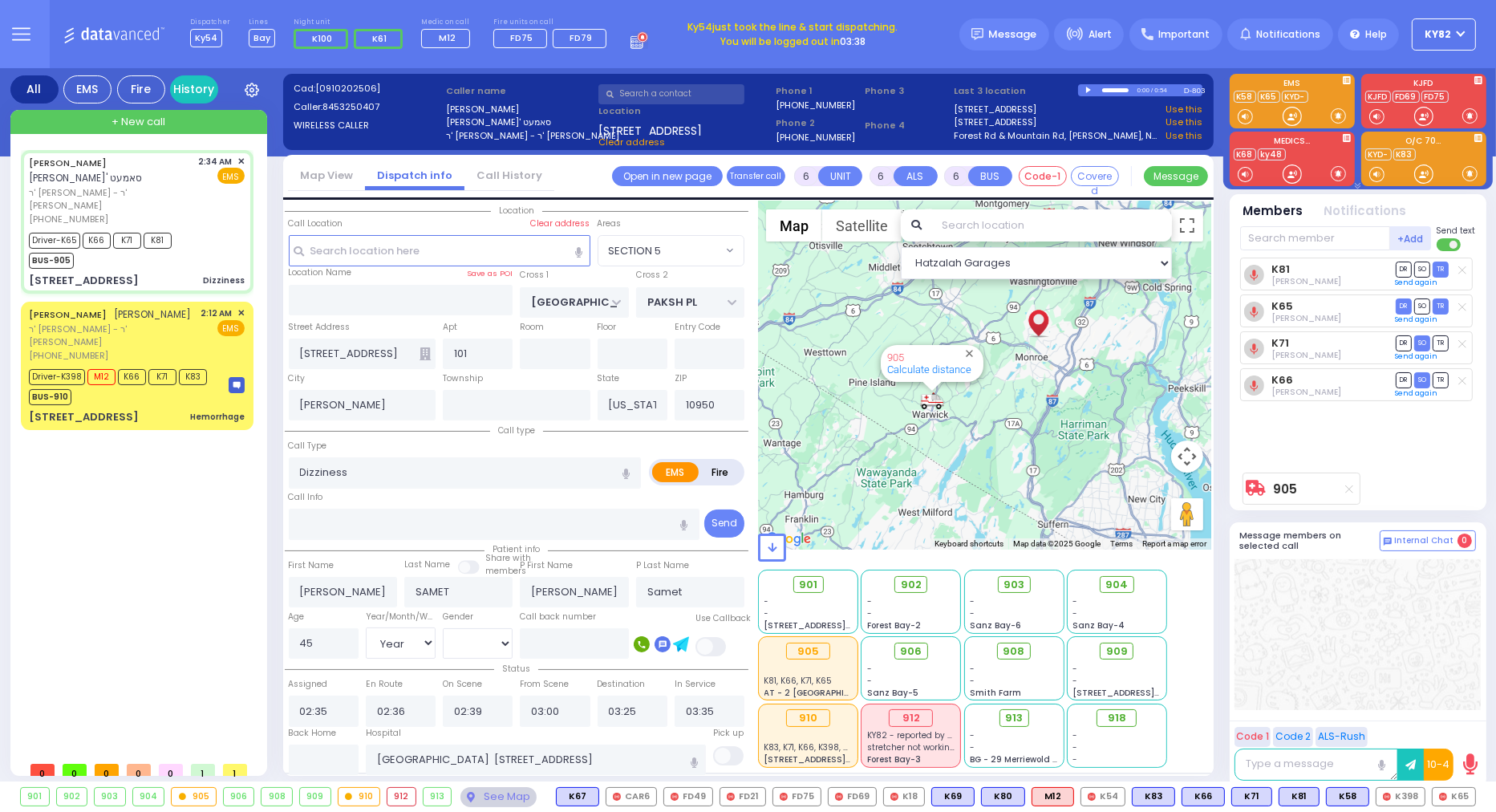
click at [1466, 40] on div at bounding box center [1515, 58] width 317 height 37
click at [1466, 38] on body "Dashboard Home" at bounding box center [748, 406] width 1496 height 812
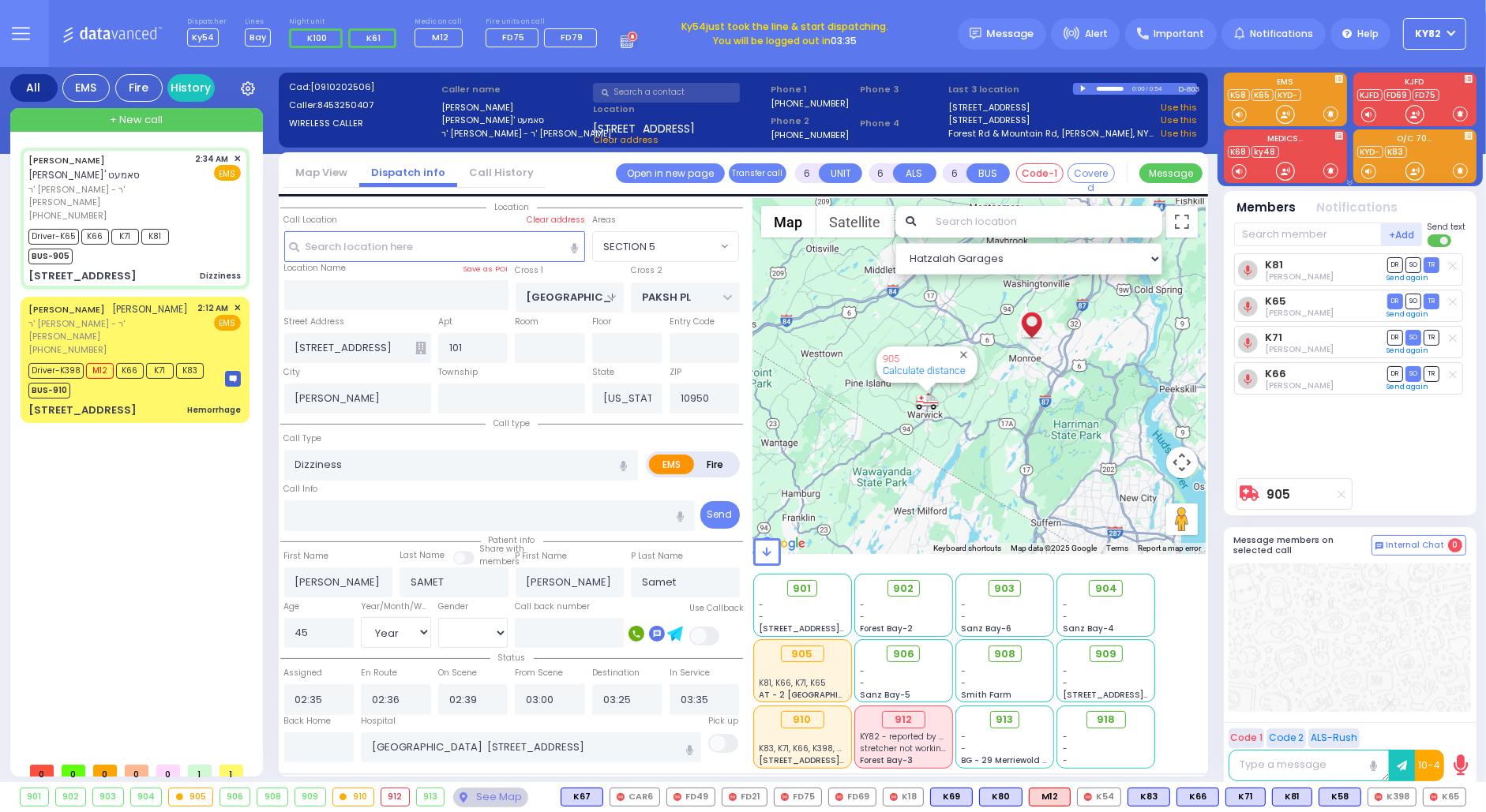
click at [1442, 37] on button "KY82" at bounding box center [1435, 34] width 63 height 32
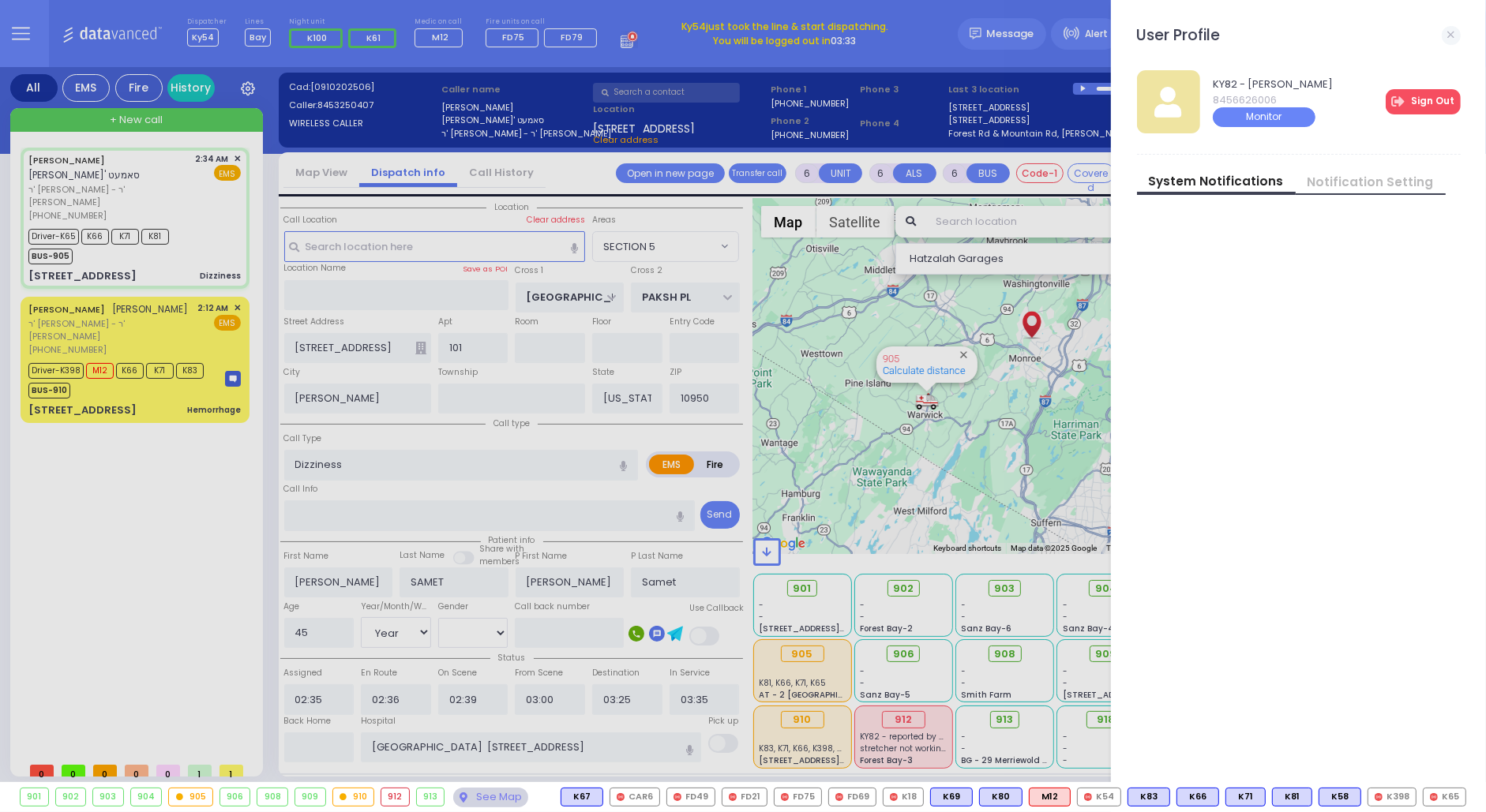
click at [1426, 92] on link "Sign Out" at bounding box center [1423, 101] width 75 height 25
